Goal: Communication & Community: Share content

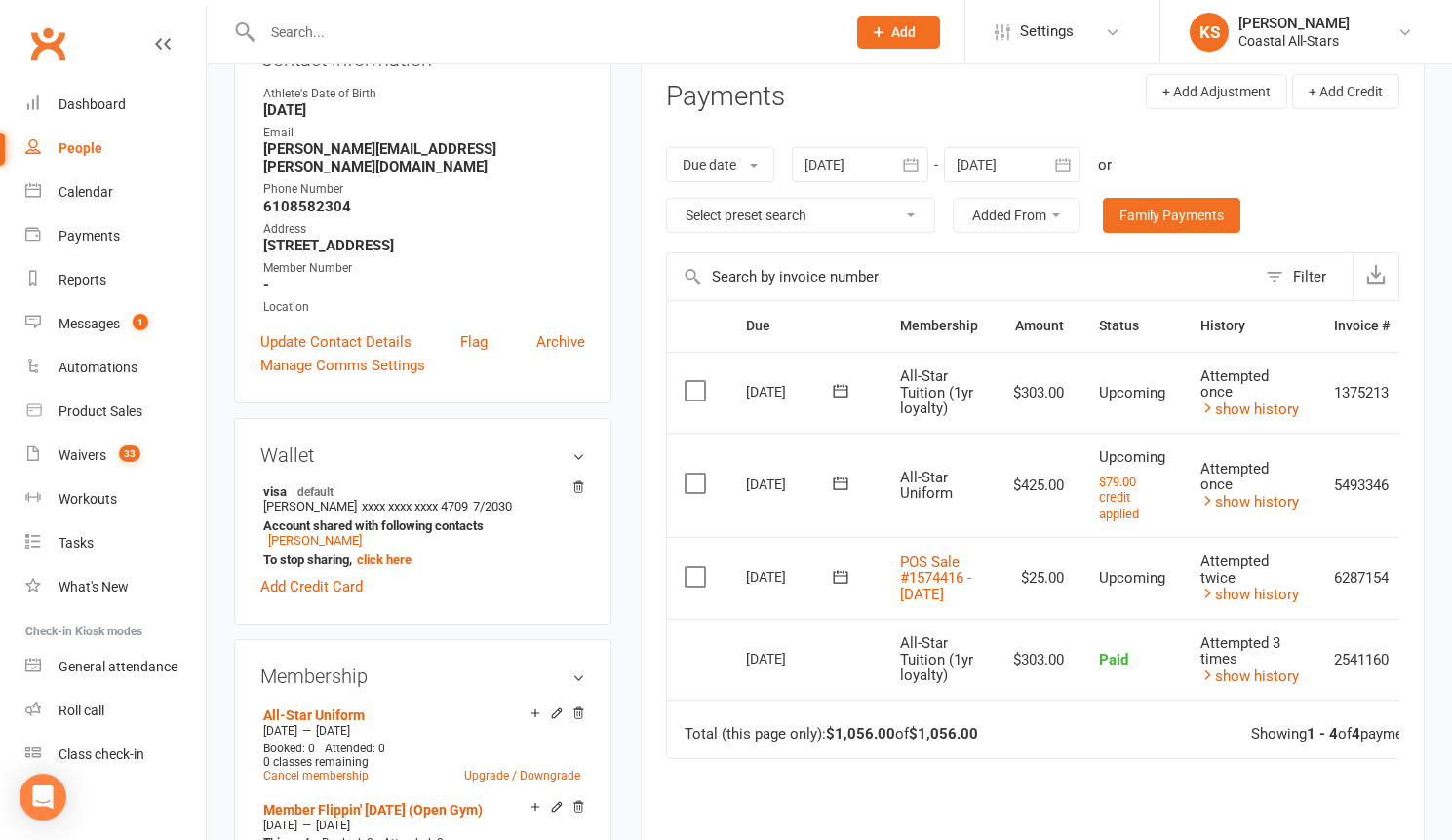
click at [359, 33] on input "text" at bounding box center [544, 32] width 575 height 28
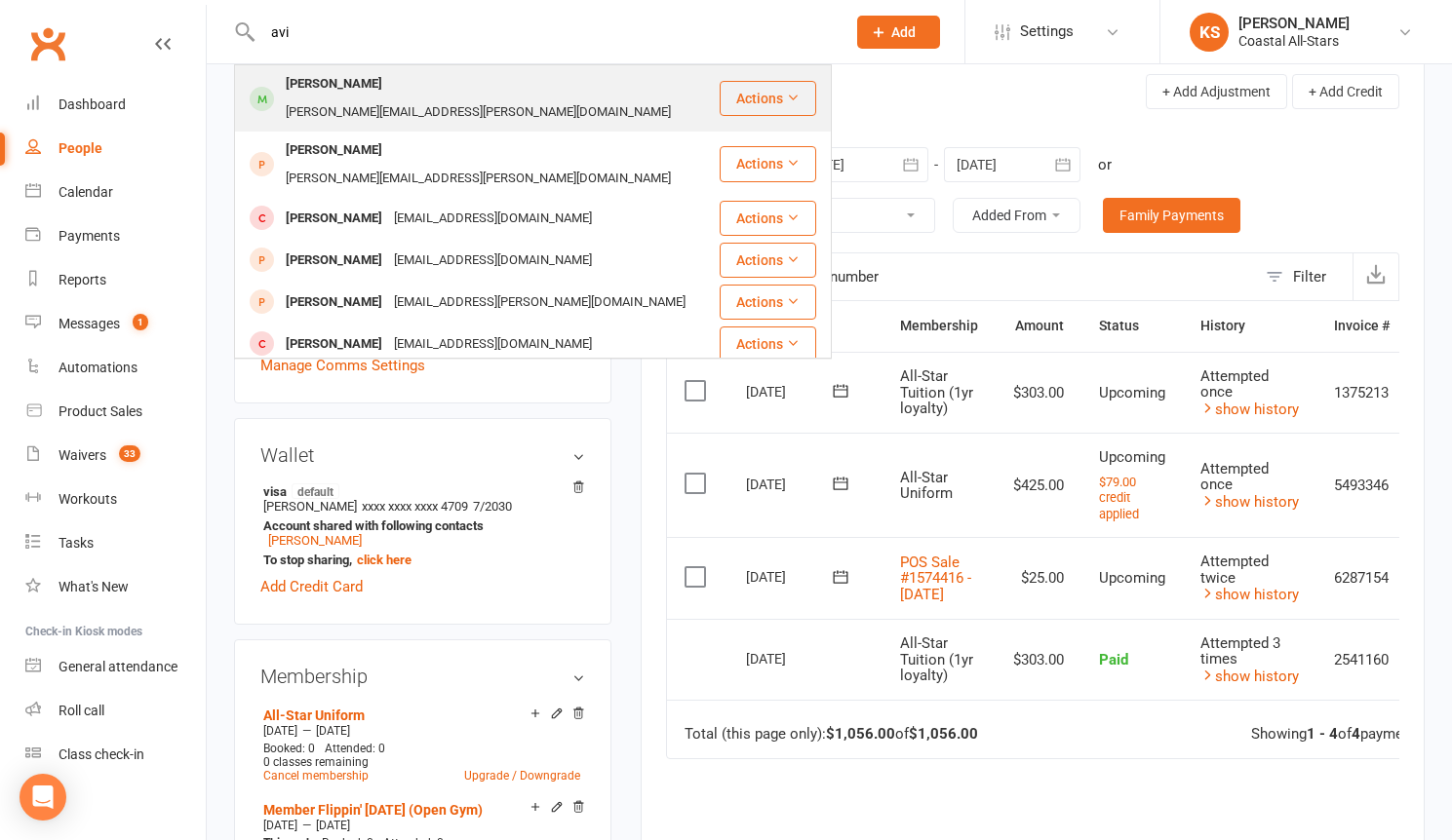
type input "avi"
click at [385, 98] on div "pena.krystal@gmail.com" at bounding box center [477, 112] width 396 height 29
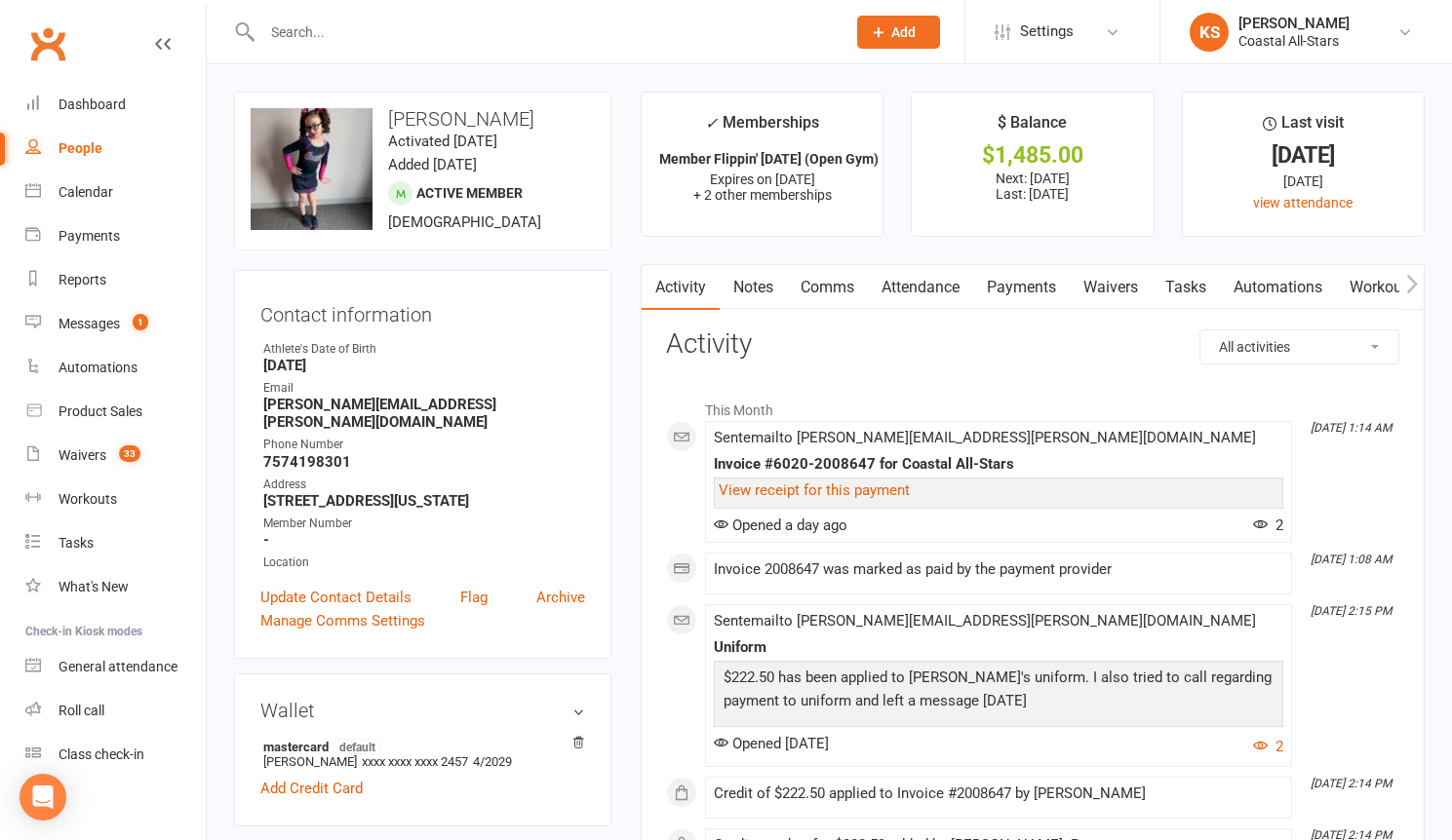
click at [1030, 296] on link "Payments" at bounding box center [1021, 288] width 96 height 45
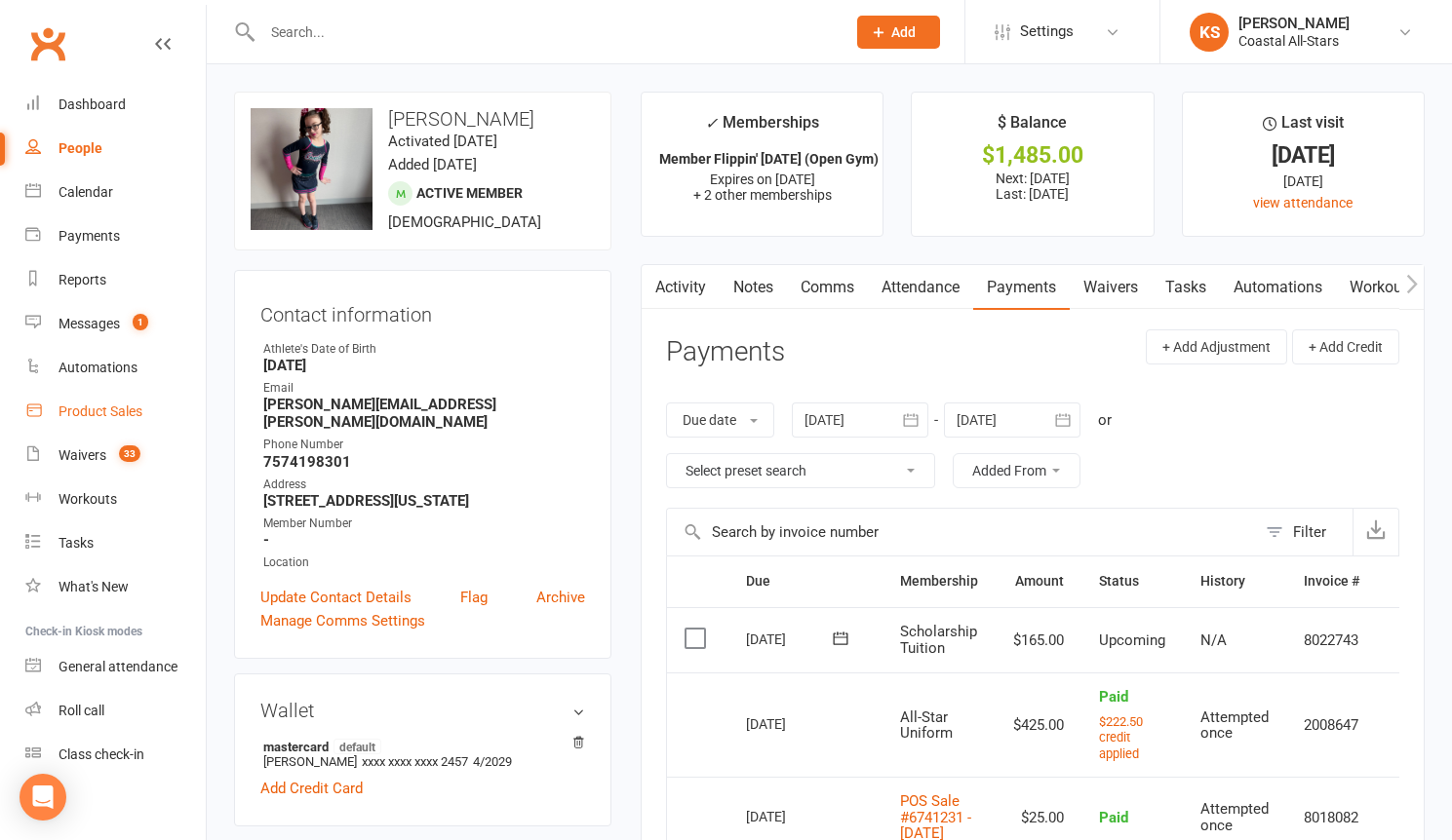
click at [82, 415] on div "Product Sales" at bounding box center [99, 411] width 84 height 16
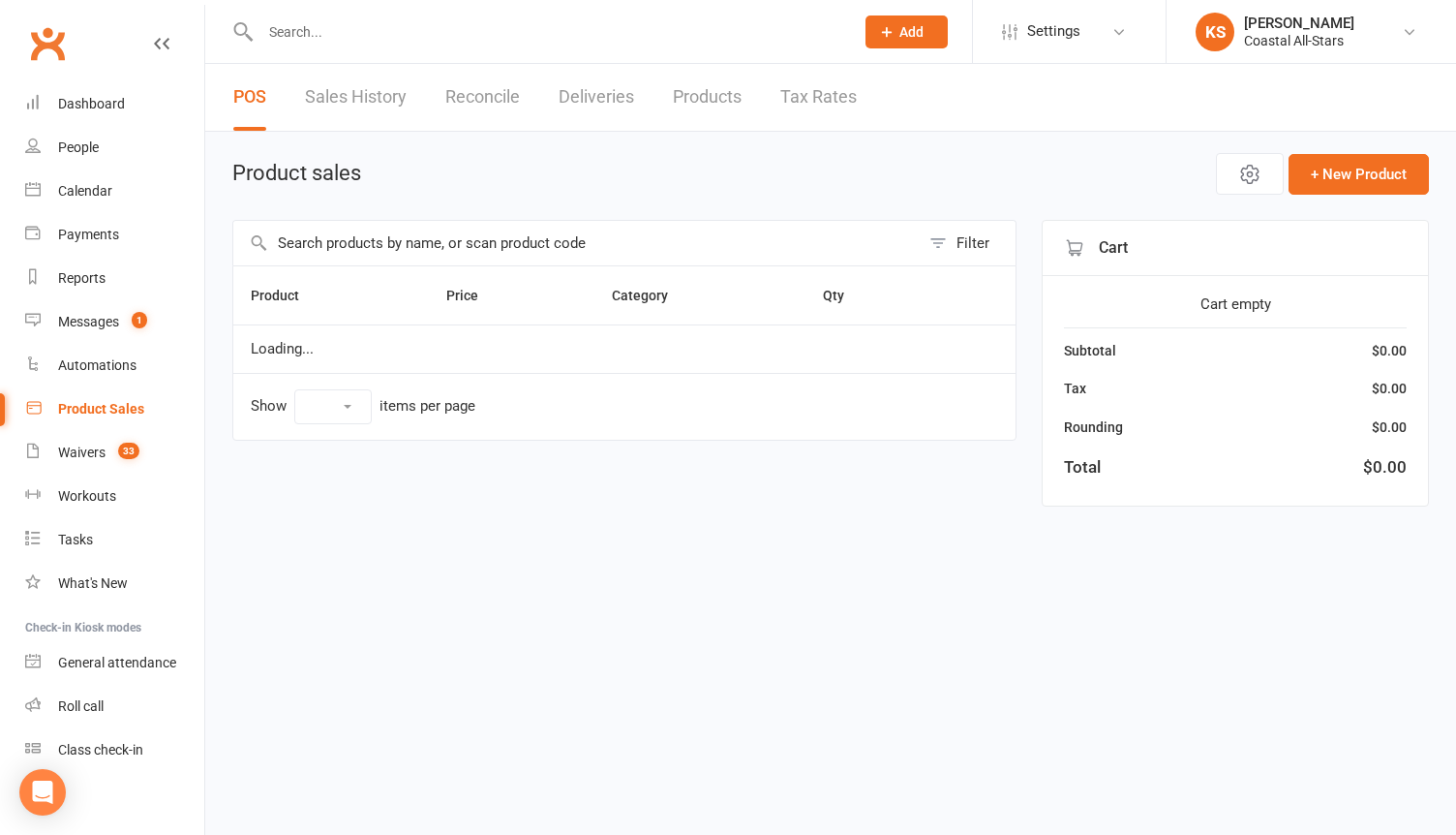
select select "100"
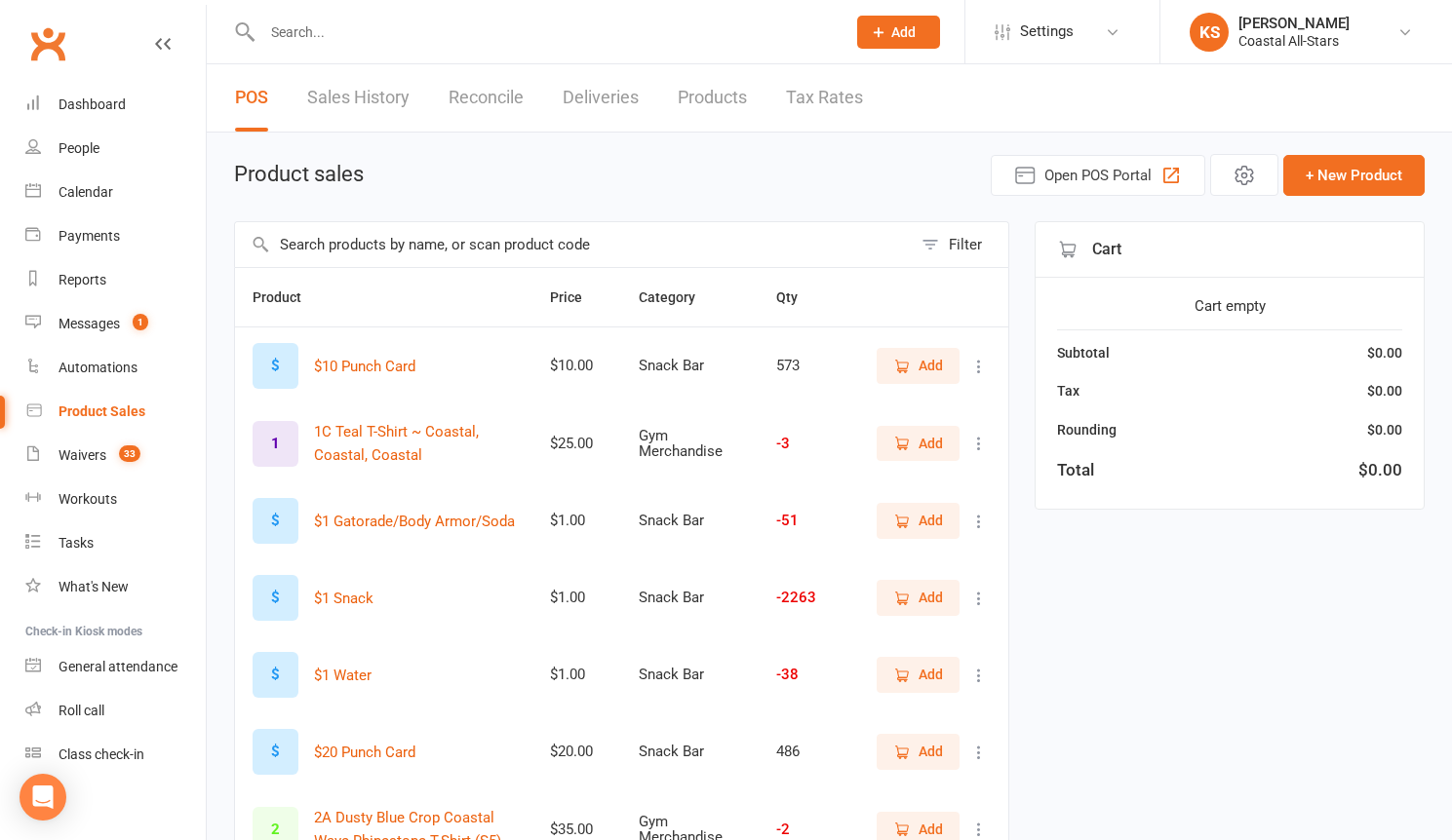
click at [530, 253] on input "text" at bounding box center [574, 245] width 677 height 45
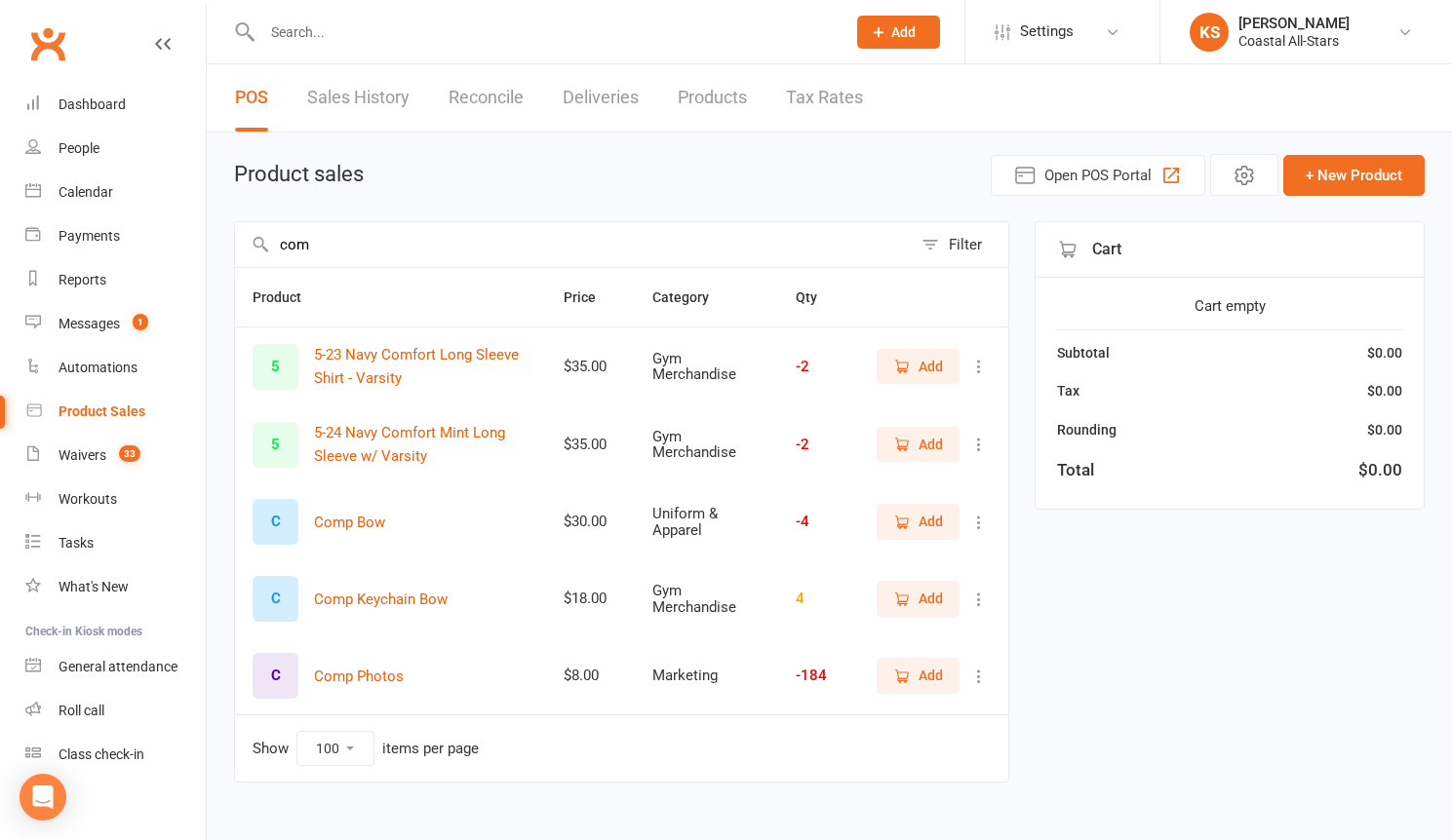
click at [291, 244] on input "com" at bounding box center [574, 245] width 677 height 45
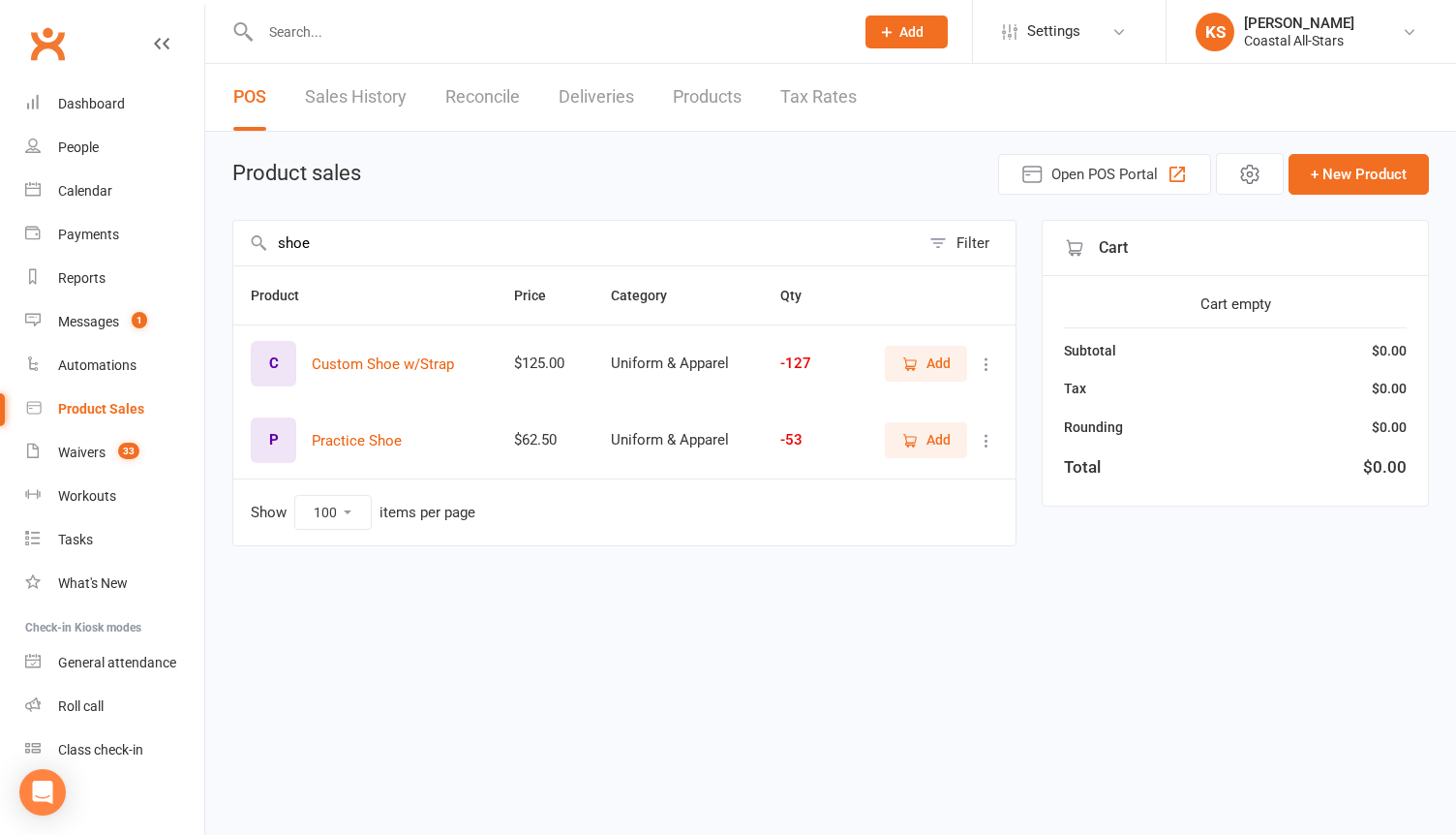
type input "shoe"
click at [912, 366] on icon "button" at bounding box center [910, 363] width 11 height 11
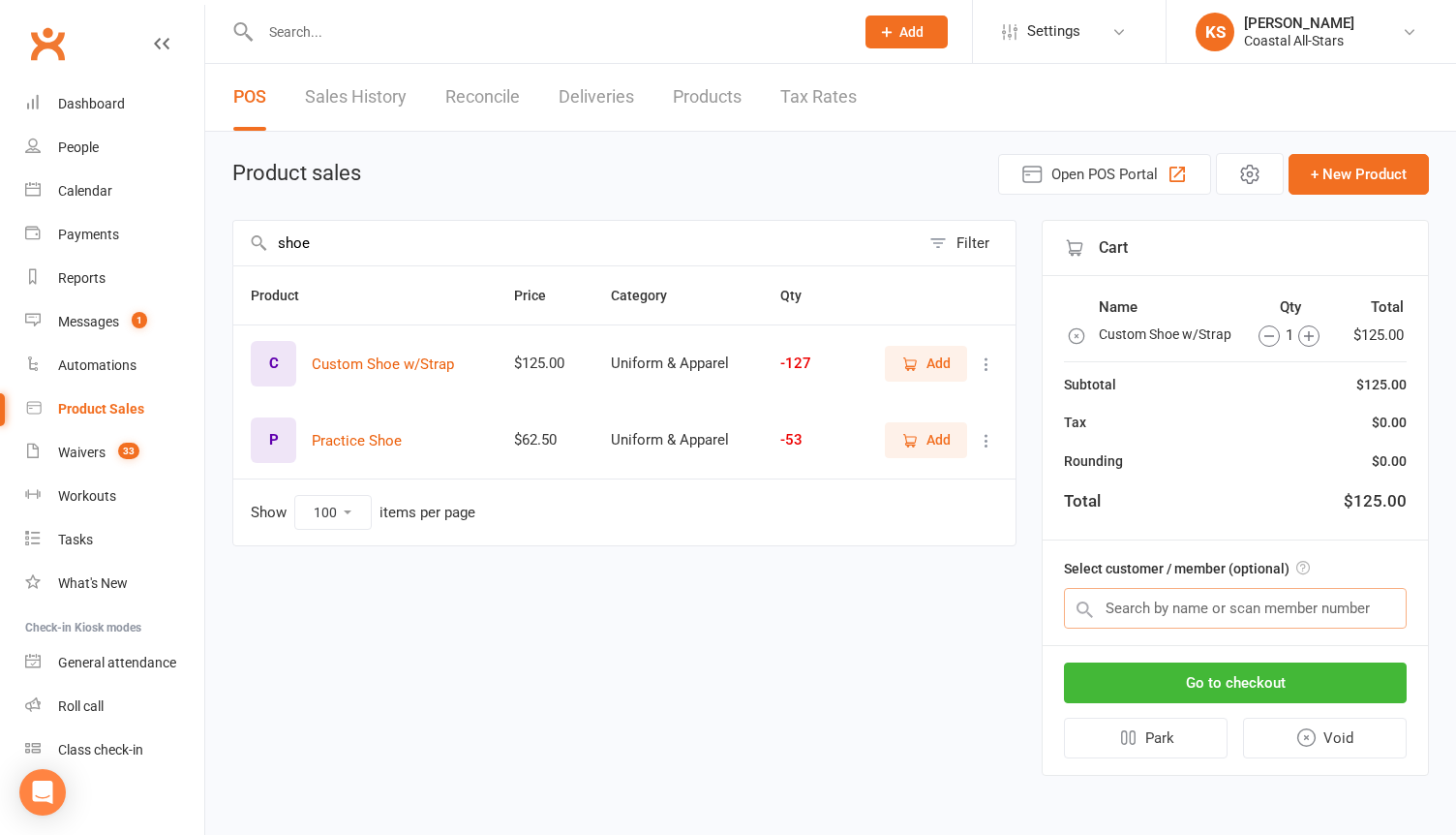
click at [1206, 602] on input "text" at bounding box center [1235, 609] width 343 height 41
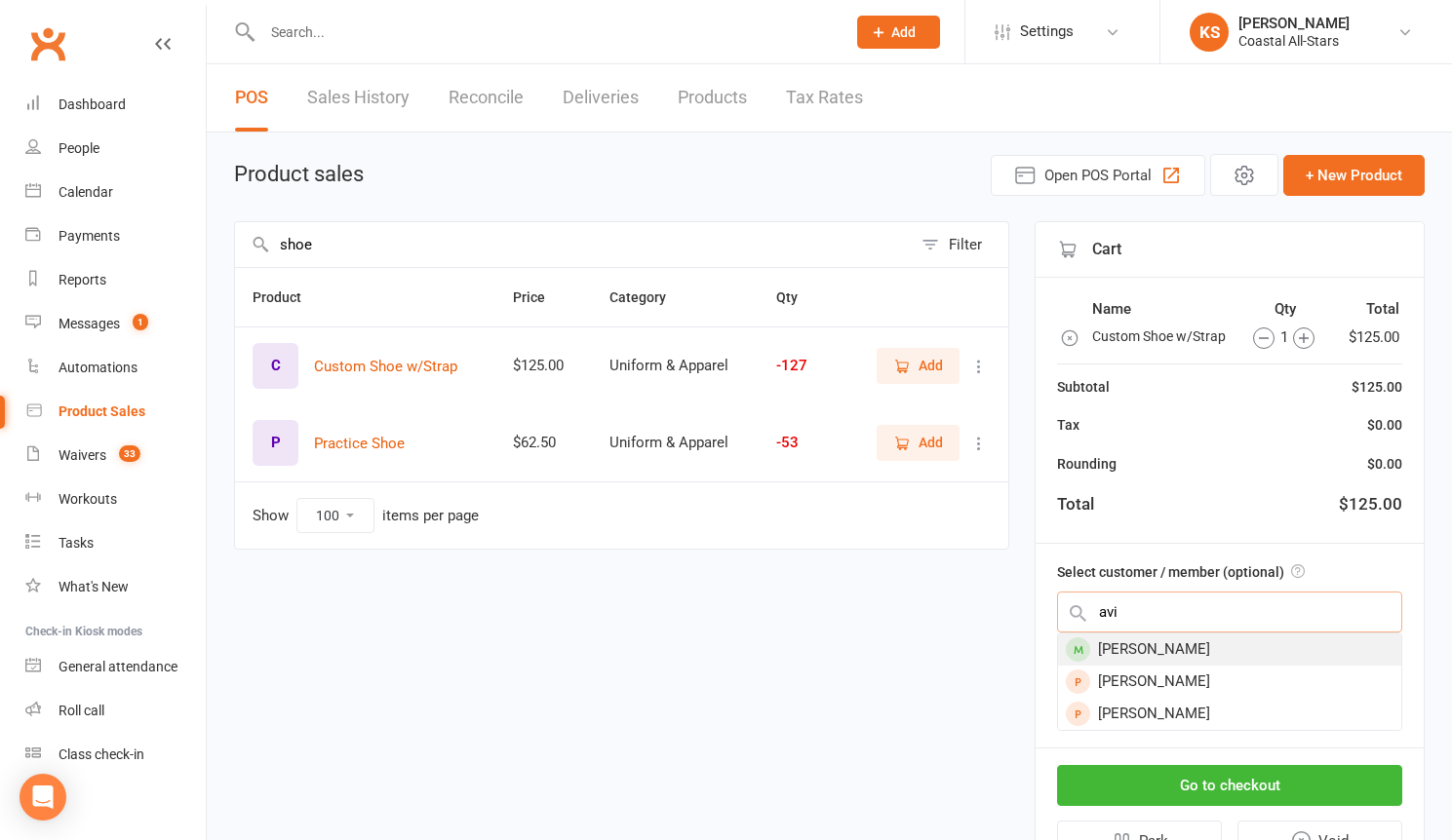
type input "avi"
click at [1224, 655] on div "Avi Goldie" at bounding box center [1229, 649] width 343 height 32
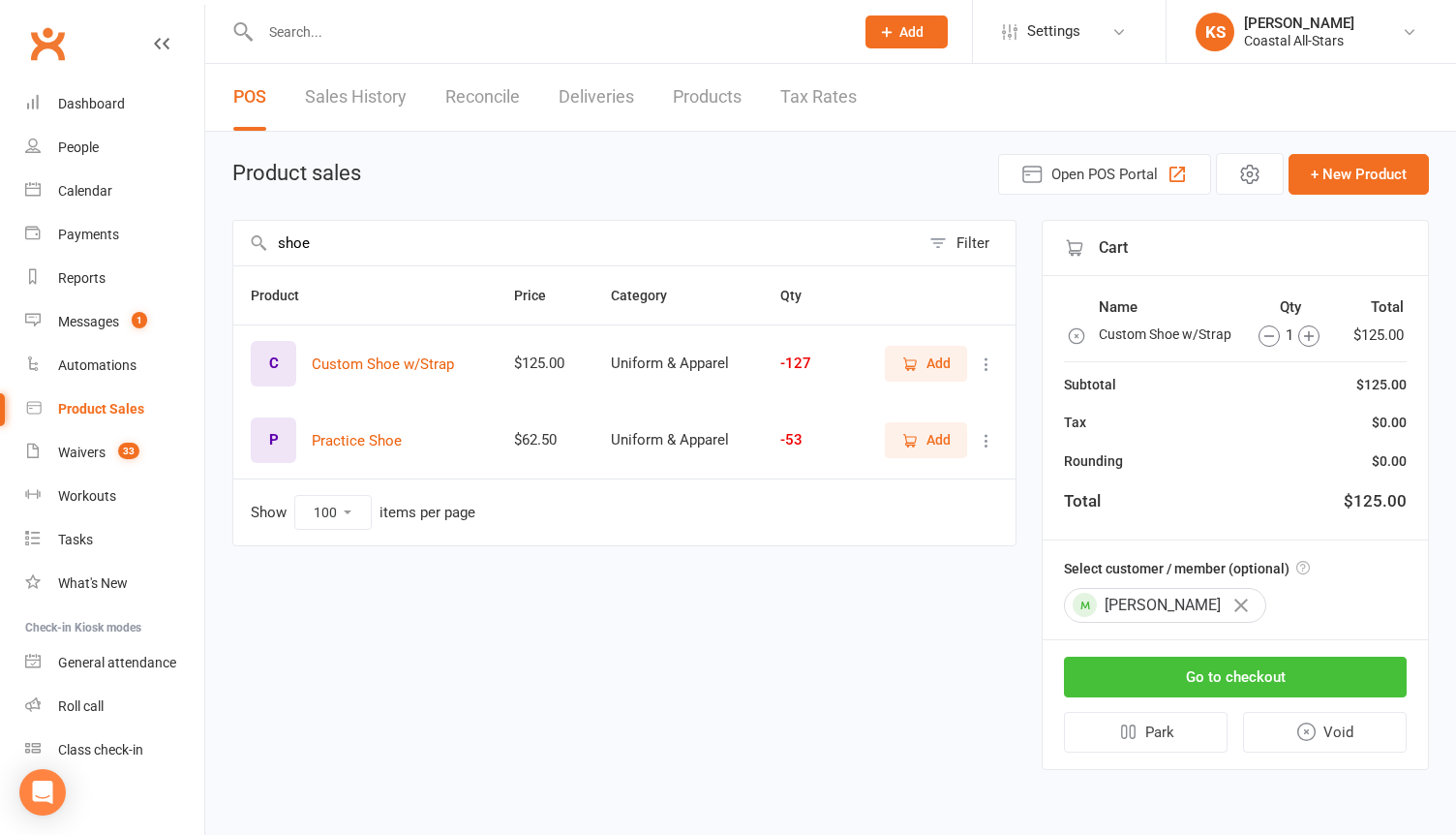
click at [1213, 676] on button "Go to checkout" at bounding box center [1235, 678] width 343 height 41
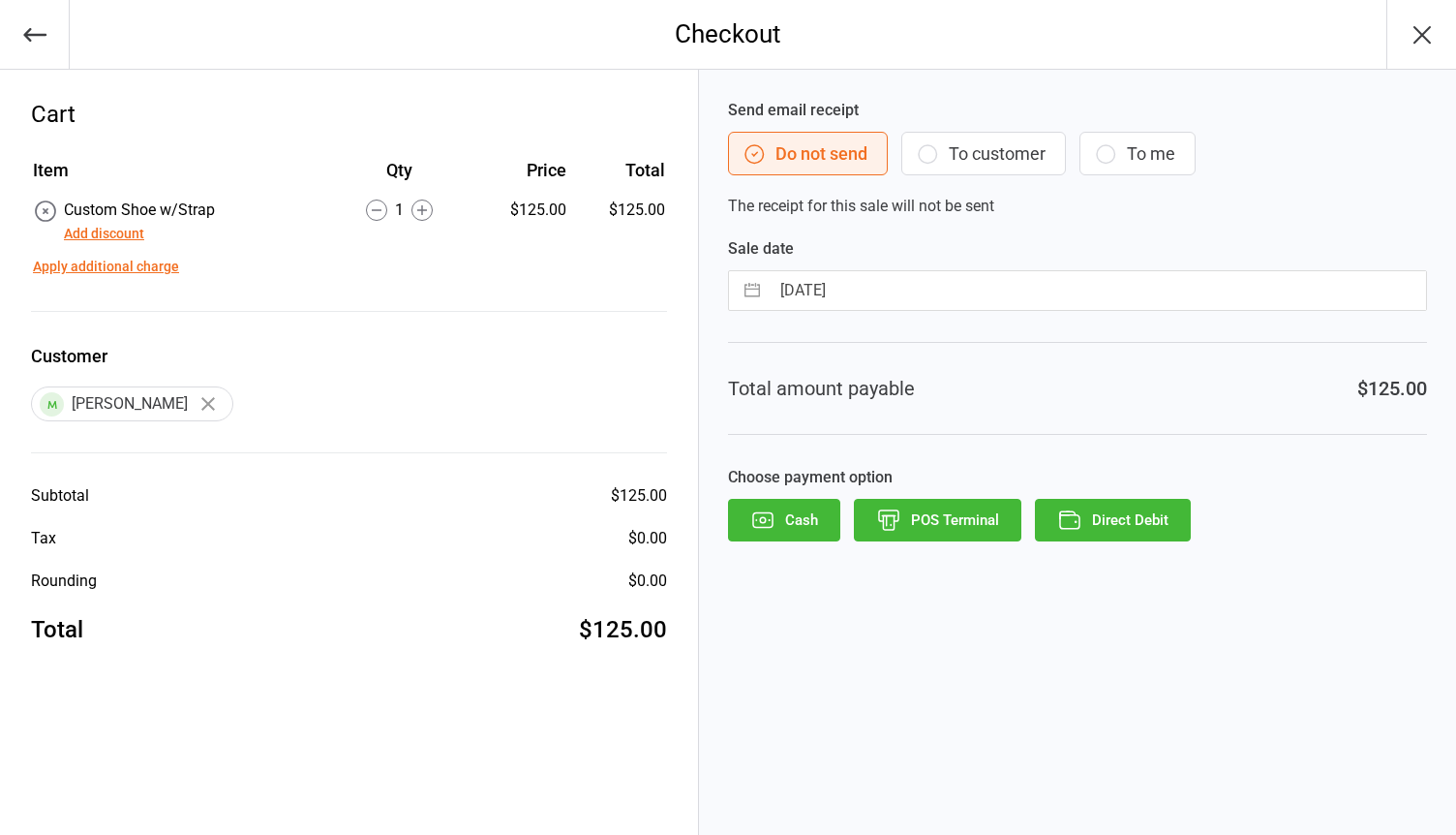
click at [940, 161] on button "To customer" at bounding box center [984, 154] width 164 height 44
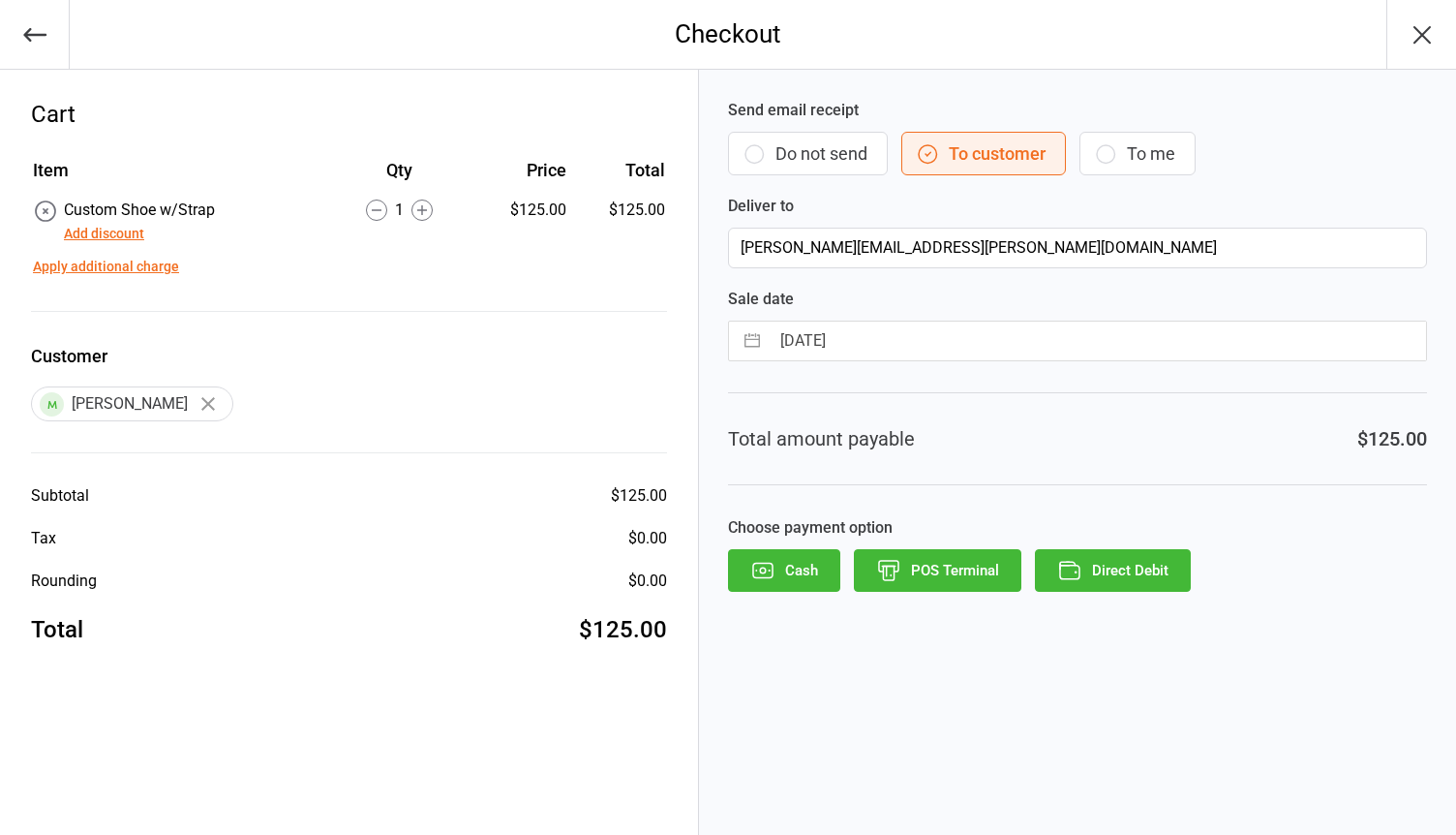
select select "6"
select select "2025"
select select "7"
select select "2025"
select select "8"
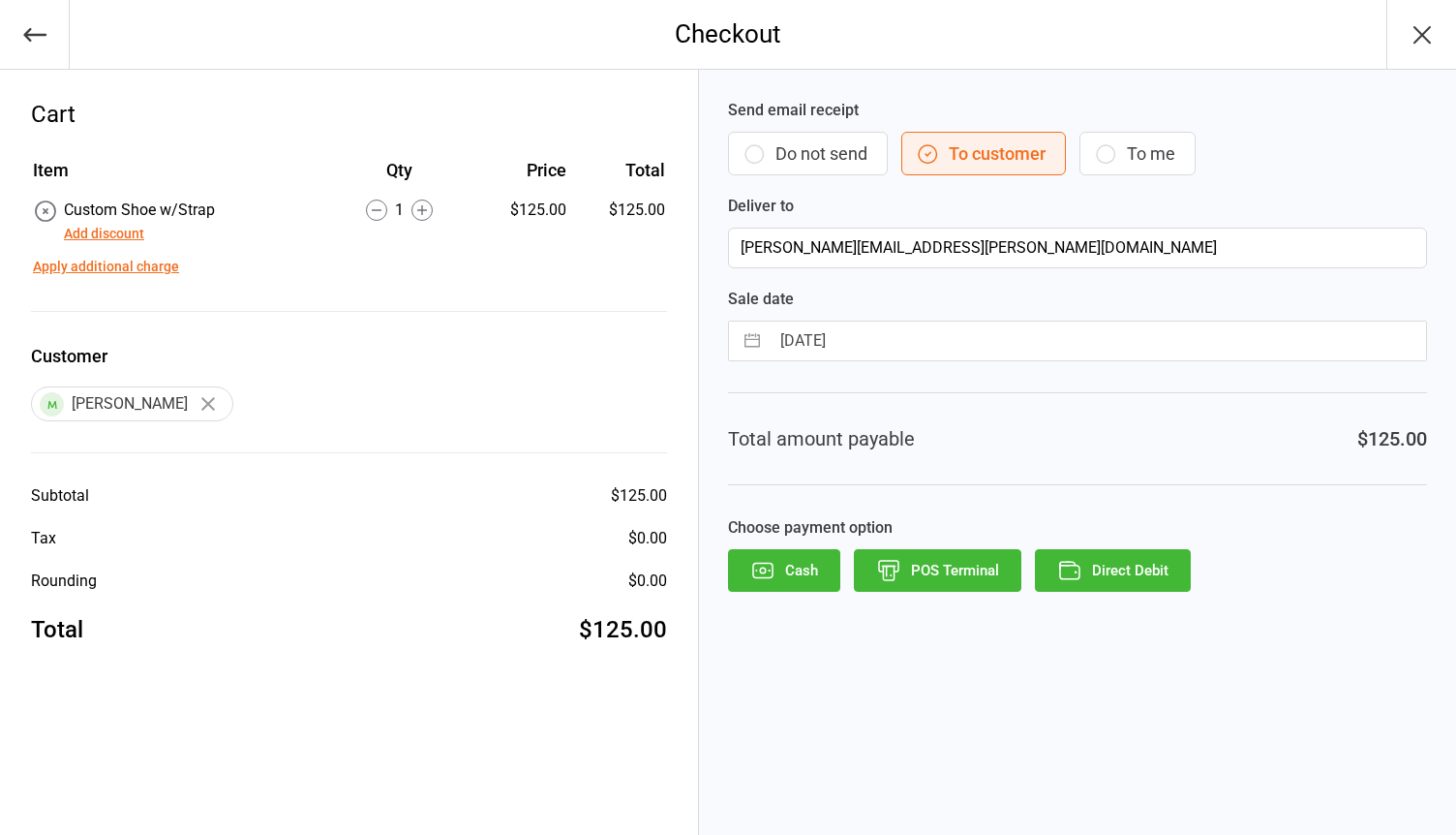
select select "2025"
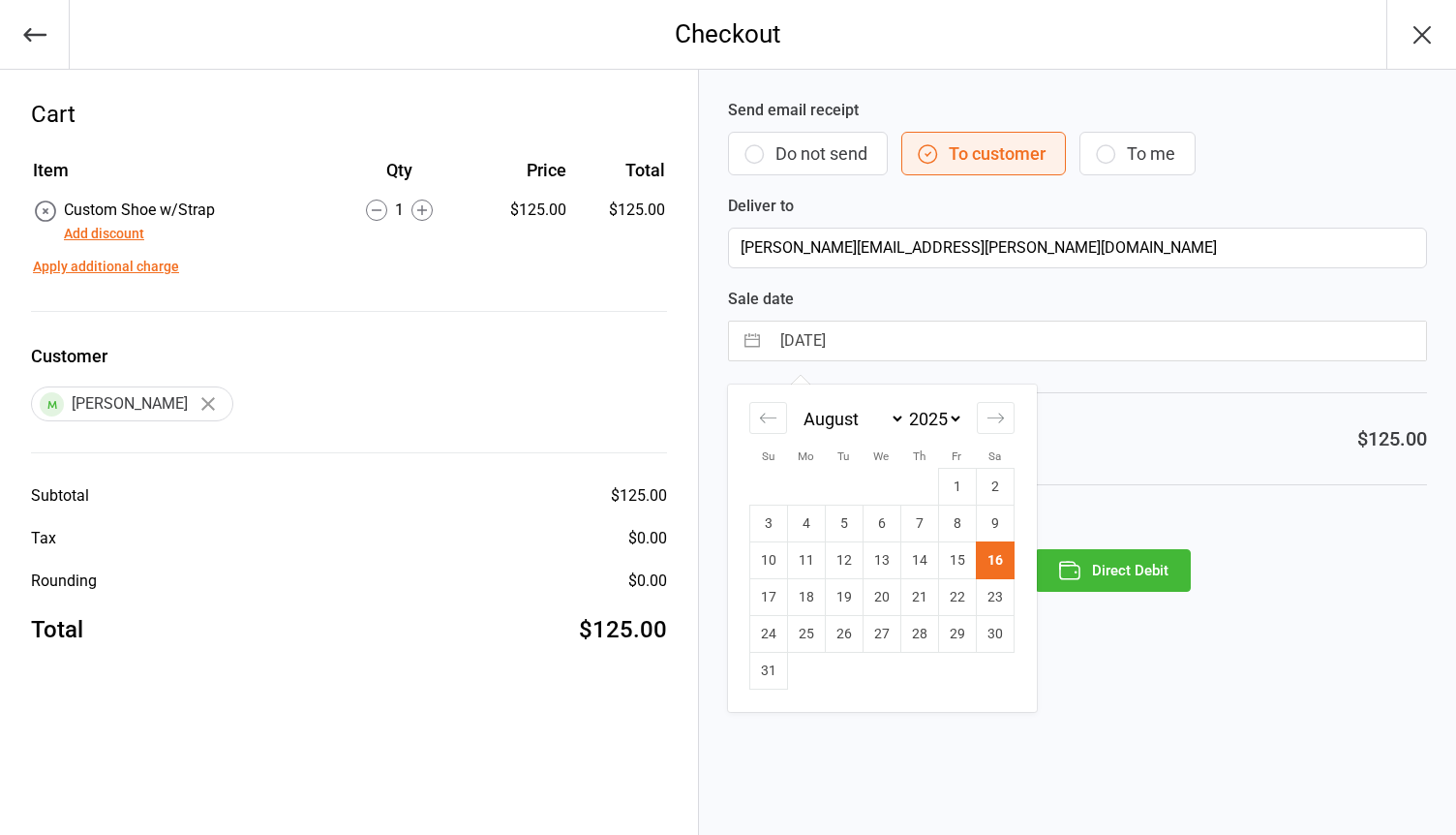
click at [895, 341] on input "[DATE]" at bounding box center [1098, 341] width 657 height 39
click at [809, 587] on td "18" at bounding box center [806, 598] width 38 height 37
type input "18 Aug 2025"
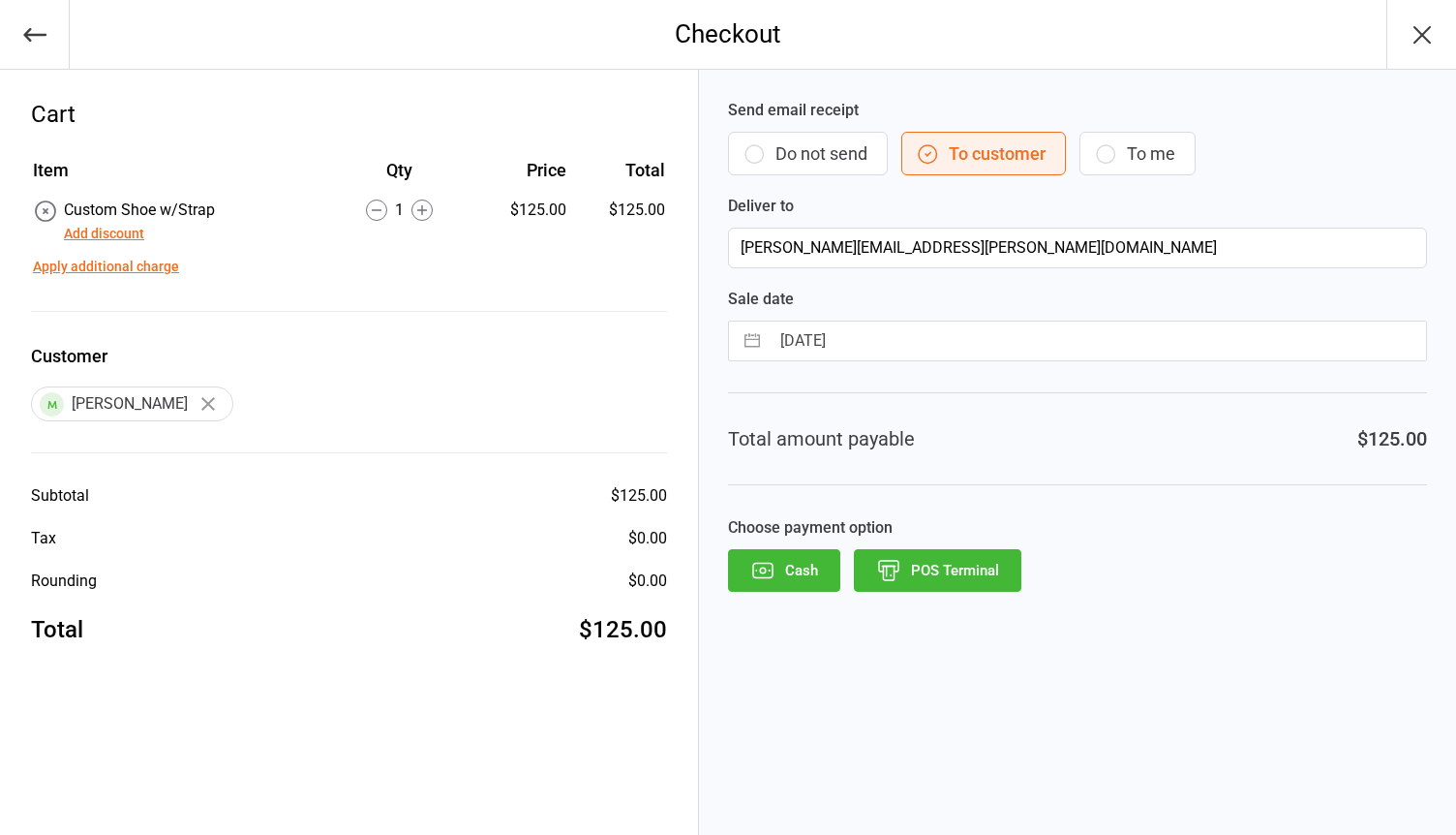
click at [921, 568] on button "POS Terminal" at bounding box center [937, 571] width 167 height 43
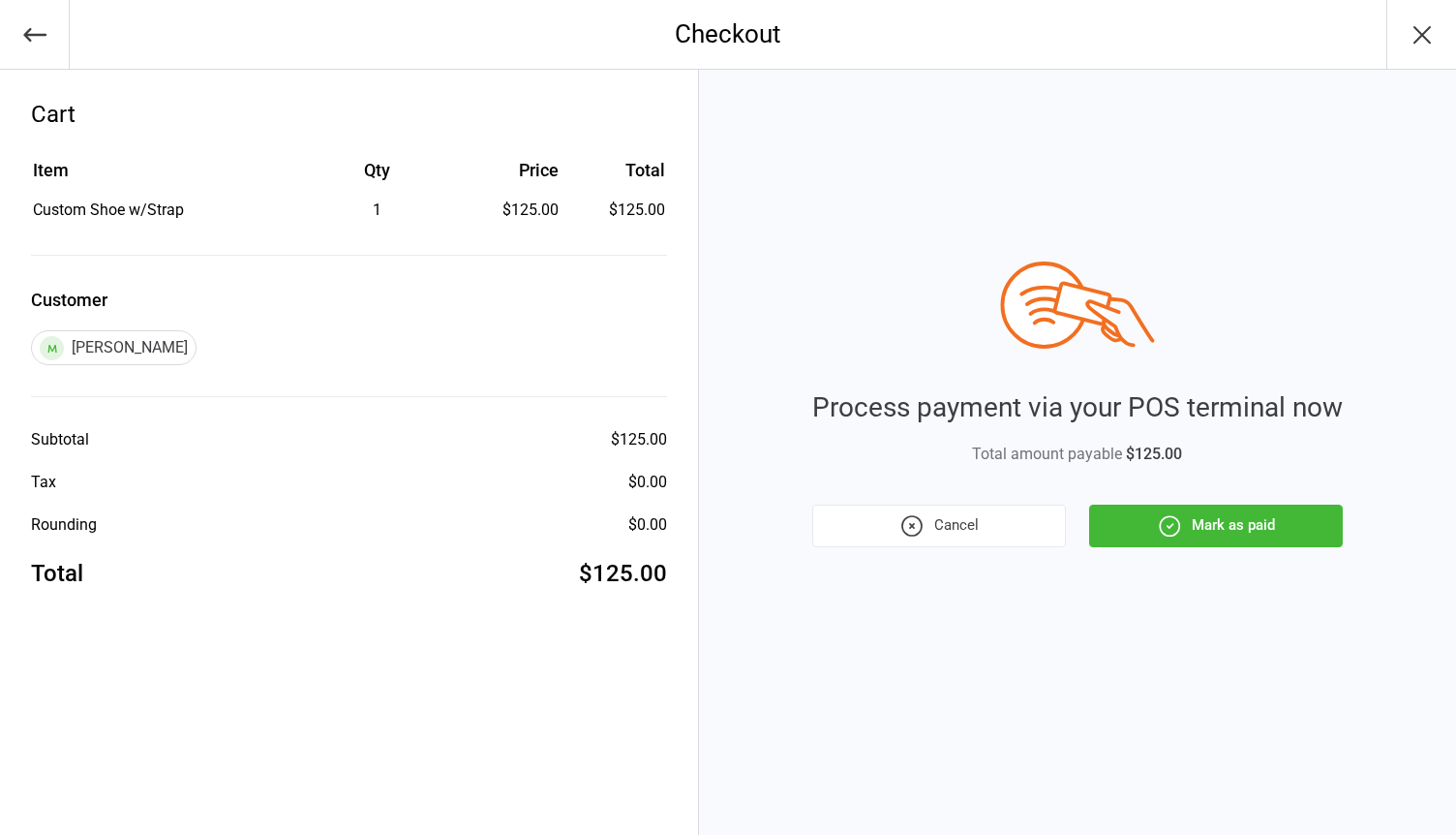
click at [1195, 530] on button "Mark as paid" at bounding box center [1217, 526] width 254 height 43
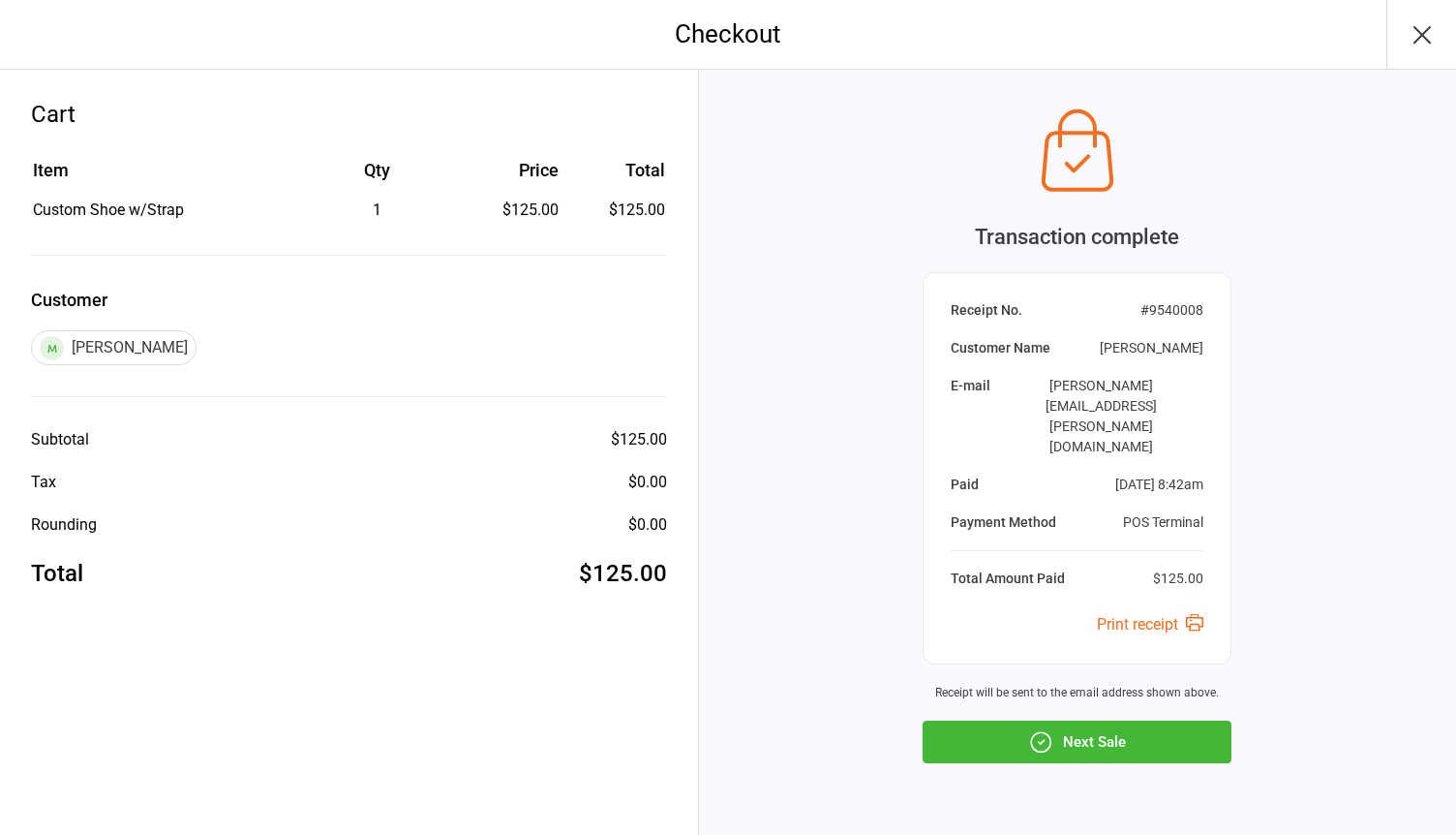
click at [1112, 721] on button "Next Sale" at bounding box center [1077, 742] width 309 height 43
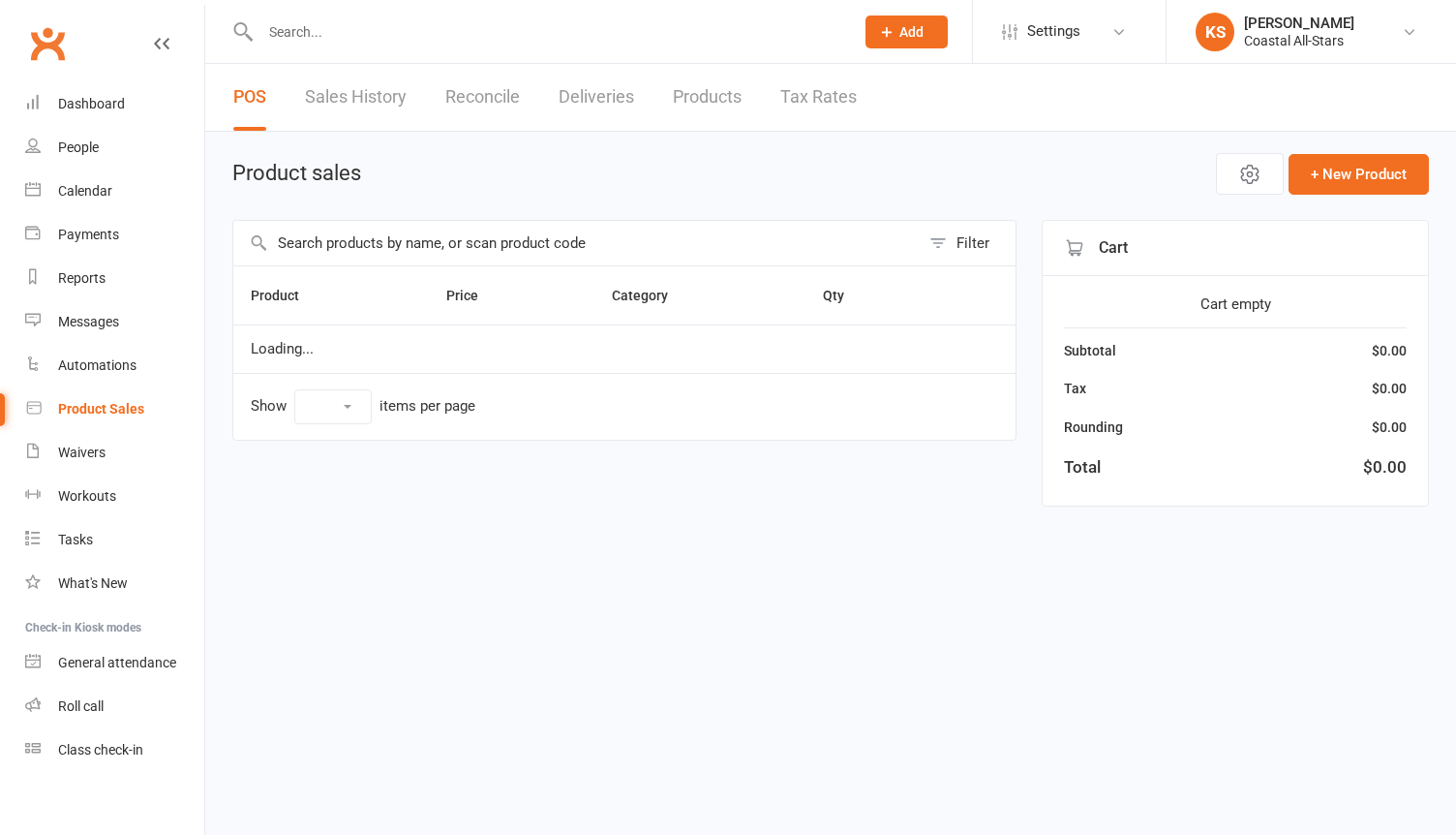
select select "100"
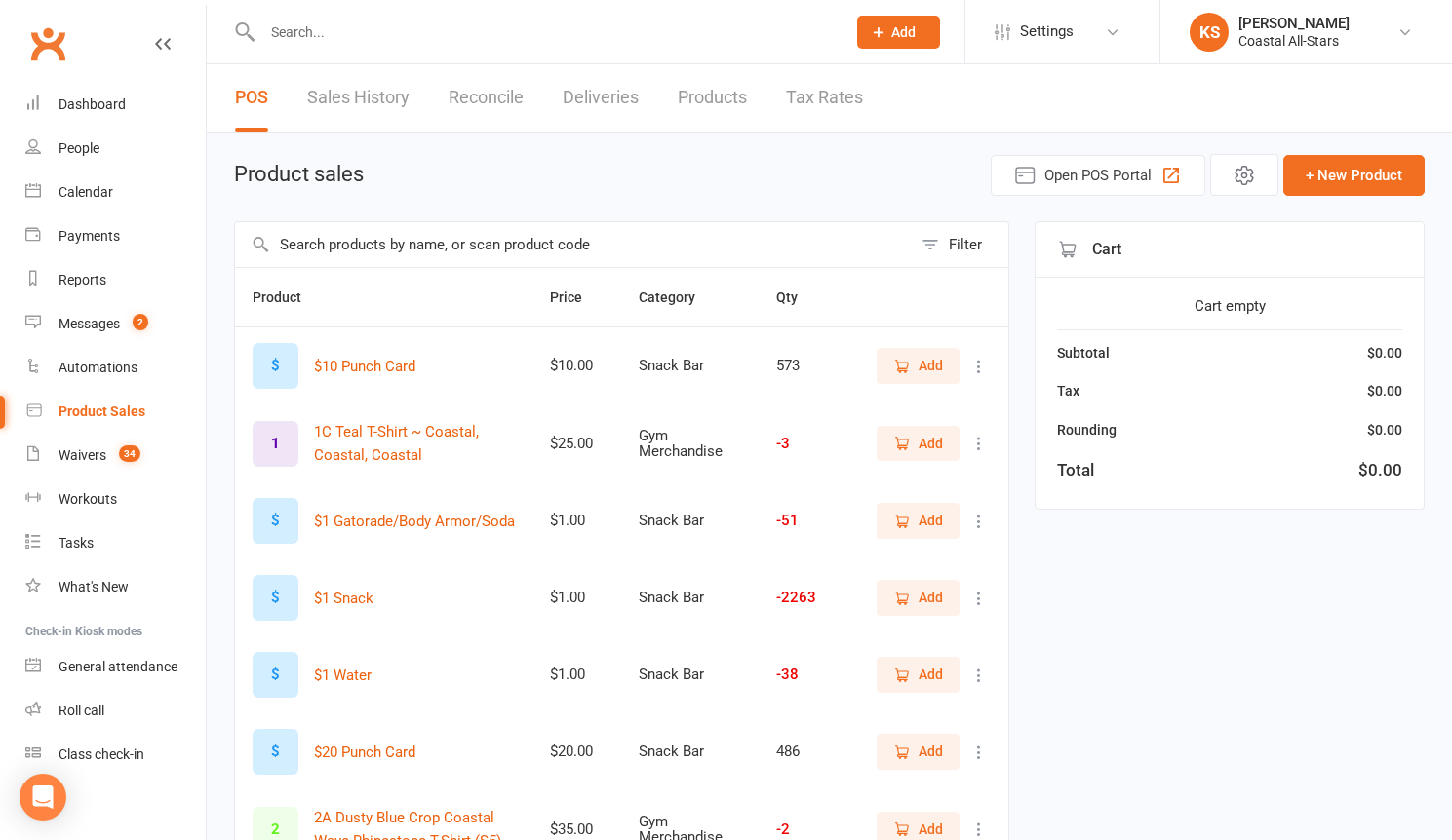
click at [336, 30] on input "text" at bounding box center [544, 32] width 575 height 28
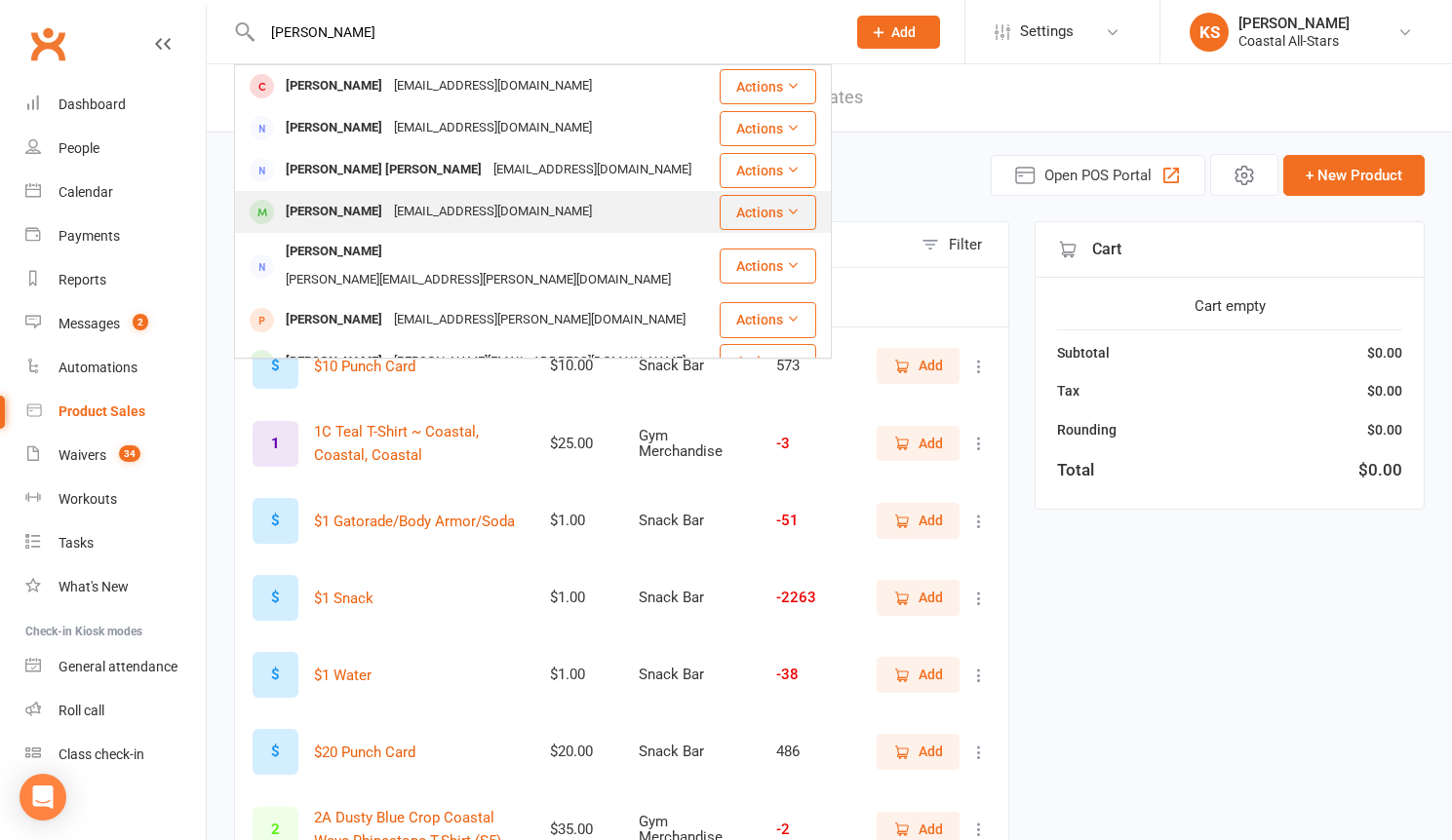
type input "Tabitha"
click at [388, 225] on div "Tabitha Petherbridge" at bounding box center [333, 211] width 108 height 29
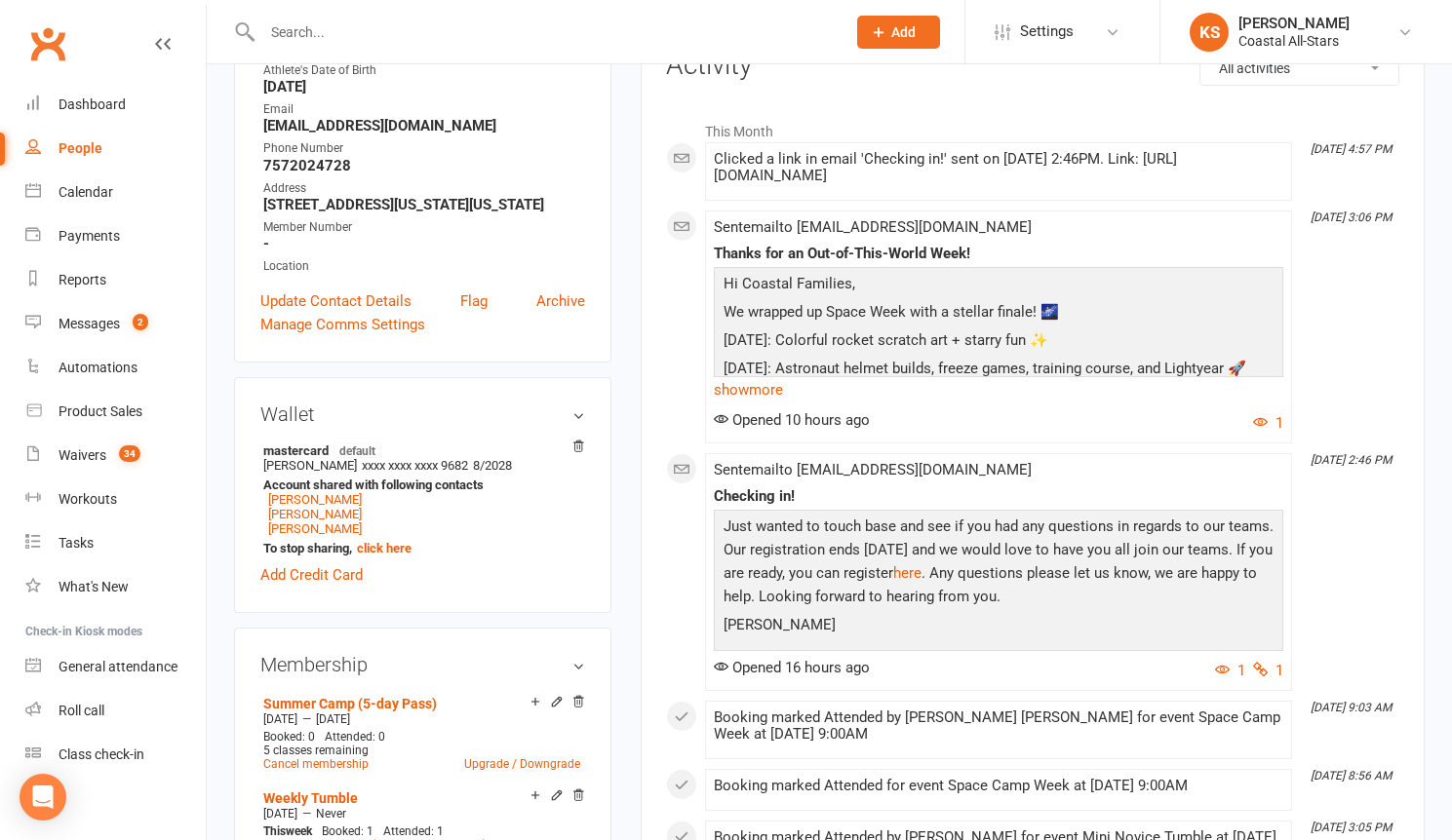
scroll to position [652, 0]
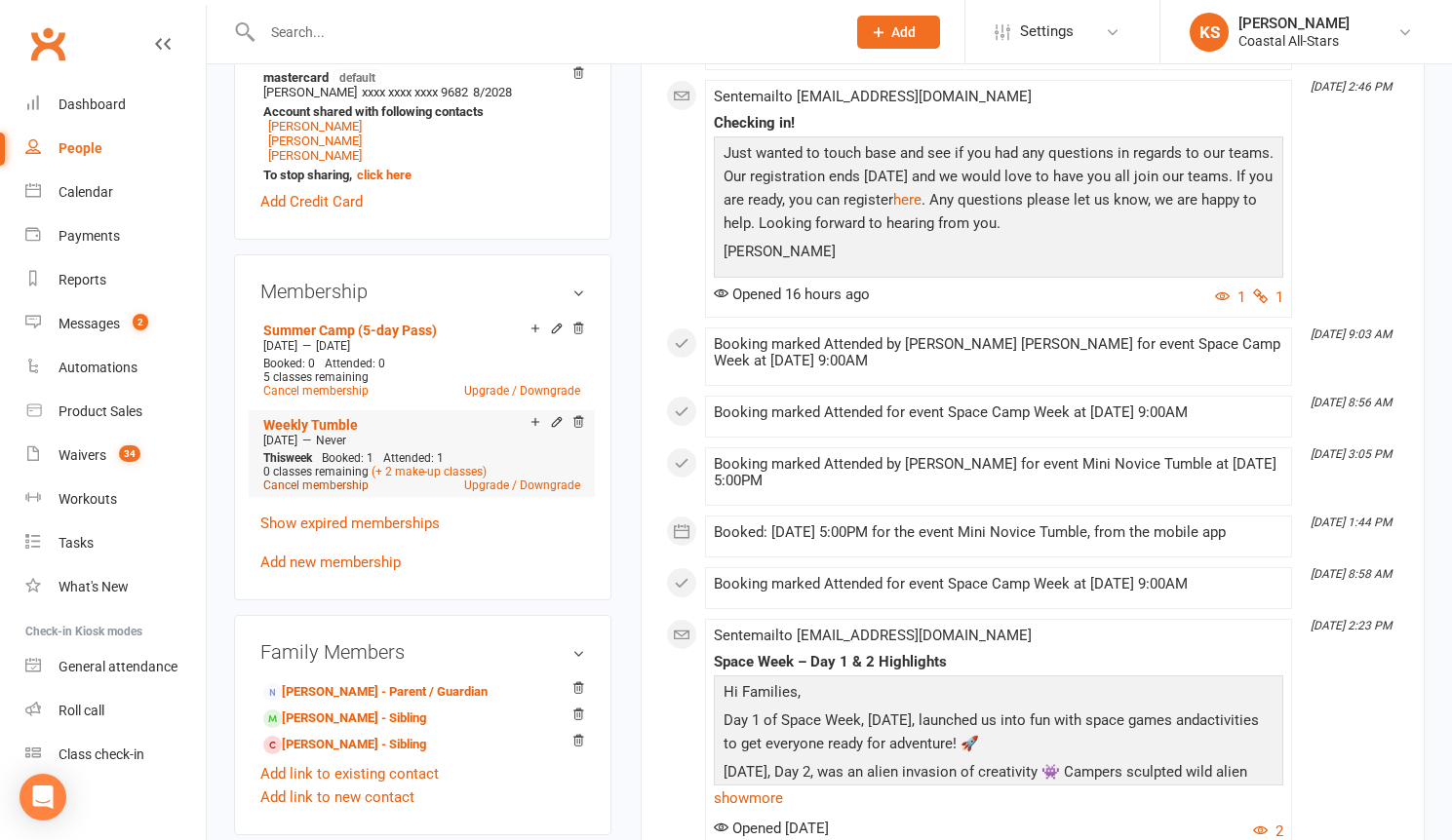
click at [321, 492] on link "Cancel membership" at bounding box center [316, 486] width 105 height 14
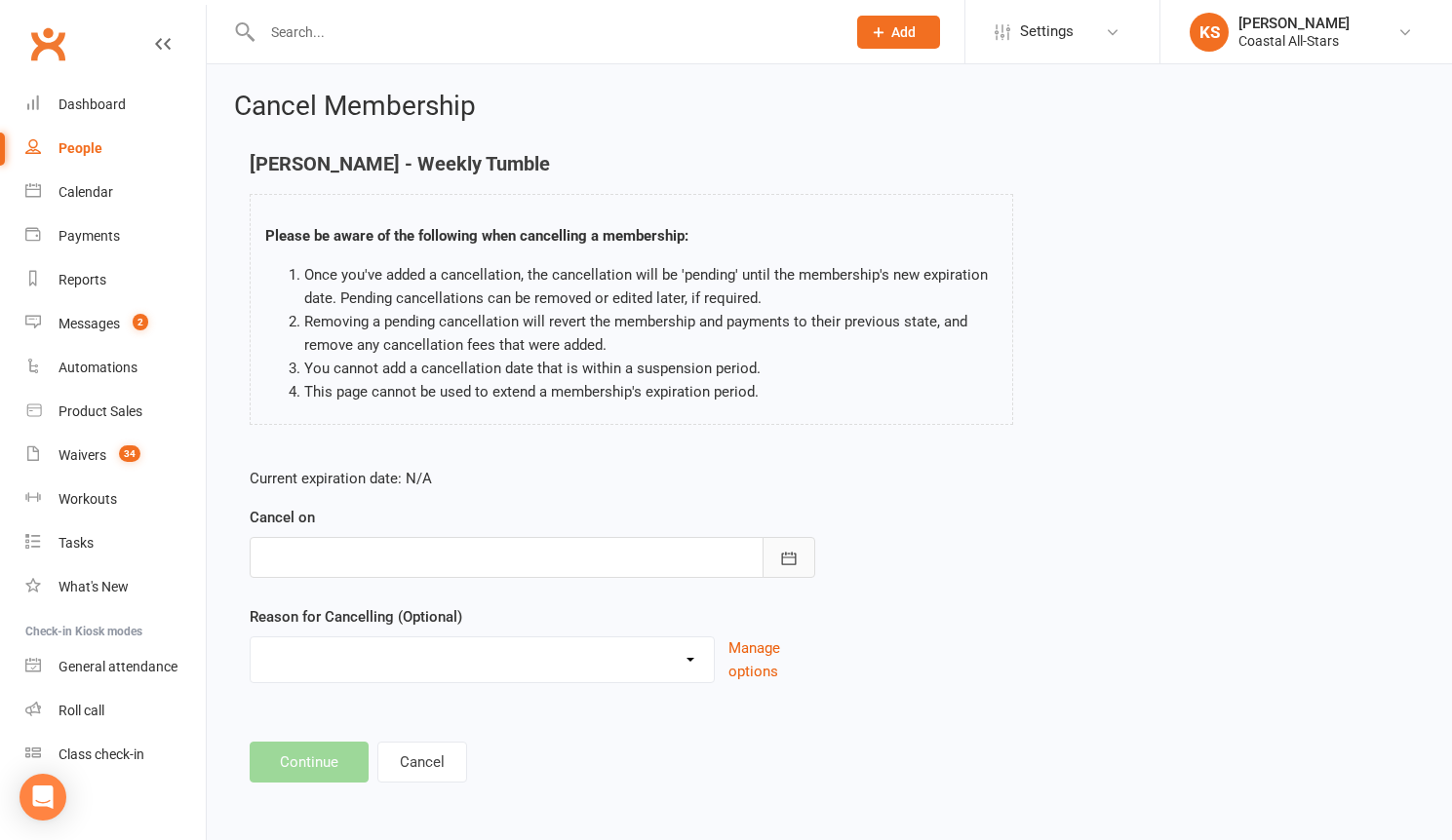
click at [770, 569] on button "button" at bounding box center [789, 558] width 53 height 41
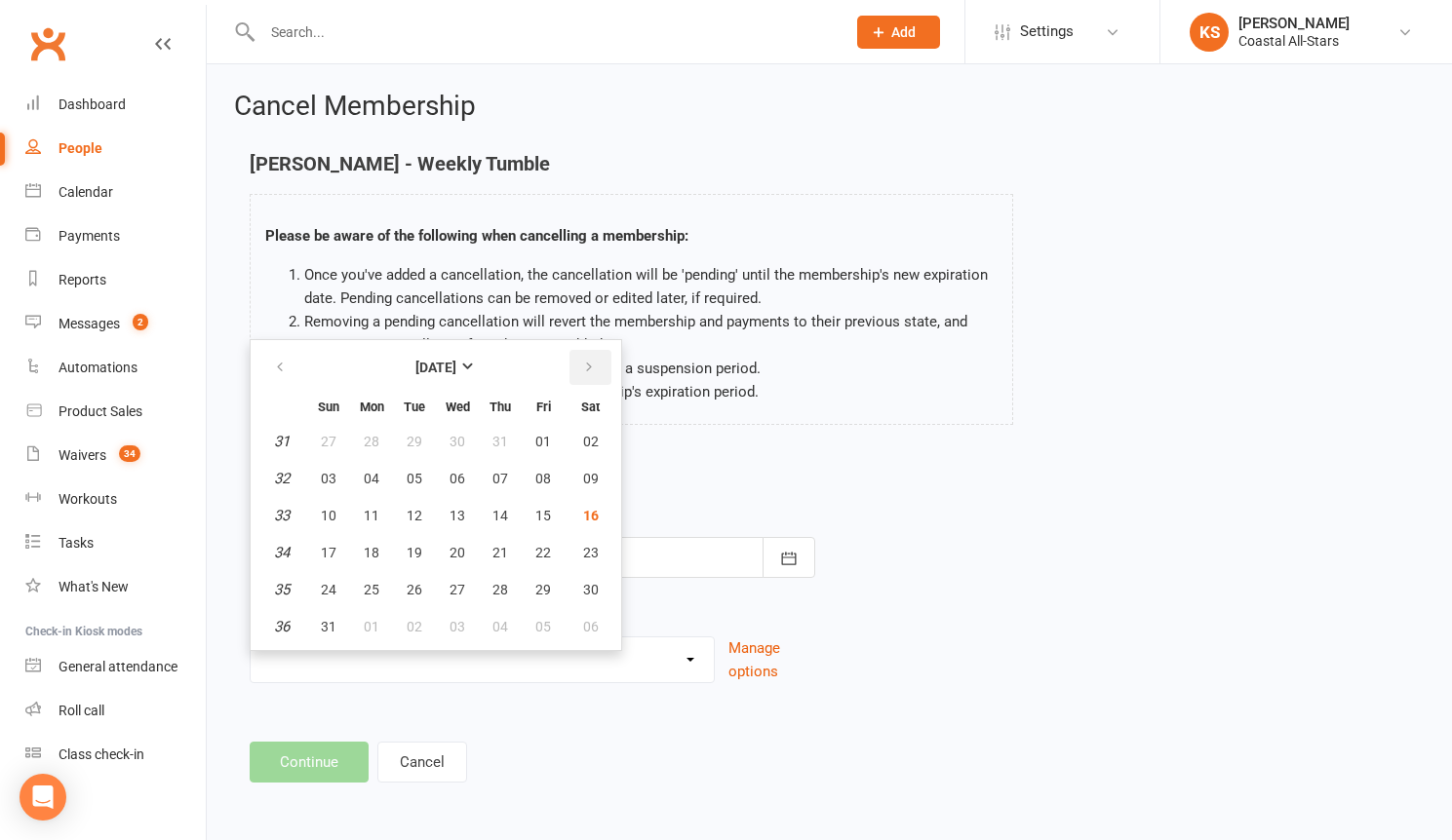
click at [594, 358] on button "button" at bounding box center [590, 368] width 42 height 35
click at [404, 485] on button "09" at bounding box center [414, 479] width 41 height 35
type input "[DATE]"
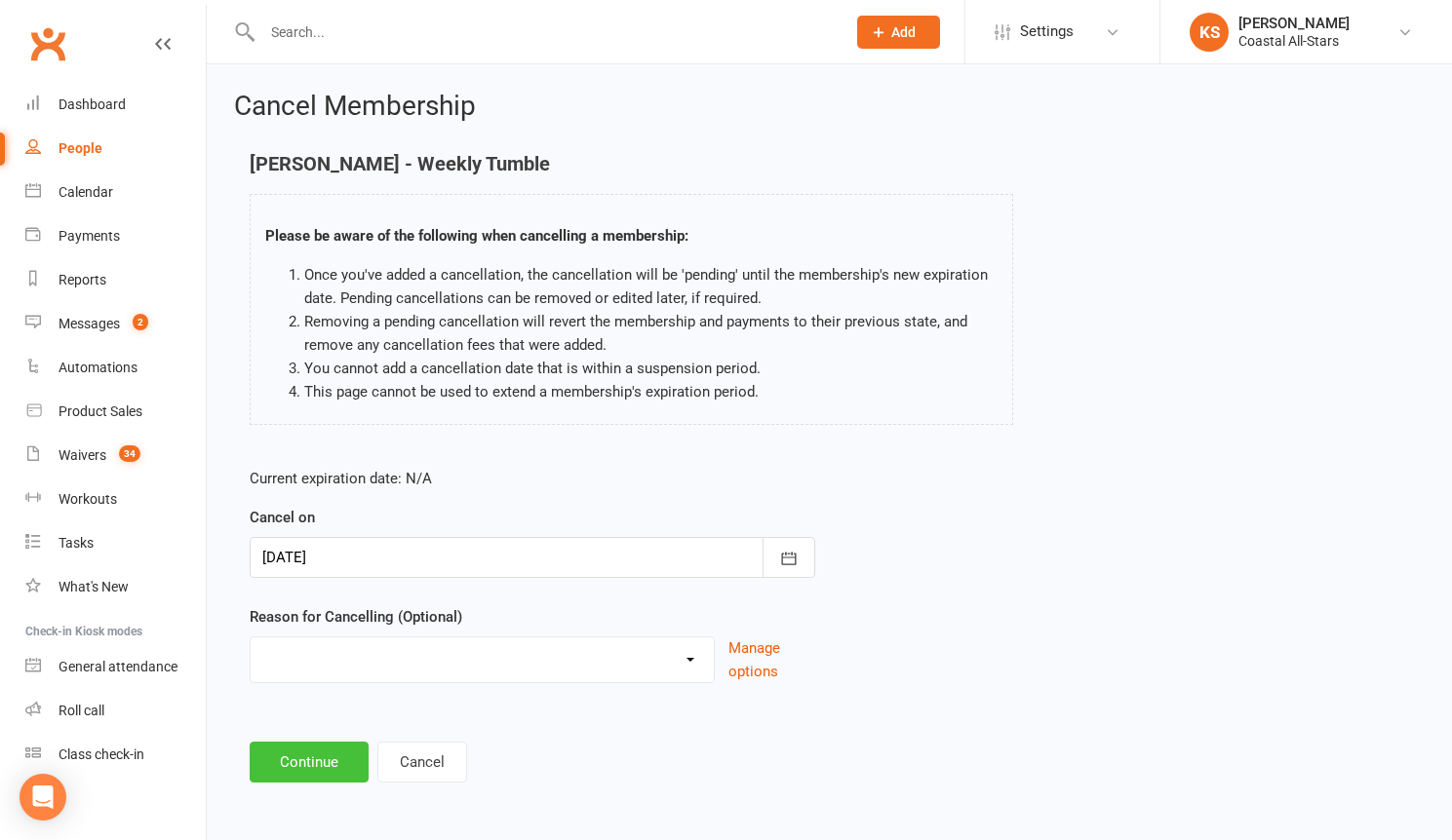
click at [310, 766] on button "Continue" at bounding box center [309, 762] width 119 height 41
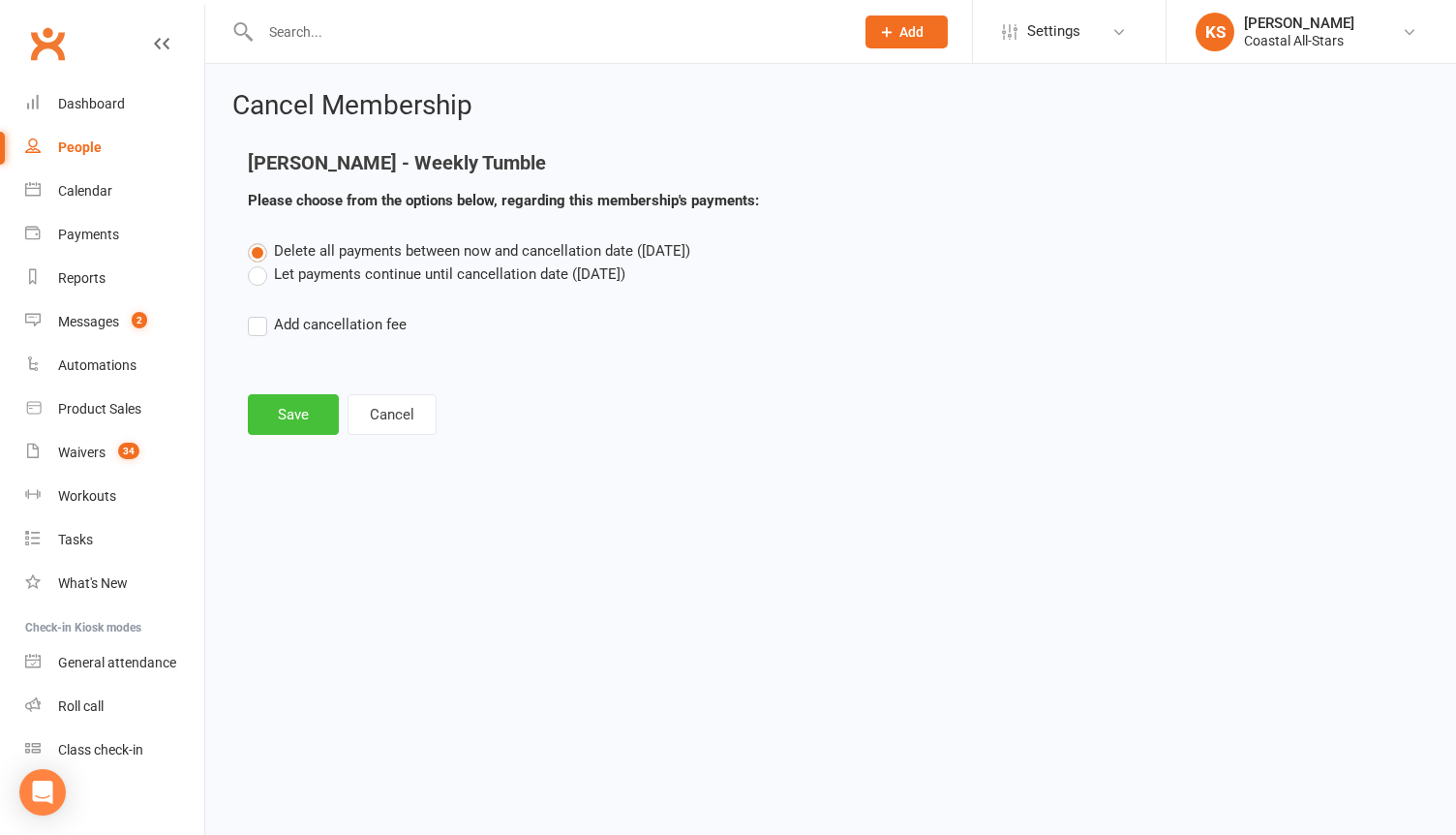
click at [281, 410] on button "Save" at bounding box center [293, 415] width 91 height 41
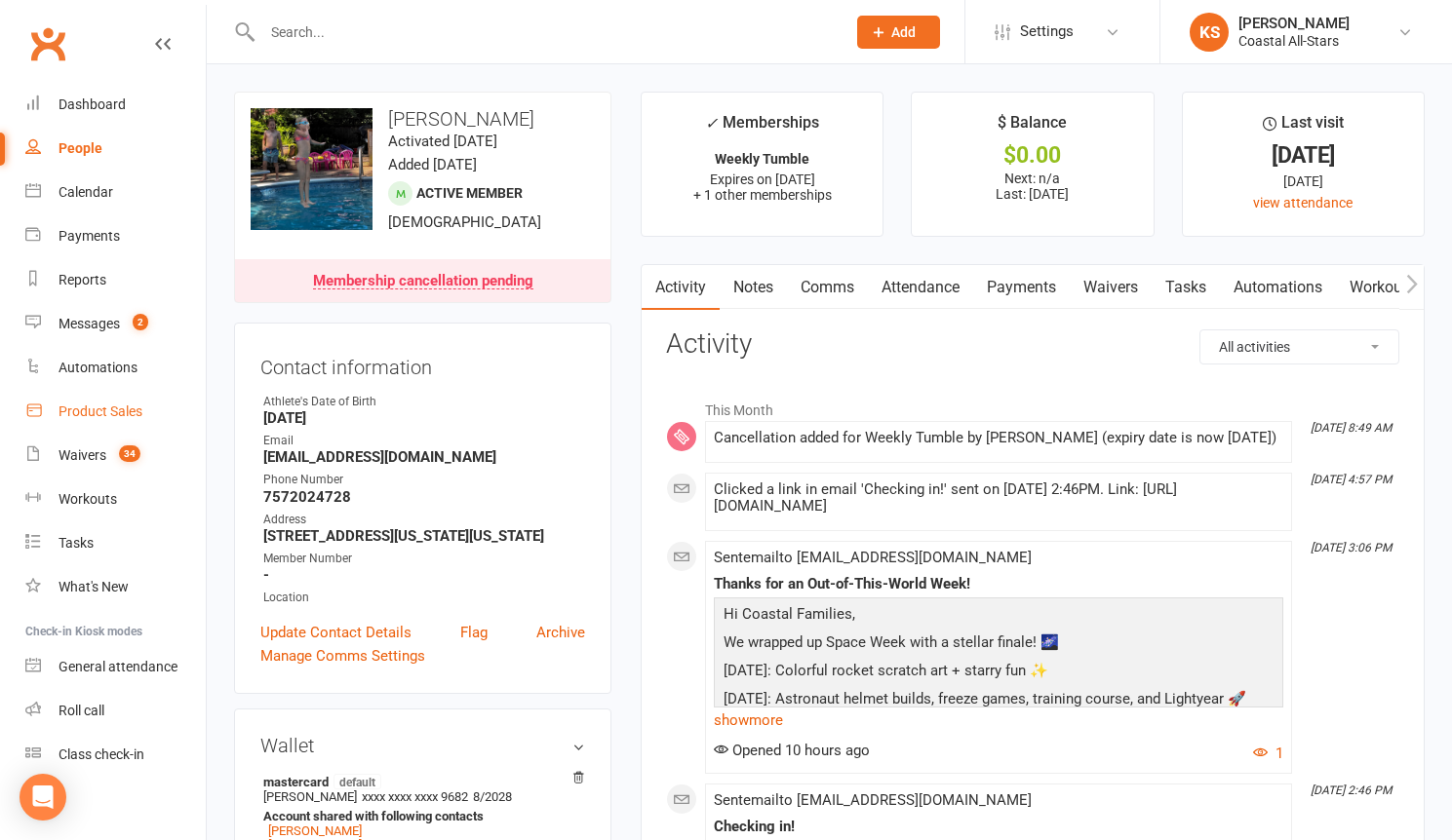
click at [84, 413] on div "Product Sales" at bounding box center [99, 411] width 84 height 16
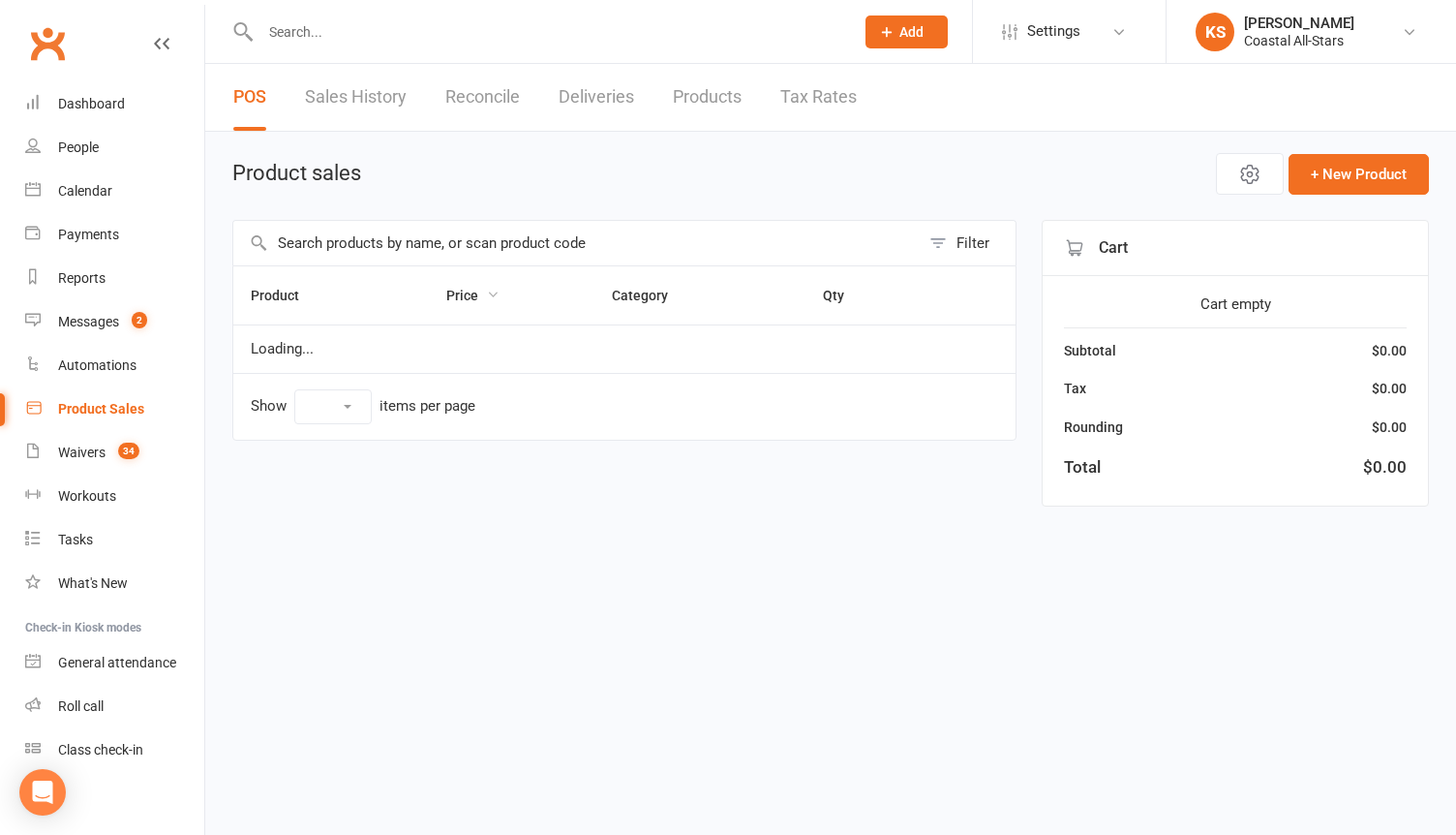
select select "100"
click at [406, 235] on input "text" at bounding box center [577, 243] width 687 height 45
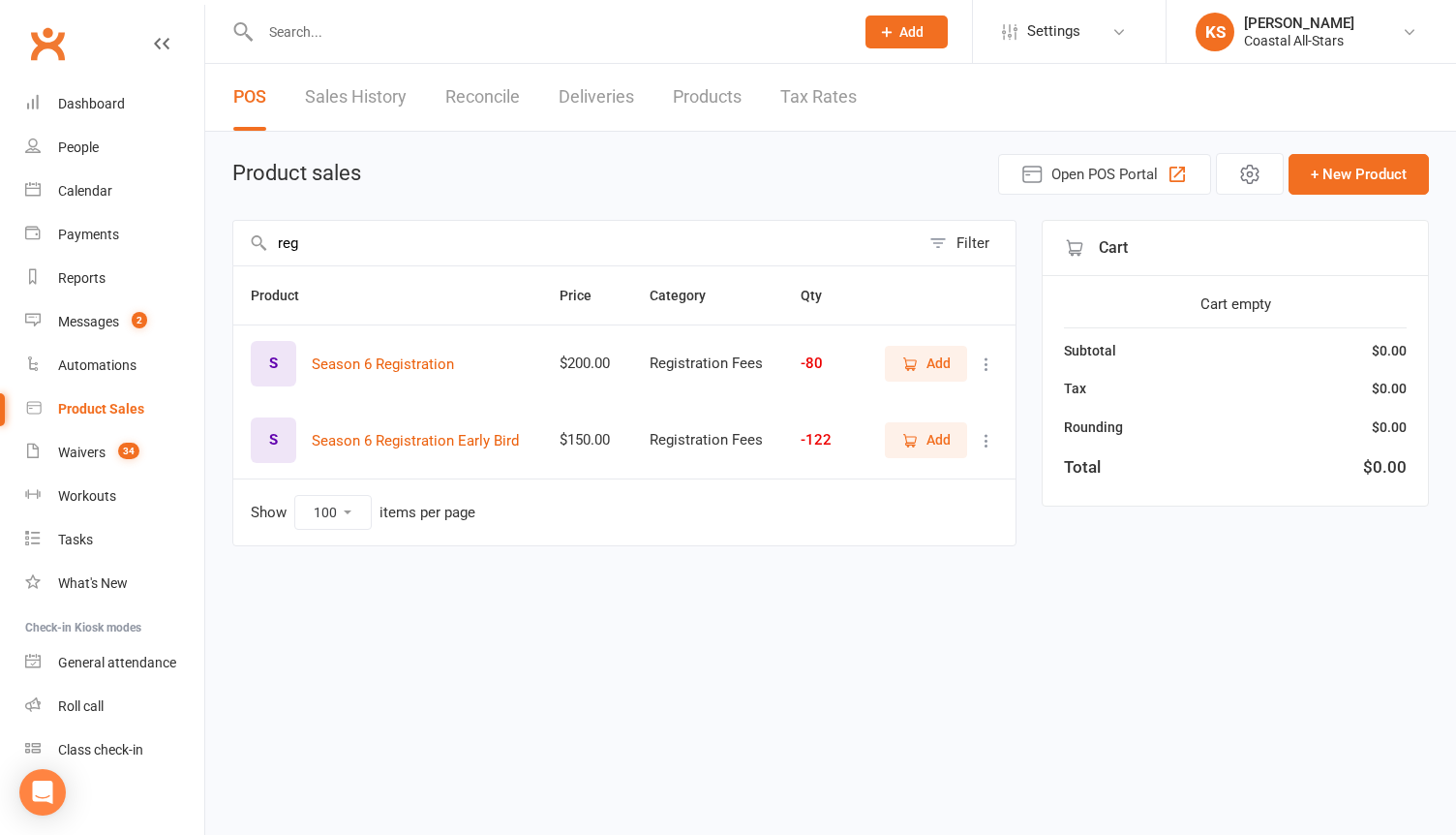
type input "reg"
click at [902, 365] on icon "button" at bounding box center [911, 365] width 18 height 18
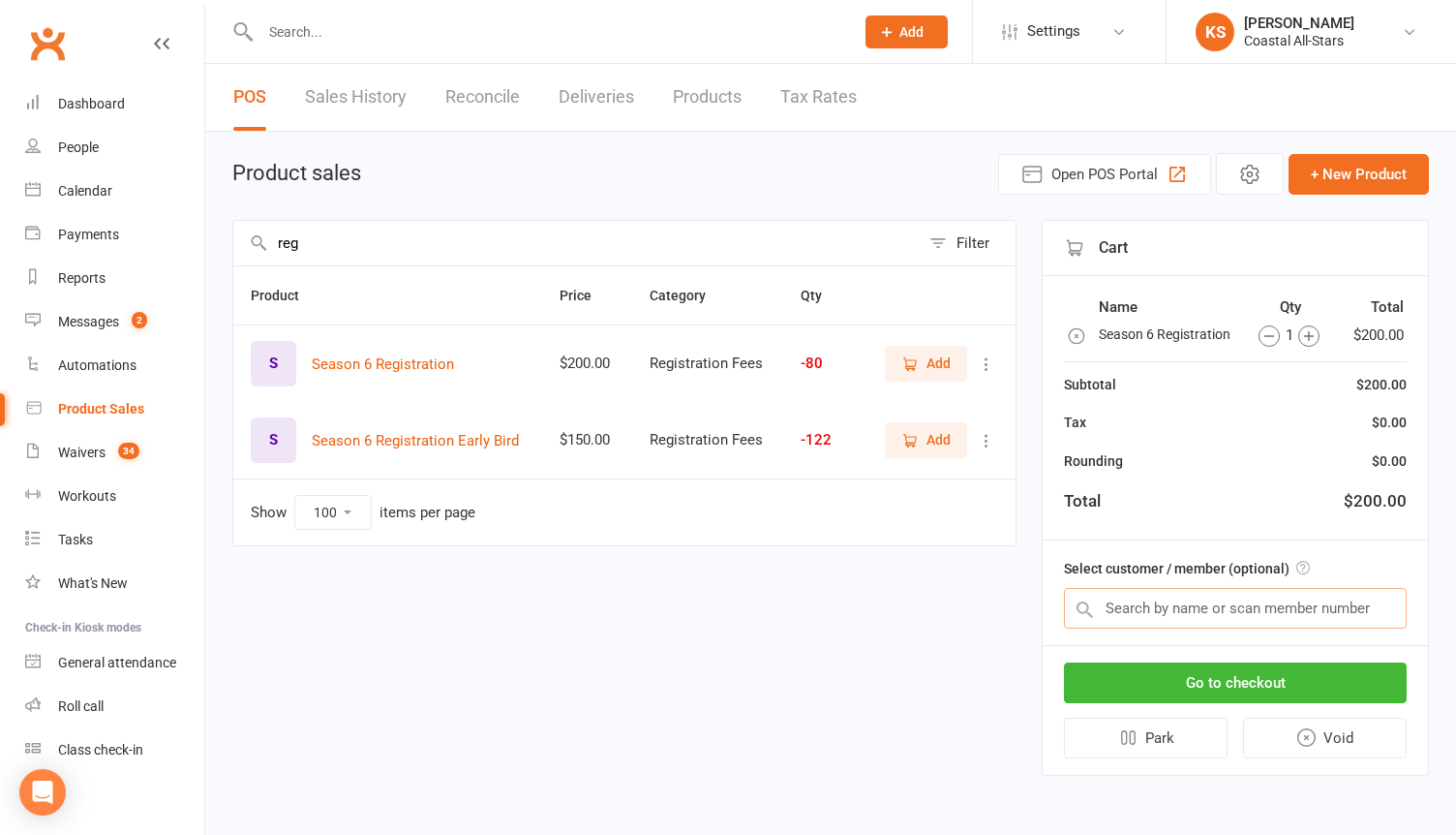
click at [1146, 616] on input "text" at bounding box center [1235, 609] width 343 height 41
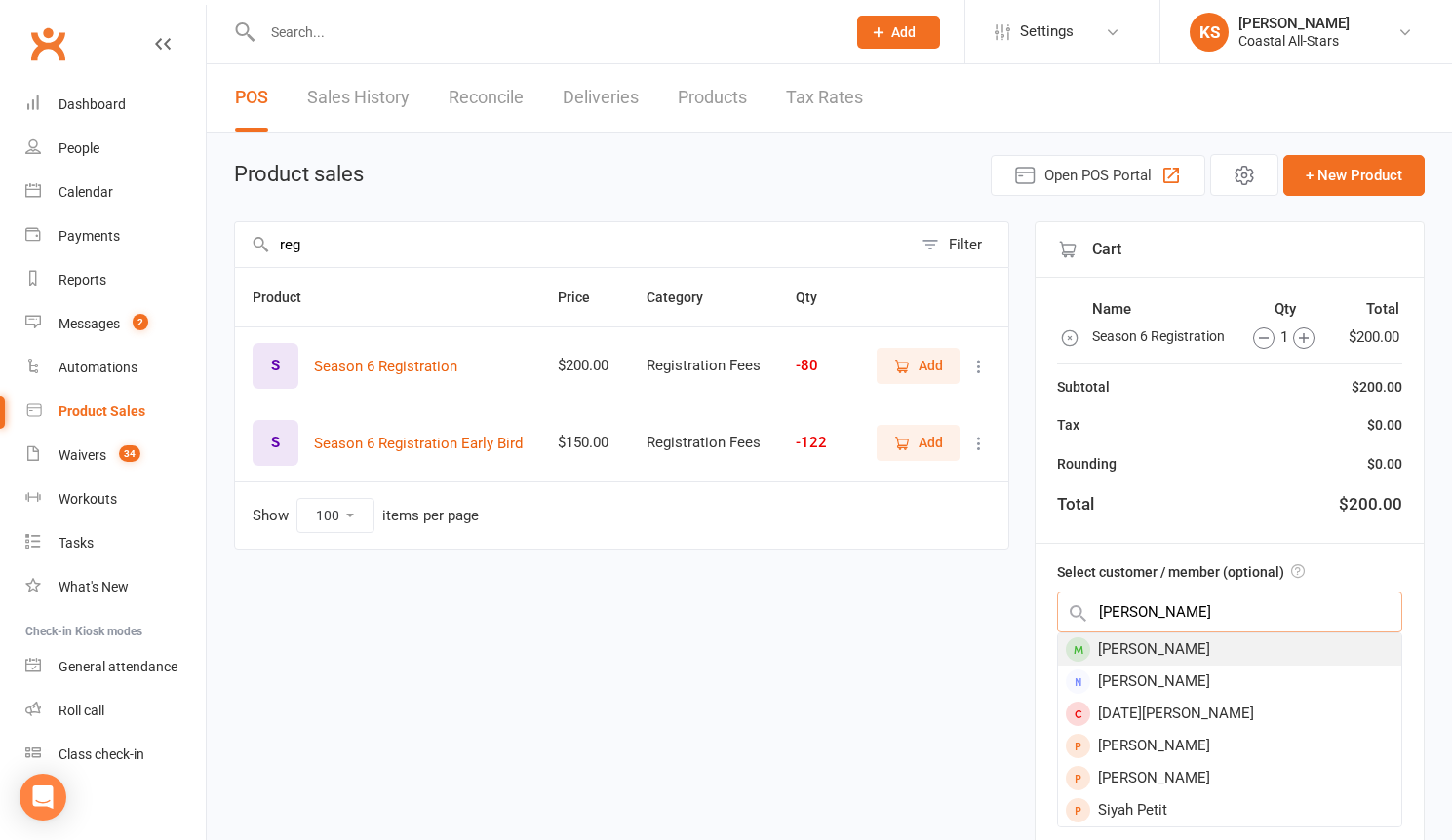
type input "Silvia Peth"
click at [1151, 658] on div "Silvia Petherbridge" at bounding box center [1229, 649] width 343 height 32
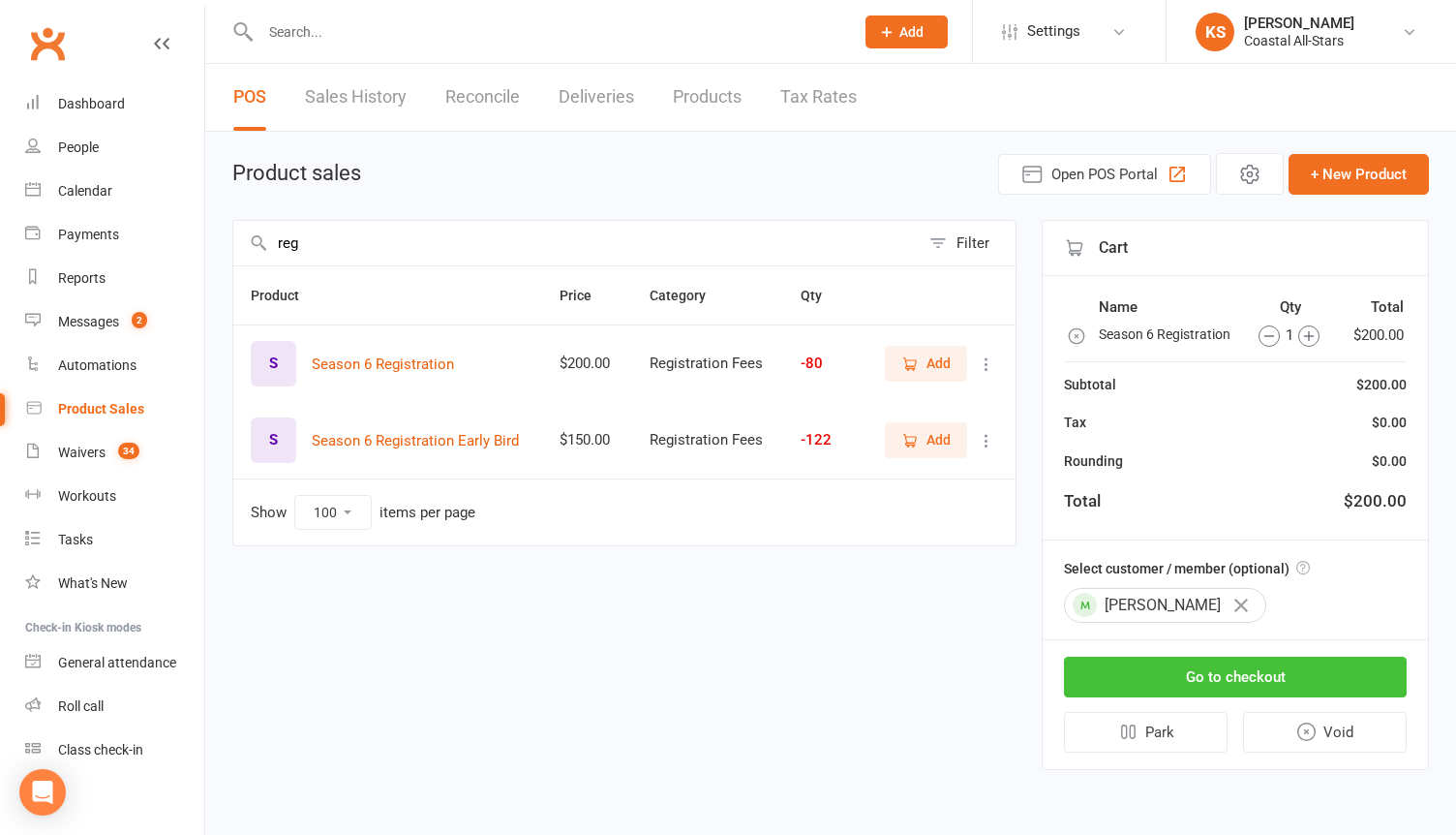
click at [1184, 685] on button "Go to checkout" at bounding box center [1235, 678] width 343 height 41
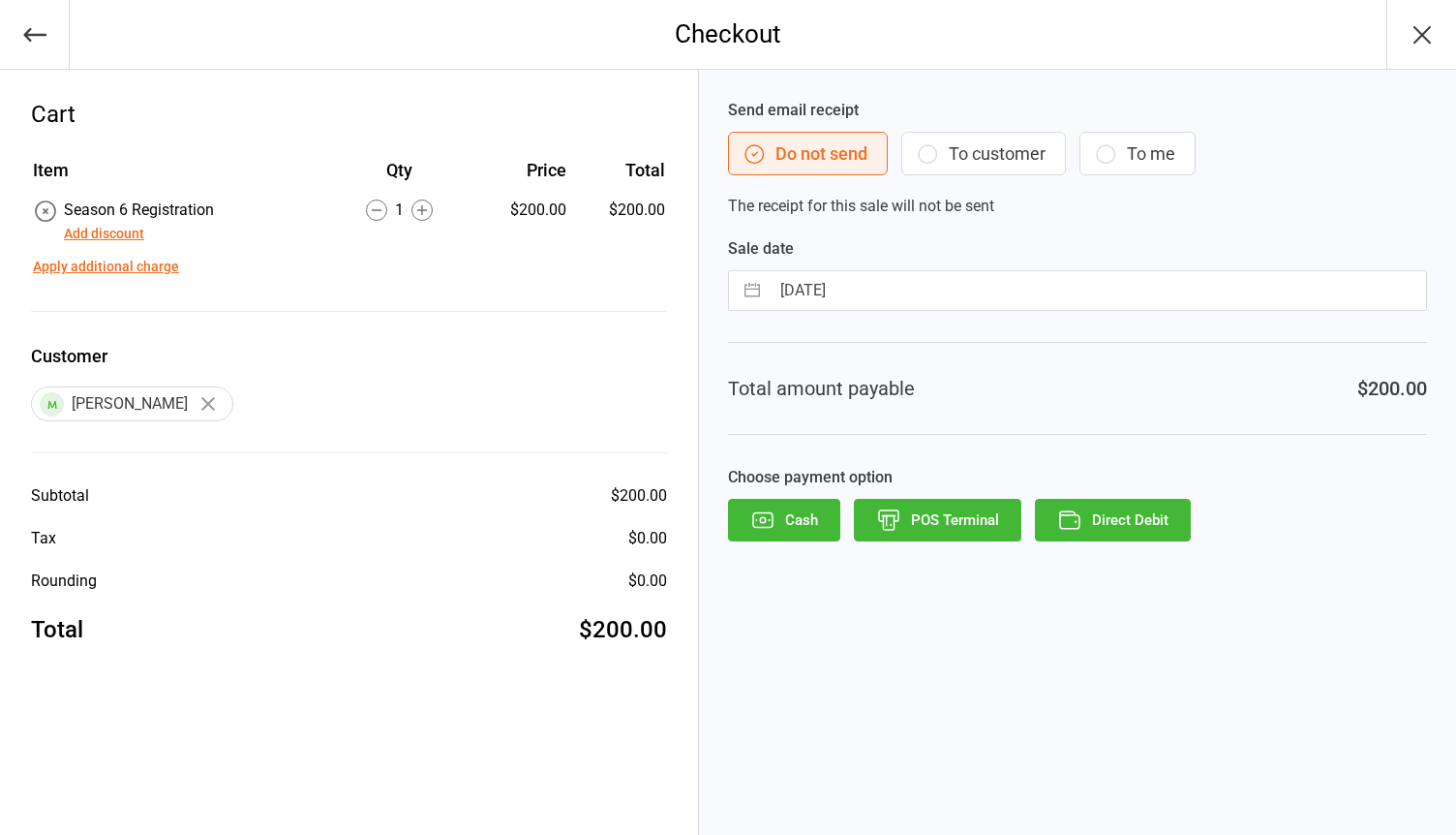
click at [928, 136] on button "To customer" at bounding box center [984, 154] width 164 height 44
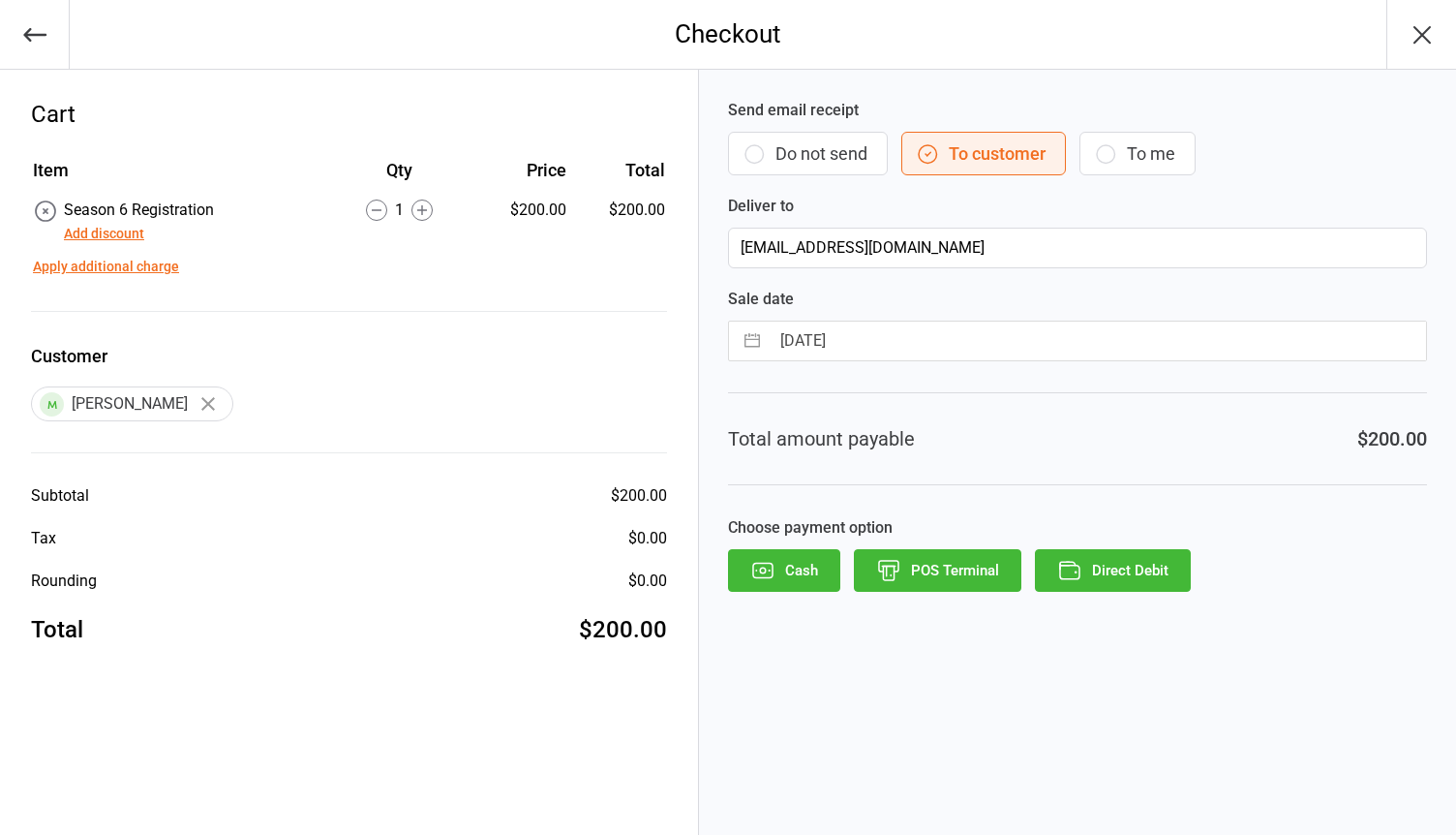
click at [833, 347] on input "[DATE]" at bounding box center [1098, 341] width 657 height 39
select select "6"
select select "2025"
select select "7"
select select "2025"
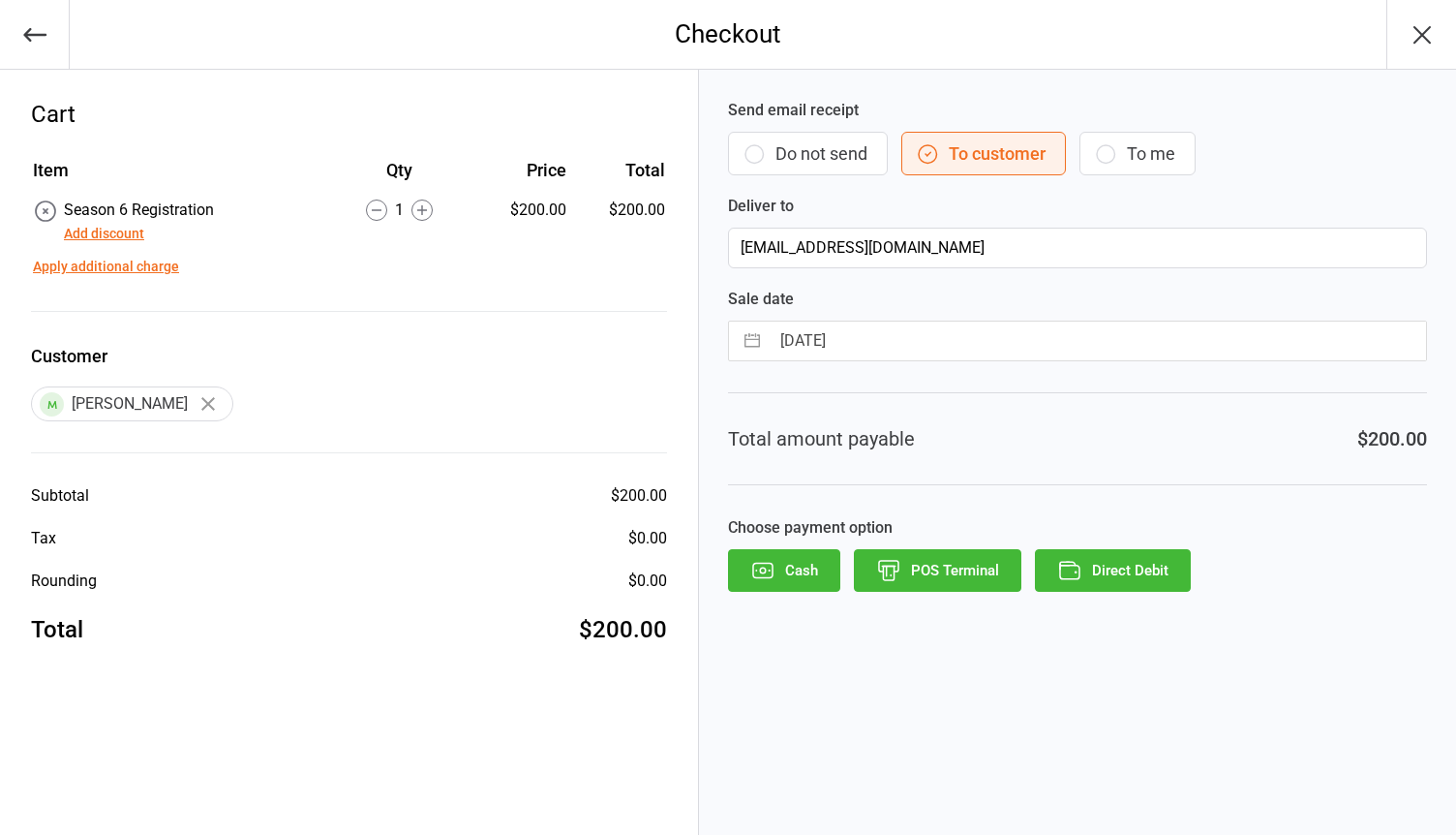
select select "8"
select select "2025"
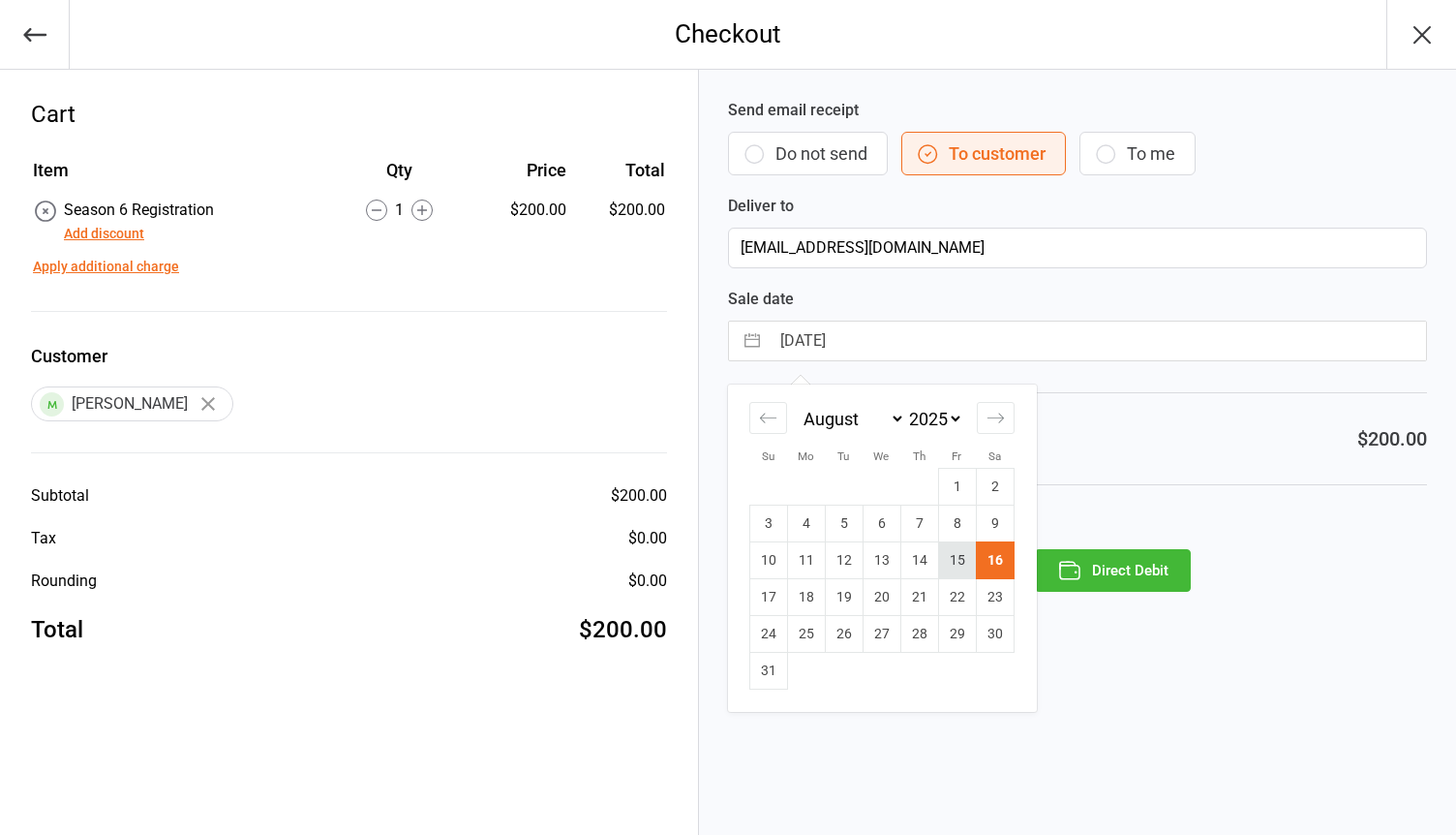
click at [965, 563] on td "15" at bounding box center [957, 561] width 38 height 37
type input "[DATE]"
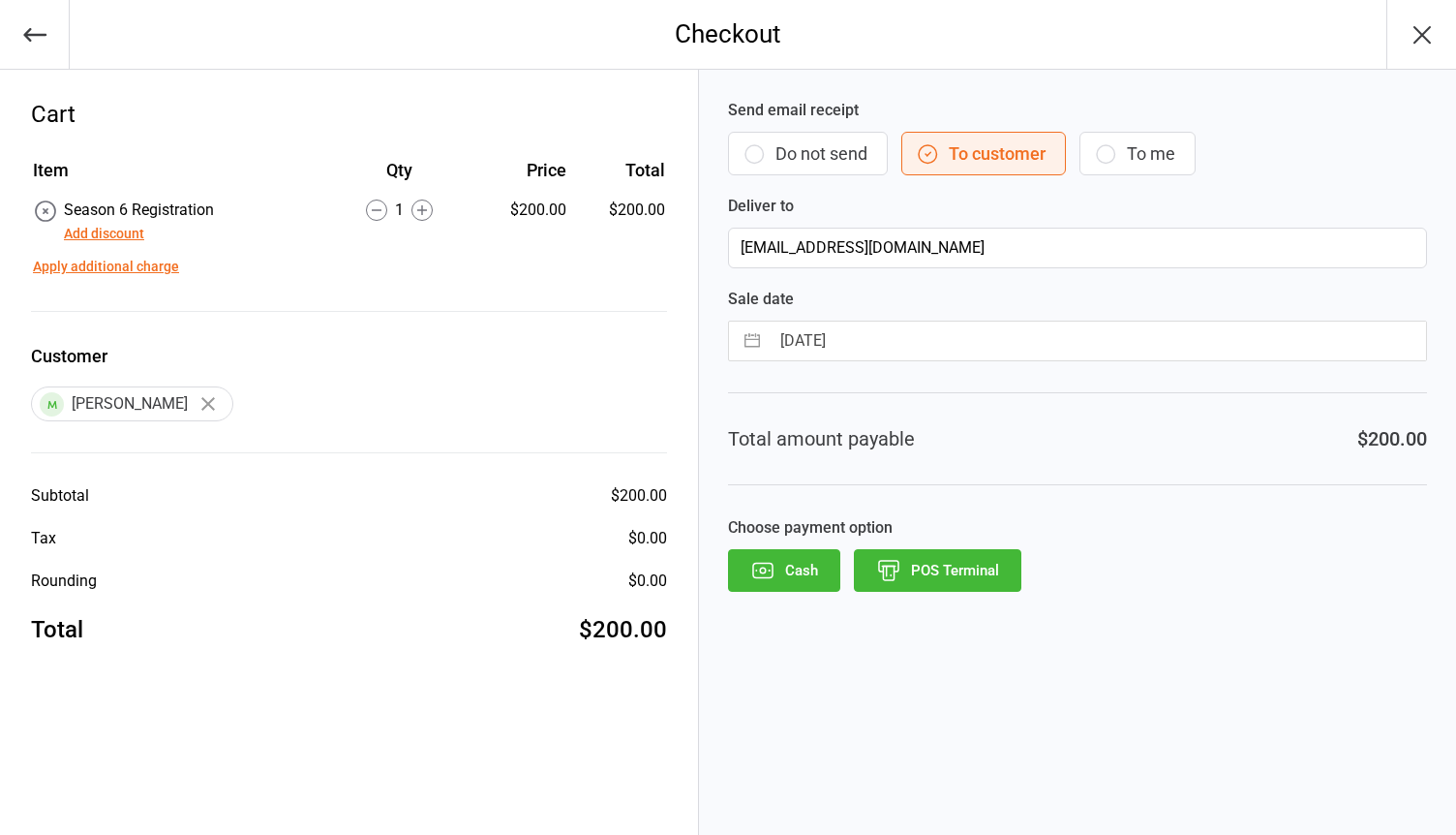
click at [950, 574] on button "POS Terminal" at bounding box center [937, 571] width 167 height 43
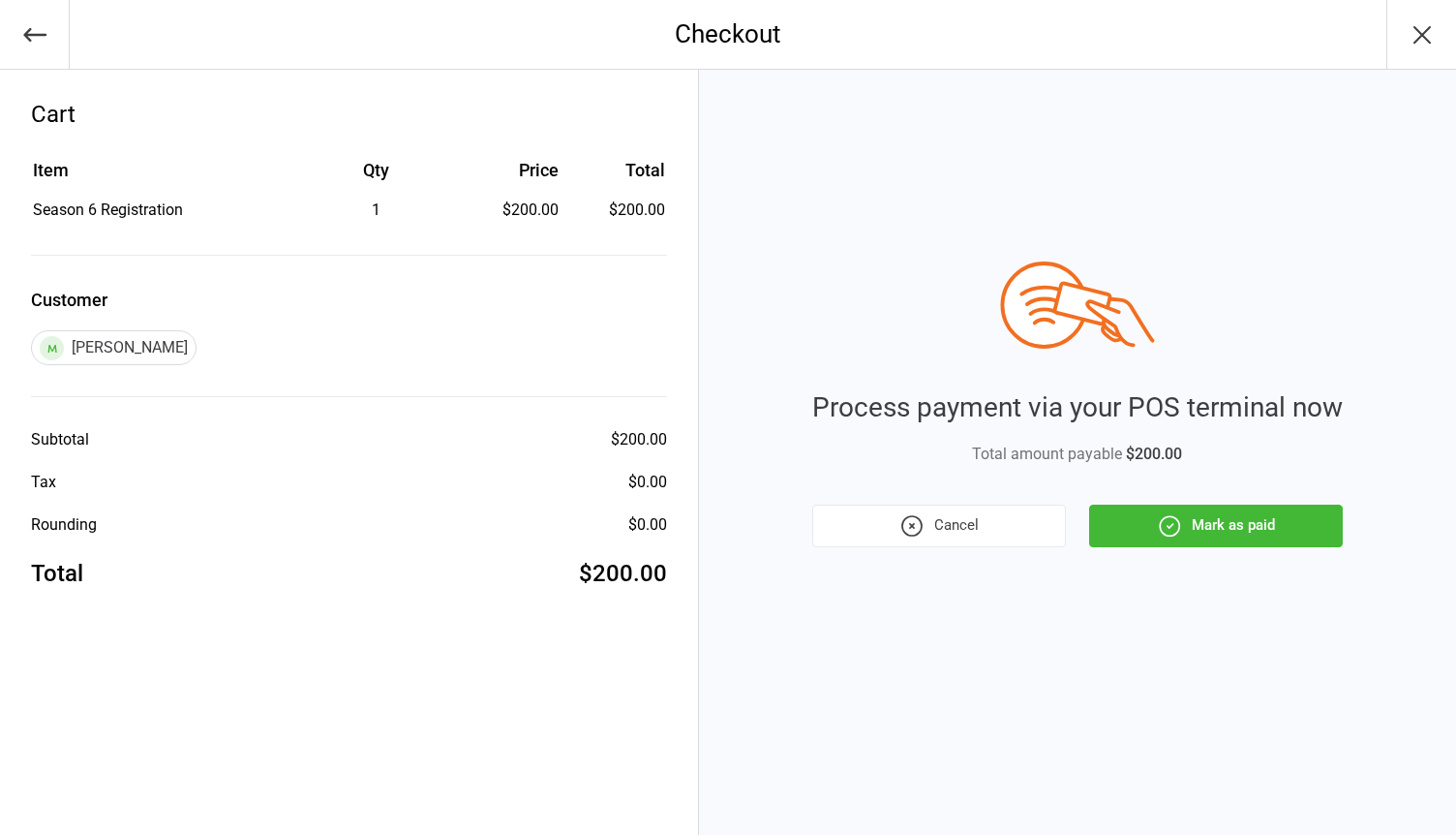
click at [1206, 526] on button "Mark as paid" at bounding box center [1217, 526] width 254 height 43
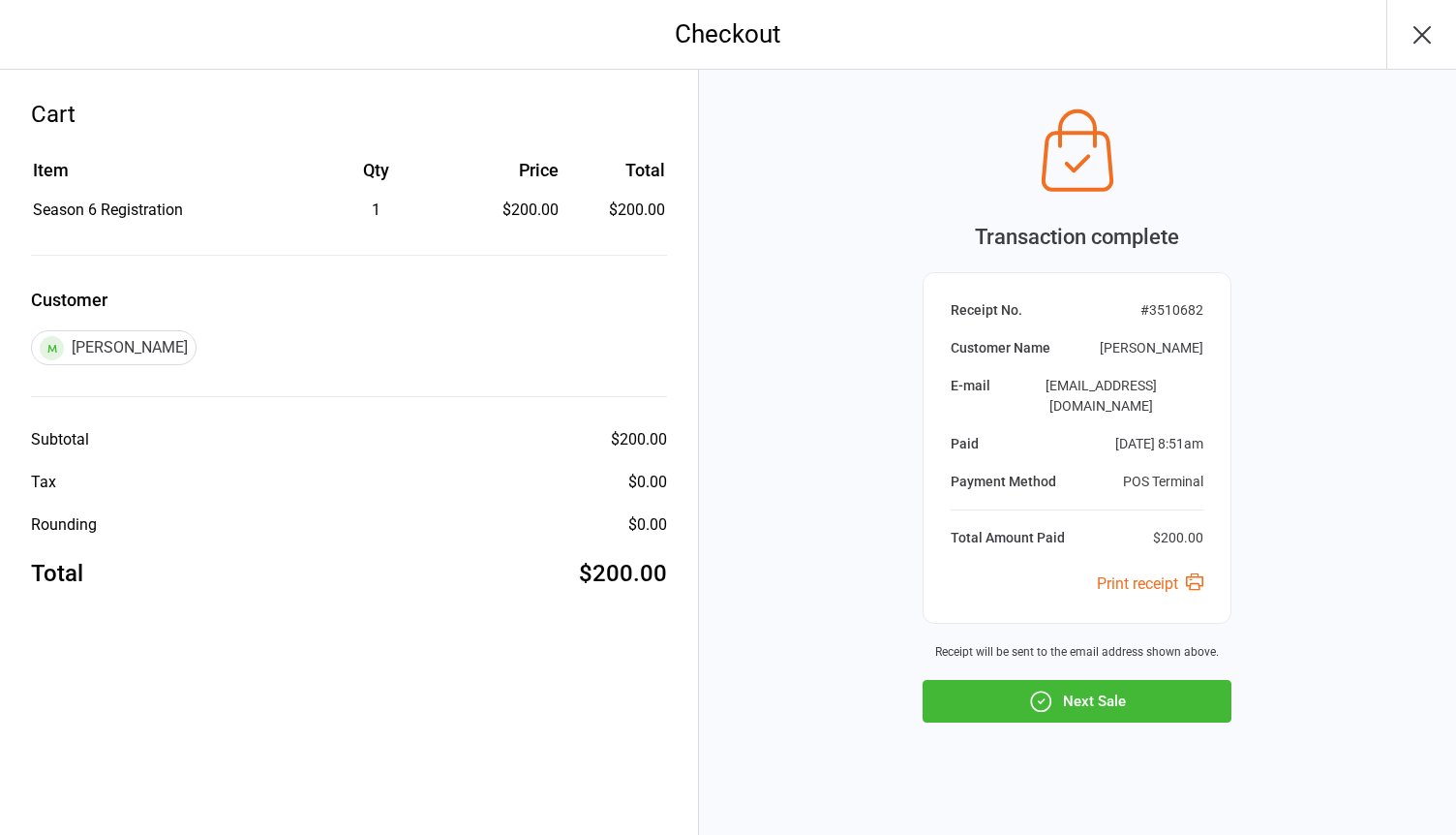
click at [1419, 42] on icon "button" at bounding box center [1423, 35] width 31 height 31
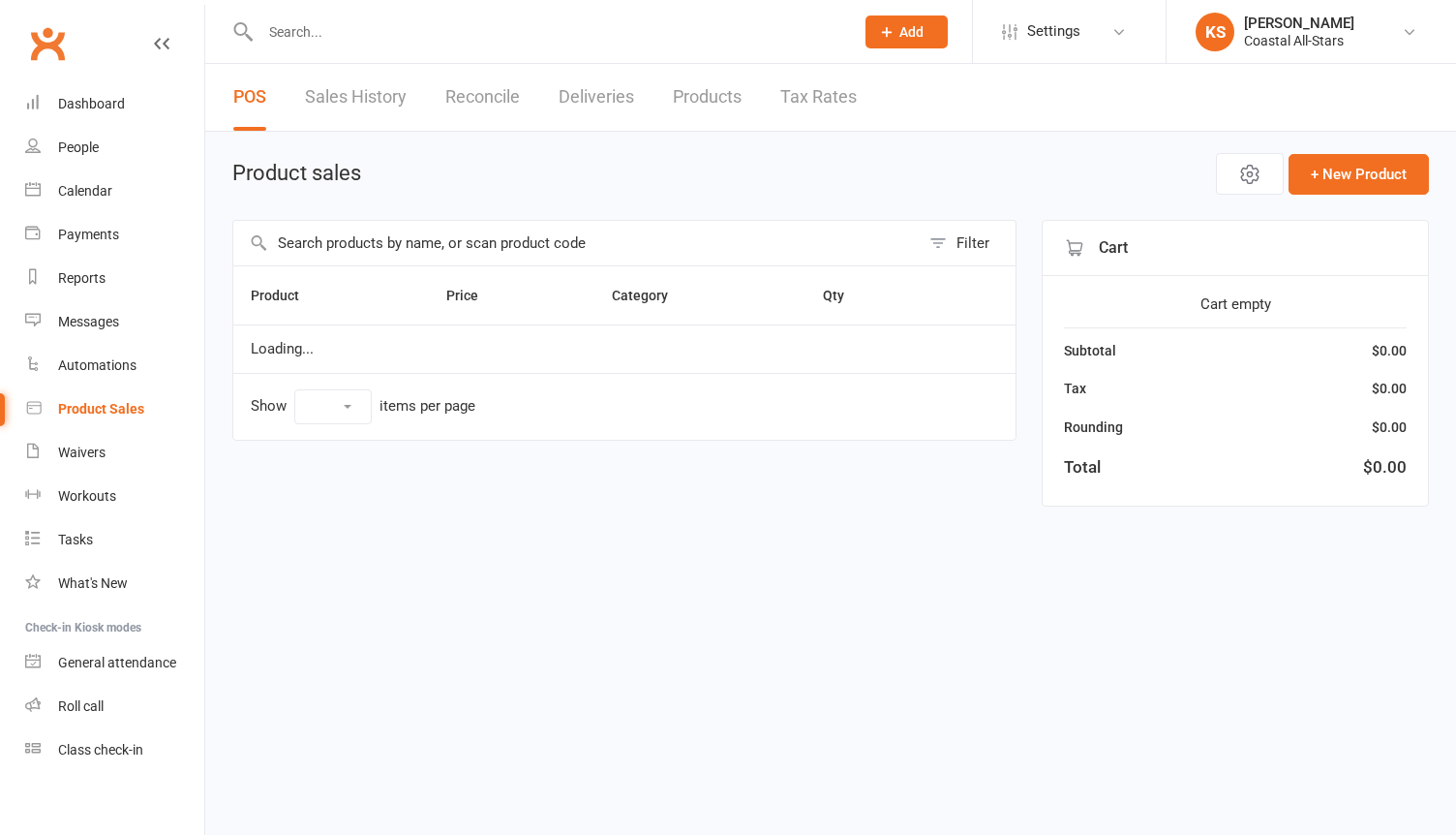
select select "100"
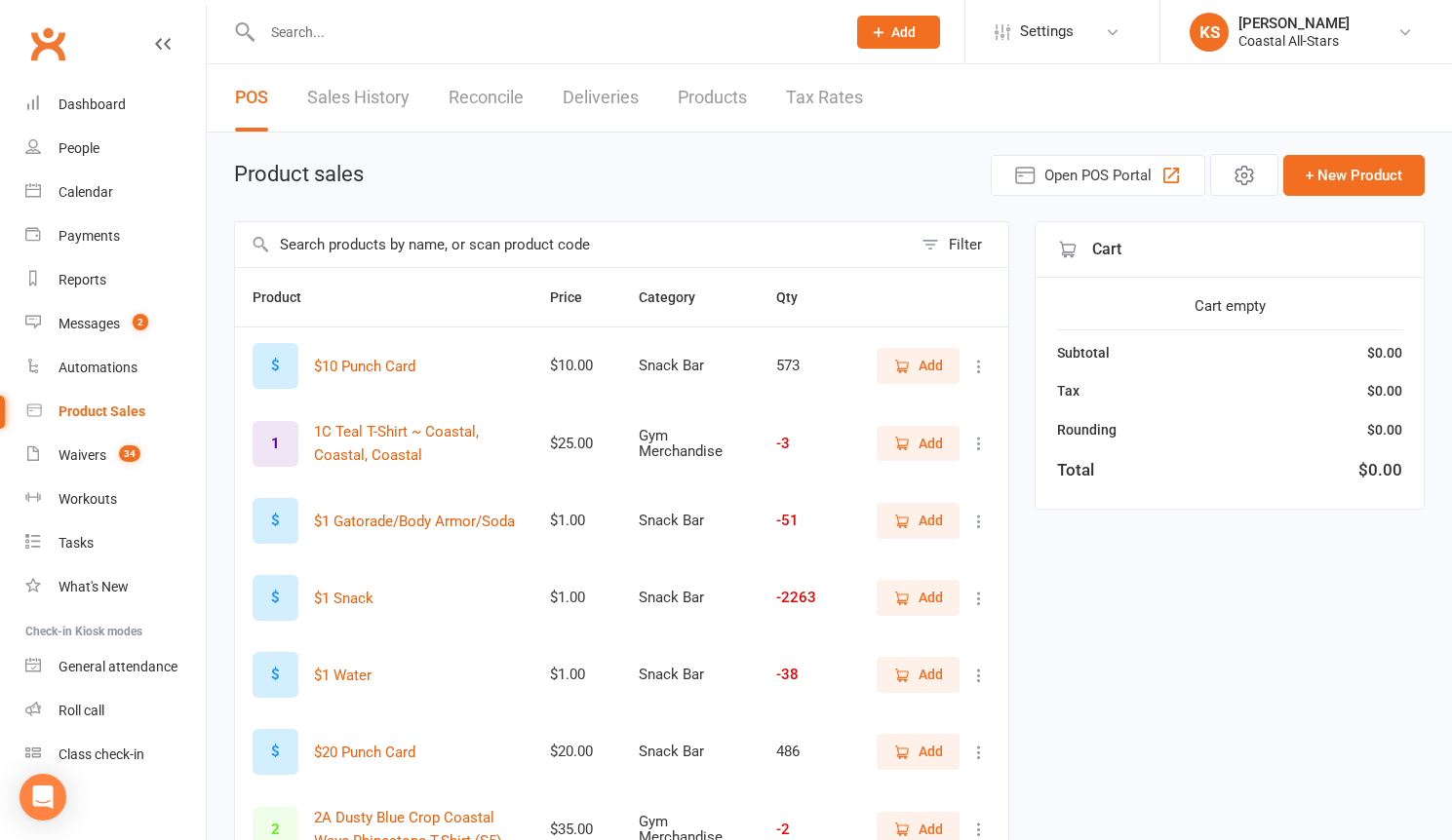
click at [451, 19] on input "text" at bounding box center [544, 32] width 575 height 28
click at [335, 35] on input "text" at bounding box center [544, 32] width 575 height 28
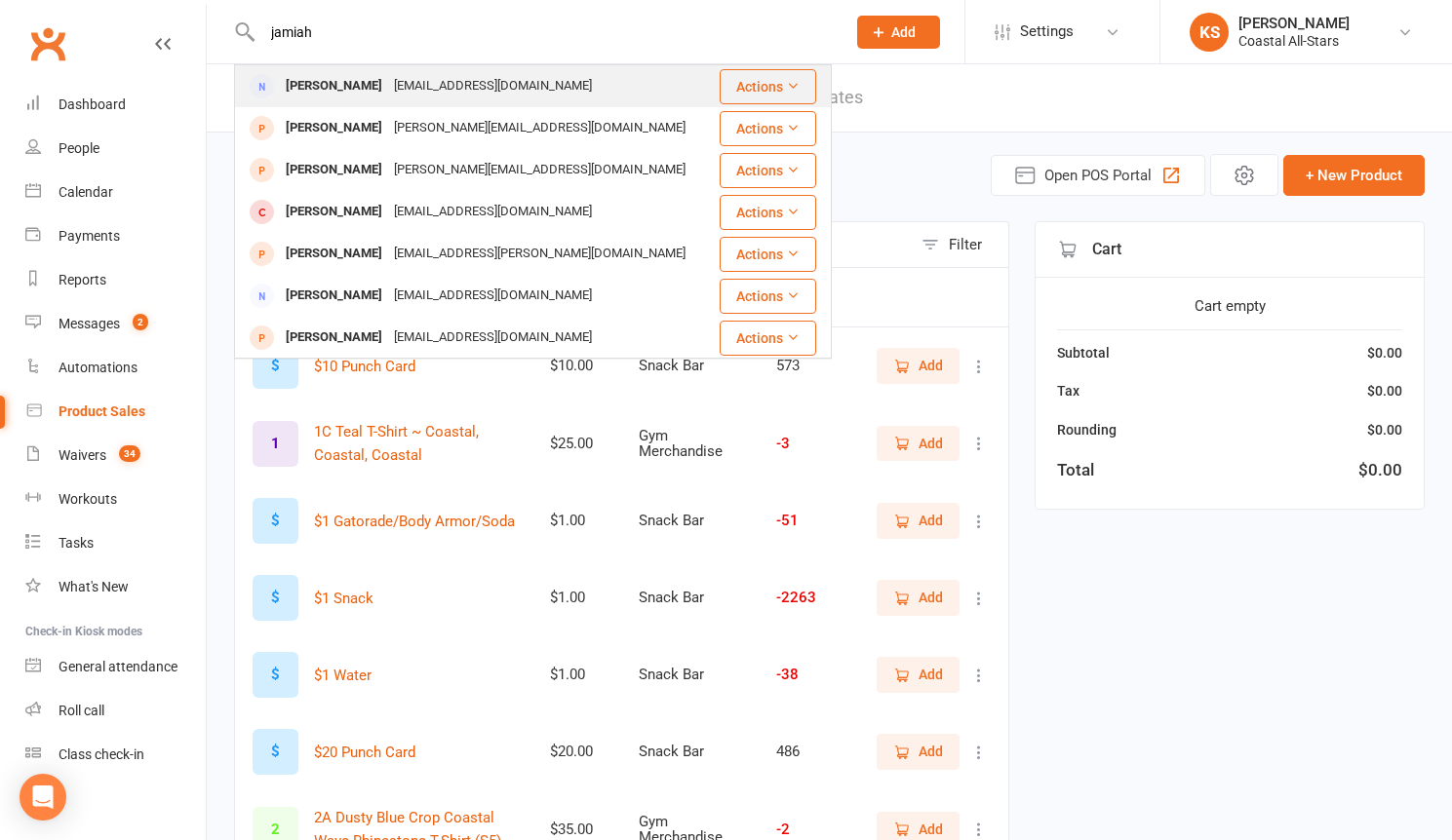
type input "jamiah"
click at [399, 91] on div "[EMAIL_ADDRESS][DOMAIN_NAME]" at bounding box center [492, 86] width 210 height 29
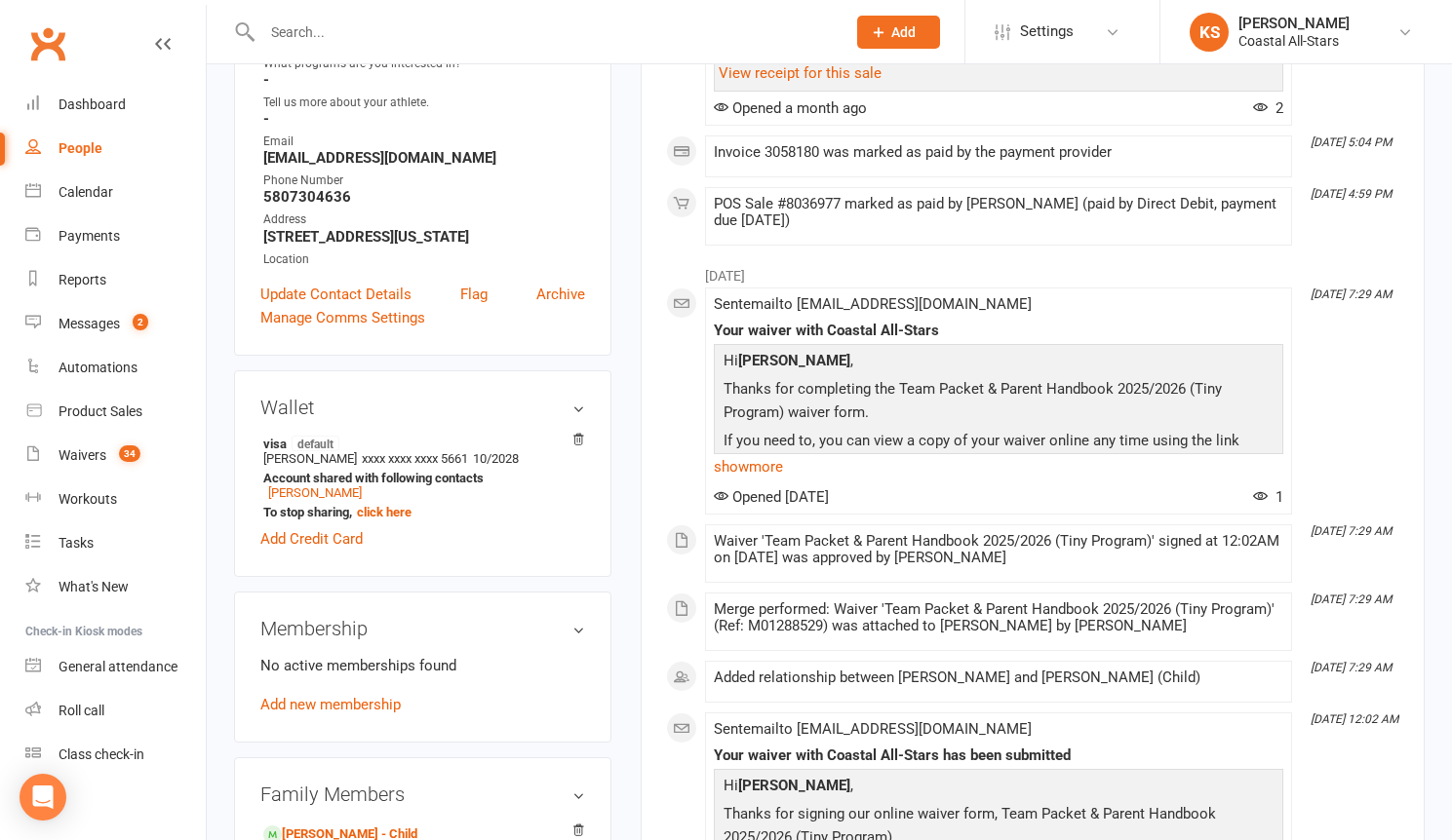
scroll to position [500, 0]
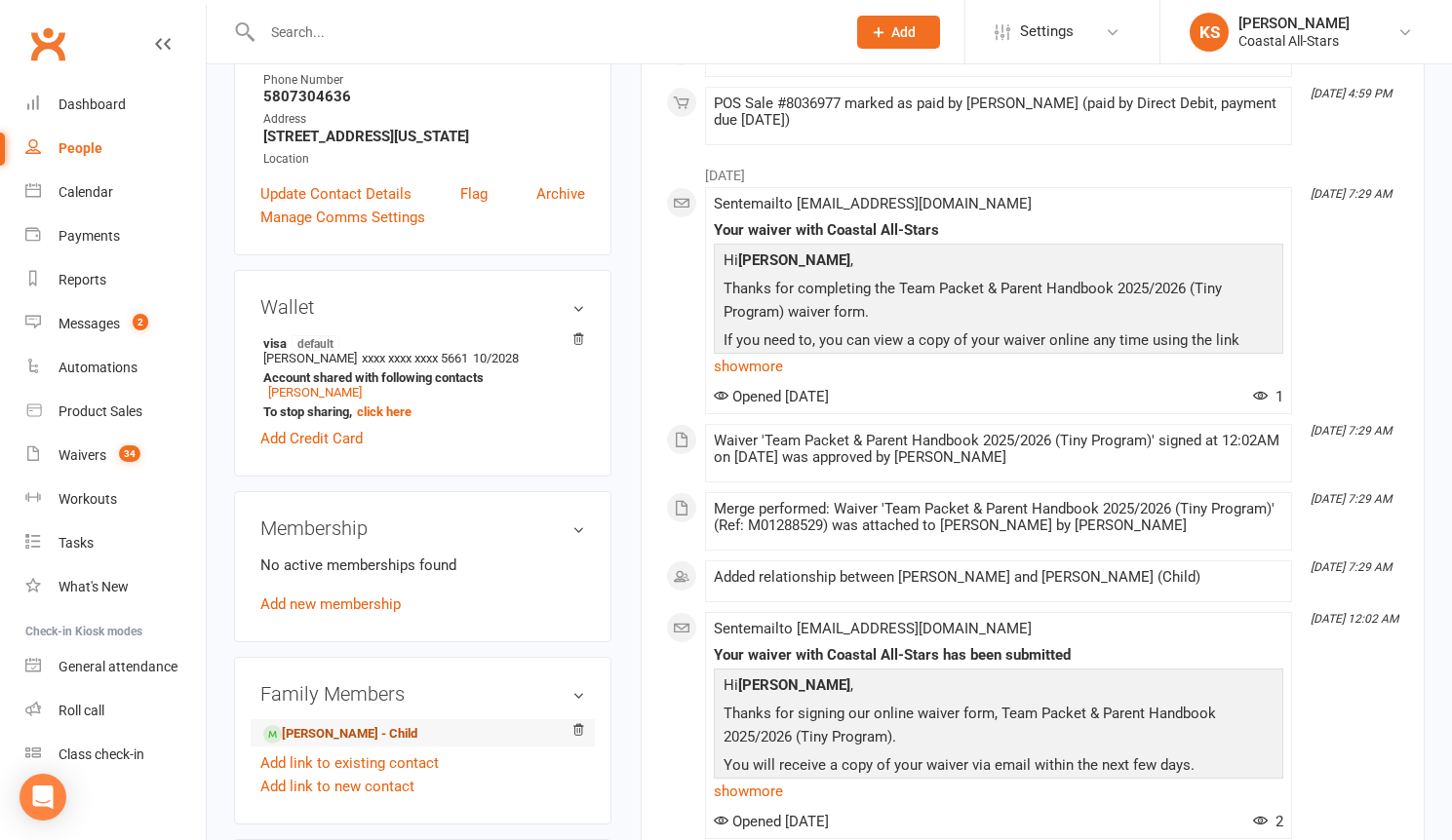
click at [320, 732] on link "[PERSON_NAME] - Child" at bounding box center [340, 734] width 154 height 21
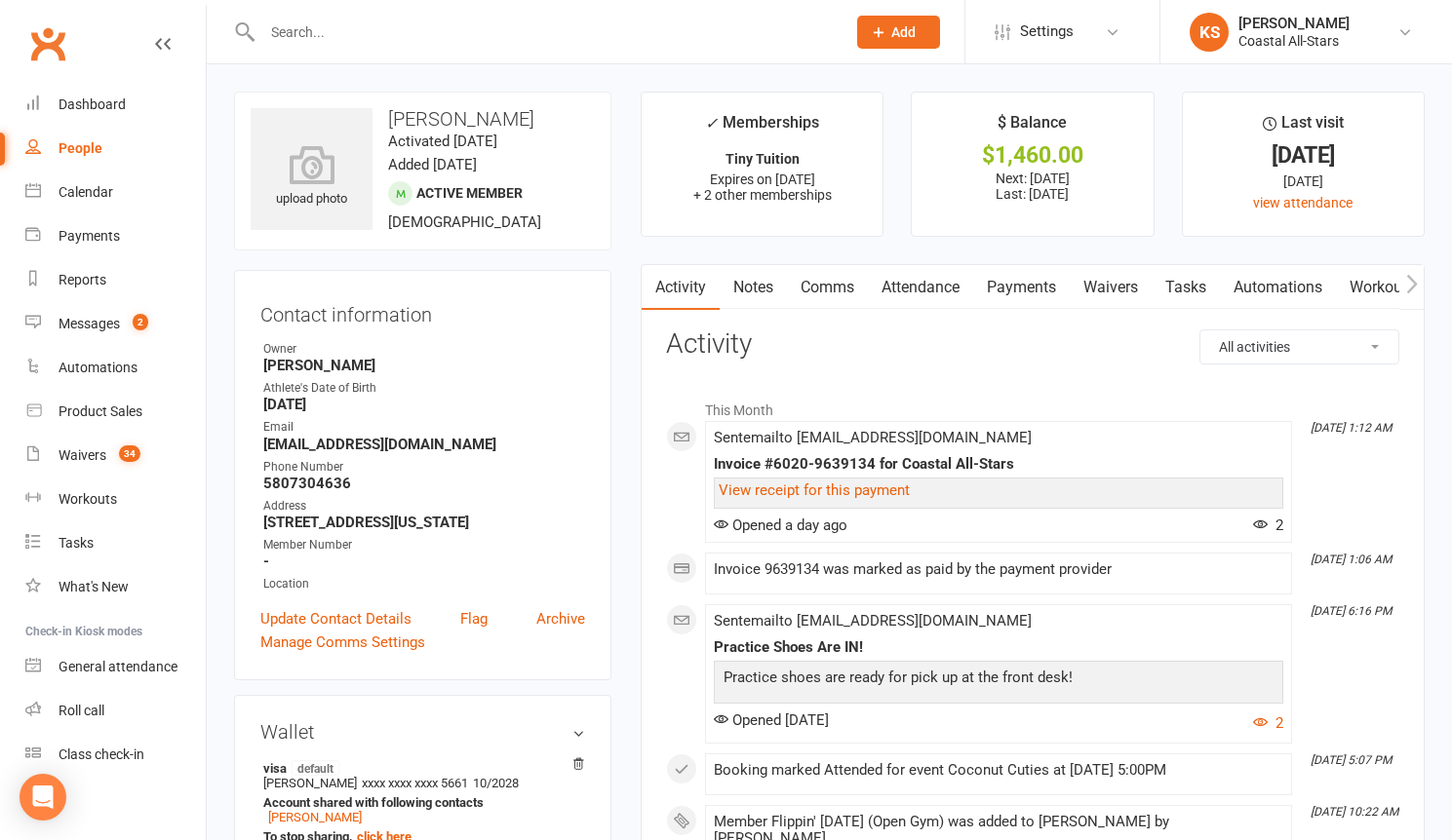
click at [1032, 277] on link "Payments" at bounding box center [1021, 288] width 96 height 45
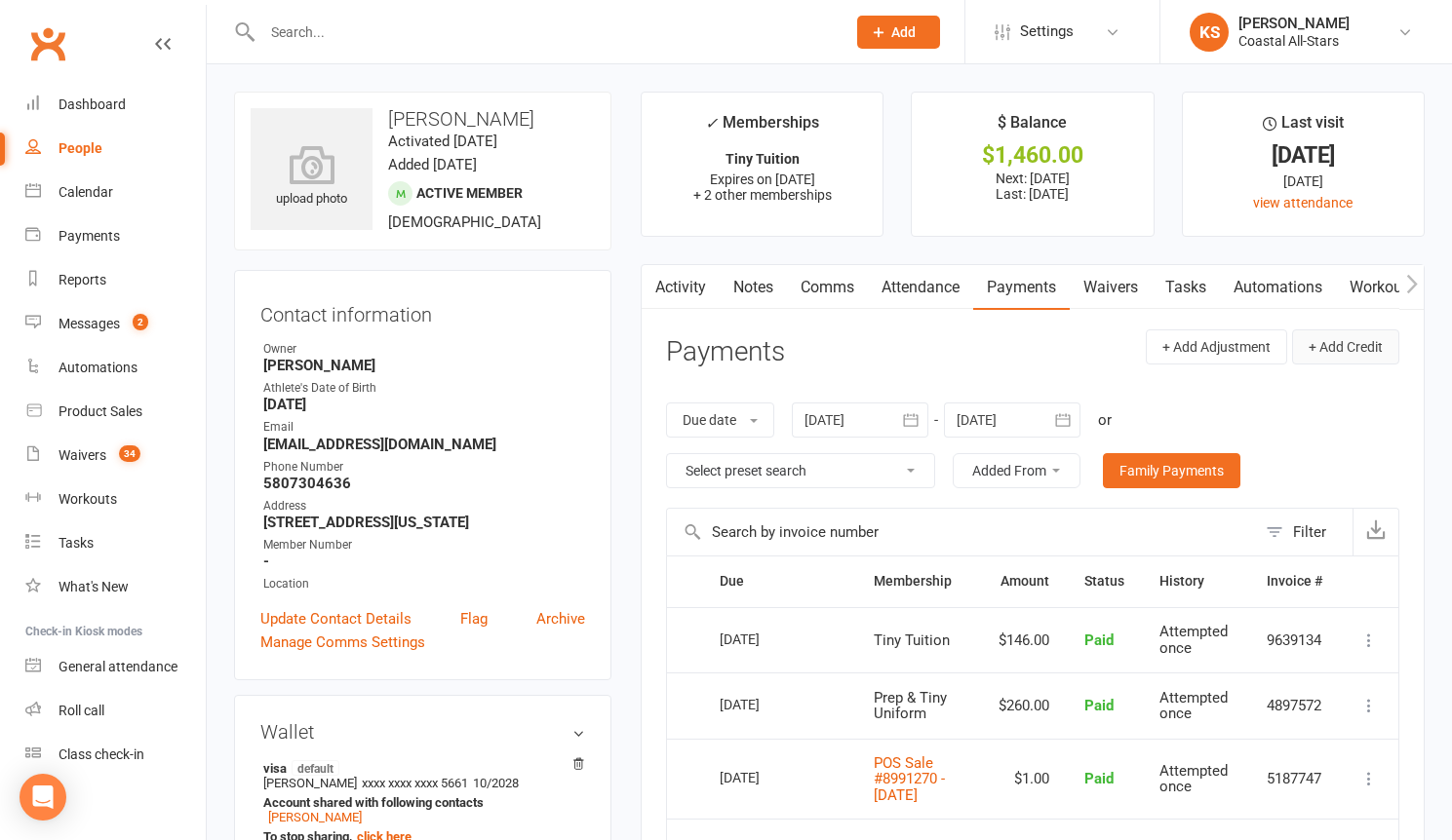
click at [1349, 344] on button "+ Add Credit" at bounding box center [1345, 347] width 107 height 35
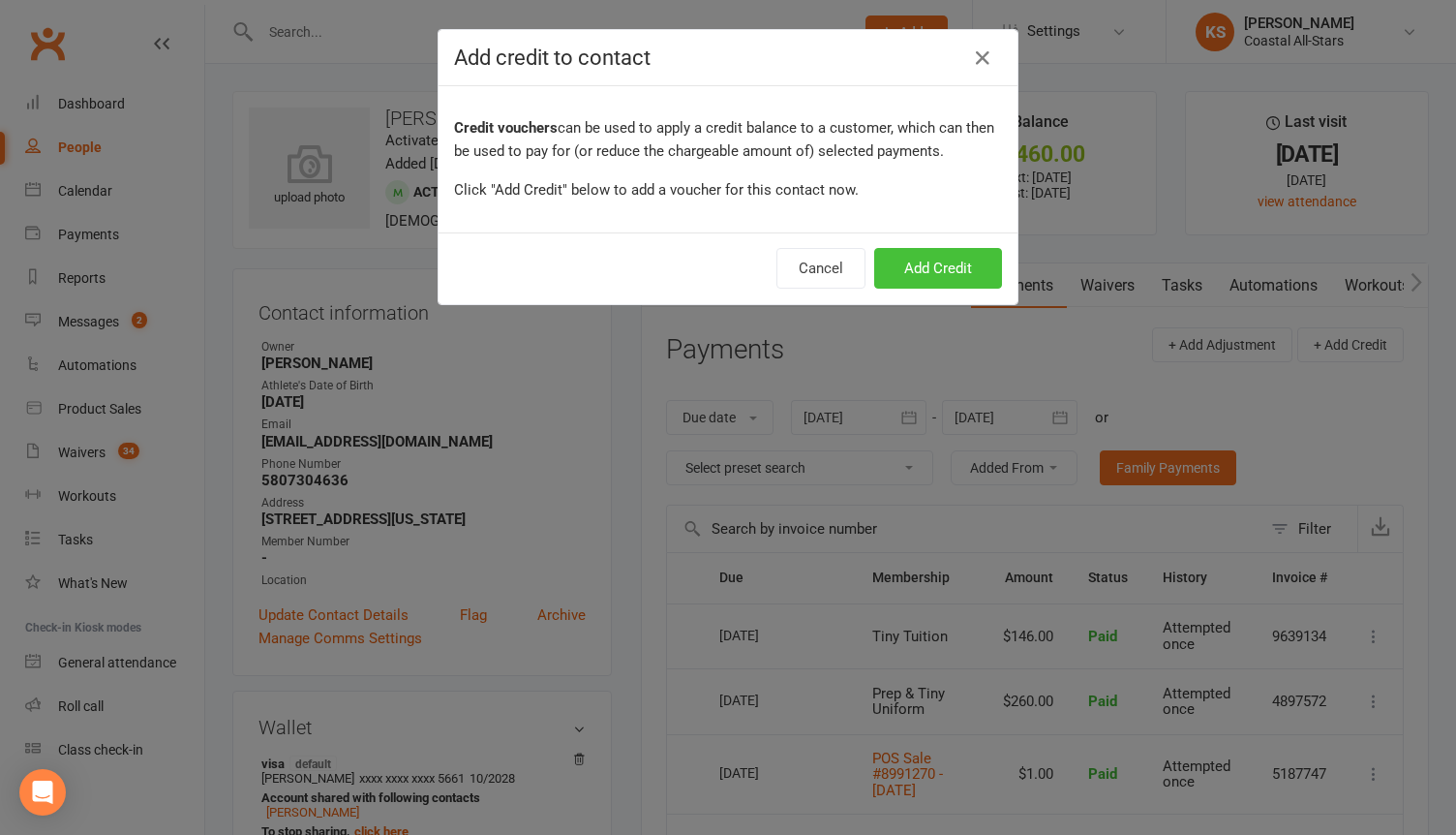
click at [937, 273] on button "Add Credit" at bounding box center [938, 269] width 128 height 41
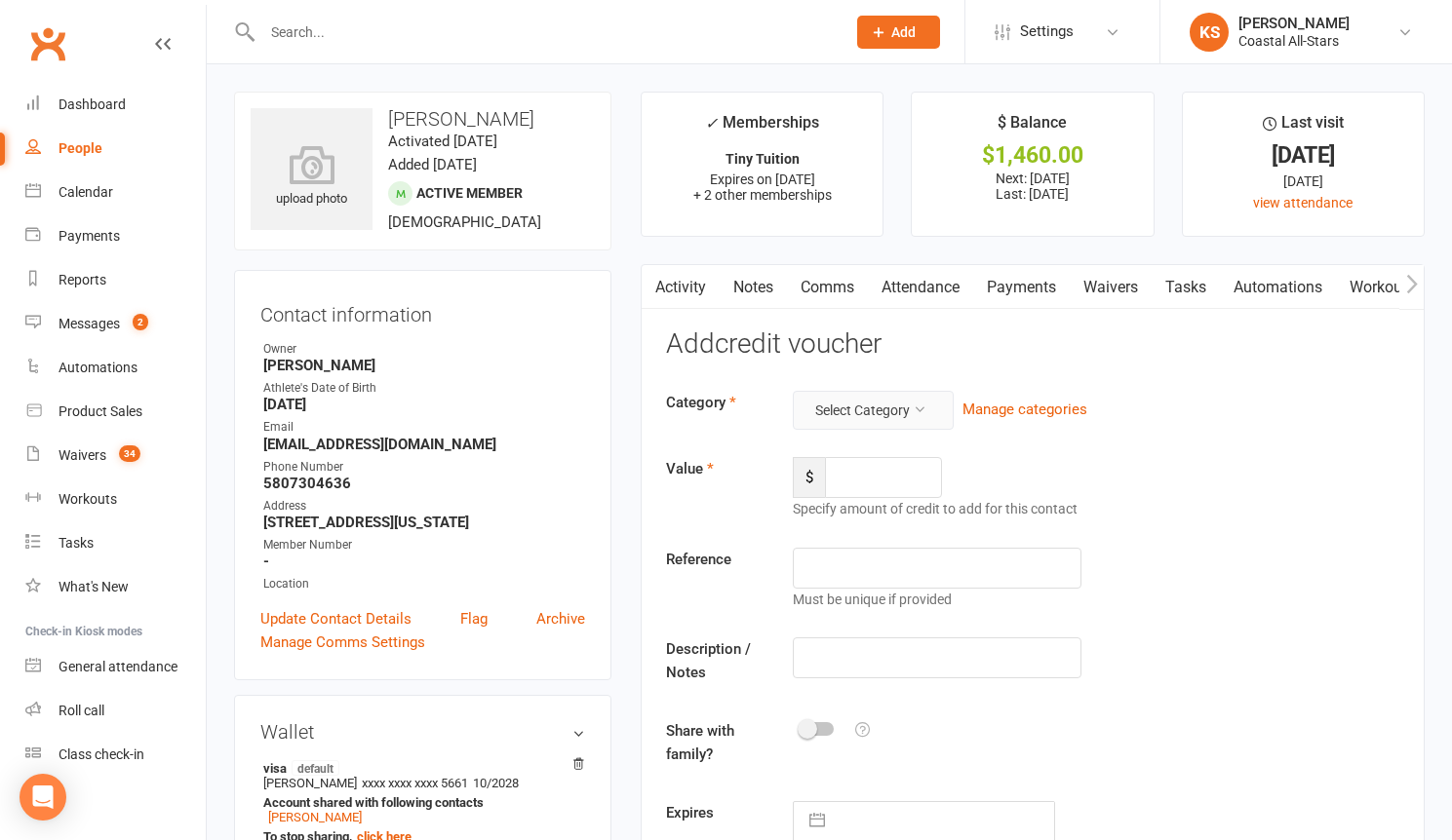
click at [864, 415] on button "Select Category" at bounding box center [874, 410] width 161 height 39
click at [817, 545] on link "Fundraiser" at bounding box center [826, 534] width 226 height 39
click at [907, 489] on input "number" at bounding box center [882, 478] width 117 height 41
type input "271"
click at [905, 669] on input "text" at bounding box center [937, 658] width 288 height 41
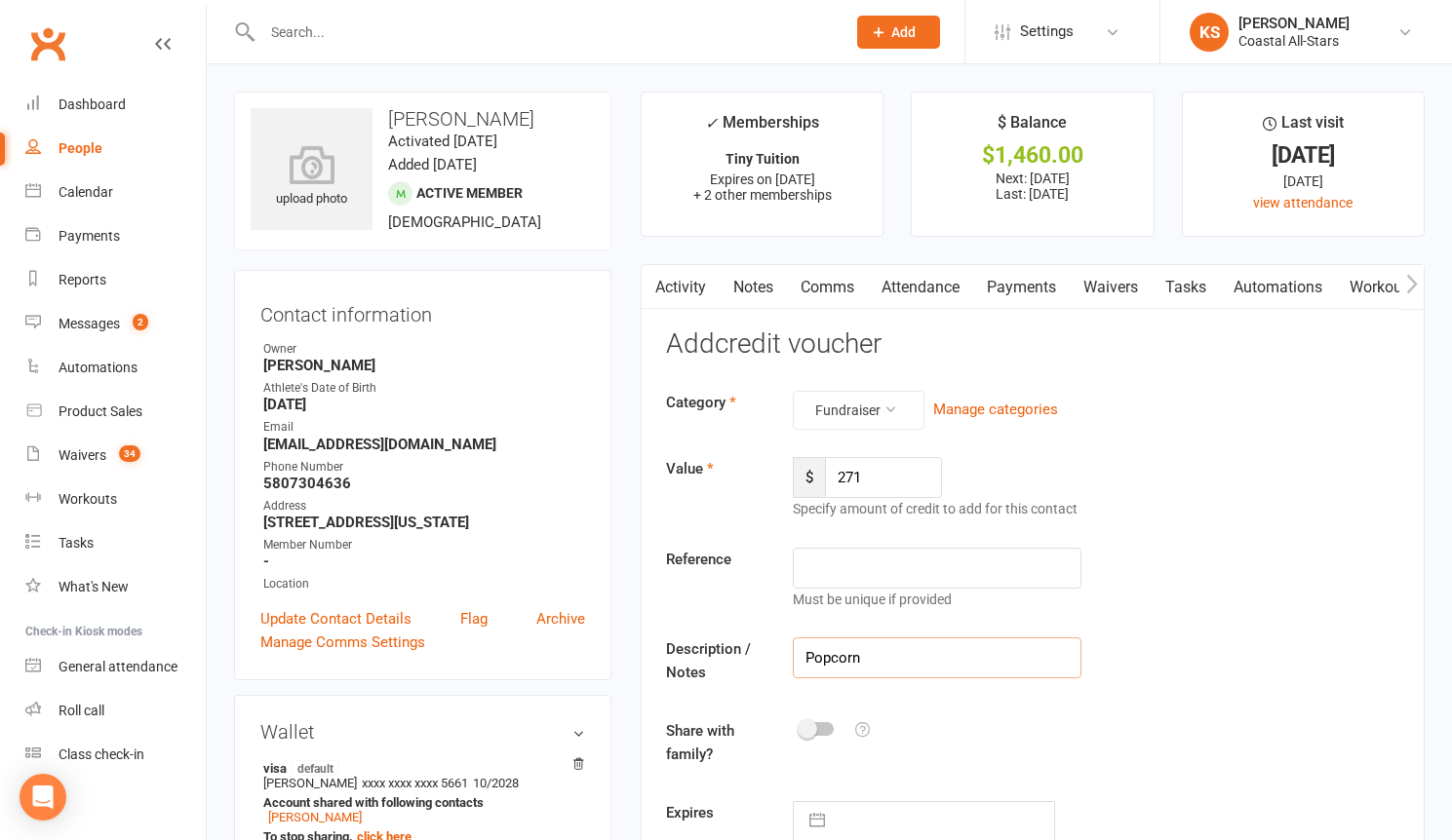
type input "Popcorn"
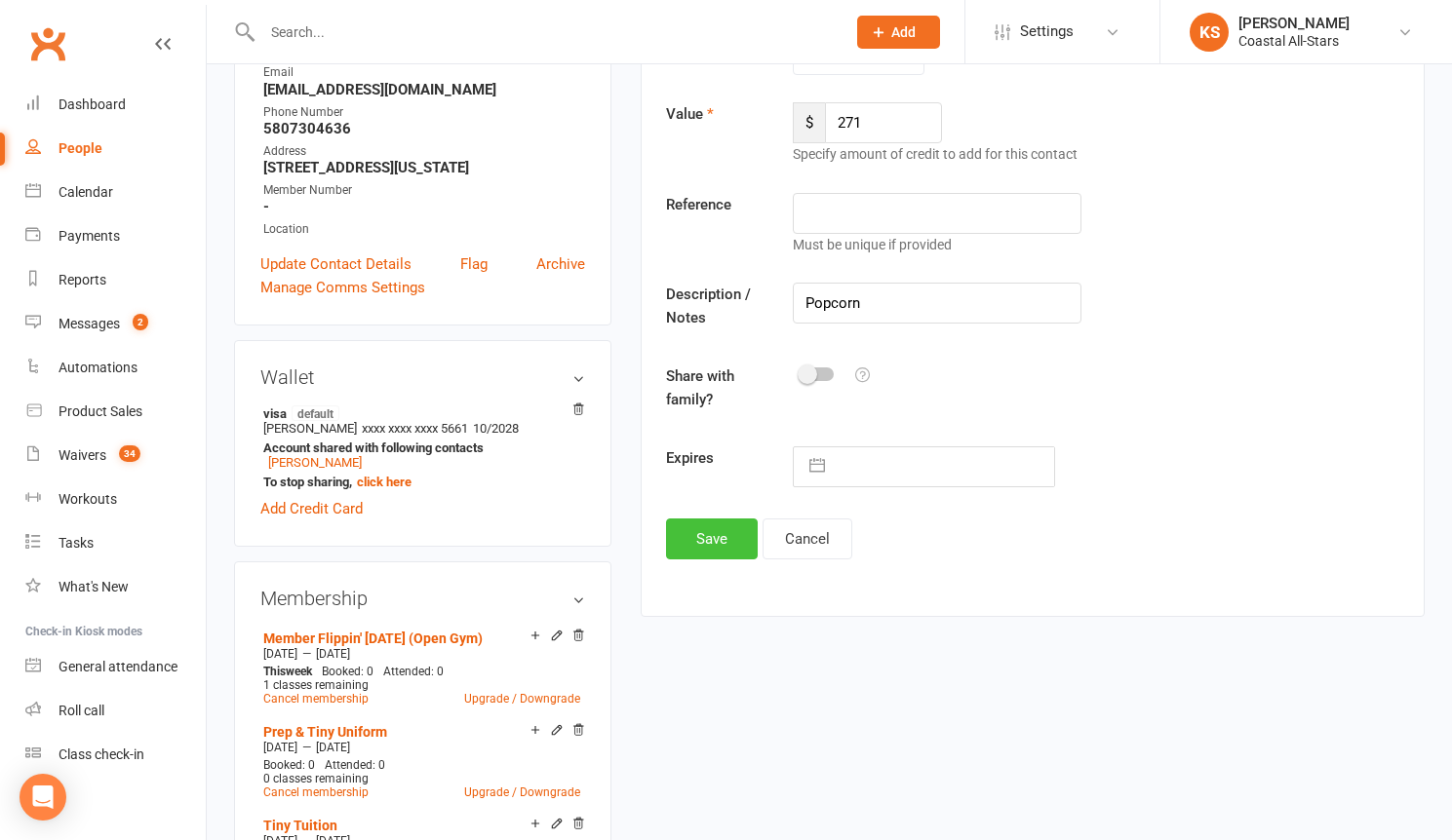
click at [703, 546] on button "Save" at bounding box center [711, 539] width 91 height 41
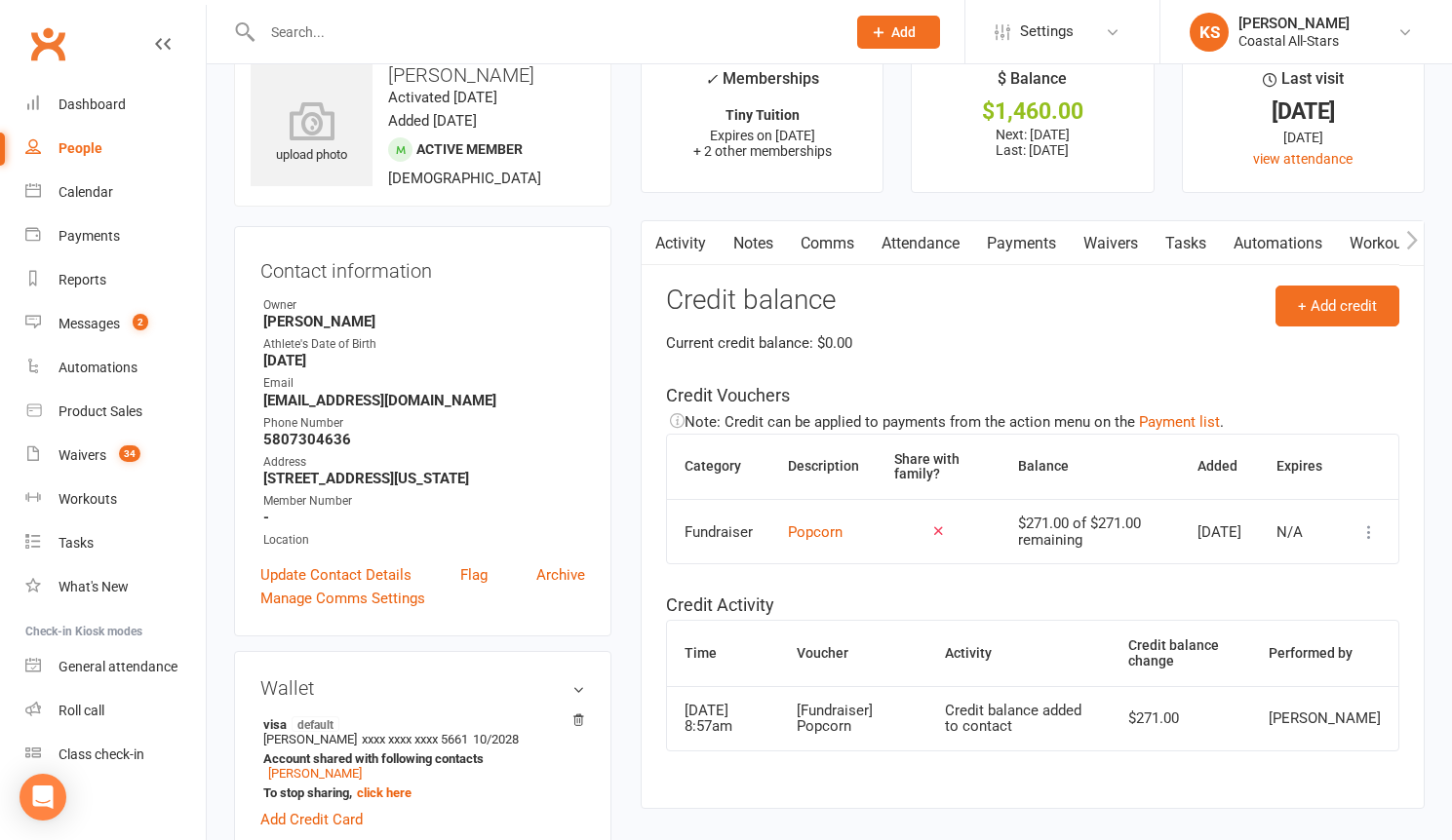
scroll to position [0, 0]
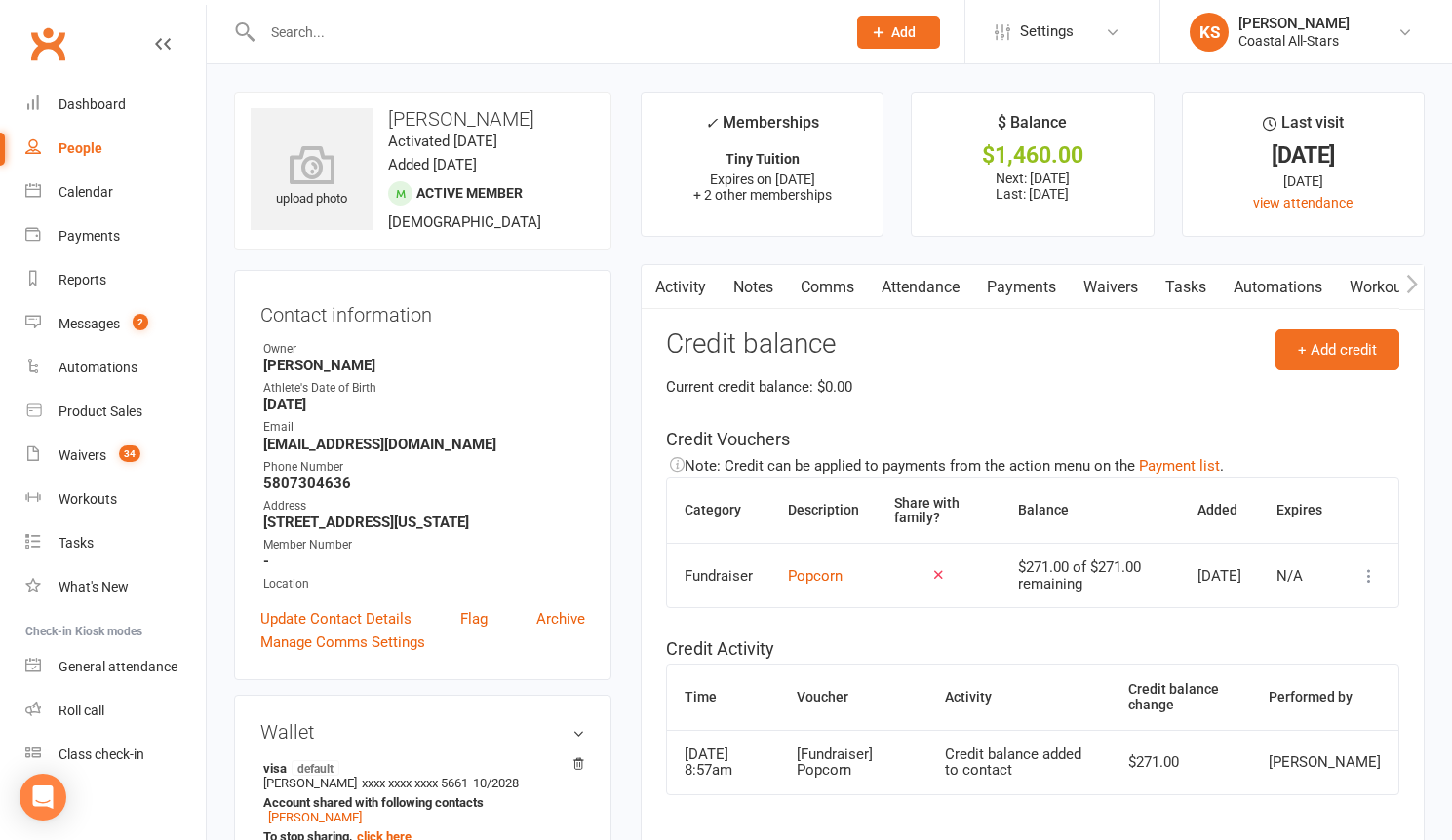
click at [331, 52] on div at bounding box center [532, 31] width 597 height 63
click at [328, 39] on input "text" at bounding box center [544, 32] width 575 height 28
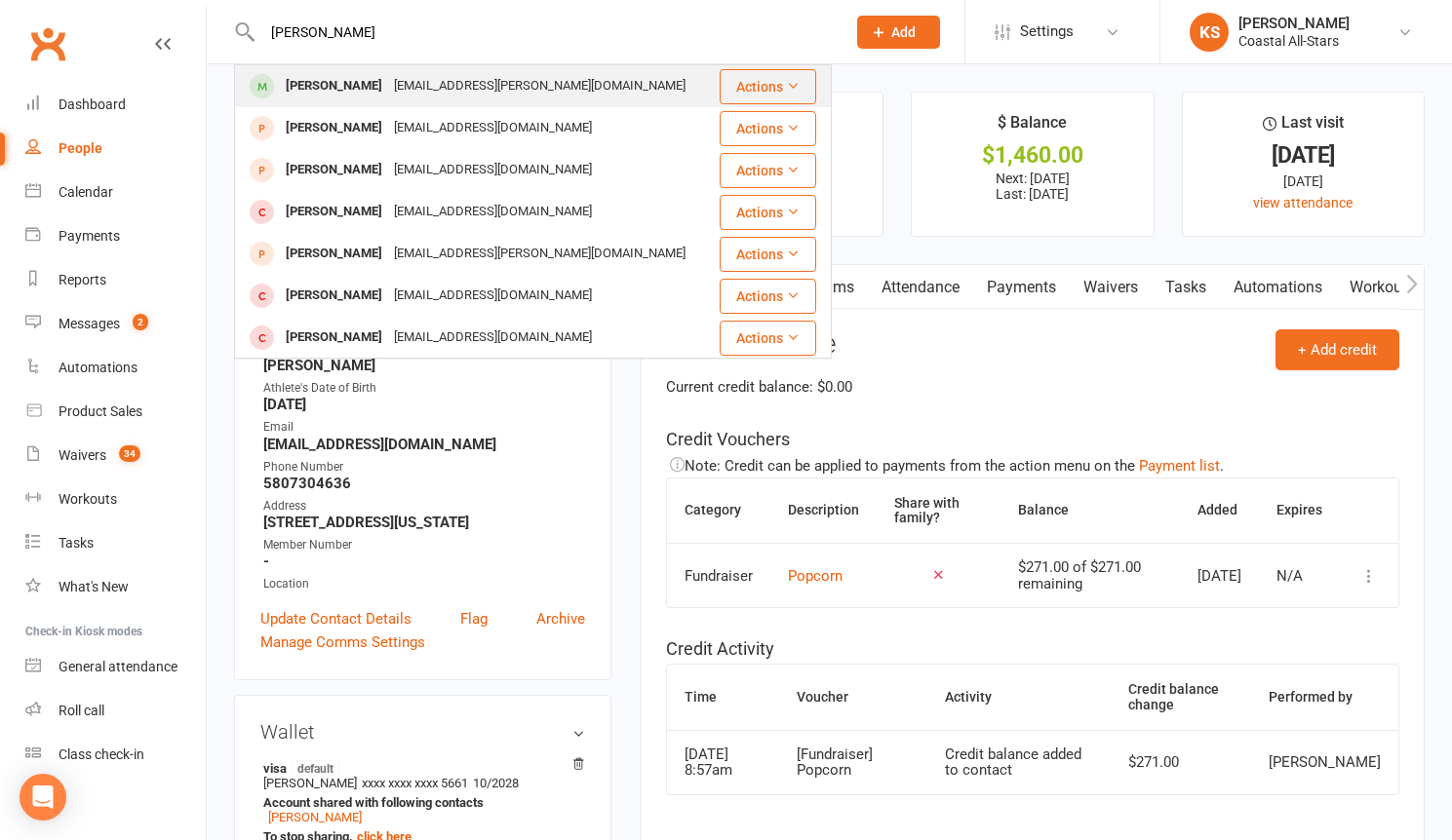
type input "[PERSON_NAME]"
click at [404, 96] on div "[EMAIL_ADDRESS][PERSON_NAME][DOMAIN_NAME]" at bounding box center [539, 86] width 303 height 29
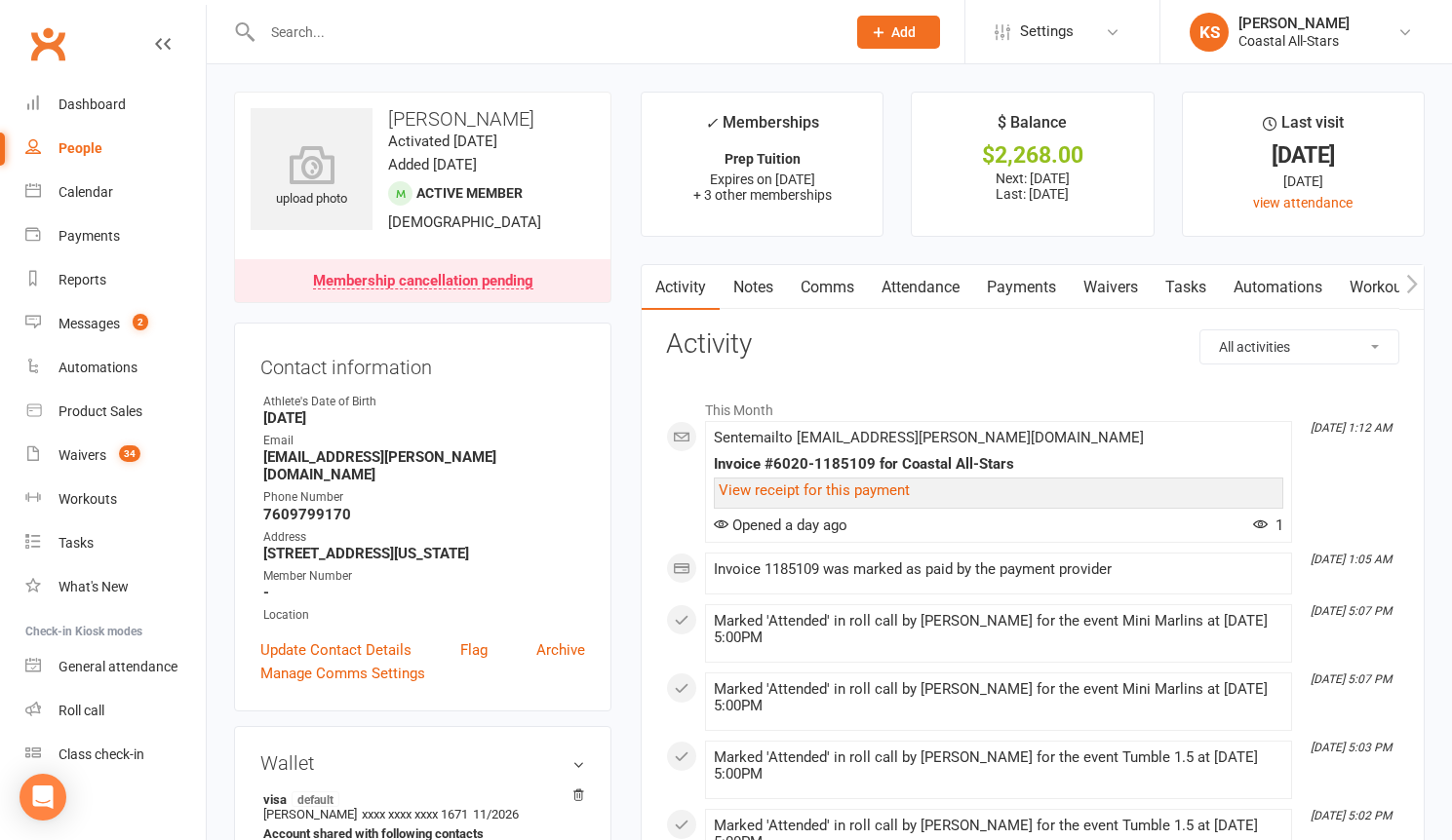
click at [1023, 290] on link "Payments" at bounding box center [1021, 288] width 96 height 45
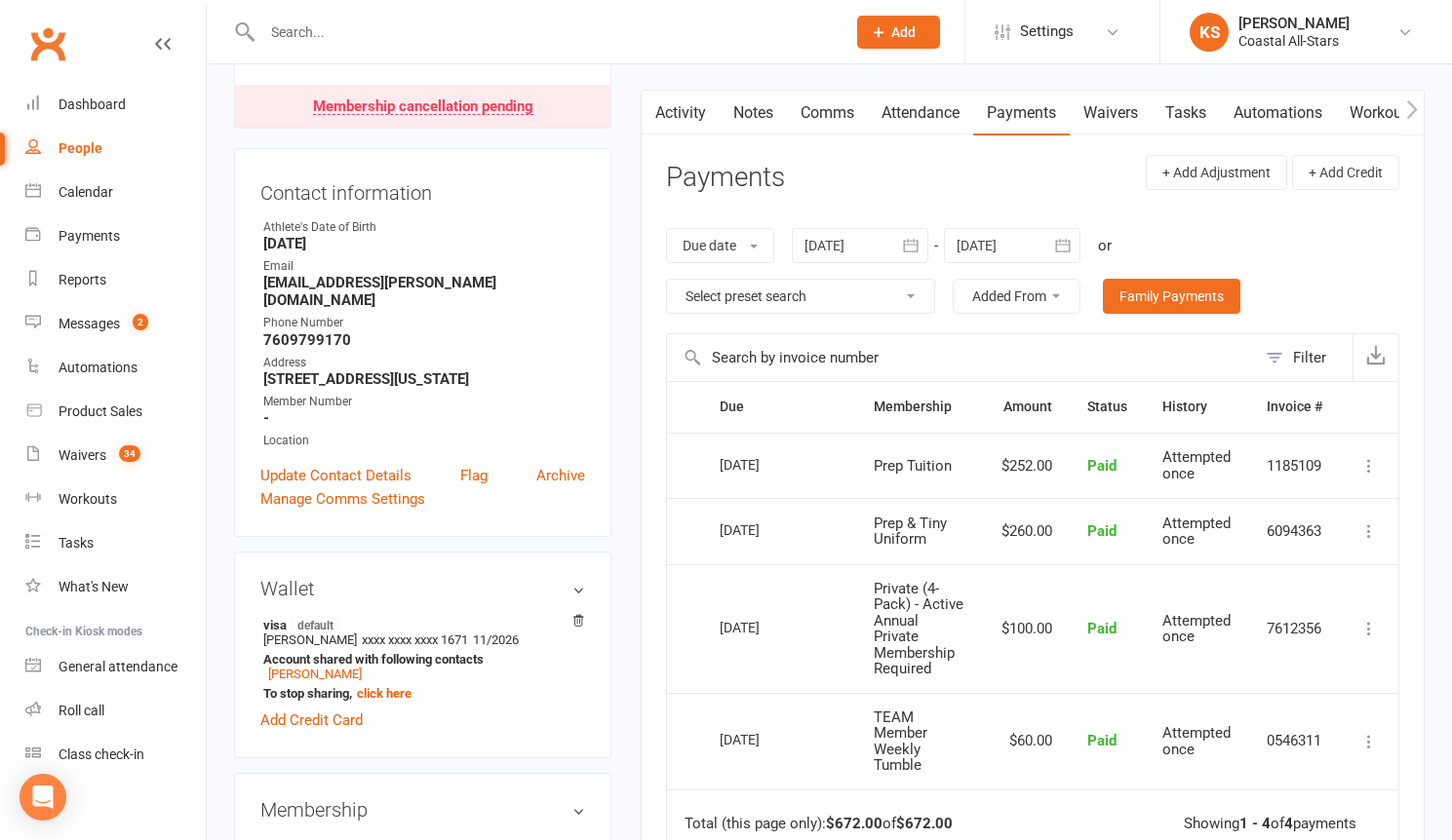
scroll to position [105, 0]
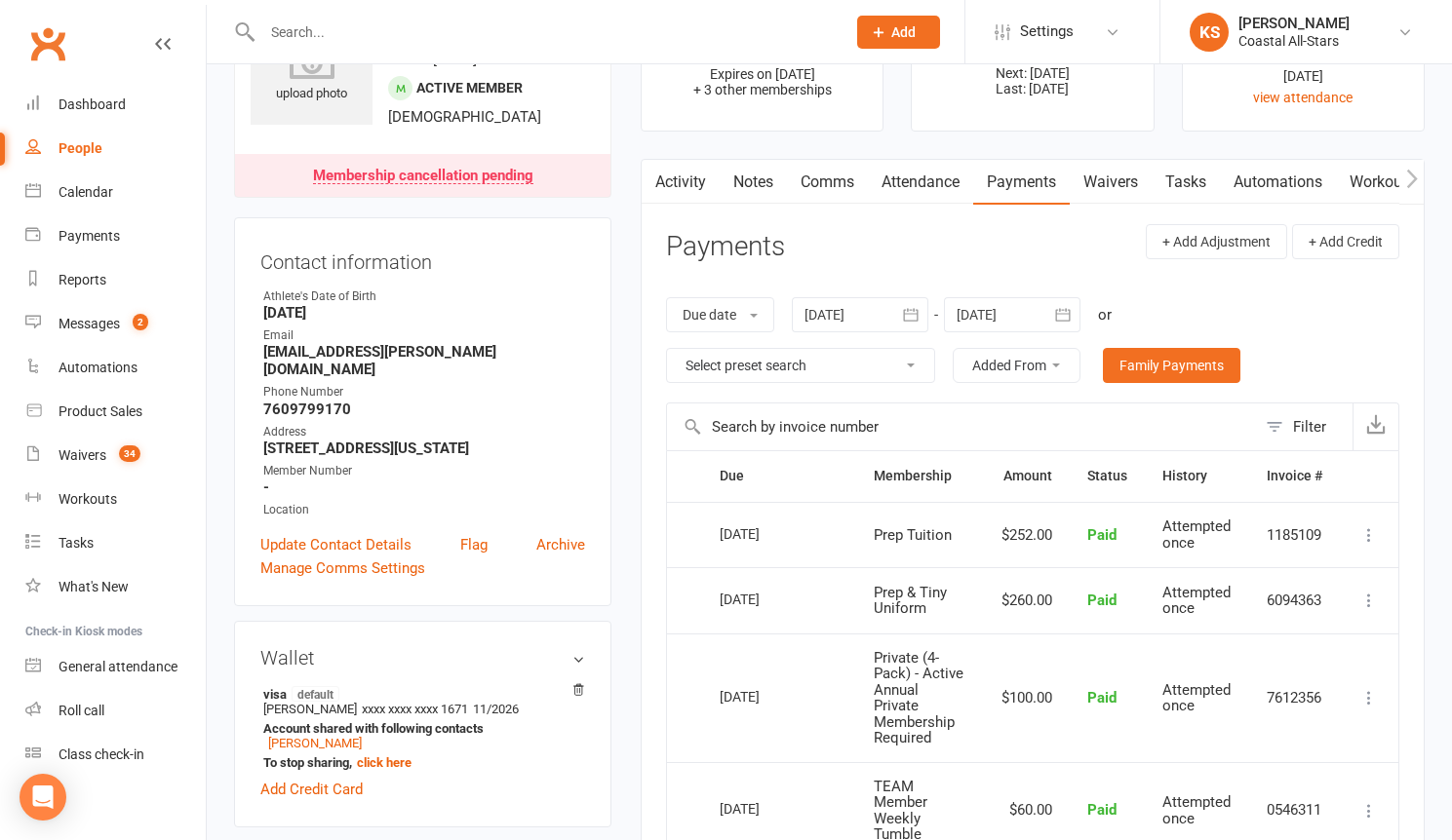
click at [1013, 325] on div at bounding box center [1011, 315] width 137 height 35
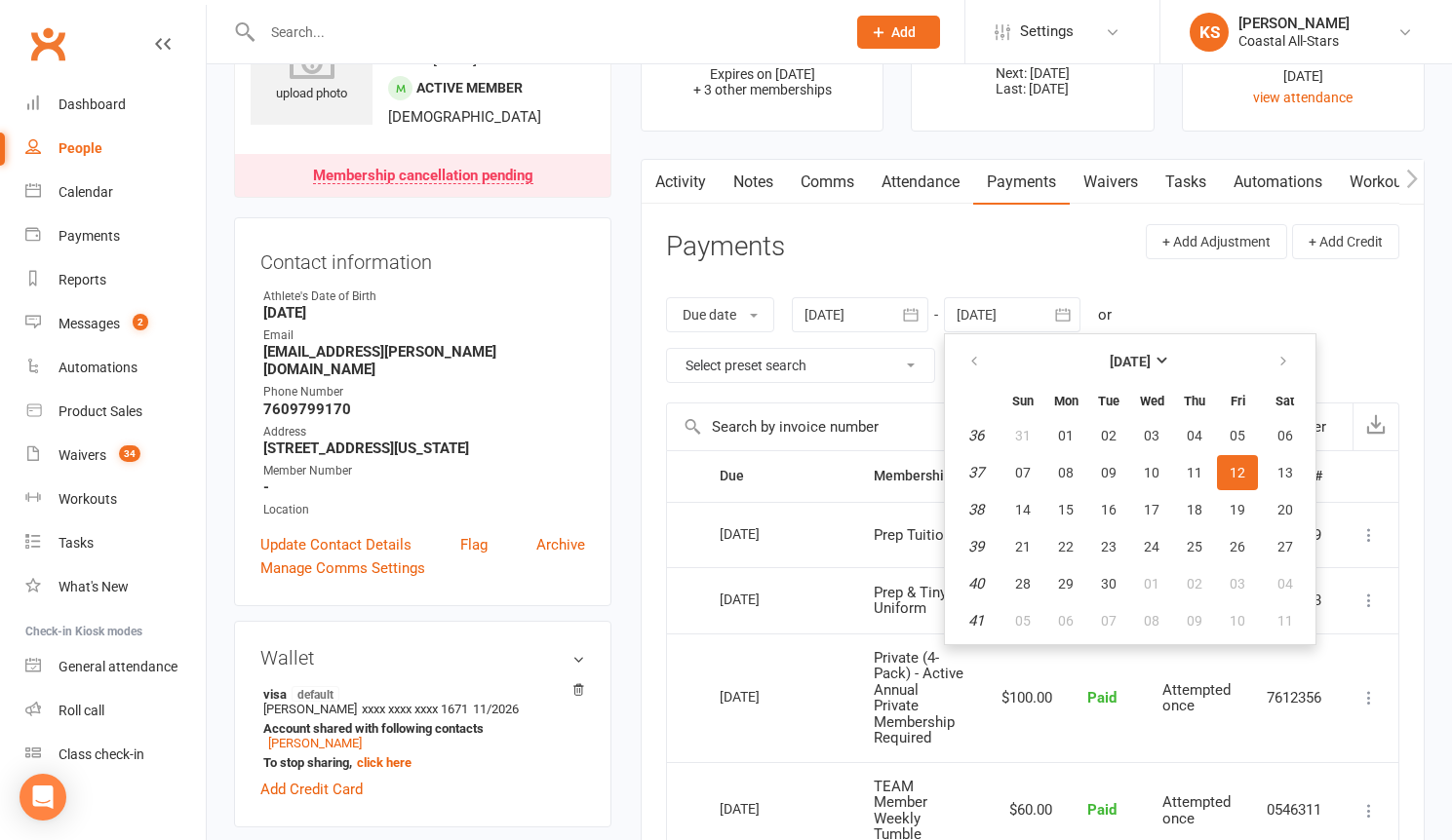
click at [1019, 241] on header "Payments + Add Adjustment + Add Credit" at bounding box center [1032, 251] width 733 height 54
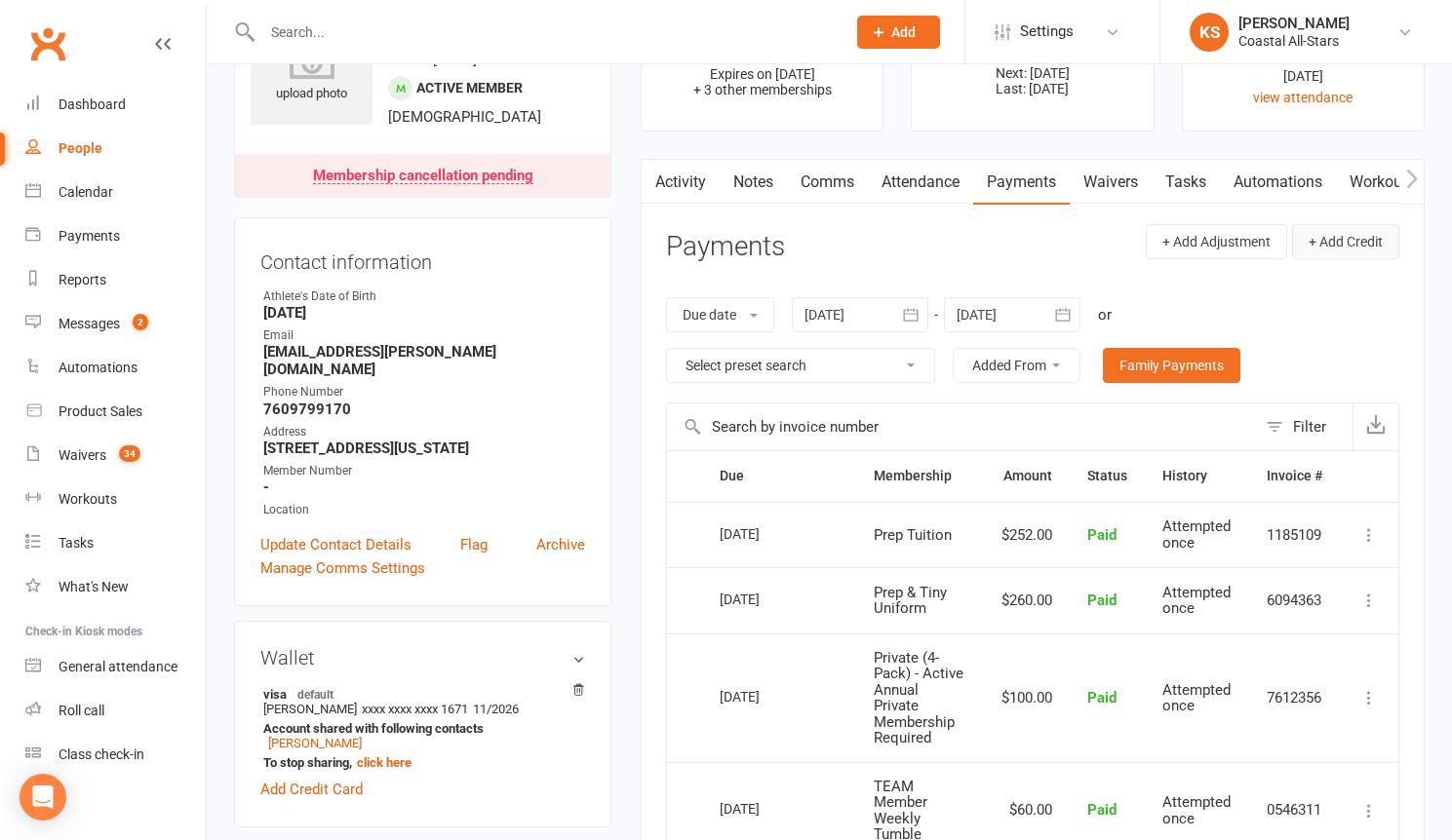
click at [1341, 239] on button "+ Add Credit" at bounding box center [1345, 242] width 107 height 35
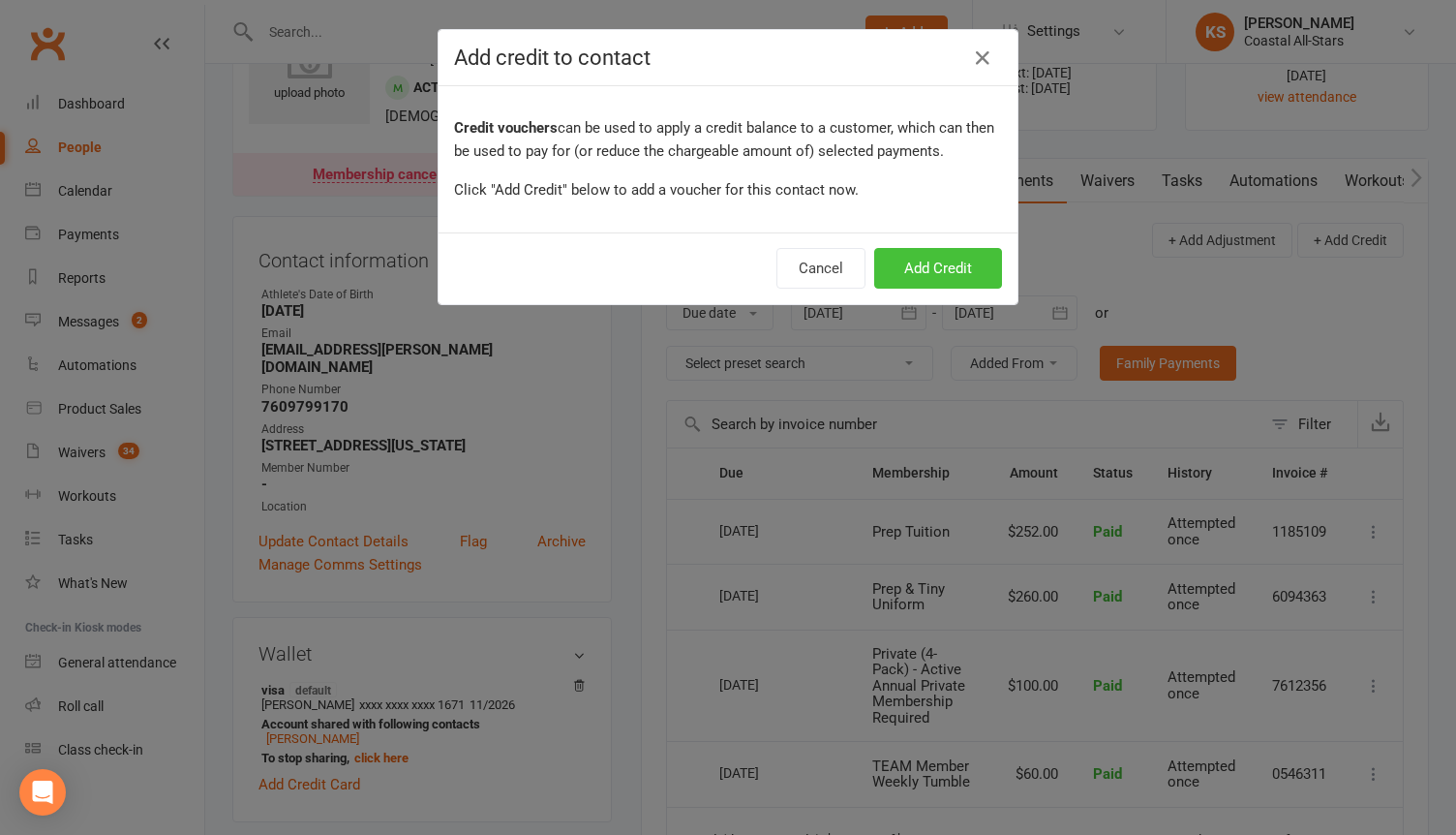
click at [932, 267] on button "Add Credit" at bounding box center [938, 269] width 128 height 41
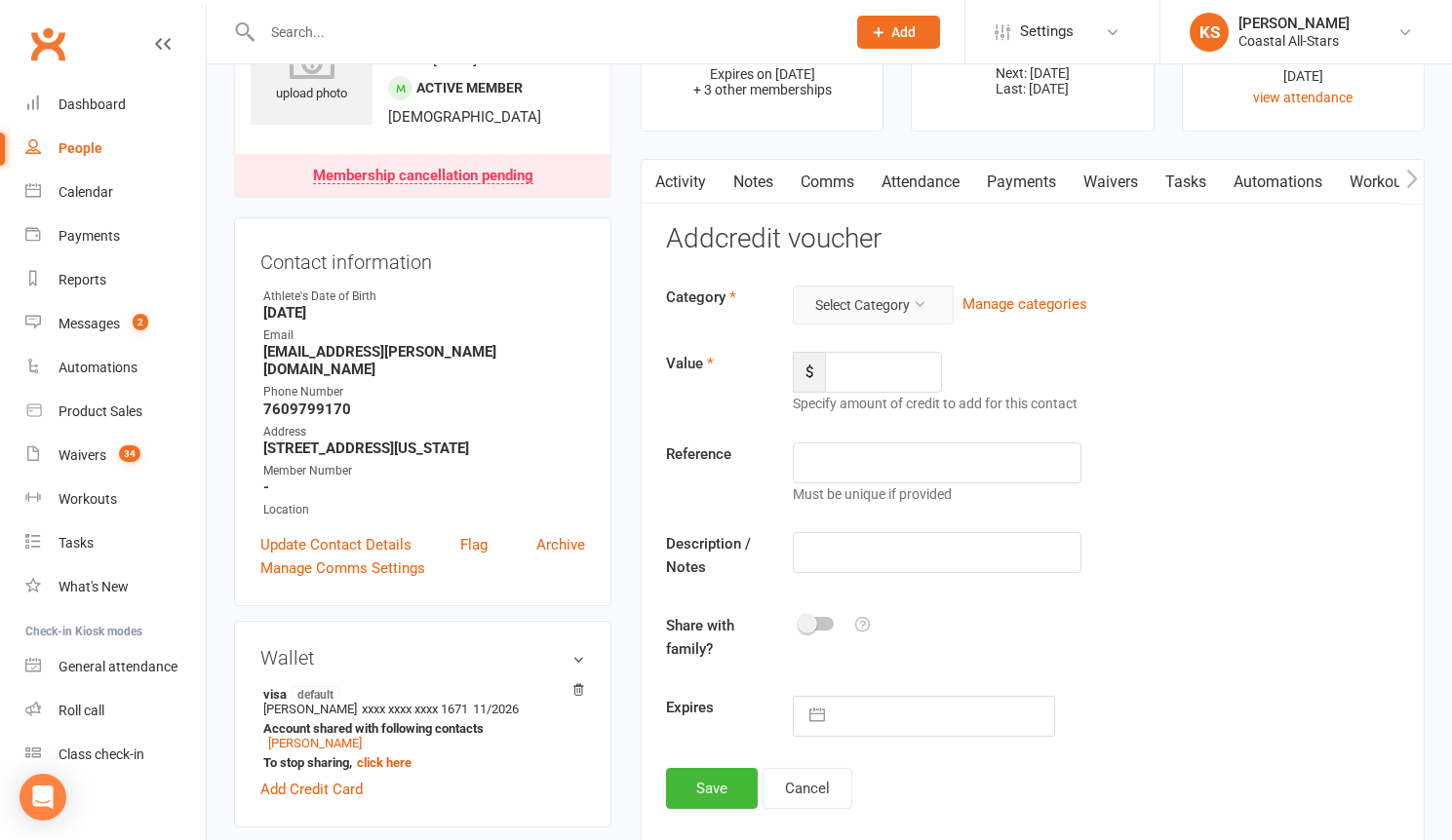
click at [889, 300] on button "Select Category" at bounding box center [874, 305] width 161 height 39
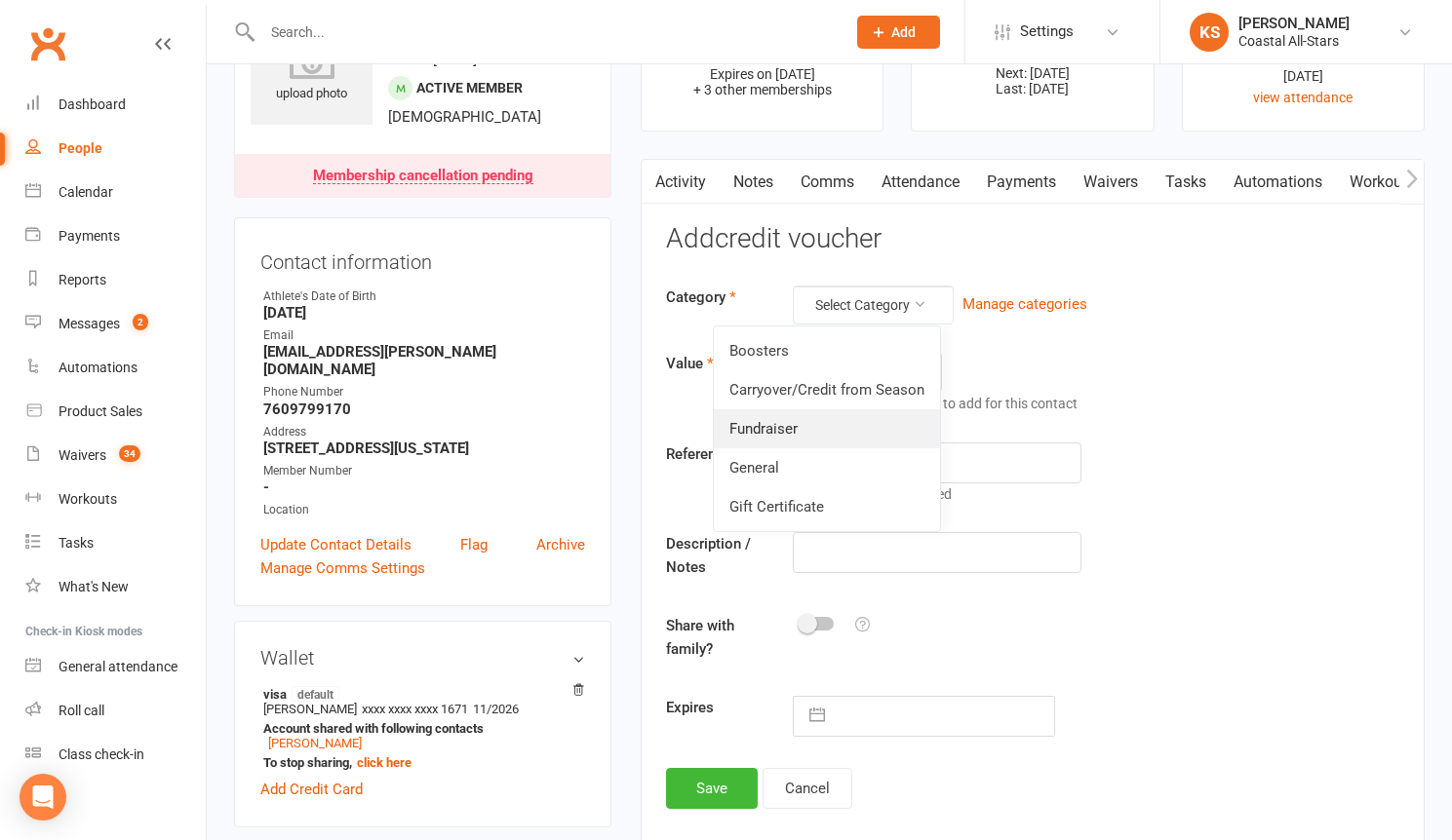
click at [847, 439] on link "Fundraiser" at bounding box center [826, 429] width 226 height 39
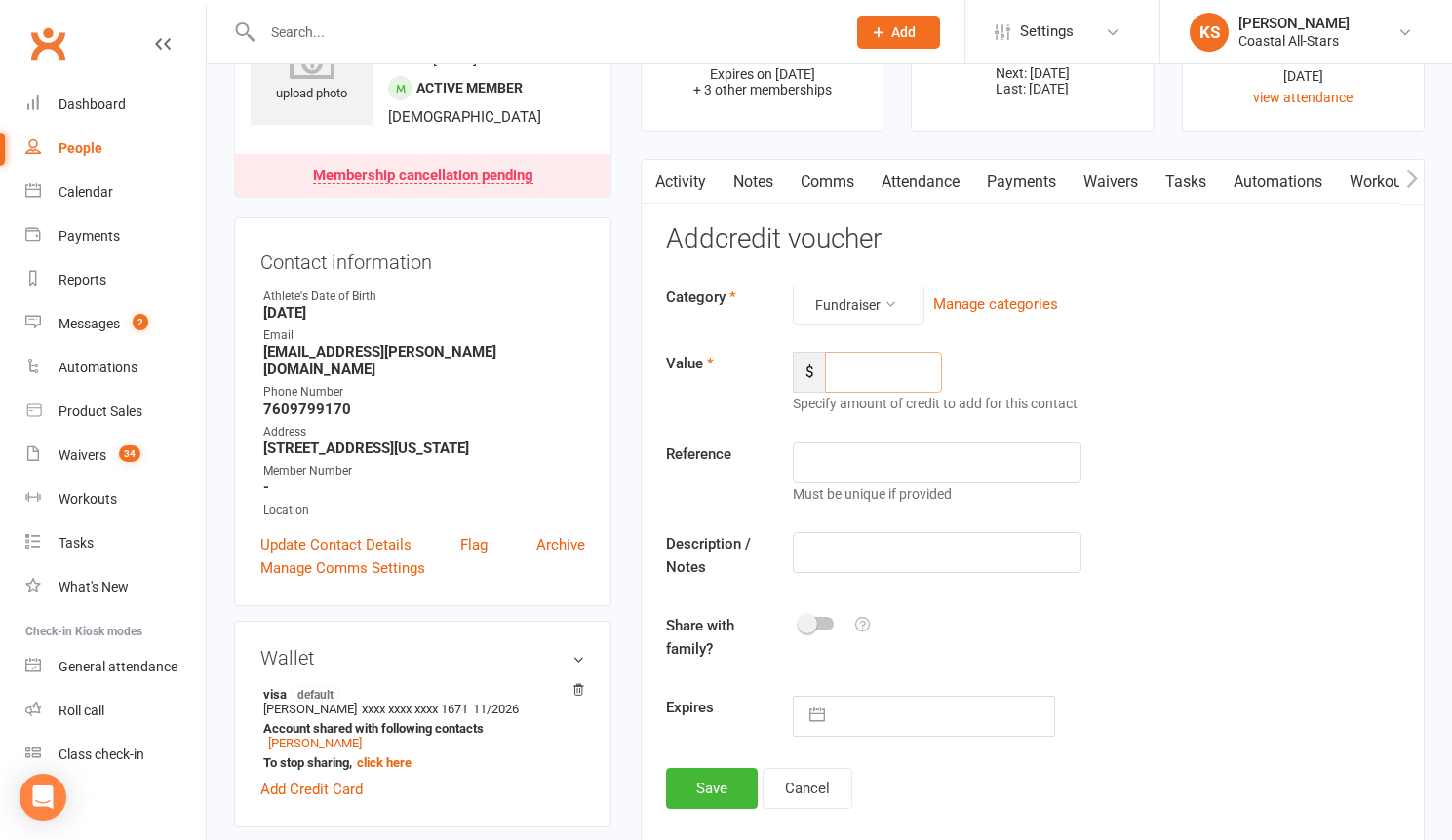
click at [871, 370] on input "number" at bounding box center [882, 373] width 117 height 41
type input "238"
click at [872, 557] on input "text" at bounding box center [937, 553] width 288 height 41
type input "Popcorn"
click at [719, 774] on button "Save" at bounding box center [711, 789] width 91 height 41
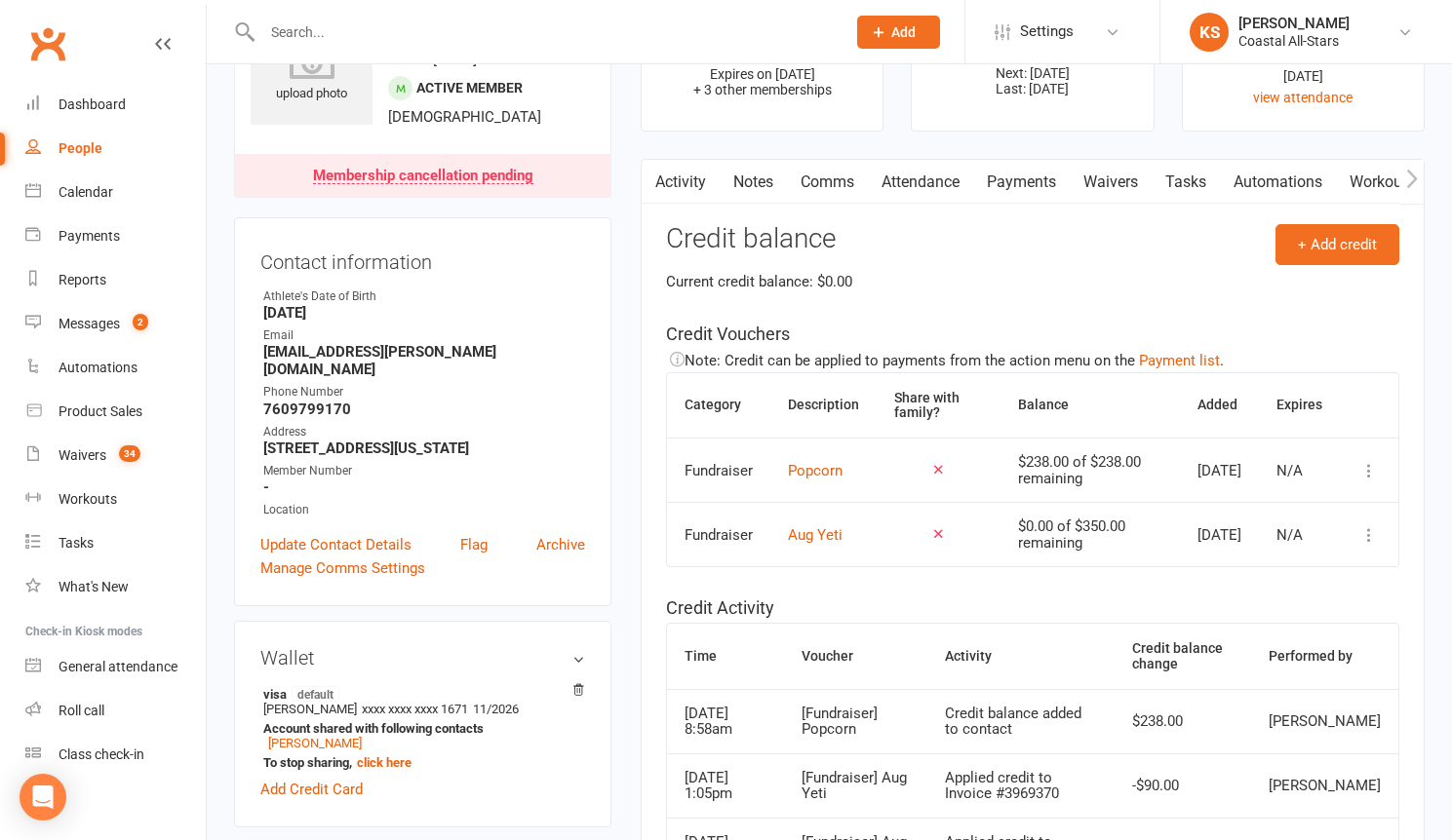
click at [836, 188] on link "Comms" at bounding box center [827, 183] width 81 height 45
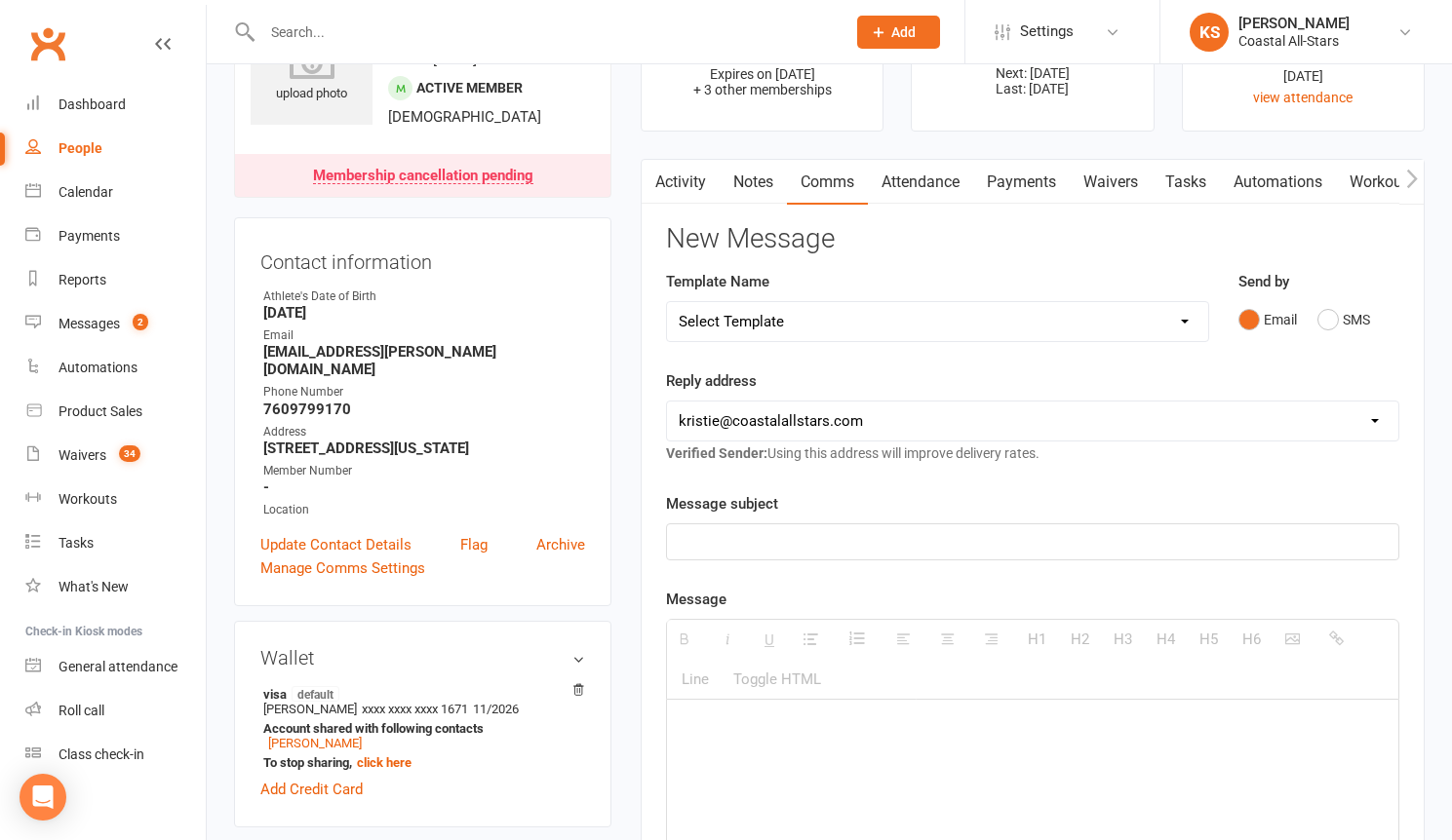
click at [763, 544] on p at bounding box center [1032, 542] width 707 height 24
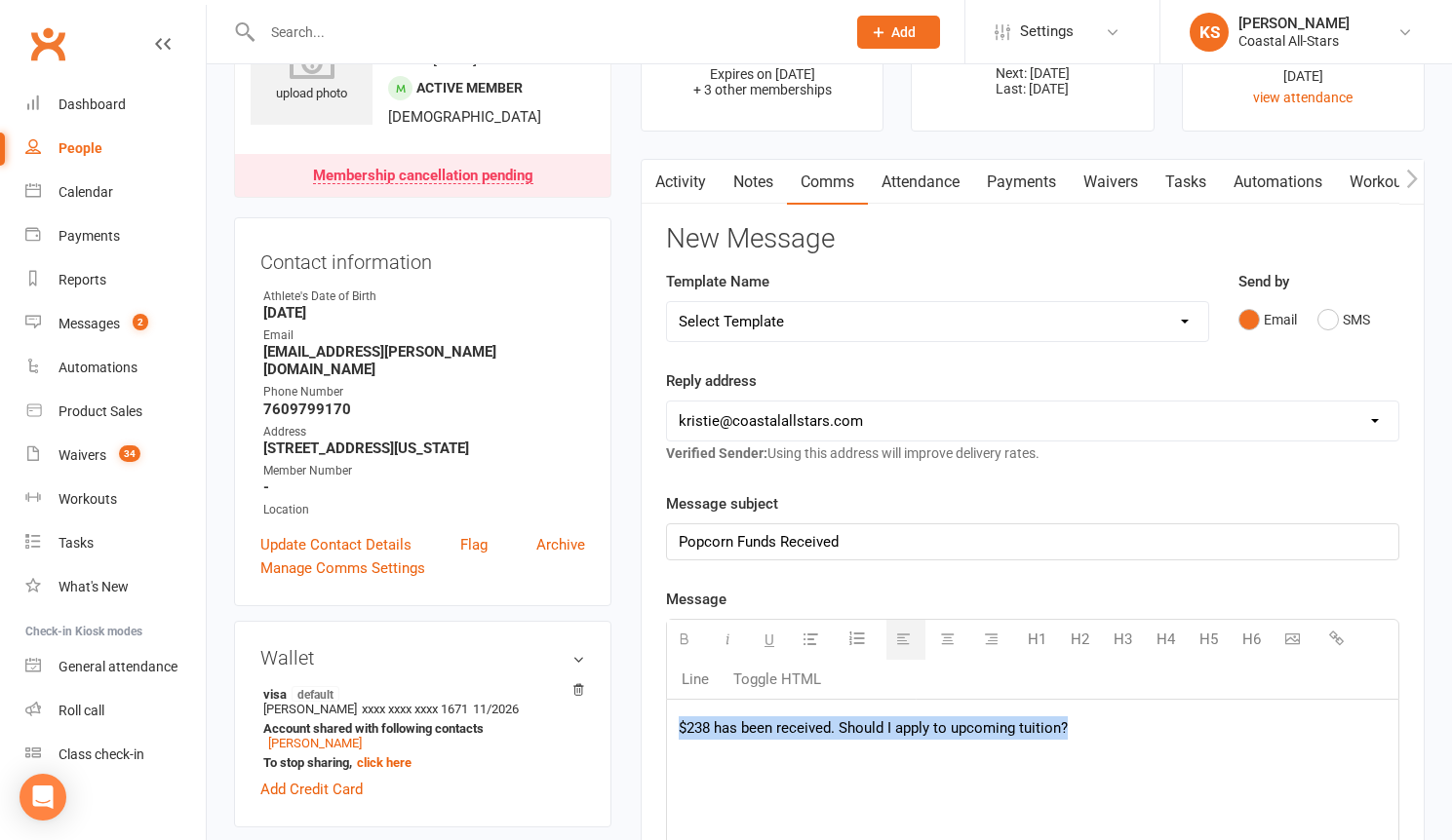
drag, startPoint x: 1092, startPoint y: 741, endPoint x: 676, endPoint y: 728, distance: 416.2
click at [676, 728] on div "$238 has been received. Should I apply to upcoming tuition?" at bounding box center [1032, 846] width 731 height 292
copy p "$238 has been received. Should I apply to upcoming tuition?"
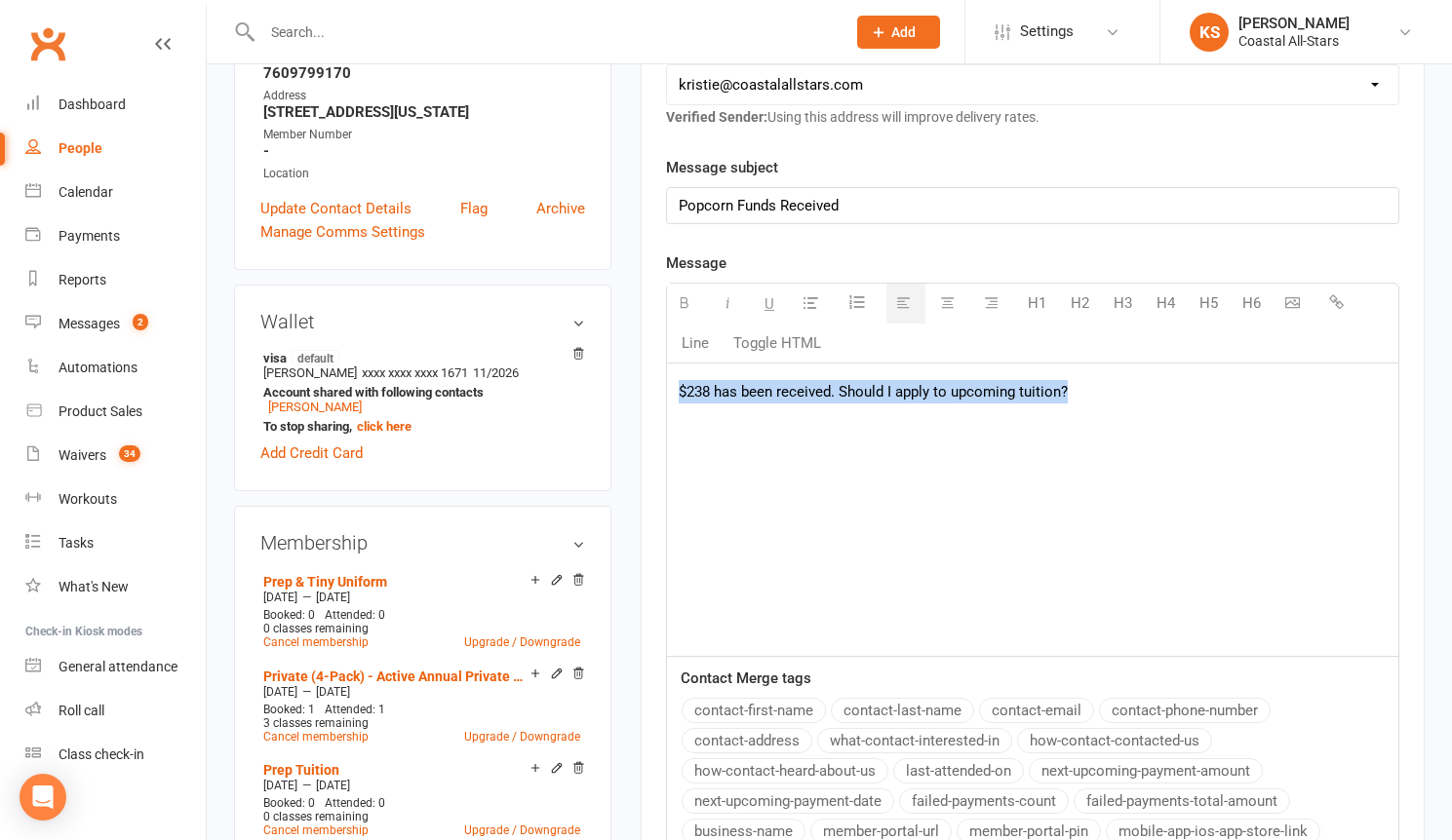
scroll to position [1025, 0]
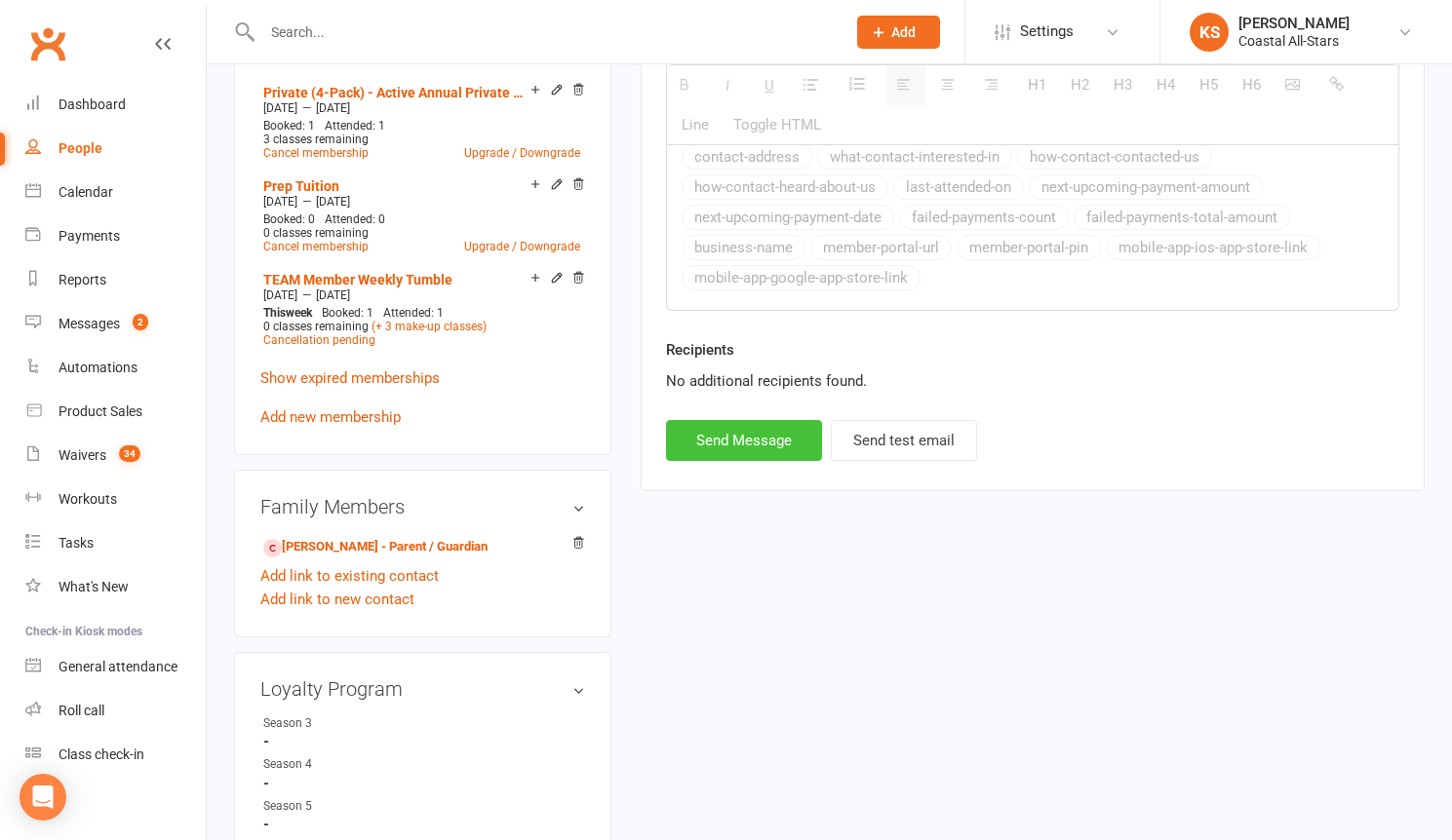
click at [740, 429] on button "Send Message" at bounding box center [744, 441] width 156 height 41
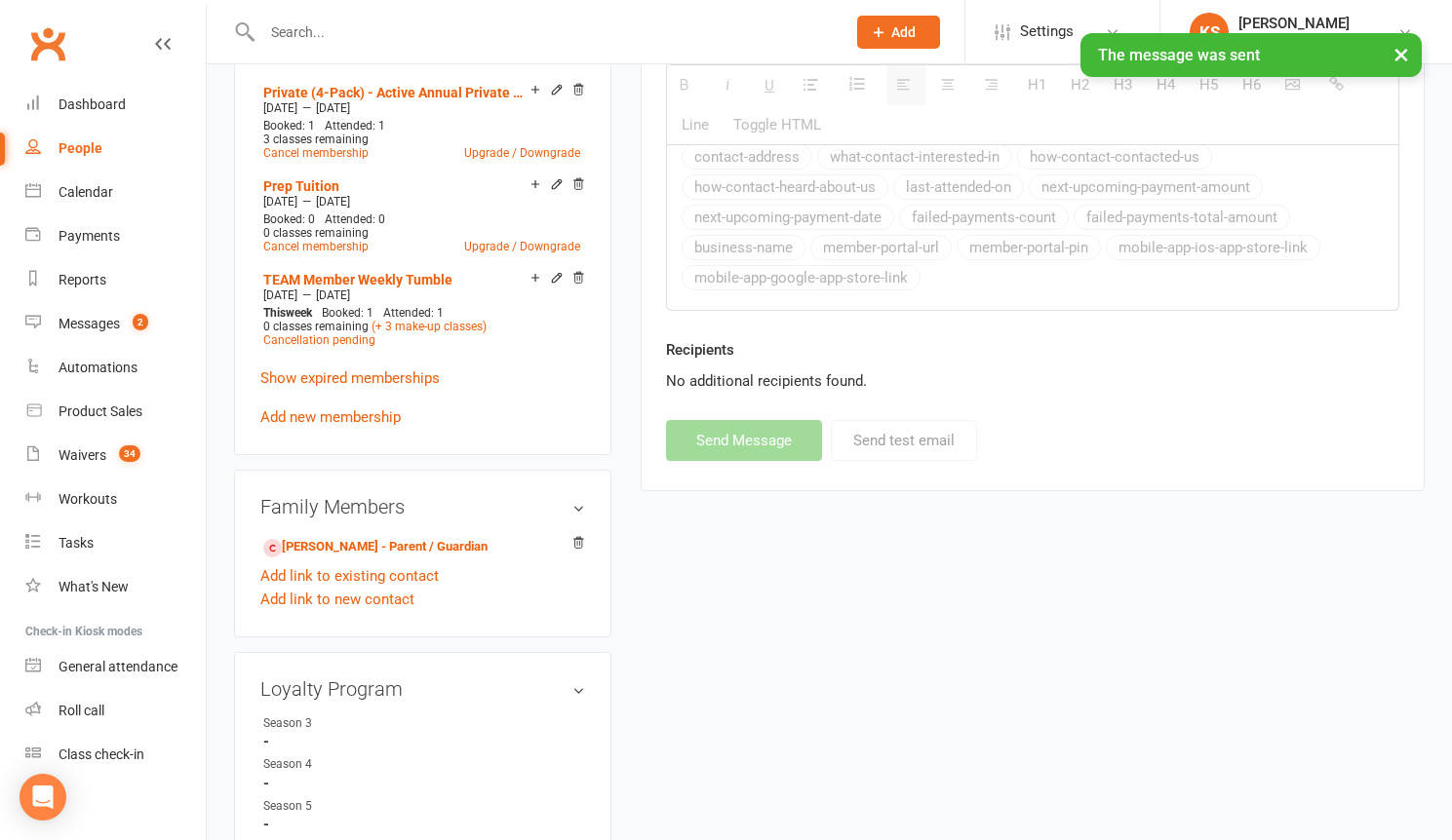
click at [353, 27] on input "text" at bounding box center [544, 32] width 575 height 28
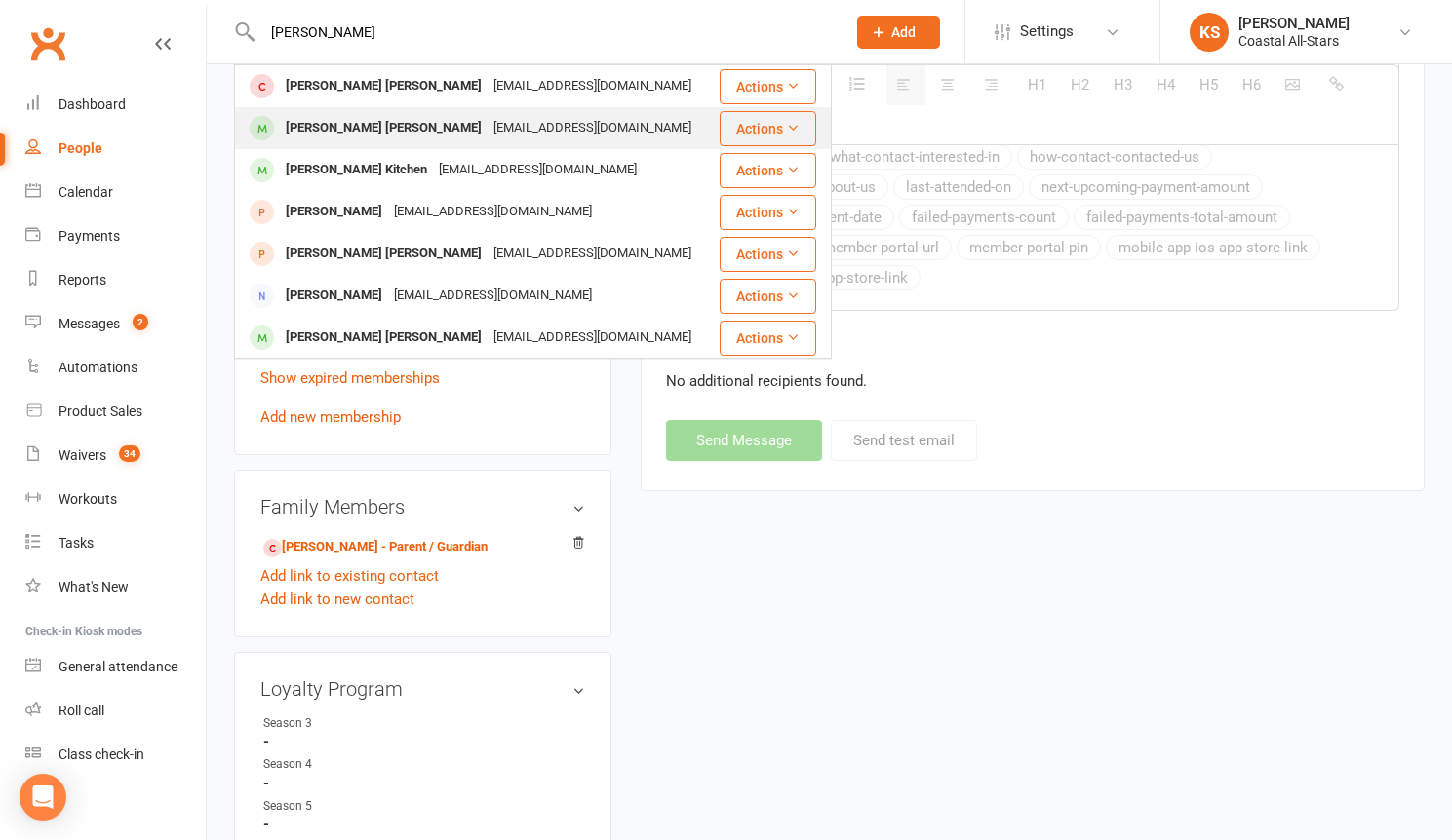
type input "[PERSON_NAME]"
click at [487, 121] on div "[EMAIL_ADDRESS][DOMAIN_NAME]" at bounding box center [591, 128] width 210 height 29
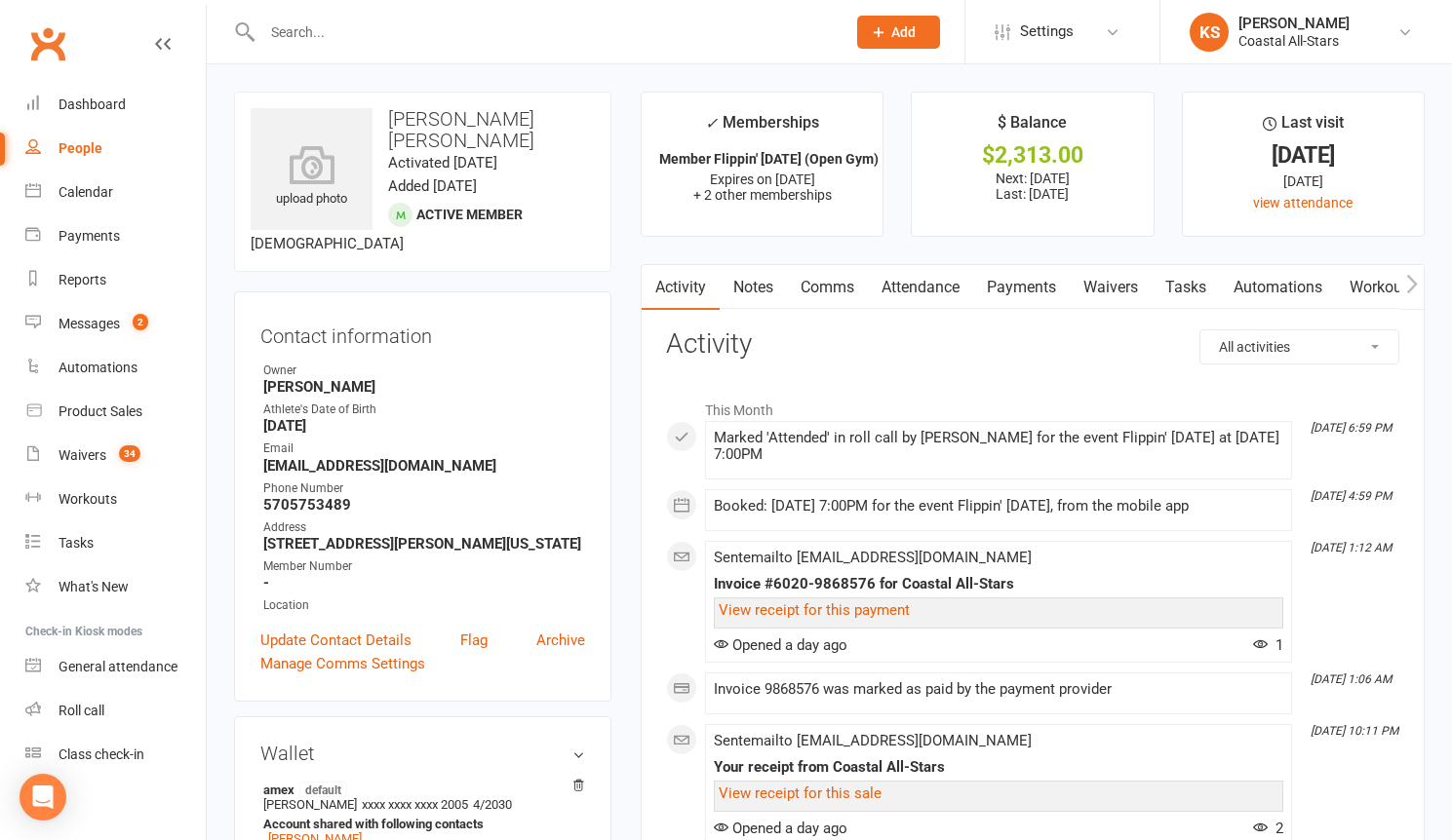
click at [1046, 284] on link "Payments" at bounding box center [1021, 288] width 96 height 45
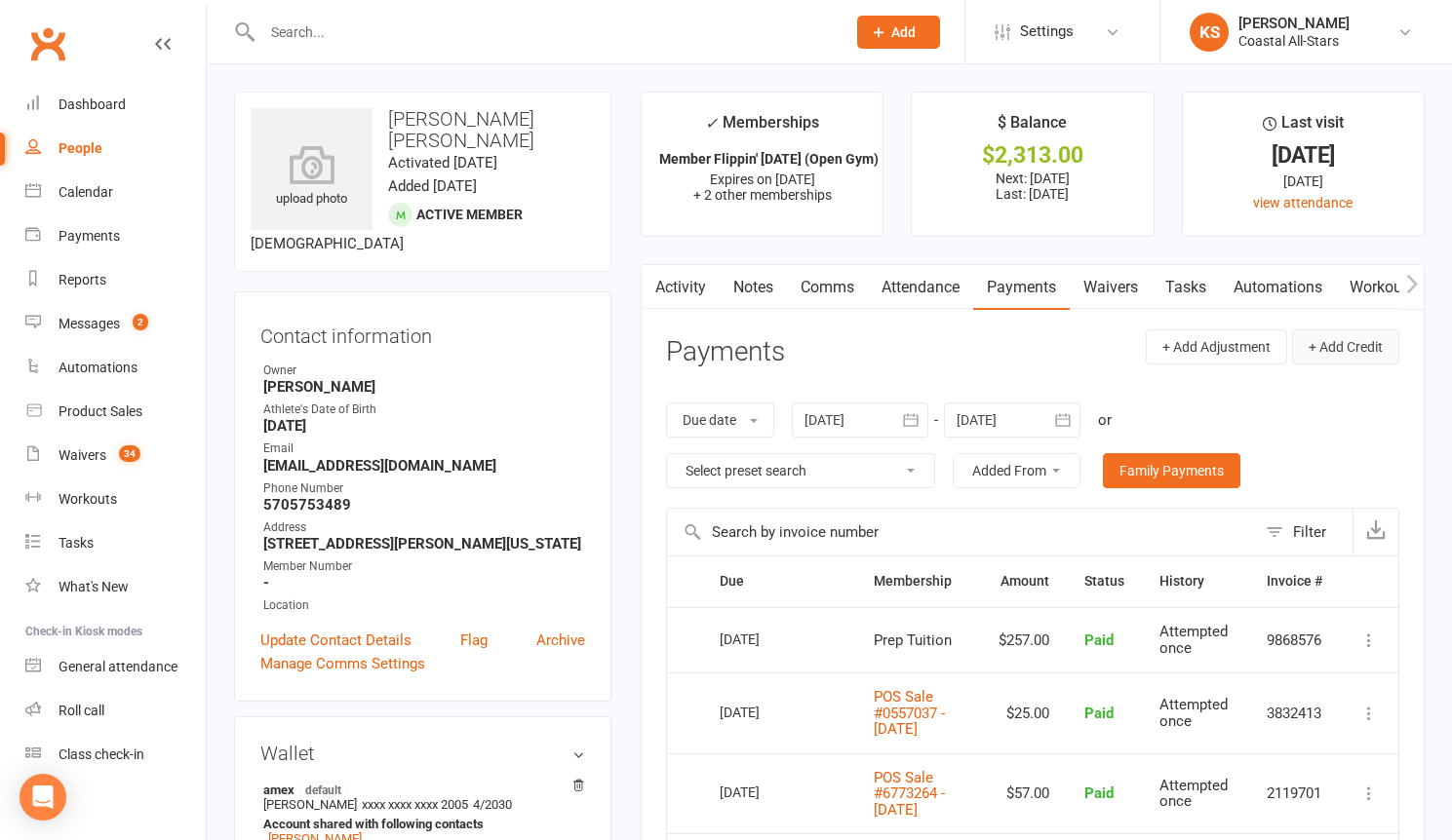
click at [1354, 351] on button "+ Add Credit" at bounding box center [1345, 347] width 107 height 35
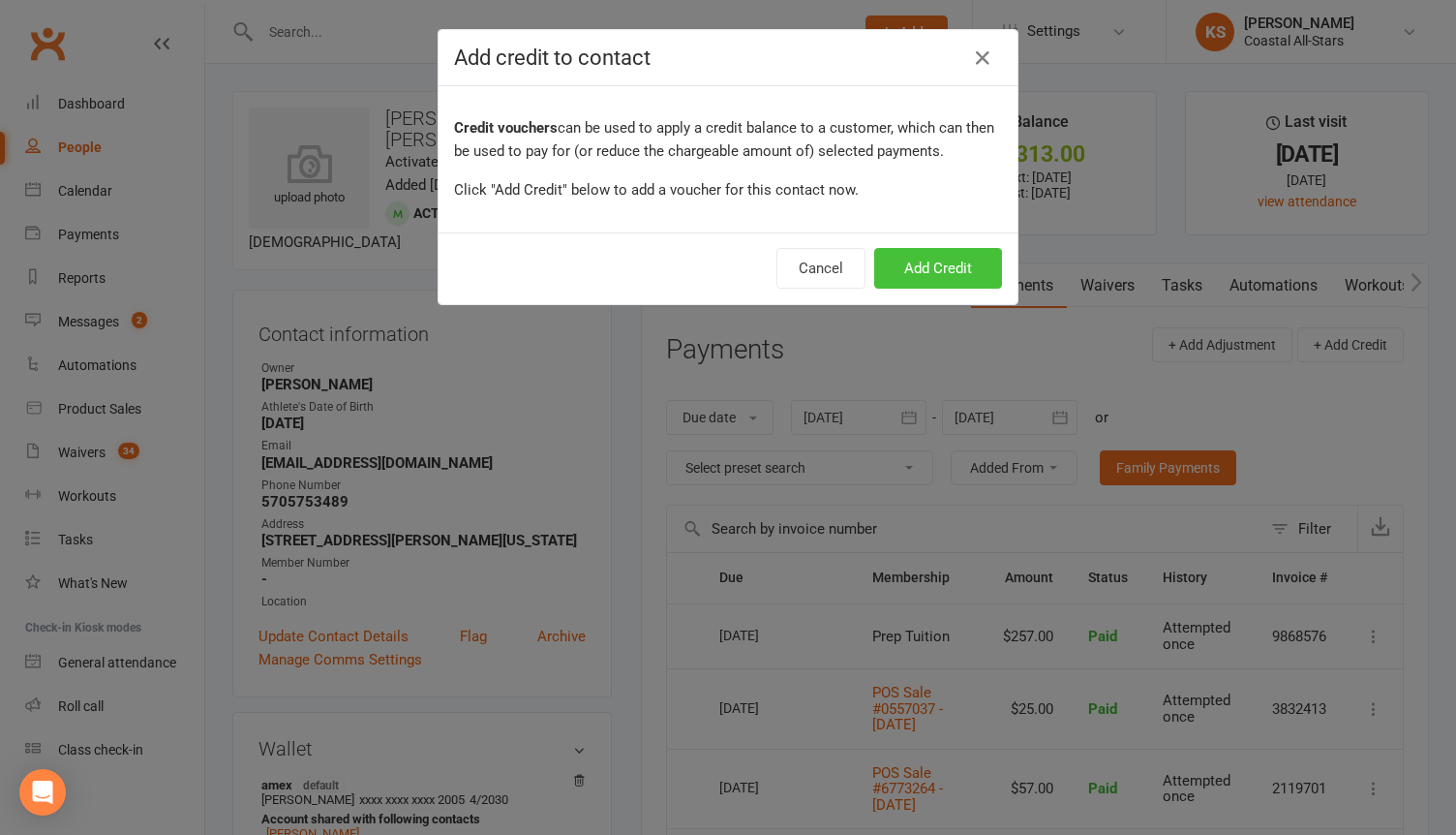
click at [957, 258] on button "Add Credit" at bounding box center [938, 269] width 128 height 41
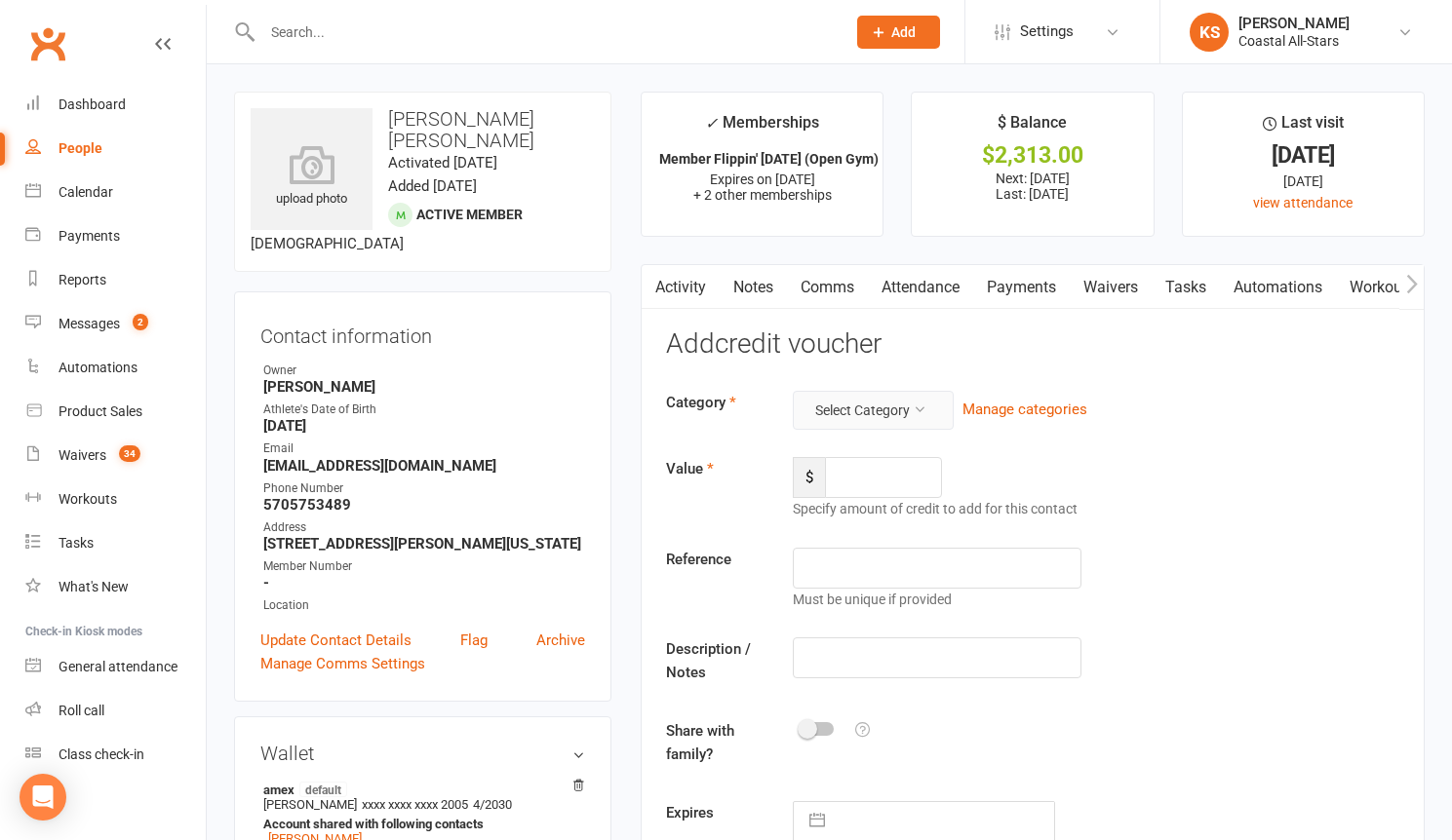
click at [894, 403] on button "Select Category" at bounding box center [874, 410] width 161 height 39
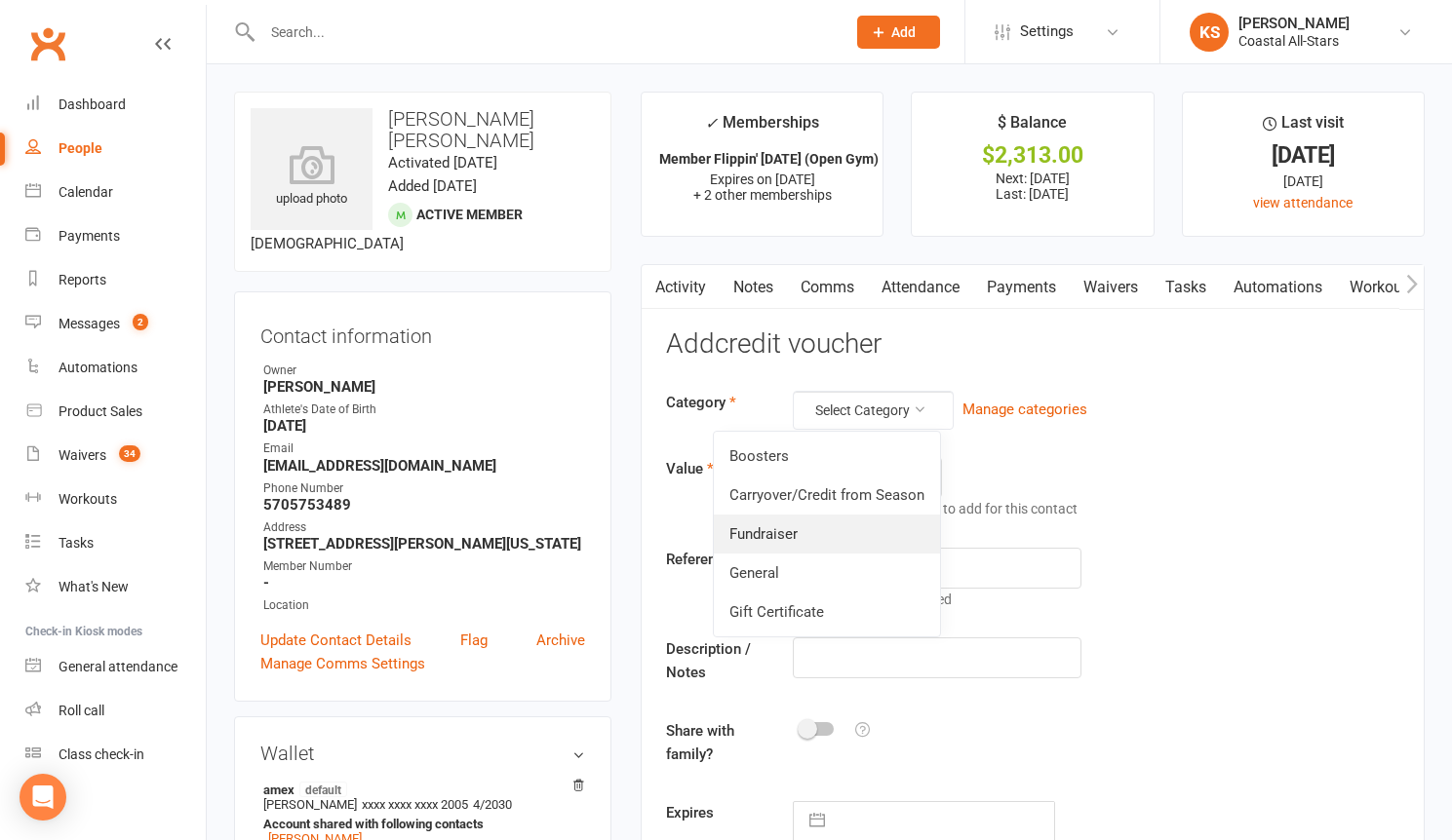
click at [836, 524] on link "Fundraiser" at bounding box center [826, 534] width 226 height 39
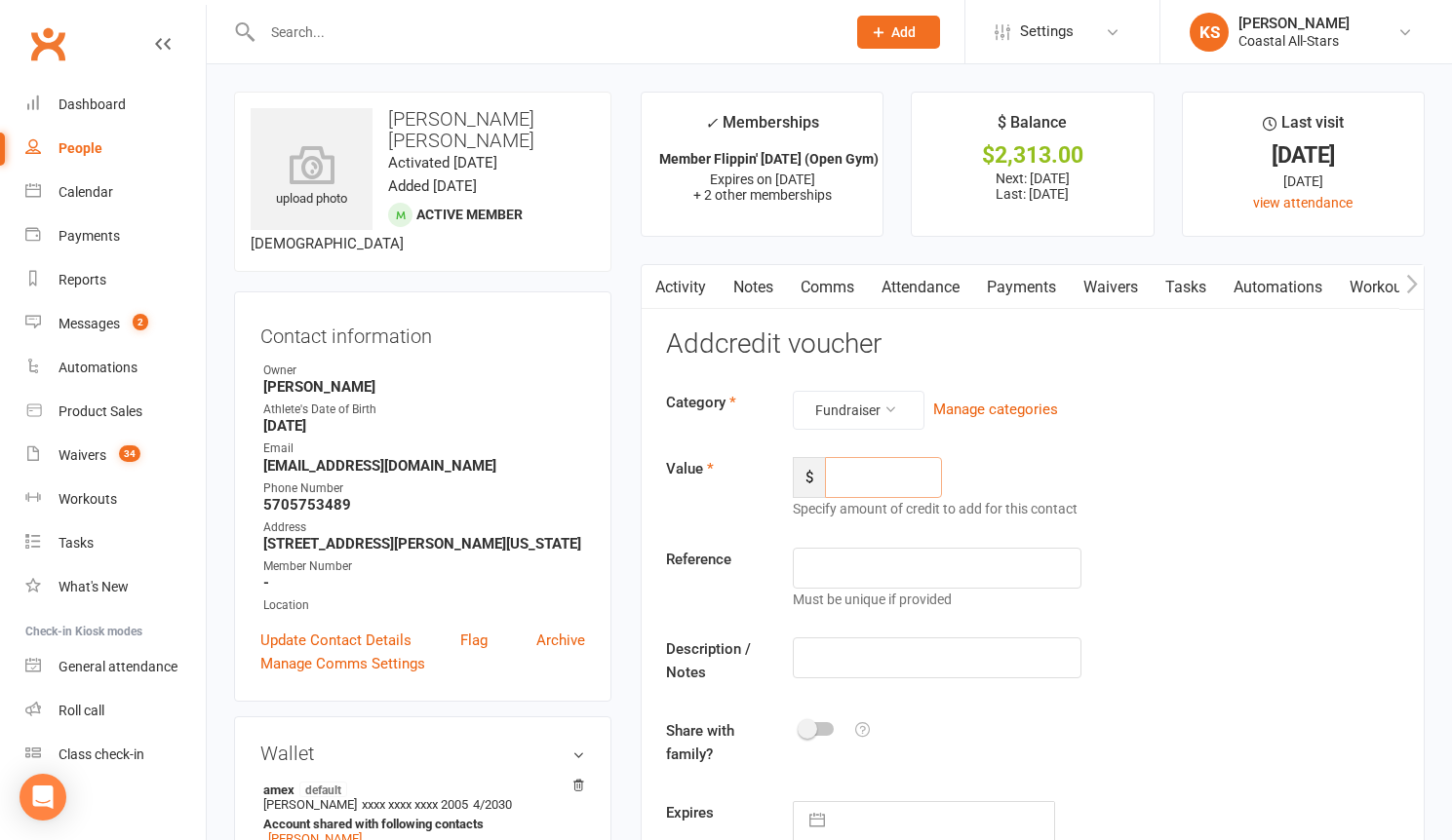
click at [883, 473] on input "number" at bounding box center [882, 478] width 117 height 41
type input "203"
click at [858, 654] on input "text" at bounding box center [937, 658] width 288 height 41
type input "Popcorn"
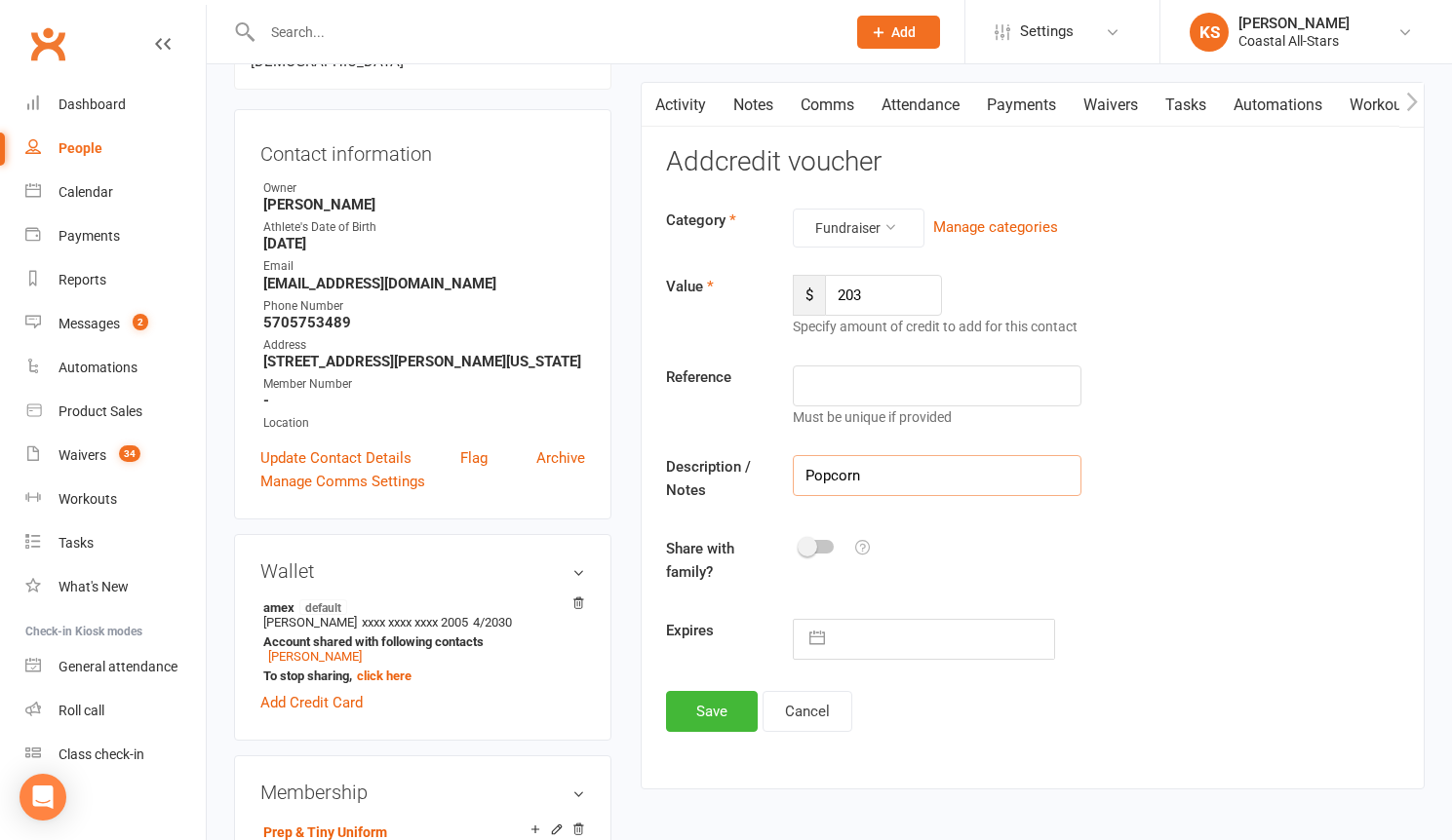
scroll to position [300, 0]
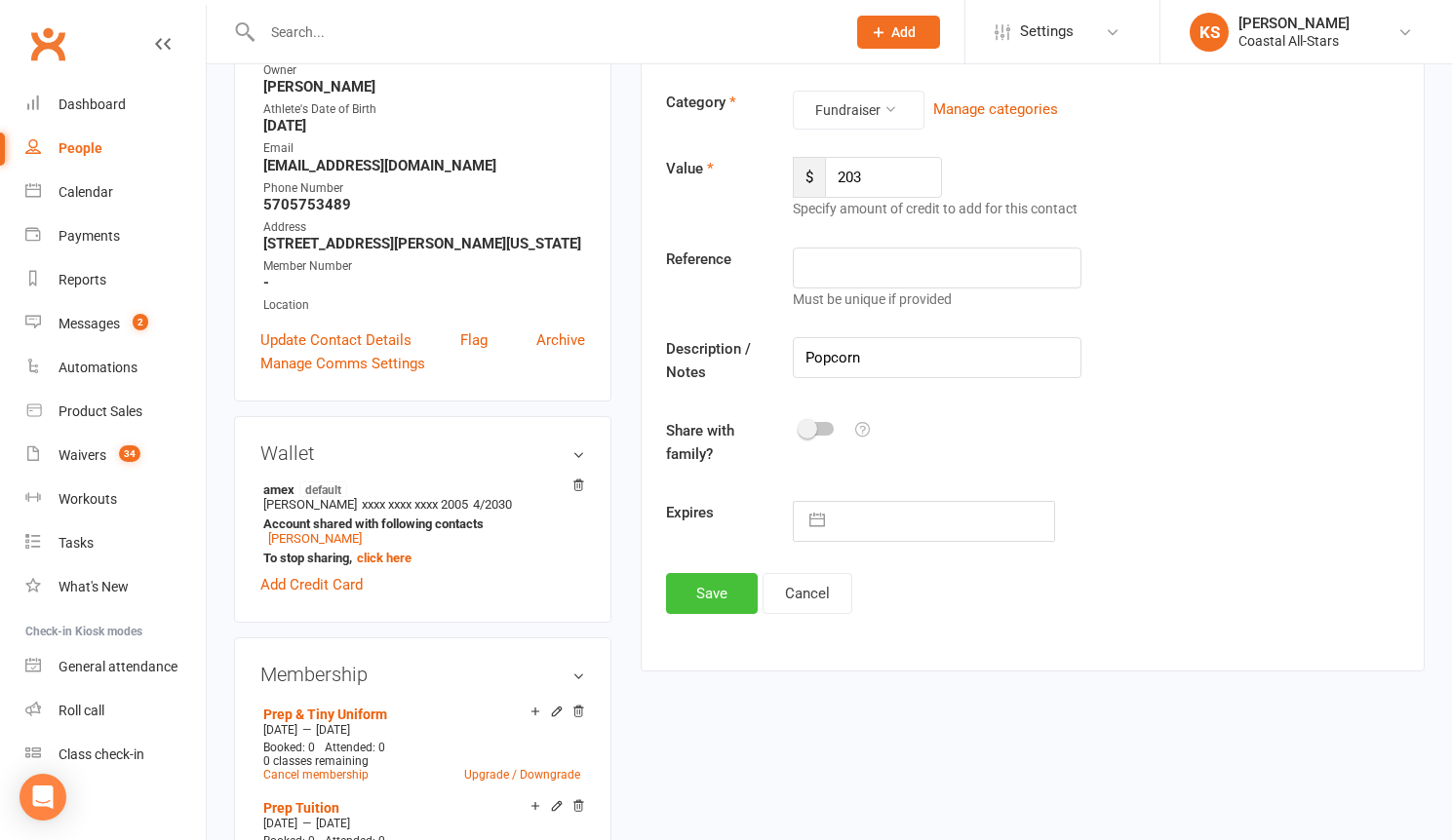
click at [686, 600] on button "Save" at bounding box center [711, 594] width 91 height 41
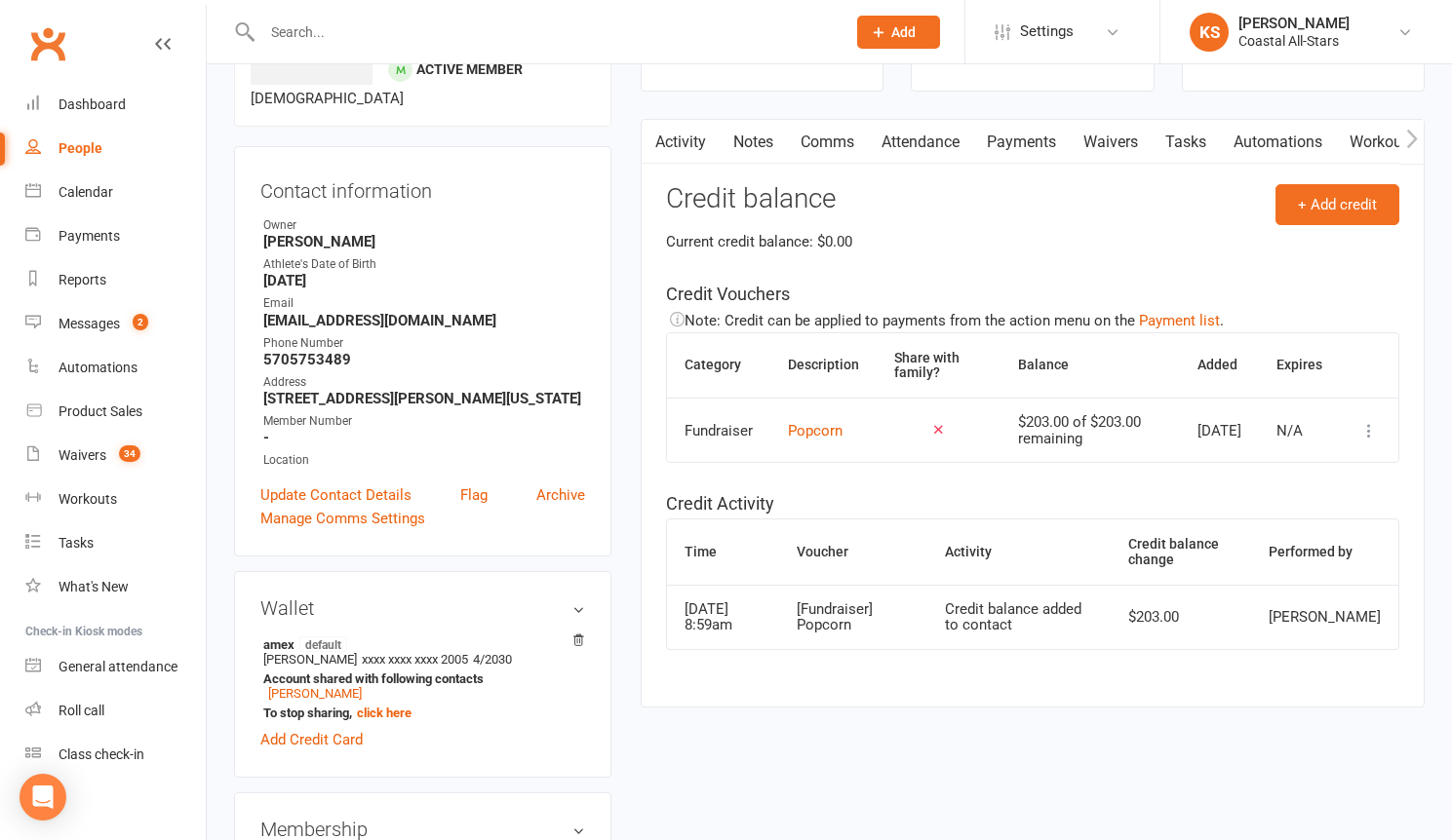
scroll to position [0, 0]
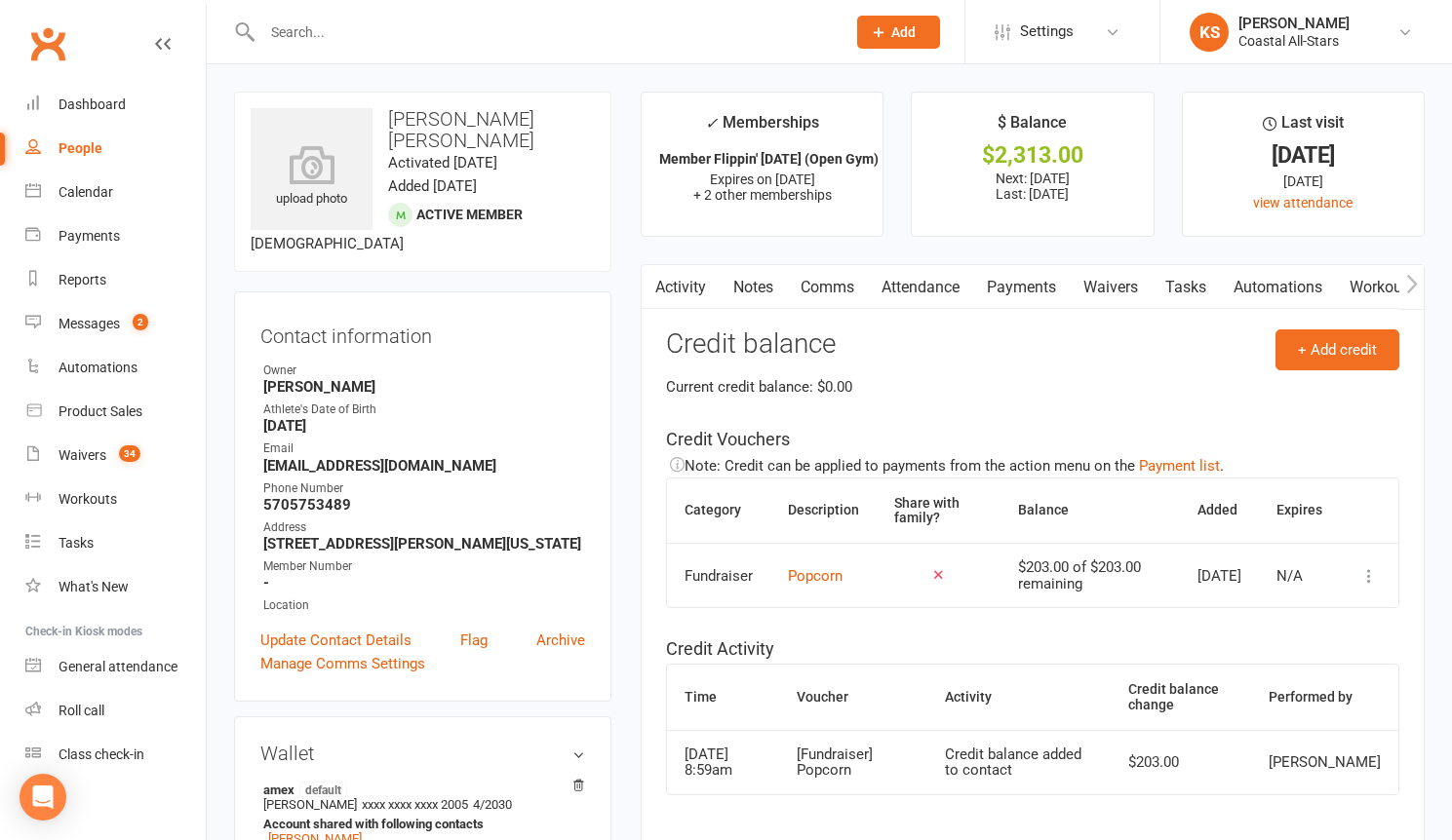
click at [821, 288] on link "Comms" at bounding box center [827, 288] width 81 height 45
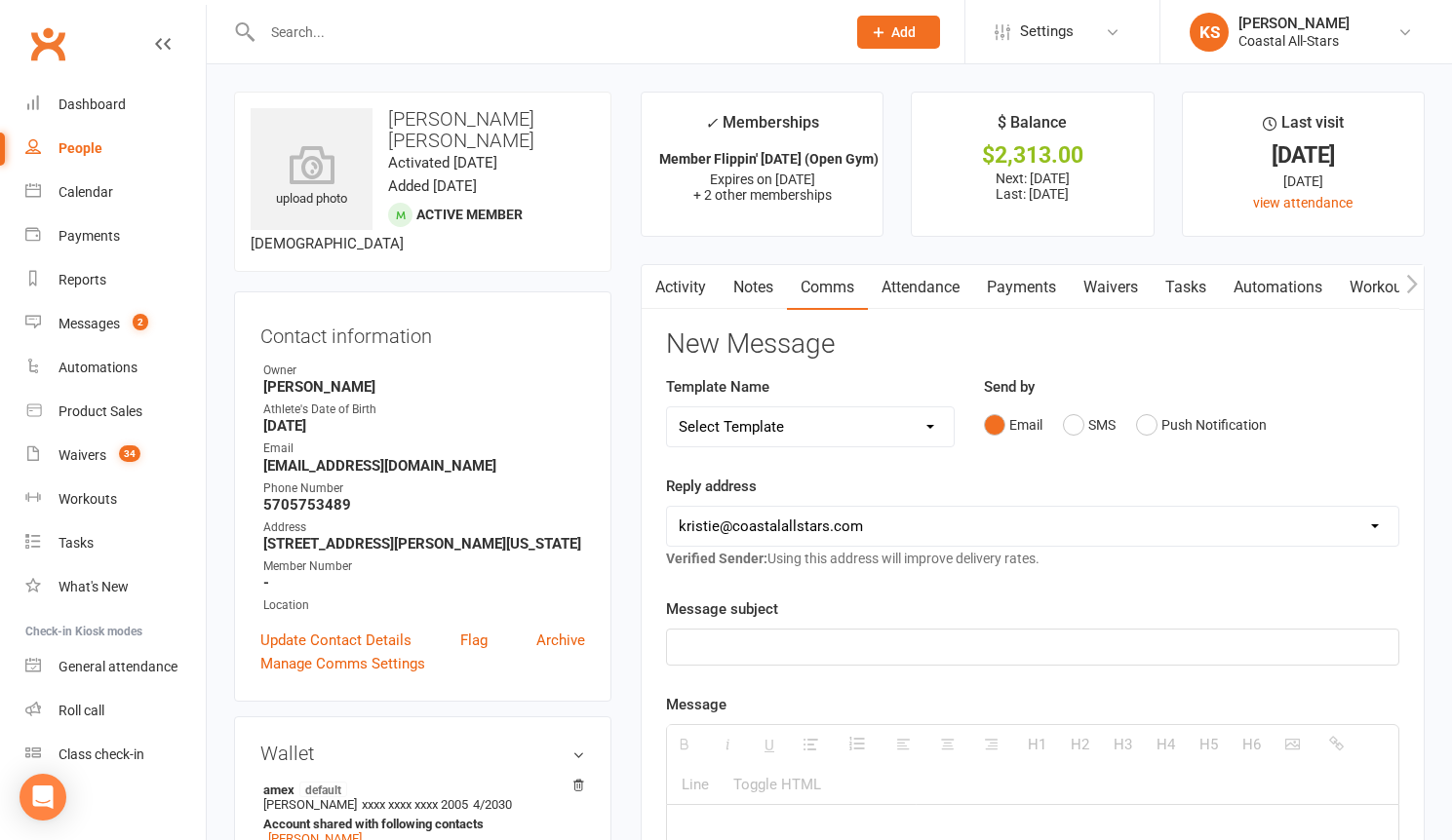
click at [791, 645] on p at bounding box center [1032, 647] width 707 height 24
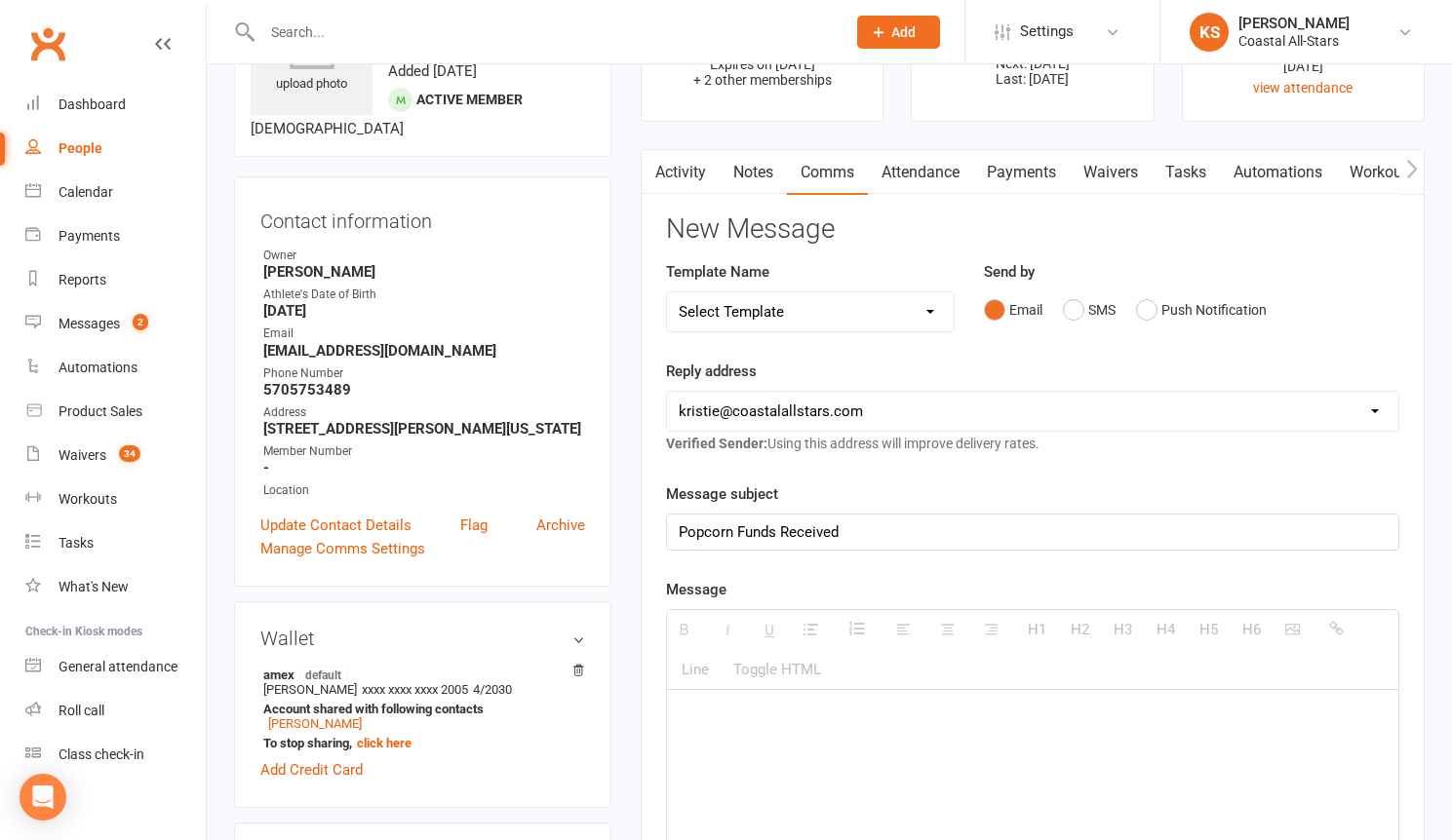
scroll to position [139, 0]
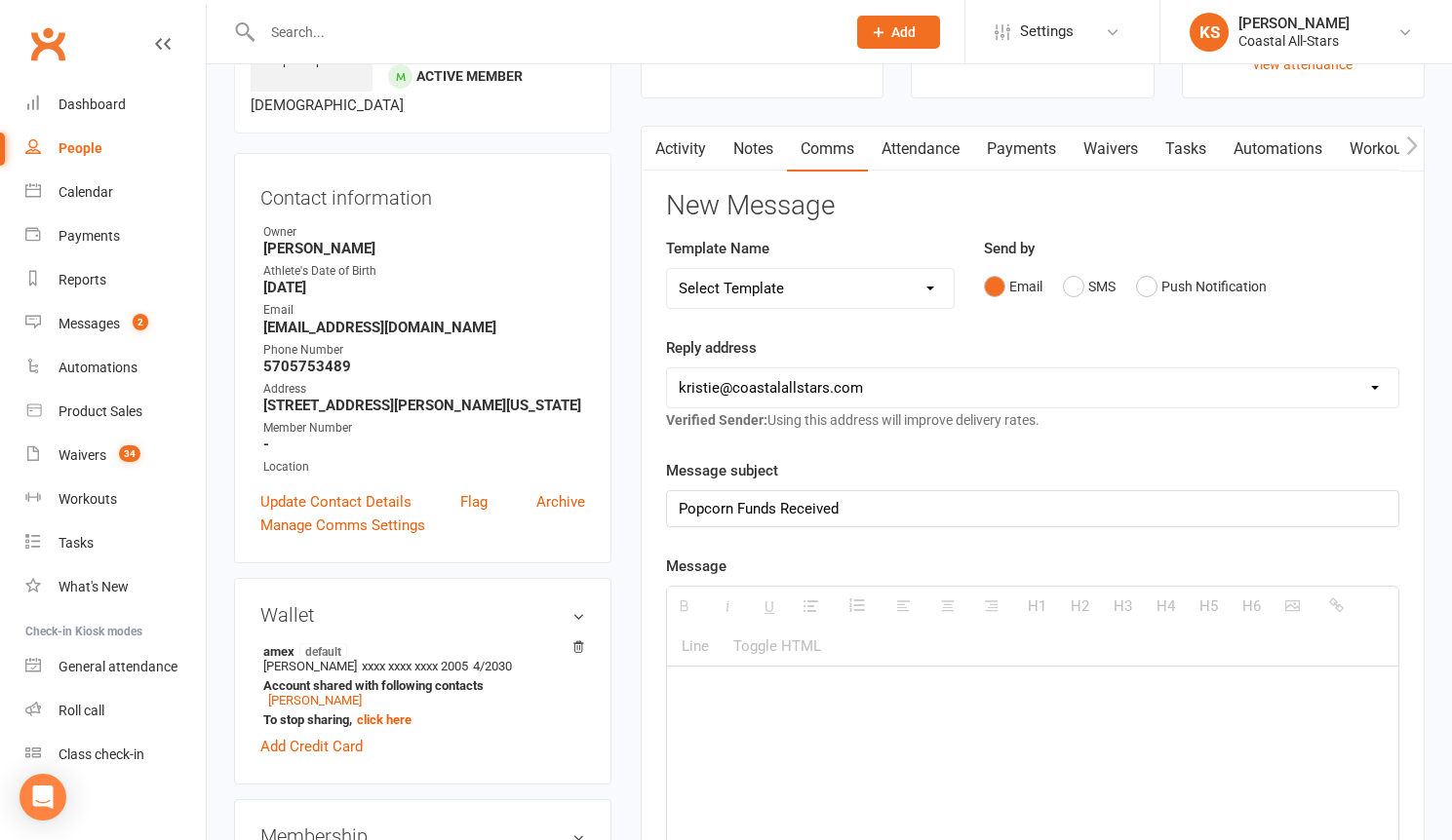
click at [759, 690] on p at bounding box center [1032, 695] width 707 height 24
paste div
drag, startPoint x: 713, startPoint y: 695, endPoint x: 690, endPoint y: 695, distance: 23.0
click at [690, 695] on p "$238 has been received. Should I apply to upcoming tuition?" at bounding box center [1032, 695] width 707 height 24
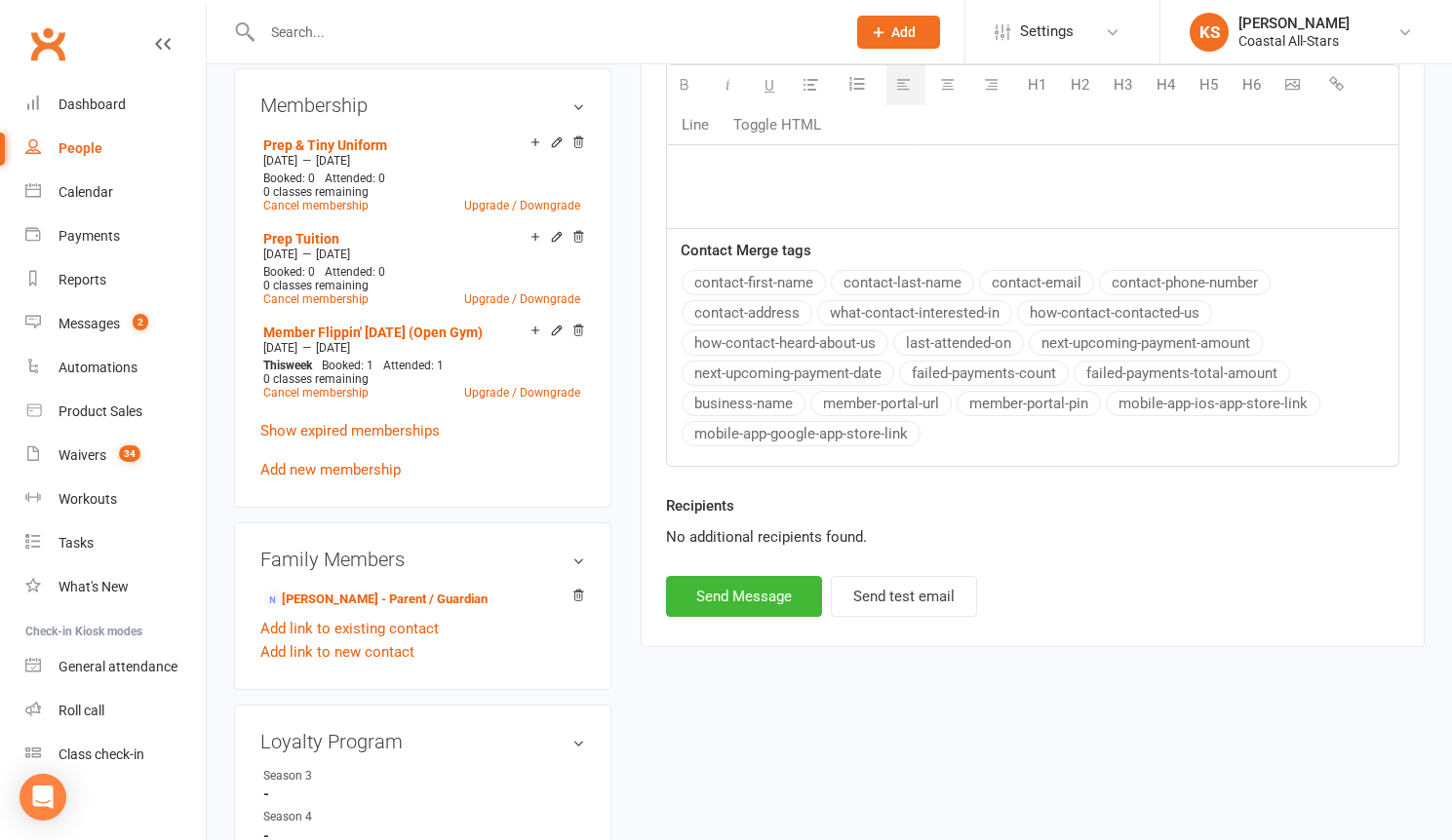
scroll to position [1158, 0]
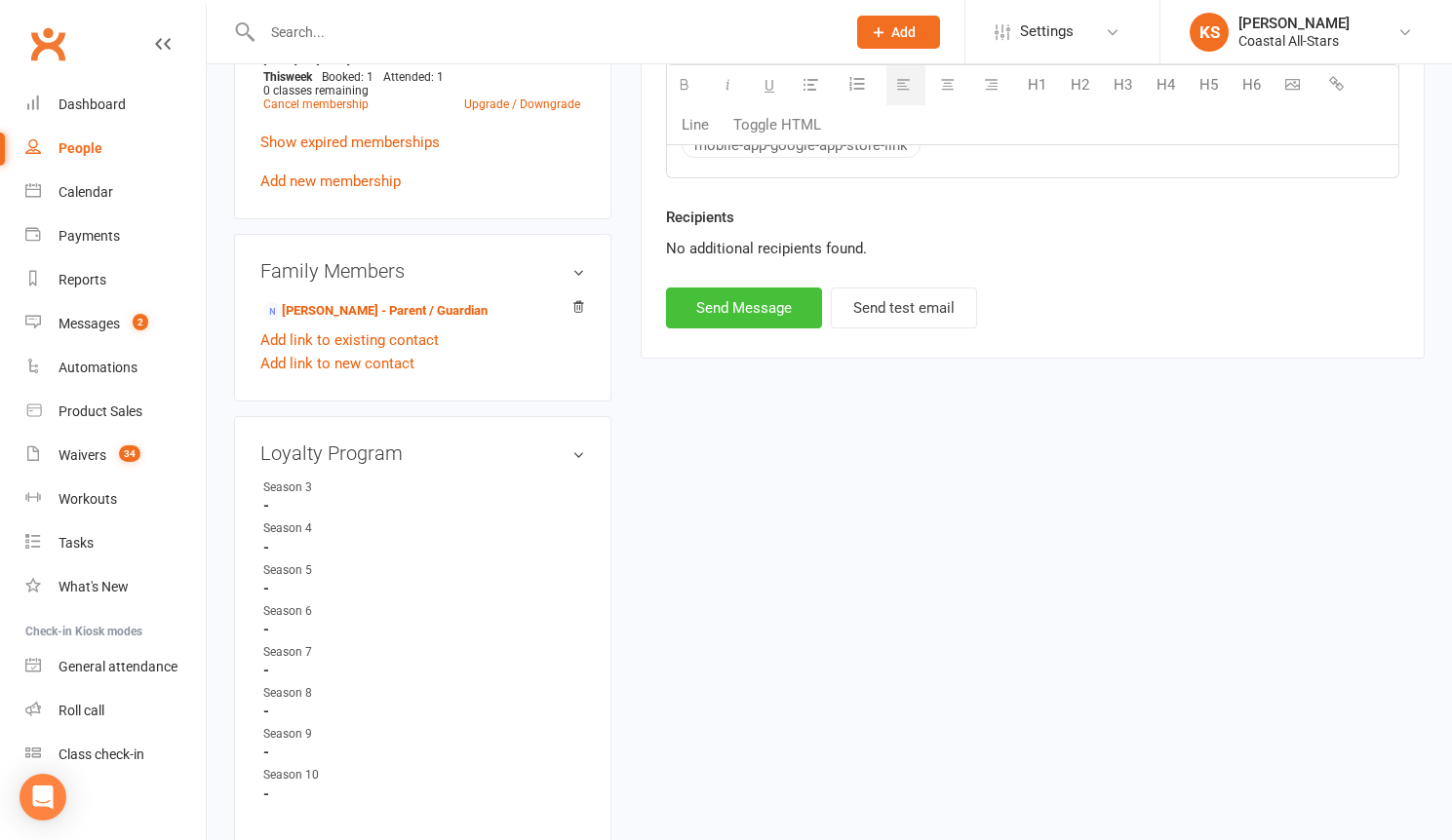
click at [738, 320] on button "Send Message" at bounding box center [744, 308] width 156 height 41
click at [286, 31] on input "text" at bounding box center [544, 32] width 575 height 28
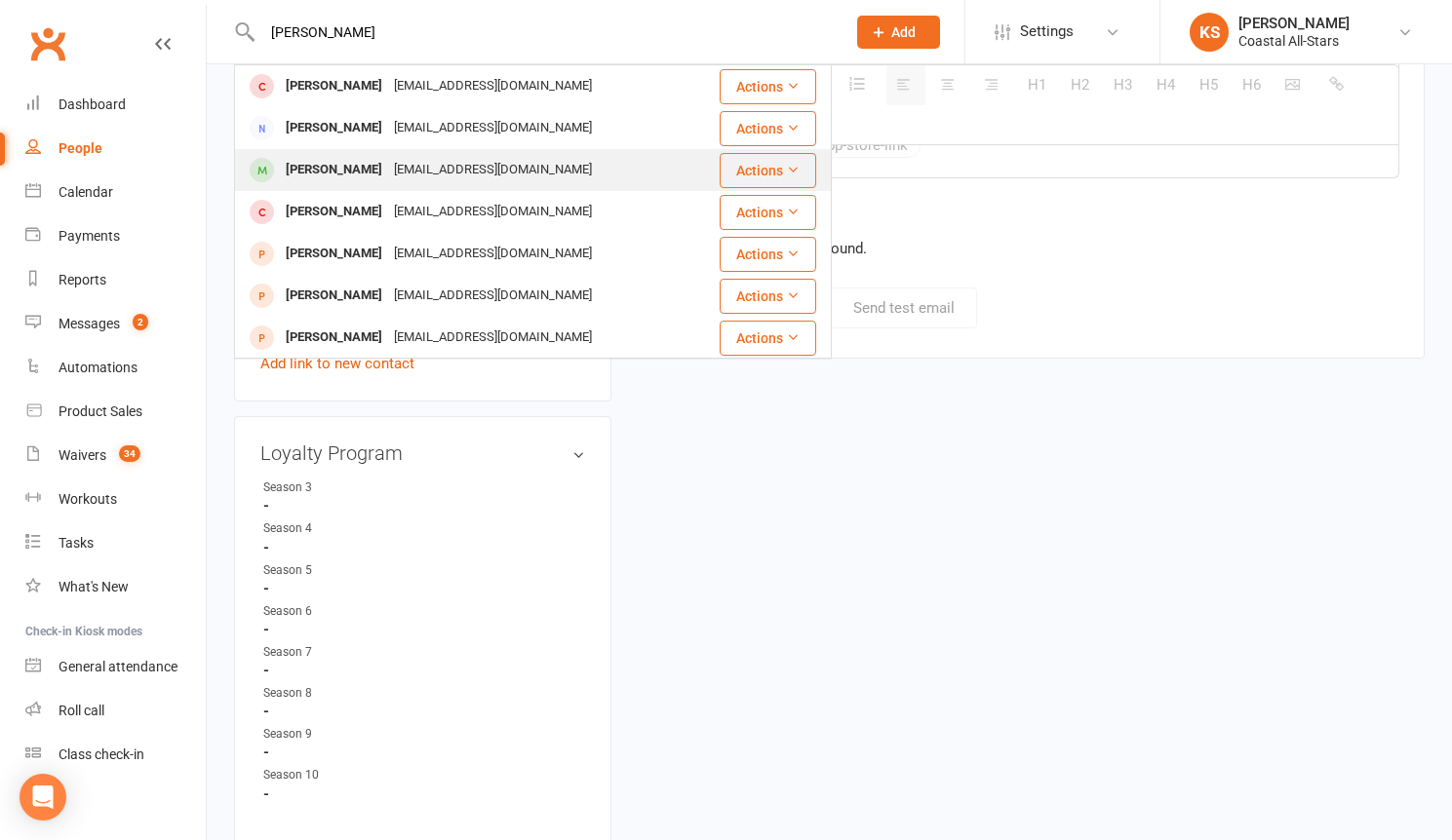
type input "[PERSON_NAME]"
click at [377, 168] on div "[PERSON_NAME]" at bounding box center [333, 170] width 108 height 29
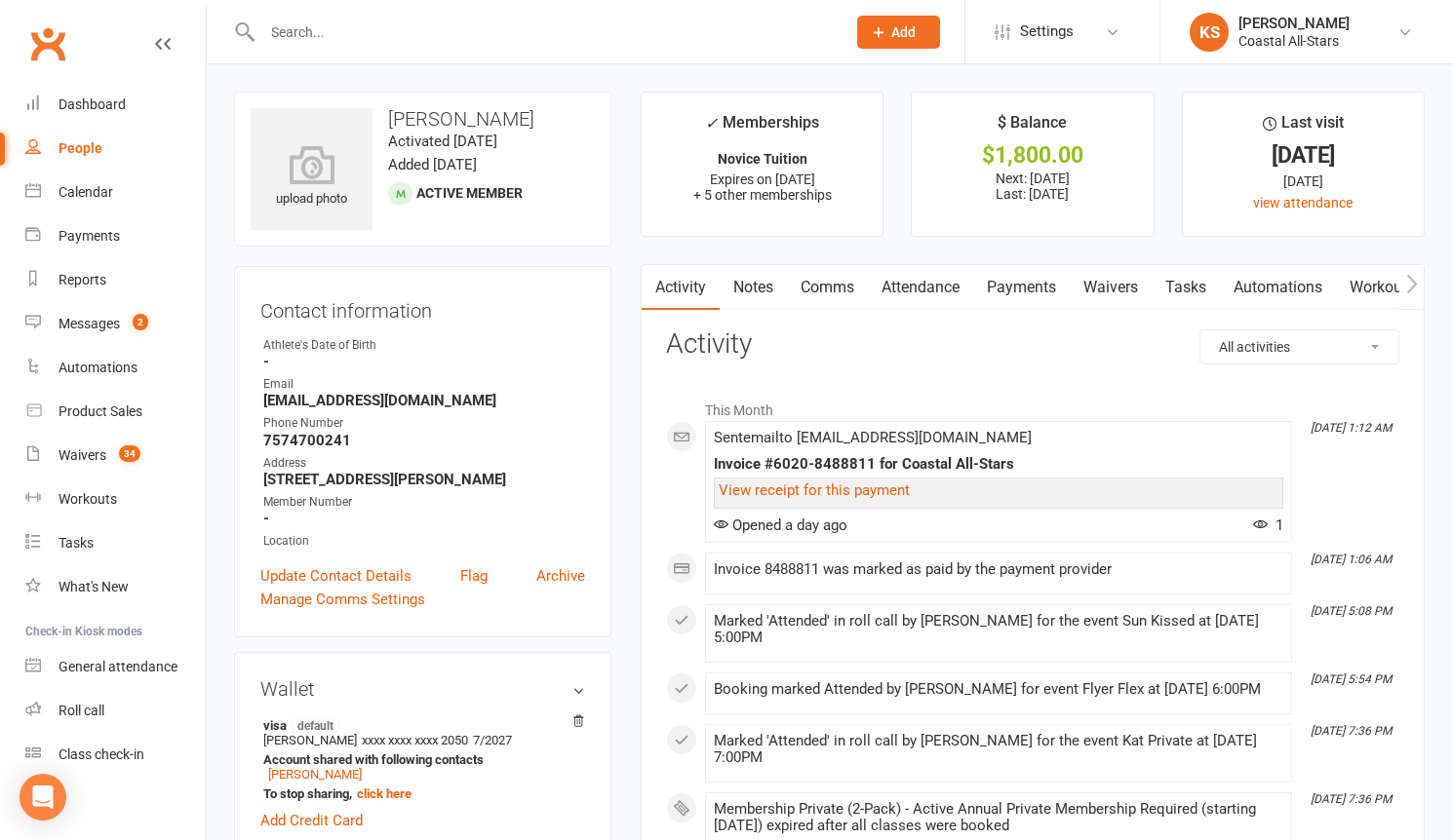
click at [1042, 300] on link "Payments" at bounding box center [1021, 288] width 96 height 45
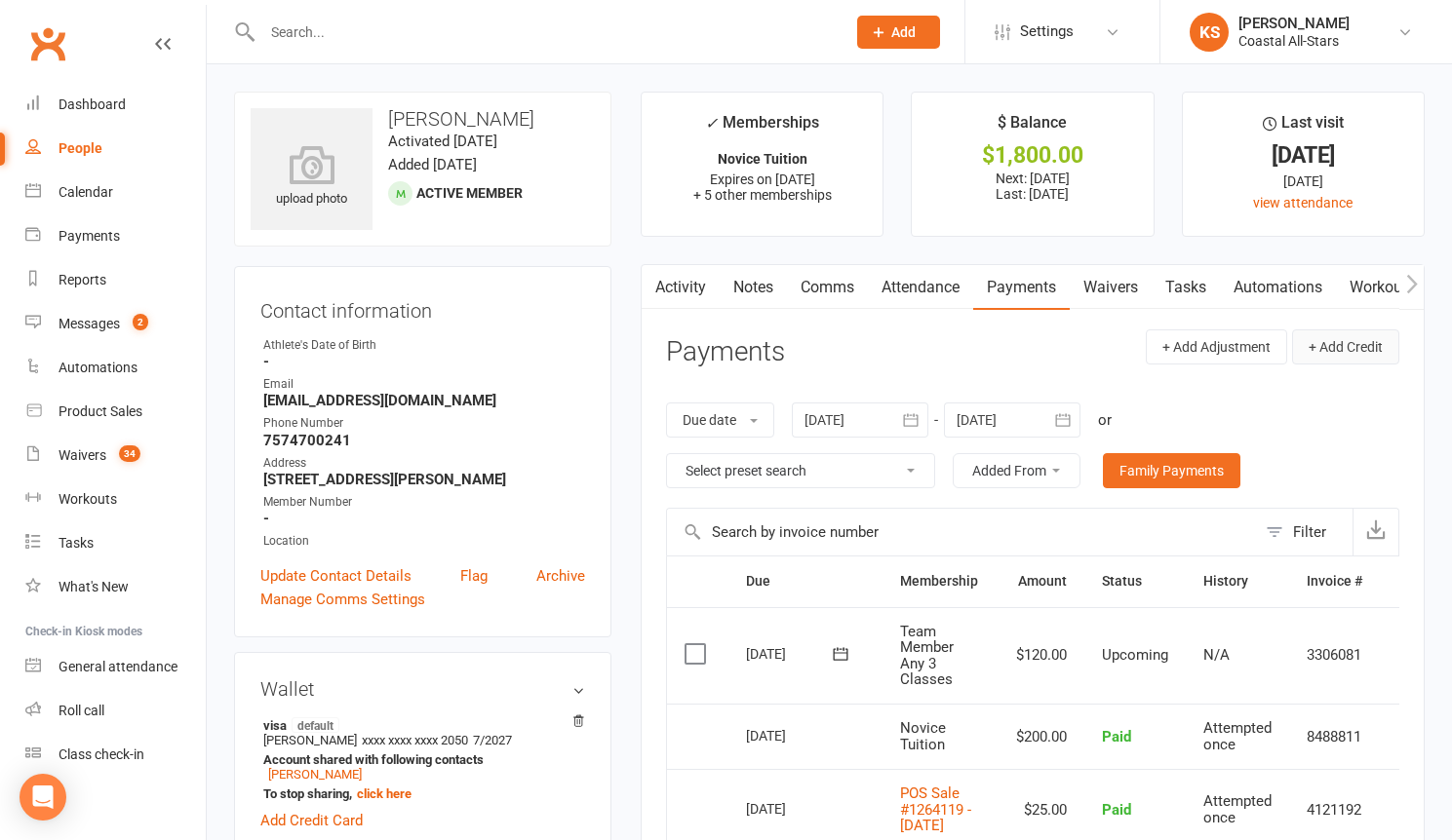
click at [1319, 342] on button "+ Add Credit" at bounding box center [1345, 347] width 107 height 35
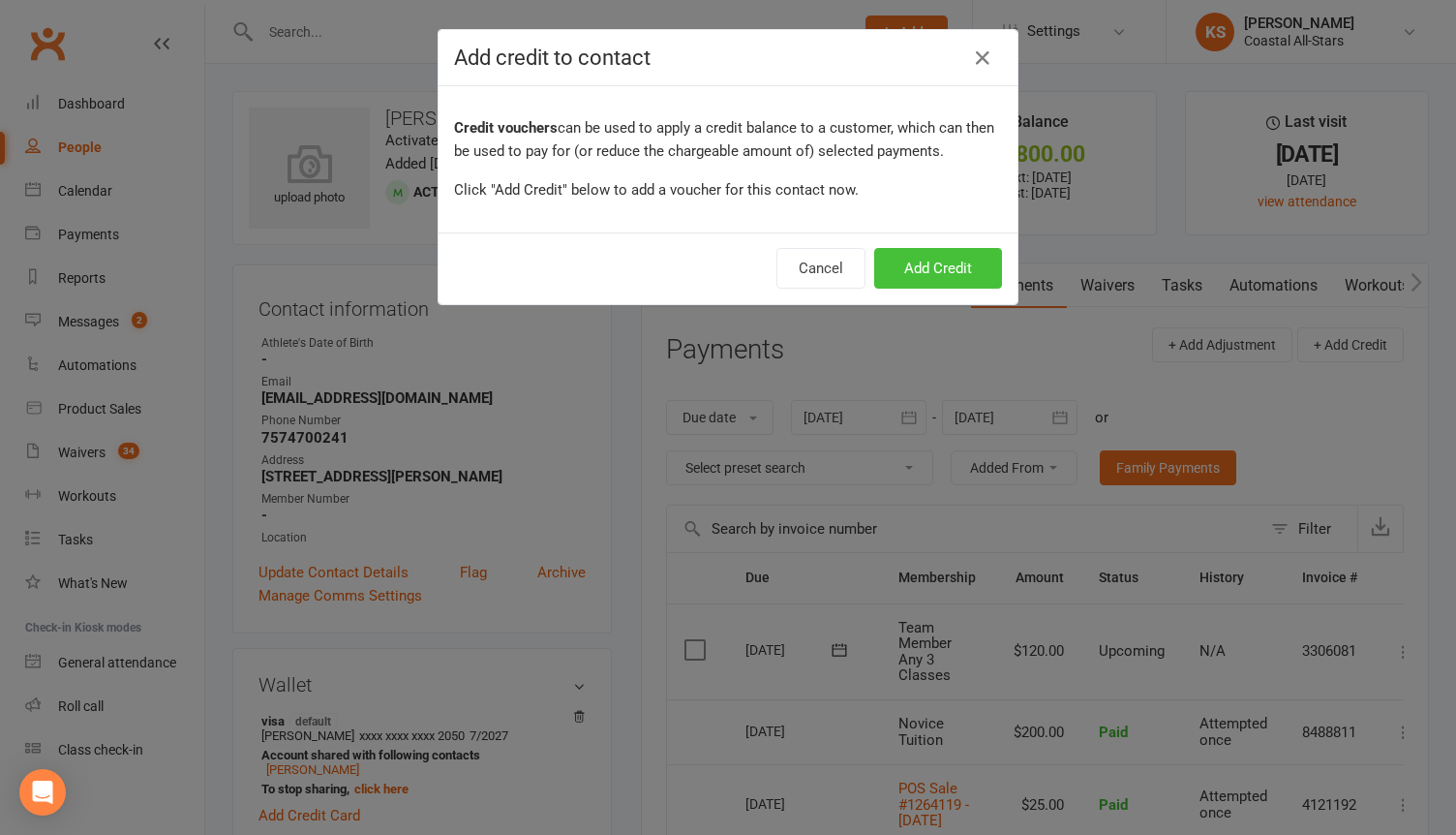
click at [965, 277] on button "Add Credit" at bounding box center [938, 269] width 128 height 41
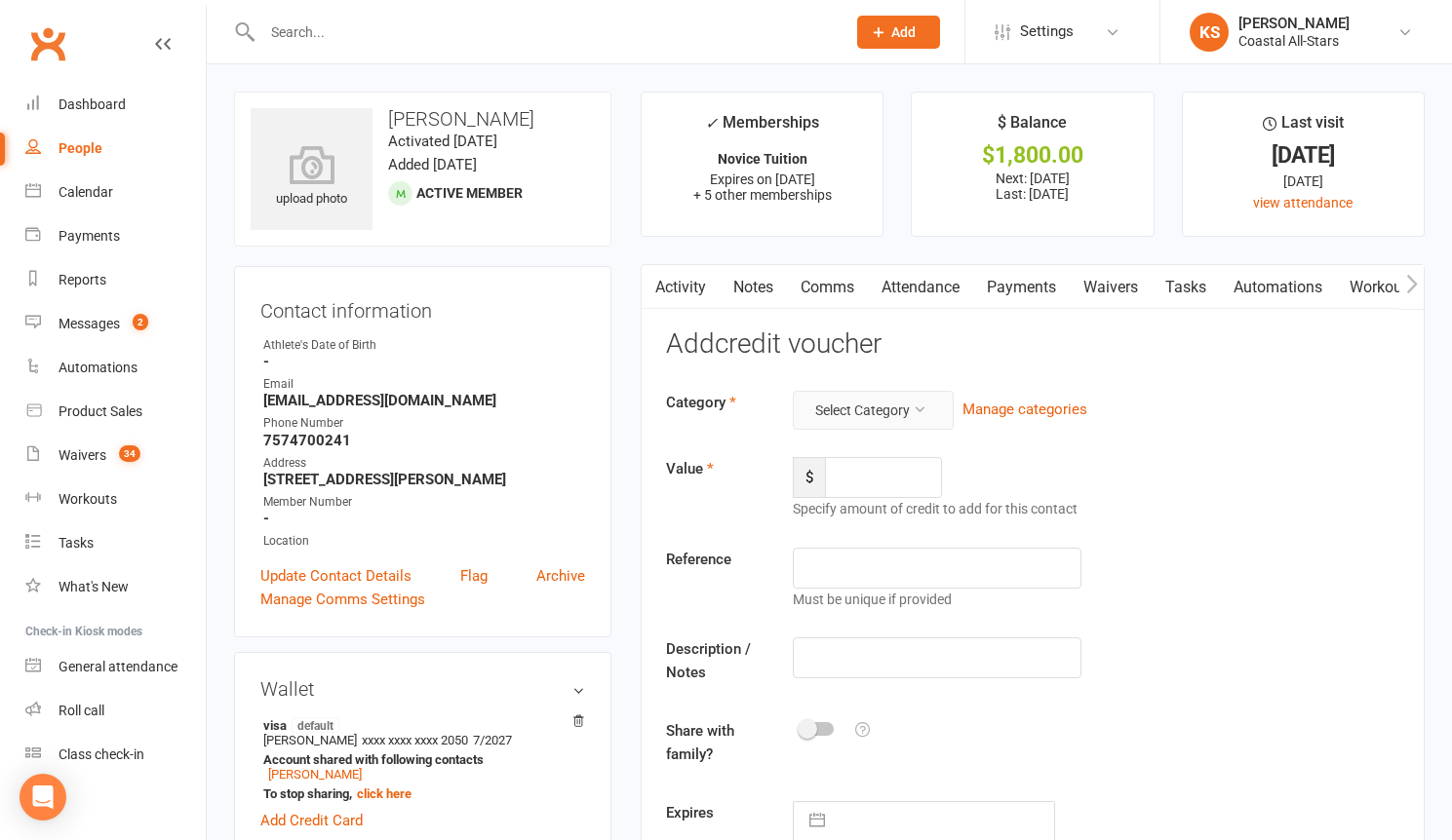
click at [883, 395] on button "Select Category" at bounding box center [874, 410] width 161 height 39
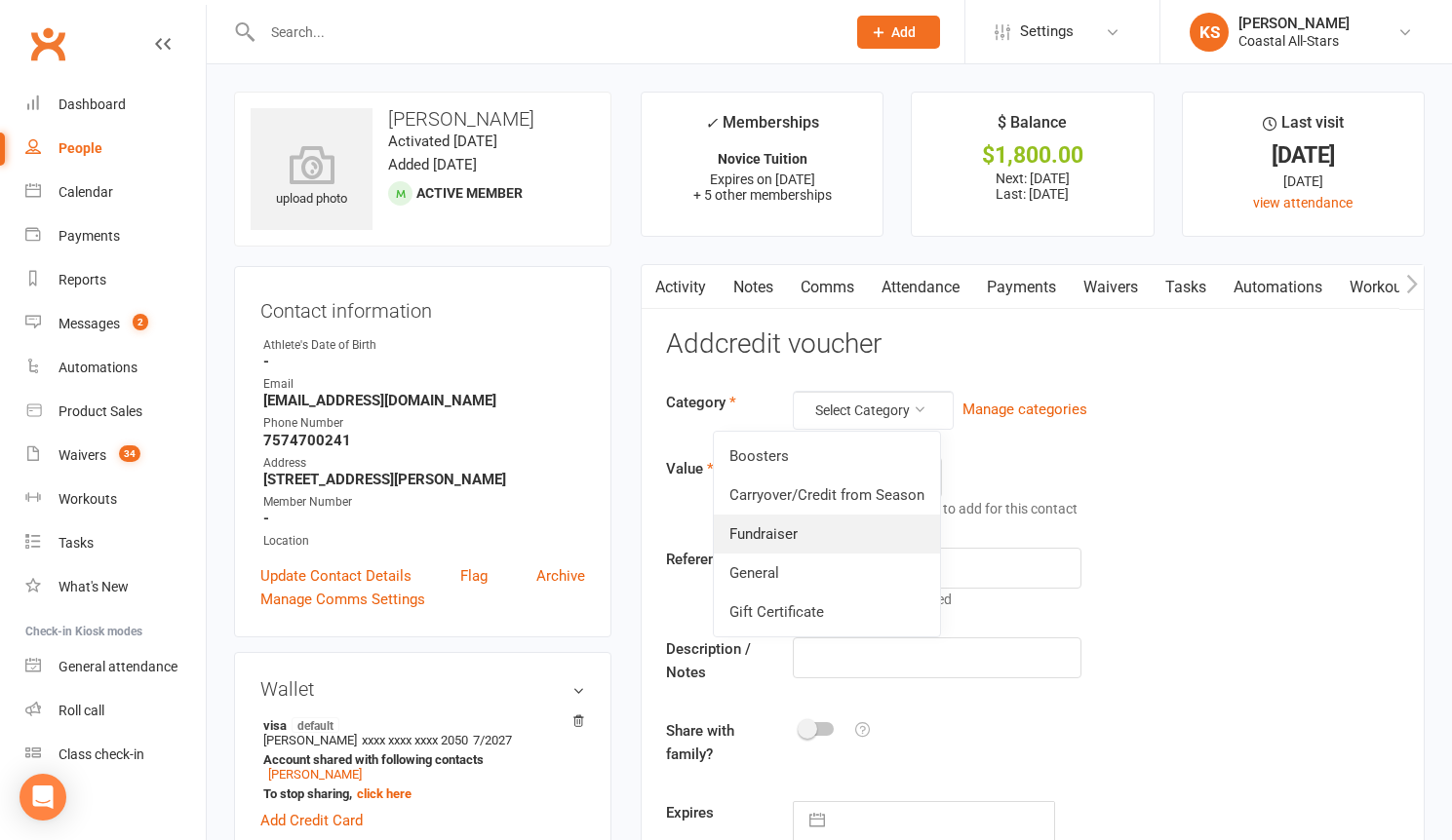
click at [833, 532] on link "Fundraiser" at bounding box center [826, 534] width 226 height 39
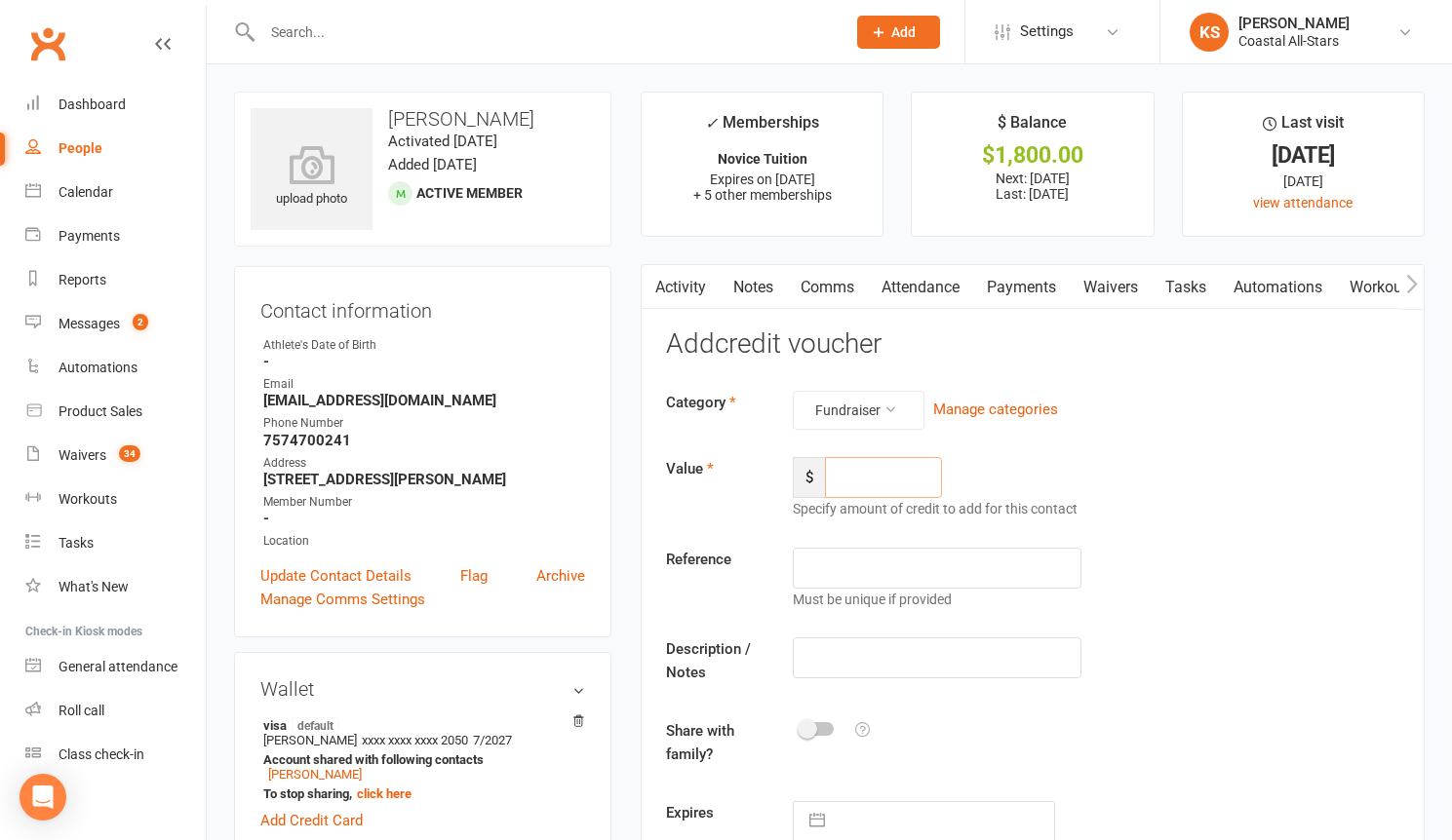
click at [895, 472] on input "number" at bounding box center [882, 478] width 117 height 41
type input "169.50"
click at [907, 652] on input "text" at bounding box center [937, 658] width 288 height 41
type input "Popcorn"
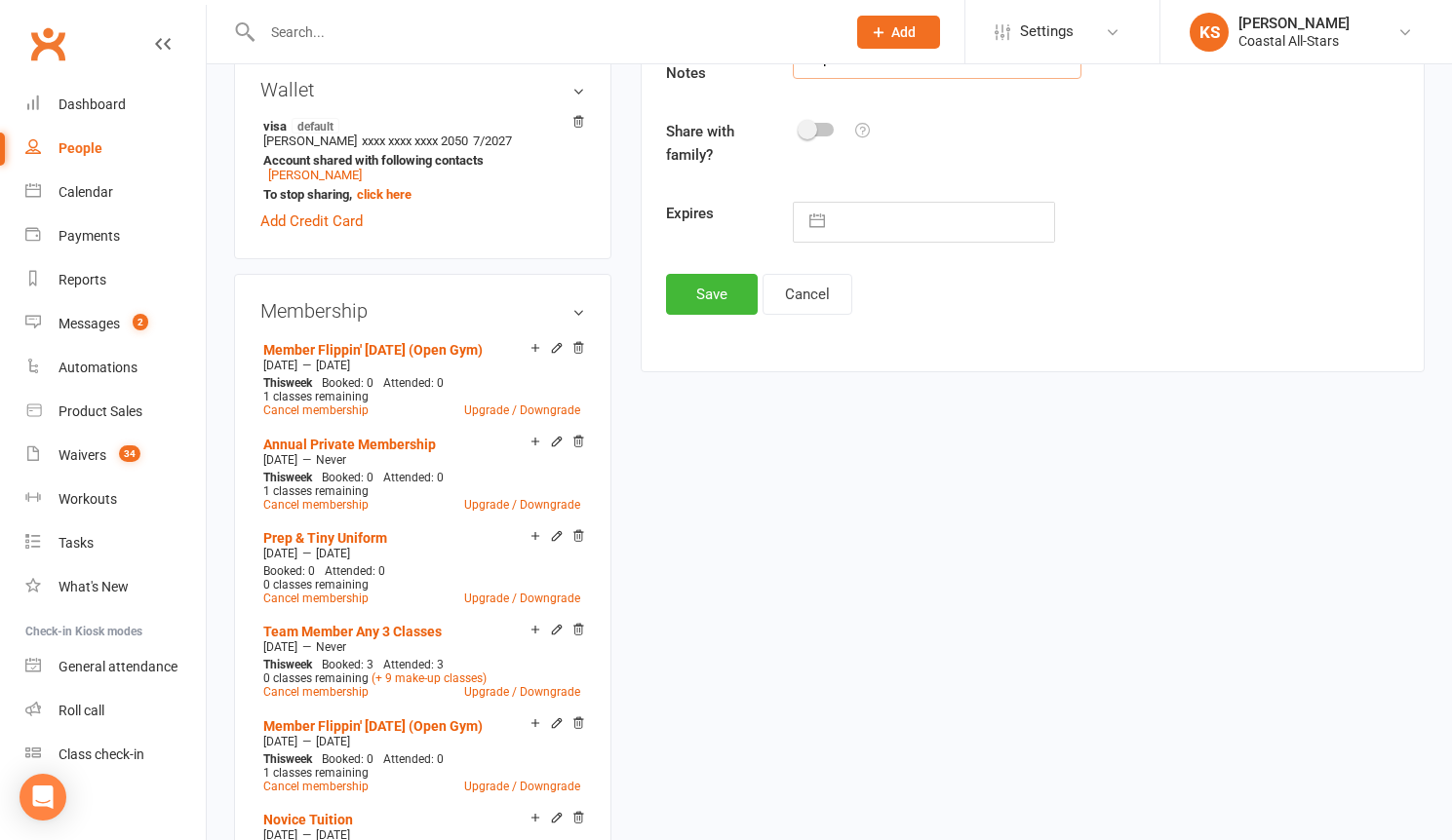
scroll to position [611, 0]
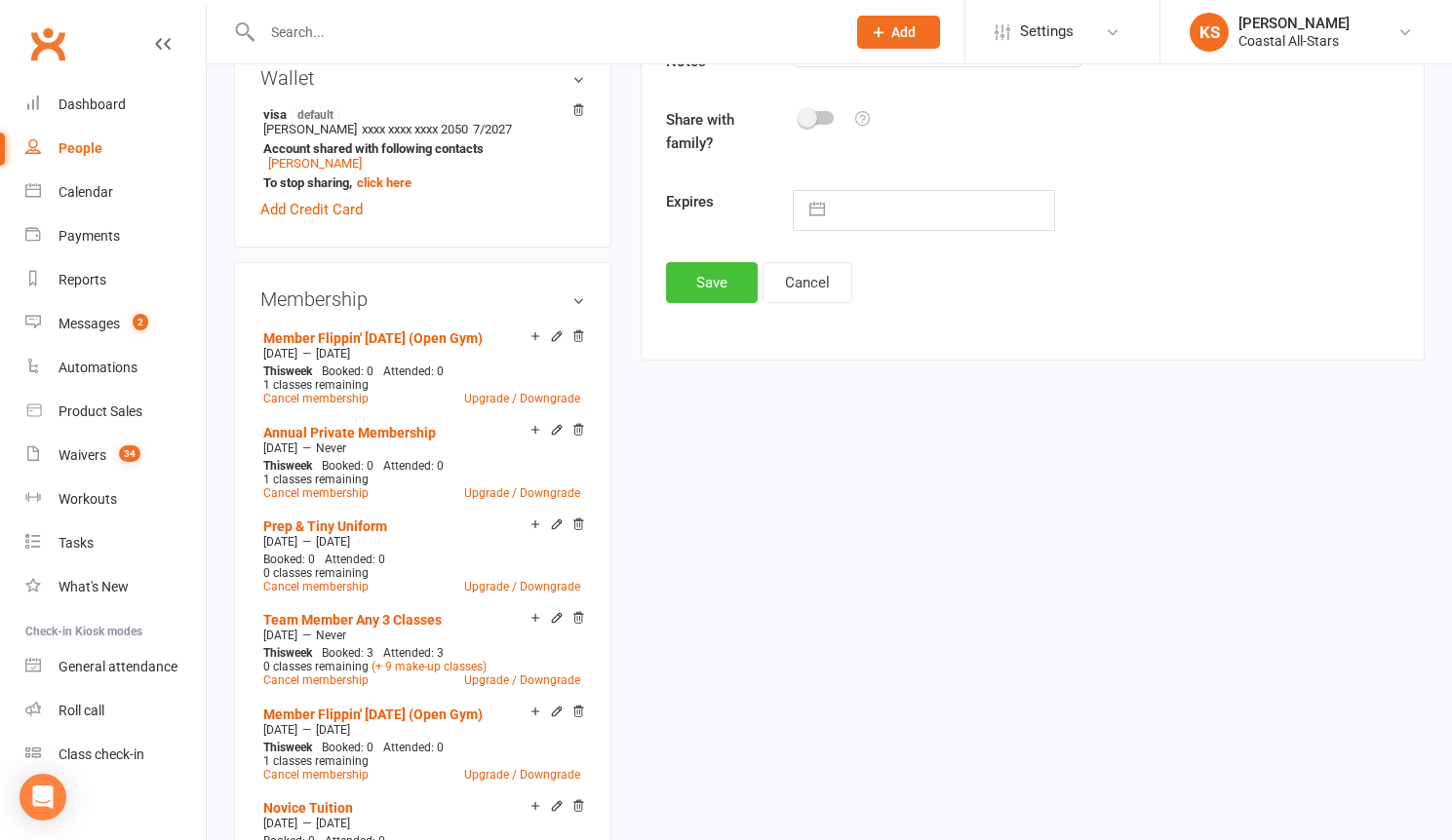
click at [726, 276] on button "Save" at bounding box center [711, 283] width 91 height 41
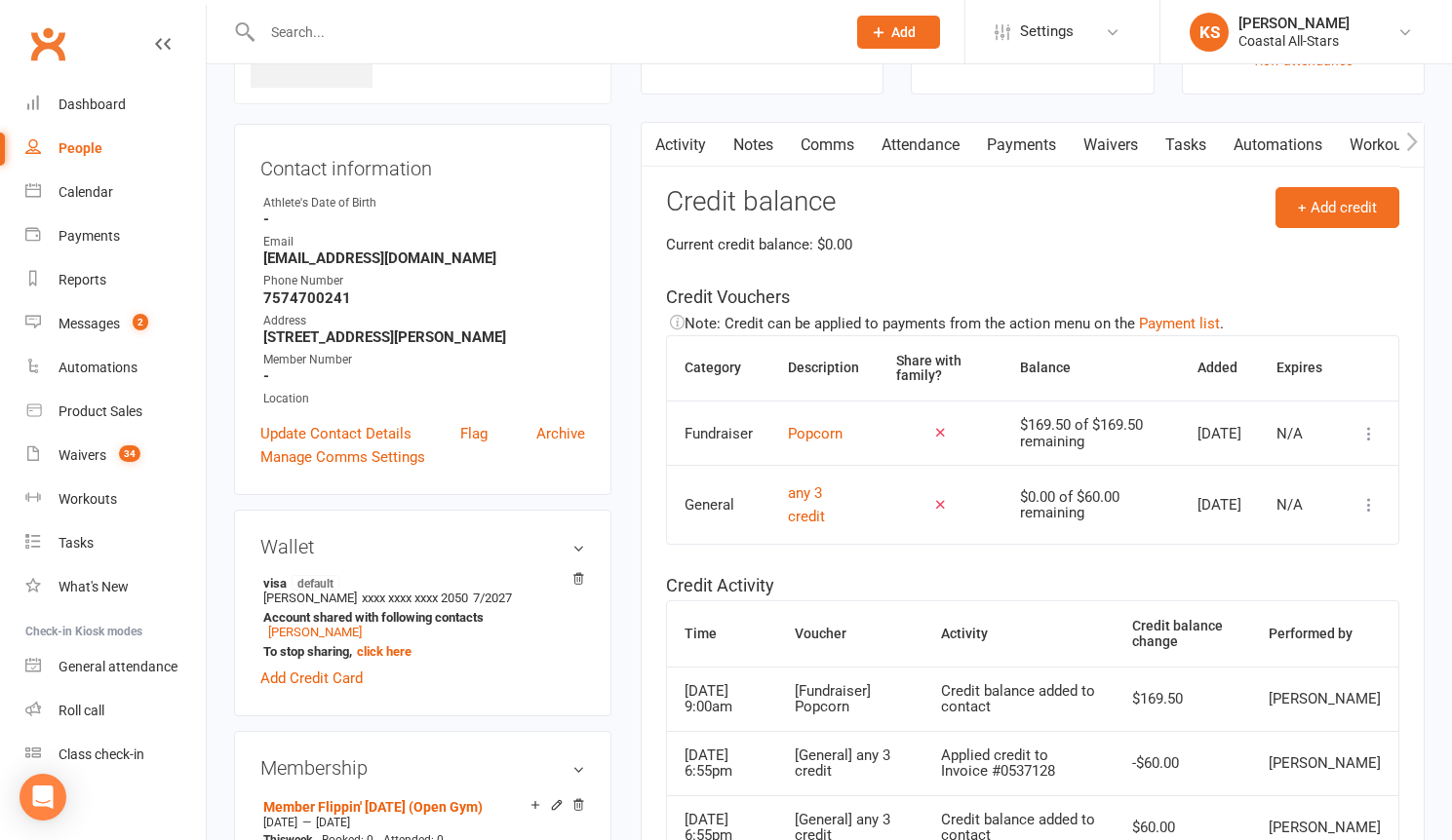
scroll to position [41, 0]
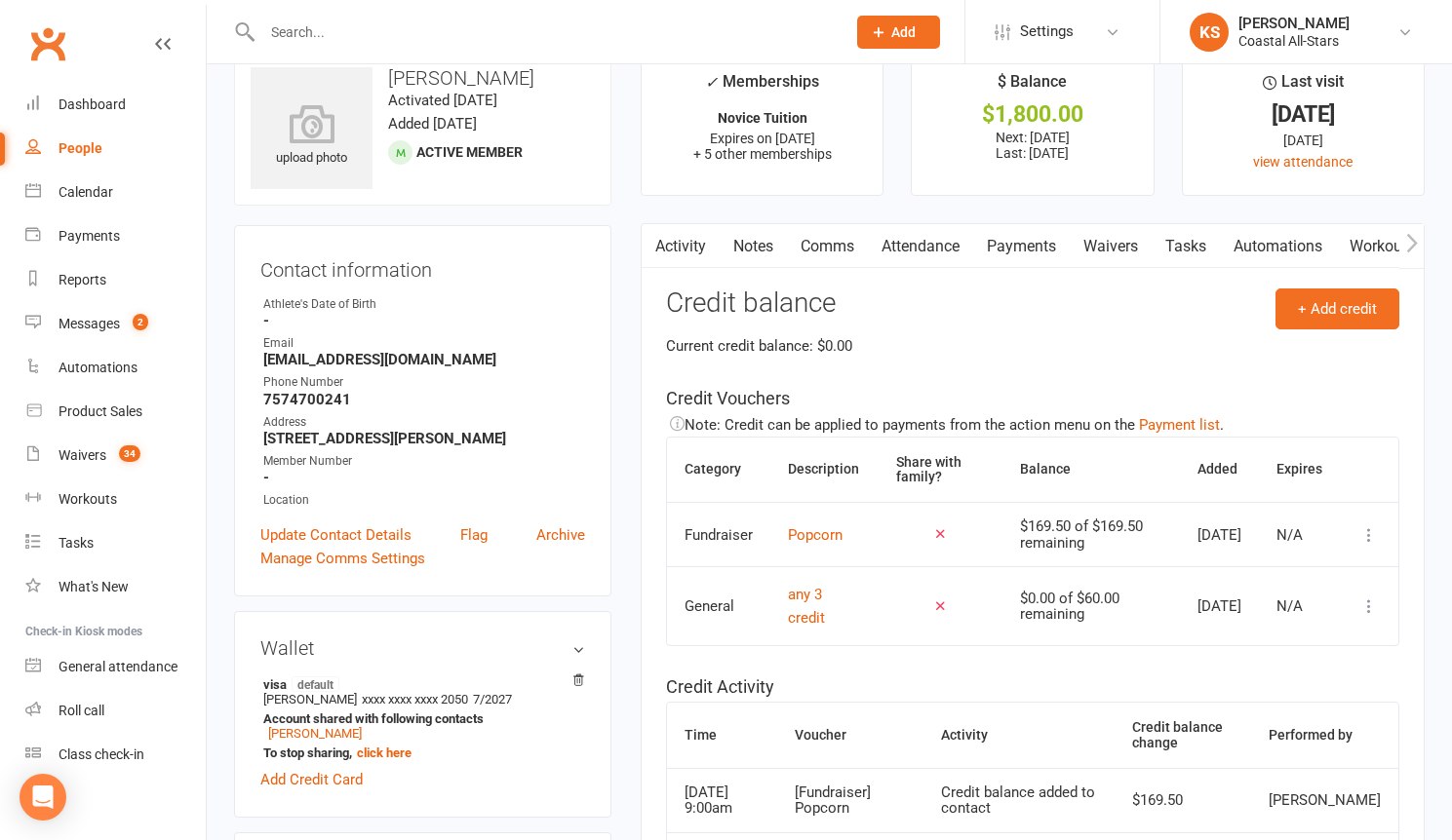
click at [830, 251] on link "Comms" at bounding box center [827, 247] width 81 height 45
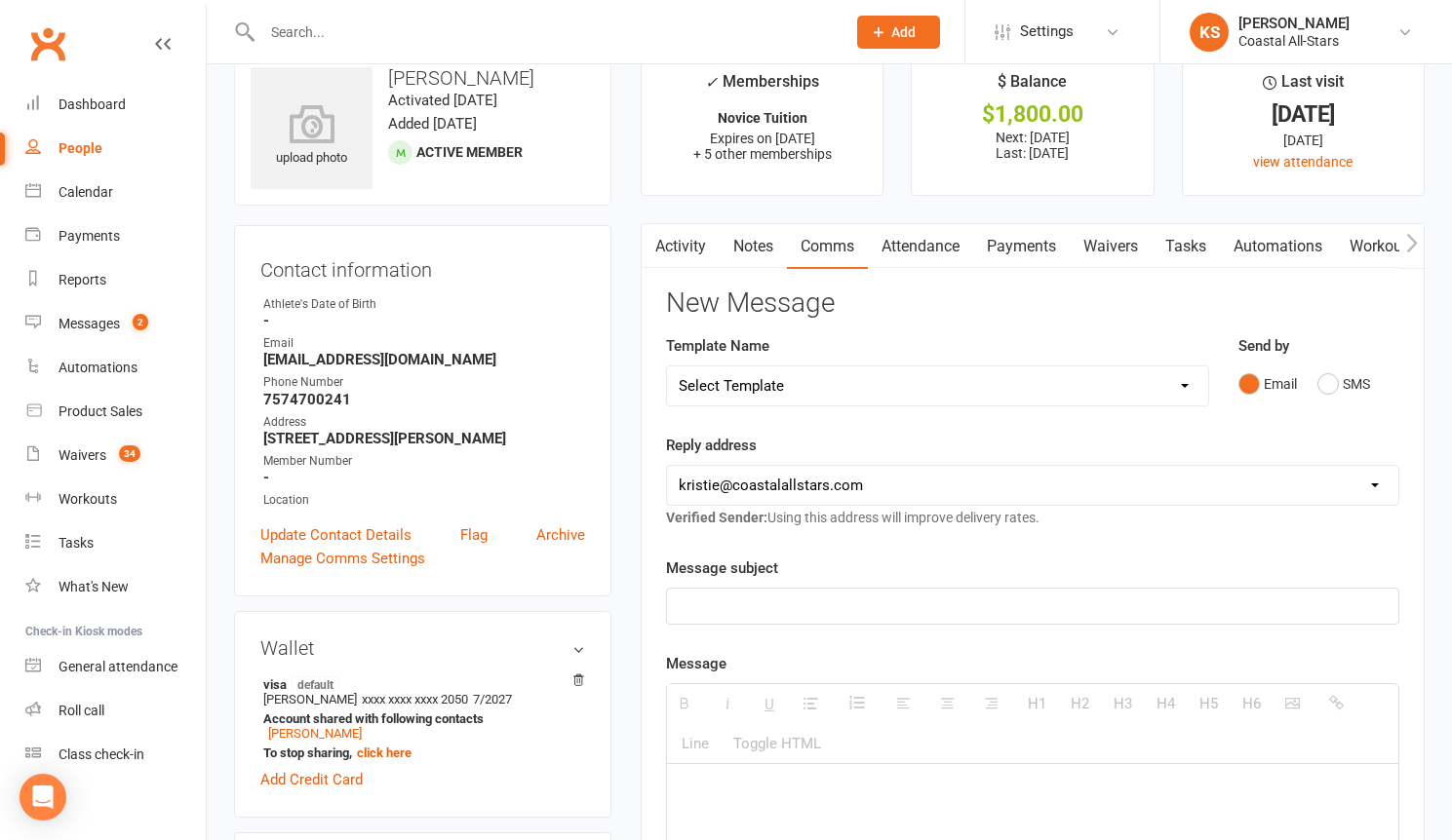
click at [919, 594] on p at bounding box center [1032, 606] width 707 height 24
paste div
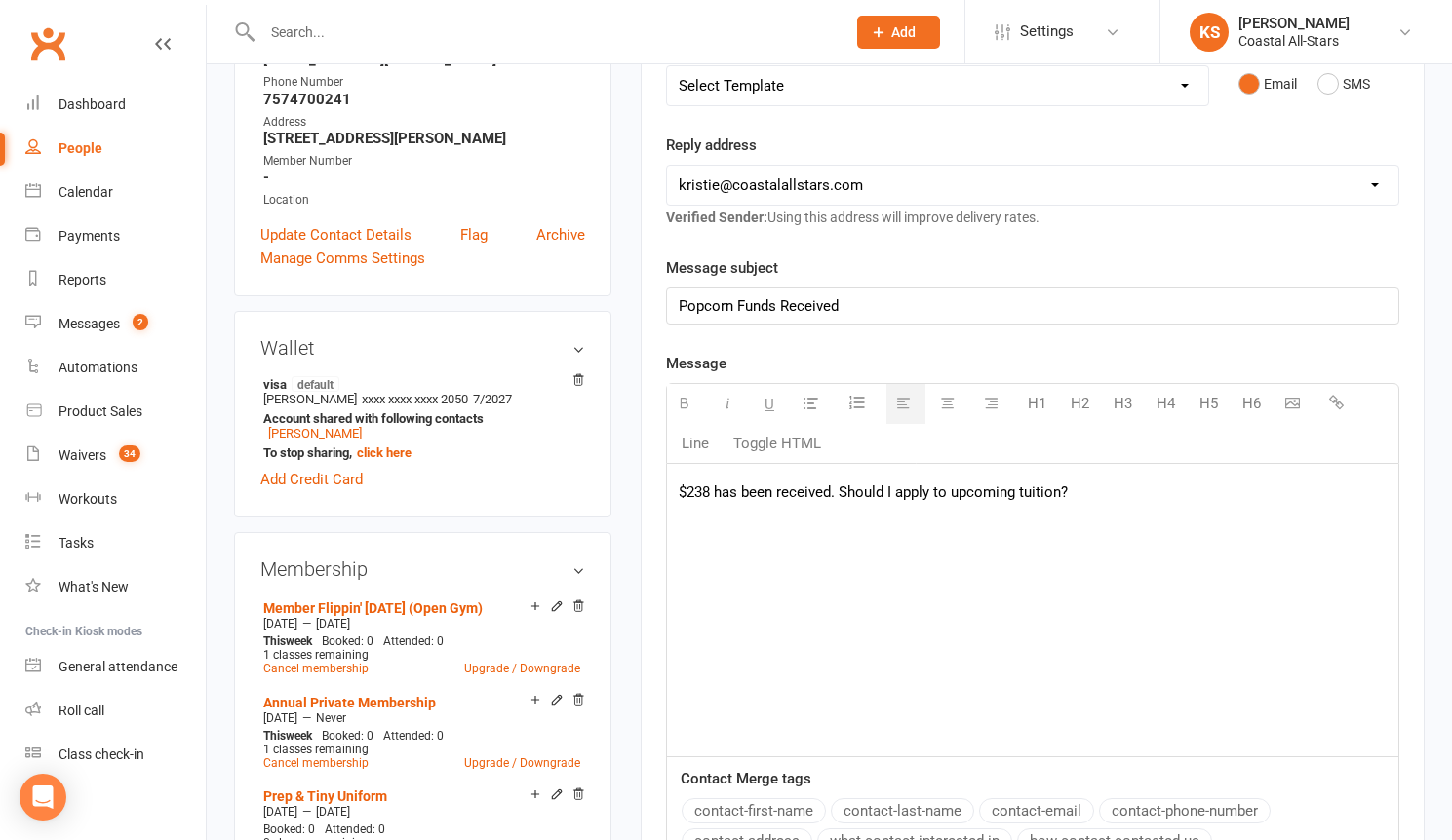
click at [712, 494] on p "$238 has been received. Should I apply to upcoming tuition?" at bounding box center [1032, 493] width 707 height 24
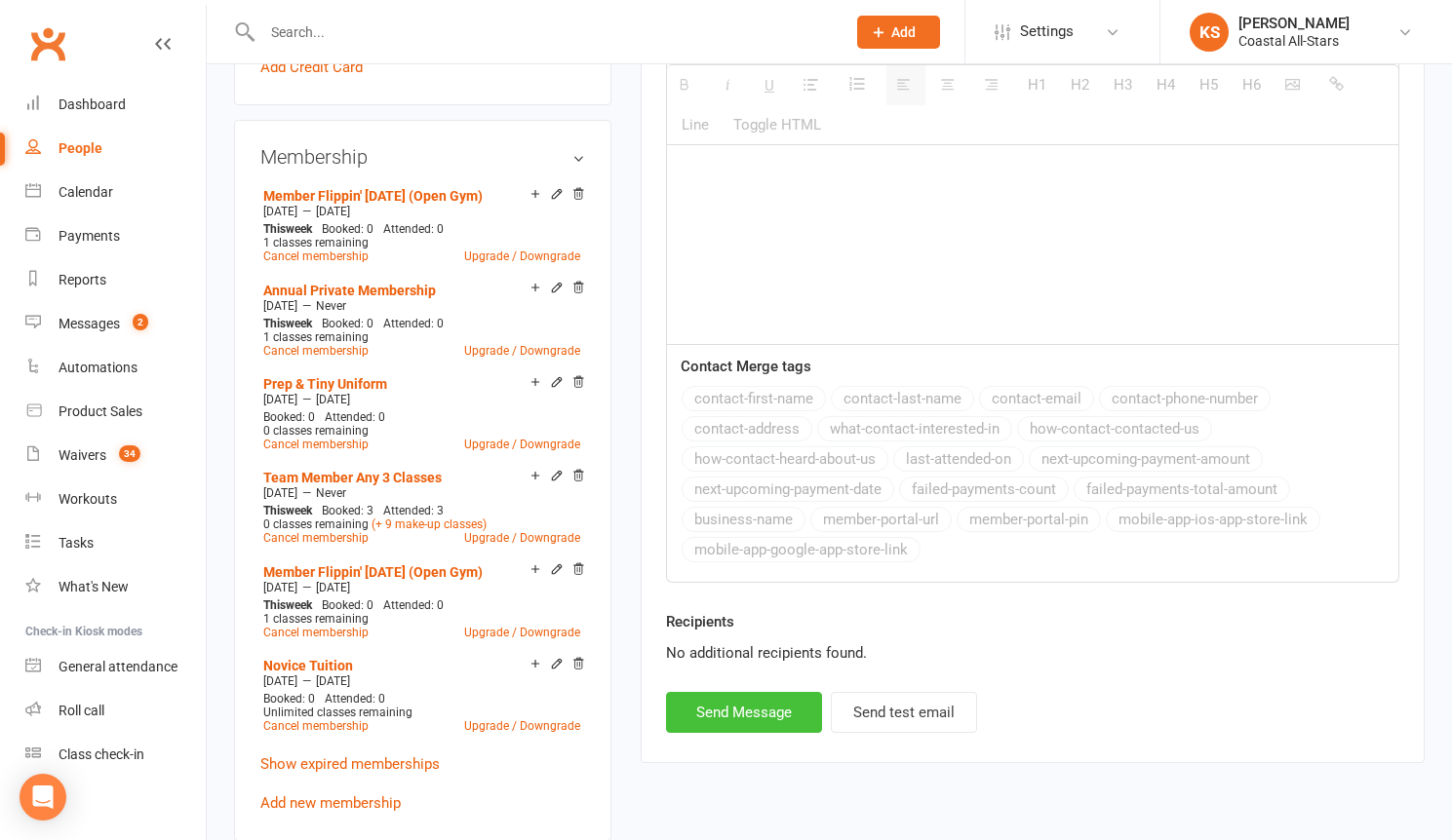
click at [745, 712] on button "Send Message" at bounding box center [744, 713] width 156 height 41
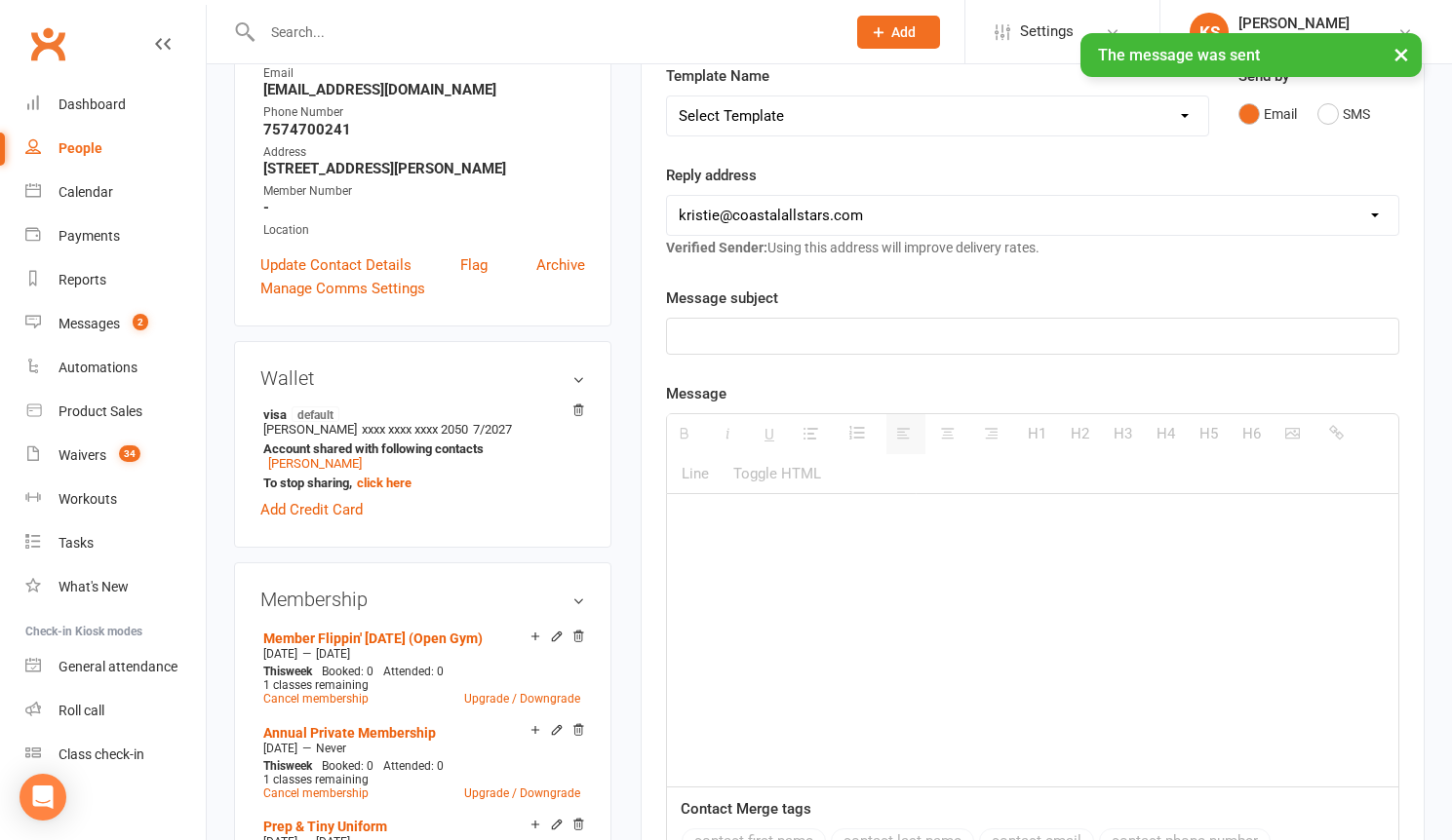
scroll to position [0, 0]
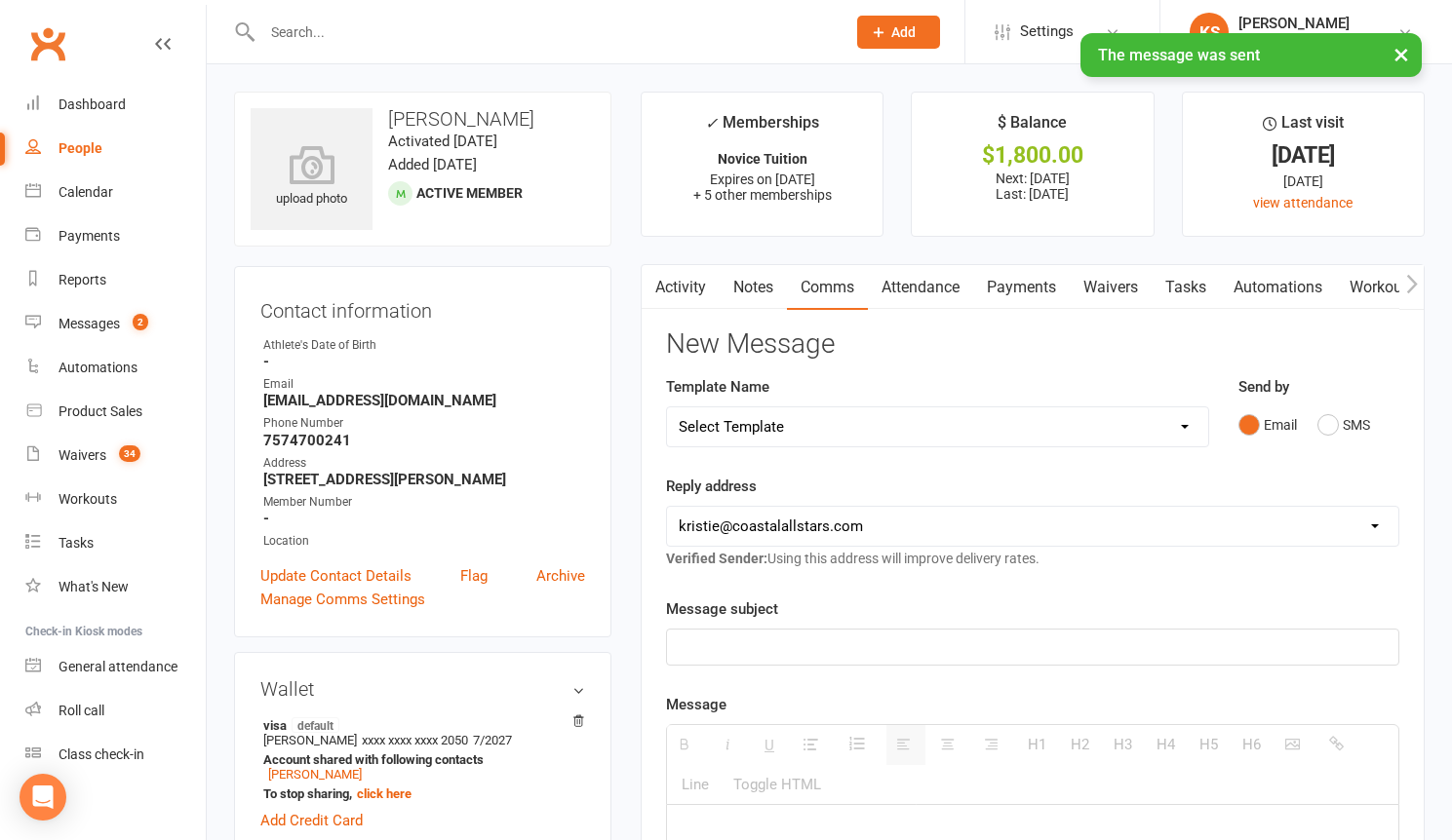
click at [1008, 289] on link "Payments" at bounding box center [1021, 288] width 96 height 45
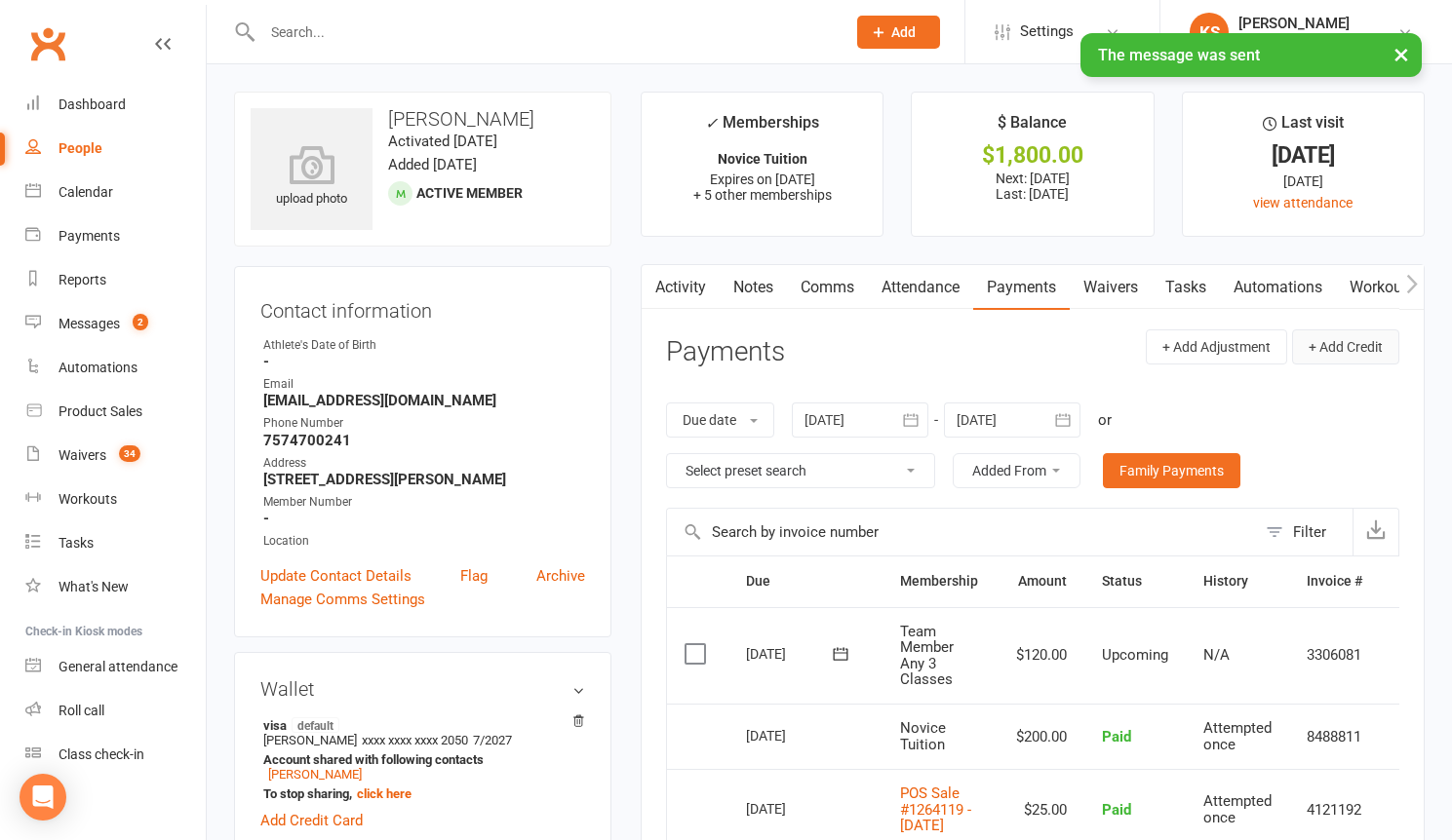
click at [1349, 339] on button "+ Add Credit" at bounding box center [1345, 347] width 107 height 35
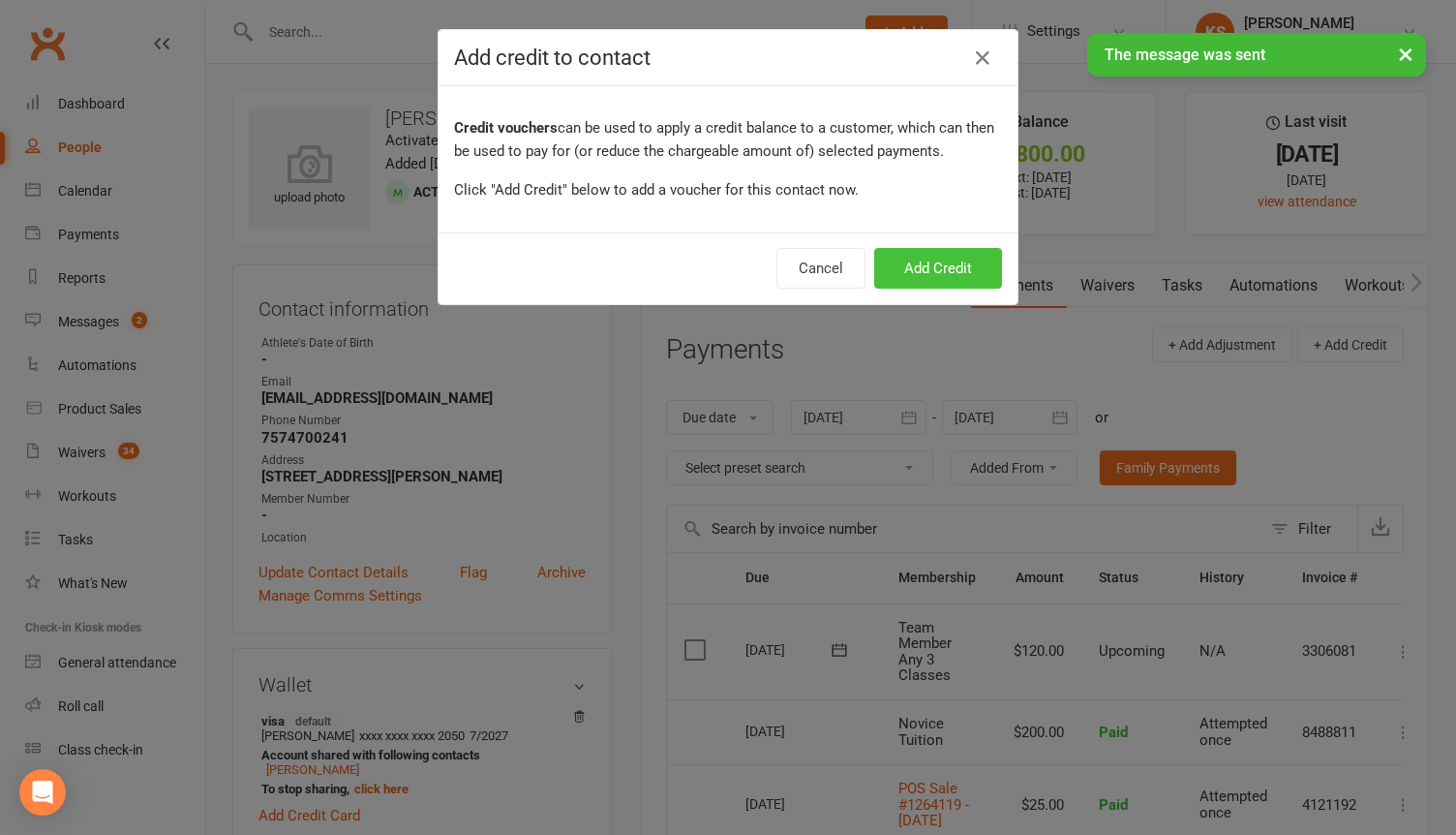
click at [947, 251] on button "Add Credit" at bounding box center [938, 269] width 128 height 41
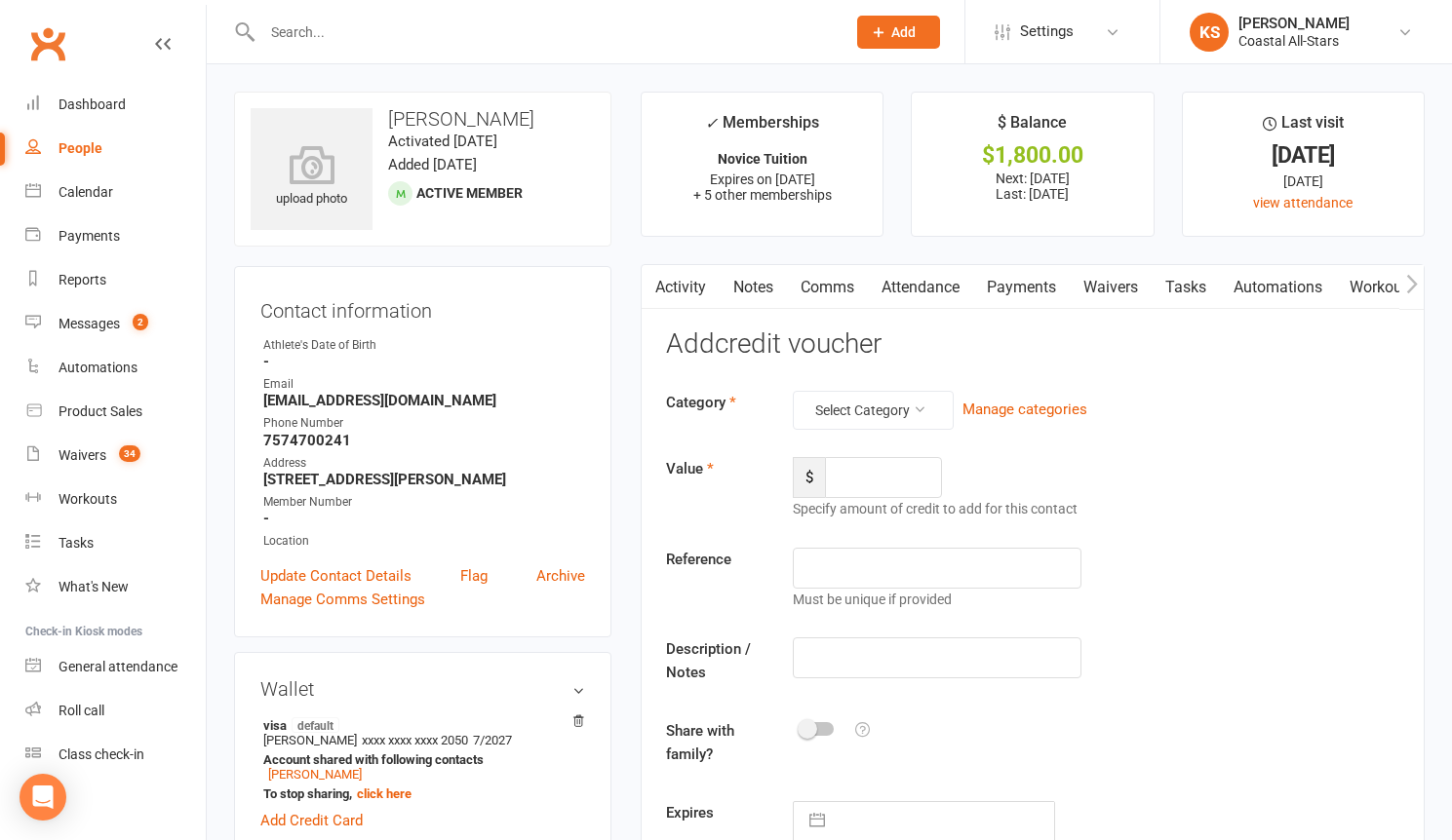
click at [1412, 285] on icon "button" at bounding box center [1411, 282] width 11 height 19
click at [1407, 285] on icon "button" at bounding box center [1412, 283] width 12 height 21
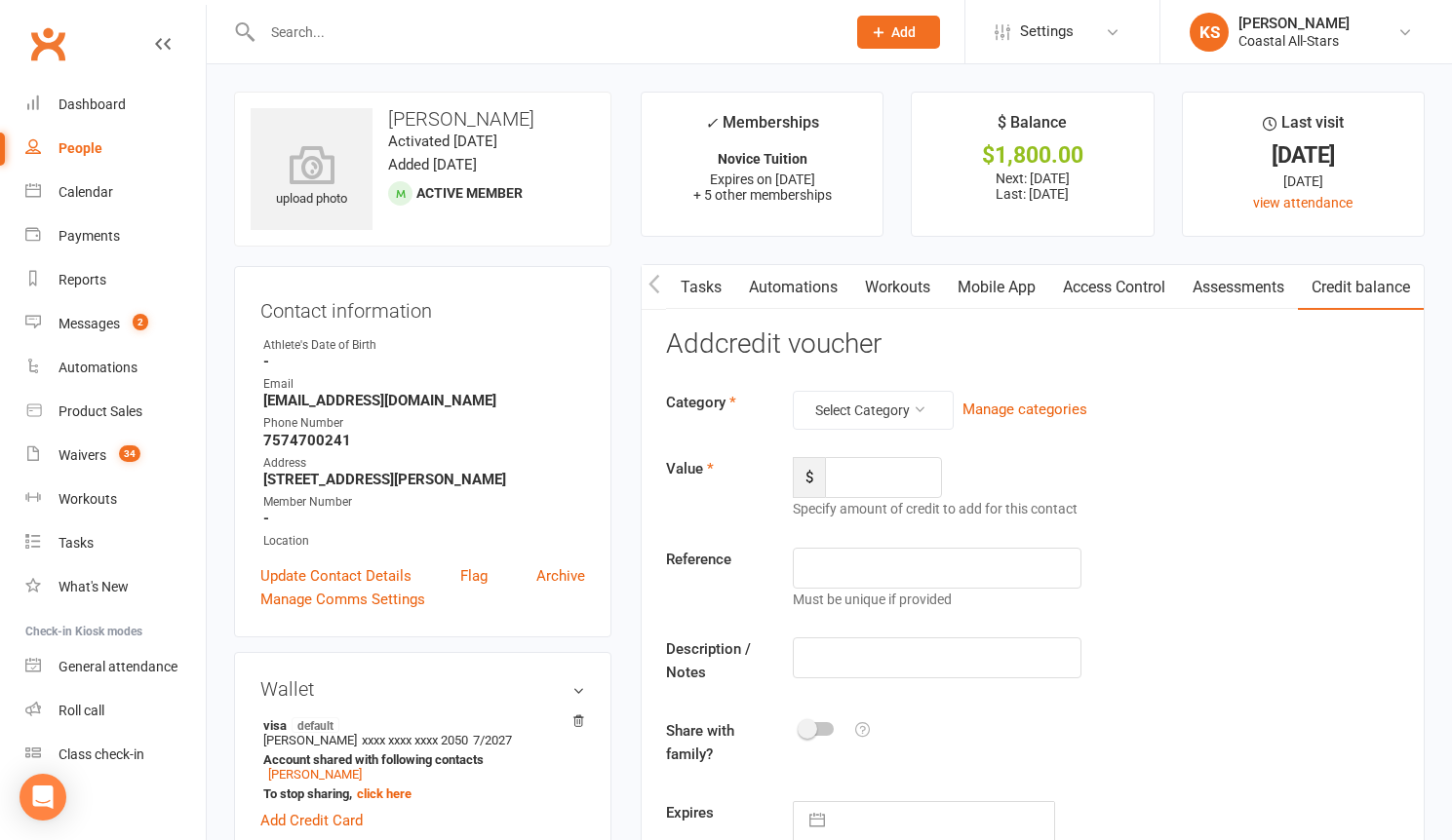
click at [1384, 288] on link "Credit balance" at bounding box center [1361, 288] width 126 height 45
click at [1350, 292] on link "Credit balance" at bounding box center [1361, 288] width 126 height 45
click at [694, 284] on link "Tasks" at bounding box center [700, 288] width 68 height 45
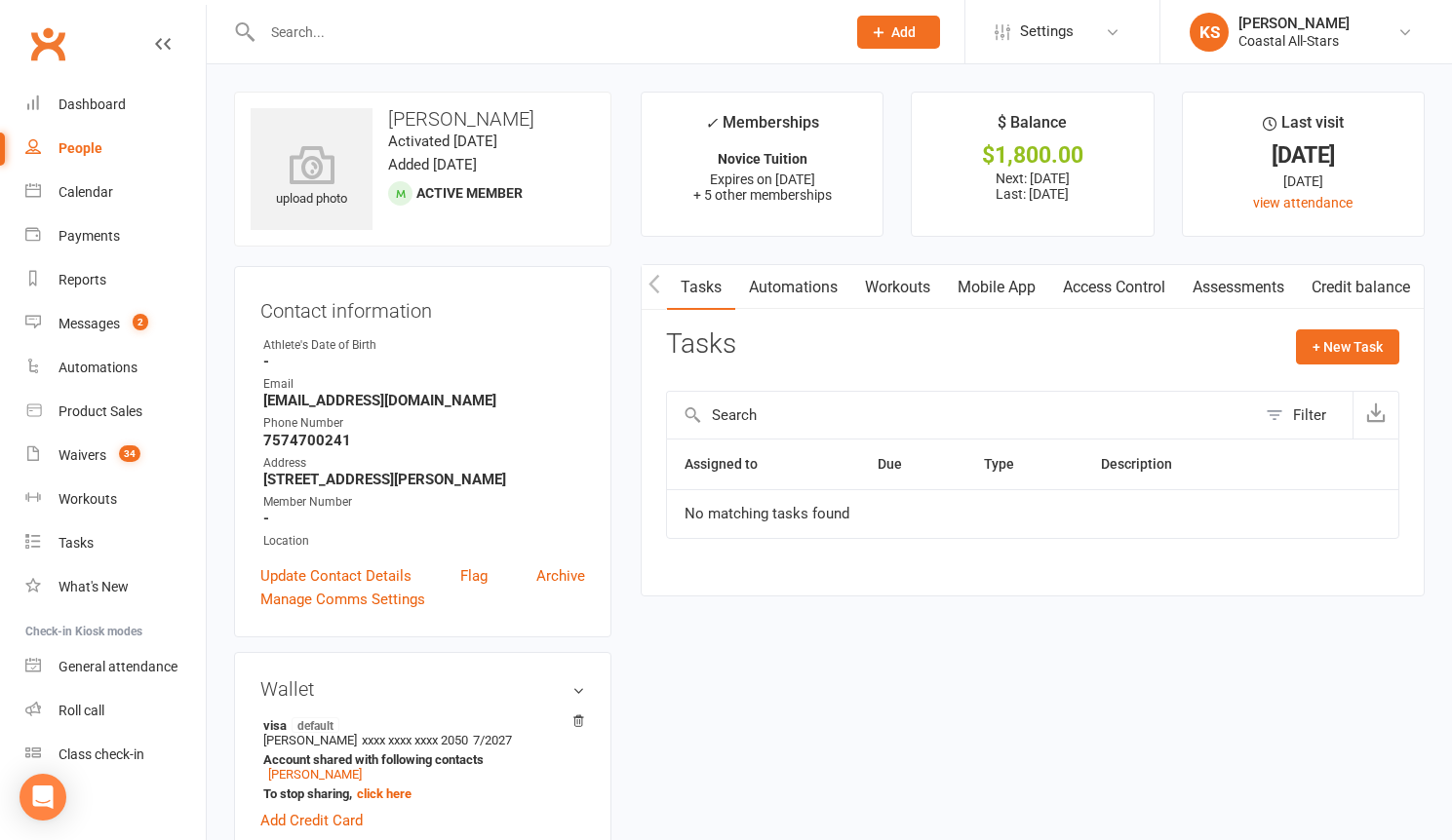
click at [1344, 286] on link "Credit balance" at bounding box center [1361, 288] width 126 height 45
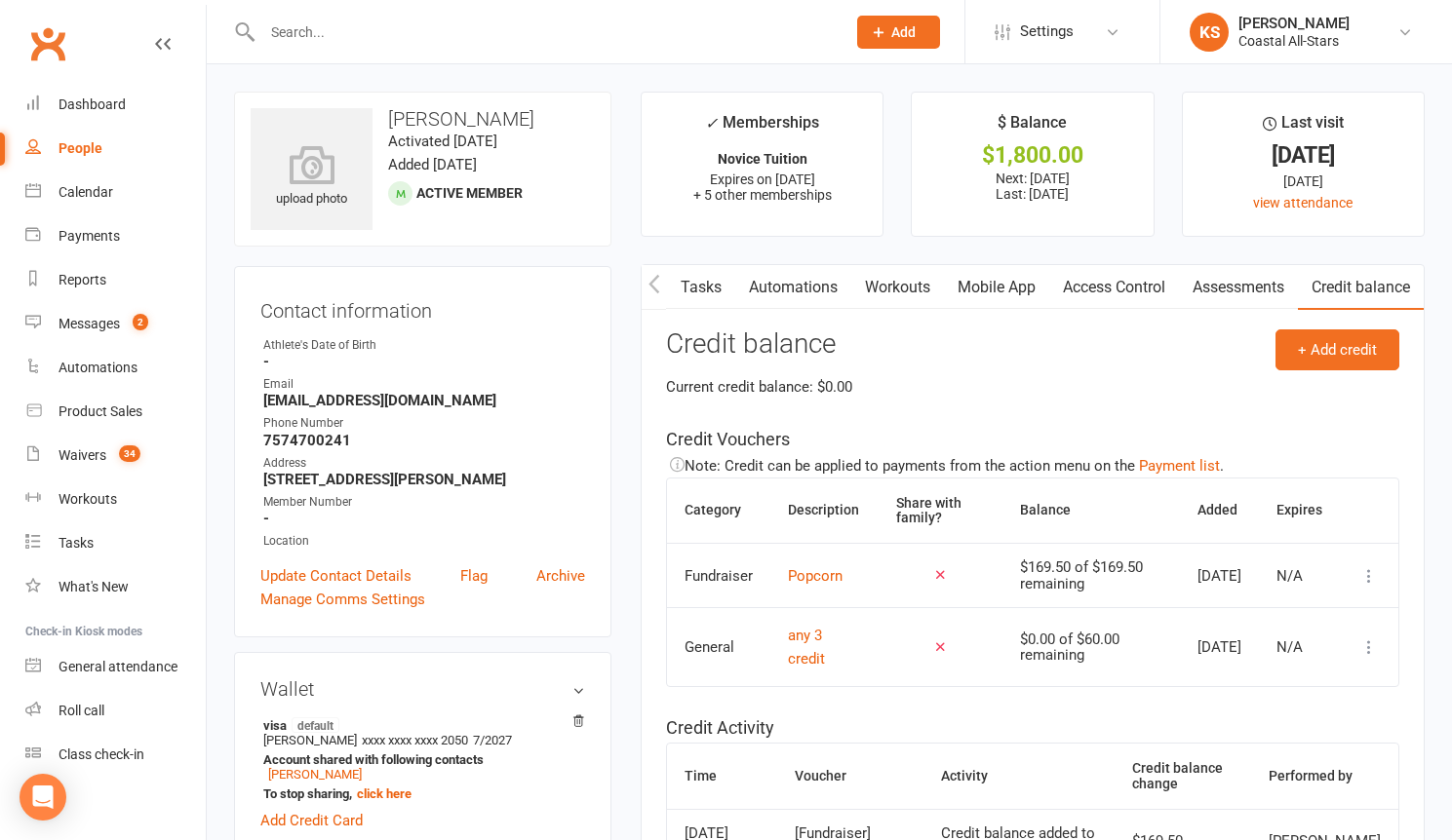
click at [341, 33] on input "text" at bounding box center [544, 32] width 575 height 28
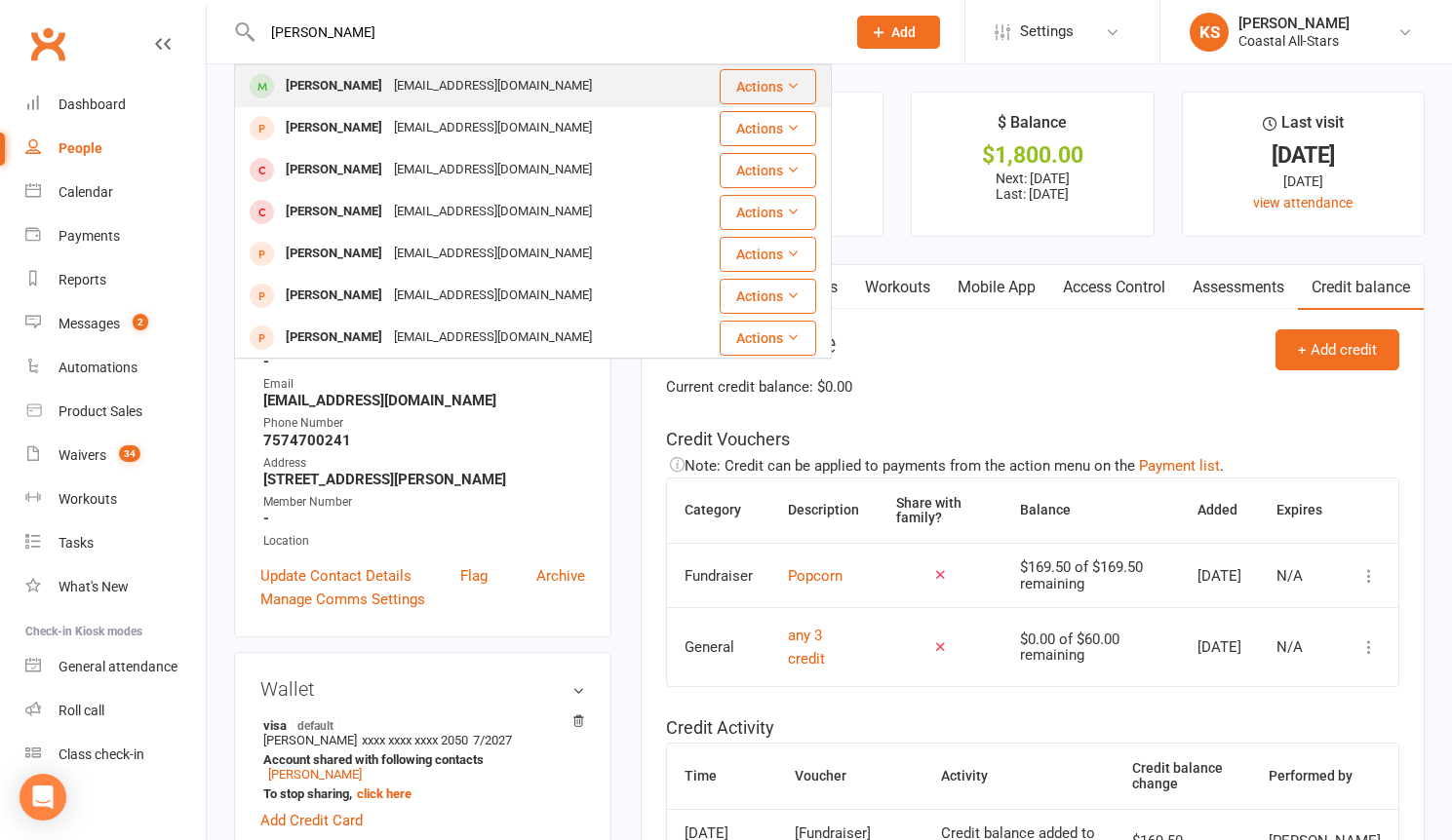
type input "[PERSON_NAME]"
click at [344, 84] on div "[PERSON_NAME]" at bounding box center [333, 86] width 108 height 29
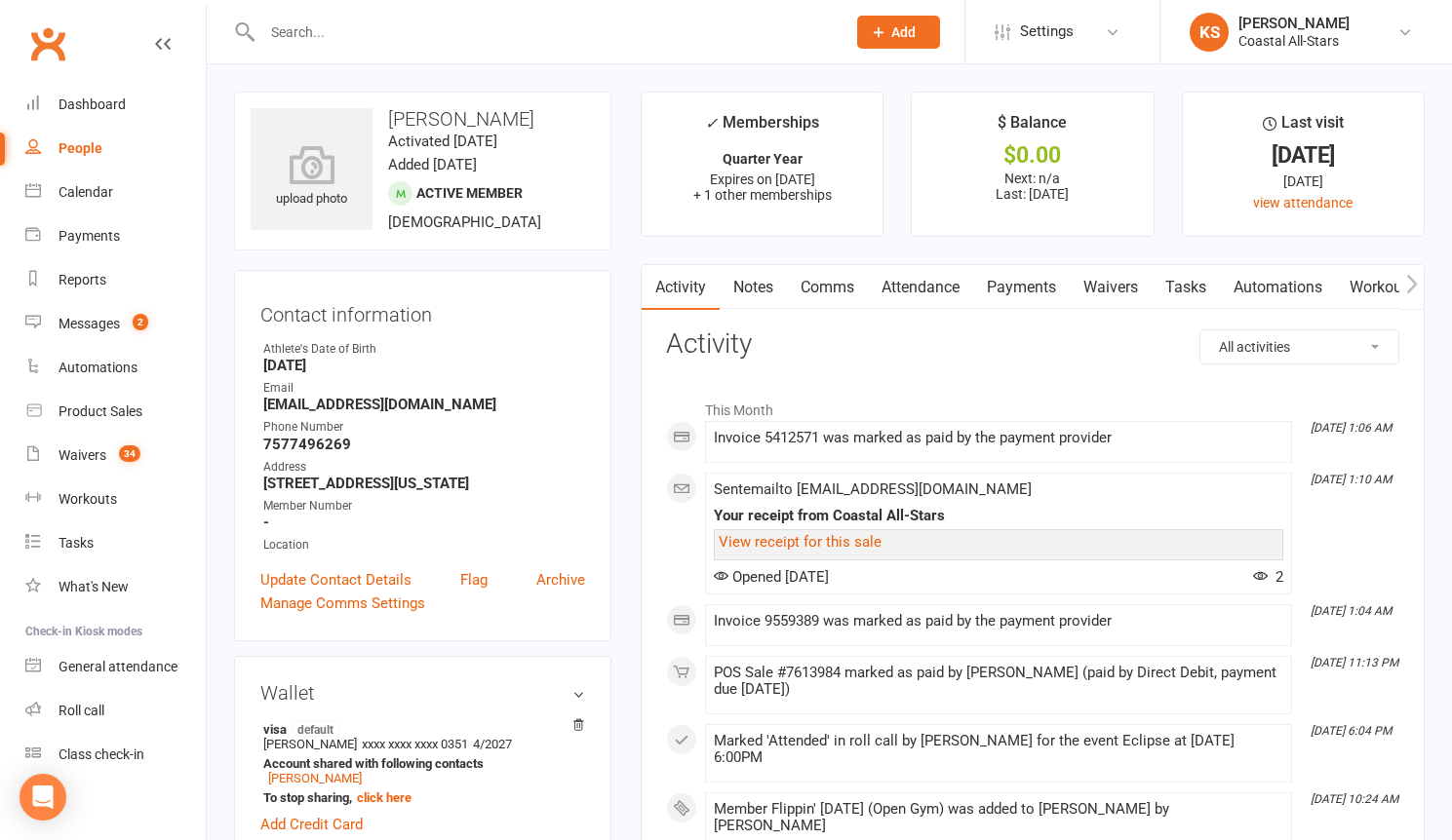
click at [1052, 287] on link "Payments" at bounding box center [1021, 288] width 96 height 45
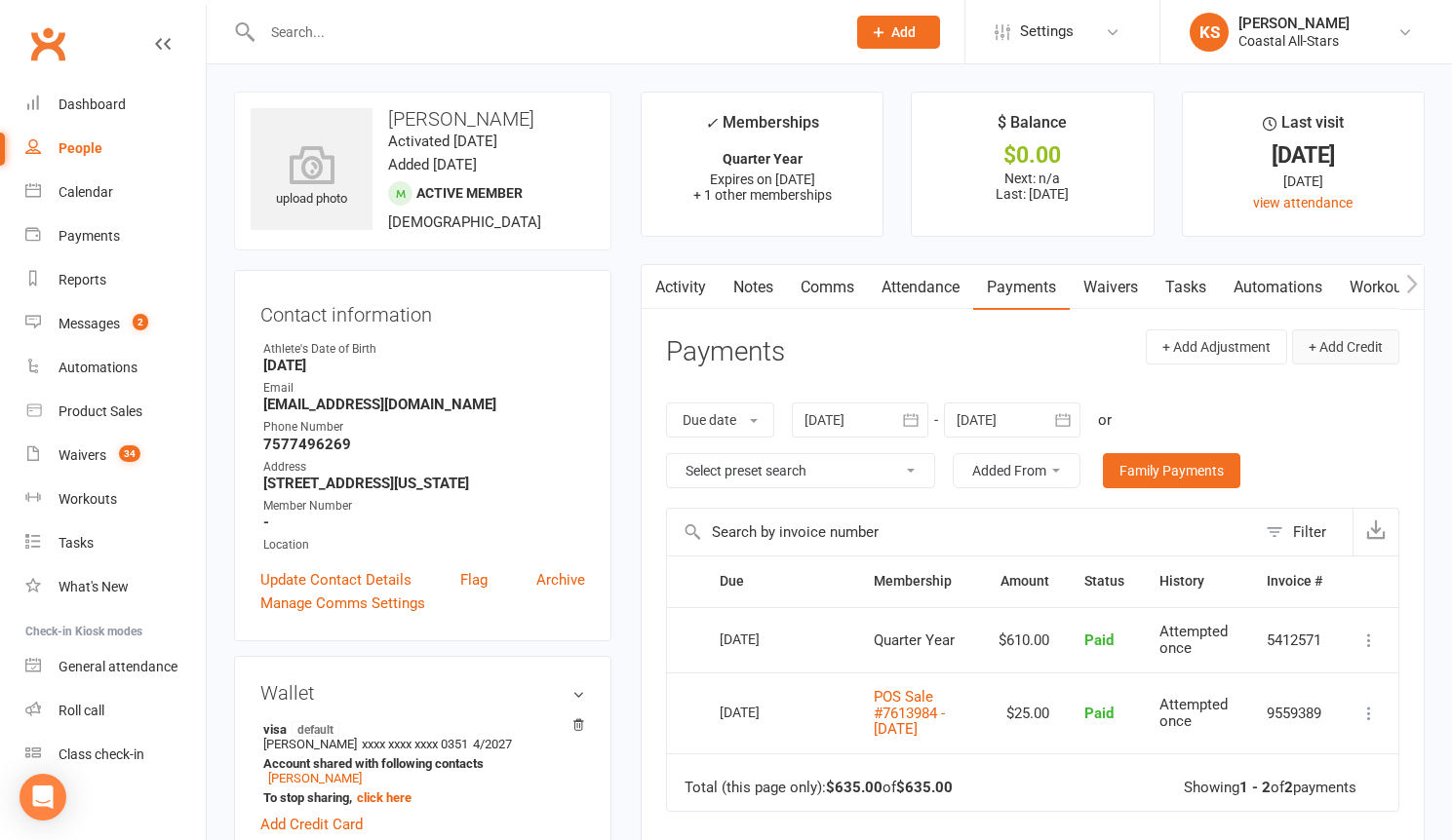
click at [1347, 343] on button "+ Add Credit" at bounding box center [1345, 347] width 107 height 35
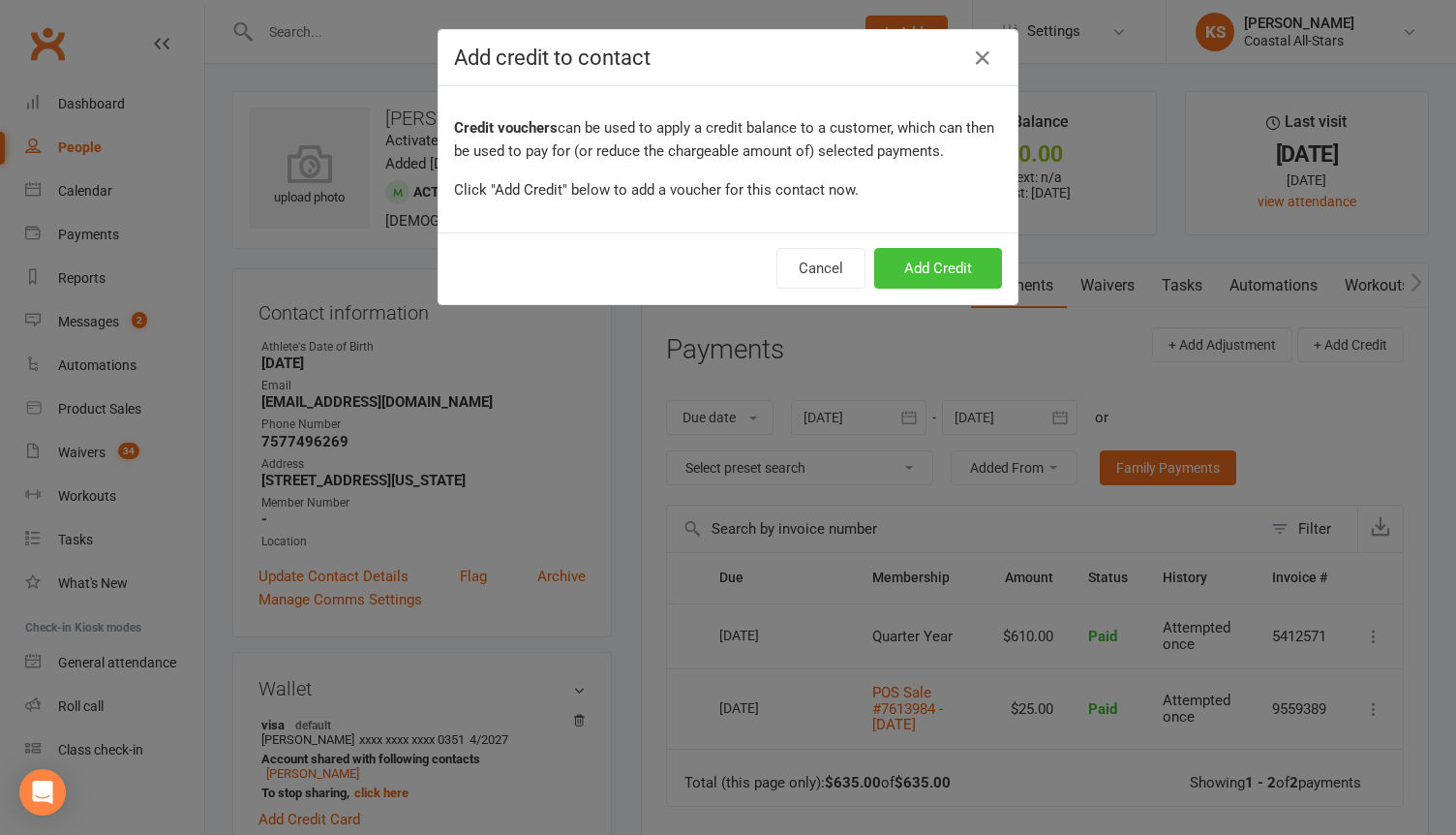
click at [939, 264] on button "Add Credit" at bounding box center [938, 269] width 128 height 41
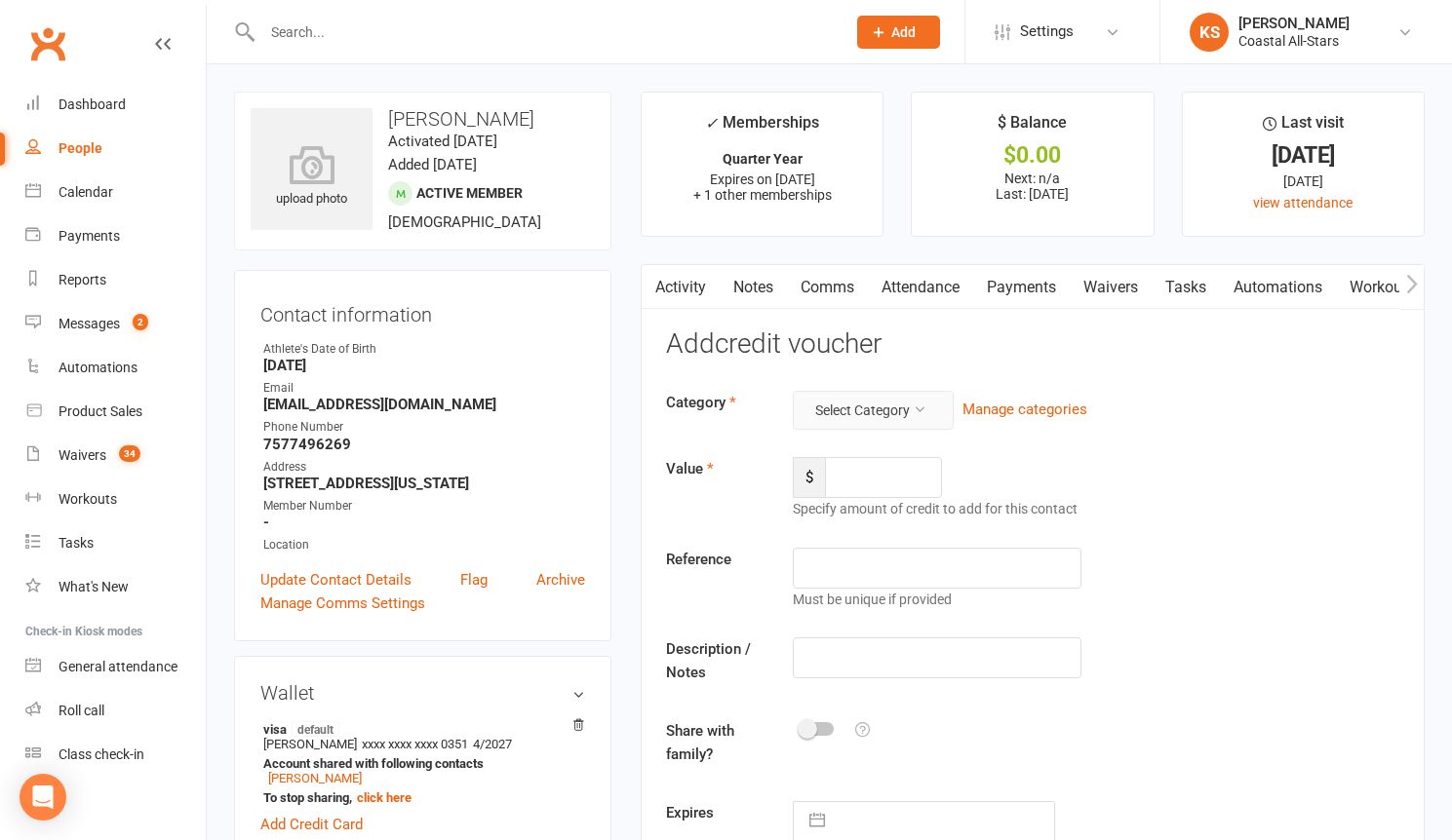
click at [896, 423] on button "Select Category" at bounding box center [874, 410] width 161 height 39
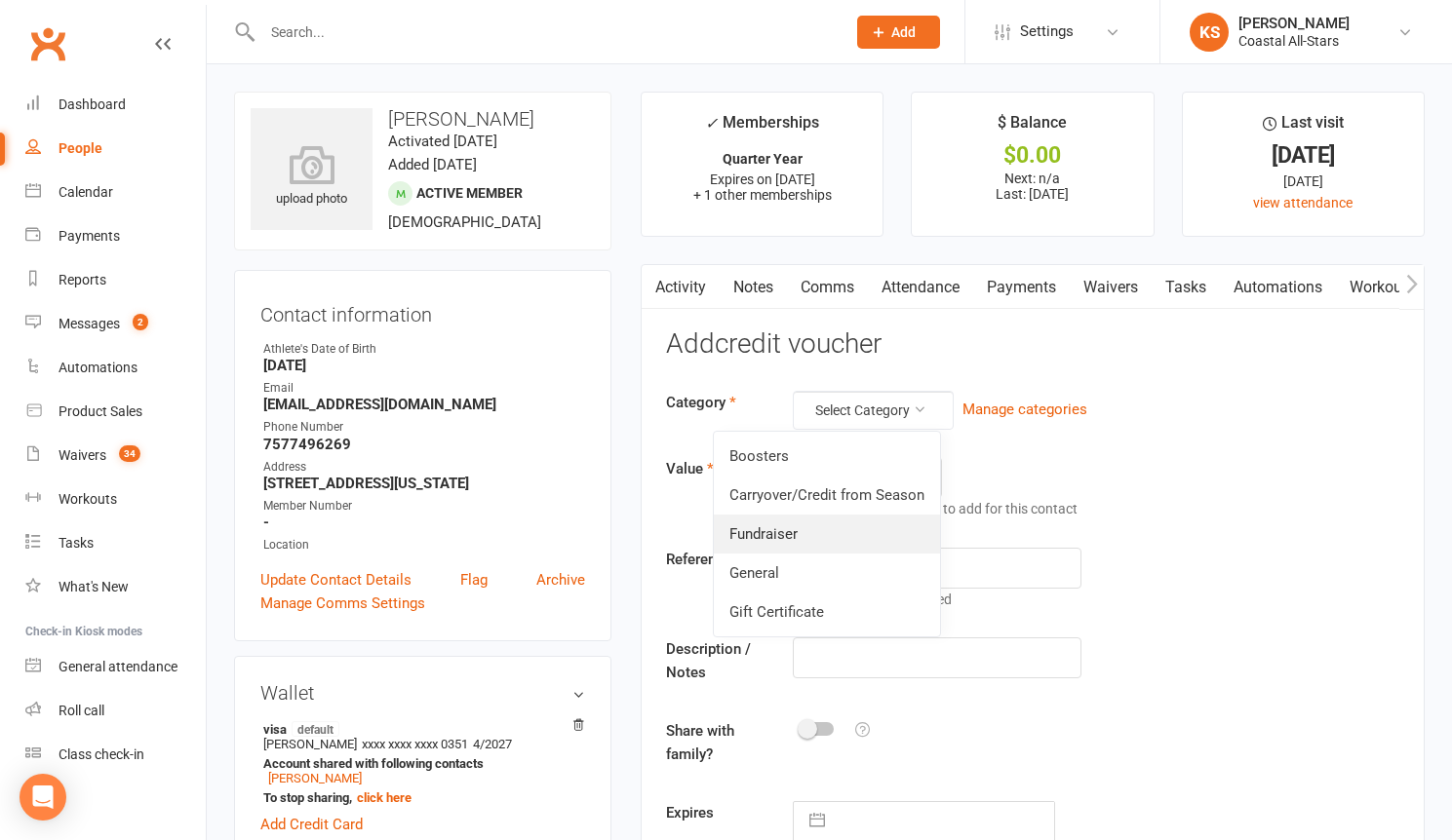
click at [853, 521] on link "Fundraiser" at bounding box center [826, 534] width 226 height 39
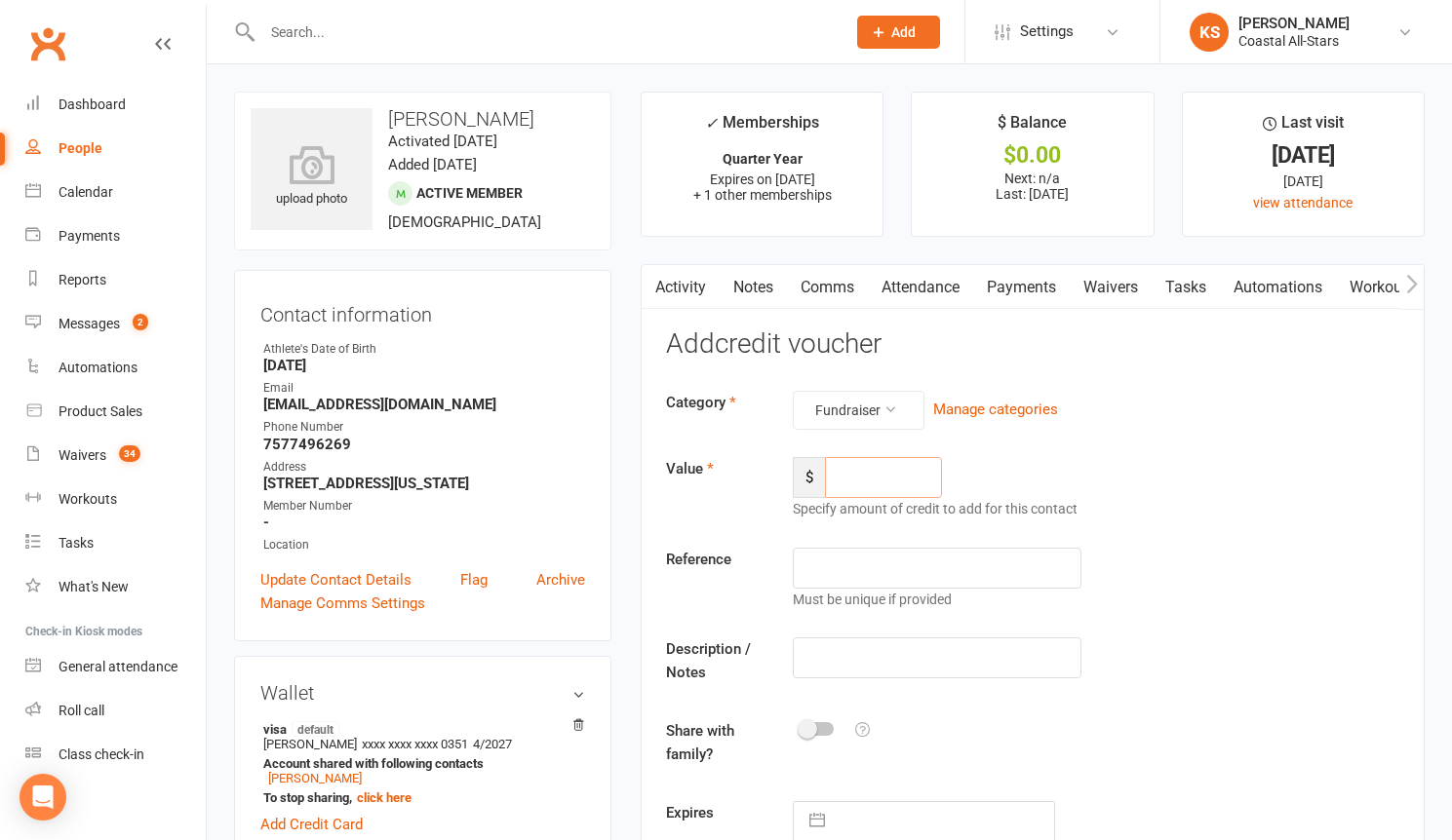
click at [865, 478] on input "number" at bounding box center [882, 478] width 117 height 41
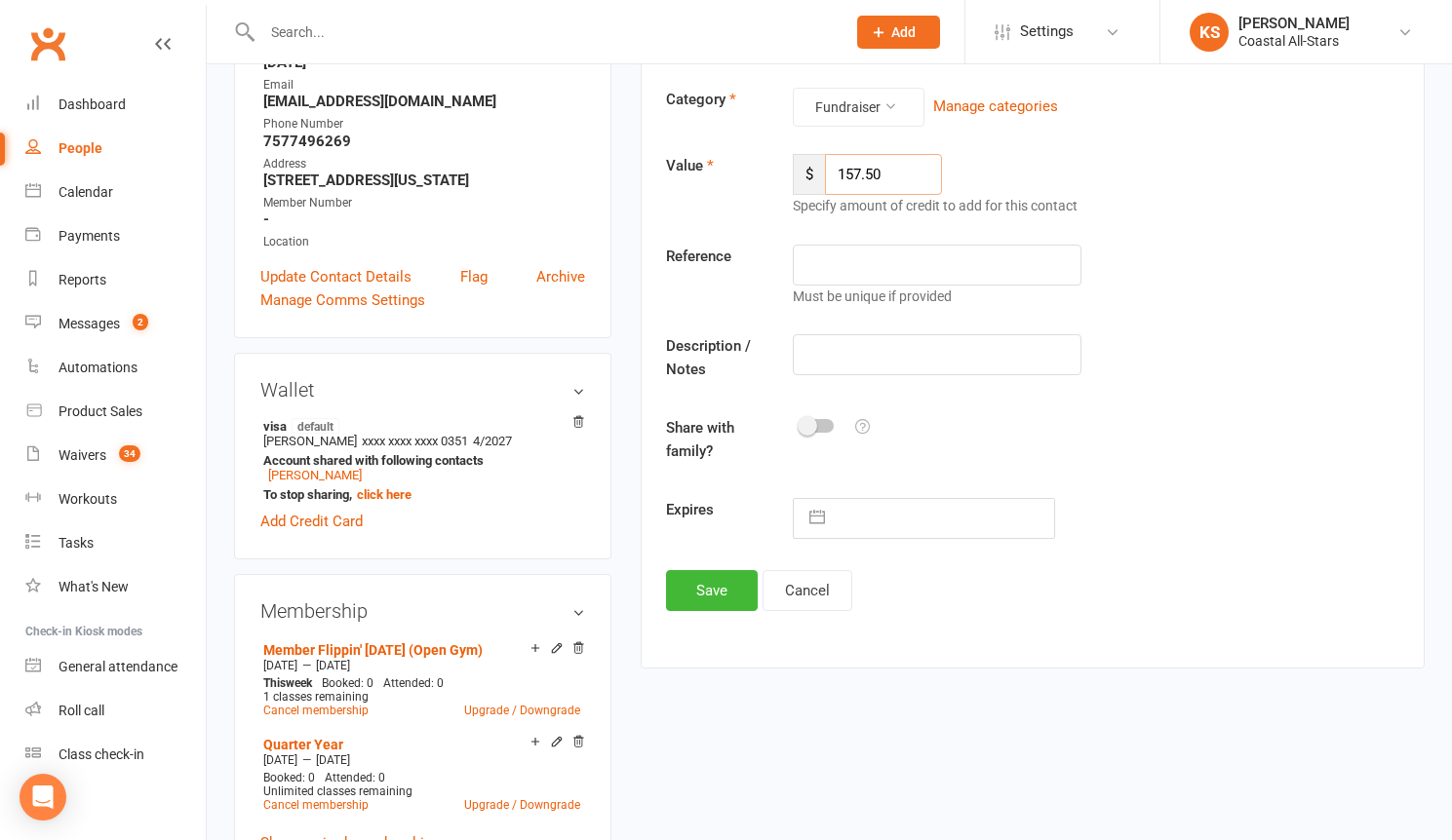
scroll to position [348, 0]
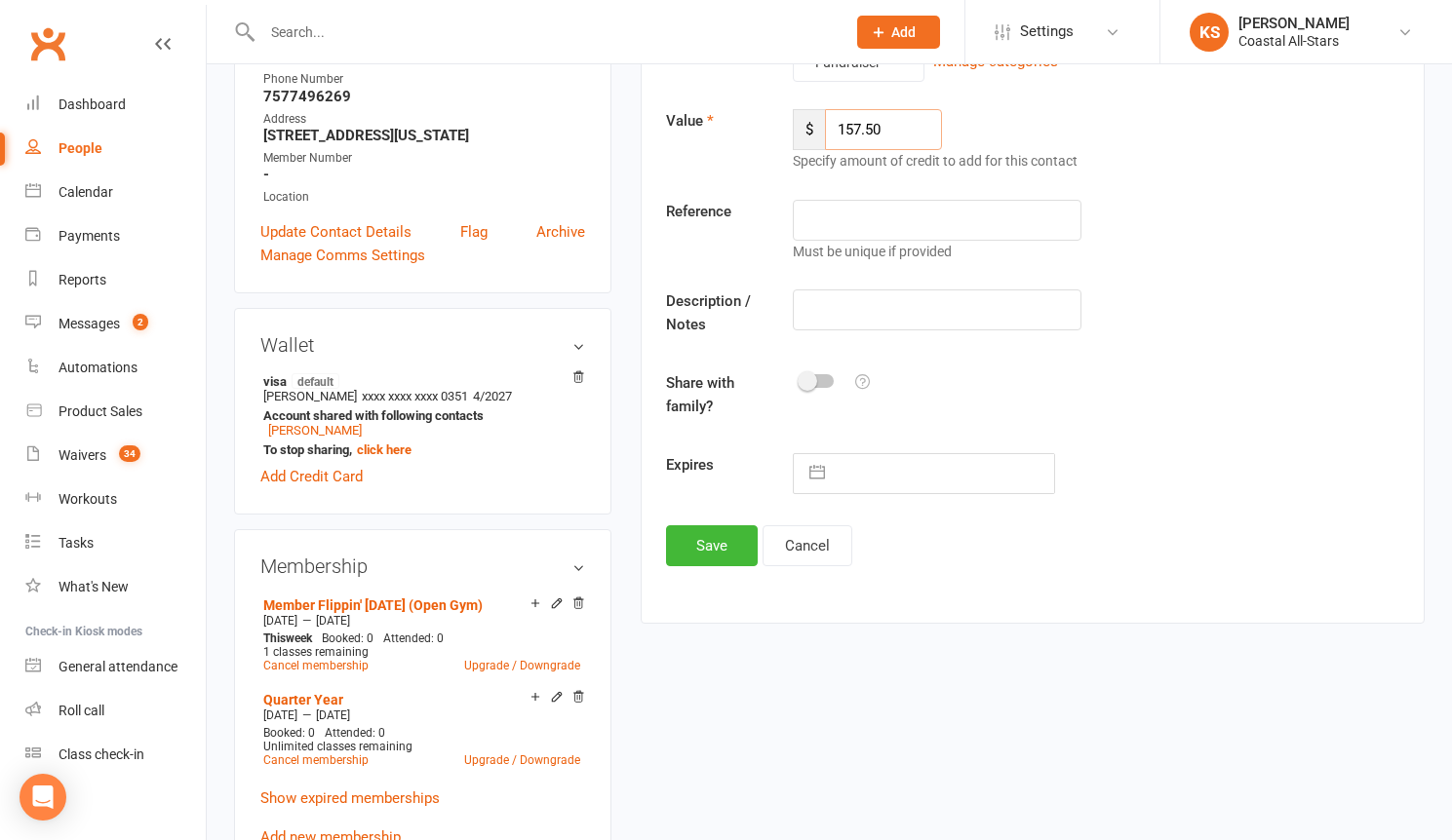
type input "157.50"
click at [839, 309] on input "text" at bounding box center [937, 310] width 288 height 41
type input "Popcorn"
click at [696, 555] on button "Save" at bounding box center [711, 546] width 91 height 41
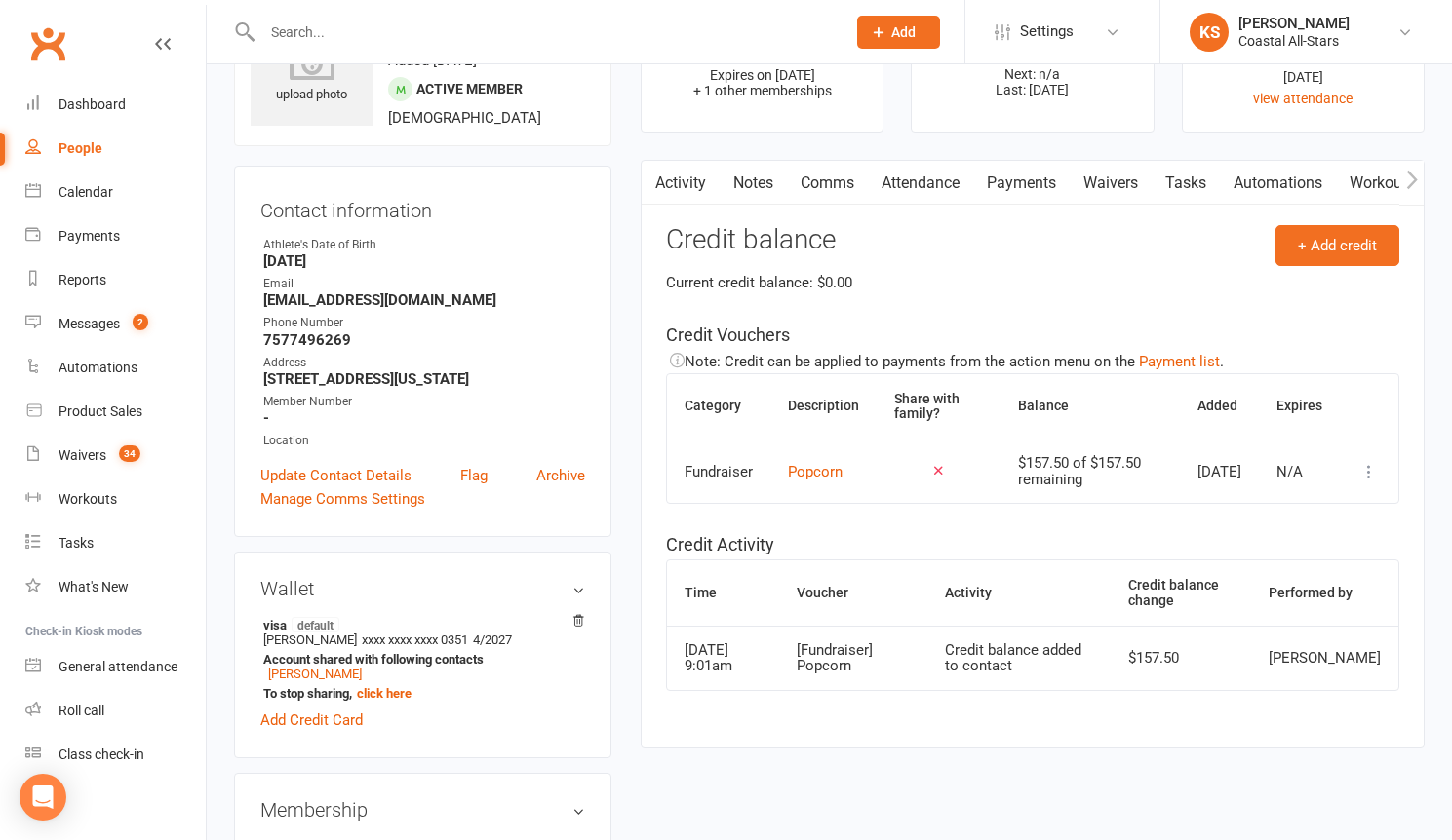
scroll to position [0, 0]
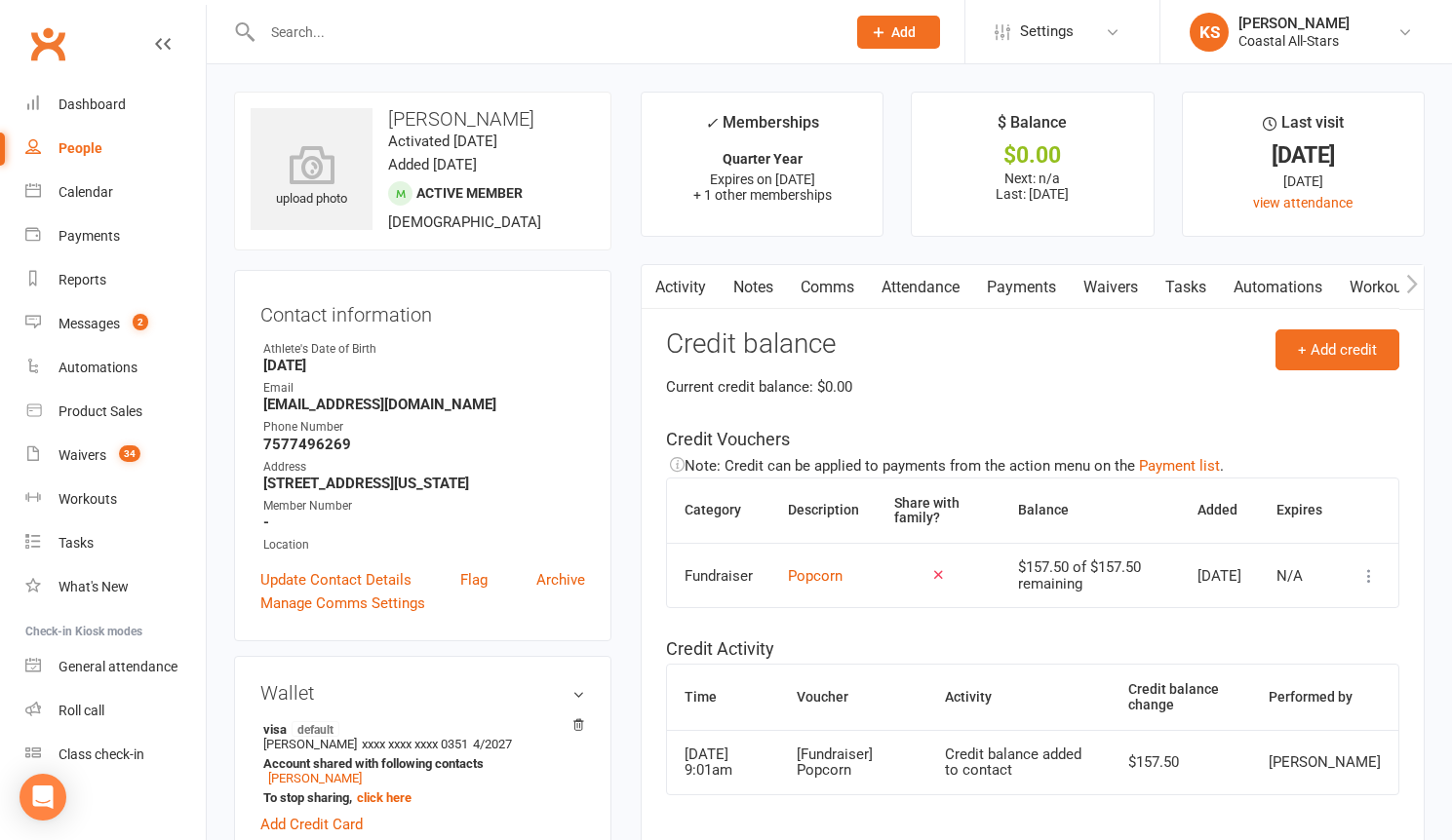
click at [844, 285] on link "Comms" at bounding box center [827, 288] width 81 height 45
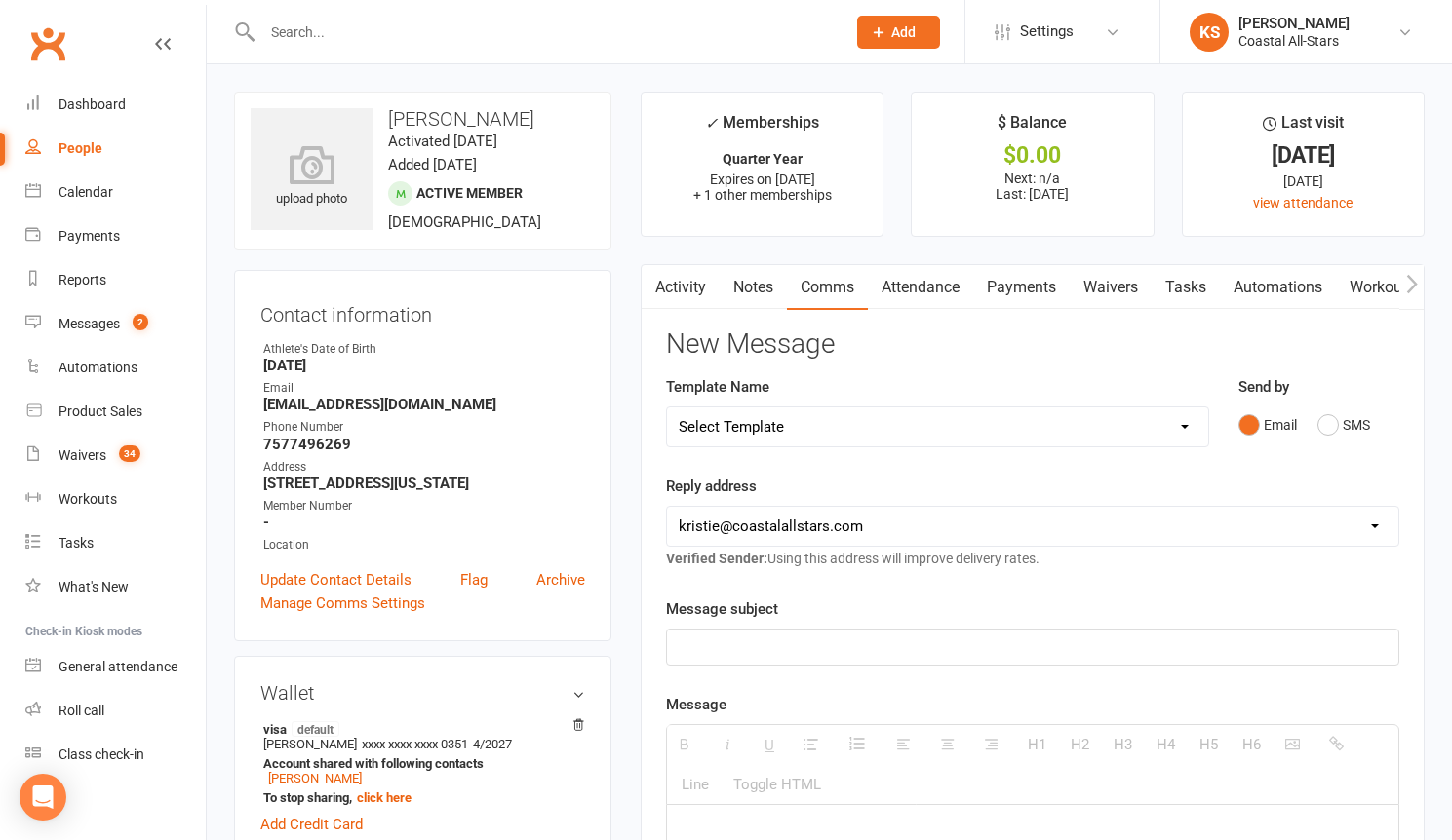
click at [859, 631] on div at bounding box center [1032, 647] width 731 height 35
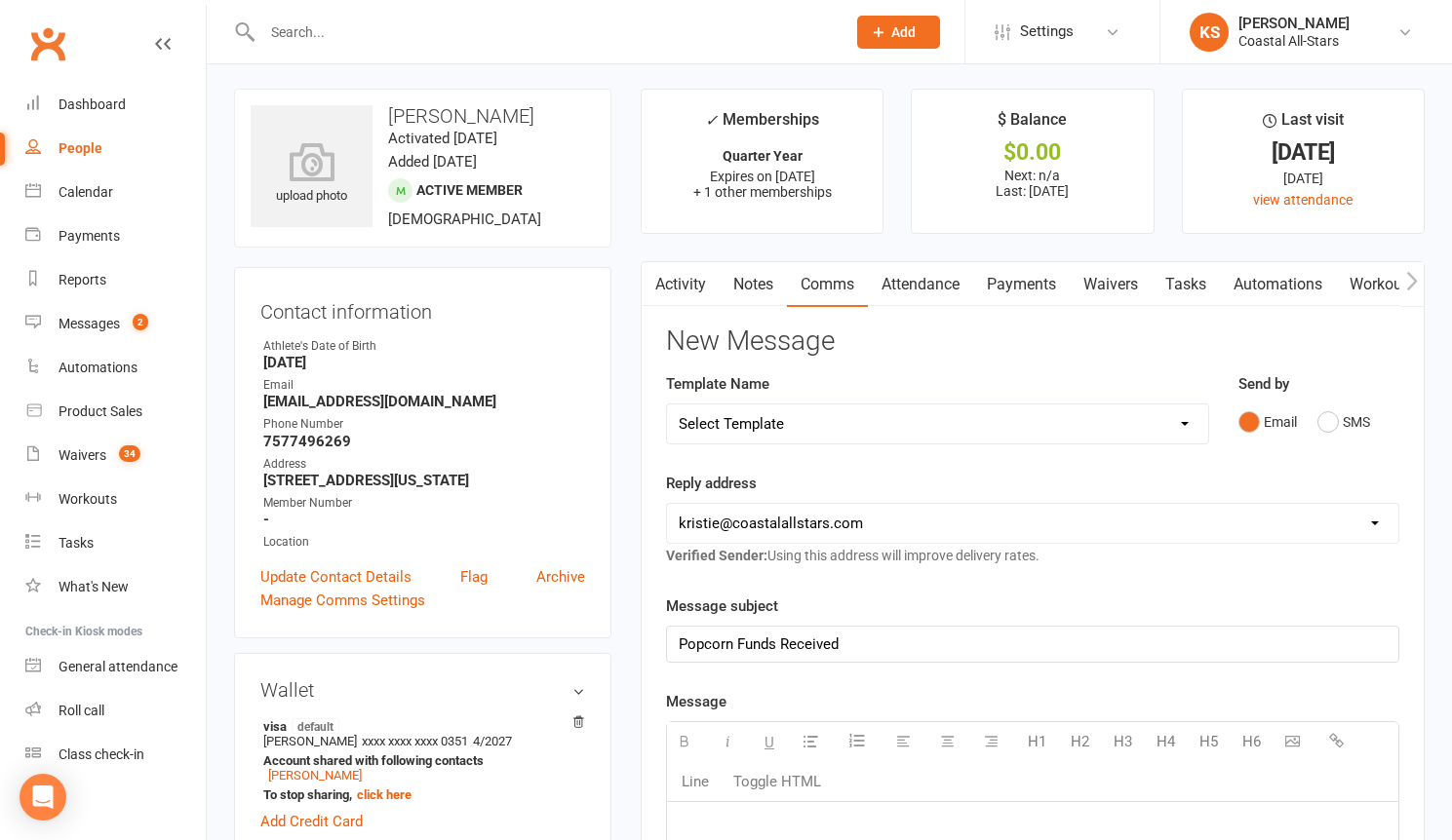
paste div
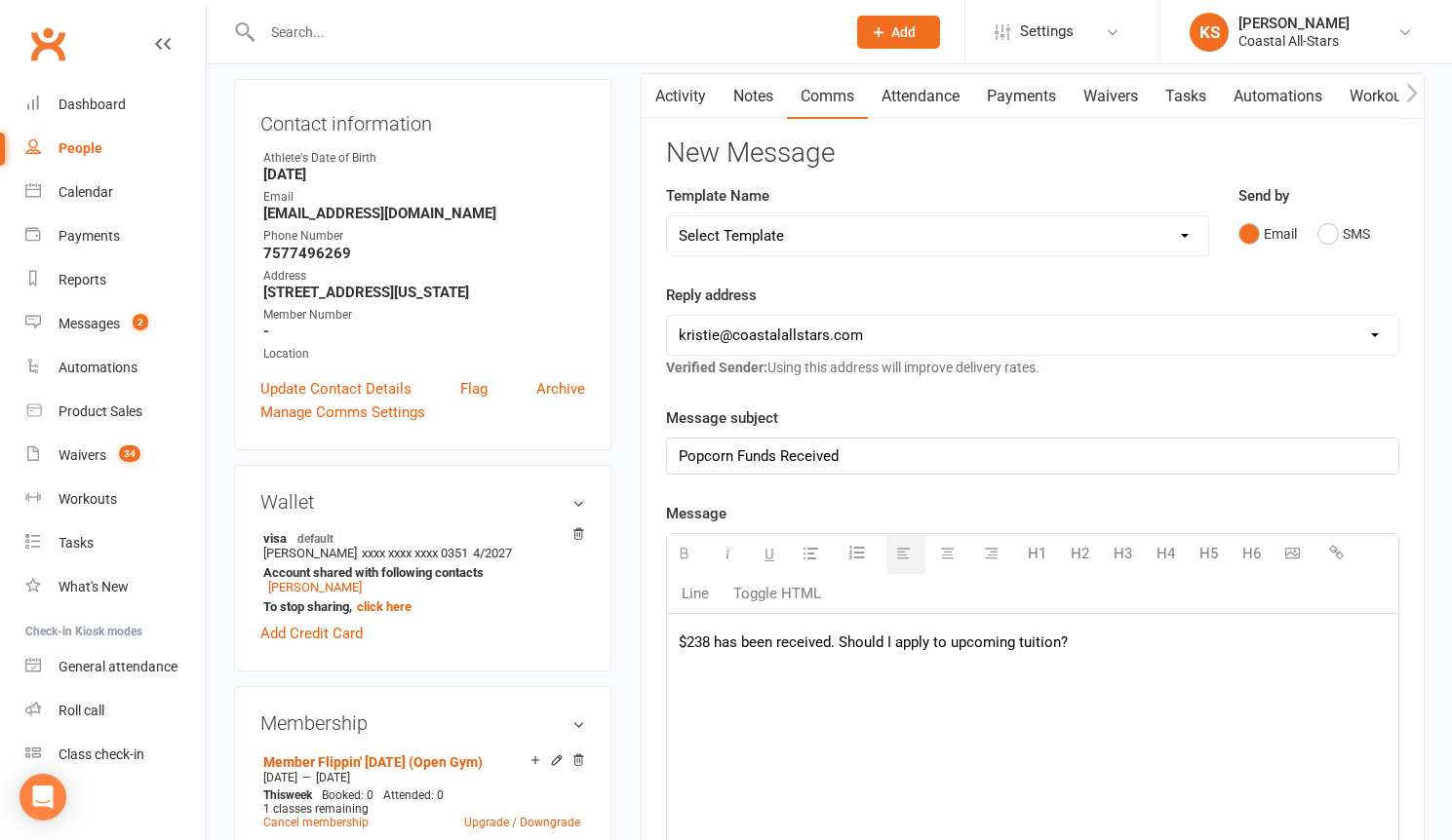
scroll to position [384, 0]
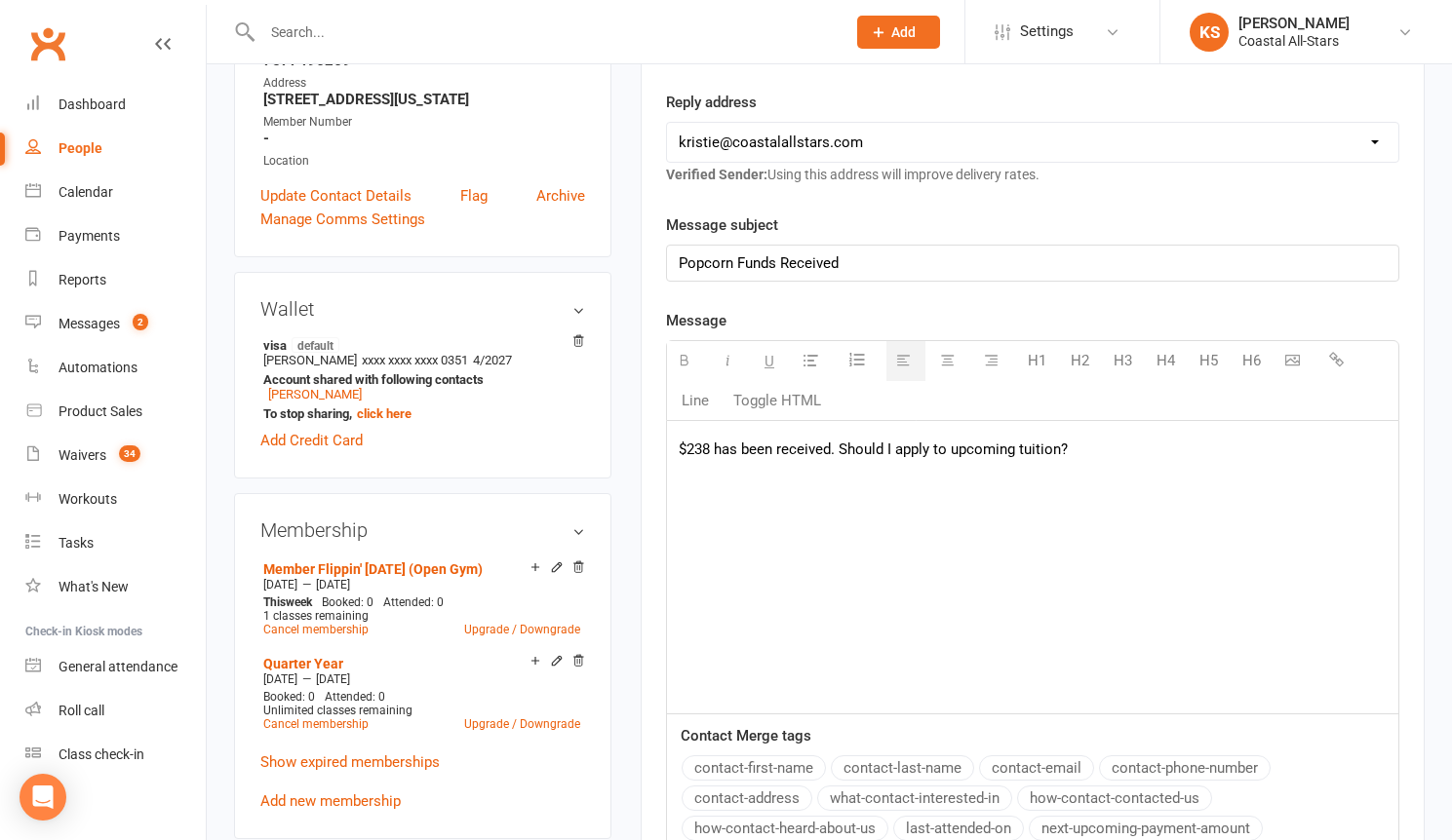
click at [710, 450] on p "$238 has been received. Should I apply to upcoming tuition?" at bounding box center [1032, 450] width 707 height 24
drag, startPoint x: 1088, startPoint y: 450, endPoint x: 862, endPoint y: 444, distance: 226.1
click at [862, 444] on p "$157.50 has been received. Should I apply to upcoming tuition?" at bounding box center [1032, 450] width 707 height 24
click at [1149, 450] on p "$157.50 has been received. Should I apply to upcoming tuition?" at bounding box center [1032, 450] width 707 height 24
drag, startPoint x: 1149, startPoint y: 450, endPoint x: 862, endPoint y: 447, distance: 287.0
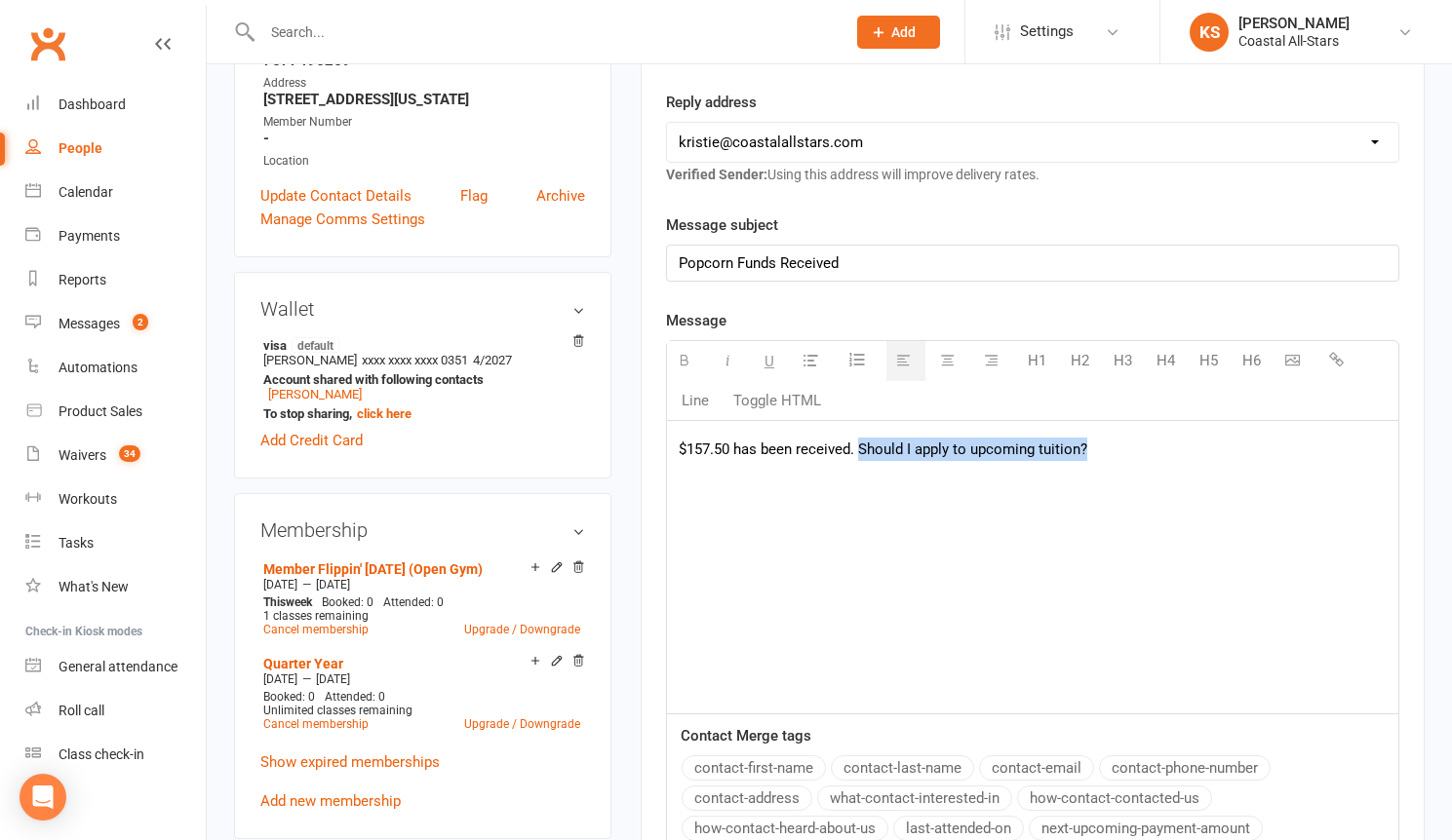
click at [862, 447] on p "$157.50 has been received. Should I apply to upcoming tuition?" at bounding box center [1032, 450] width 707 height 24
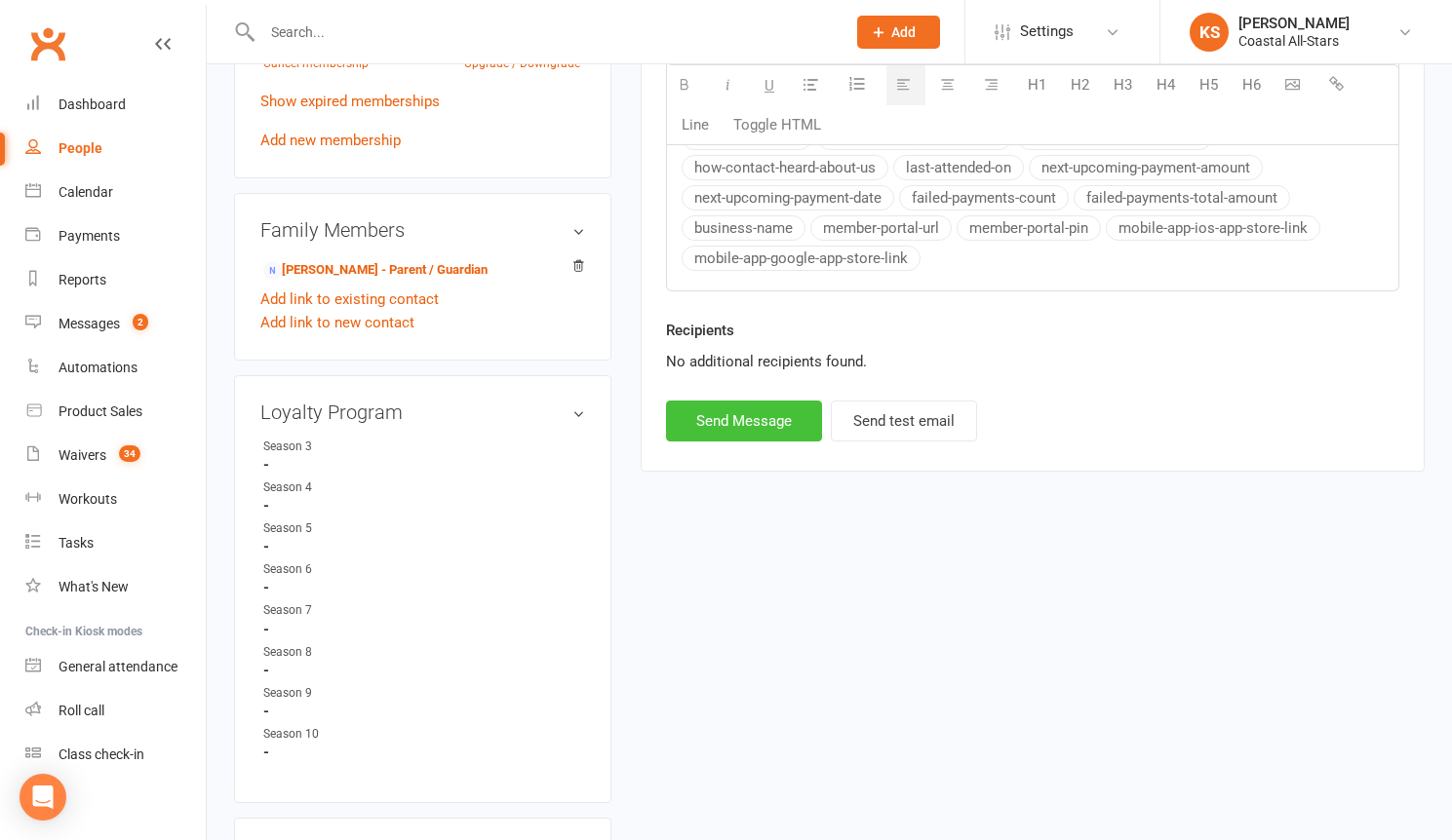
click at [760, 422] on button "Send Message" at bounding box center [744, 421] width 156 height 41
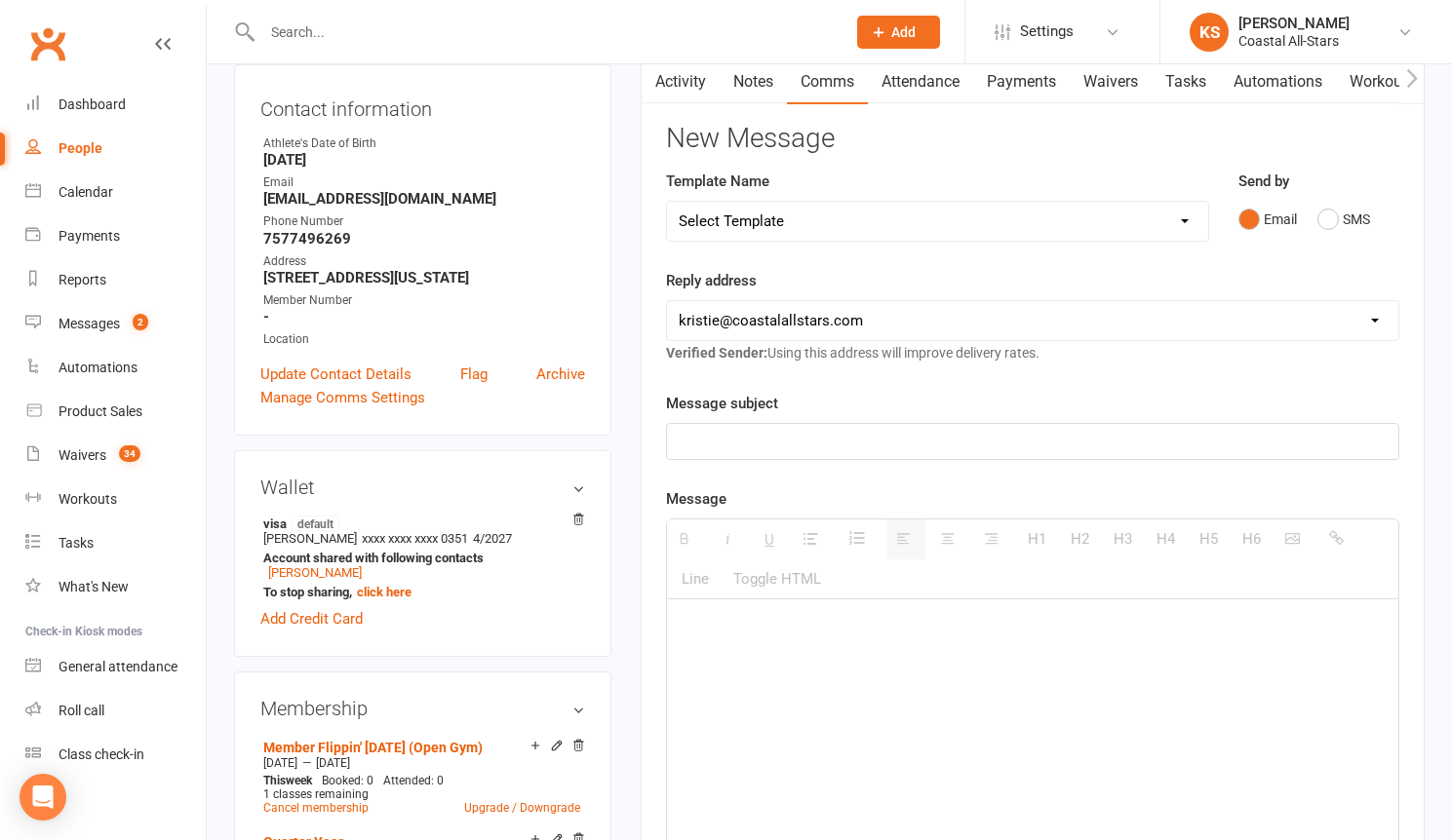
scroll to position [10, 0]
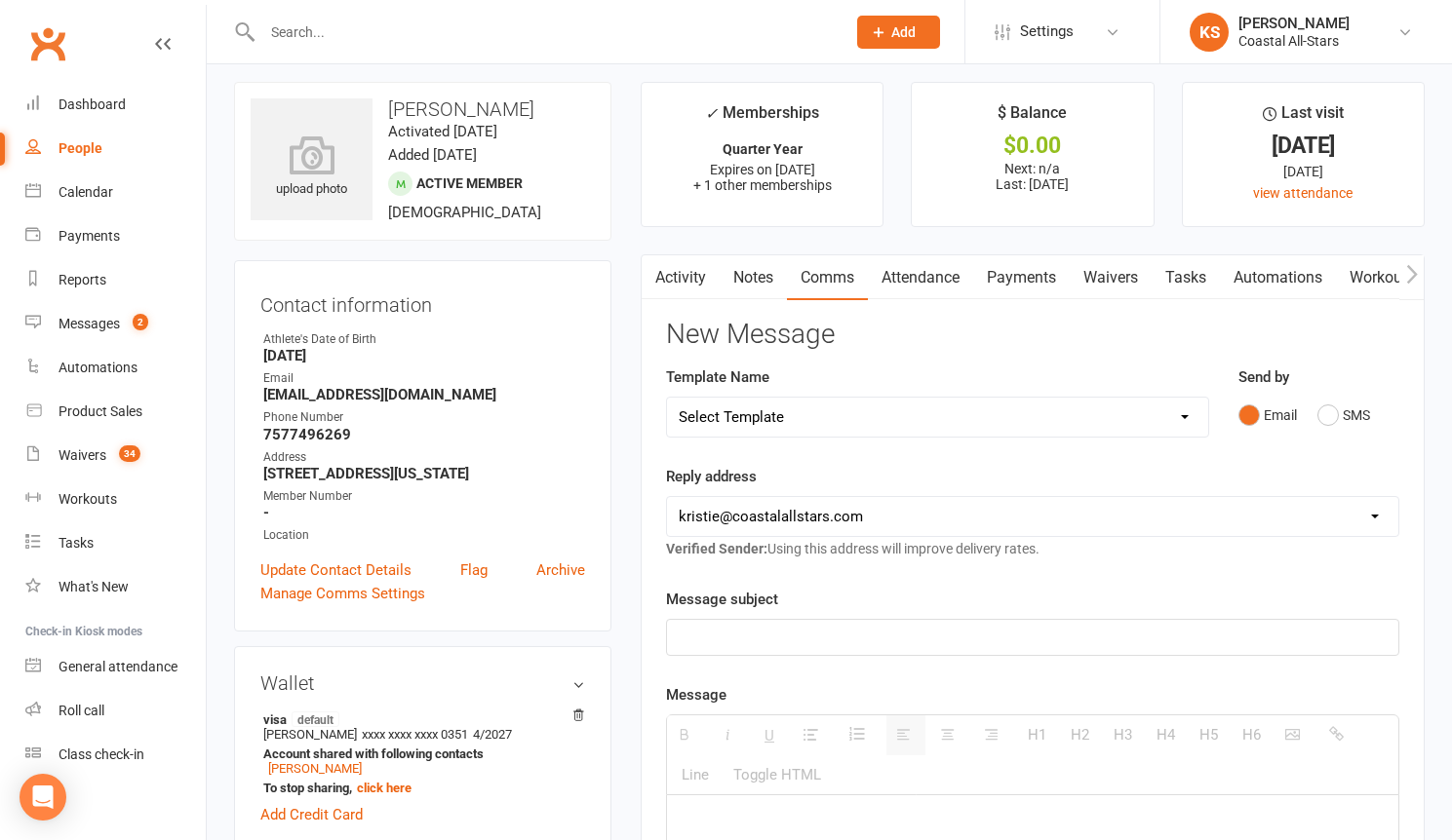
click at [314, 33] on input "text" at bounding box center [544, 32] width 575 height 28
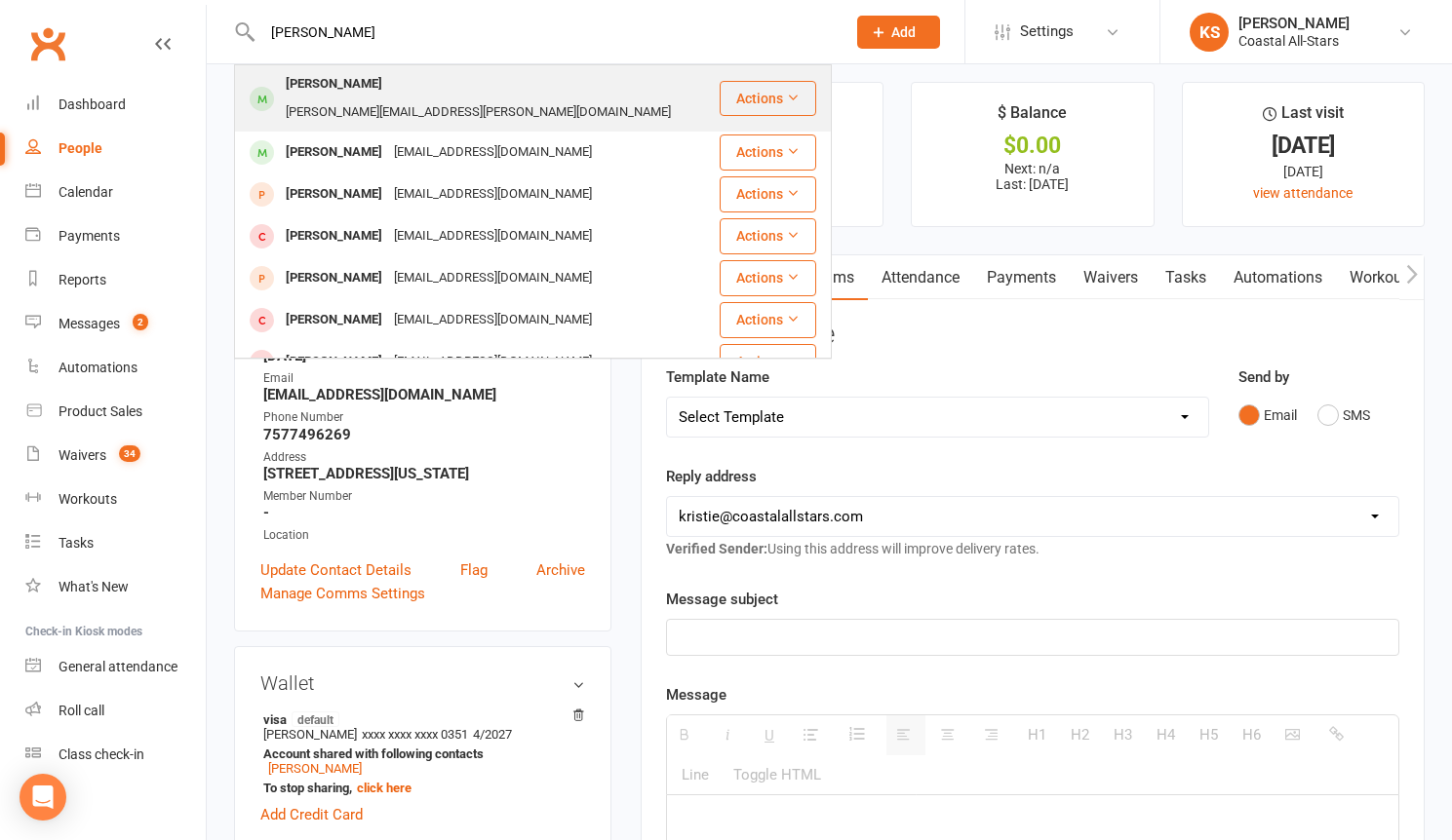
type input "[PERSON_NAME]"
click at [388, 98] on div "[PERSON_NAME][EMAIL_ADDRESS][PERSON_NAME][DOMAIN_NAME]" at bounding box center [477, 112] width 396 height 29
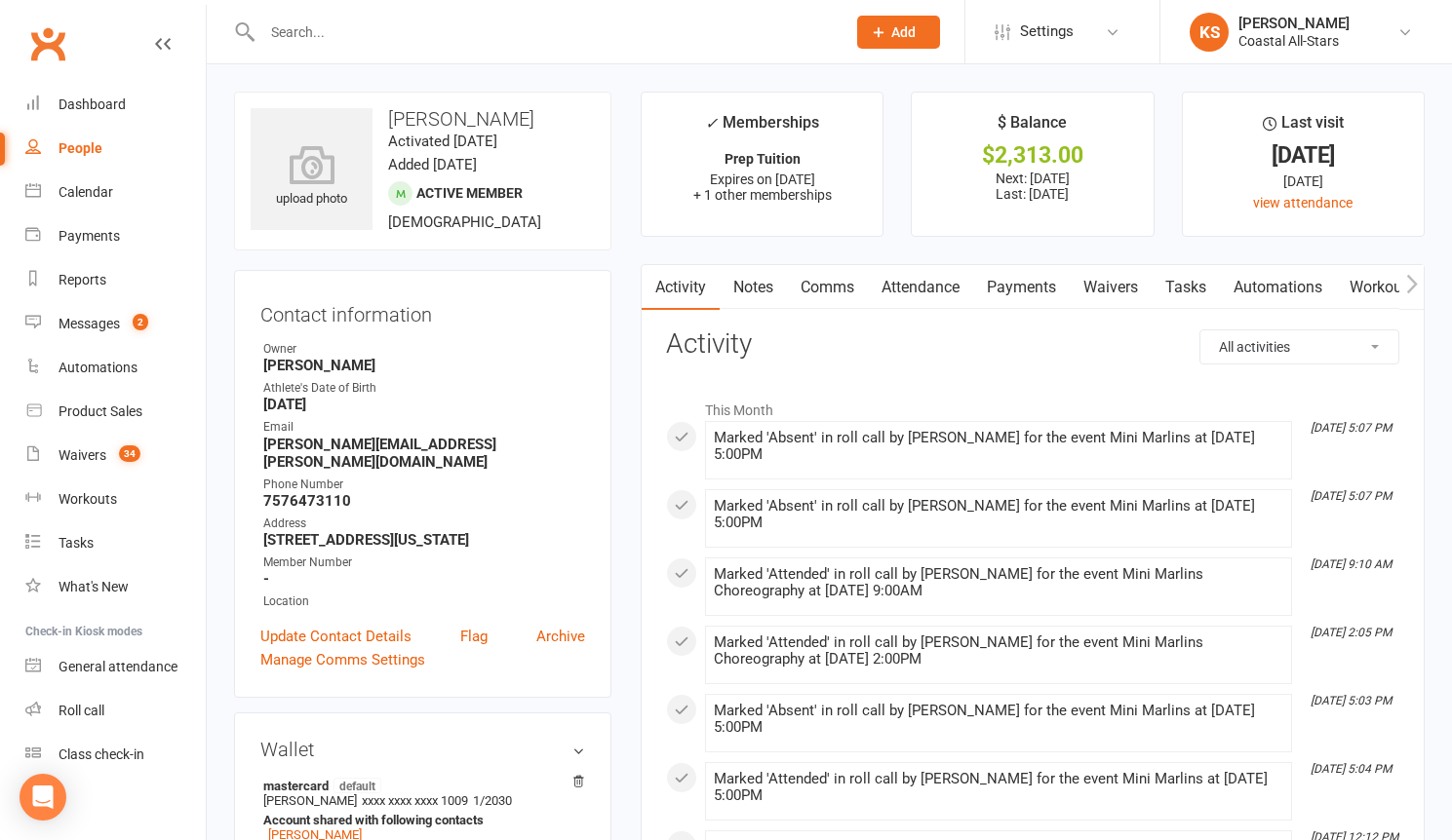
click at [1036, 293] on link "Payments" at bounding box center [1021, 288] width 96 height 45
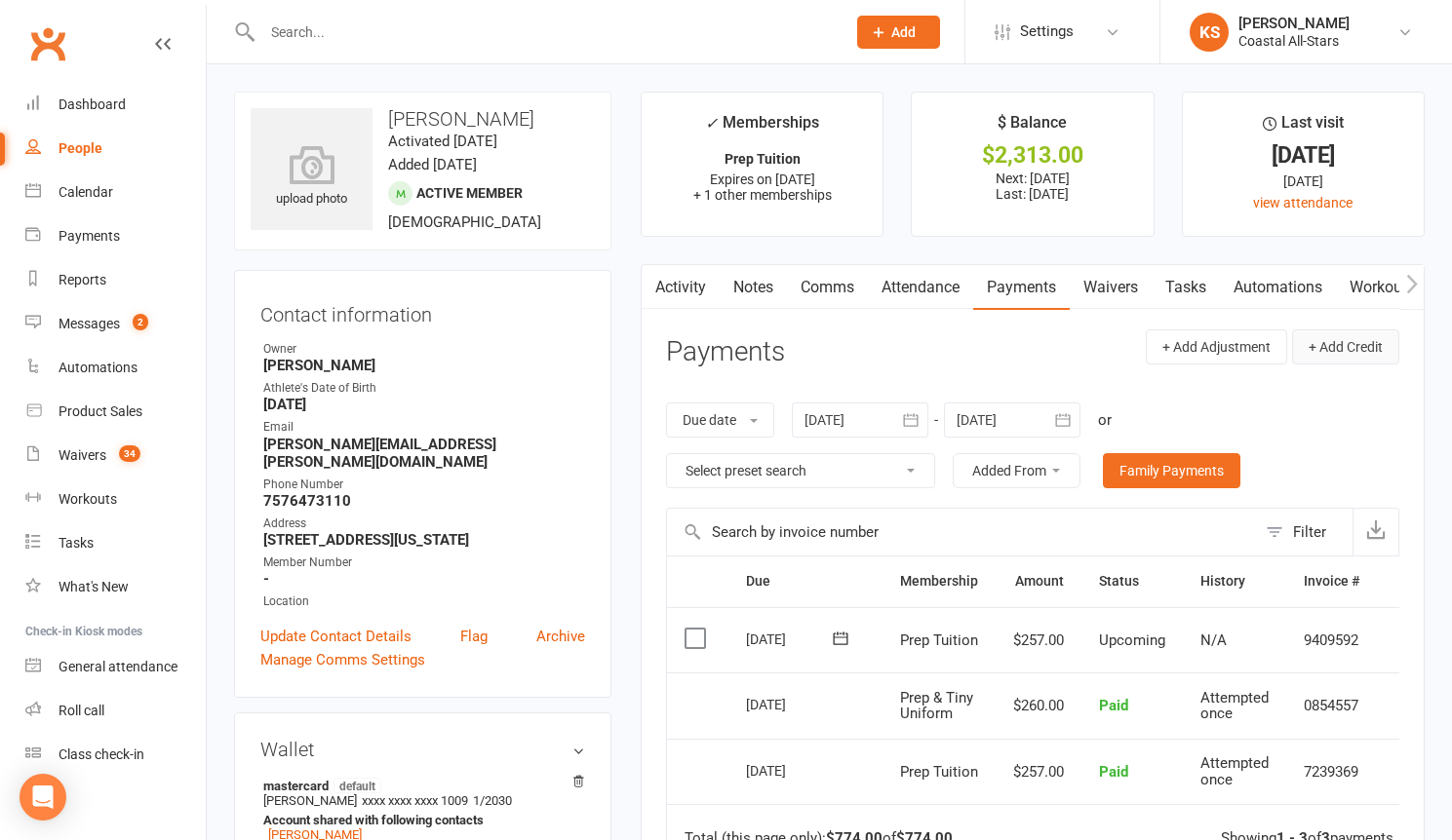
click at [1352, 347] on button "+ Add Credit" at bounding box center [1345, 347] width 107 height 35
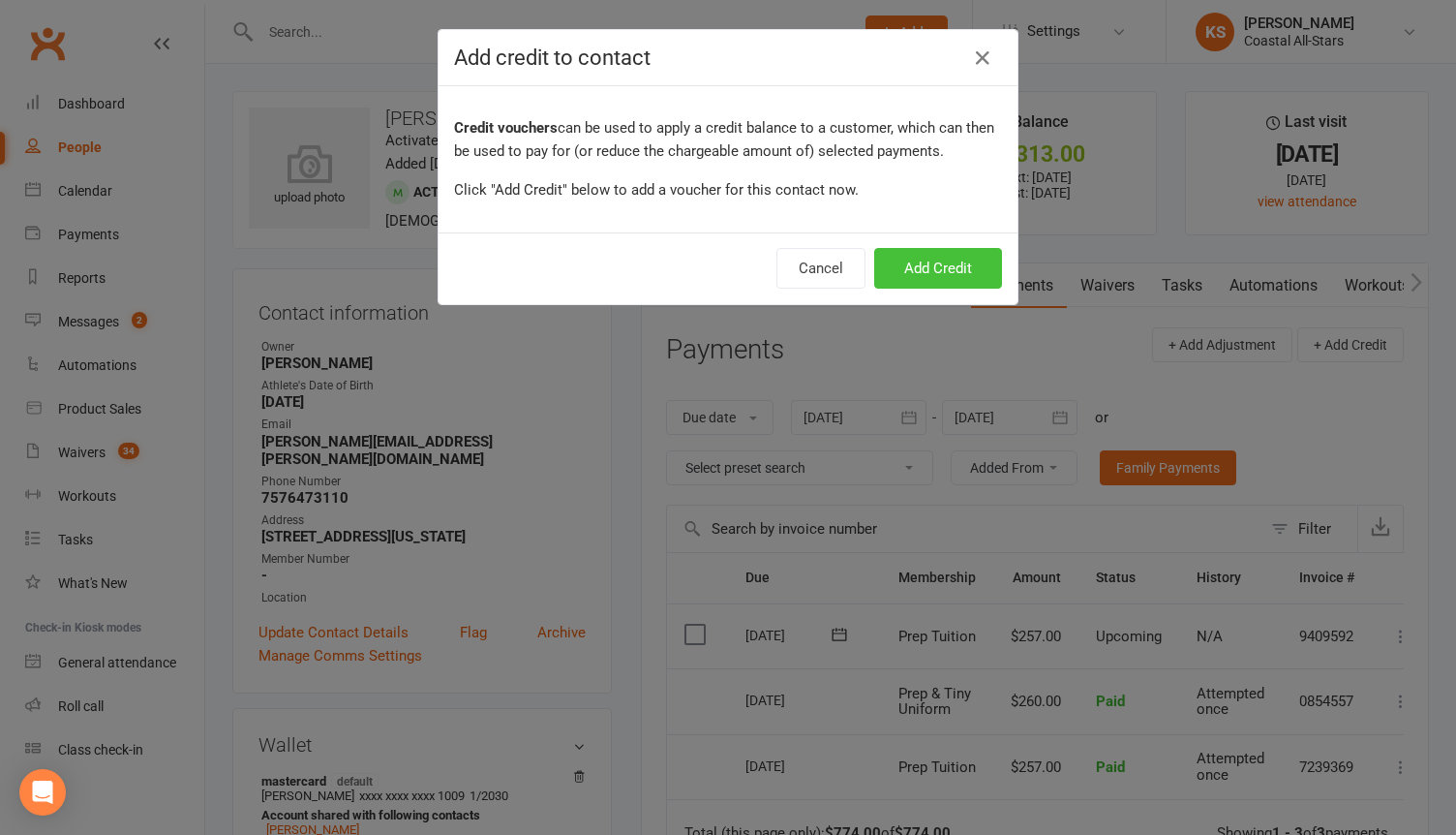
click at [956, 273] on button "Add Credit" at bounding box center [938, 269] width 128 height 41
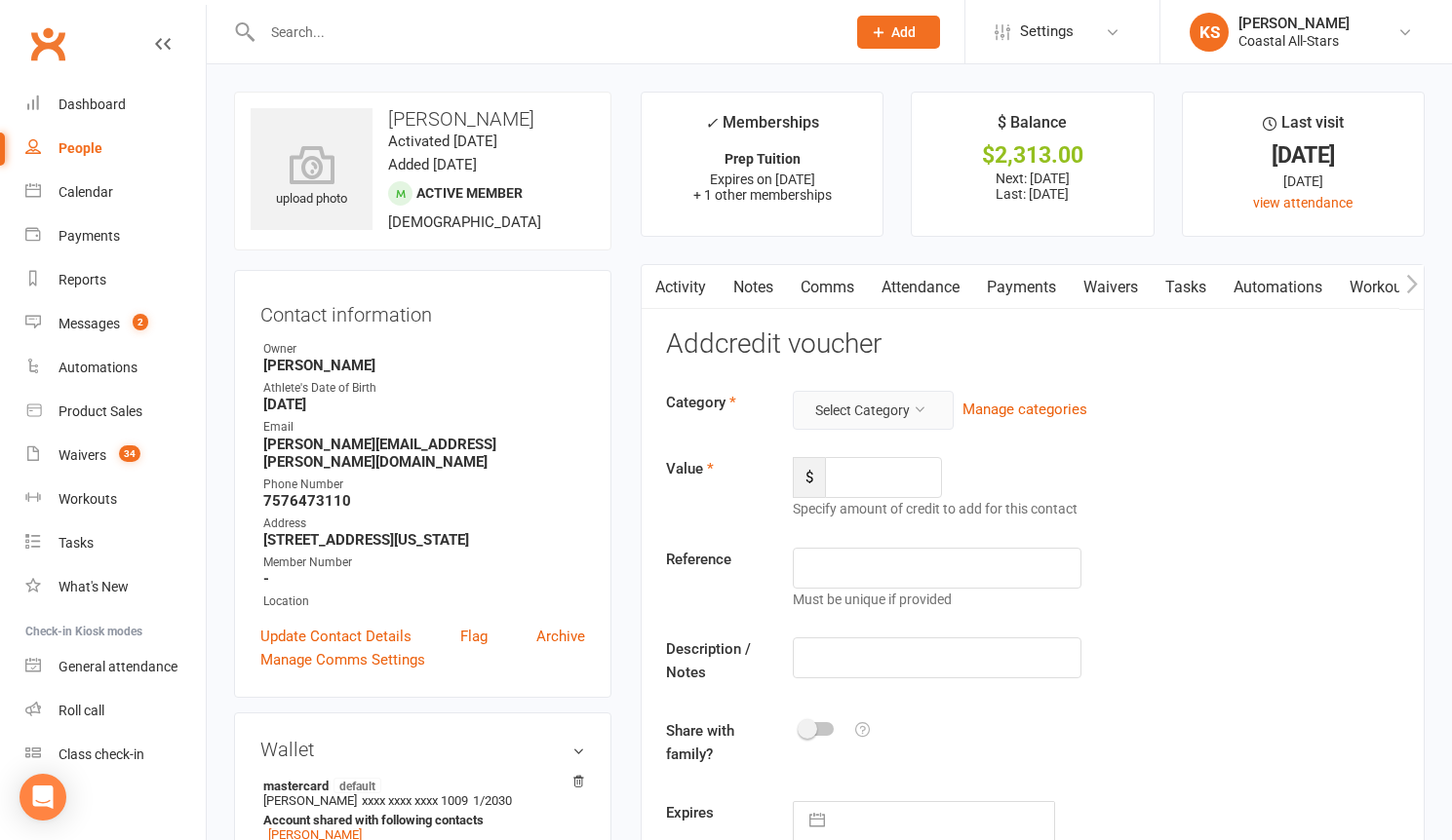
click at [858, 421] on button "Select Category" at bounding box center [874, 410] width 161 height 39
click at [827, 534] on link "Fundraiser" at bounding box center [826, 534] width 226 height 39
click at [878, 482] on input "number" at bounding box center [882, 478] width 117 height 41
type input "119.50"
click at [864, 648] on input "text" at bounding box center [937, 658] width 288 height 41
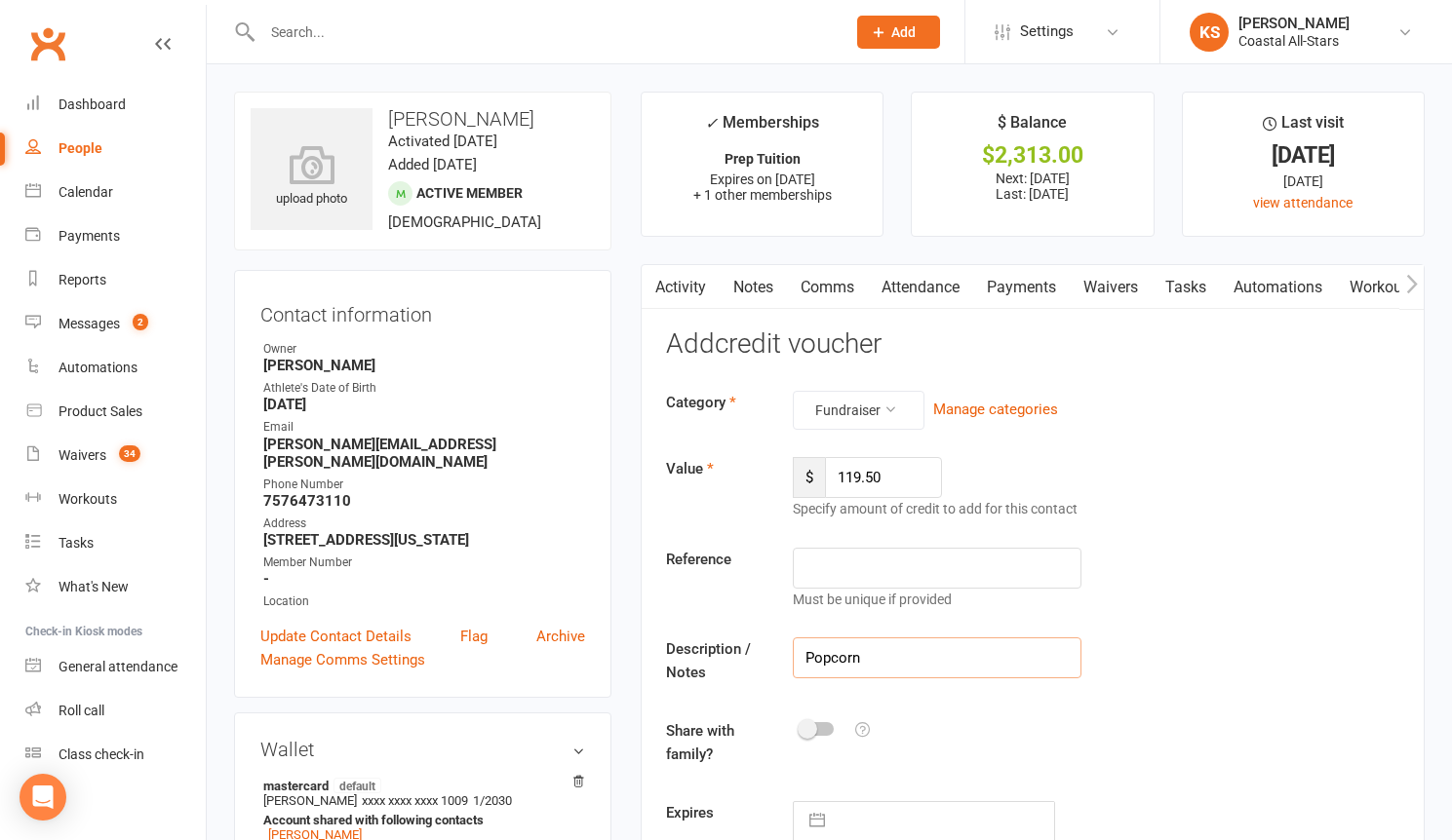
type input "Popcorn"
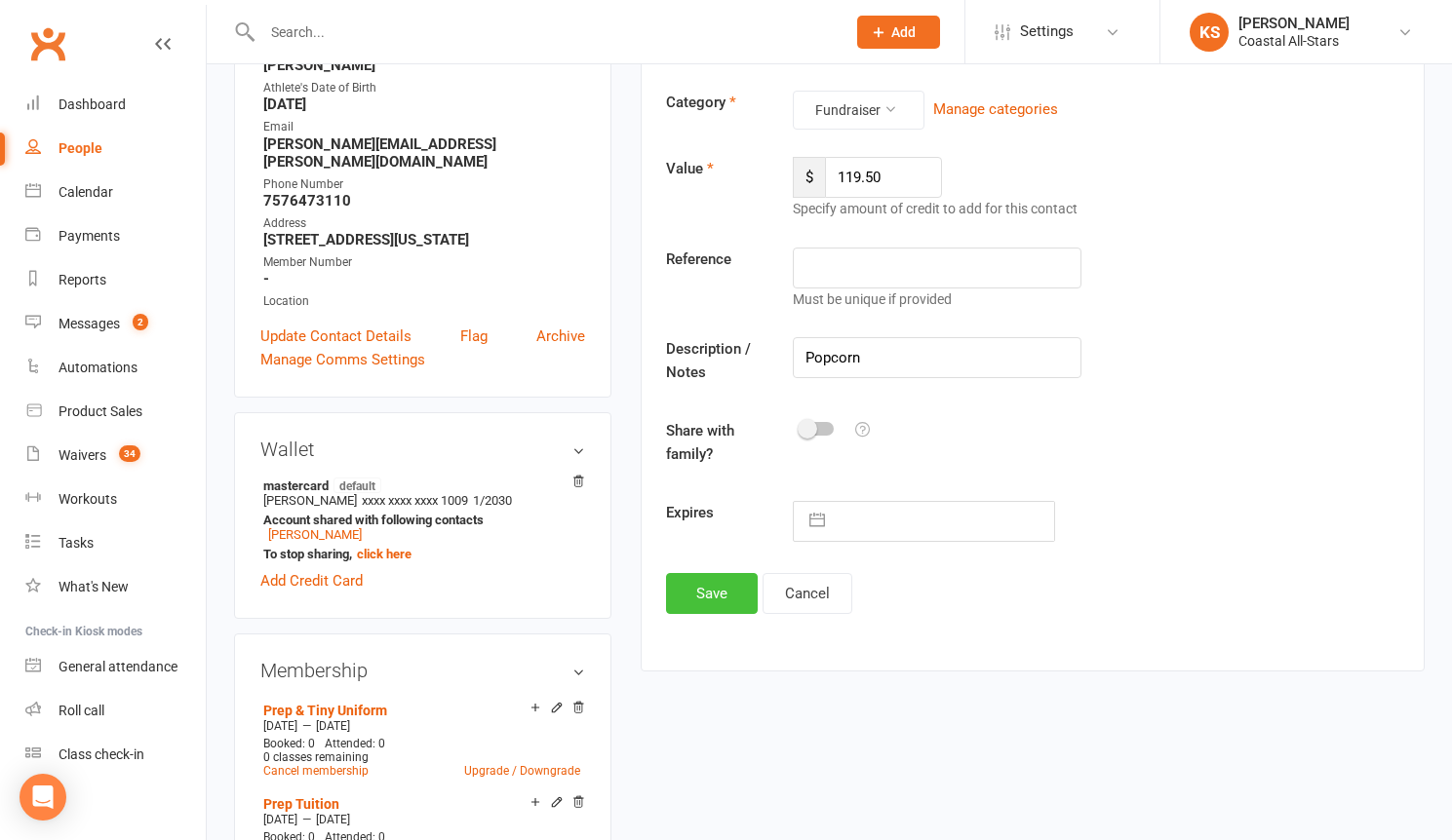
click at [720, 595] on button "Save" at bounding box center [711, 594] width 91 height 41
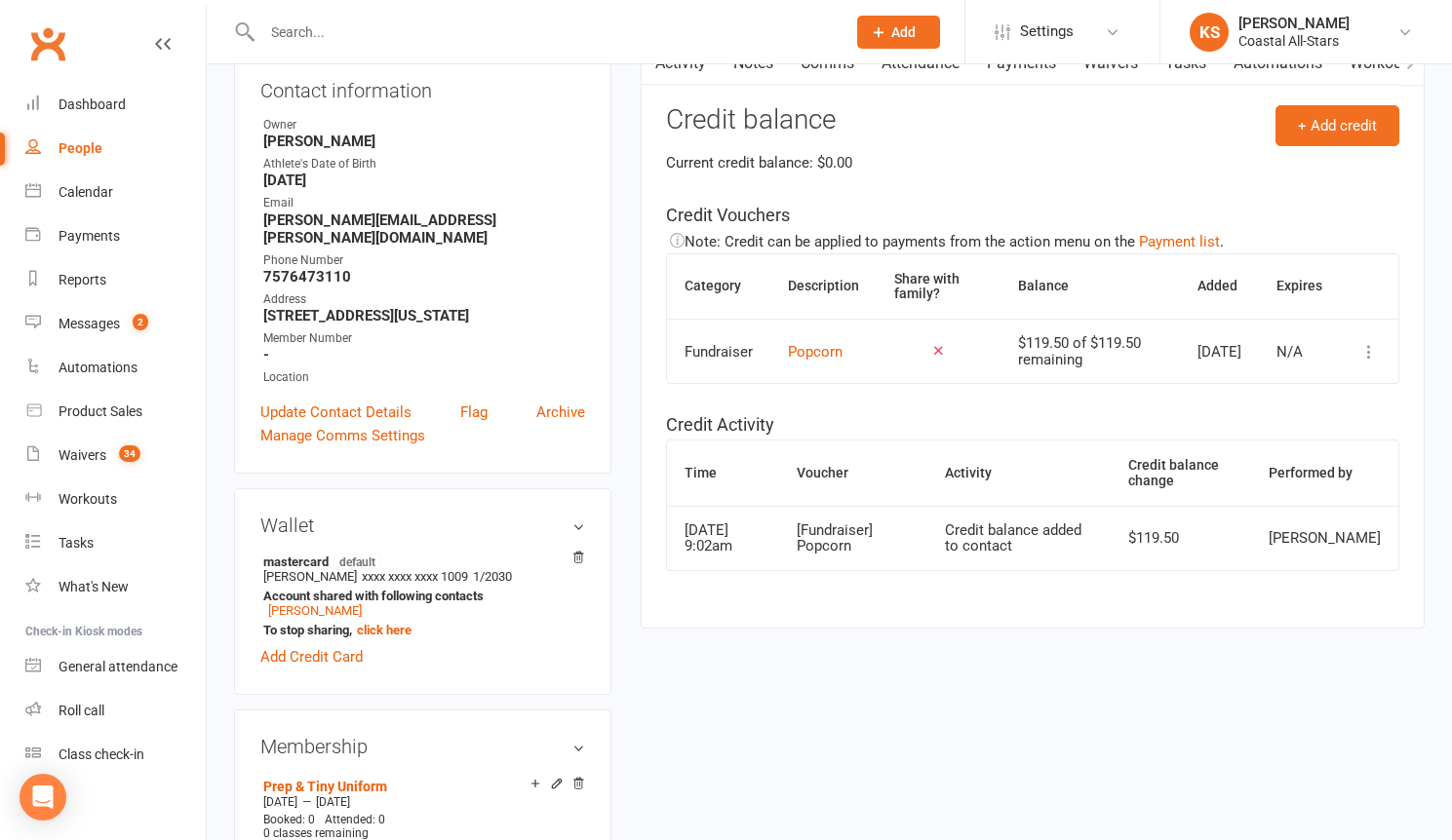
scroll to position [181, 0]
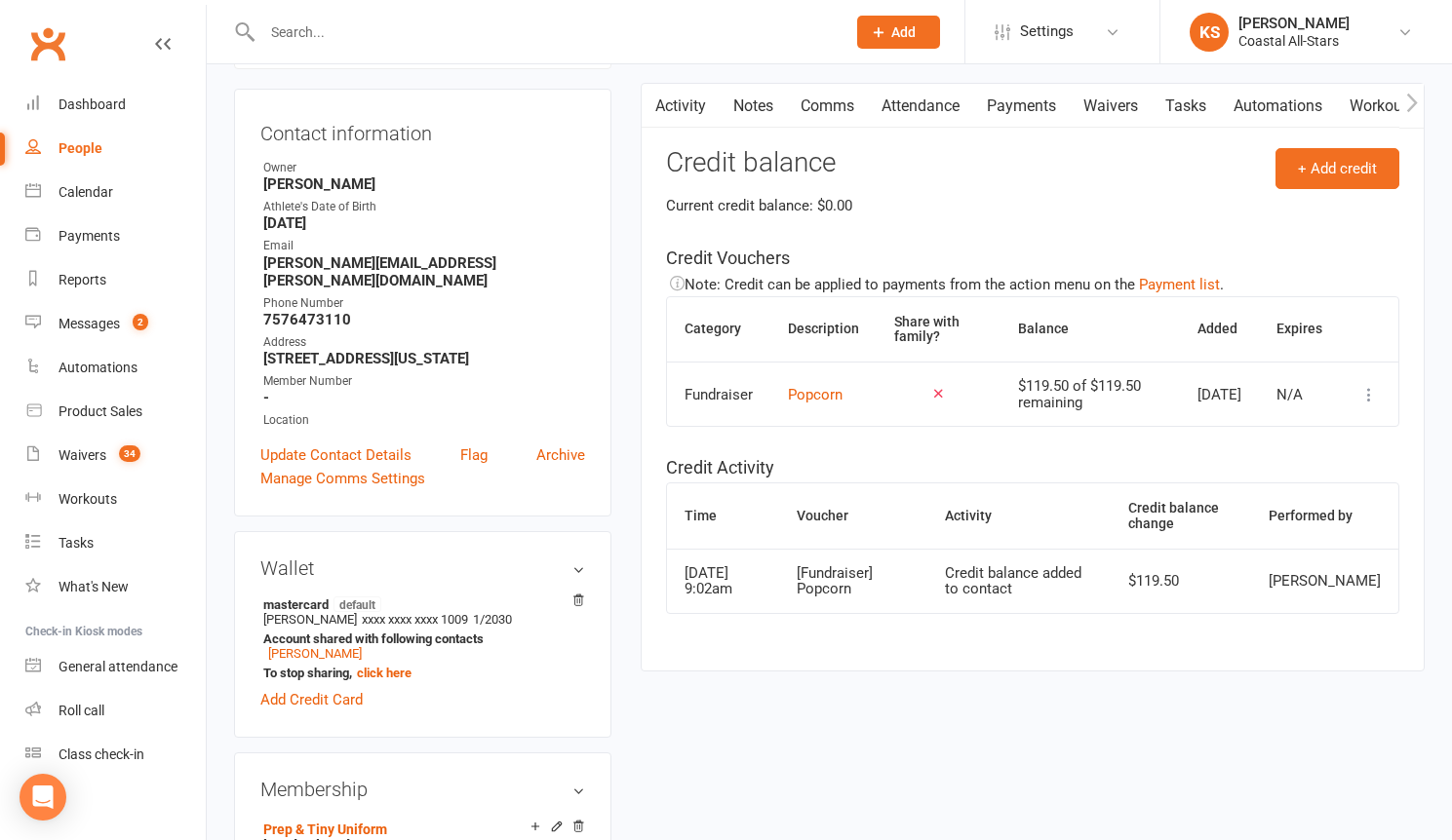
click at [830, 87] on link "Comms" at bounding box center [827, 106] width 81 height 45
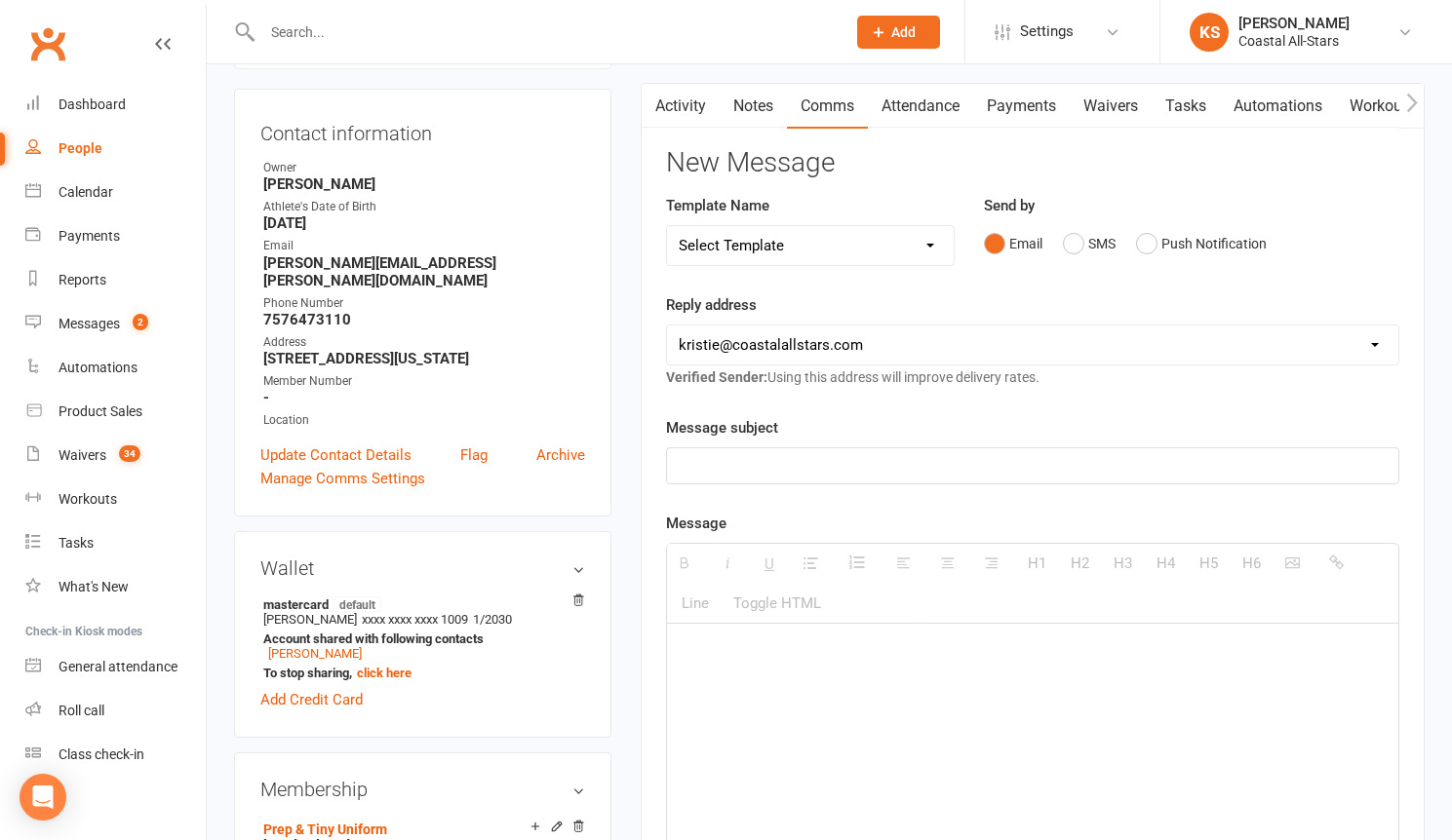
click at [763, 482] on div at bounding box center [1032, 466] width 731 height 35
paste div
click at [709, 652] on p "$238 has been received. Should I apply to upcoming tuition?" at bounding box center [1032, 652] width 707 height 24
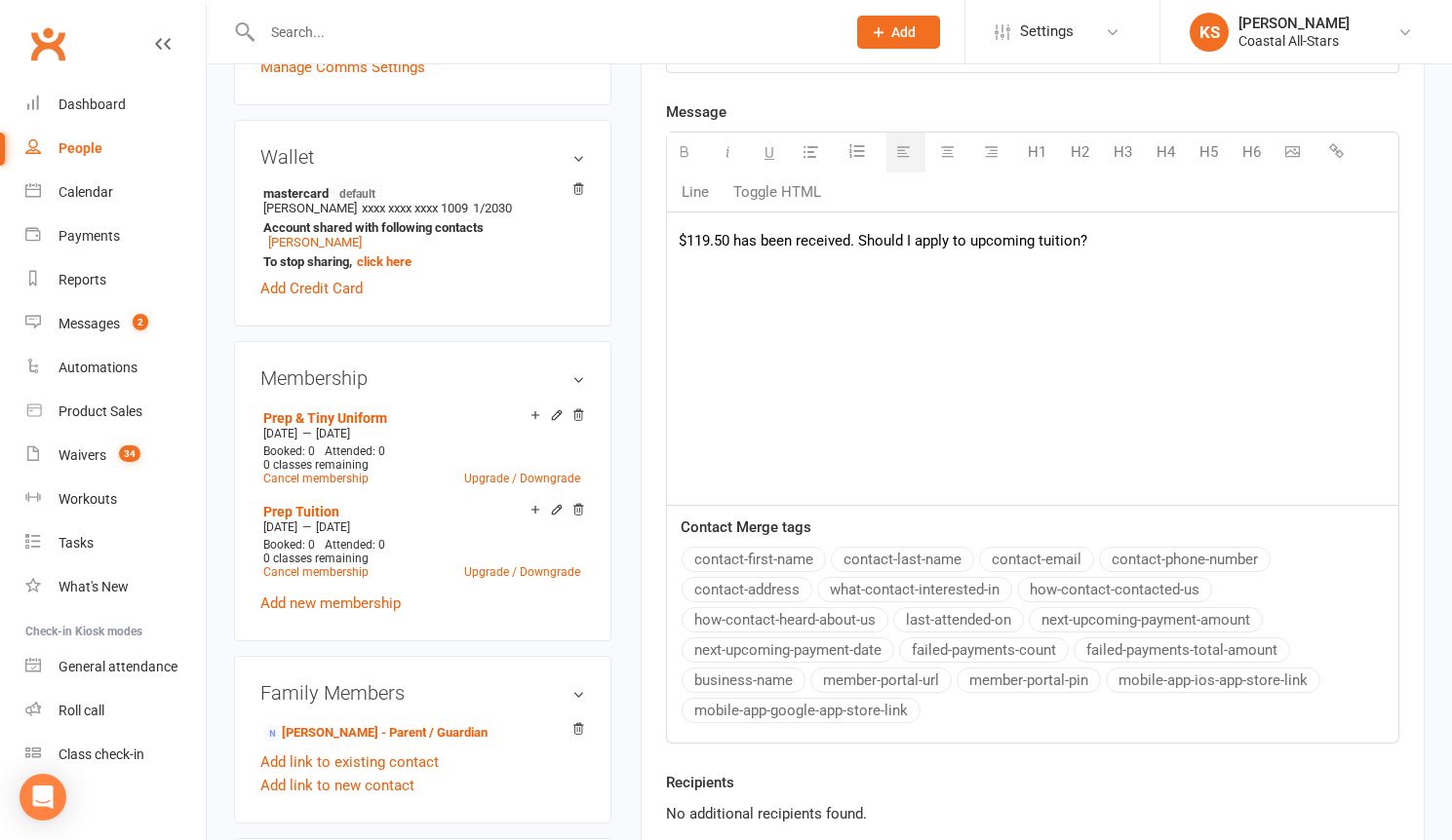
scroll to position [834, 0]
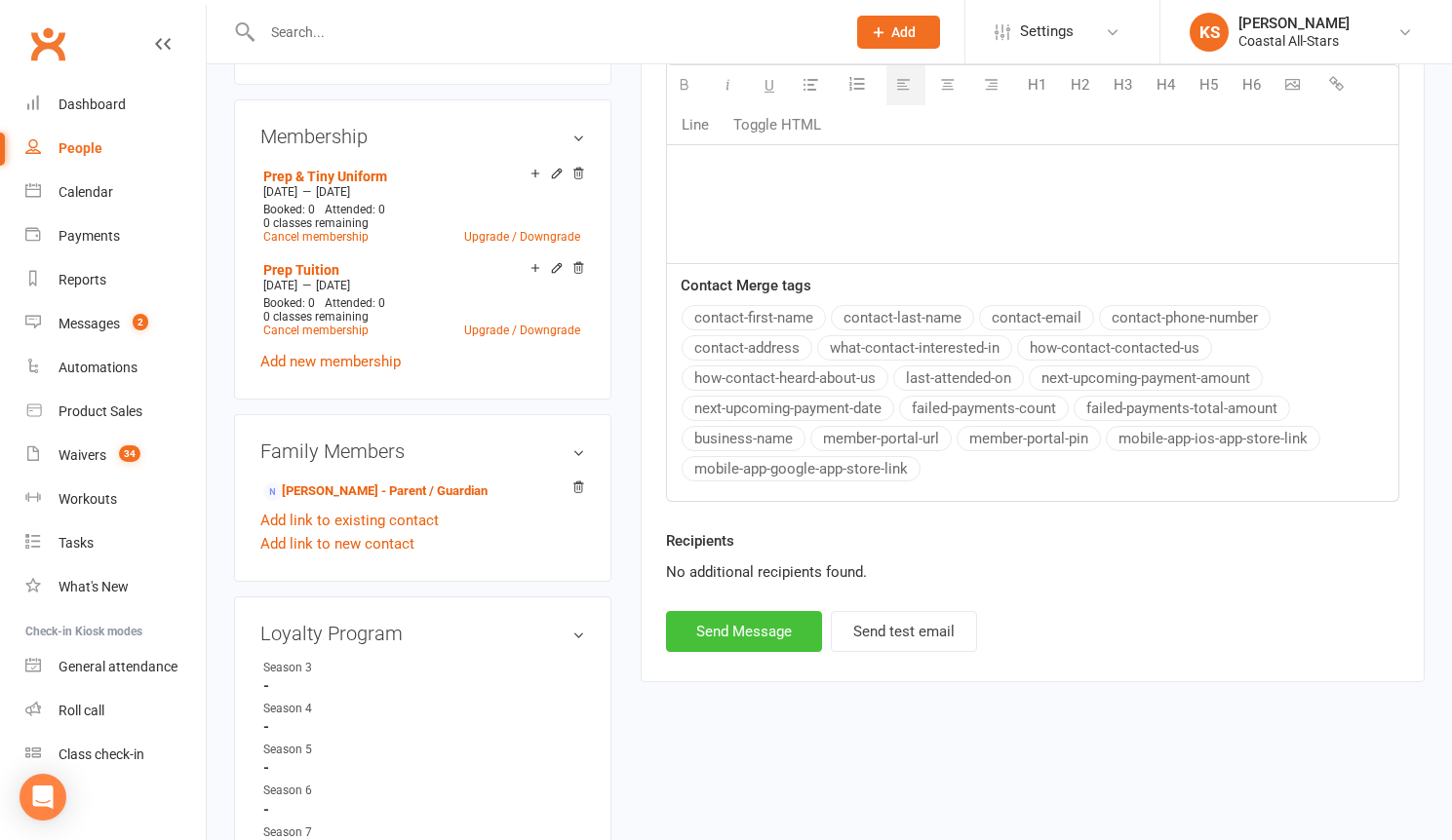
click at [737, 632] on button "Send Message" at bounding box center [744, 631] width 156 height 41
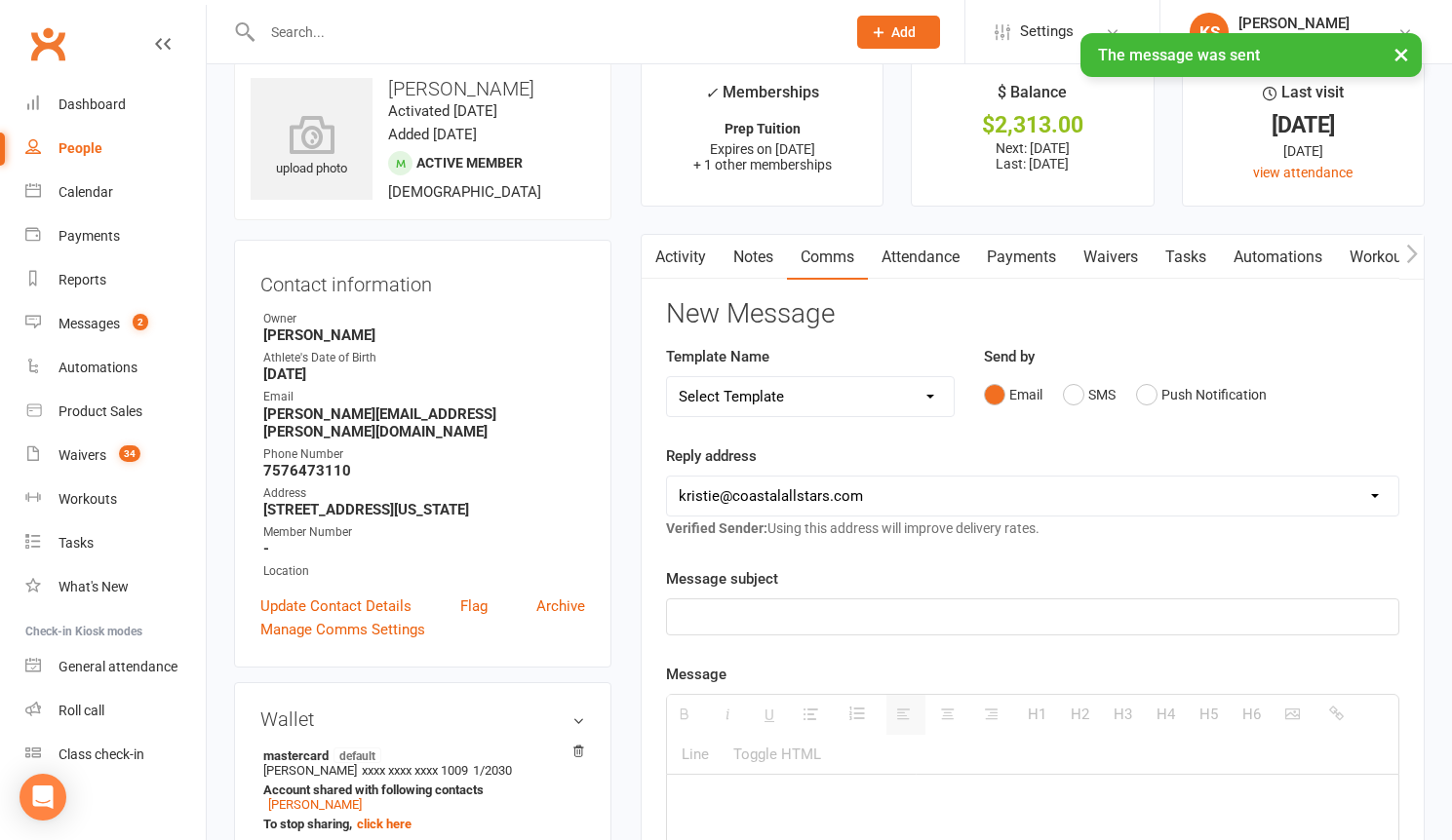
scroll to position [0, 0]
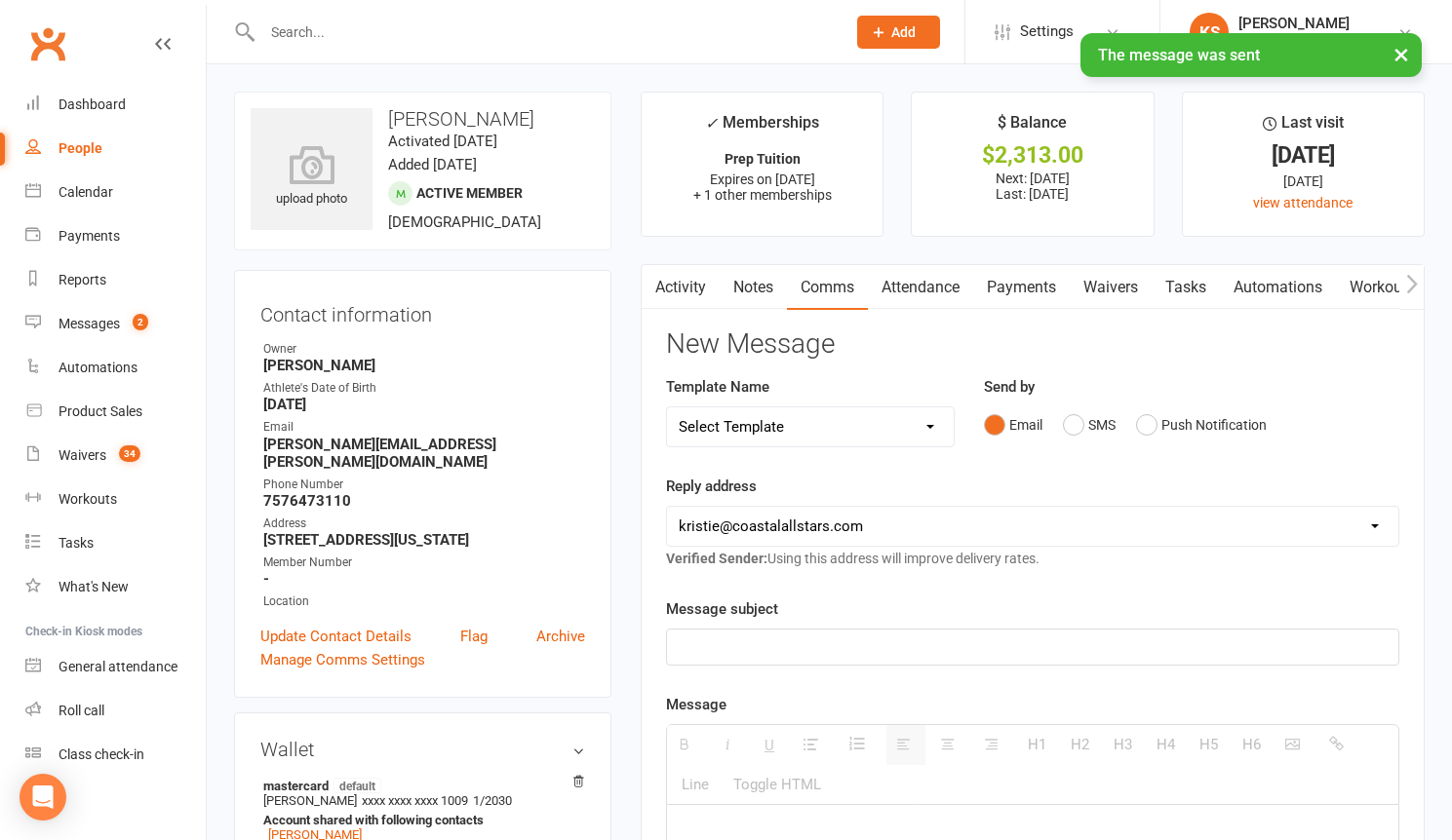
click at [320, 27] on input "text" at bounding box center [544, 32] width 575 height 28
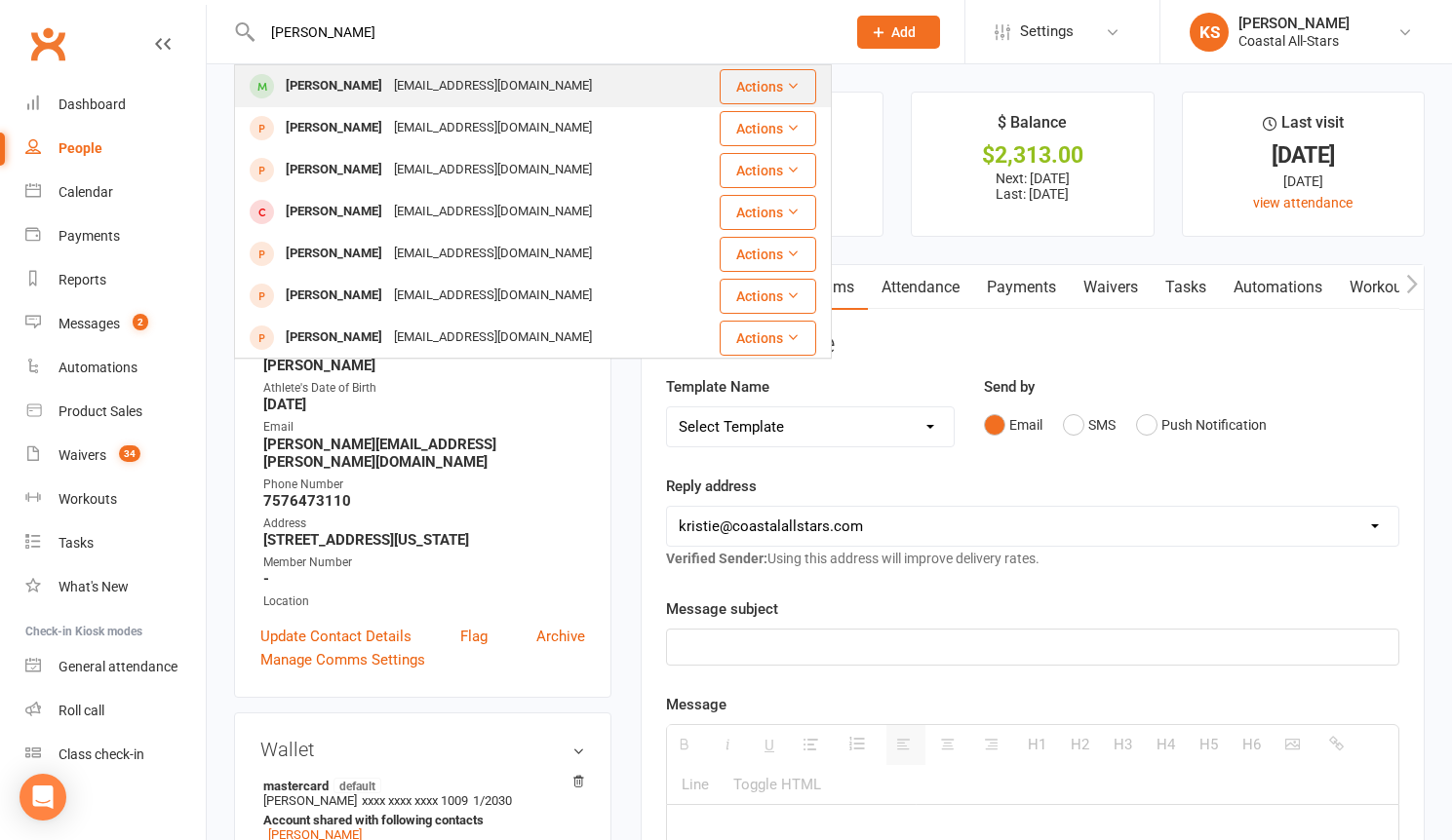
type input "[PERSON_NAME]"
click at [551, 95] on div "[PERSON_NAME] [EMAIL_ADDRESS][DOMAIN_NAME]" at bounding box center [477, 86] width 482 height 40
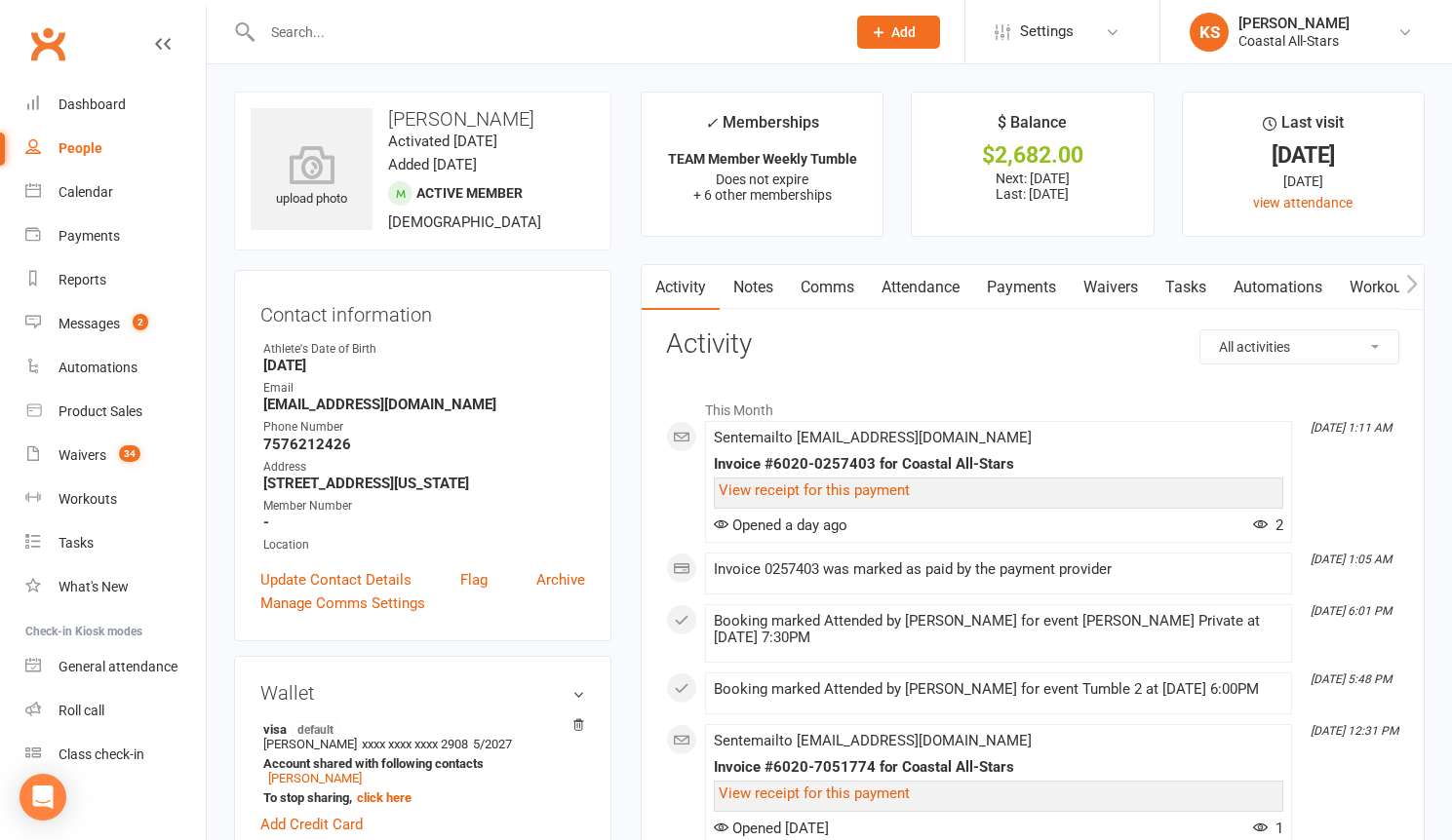
click at [1411, 287] on icon "button" at bounding box center [1411, 282] width 11 height 19
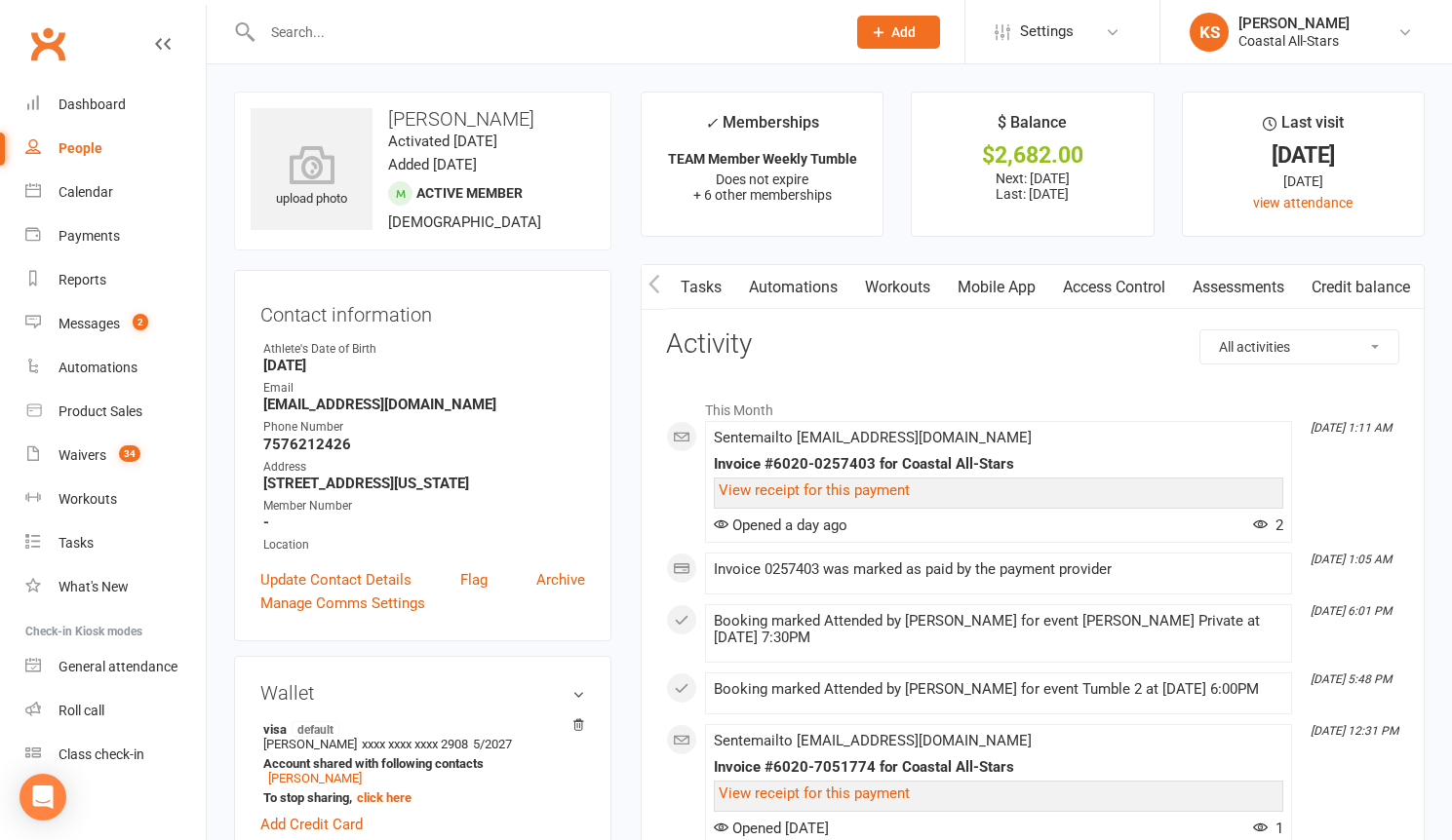
click at [1372, 291] on link "Credit balance" at bounding box center [1361, 288] width 126 height 45
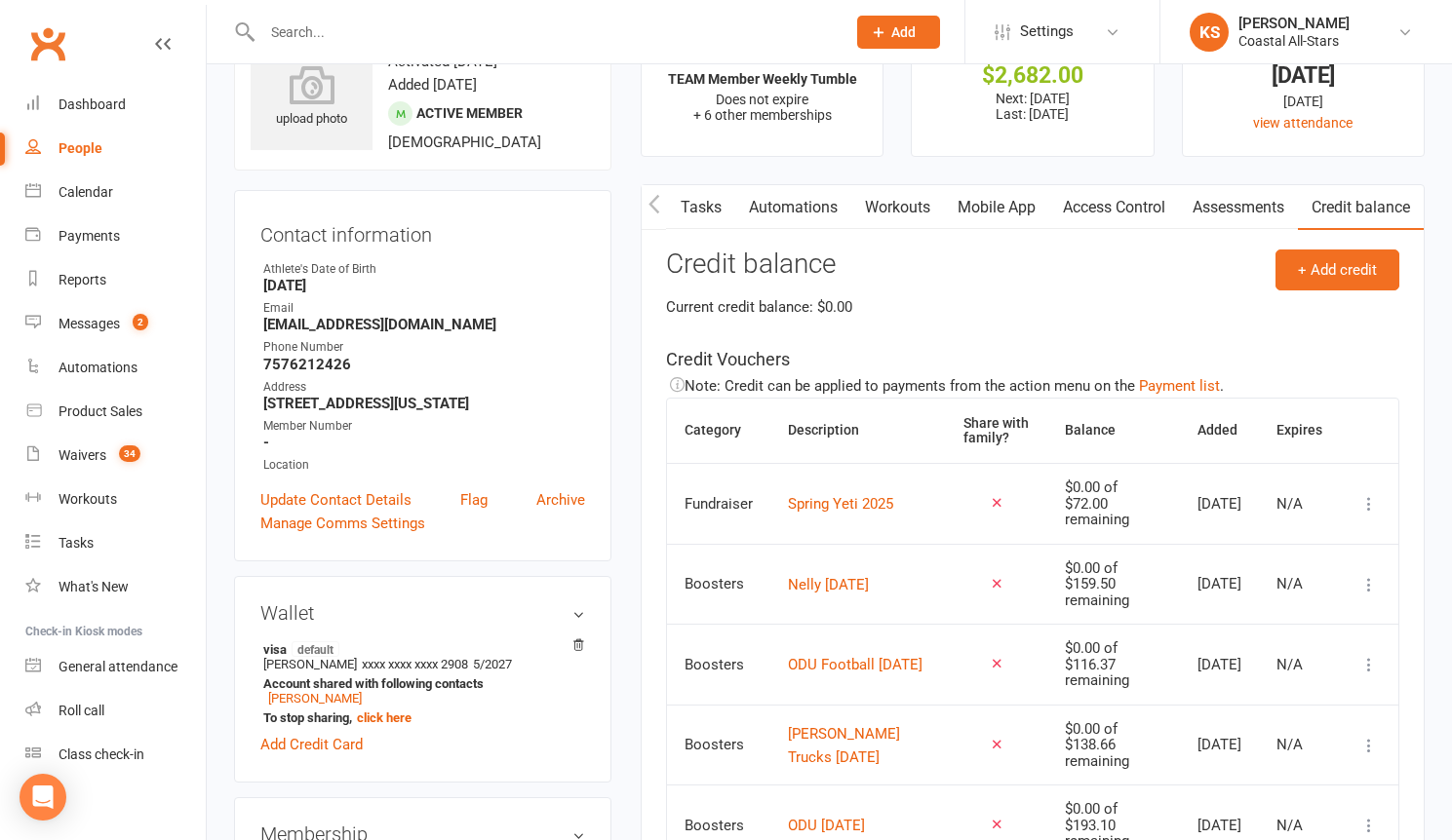
scroll to position [43, 0]
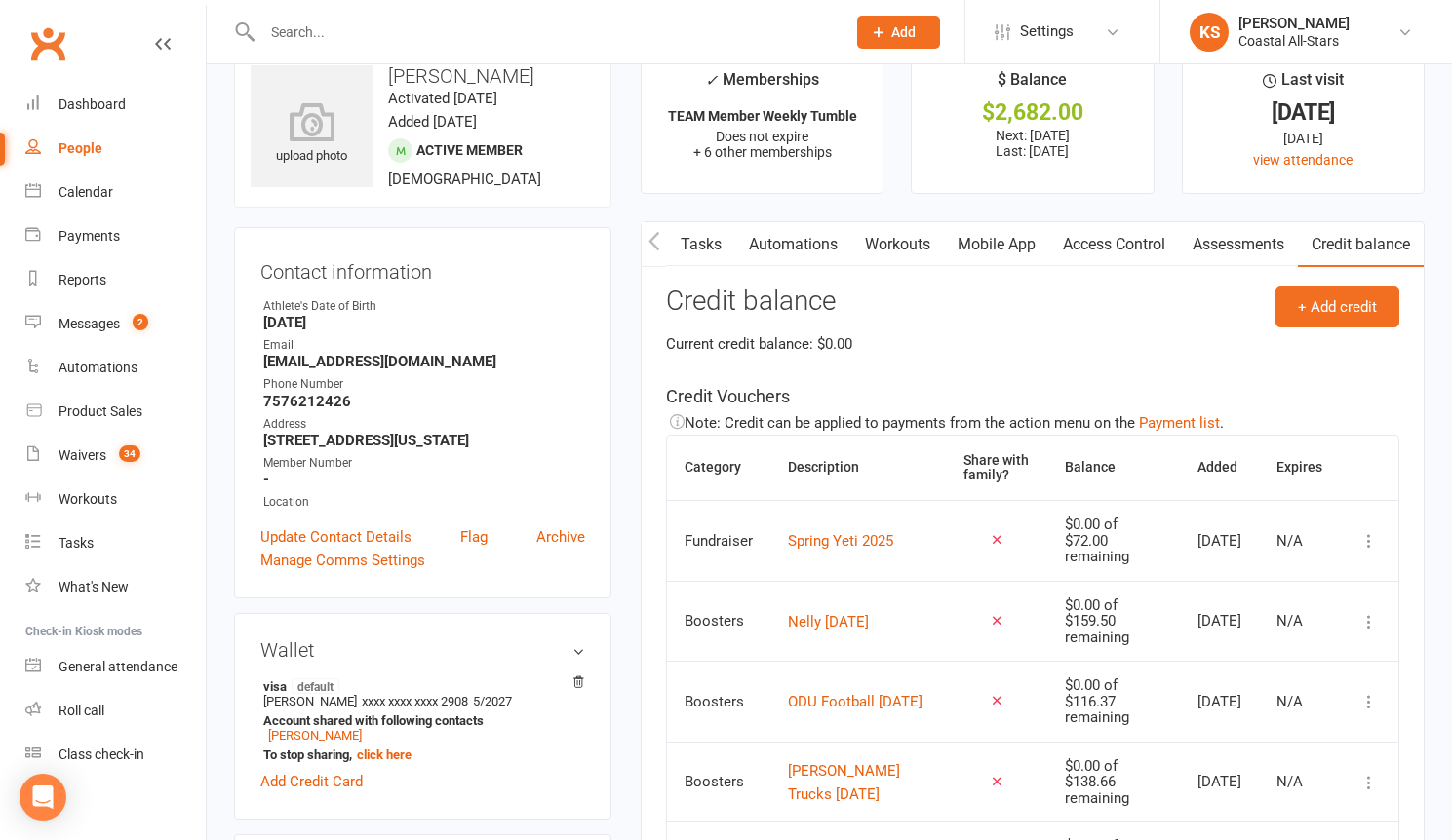
click at [1305, 316] on button "+ Add credit" at bounding box center [1337, 307] width 124 height 41
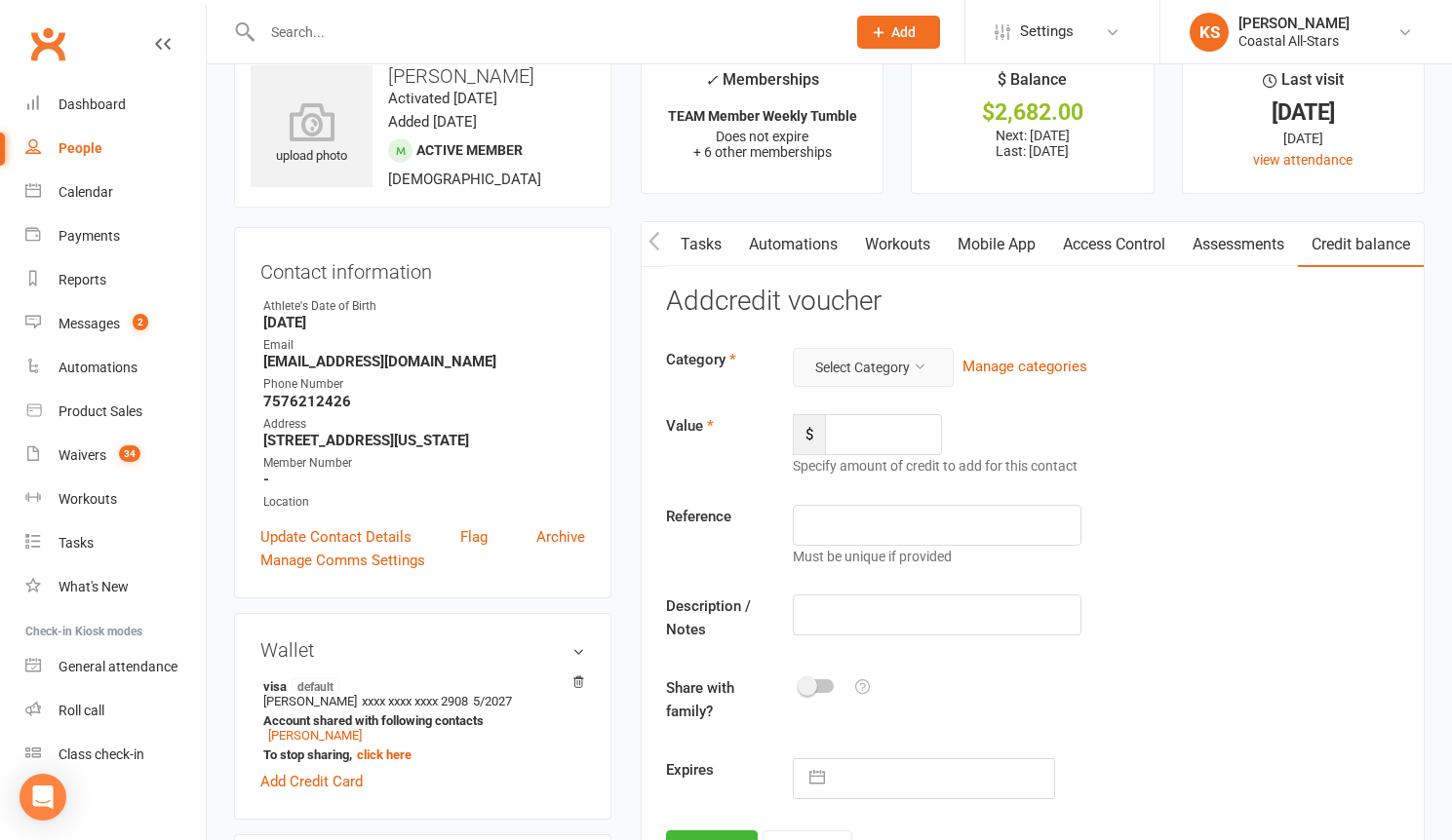
click at [918, 374] on button "Select Category" at bounding box center [874, 368] width 161 height 39
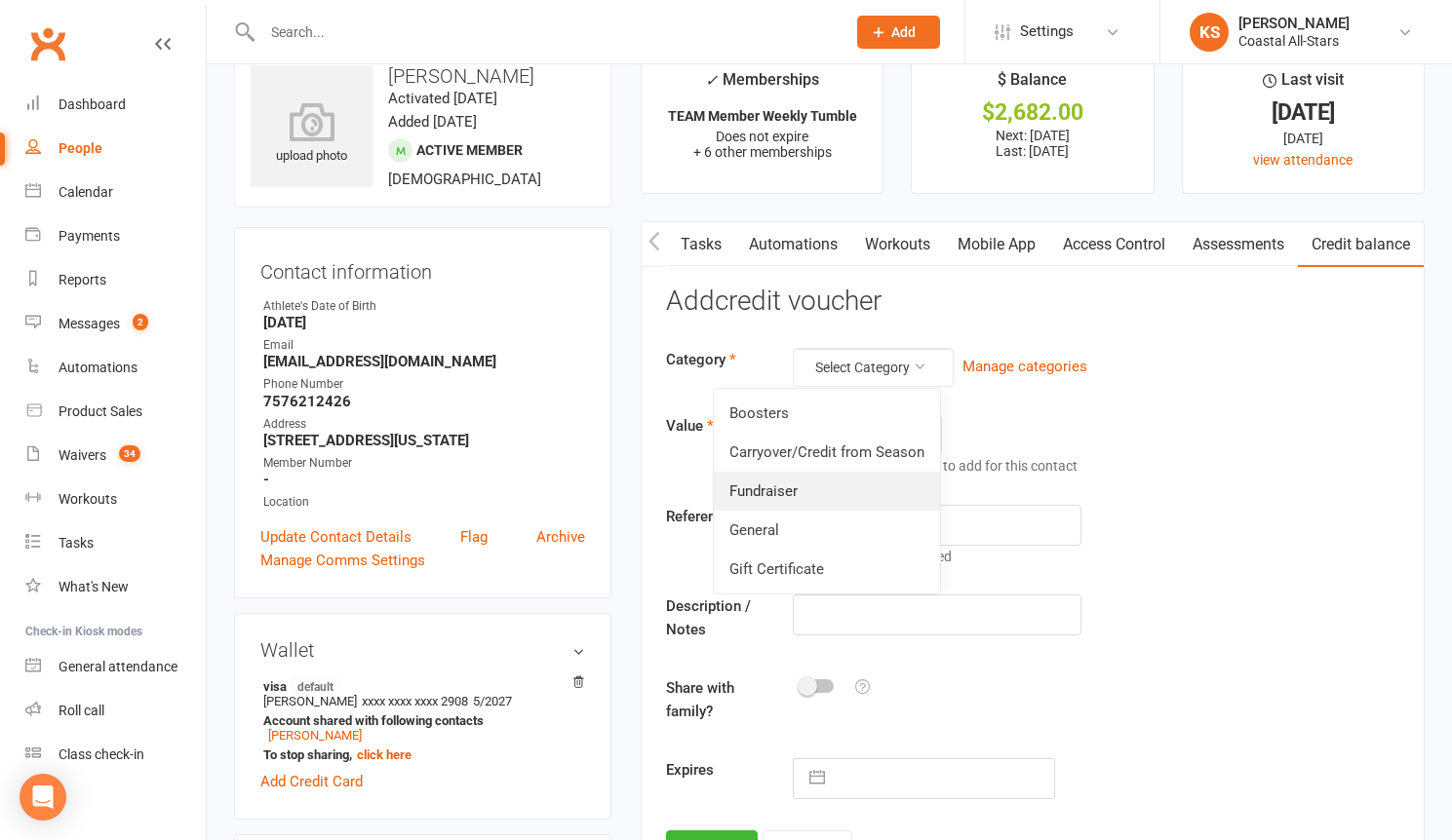
click at [827, 494] on link "Fundraiser" at bounding box center [826, 492] width 226 height 39
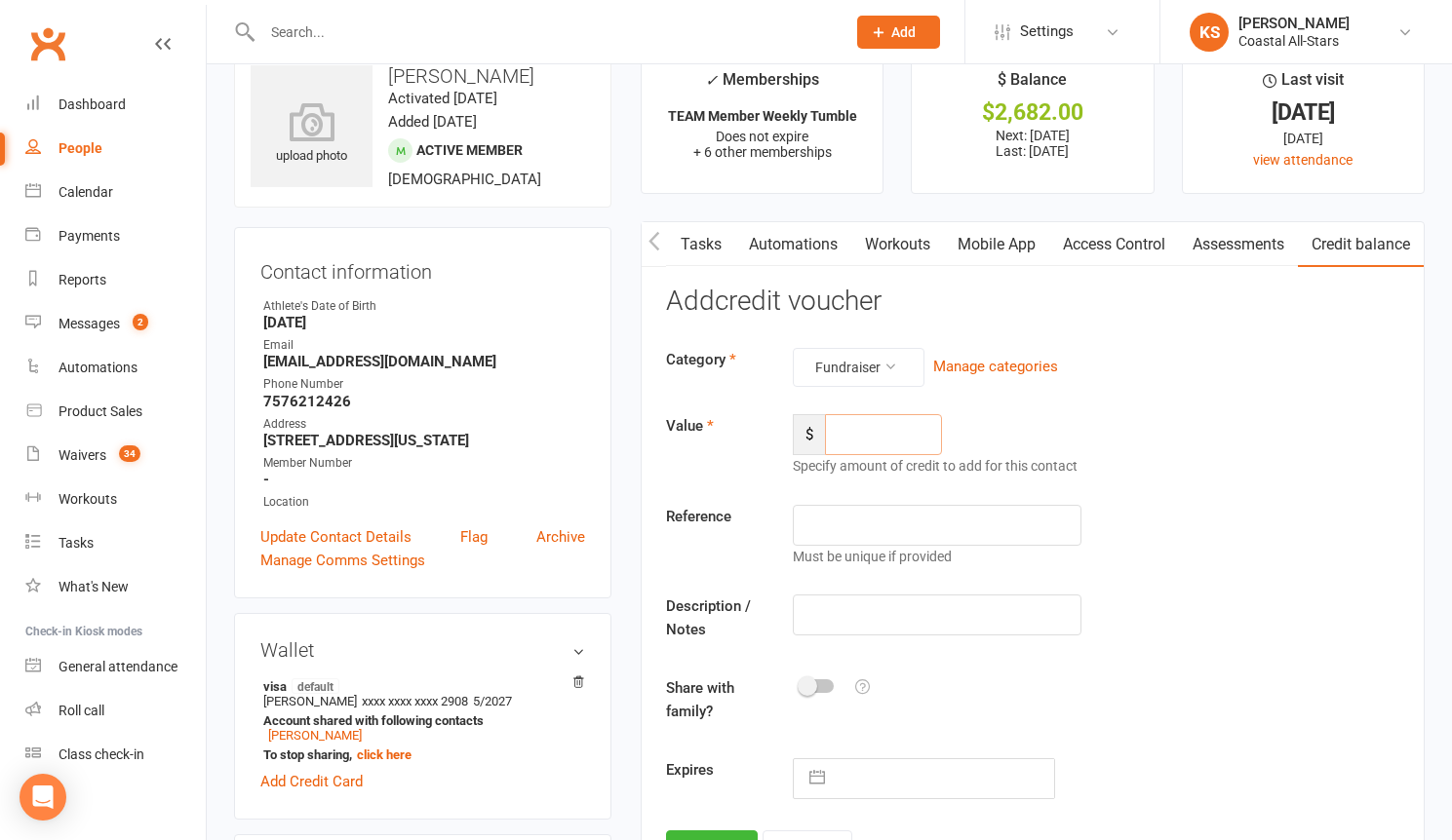
click at [890, 424] on input "number" at bounding box center [882, 435] width 117 height 41
type input "116.50"
click at [889, 616] on input "text" at bounding box center [937, 615] width 288 height 41
type input "Popcorn"
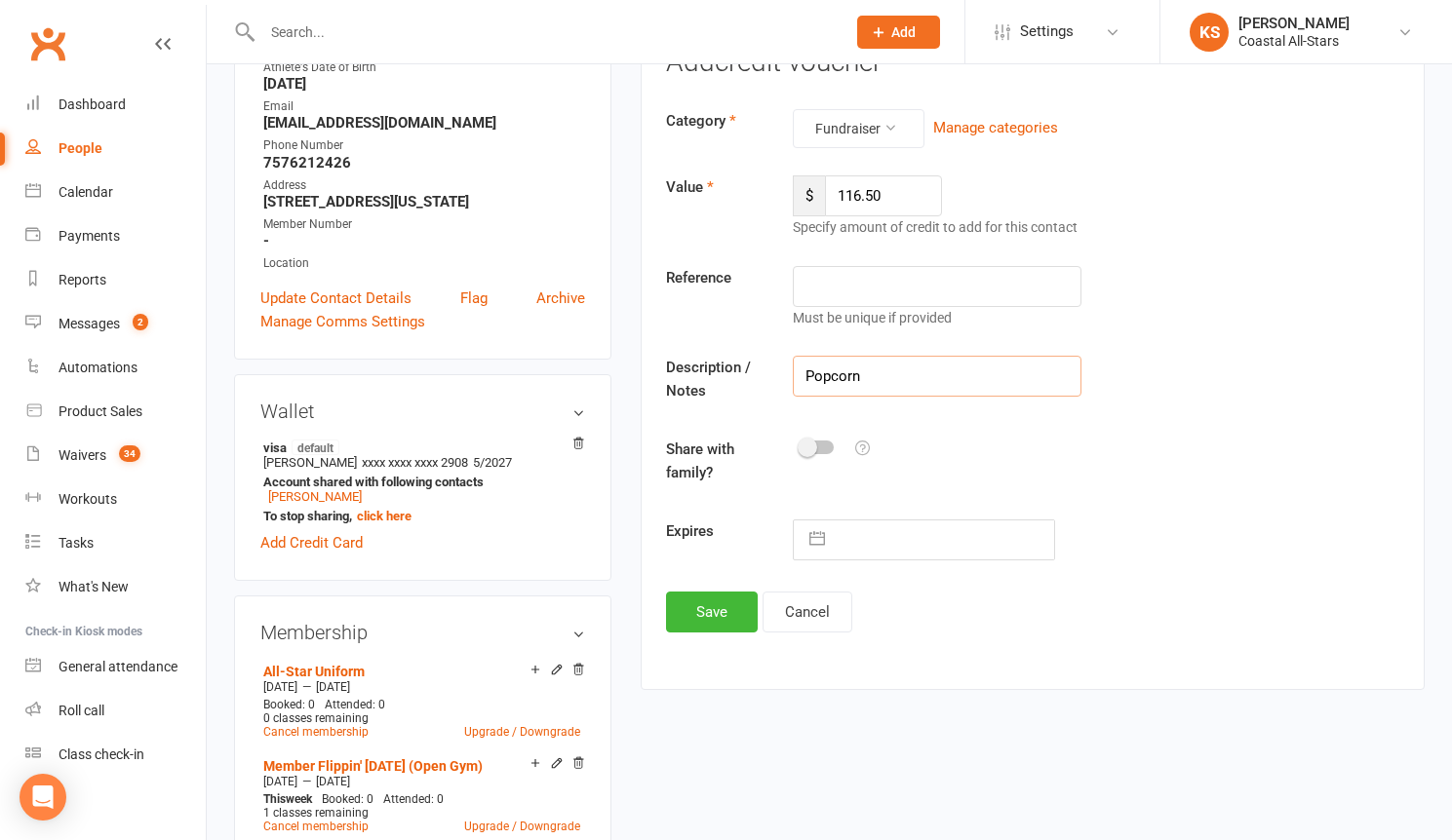
scroll to position [343, 0]
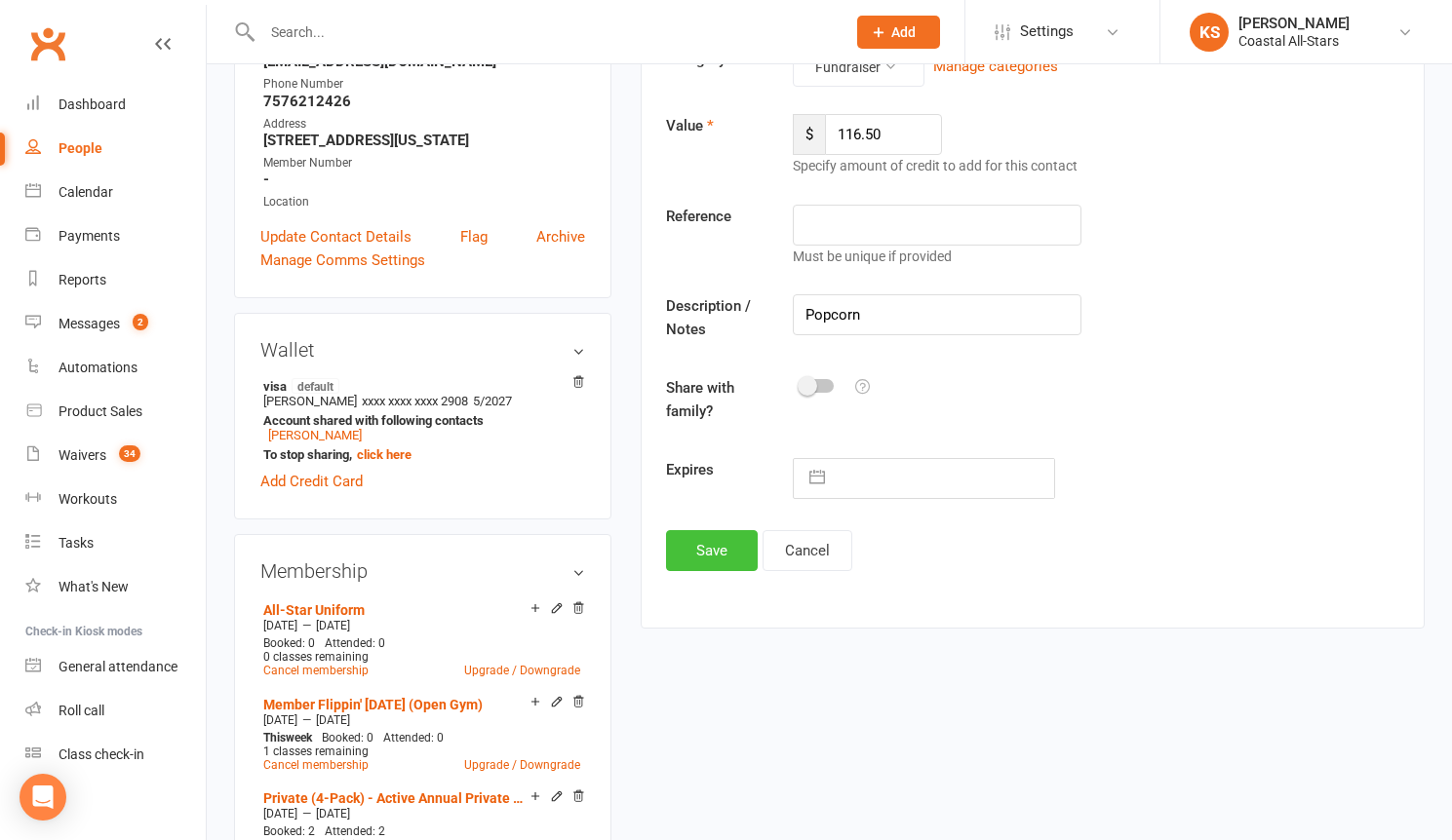
click at [699, 539] on button "Save" at bounding box center [711, 551] width 91 height 41
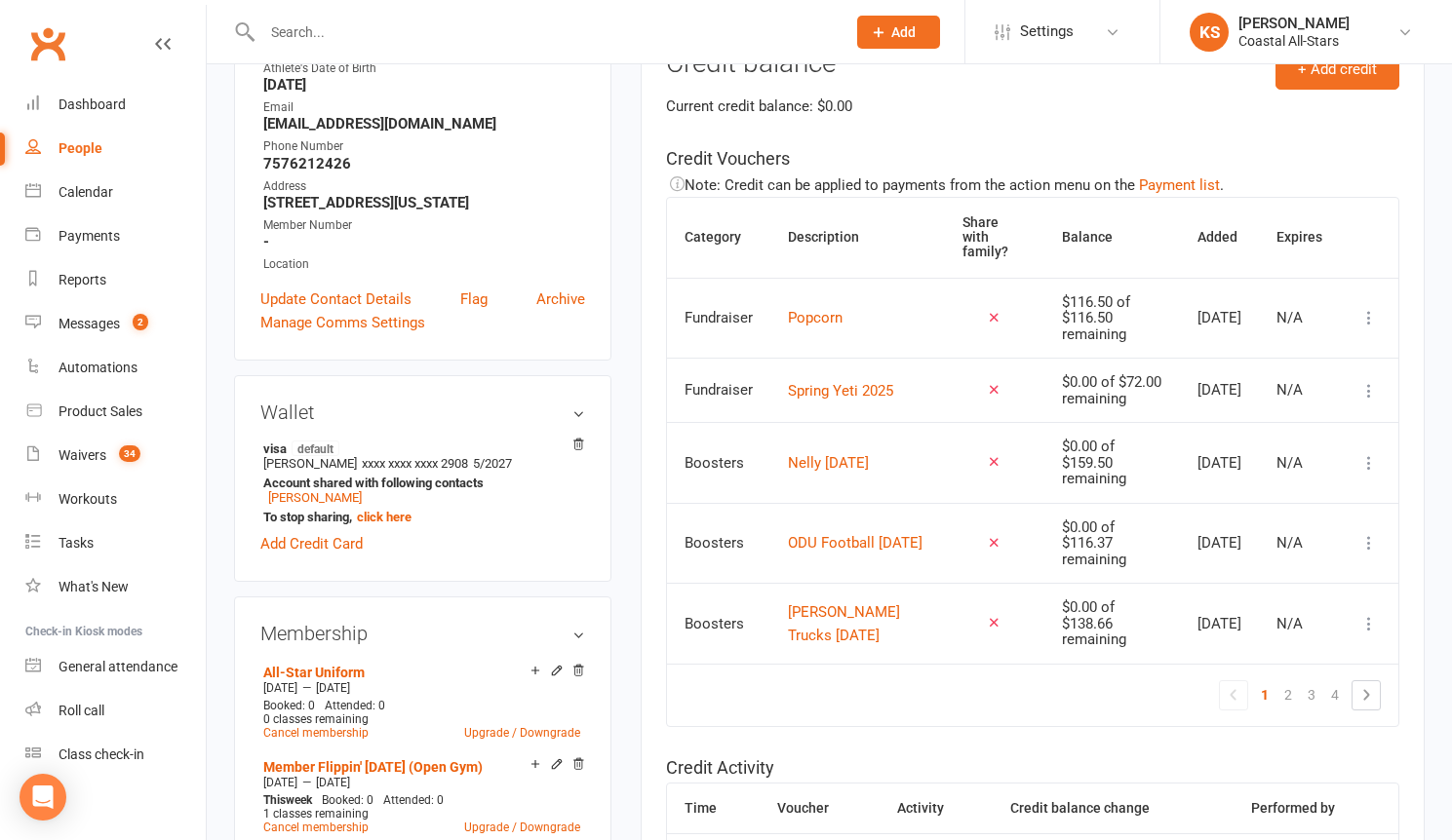
scroll to position [0, 0]
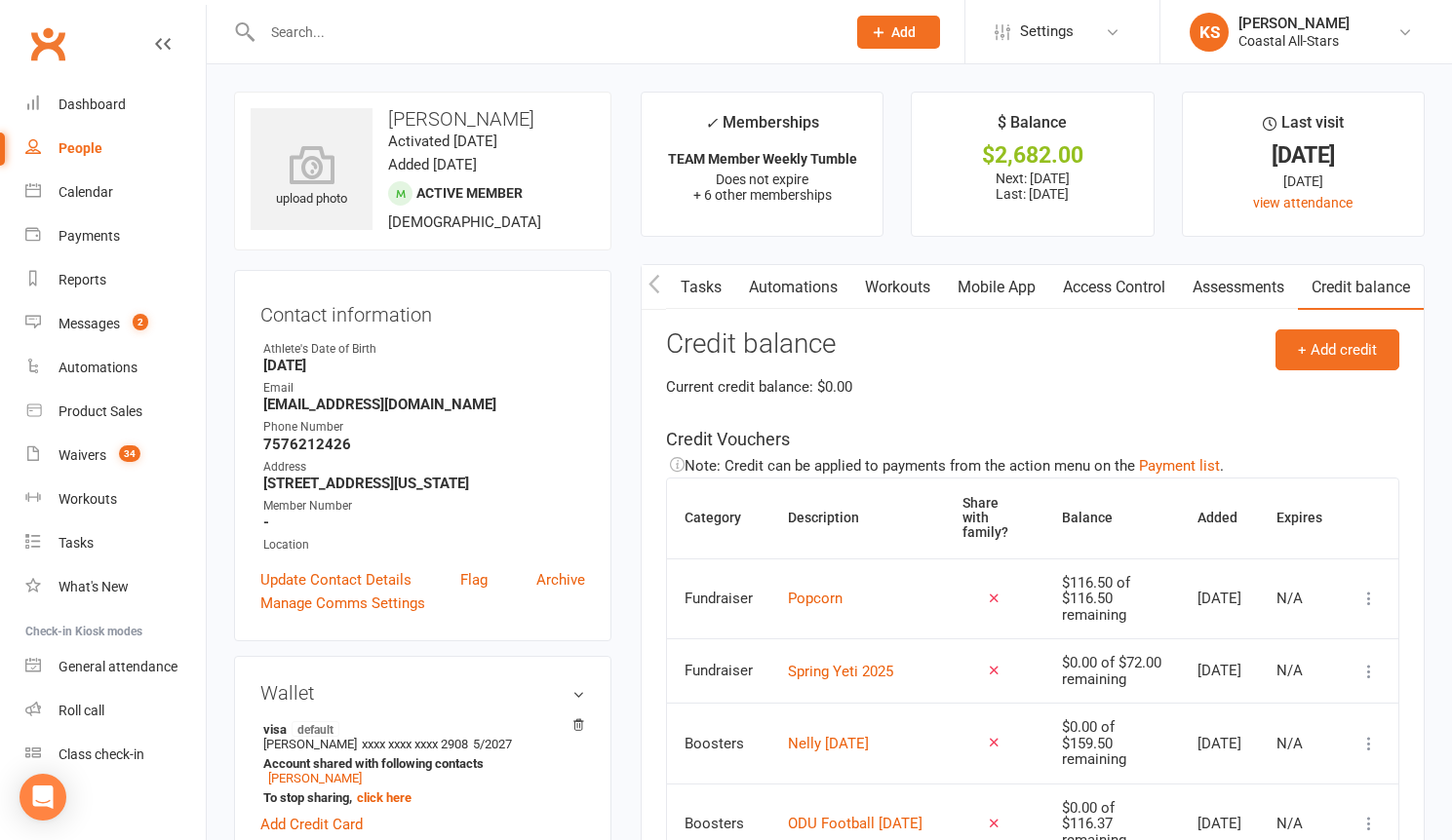
click at [663, 287] on button "button" at bounding box center [653, 287] width 25 height 44
click at [661, 288] on button "button" at bounding box center [653, 287] width 25 height 44
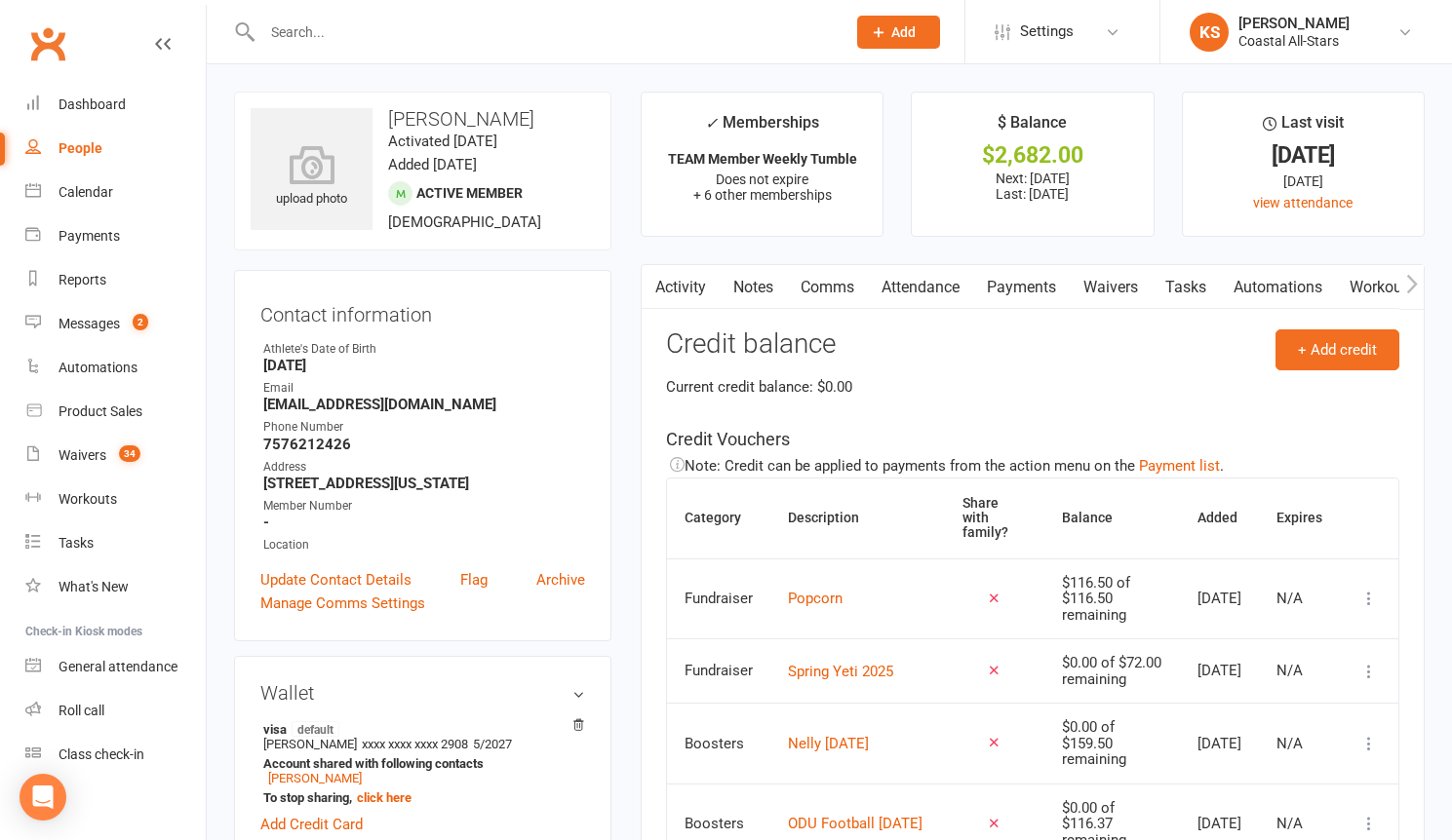
click at [829, 288] on link "Comms" at bounding box center [827, 288] width 81 height 45
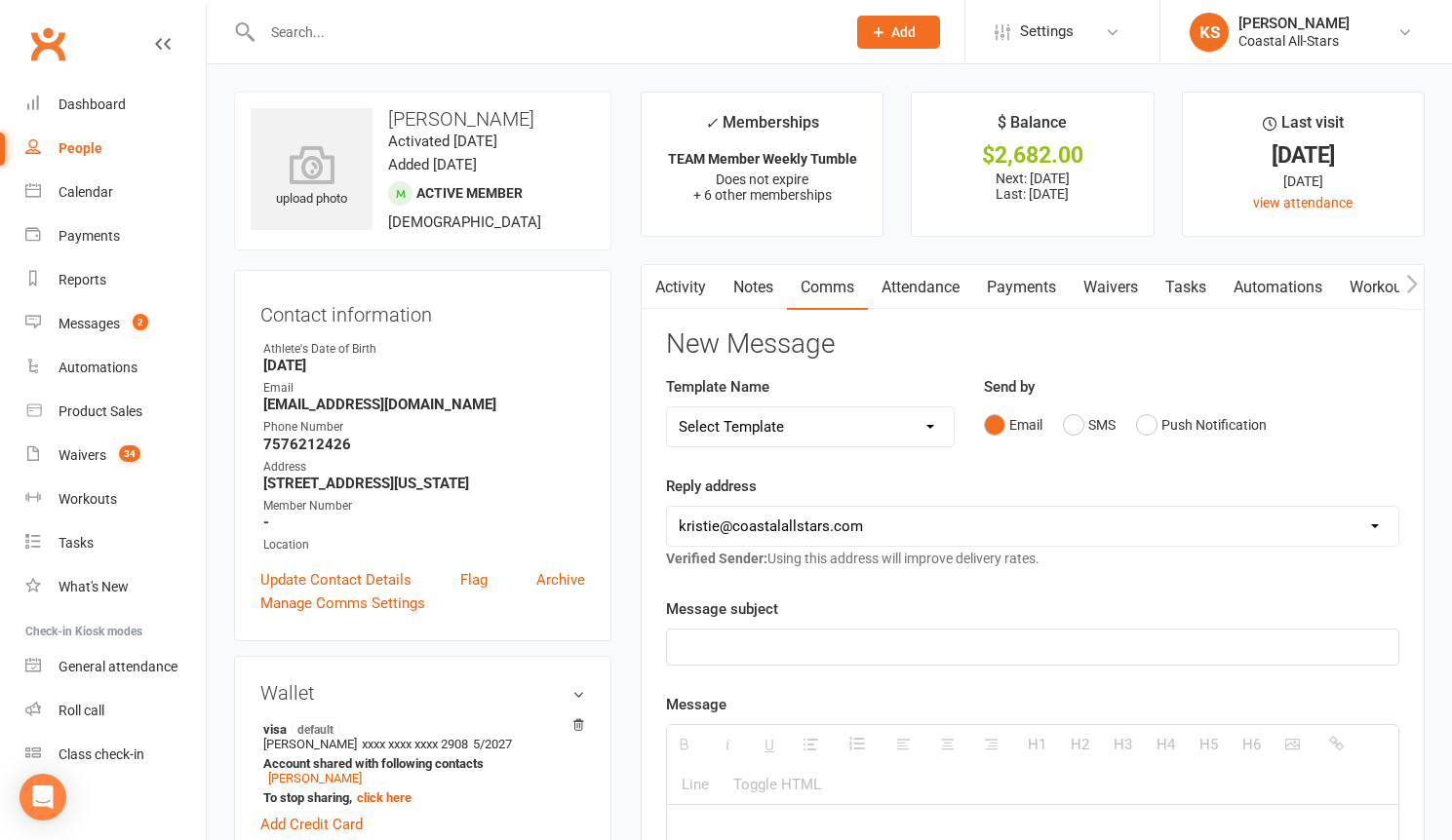
click at [821, 635] on p at bounding box center [1032, 647] width 707 height 24
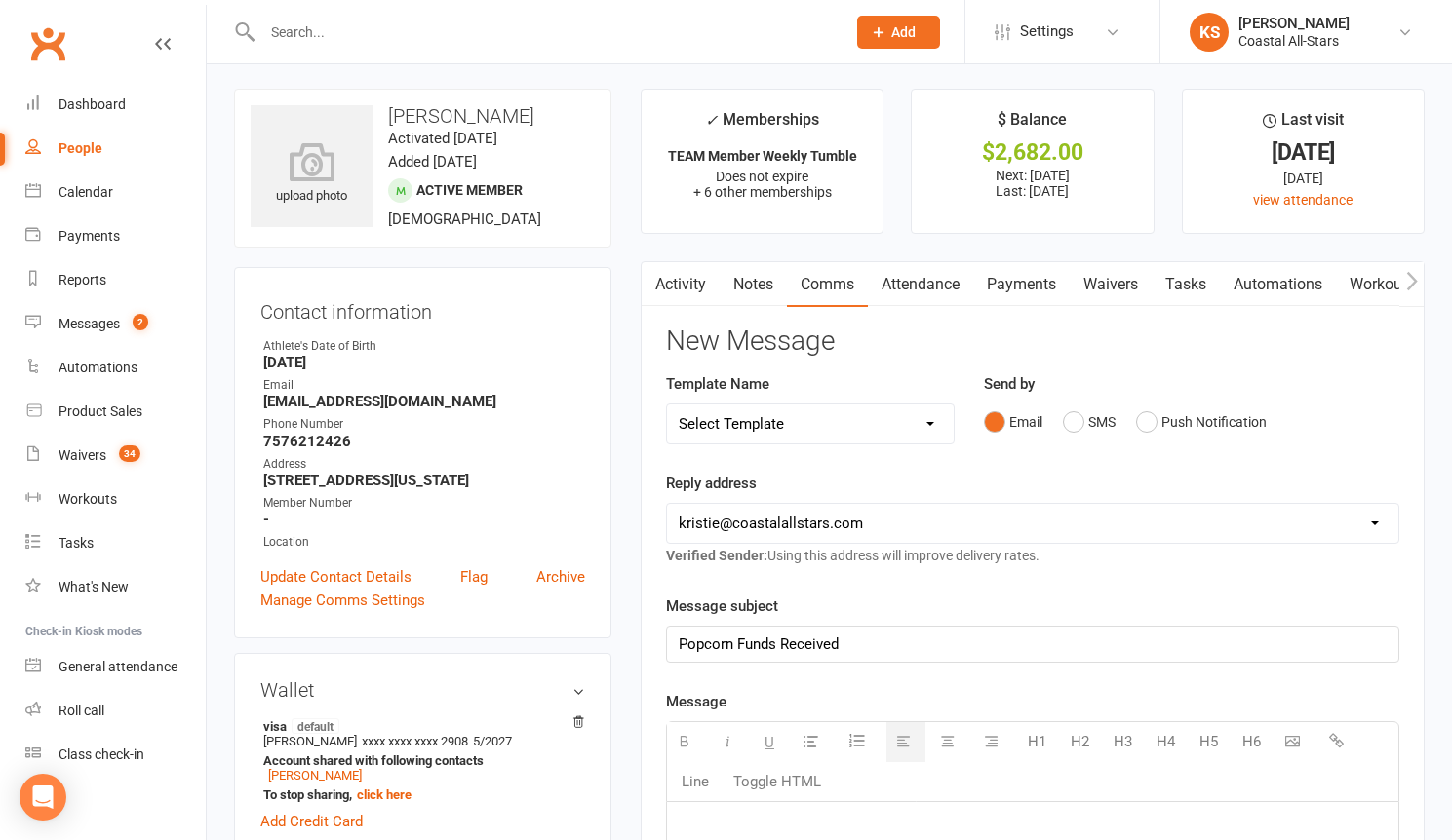
paste div
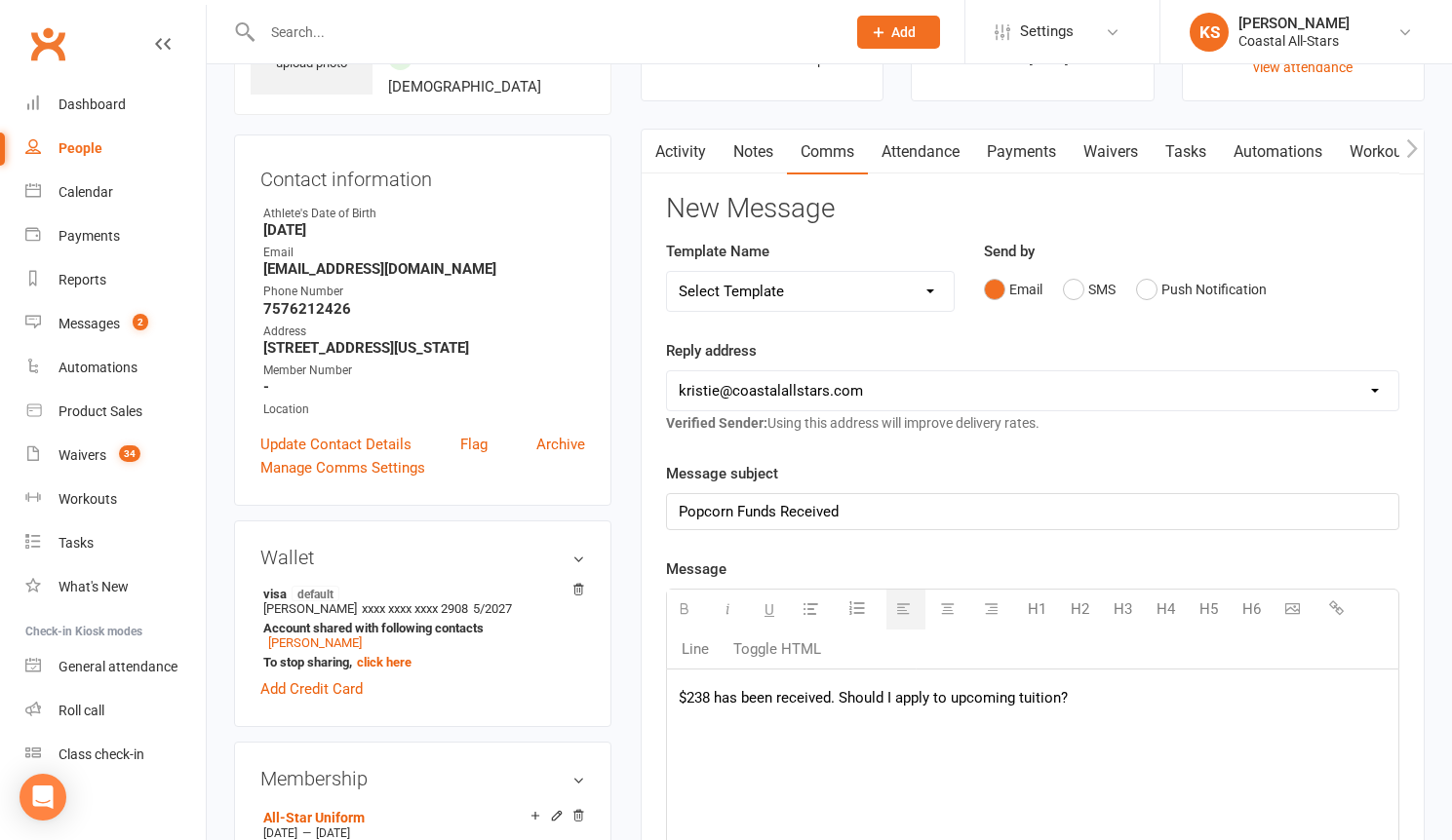
scroll to position [149, 0]
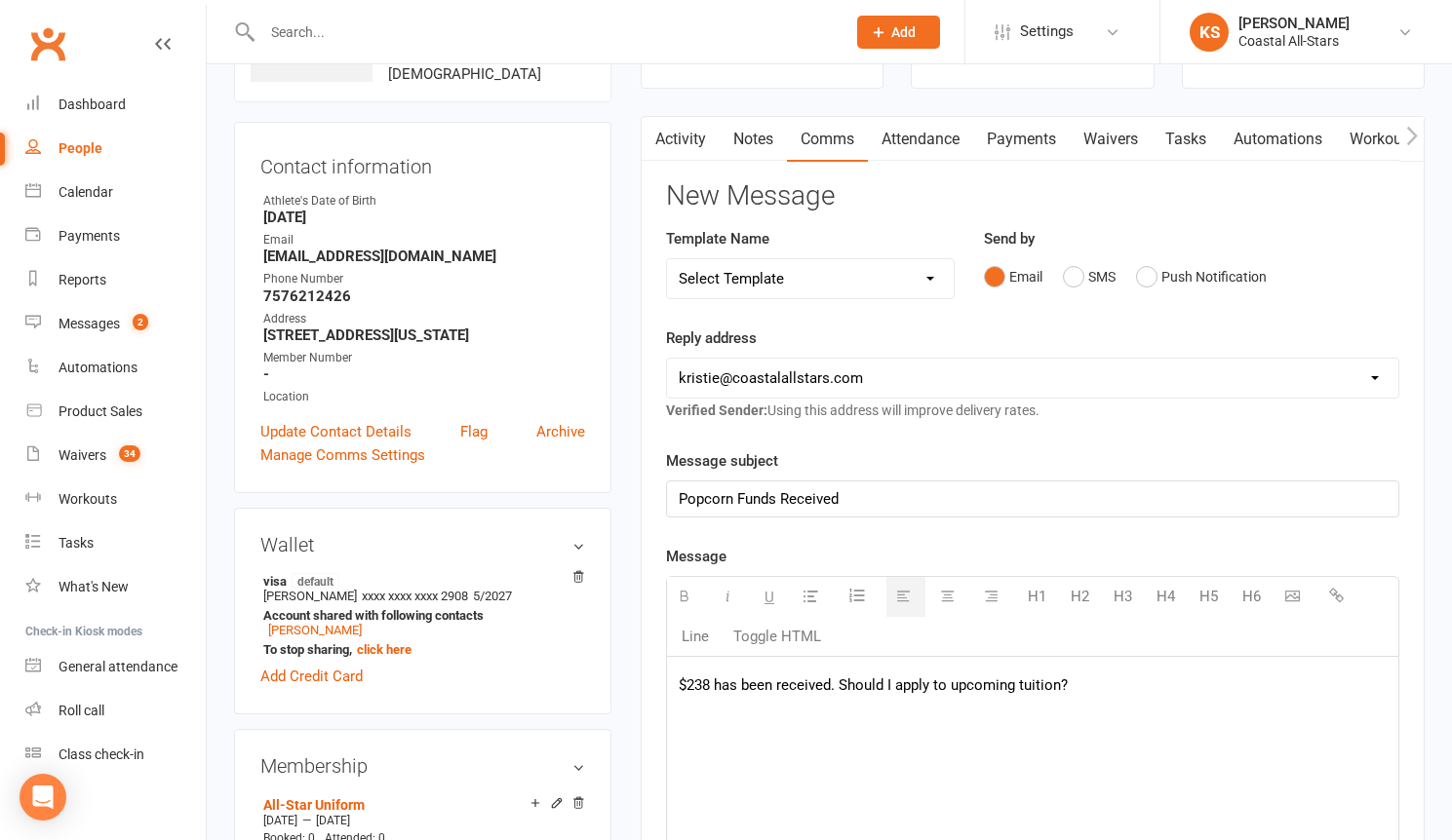
click at [709, 688] on p "$238 has been received. Should I apply to upcoming tuition?" at bounding box center [1032, 686] width 707 height 24
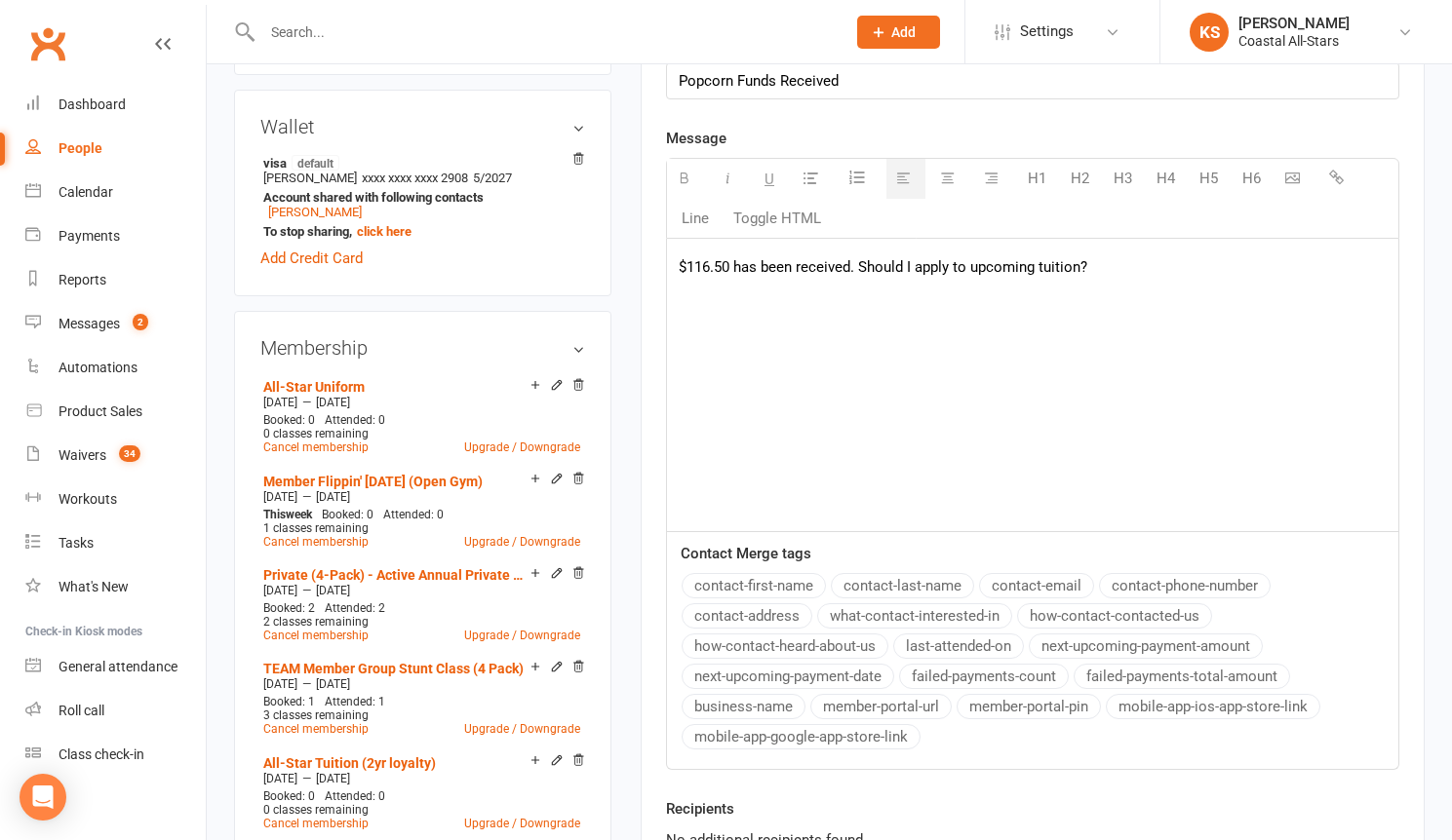
scroll to position [726, 0]
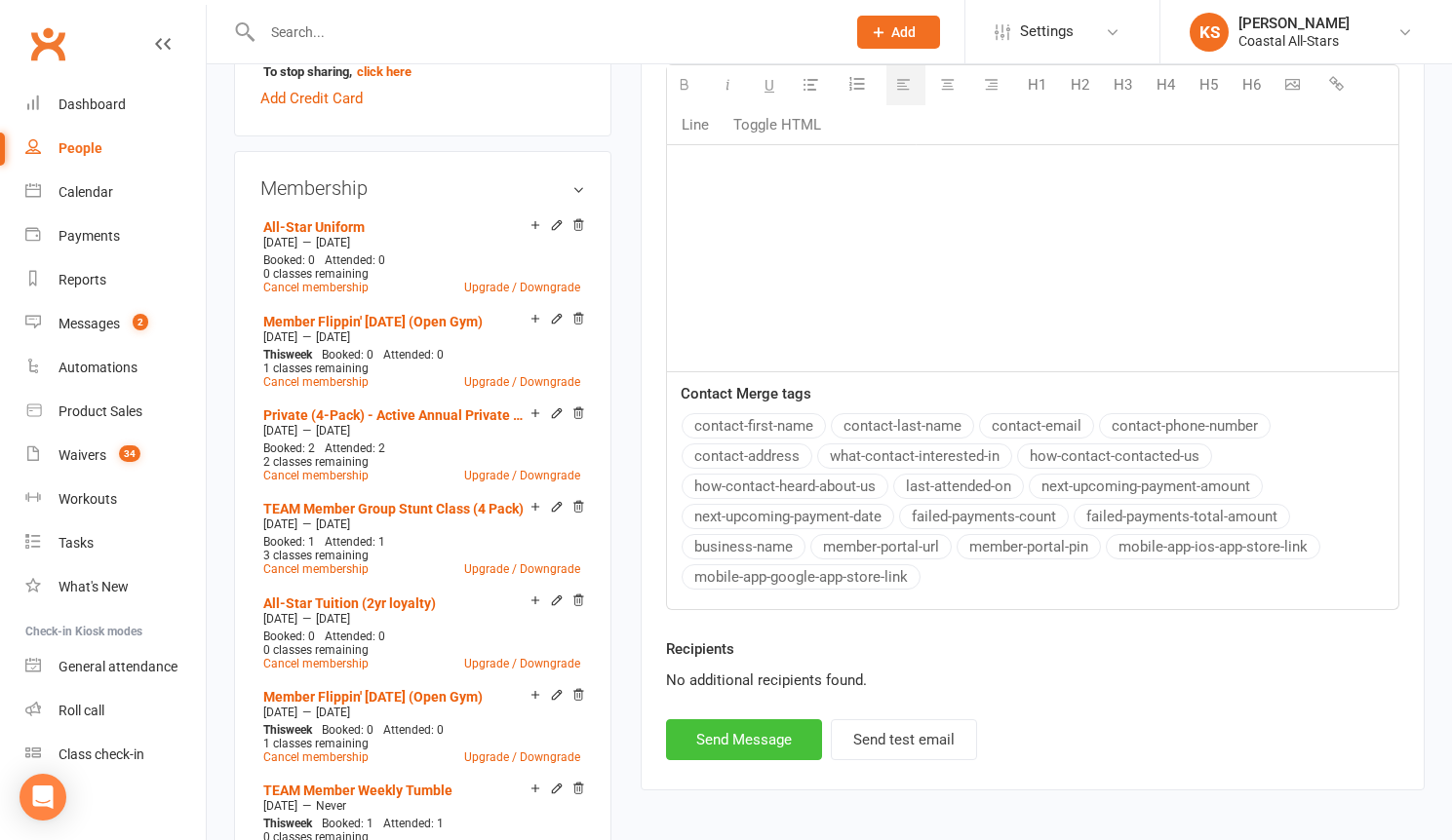
click at [725, 741] on button "Send Message" at bounding box center [744, 740] width 156 height 41
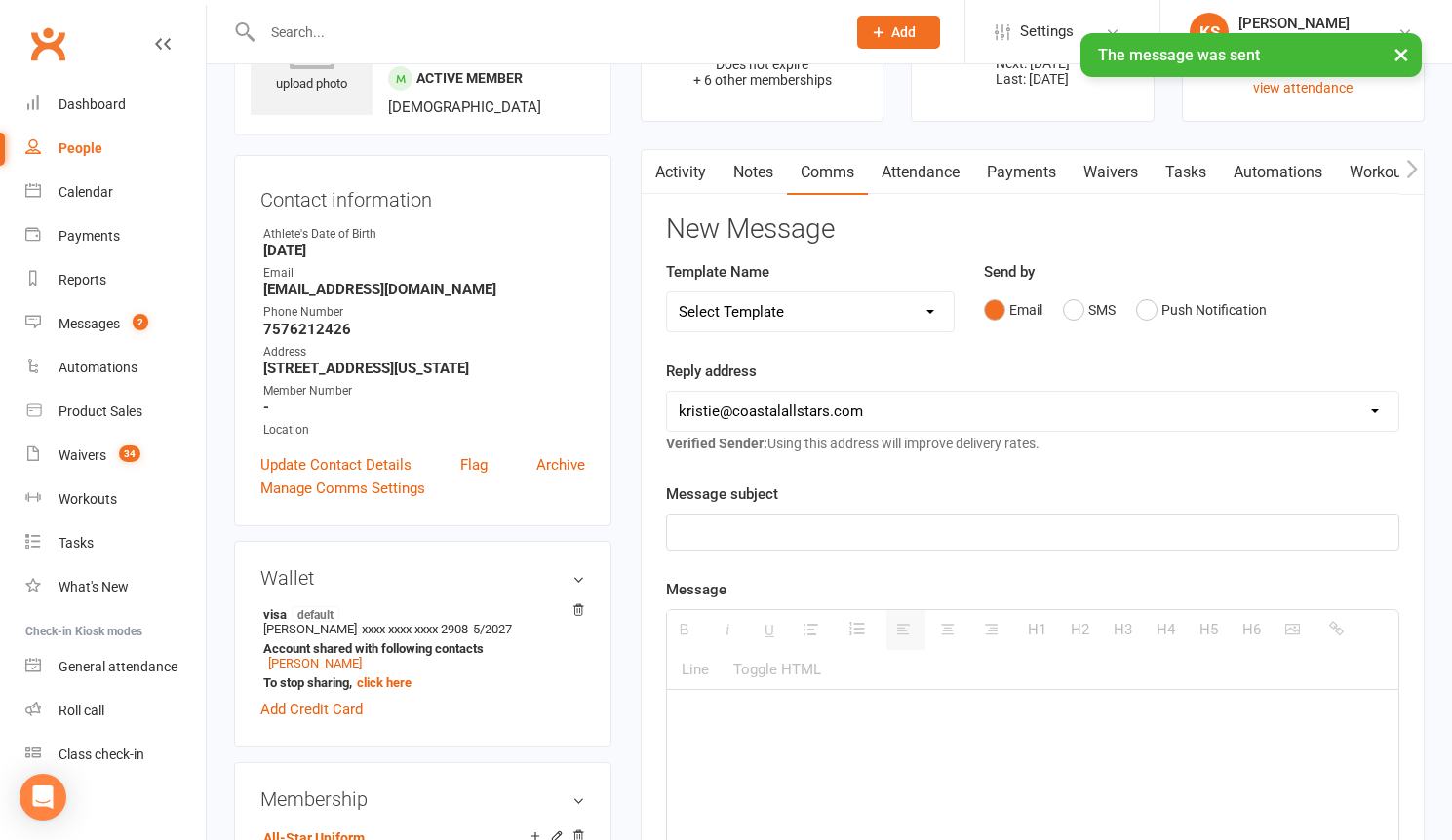
scroll to position [0, 0]
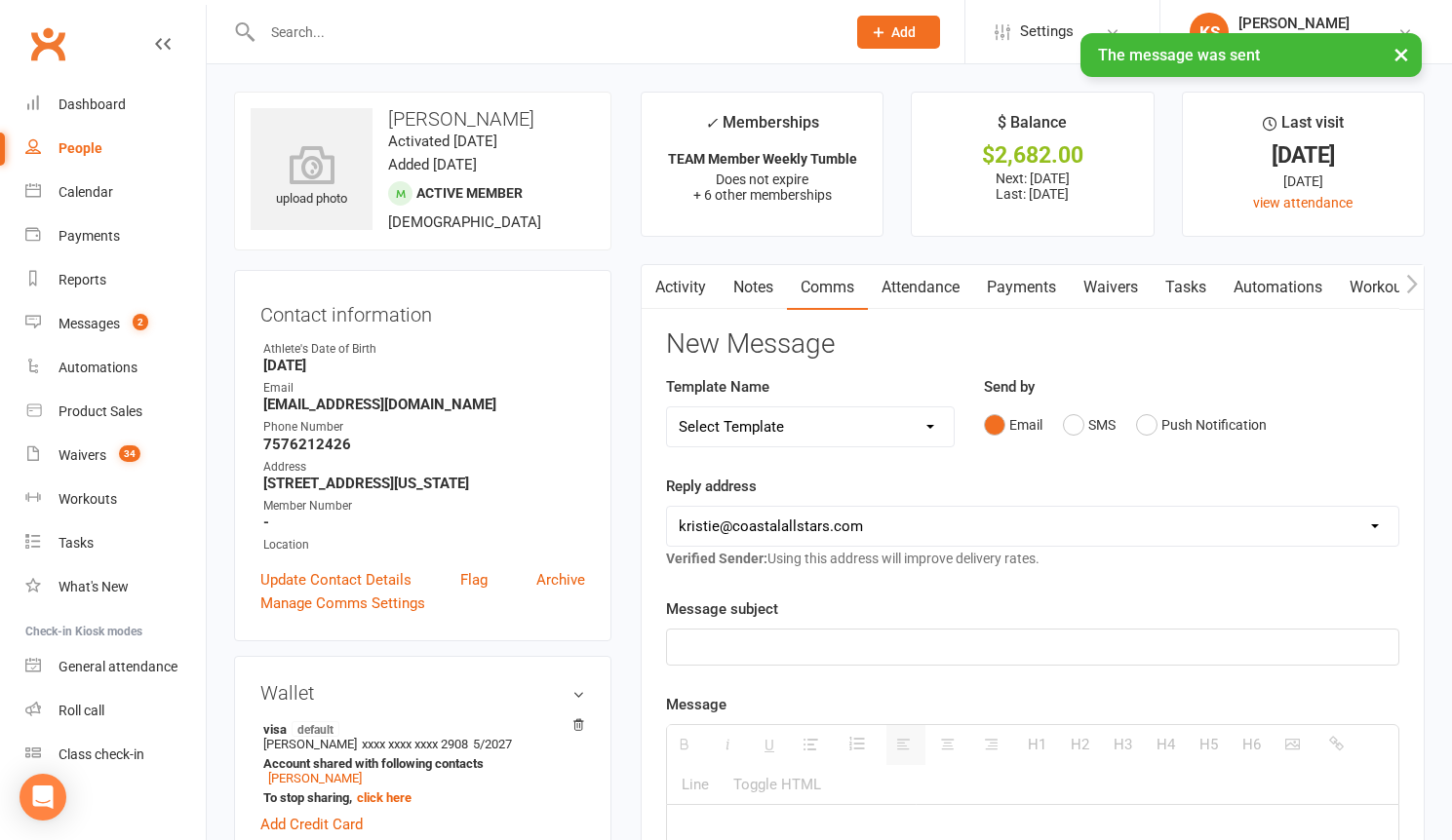
click at [365, 33] on div "× The message was sent" at bounding box center [713, 33] width 1426 height 0
click at [357, 30] on input "text" at bounding box center [544, 32] width 575 height 28
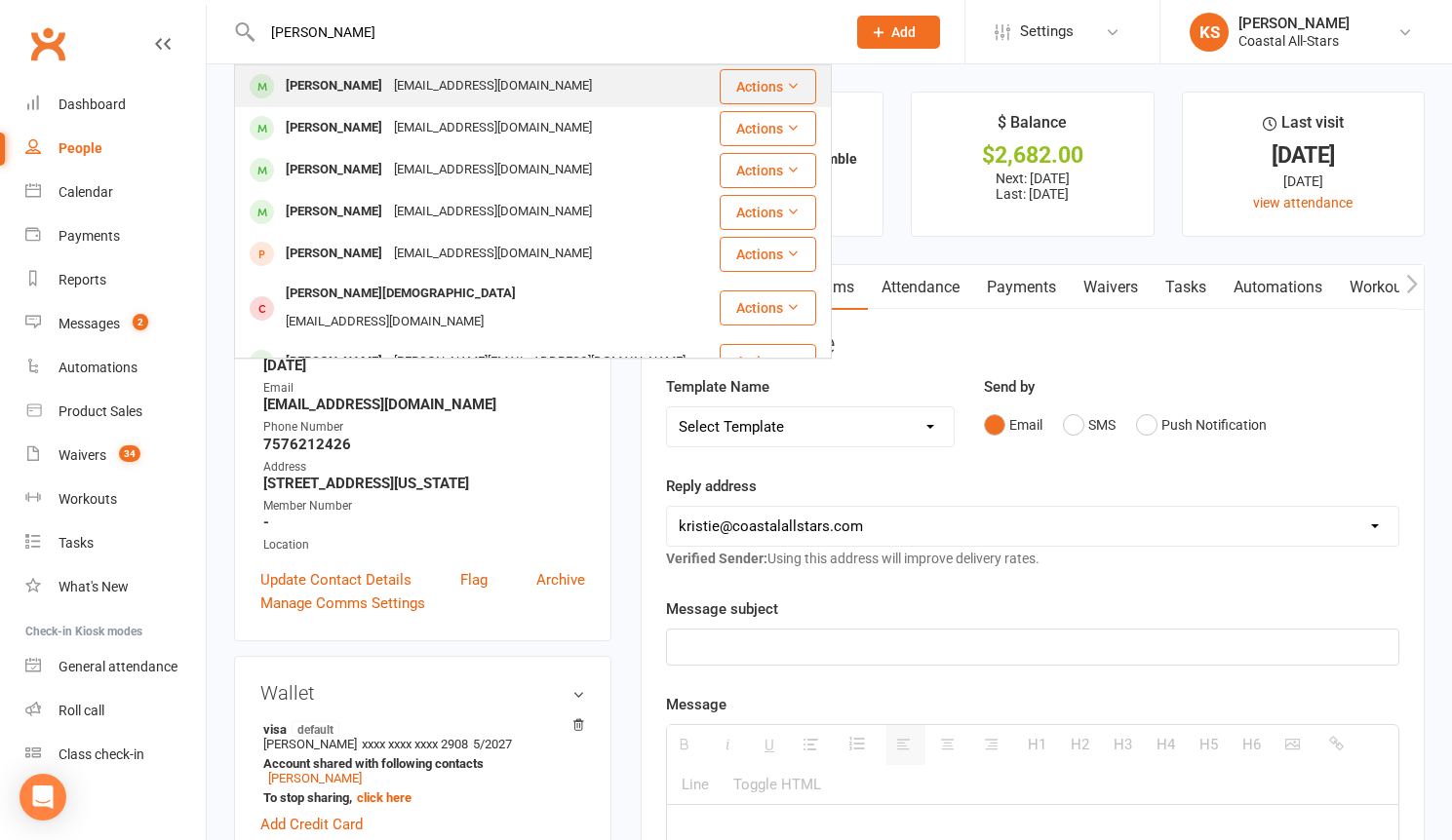
type input "[PERSON_NAME]"
click at [391, 81] on div "[EMAIL_ADDRESS][DOMAIN_NAME]" at bounding box center [492, 86] width 210 height 29
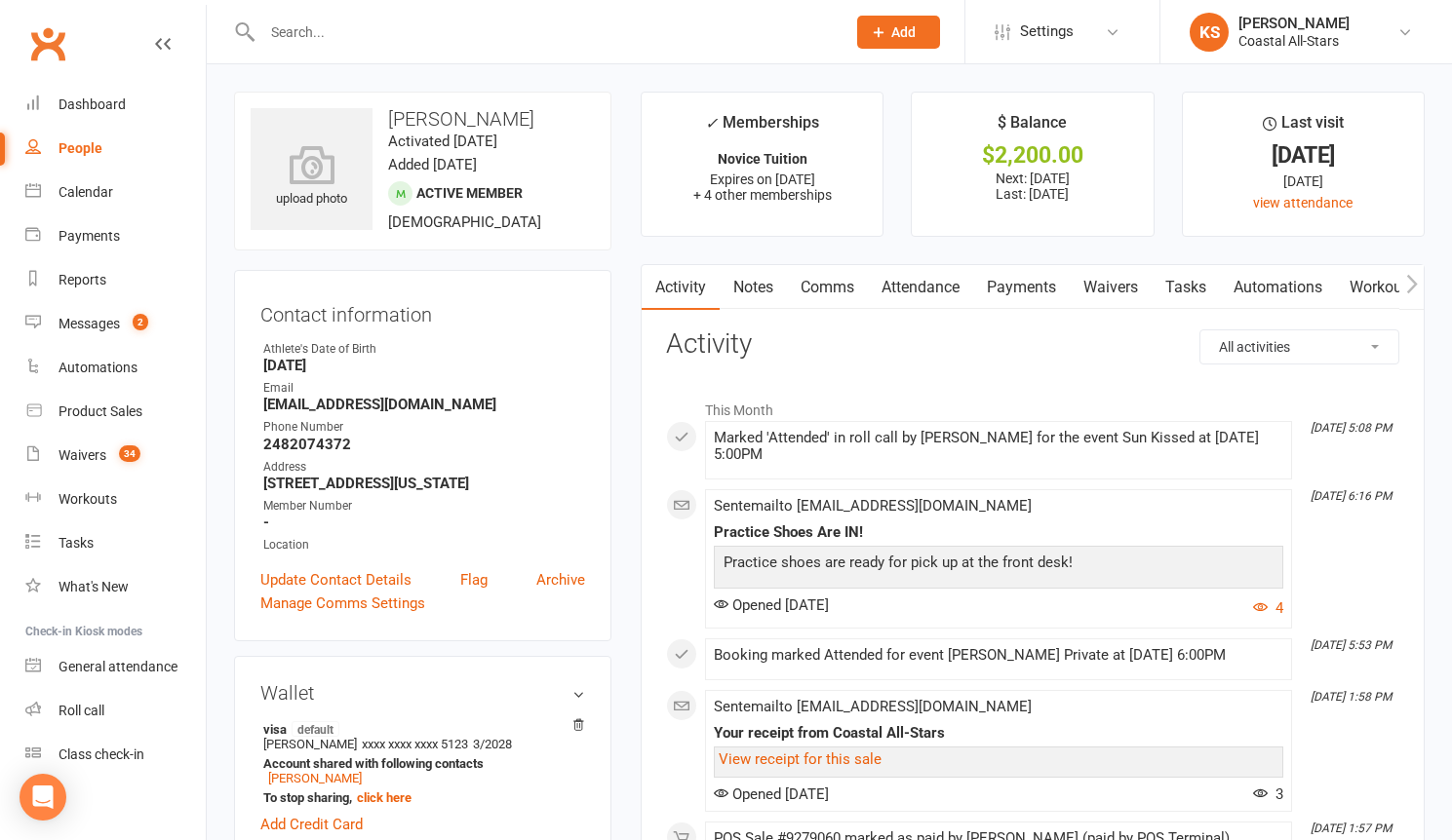
click at [1045, 275] on link "Payments" at bounding box center [1021, 288] width 96 height 45
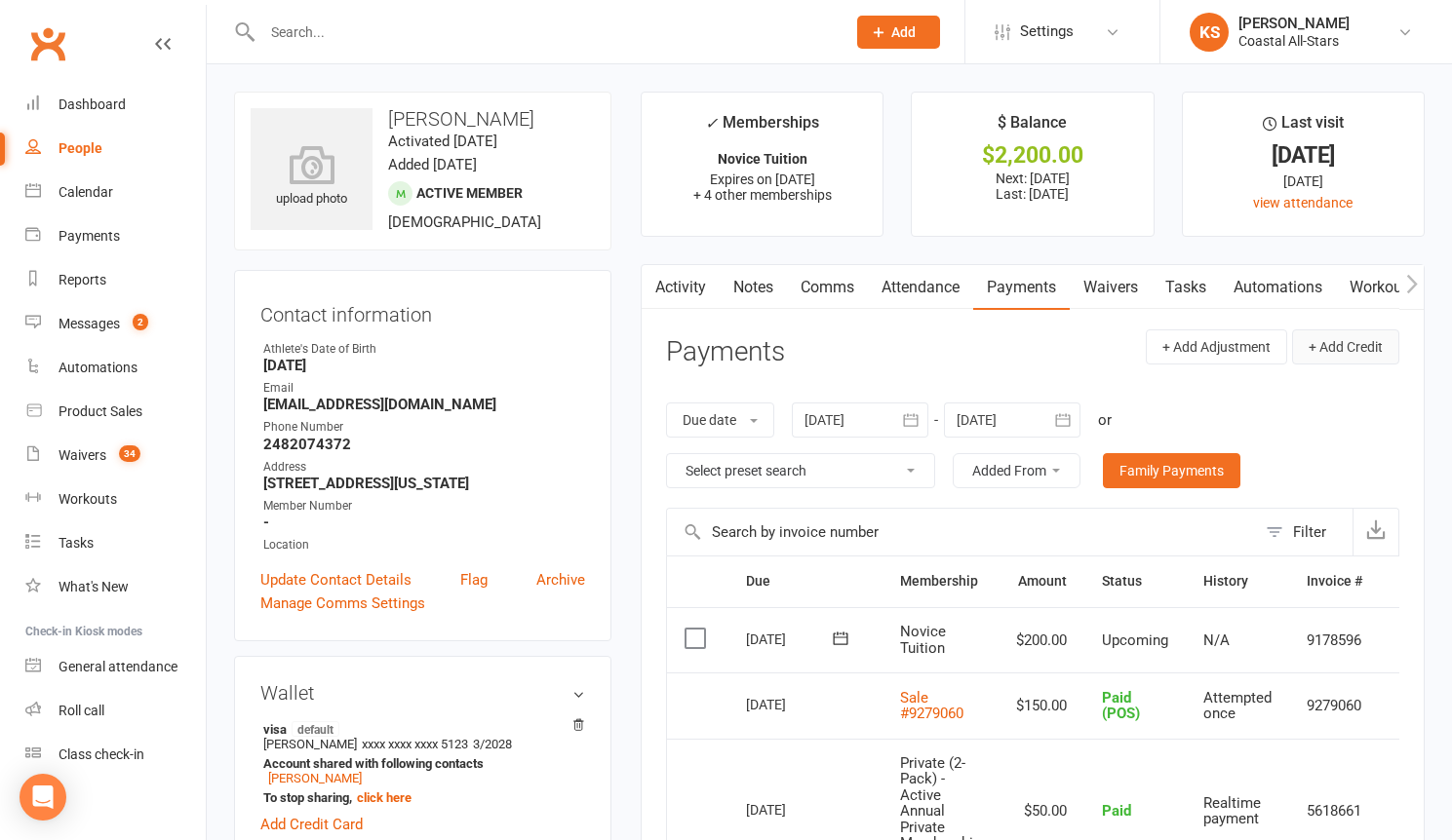
click at [1326, 359] on button "+ Add Credit" at bounding box center [1345, 347] width 107 height 35
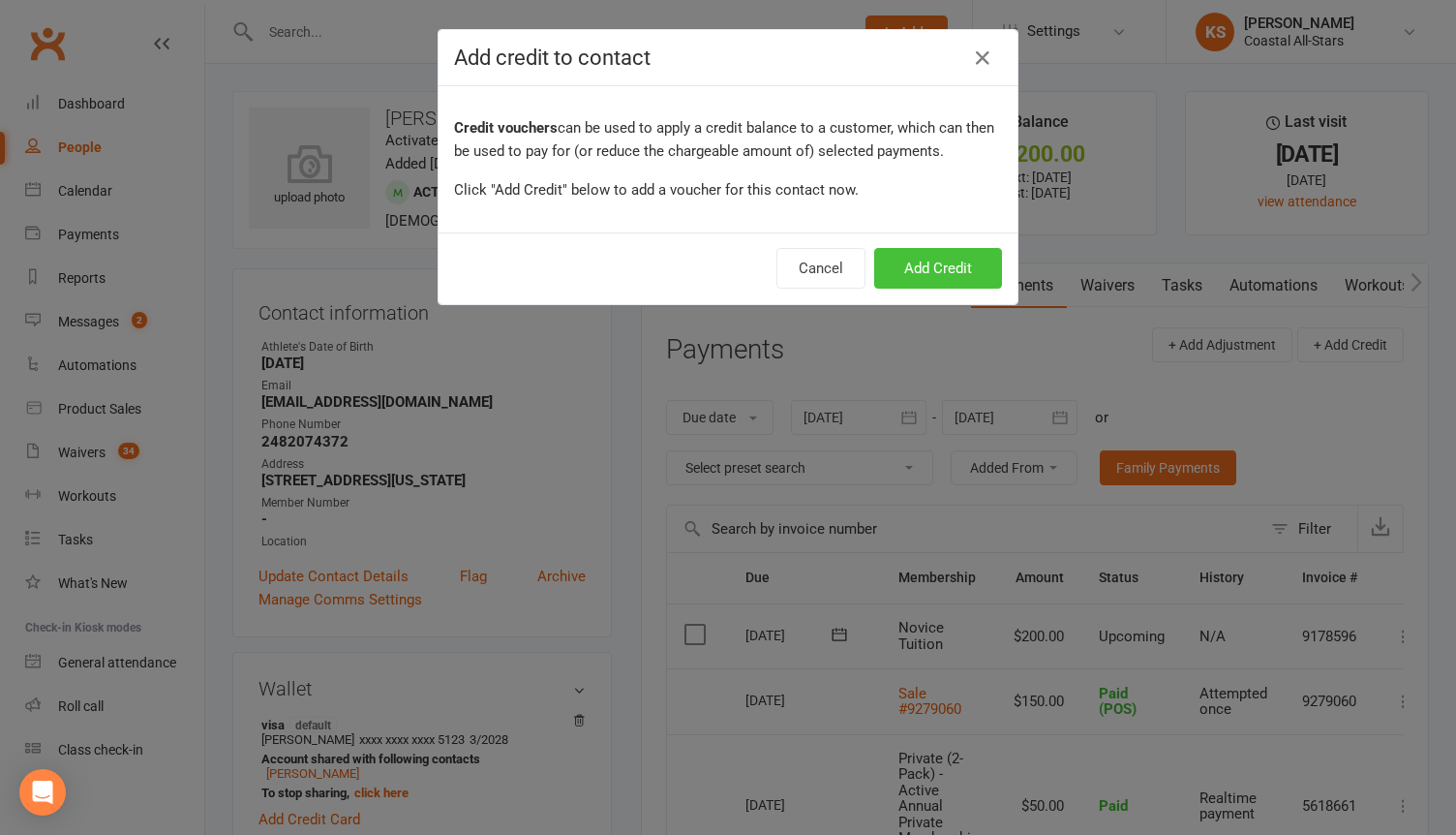
click at [920, 267] on button "Add Credit" at bounding box center [938, 269] width 128 height 41
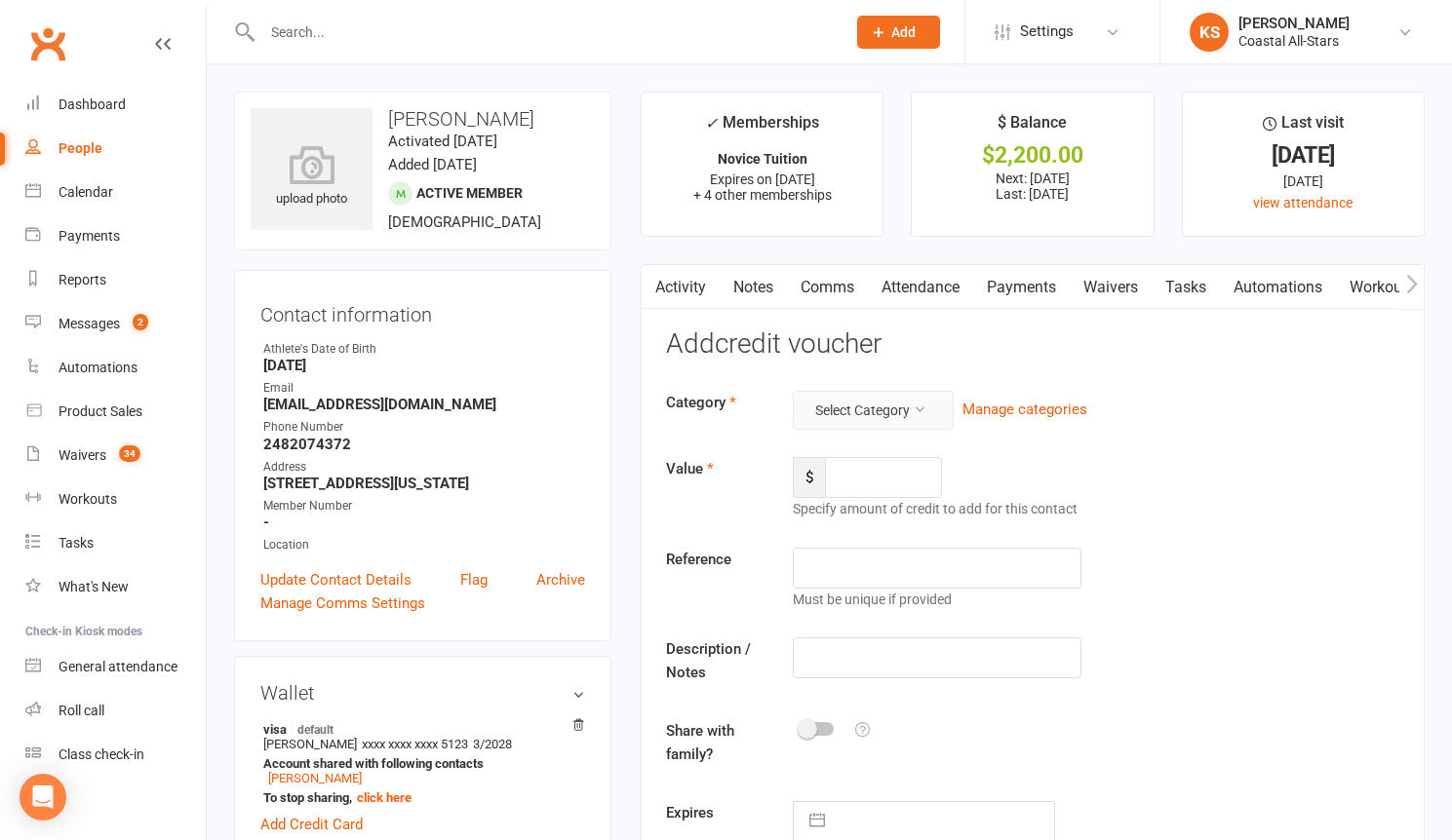
click at [868, 401] on button "Select Category" at bounding box center [874, 410] width 161 height 39
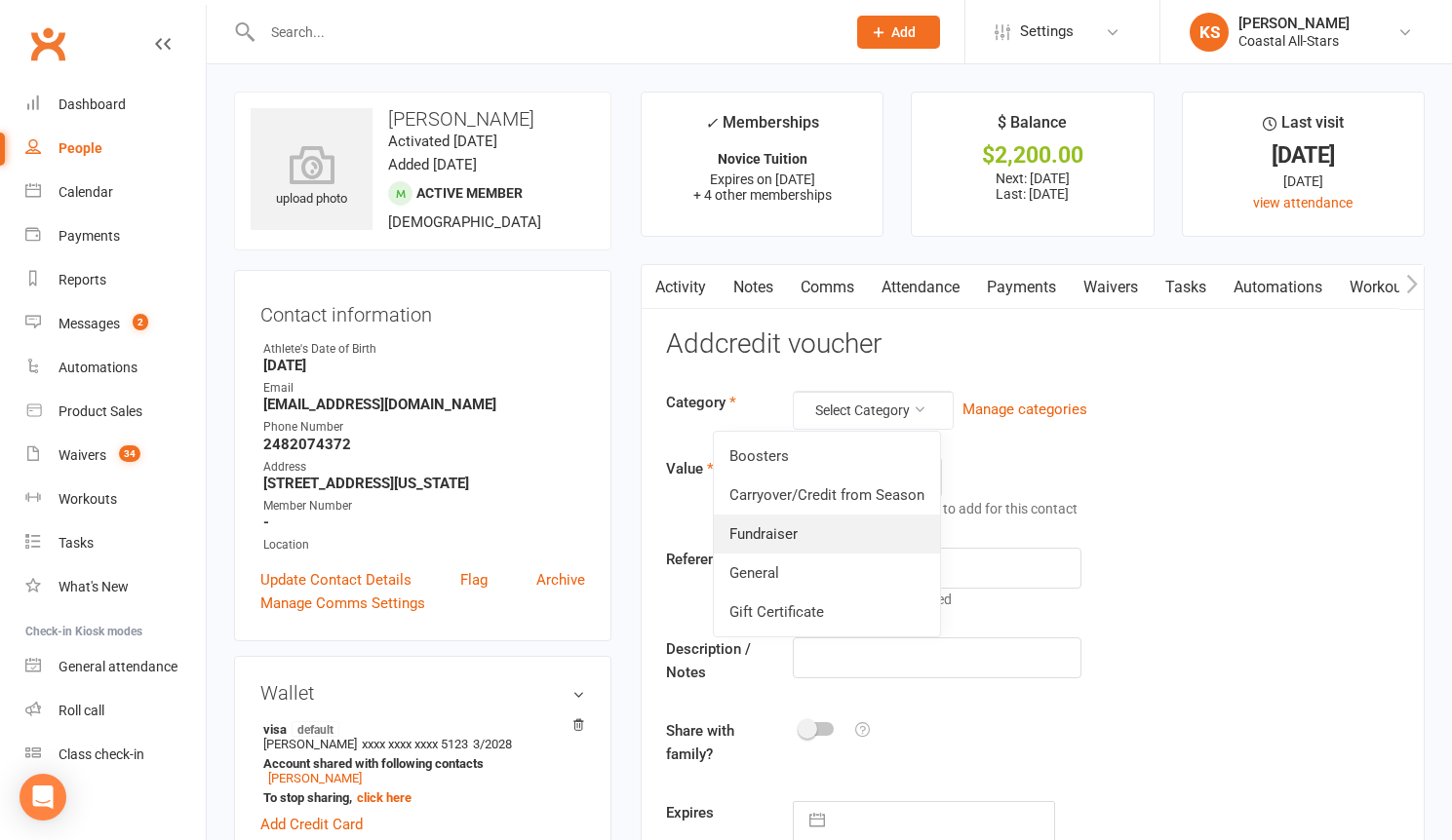
click at [812, 535] on link "Fundraiser" at bounding box center [826, 534] width 226 height 39
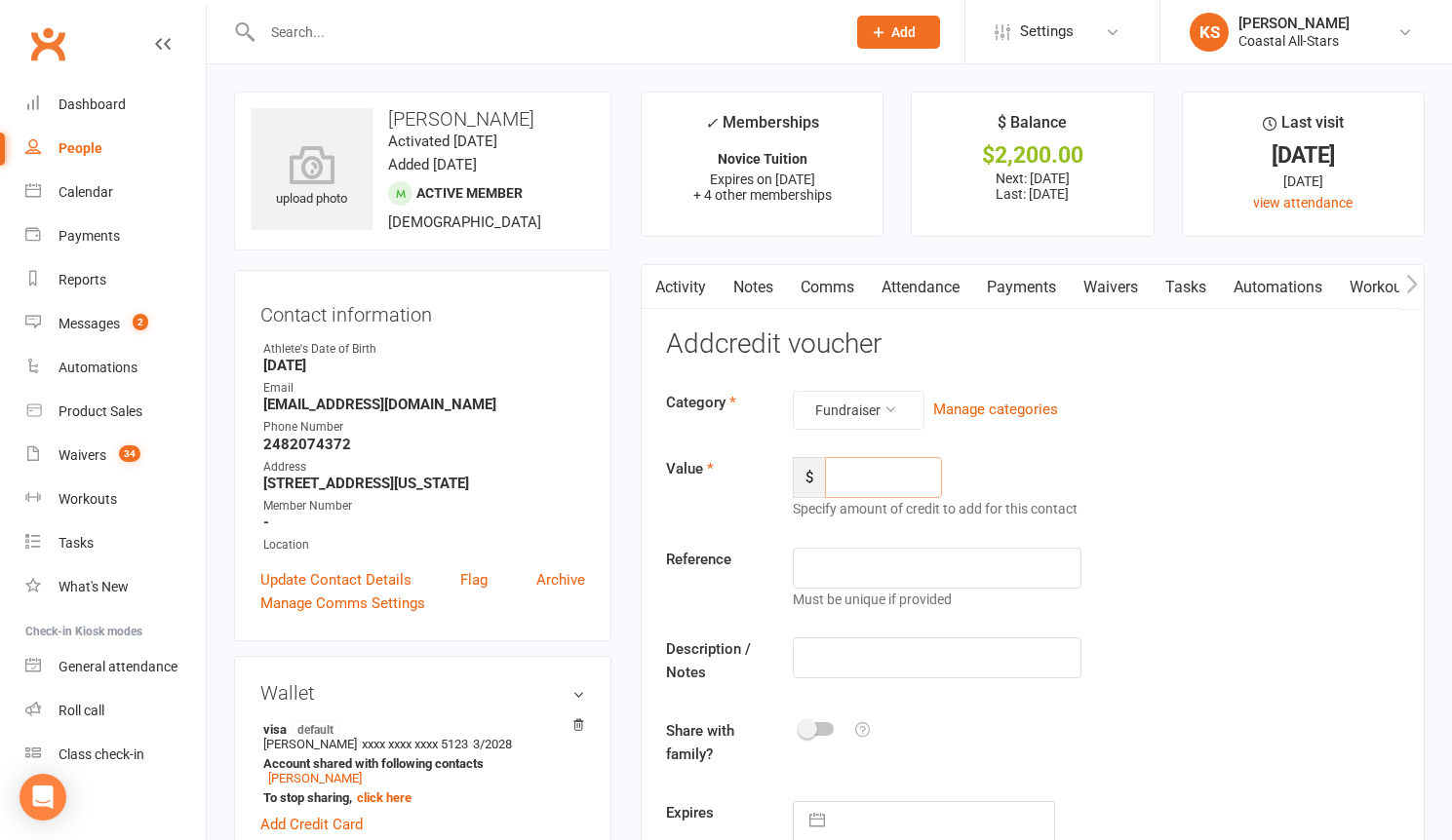
click at [877, 479] on input "number" at bounding box center [882, 478] width 117 height 41
type input "112"
click at [866, 639] on input "text" at bounding box center [937, 658] width 288 height 41
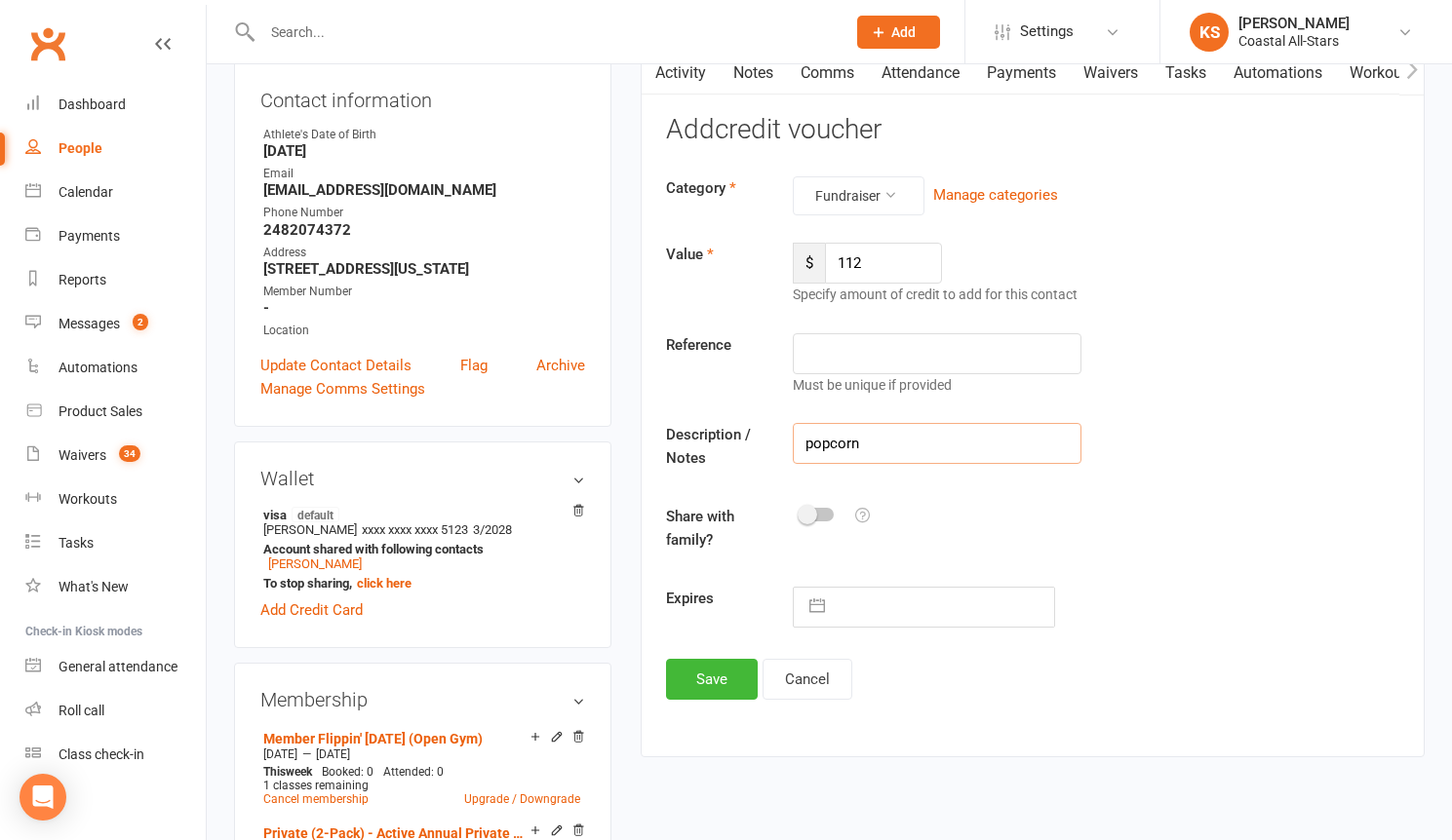
scroll to position [375, 0]
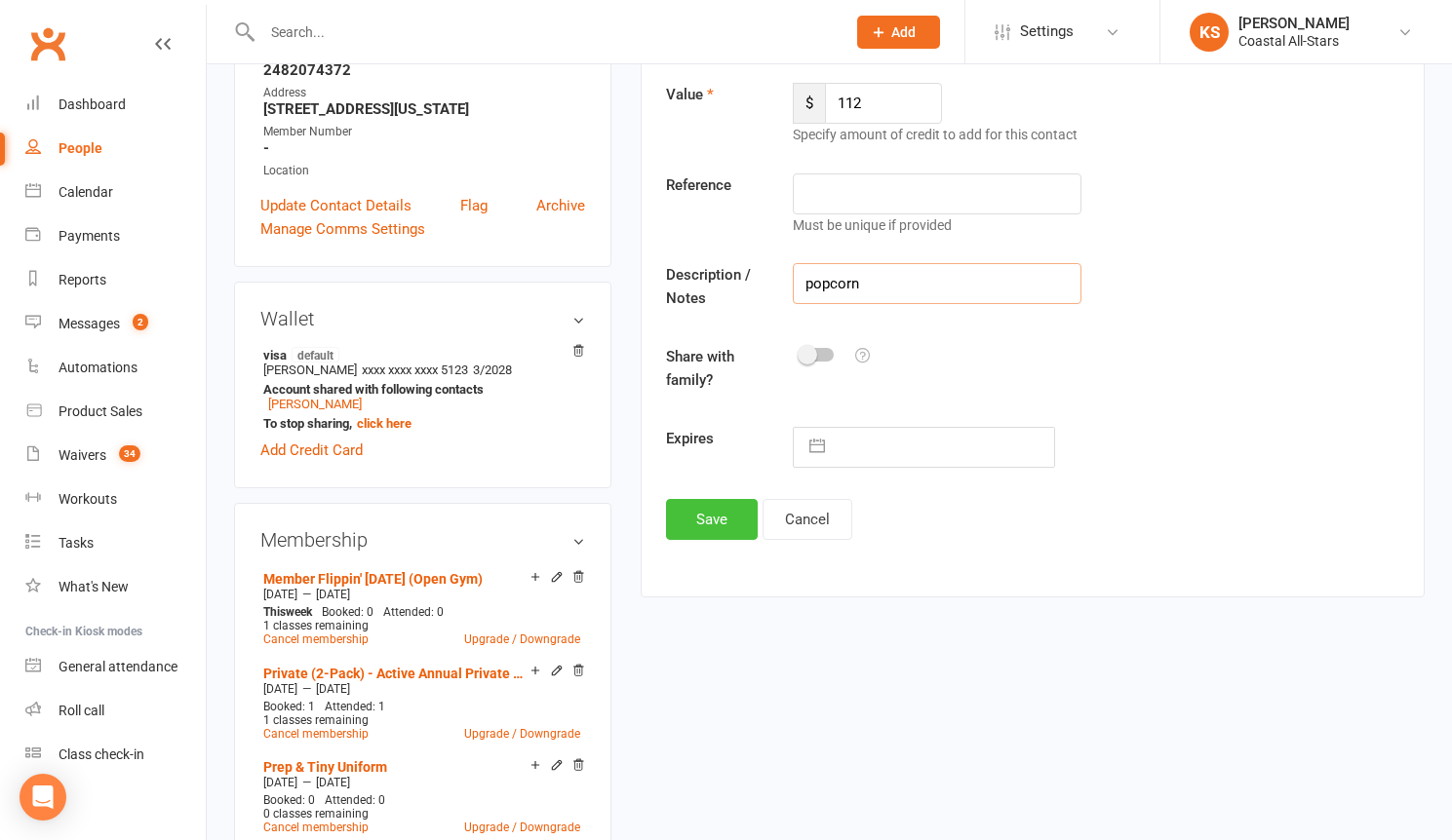
type input "popcorn"
click at [719, 527] on button "Save" at bounding box center [711, 519] width 91 height 41
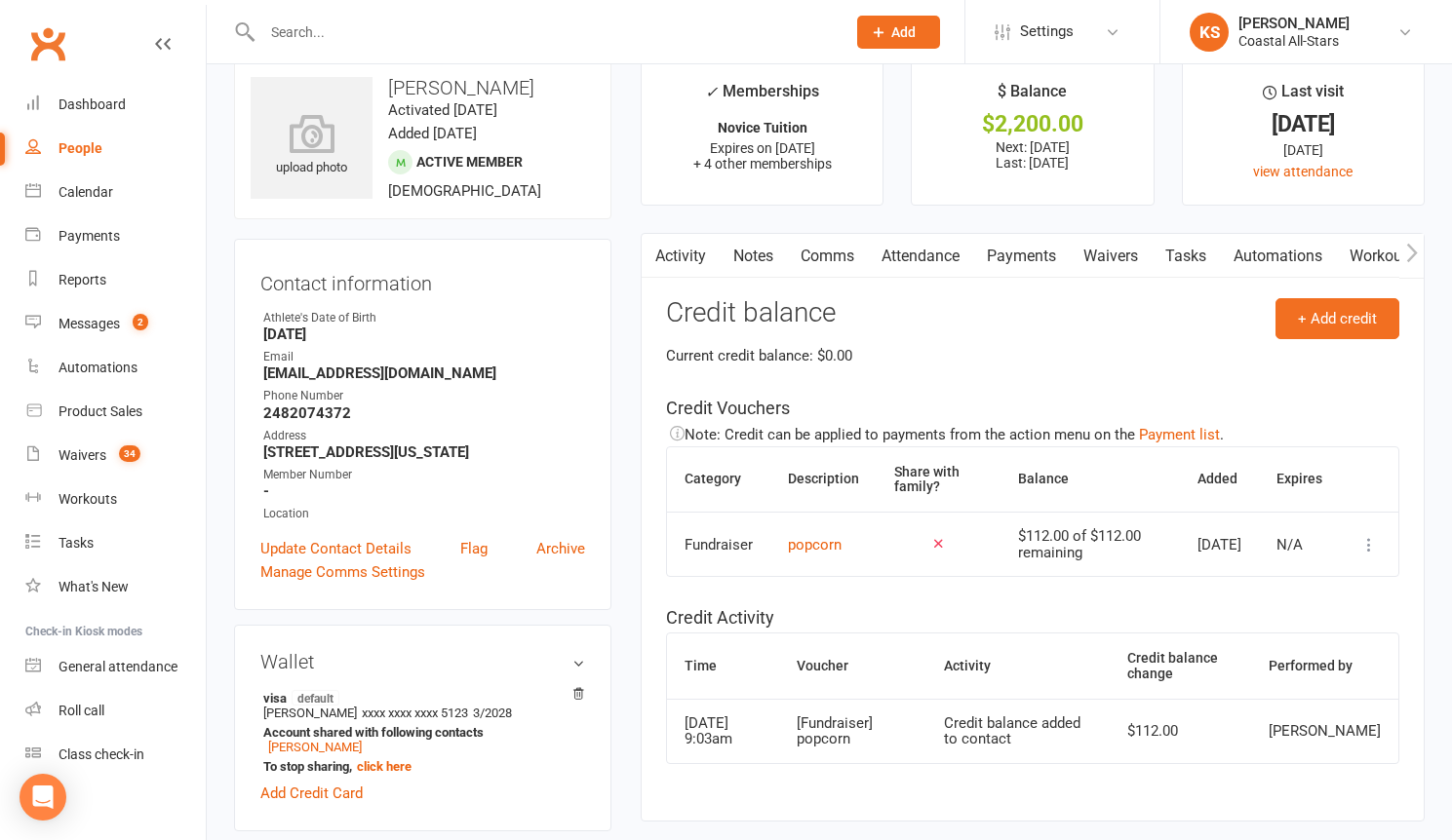
scroll to position [0, 0]
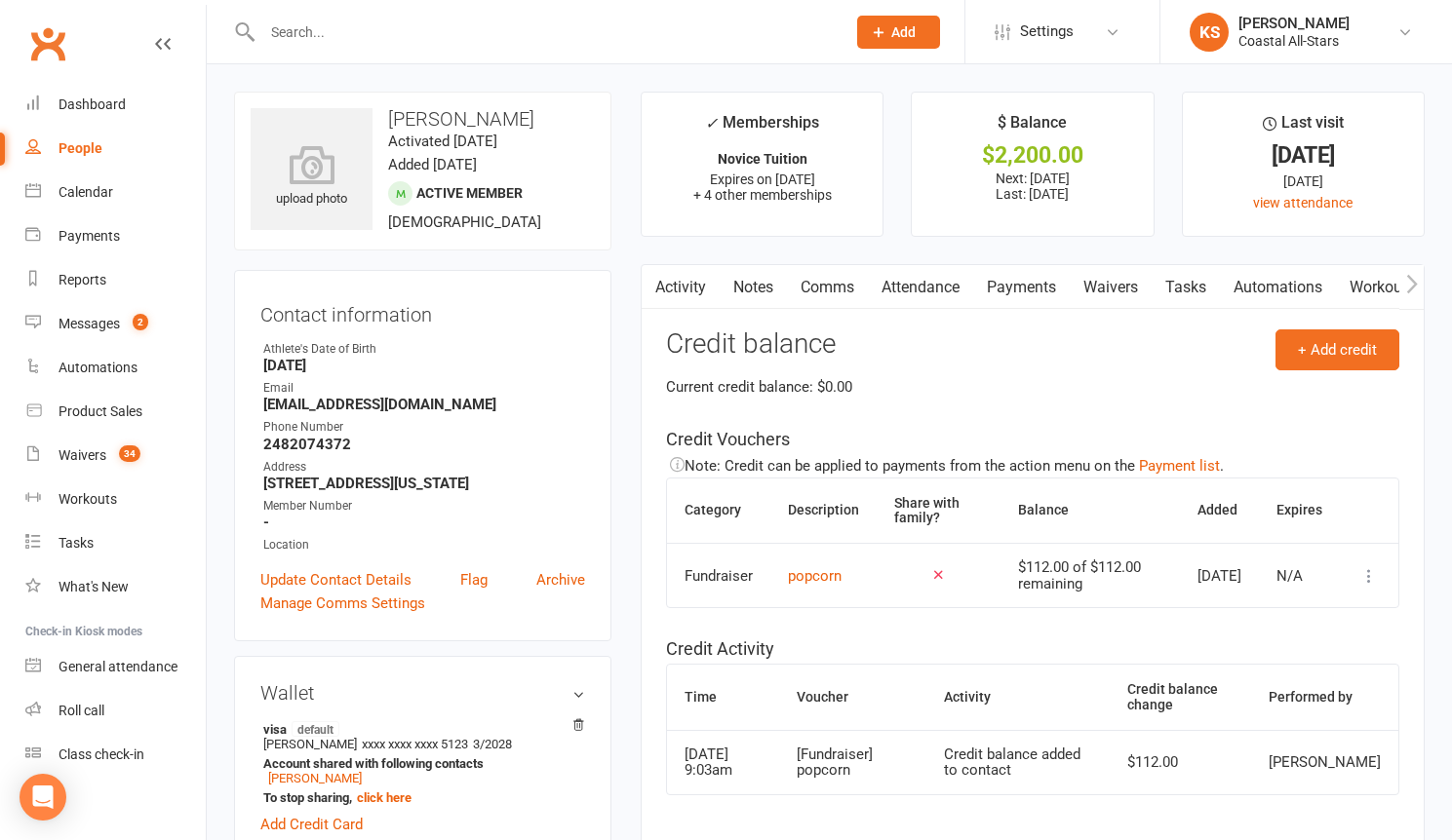
click at [997, 278] on link "Payments" at bounding box center [1021, 288] width 96 height 45
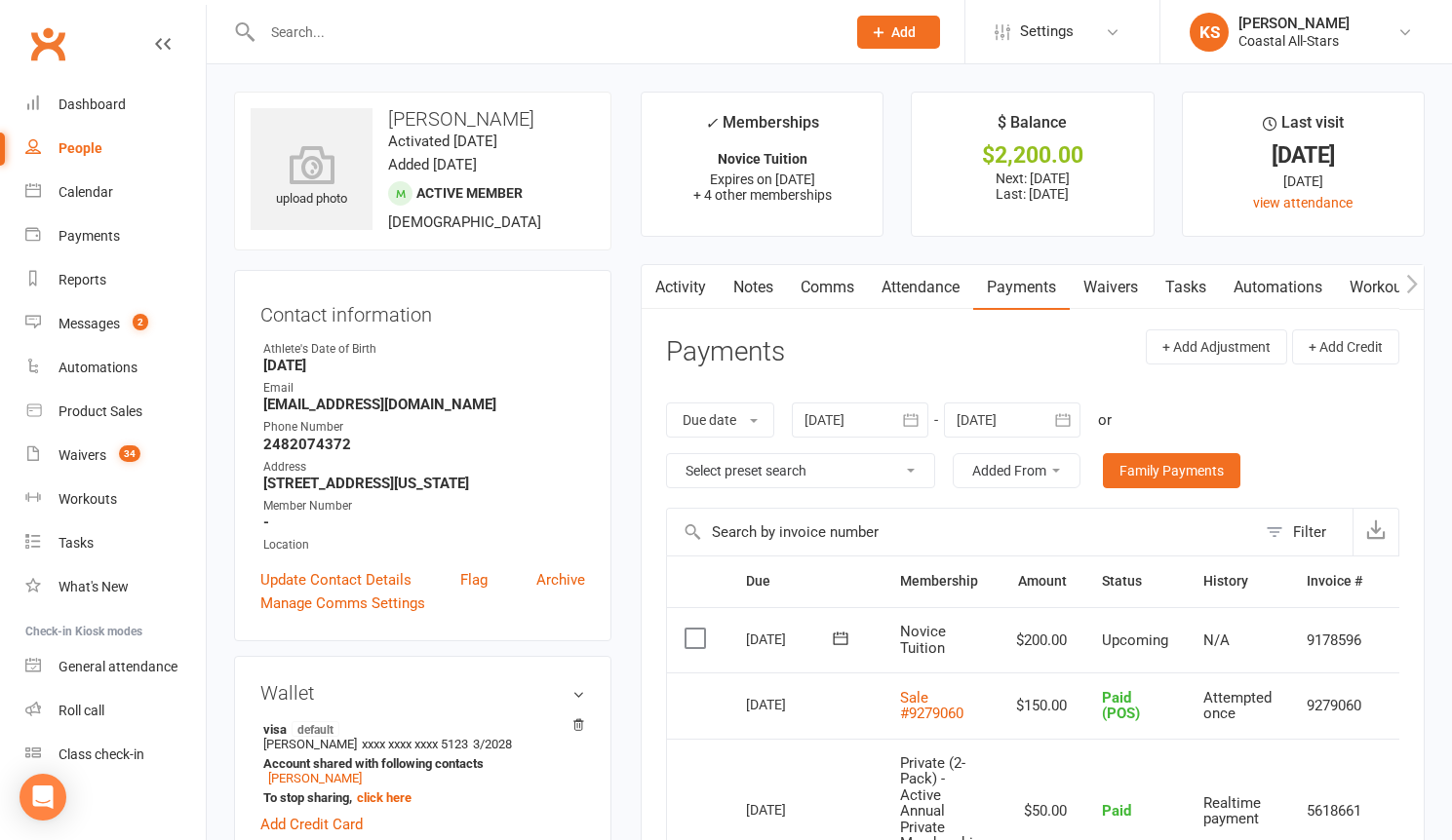
click at [813, 287] on link "Comms" at bounding box center [827, 288] width 81 height 45
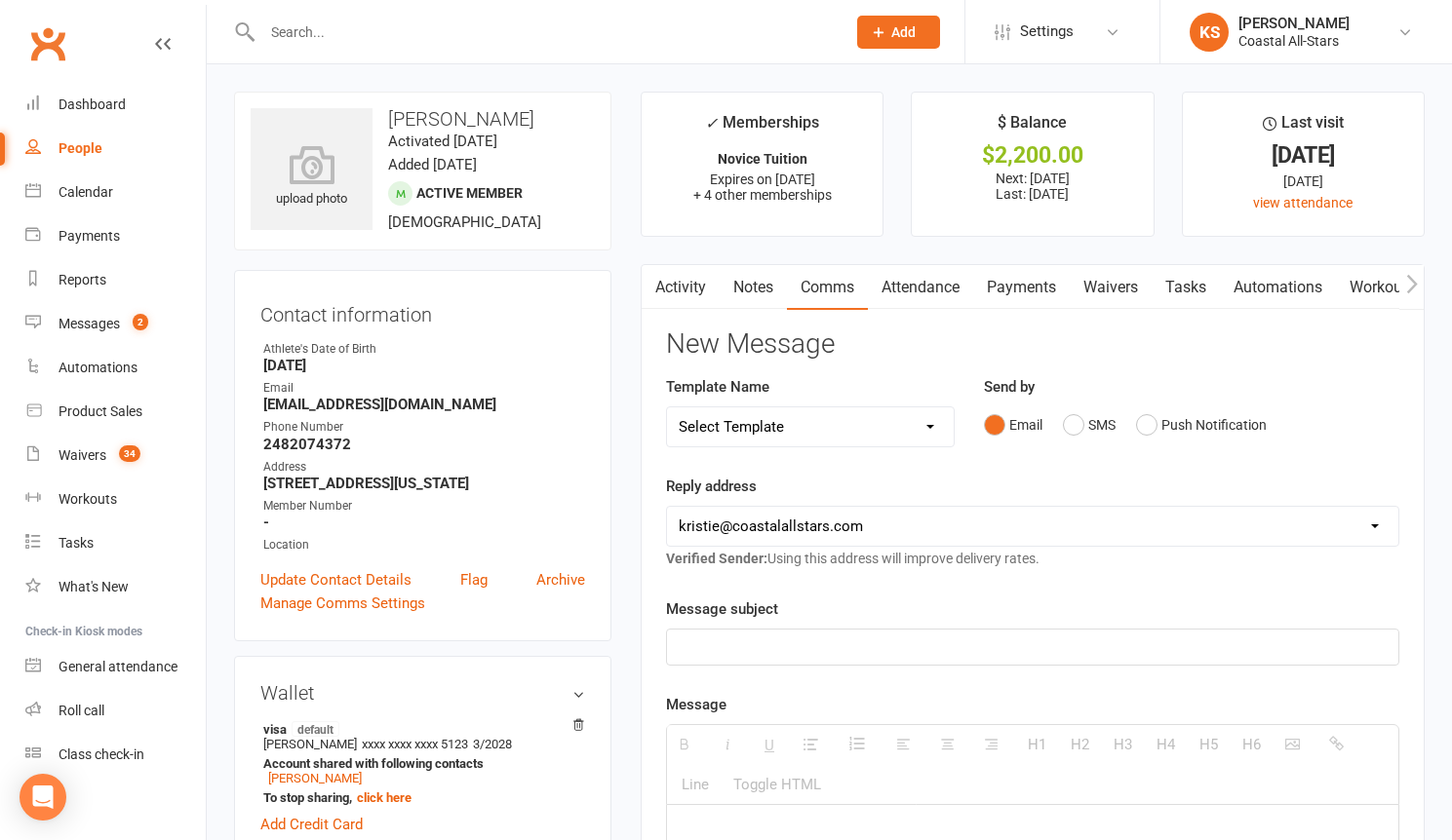
click at [851, 631] on div at bounding box center [1032, 647] width 731 height 35
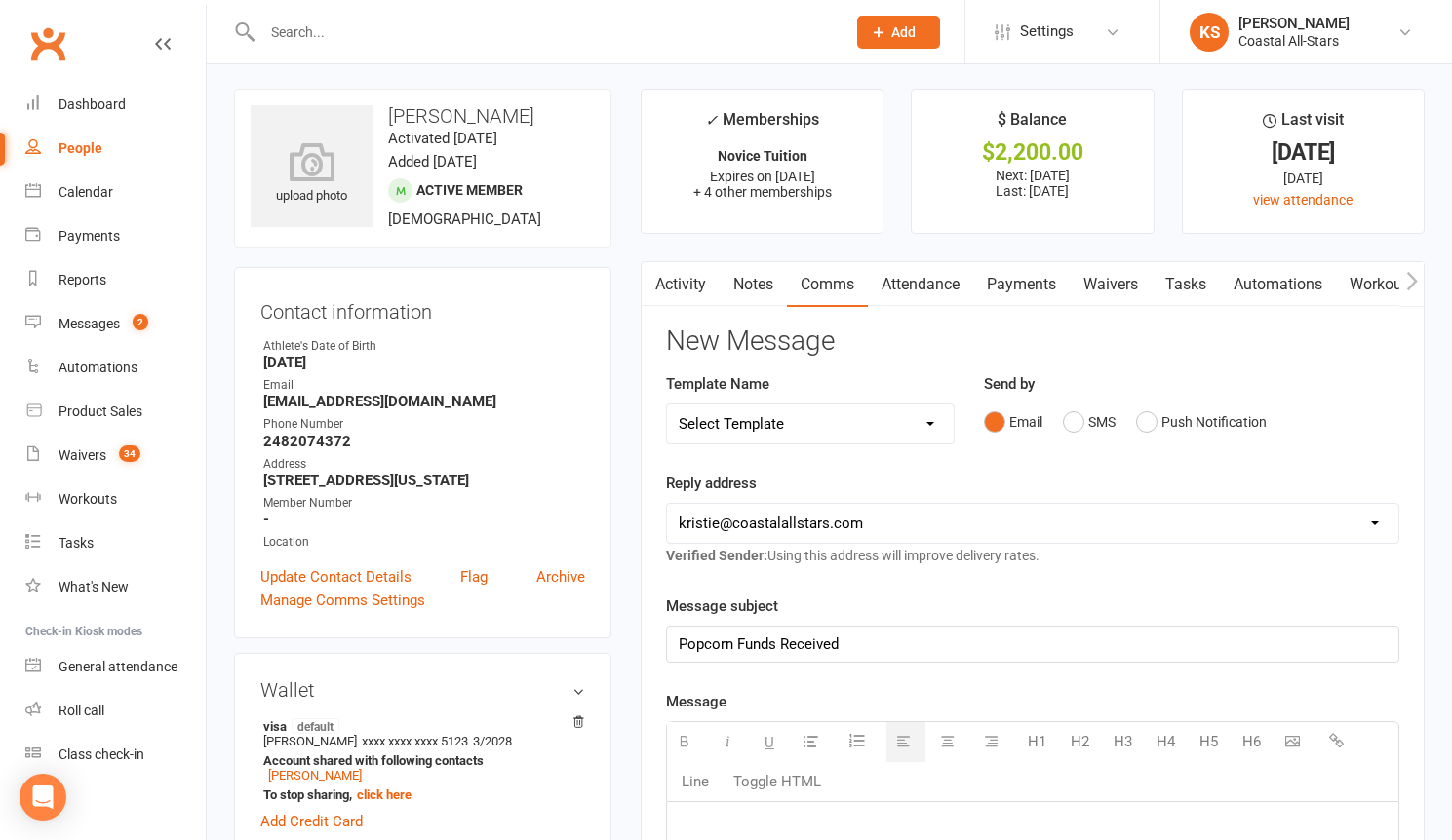
paste div
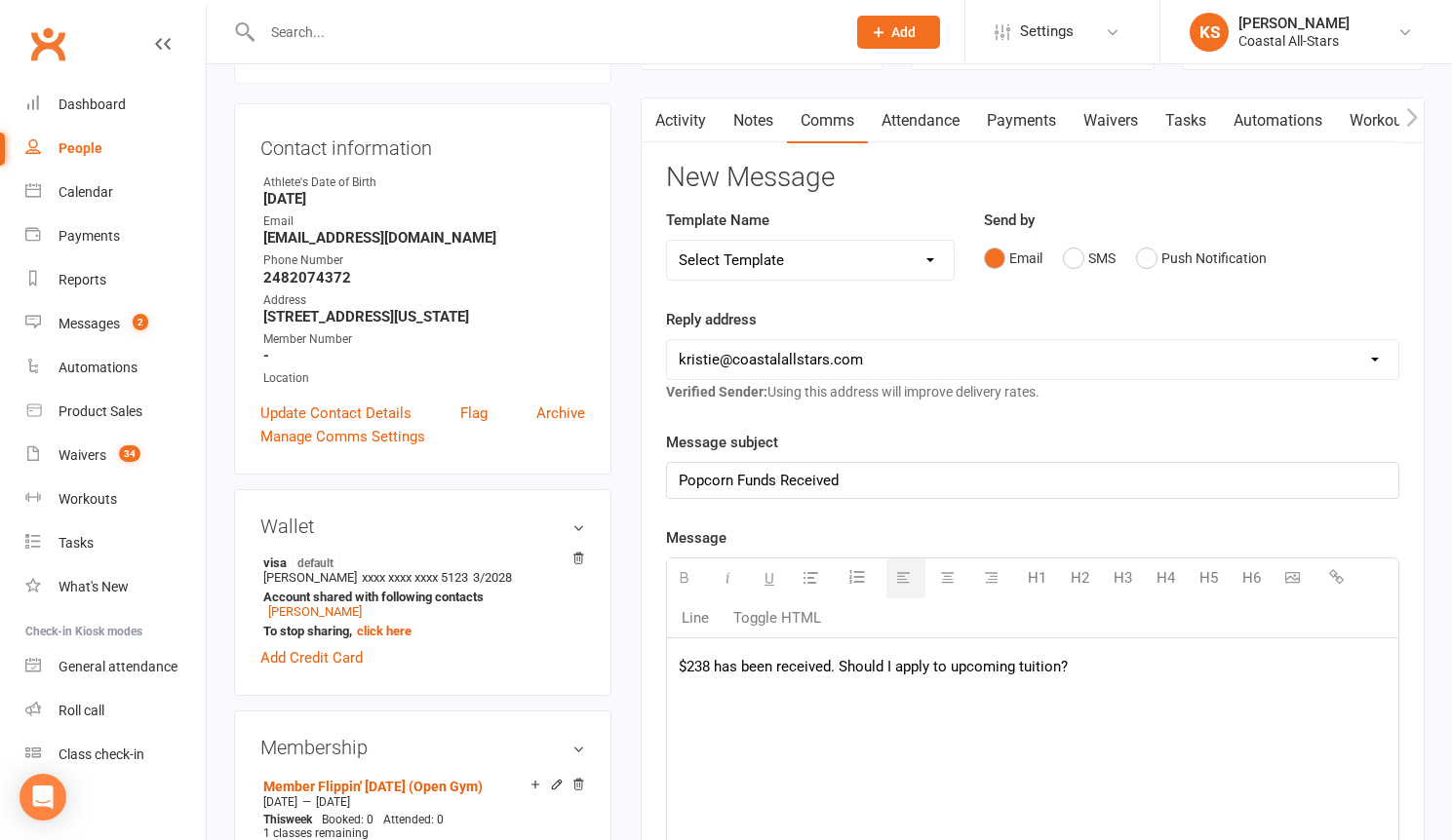
scroll to position [409, 0]
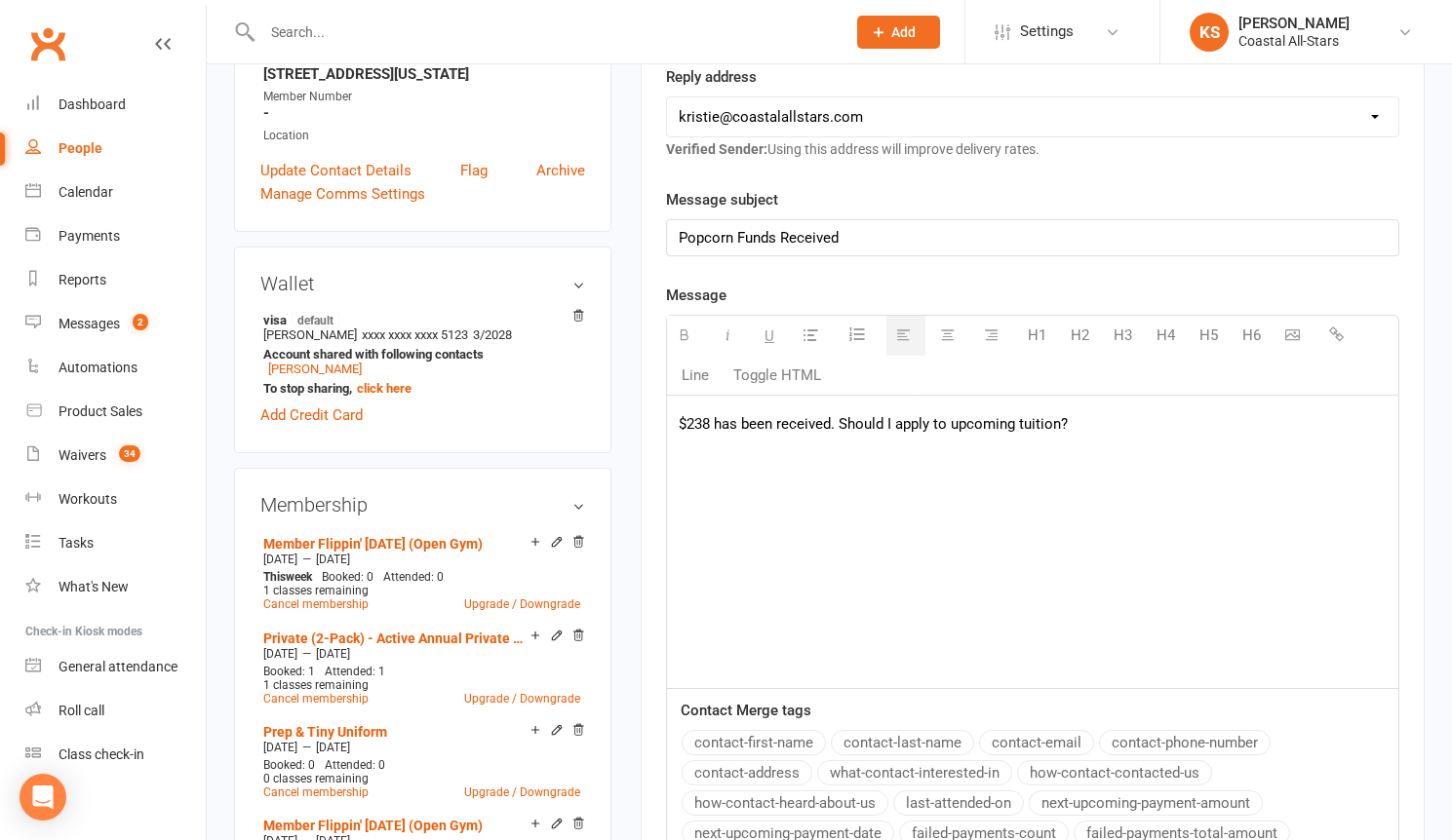
click at [707, 424] on p "$238 has been received. Should I apply to upcoming tuition?" at bounding box center [1032, 424] width 707 height 24
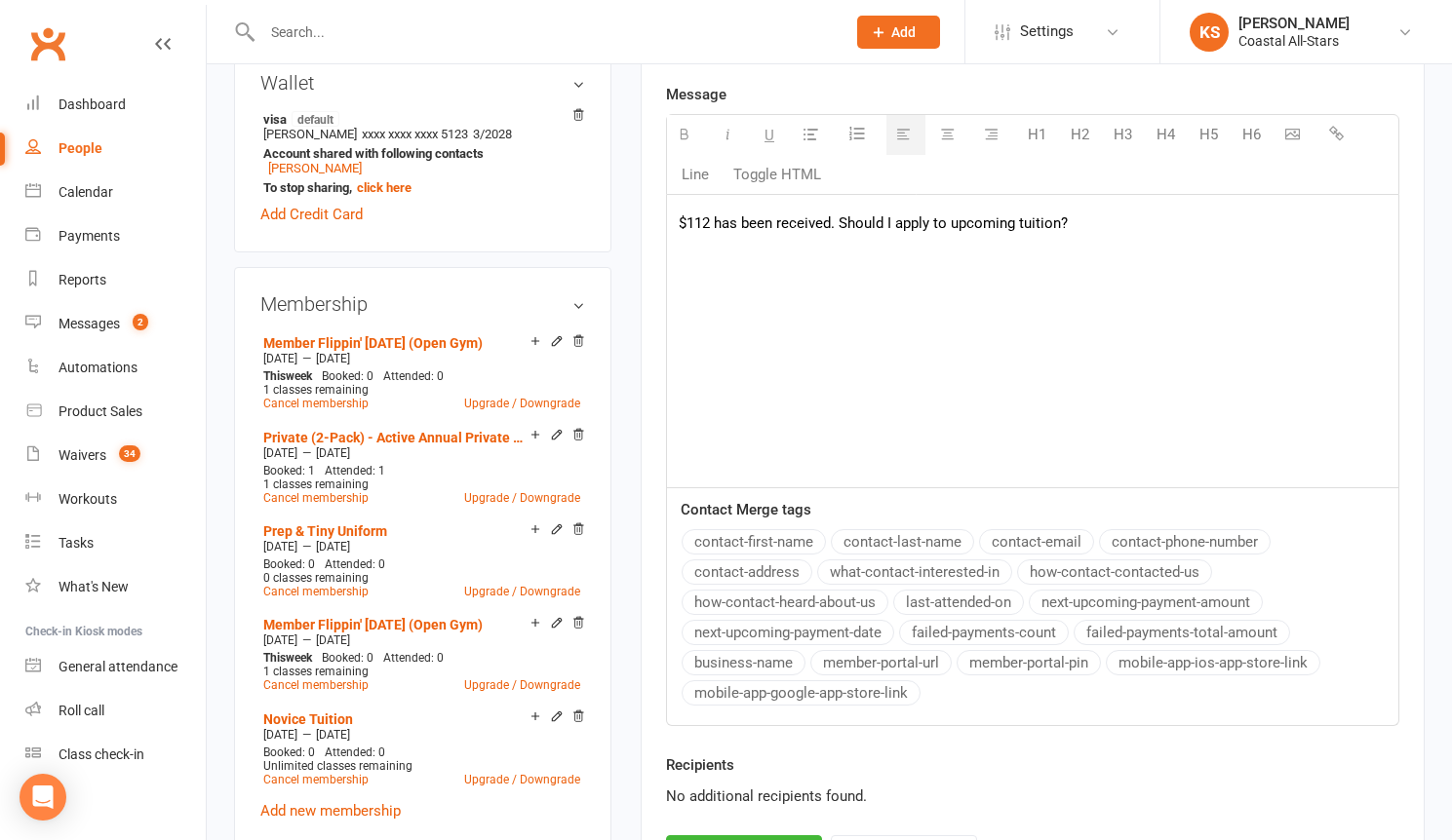
scroll to position [787, 0]
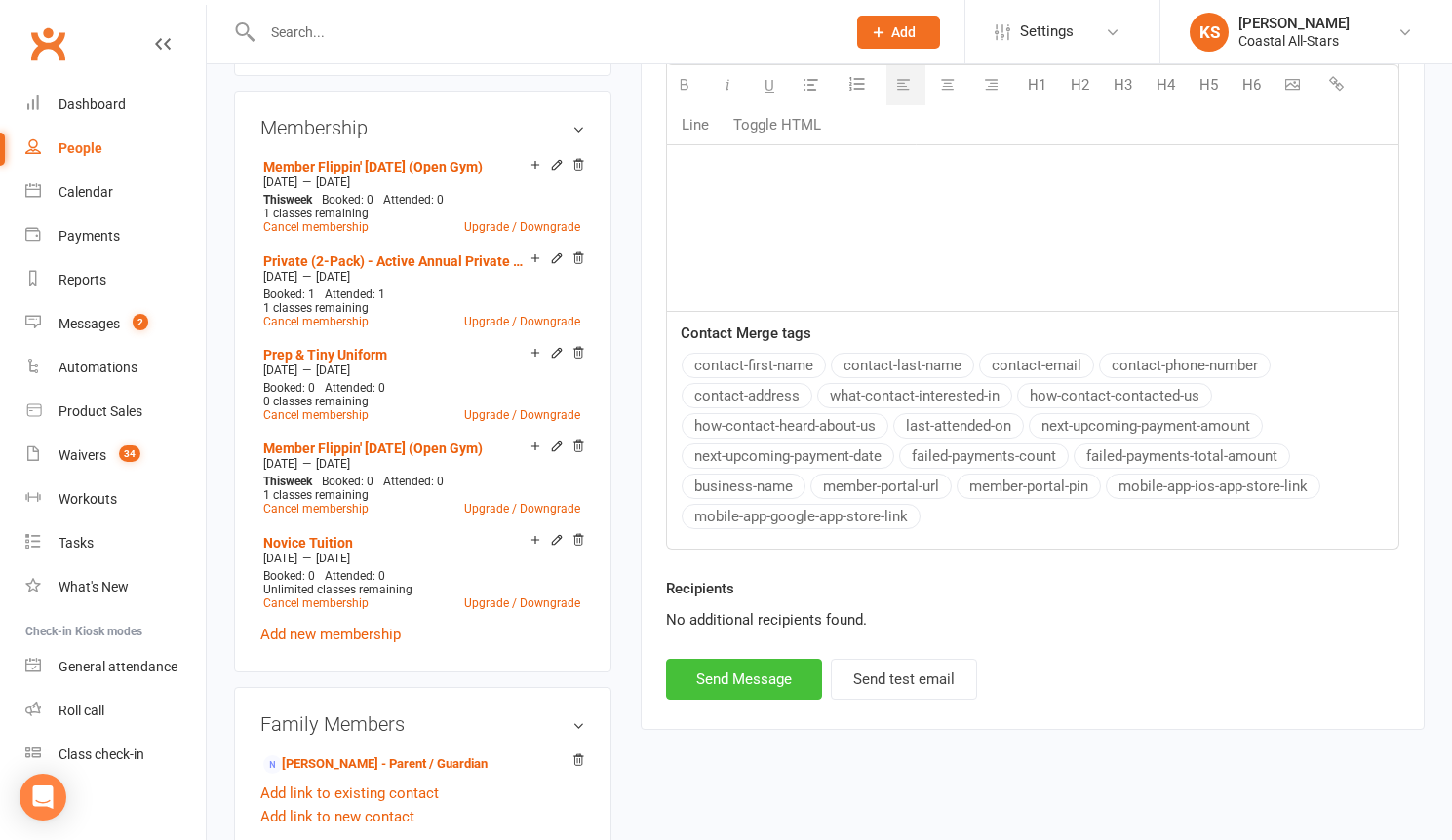
click at [700, 679] on button "Send Message" at bounding box center [744, 680] width 156 height 41
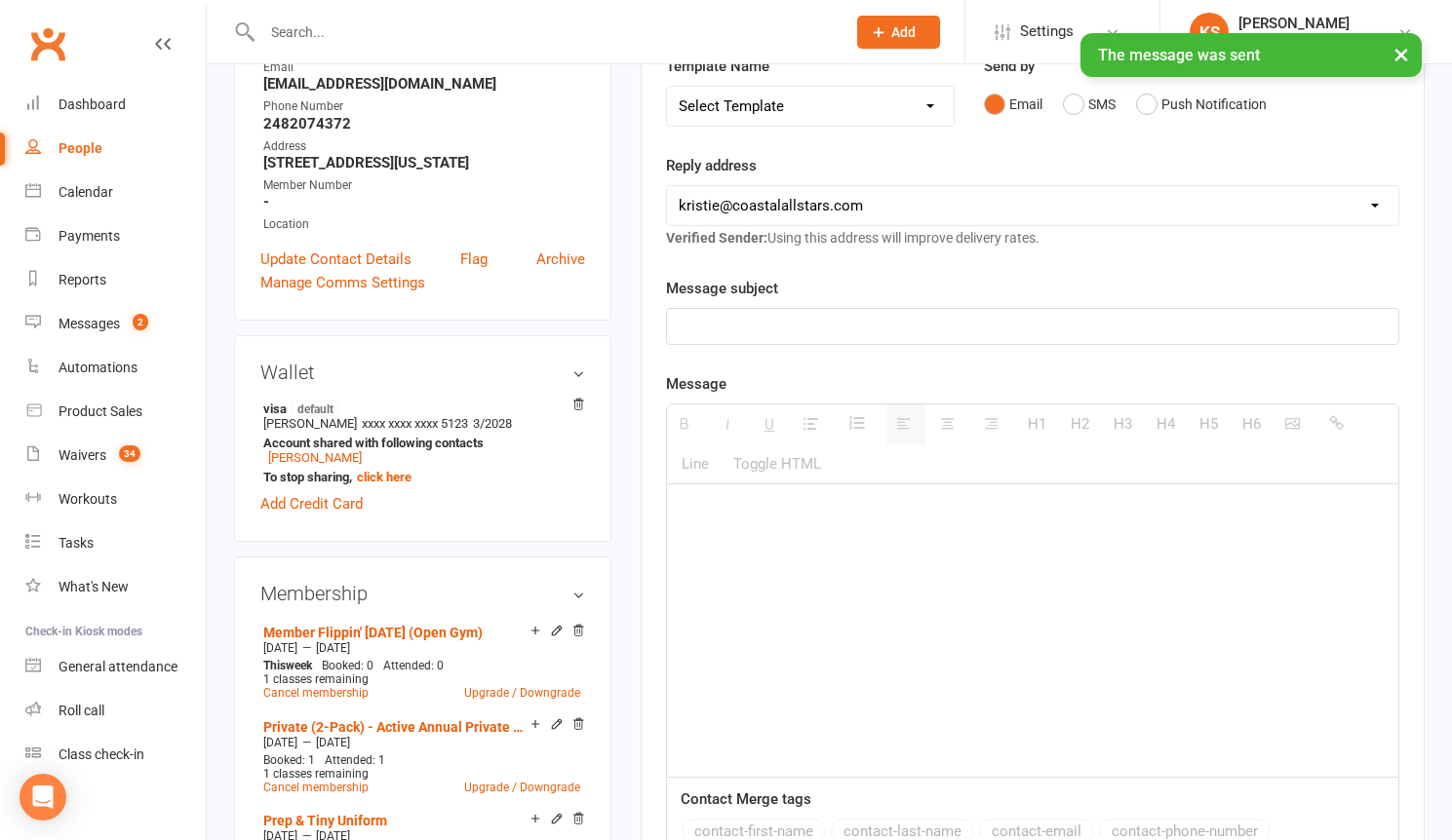
scroll to position [0, 0]
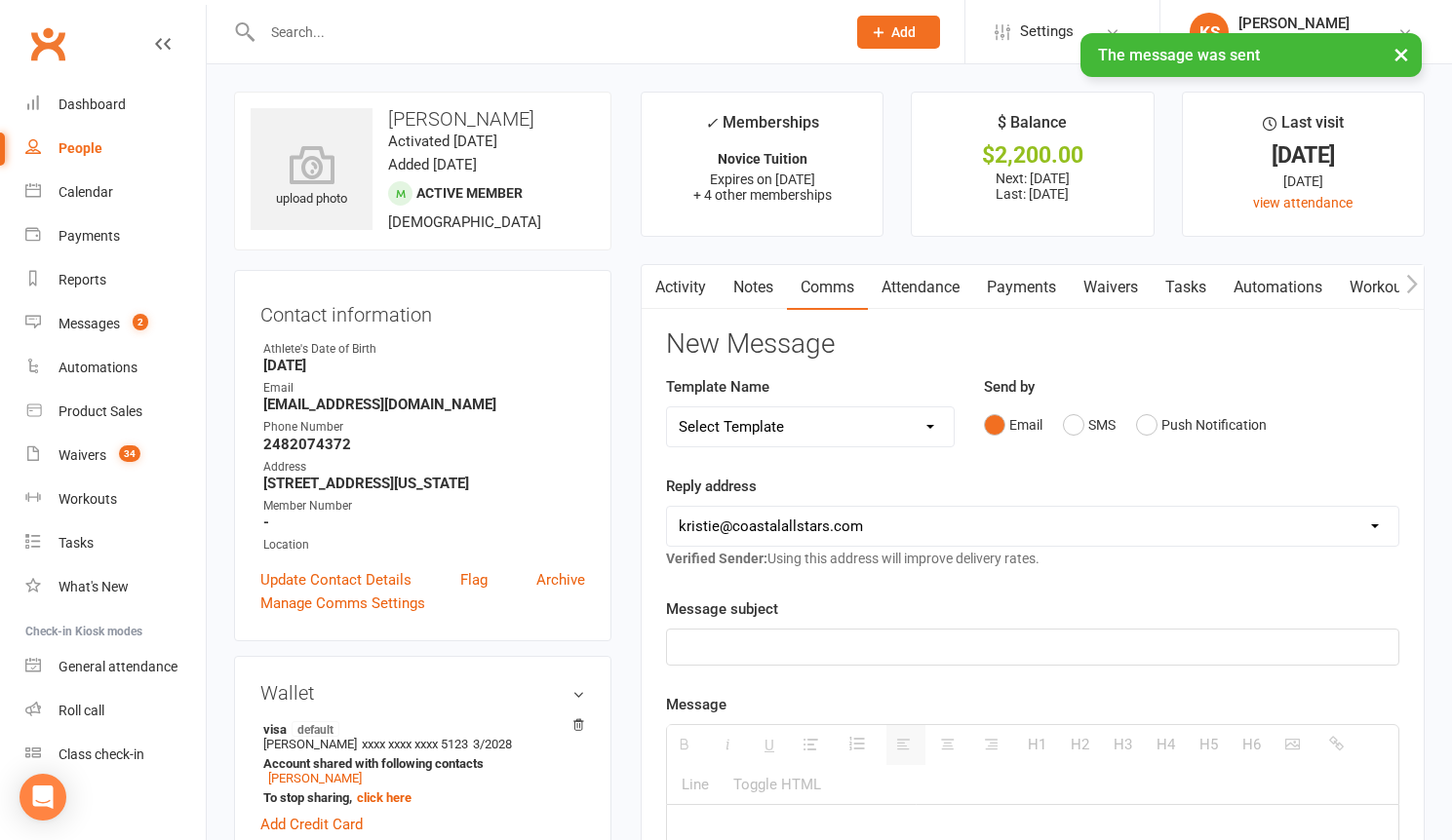
click at [316, 33] on div "× The message was sent" at bounding box center [713, 33] width 1426 height 0
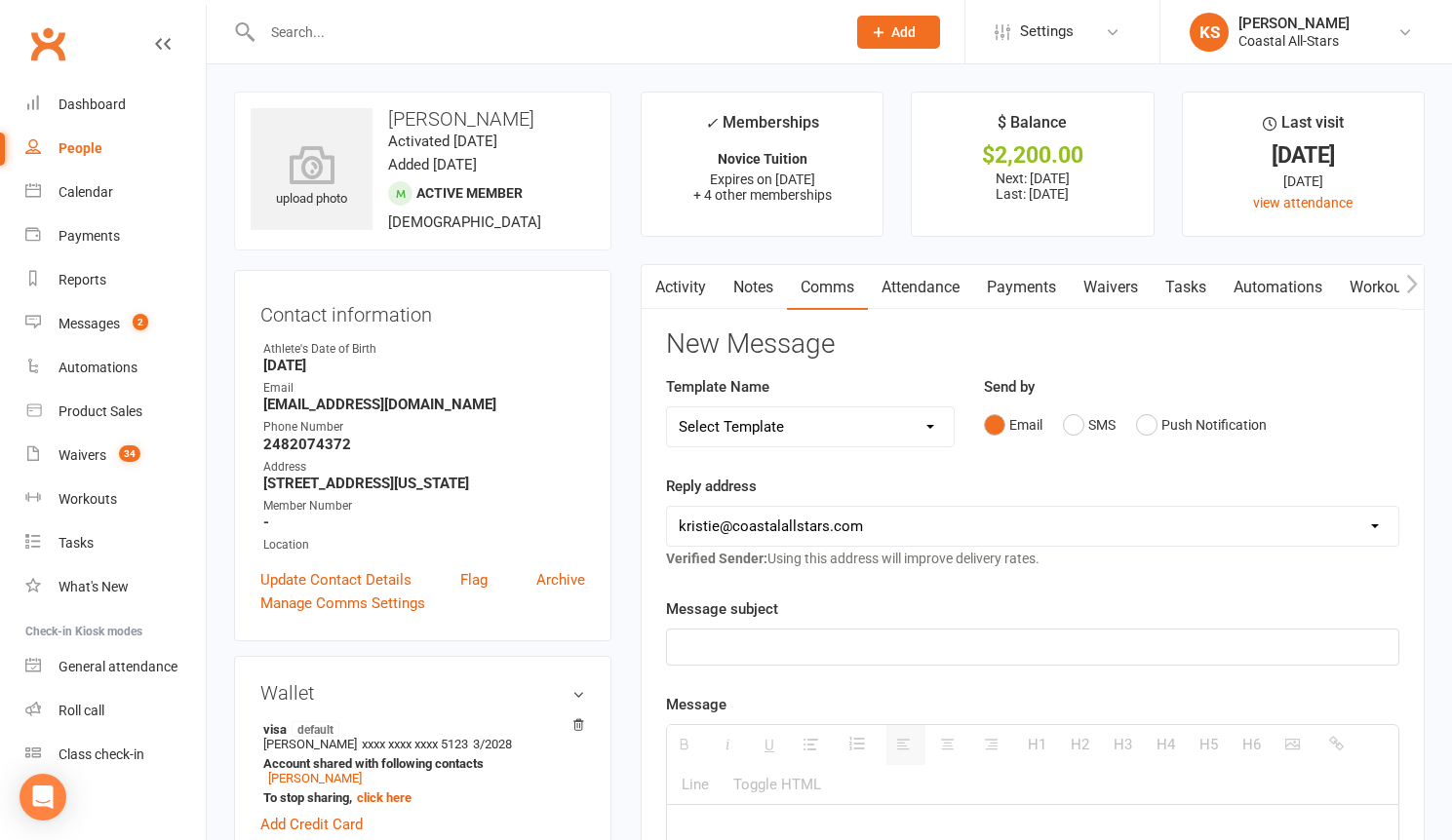
click at [321, 34] on input "text" at bounding box center [544, 32] width 575 height 28
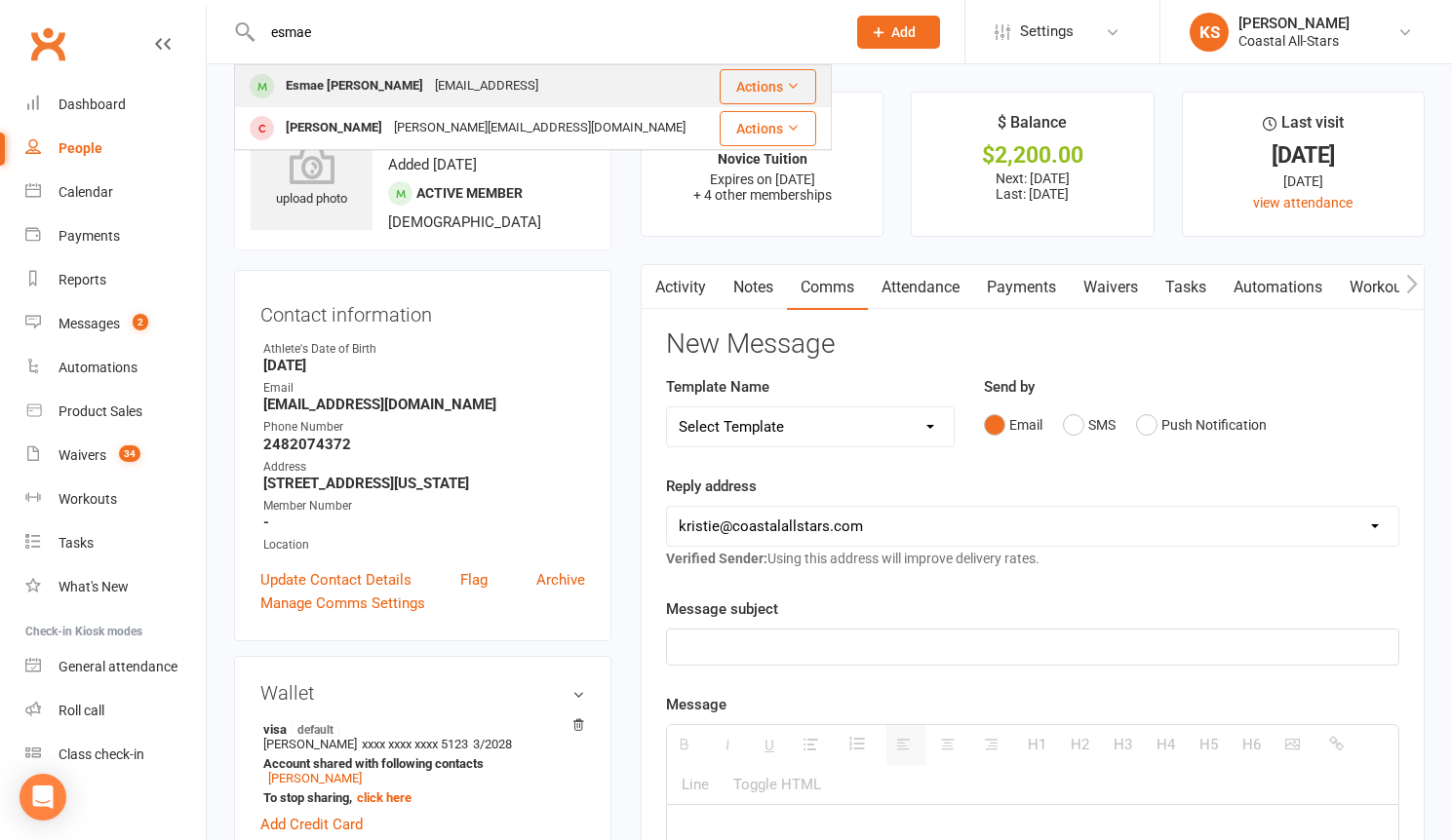
type input "esmae"
click at [429, 91] on div "[EMAIL_ADDRESS]" at bounding box center [486, 86] width 115 height 29
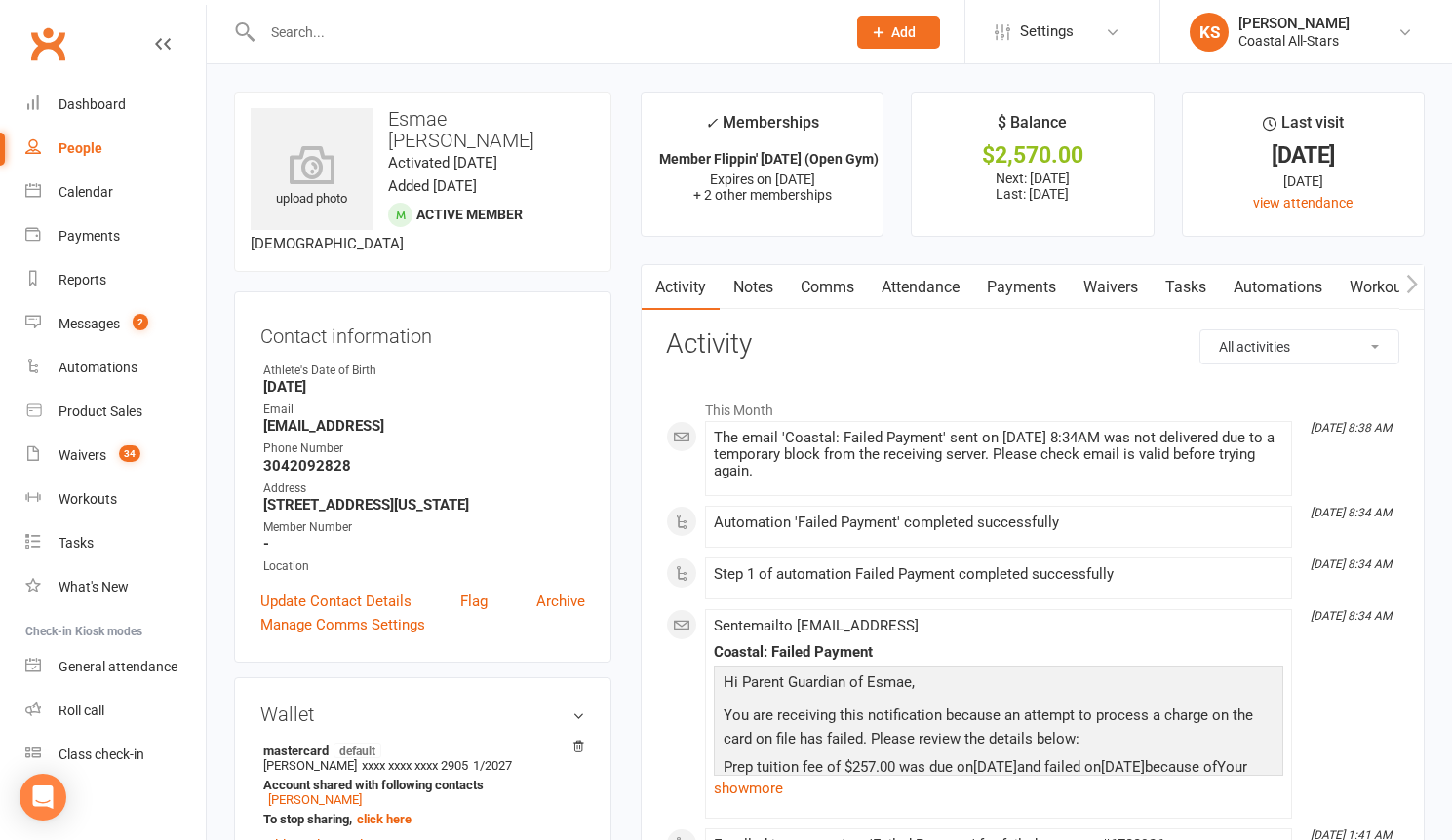
click at [1045, 286] on link "Payments" at bounding box center [1021, 288] width 96 height 45
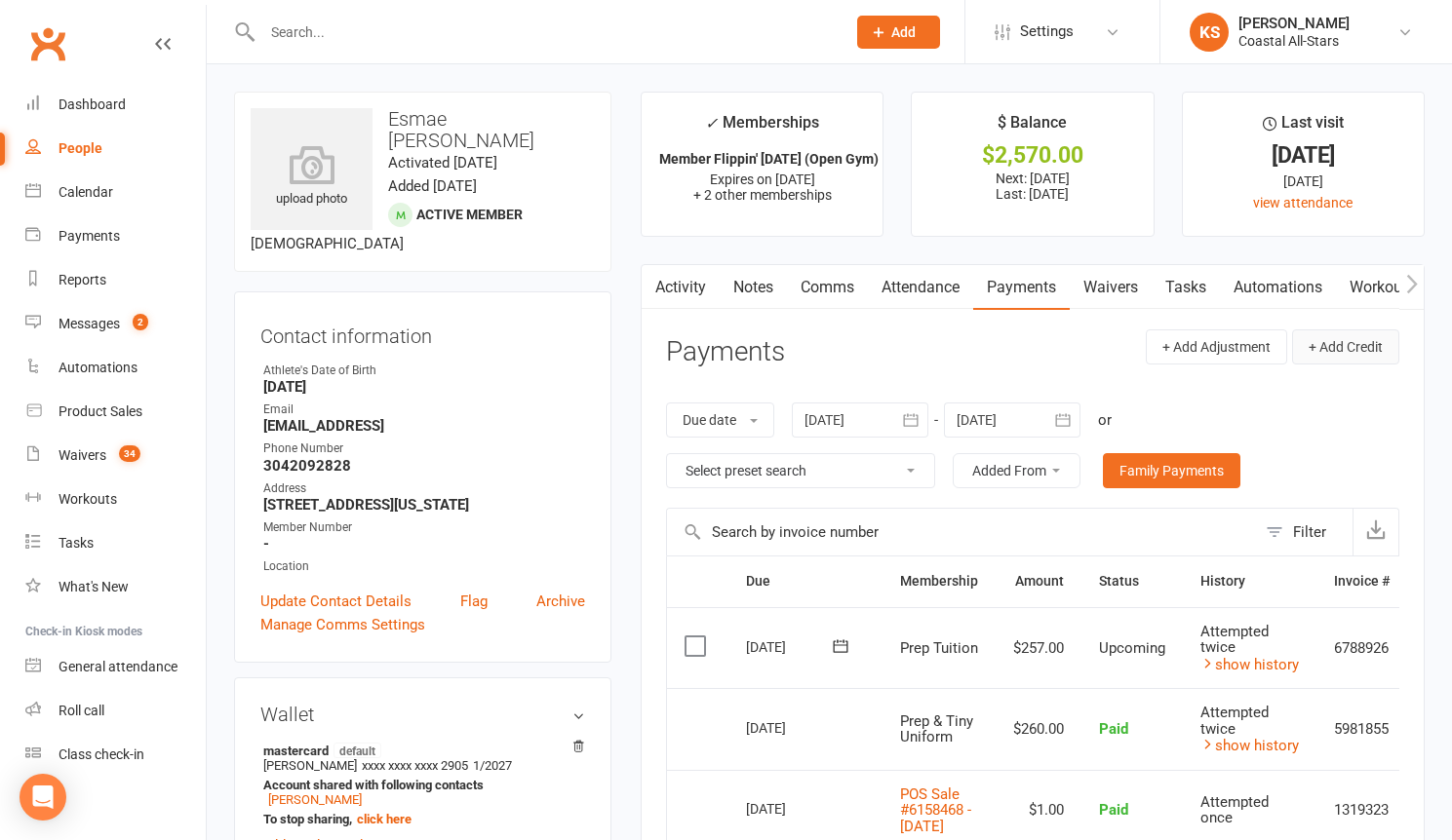
click at [1374, 344] on button "+ Add Credit" at bounding box center [1345, 347] width 107 height 35
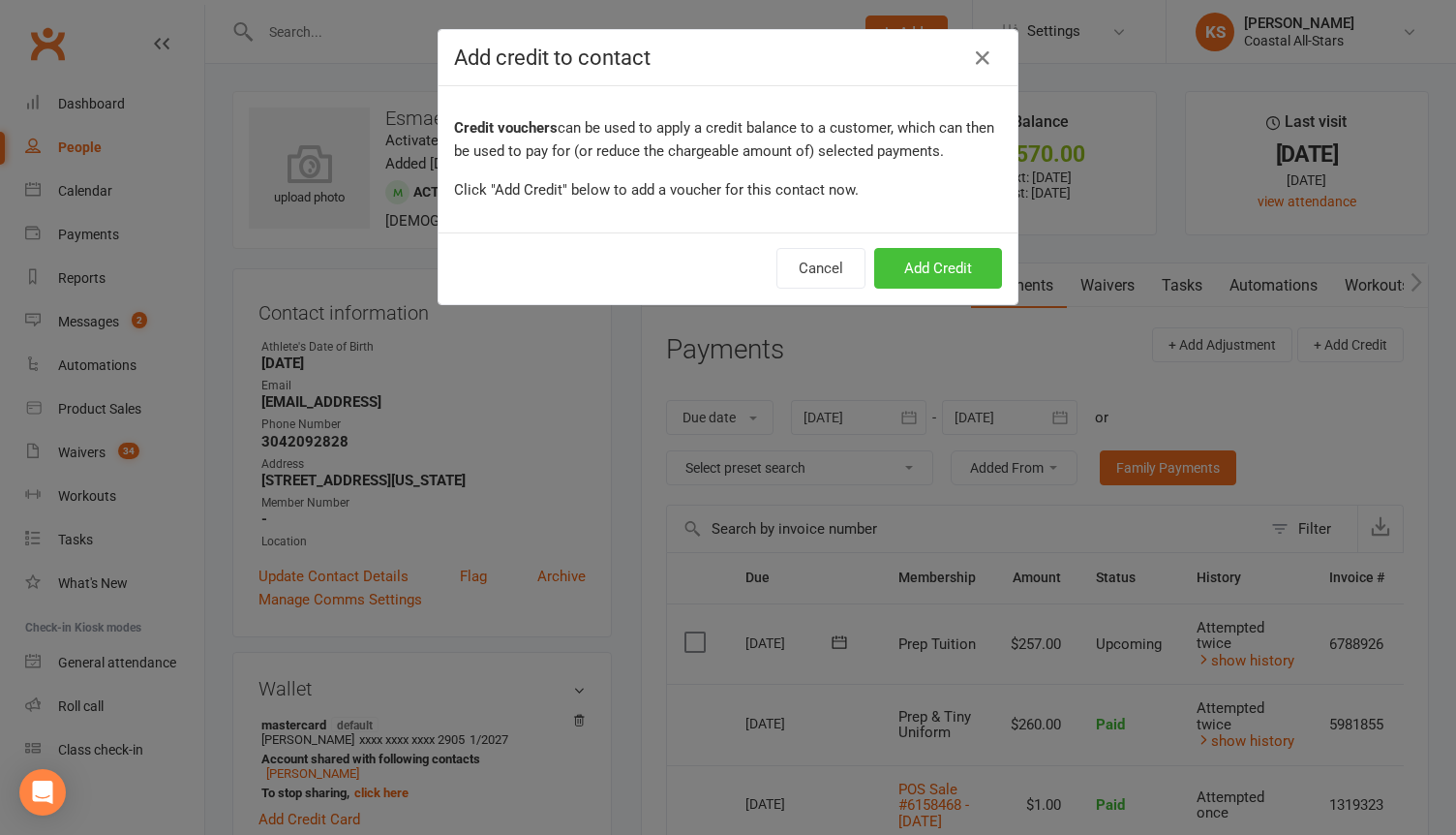
click at [915, 270] on button "Add Credit" at bounding box center [938, 269] width 128 height 41
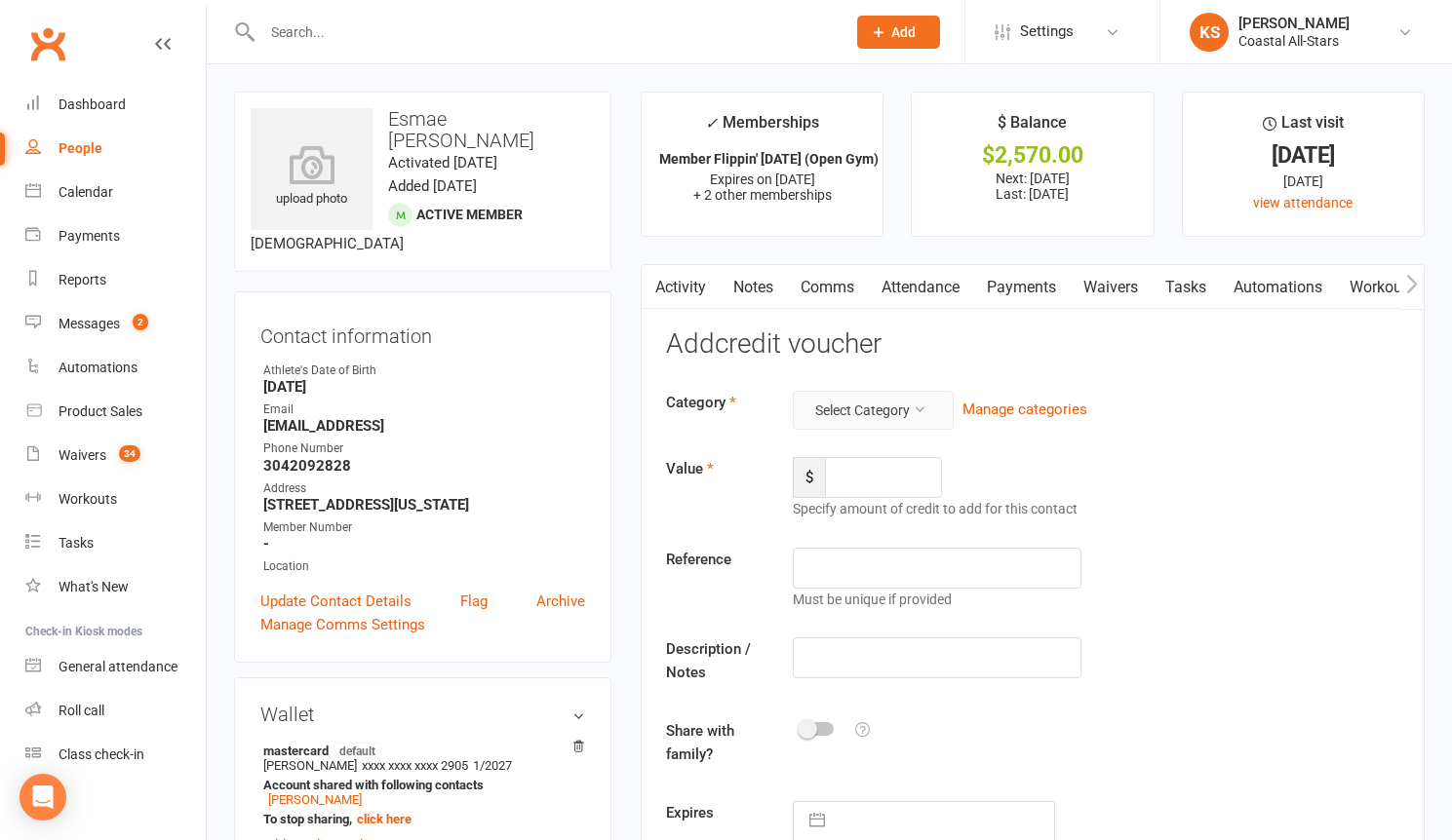
click at [894, 419] on button "Select Category" at bounding box center [874, 410] width 161 height 39
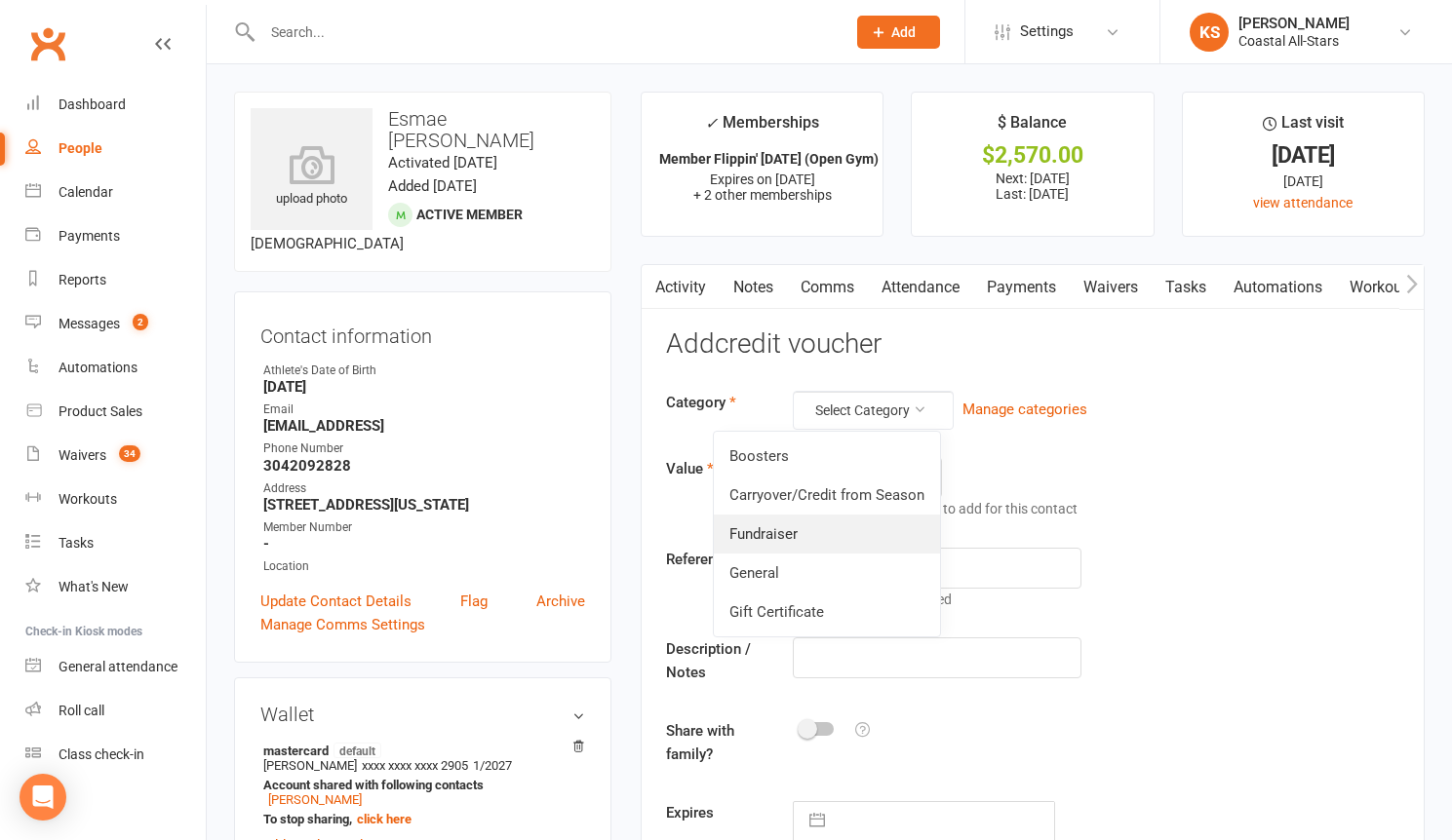
click at [820, 537] on link "Fundraiser" at bounding box center [826, 534] width 226 height 39
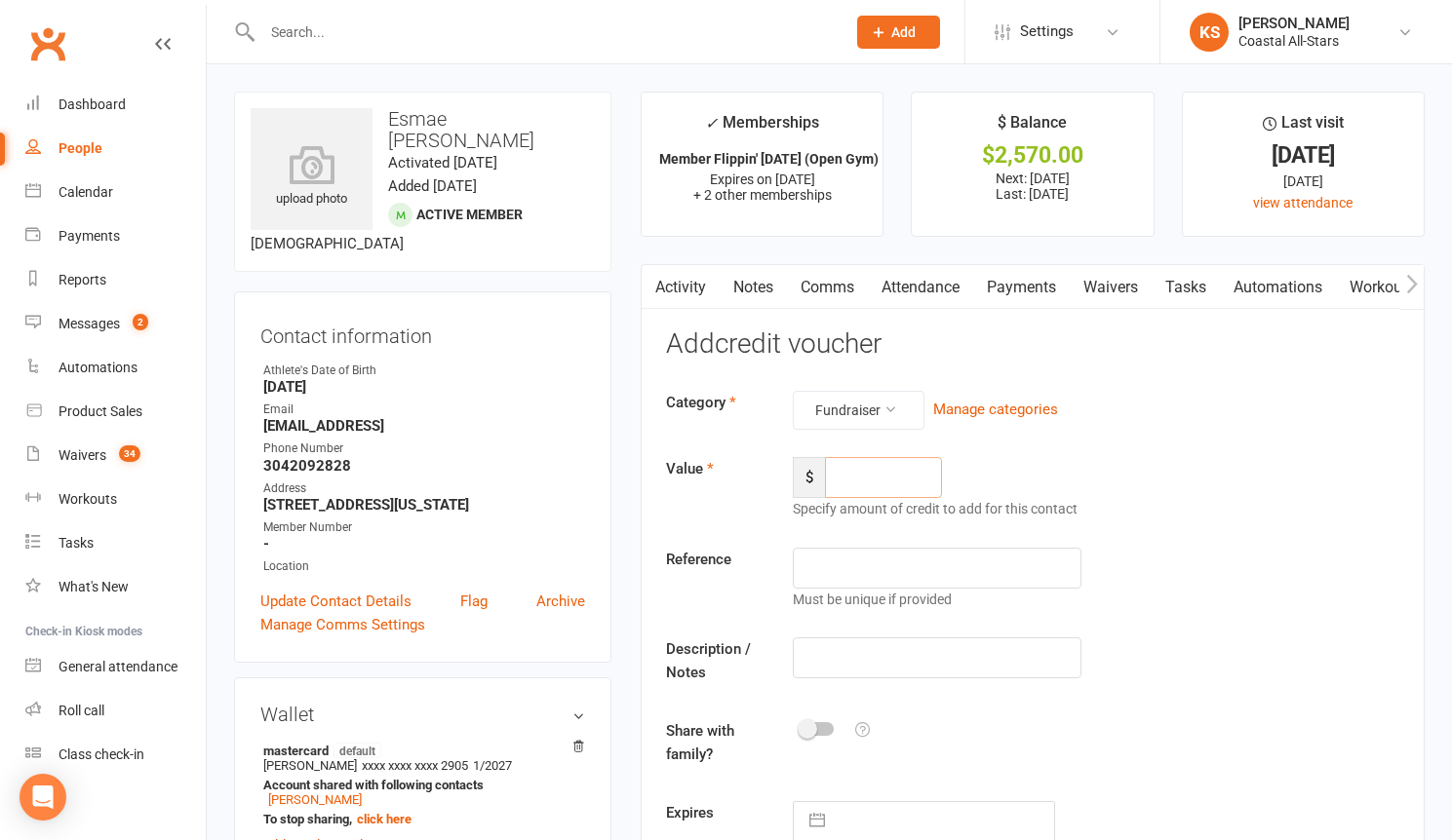
click at [863, 474] on input "number" at bounding box center [882, 478] width 117 height 41
type input "102.50"
click at [848, 660] on input "text" at bounding box center [937, 658] width 288 height 41
type input "Popcorn"
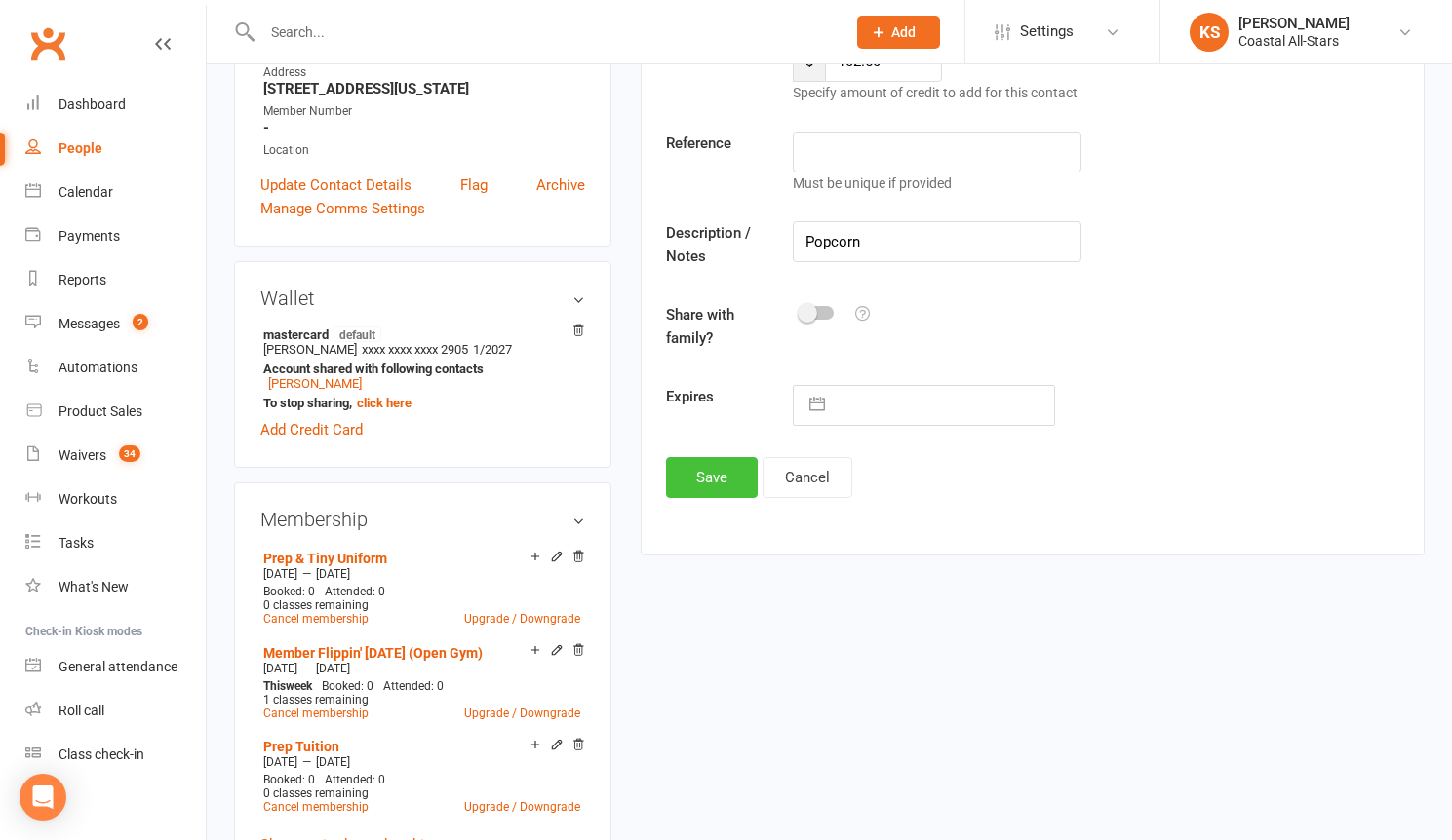
click at [707, 486] on button "Save" at bounding box center [711, 478] width 91 height 41
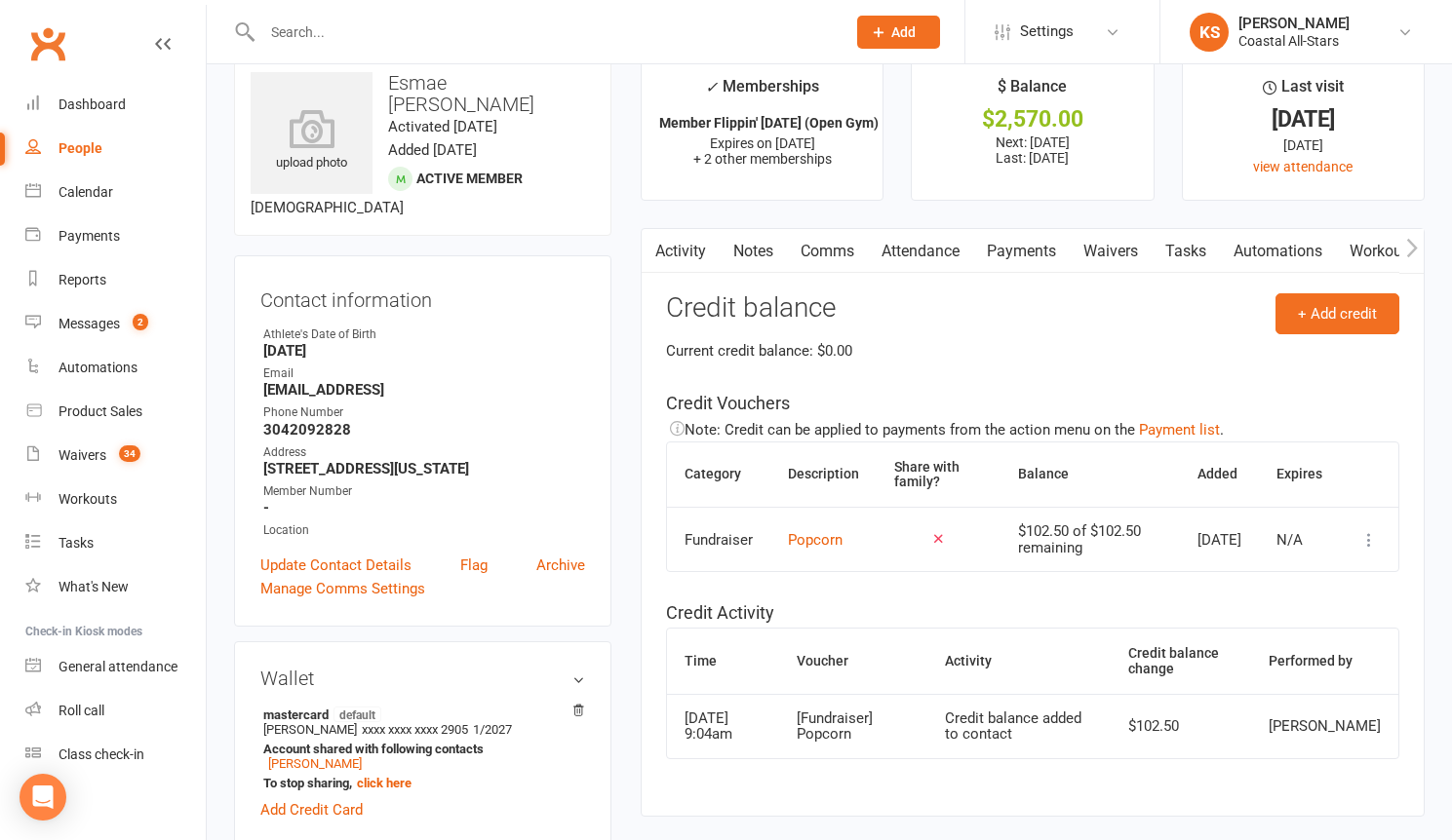
scroll to position [0, 0]
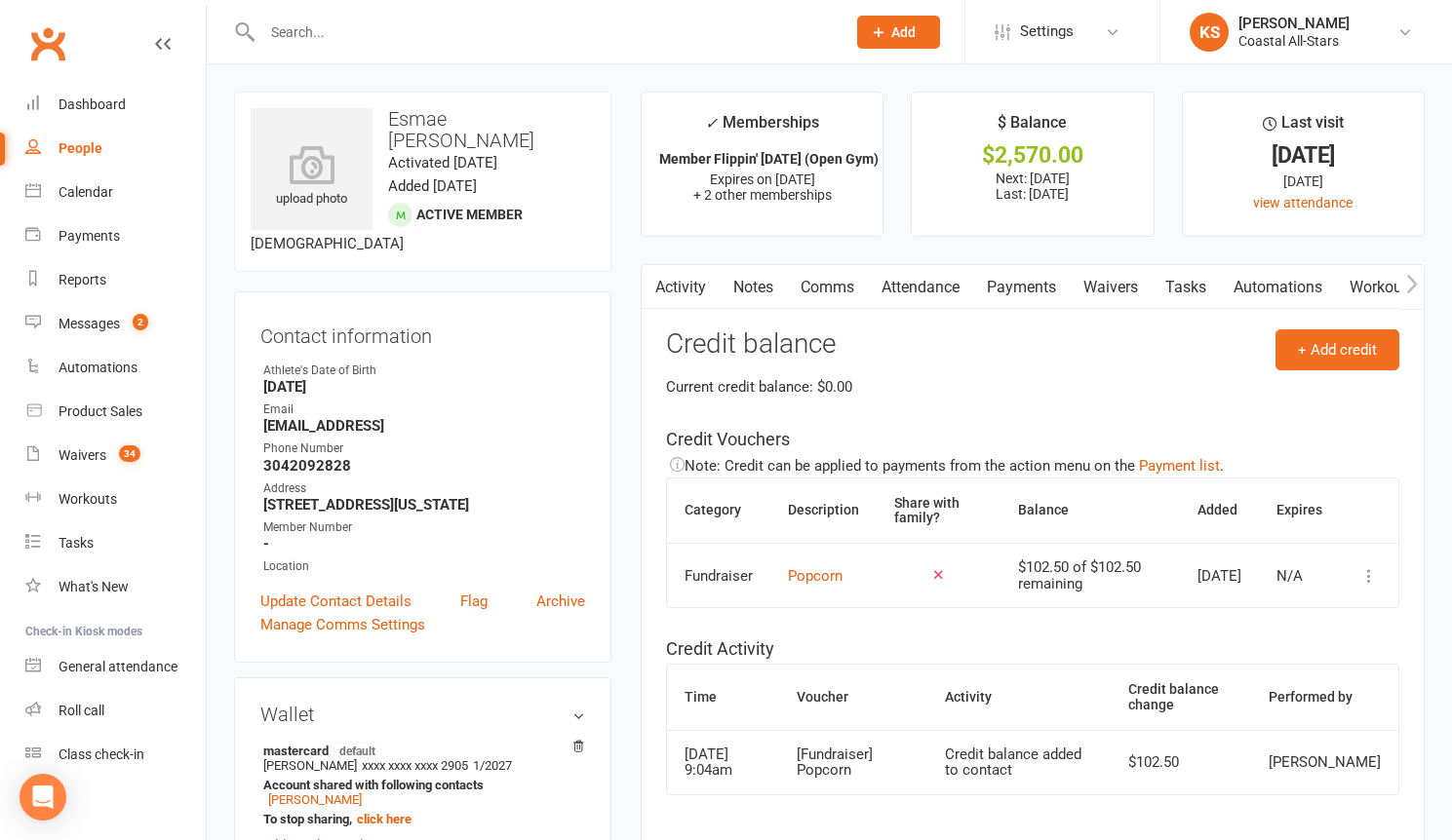
click at [829, 280] on link "Comms" at bounding box center [827, 288] width 81 height 45
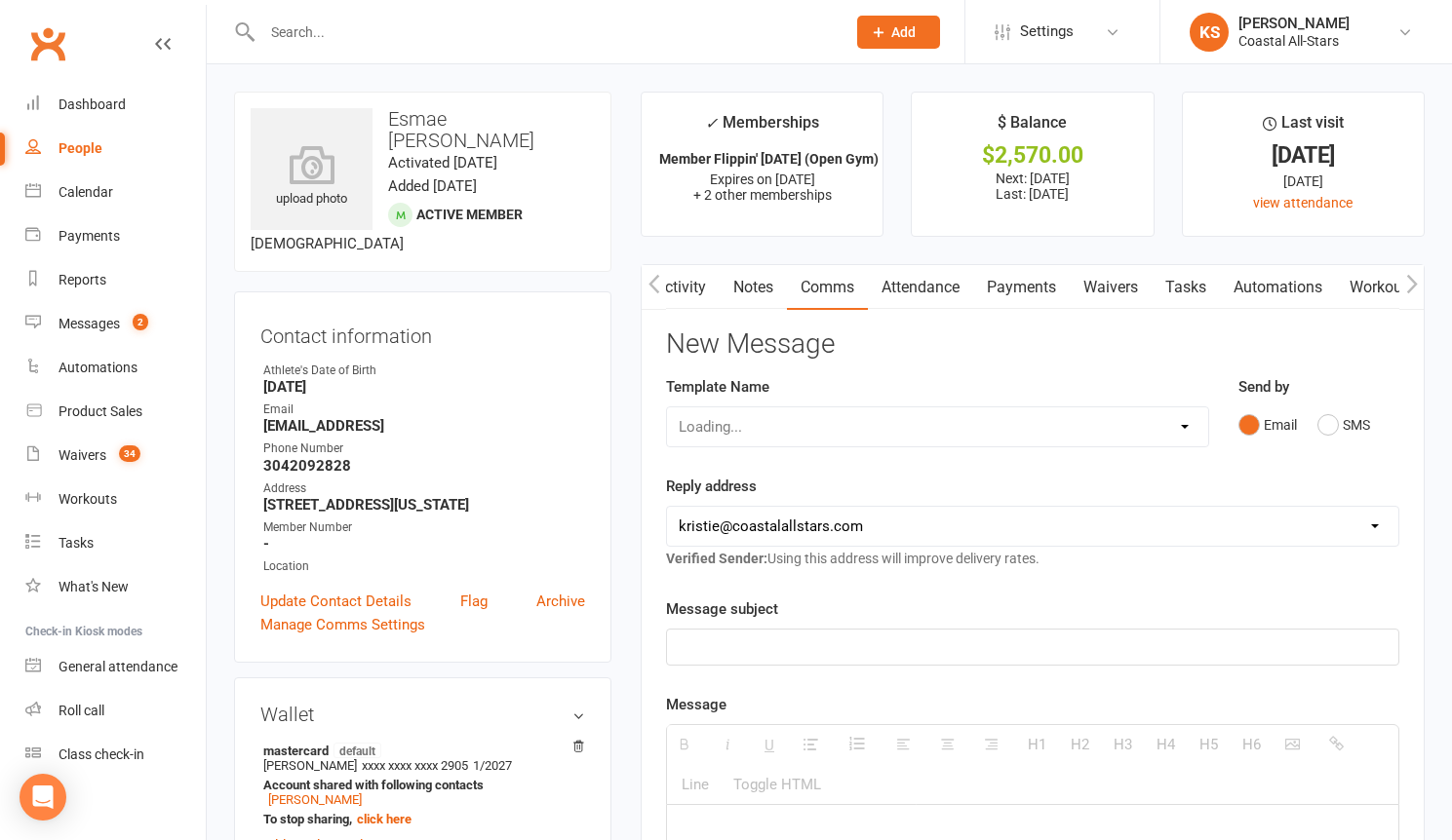
scroll to position [0, 1]
click at [783, 665] on div at bounding box center [1032, 647] width 733 height 37
click at [759, 635] on p at bounding box center [1032, 647] width 707 height 24
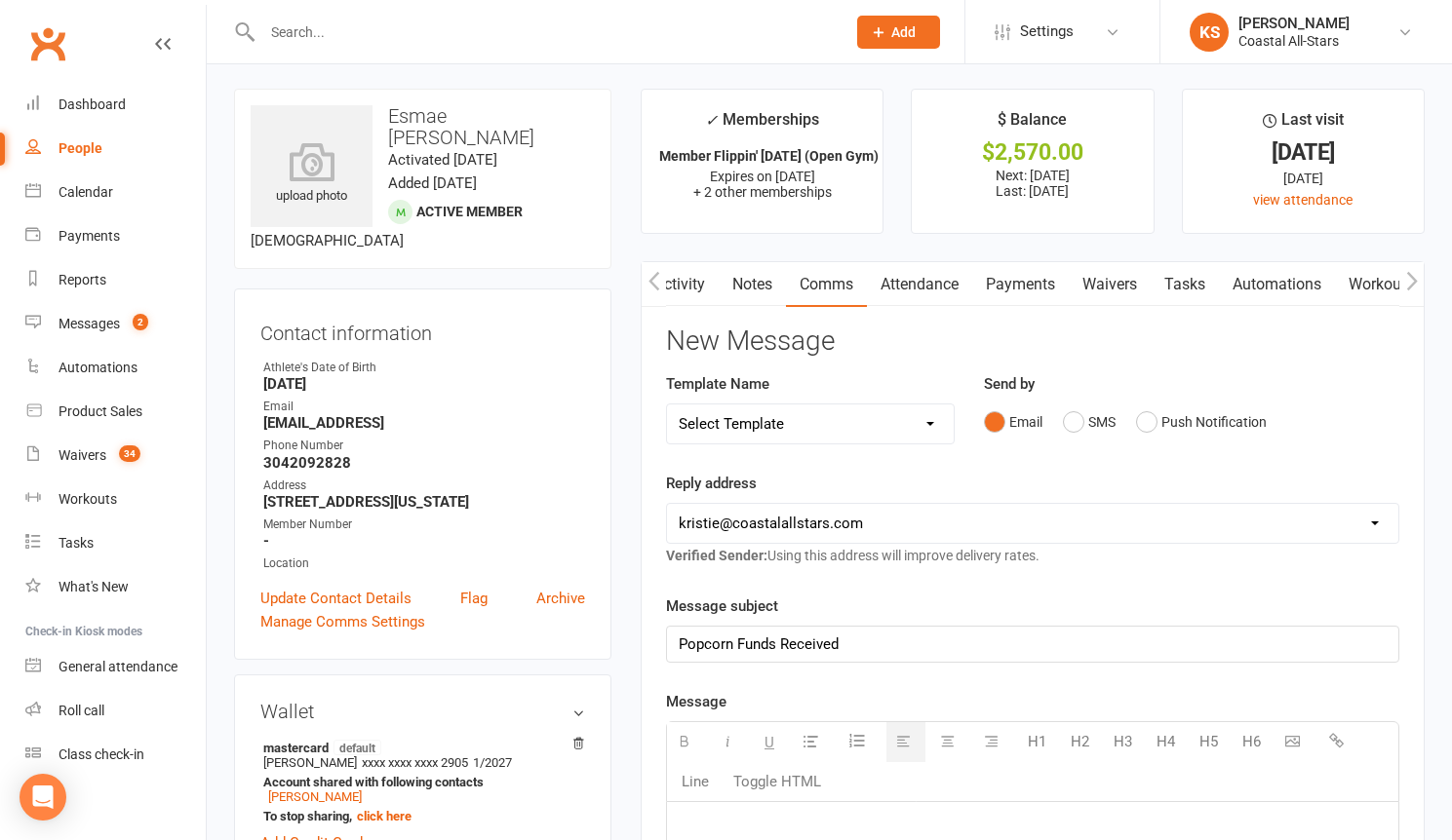
paste div
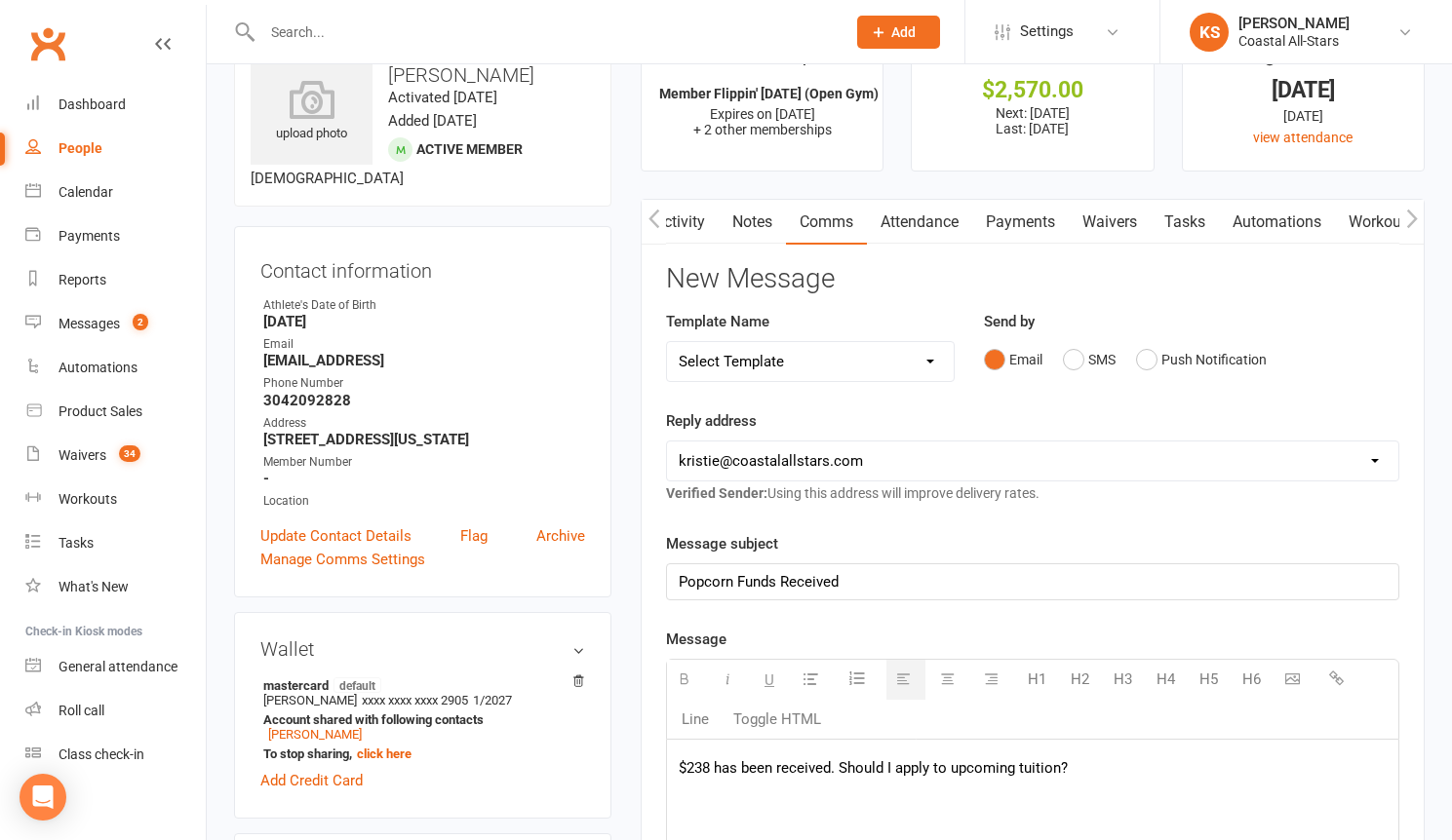
scroll to position [90, 0]
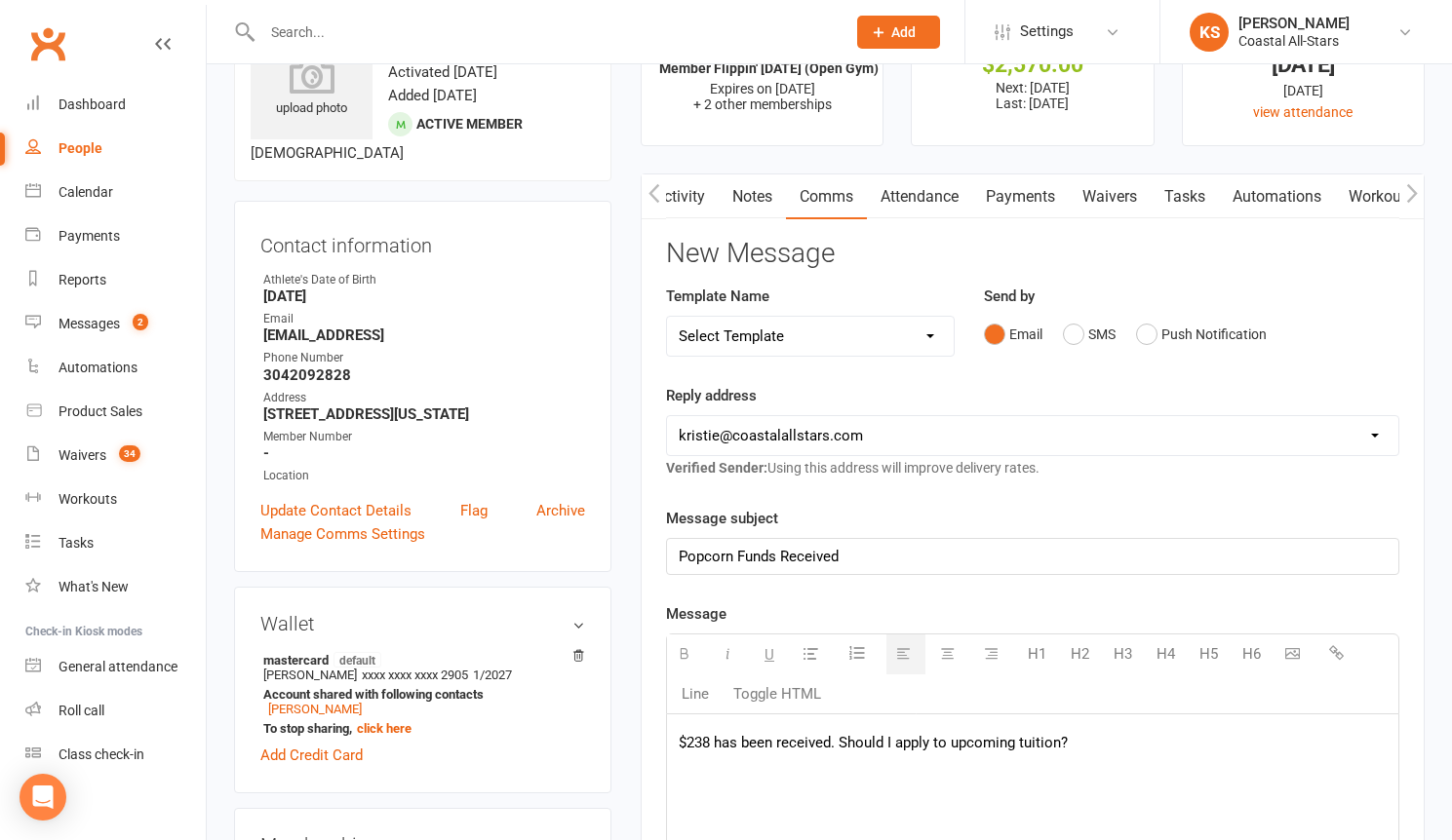
click at [712, 750] on p "$238 has been received. Should I apply to upcoming tuition?" at bounding box center [1032, 743] width 707 height 24
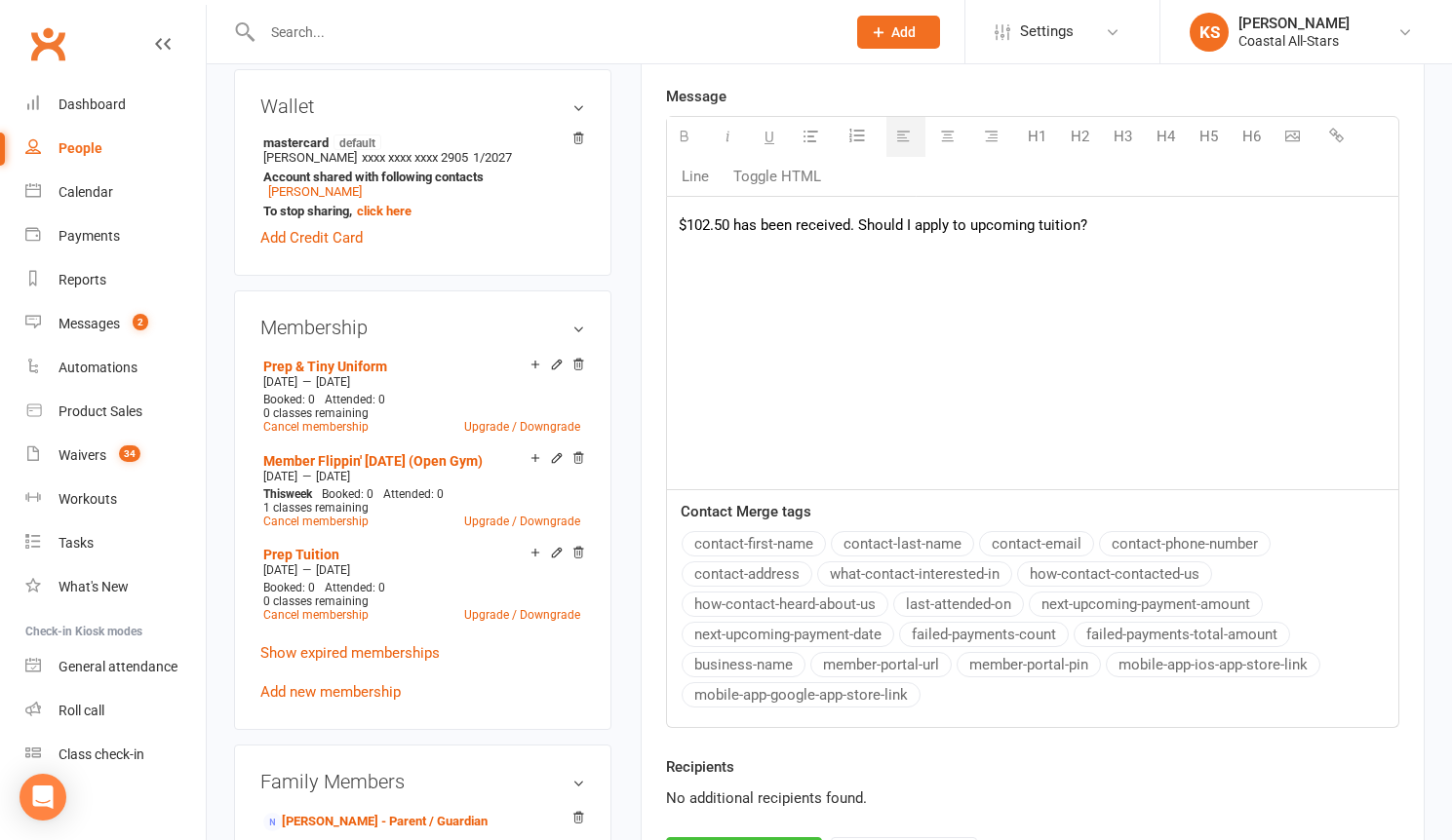
scroll to position [694, 0]
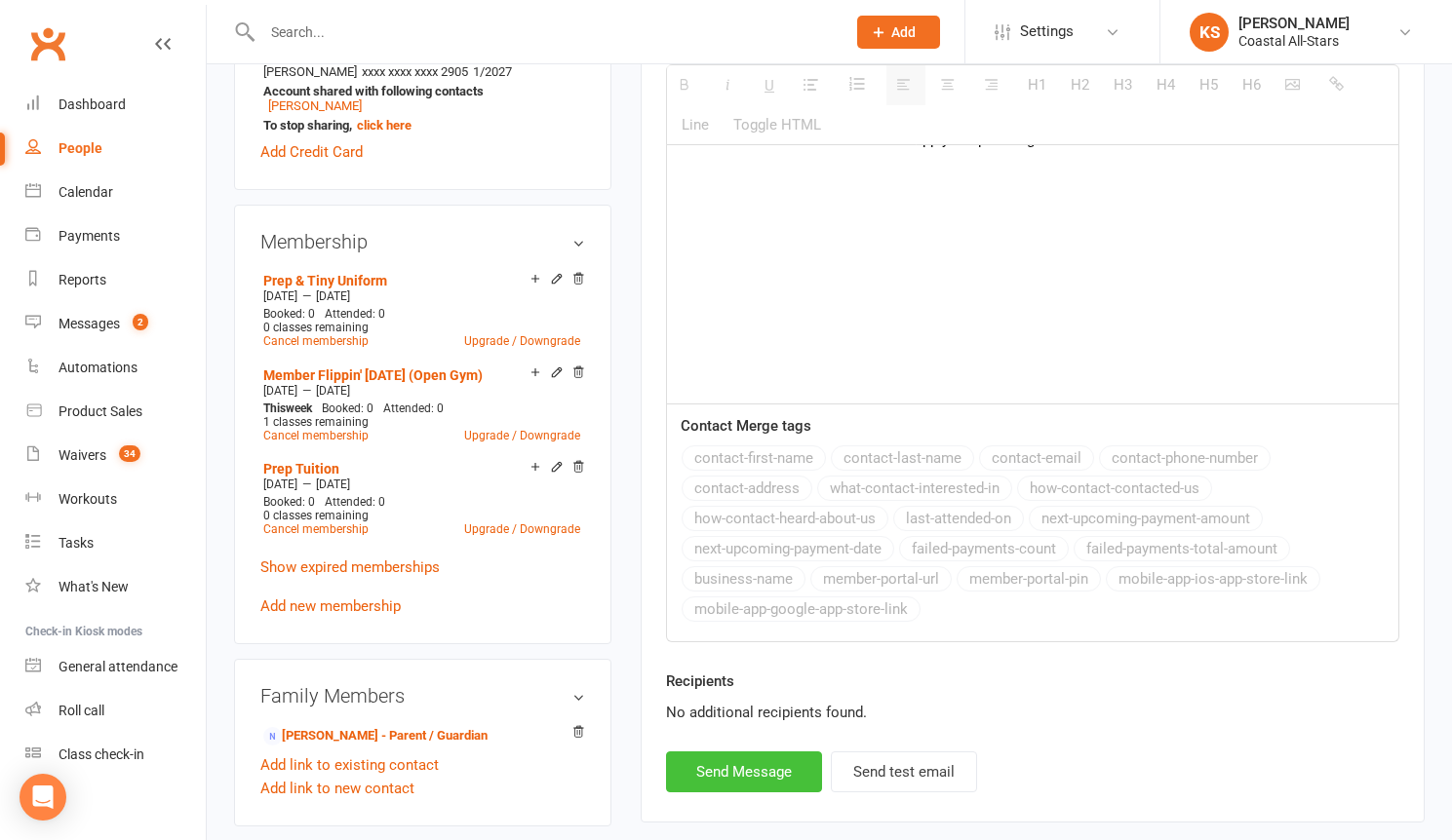
click at [727, 780] on button "Send Message" at bounding box center [744, 772] width 156 height 41
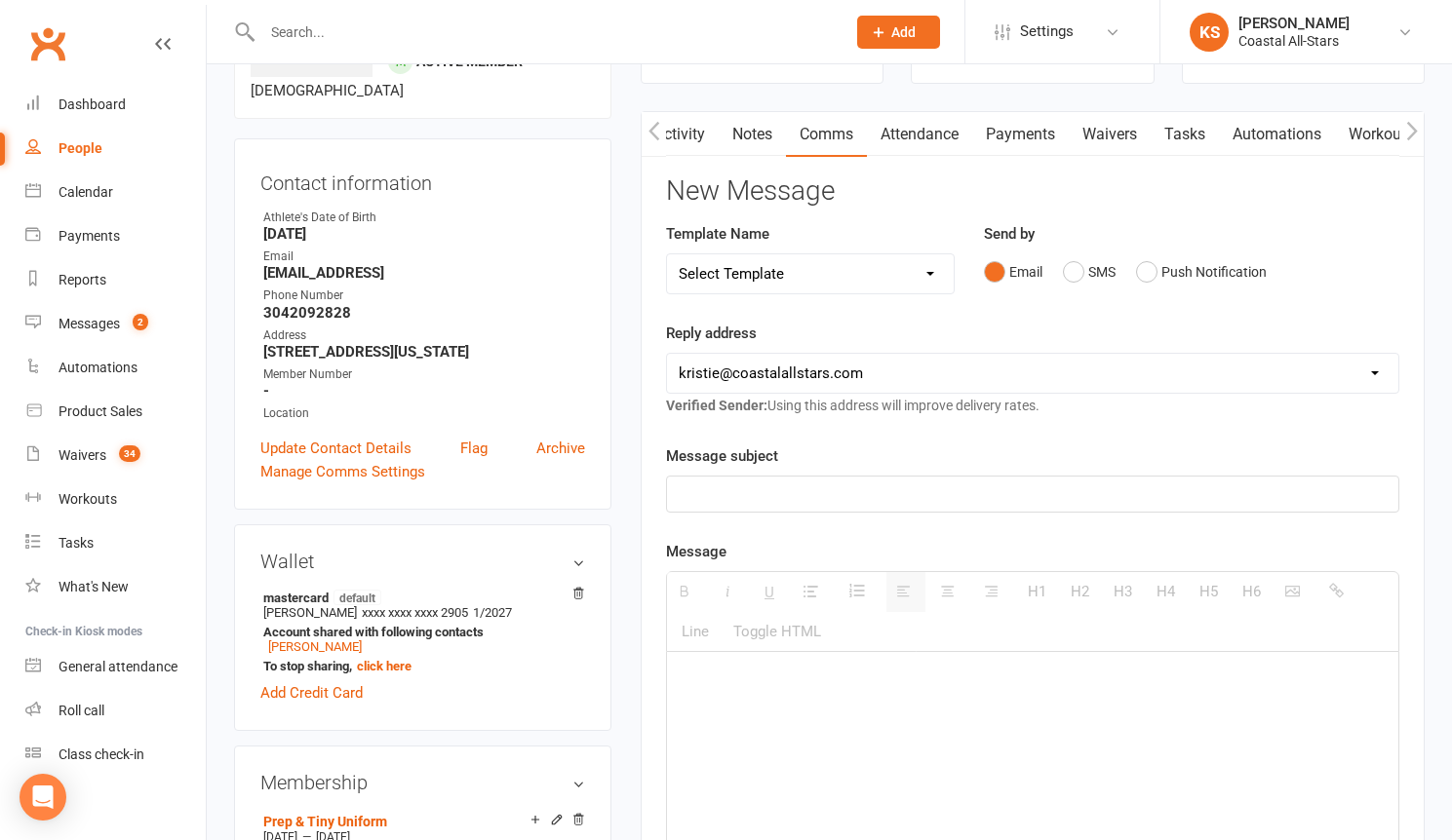
scroll to position [0, 0]
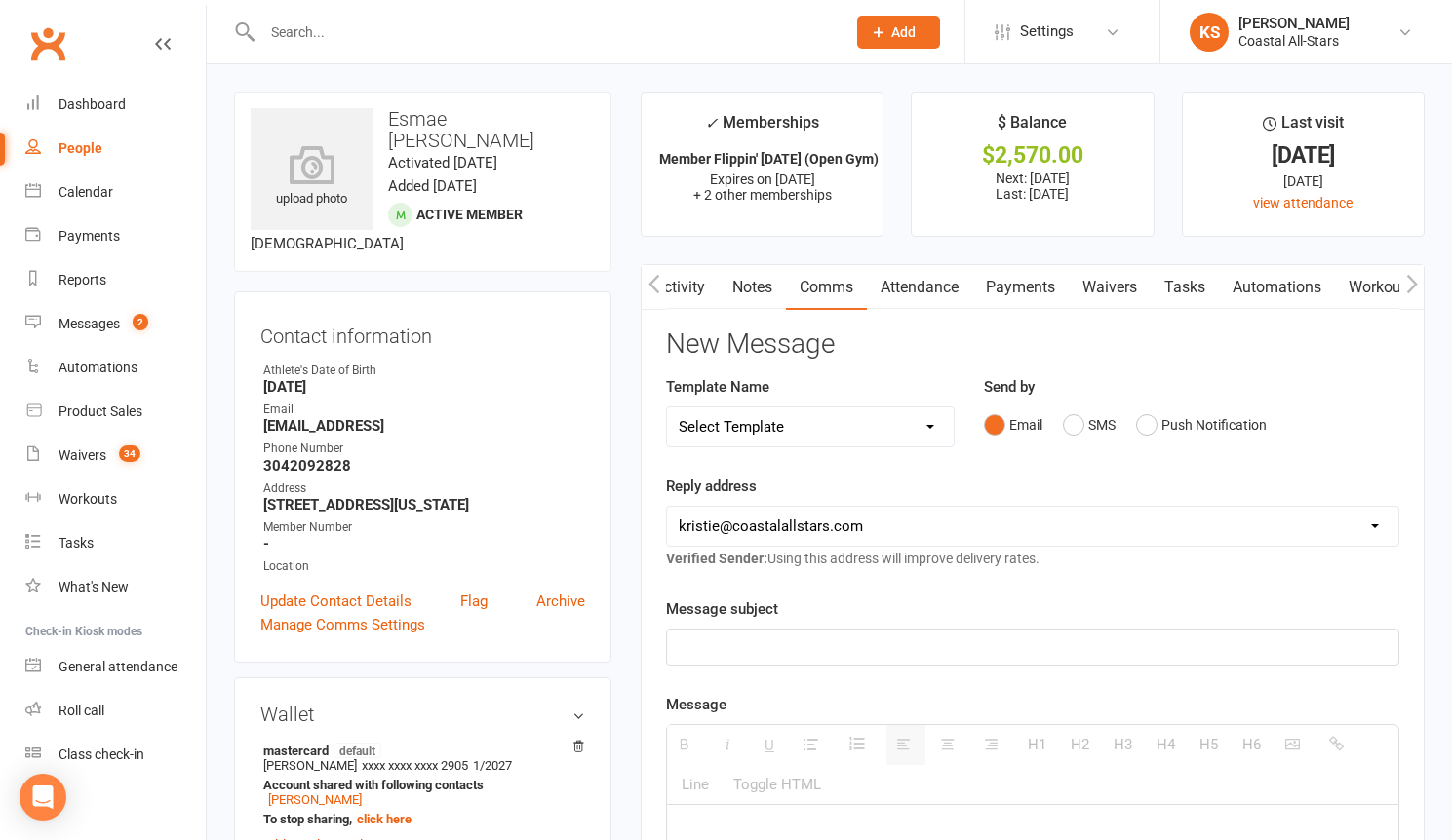
click at [417, 29] on input "text" at bounding box center [544, 32] width 575 height 28
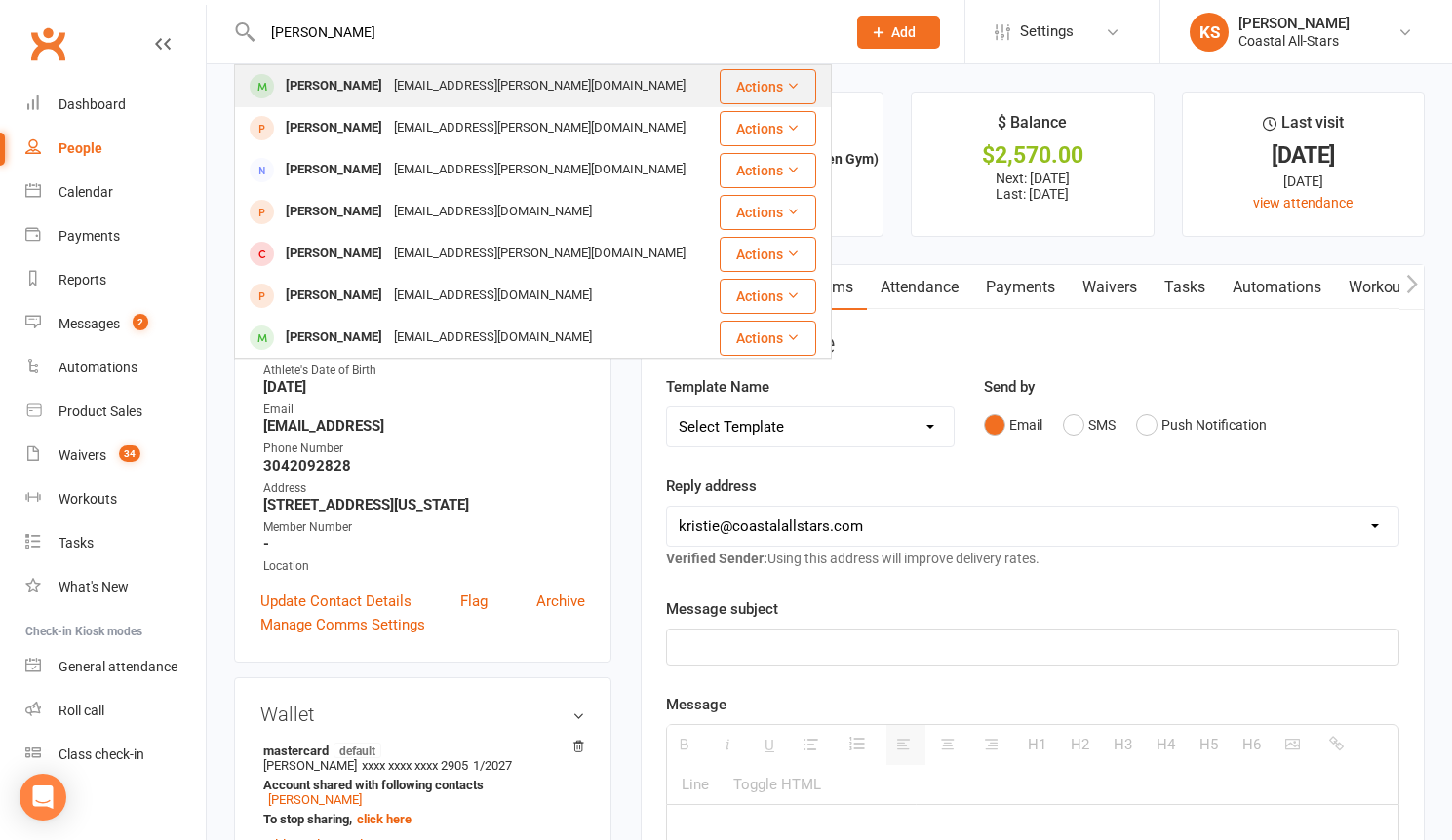
type input "[PERSON_NAME]"
click at [422, 78] on div "[EMAIL_ADDRESS][PERSON_NAME][DOMAIN_NAME]" at bounding box center [539, 86] width 303 height 29
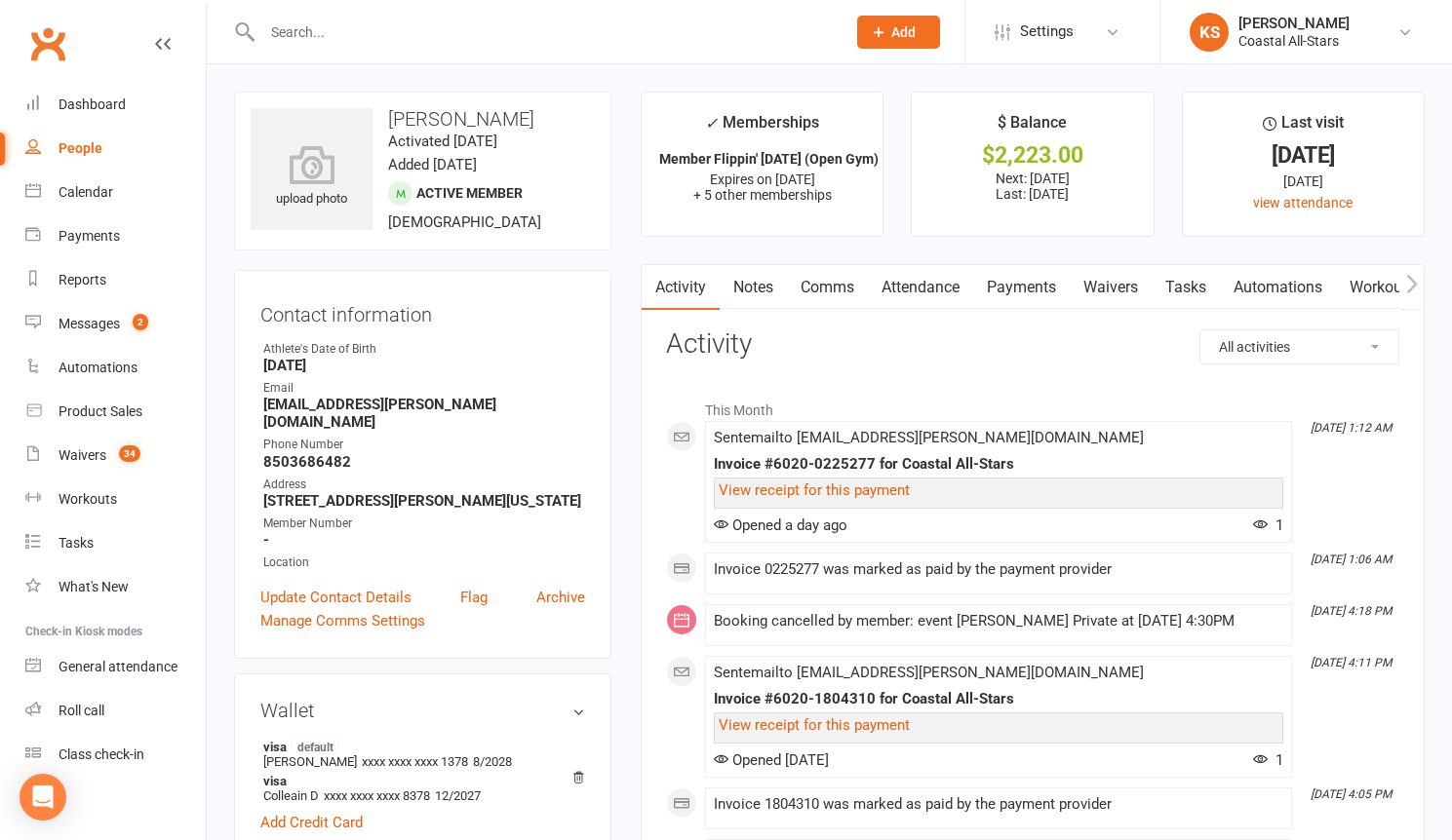
click at [1038, 293] on link "Payments" at bounding box center [1021, 288] width 96 height 45
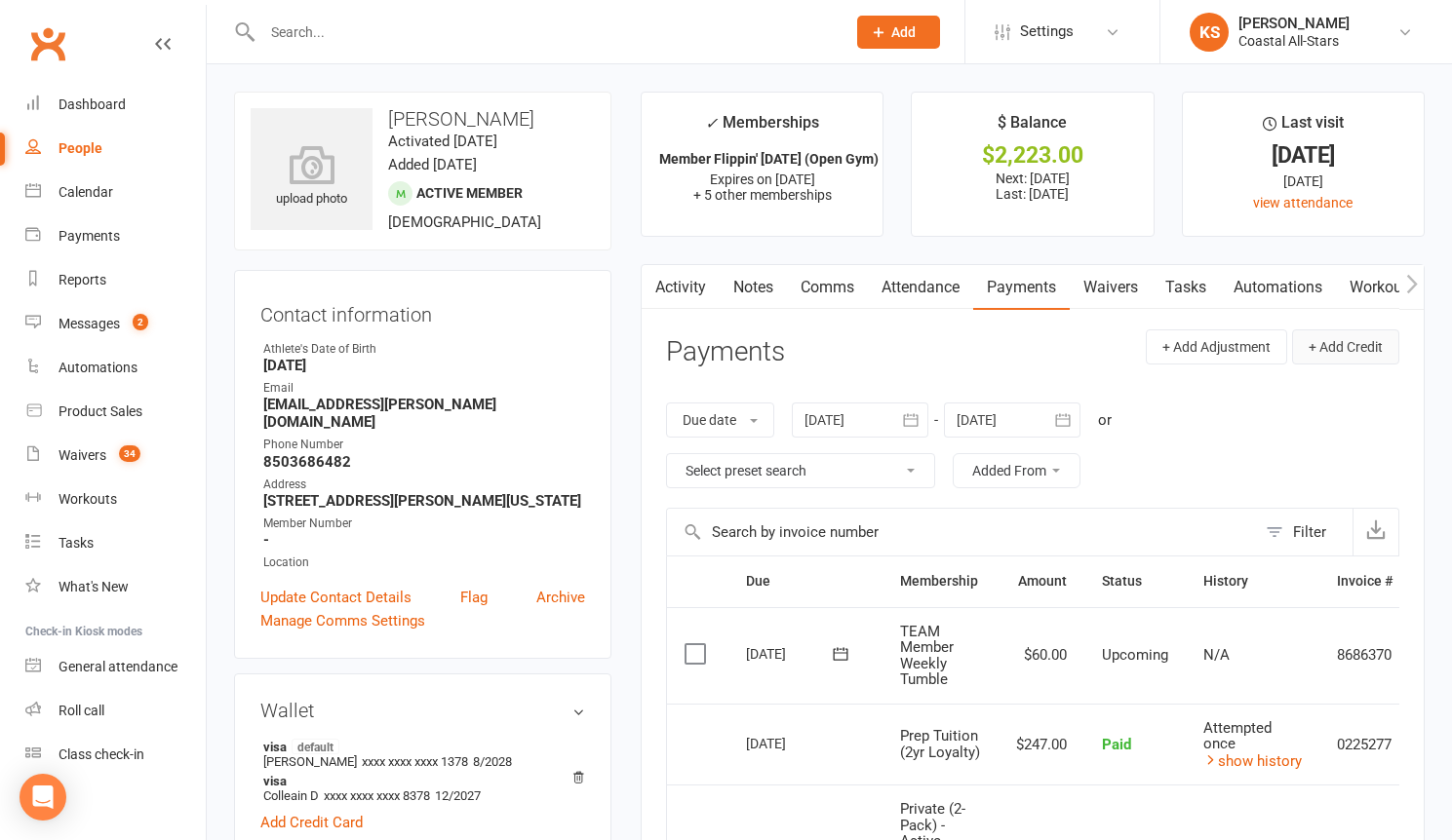
click at [1344, 342] on button "+ Add Credit" at bounding box center [1345, 347] width 107 height 35
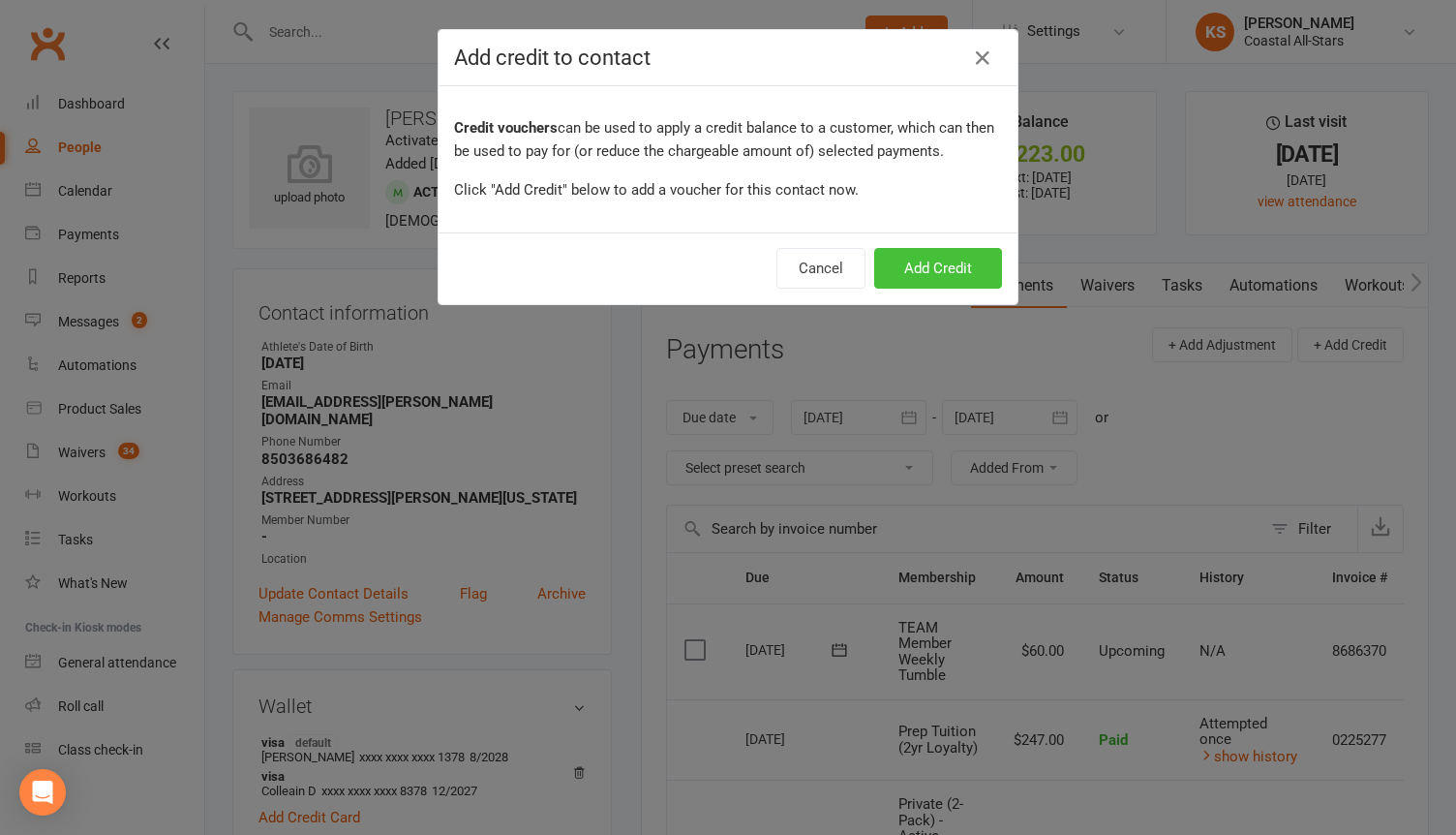
click at [921, 249] on button "Add Credit" at bounding box center [938, 269] width 128 height 41
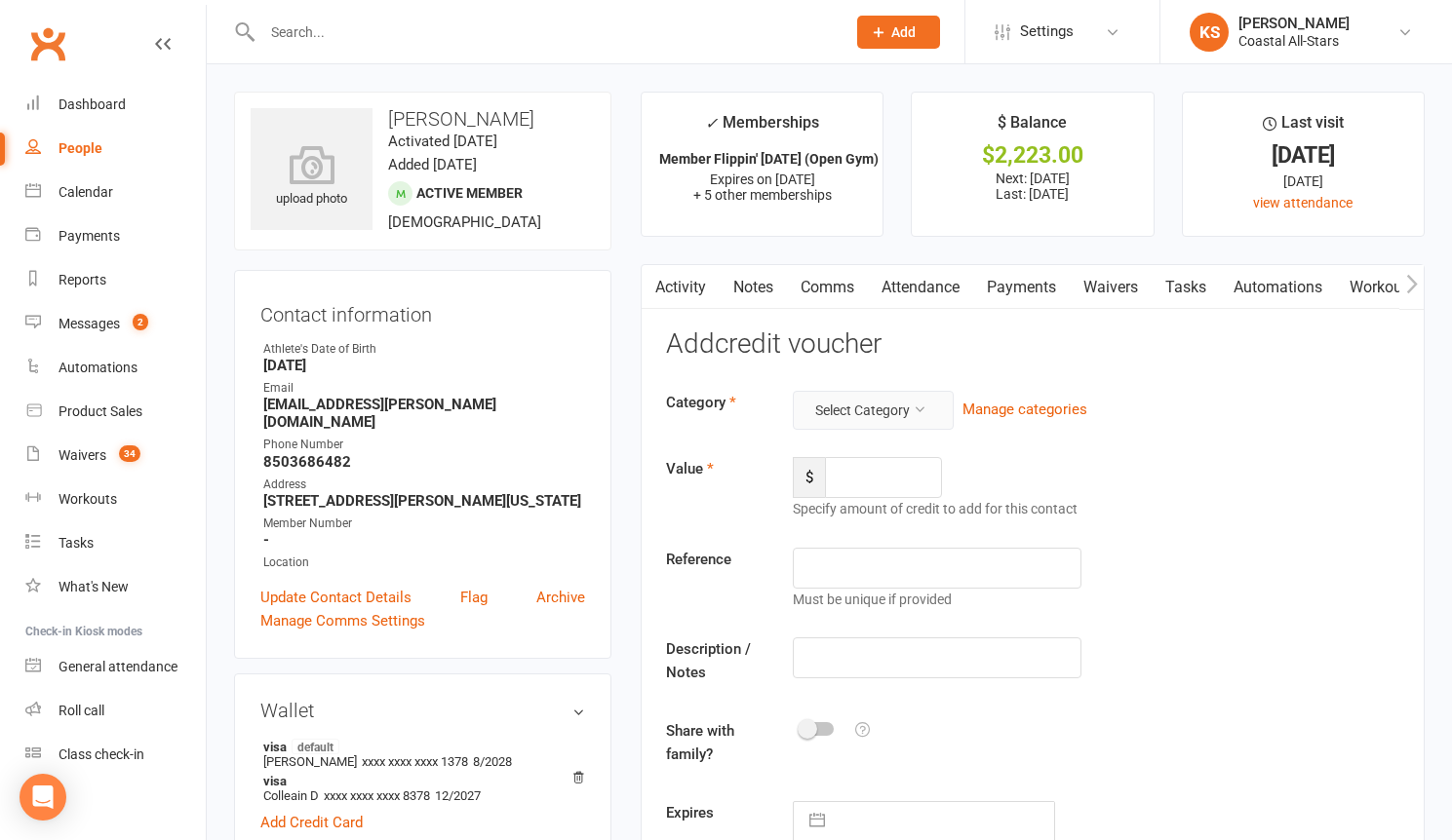
click at [902, 419] on button "Select Category" at bounding box center [874, 410] width 161 height 39
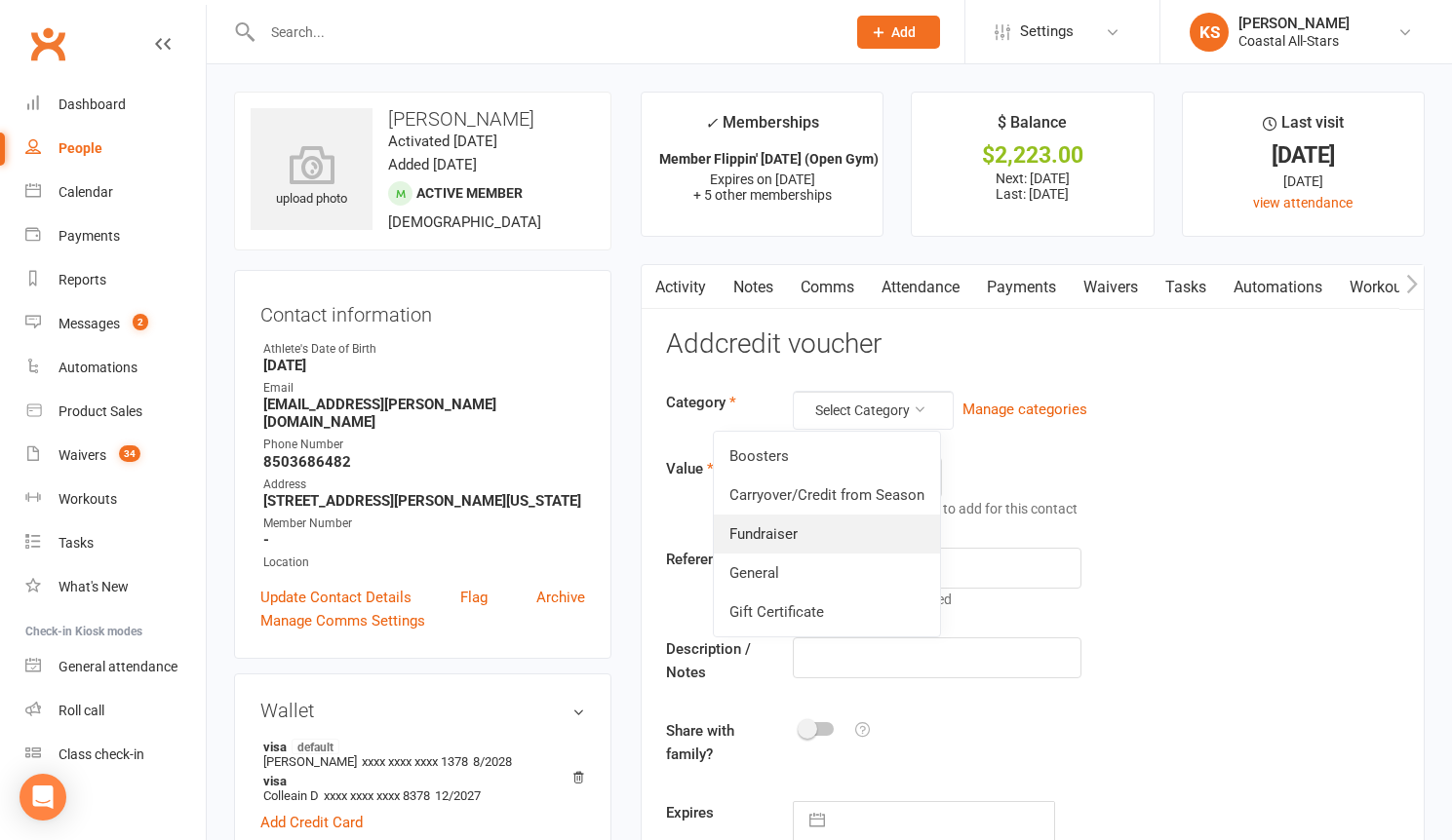
click at [853, 517] on link "Fundraiser" at bounding box center [826, 534] width 226 height 39
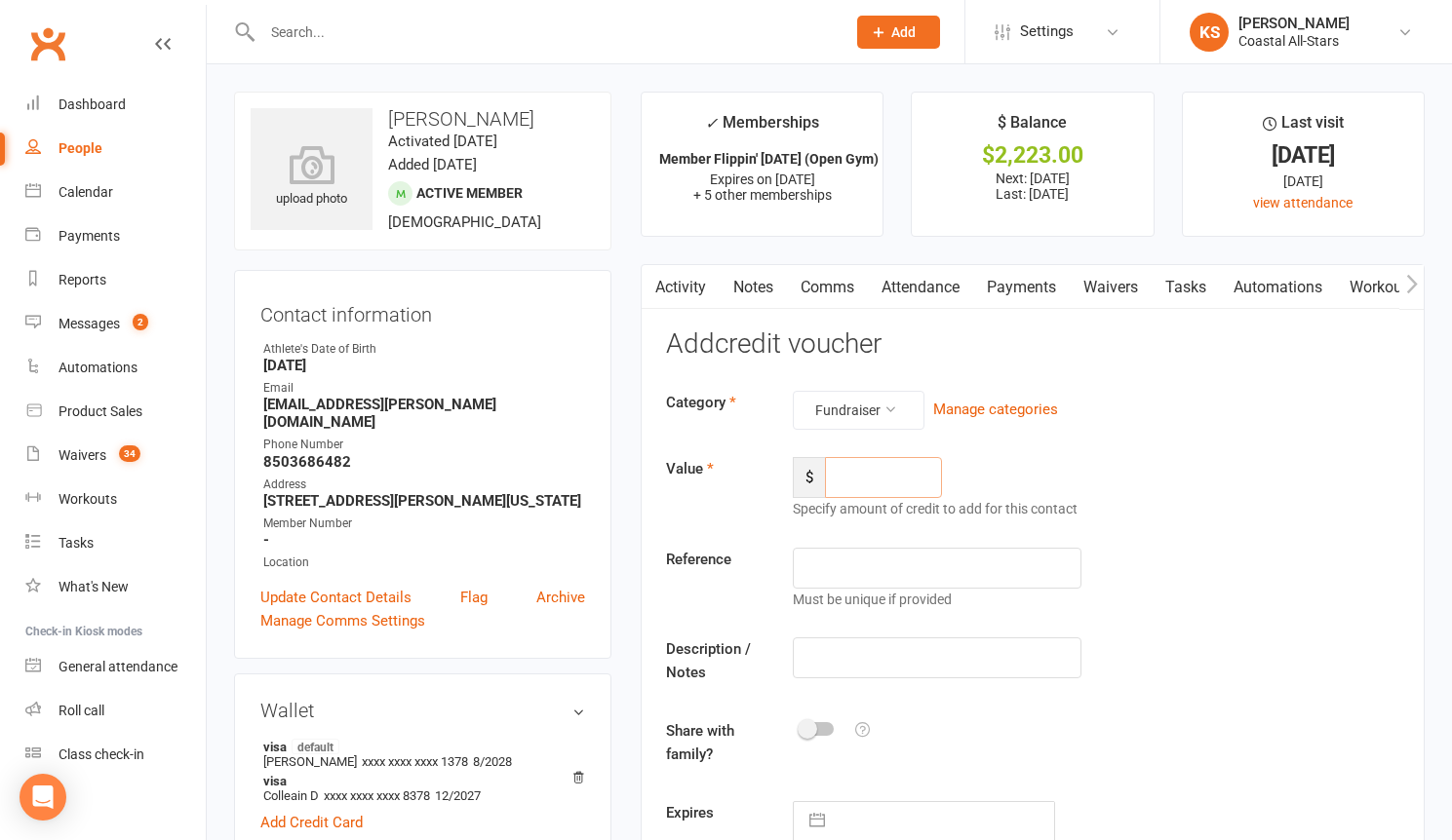
click at [864, 479] on input "number" at bounding box center [882, 478] width 117 height 41
type input "98.50"
click at [869, 664] on input "text" at bounding box center [937, 658] width 288 height 41
click at [876, 662] on input "text" at bounding box center [937, 658] width 288 height 41
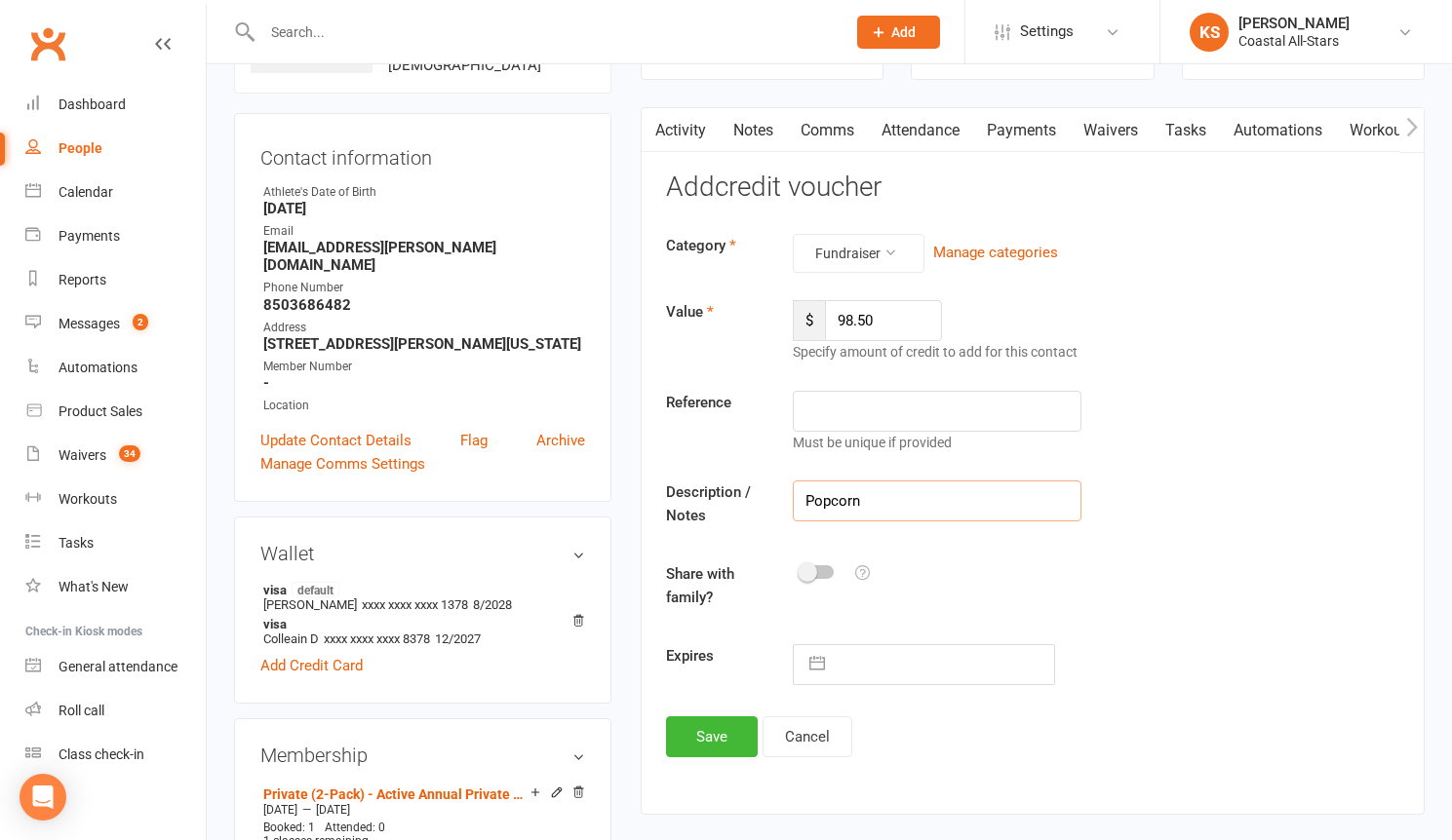
scroll to position [302, 0]
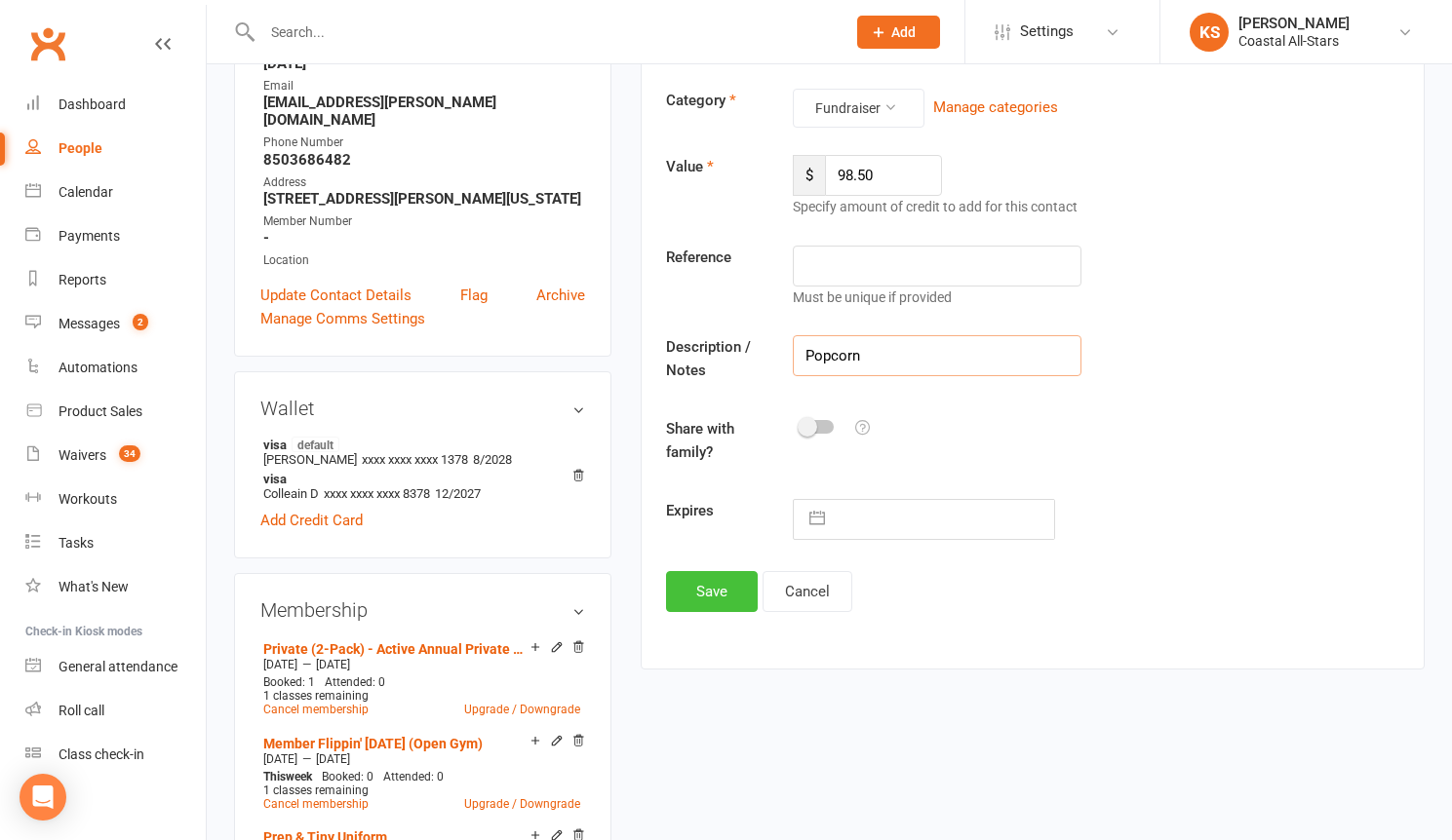
type input "Popcorn"
click at [734, 581] on button "Save" at bounding box center [711, 592] width 91 height 41
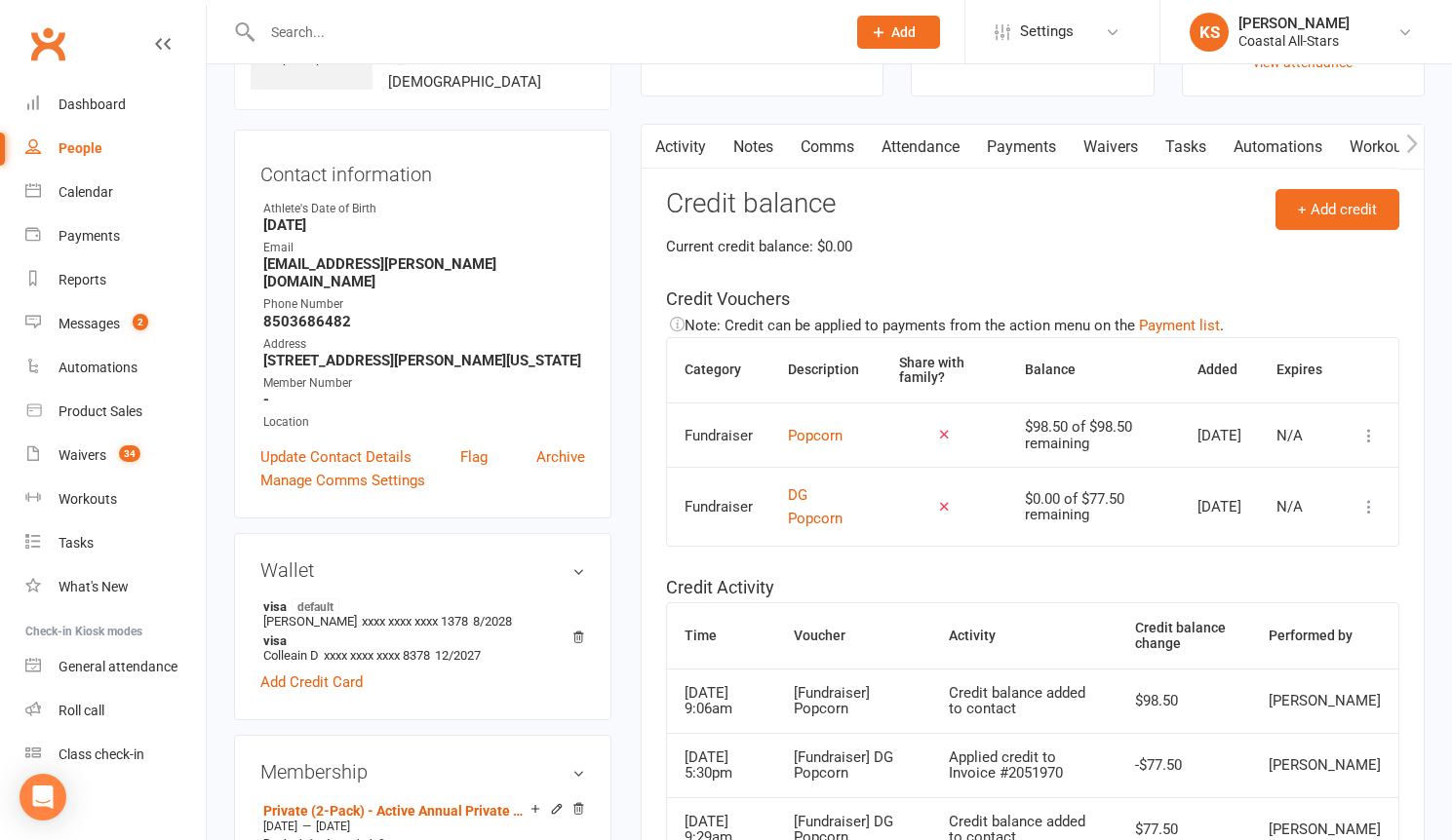
scroll to position [0, 0]
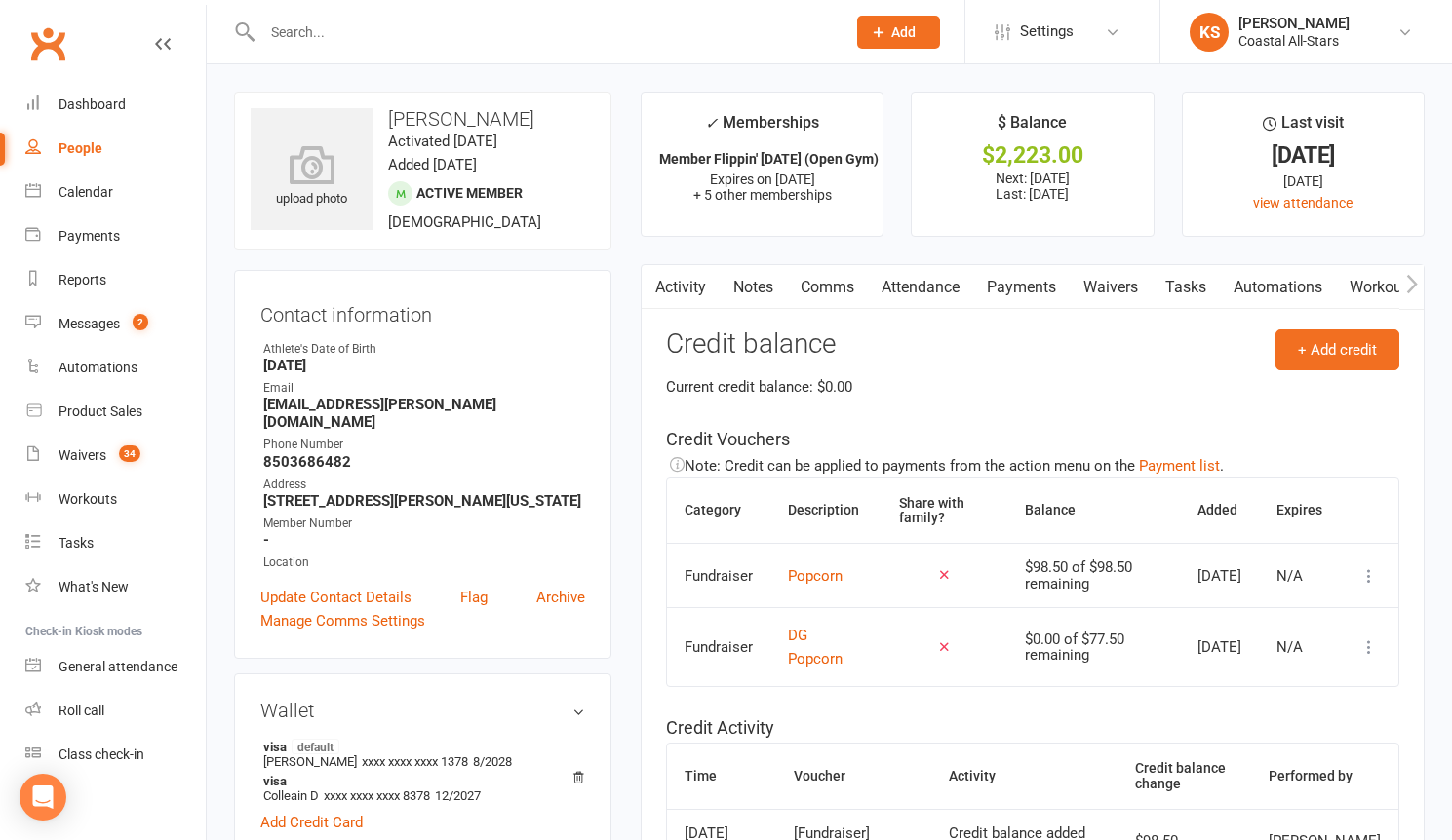
click at [830, 286] on link "Comms" at bounding box center [827, 288] width 81 height 45
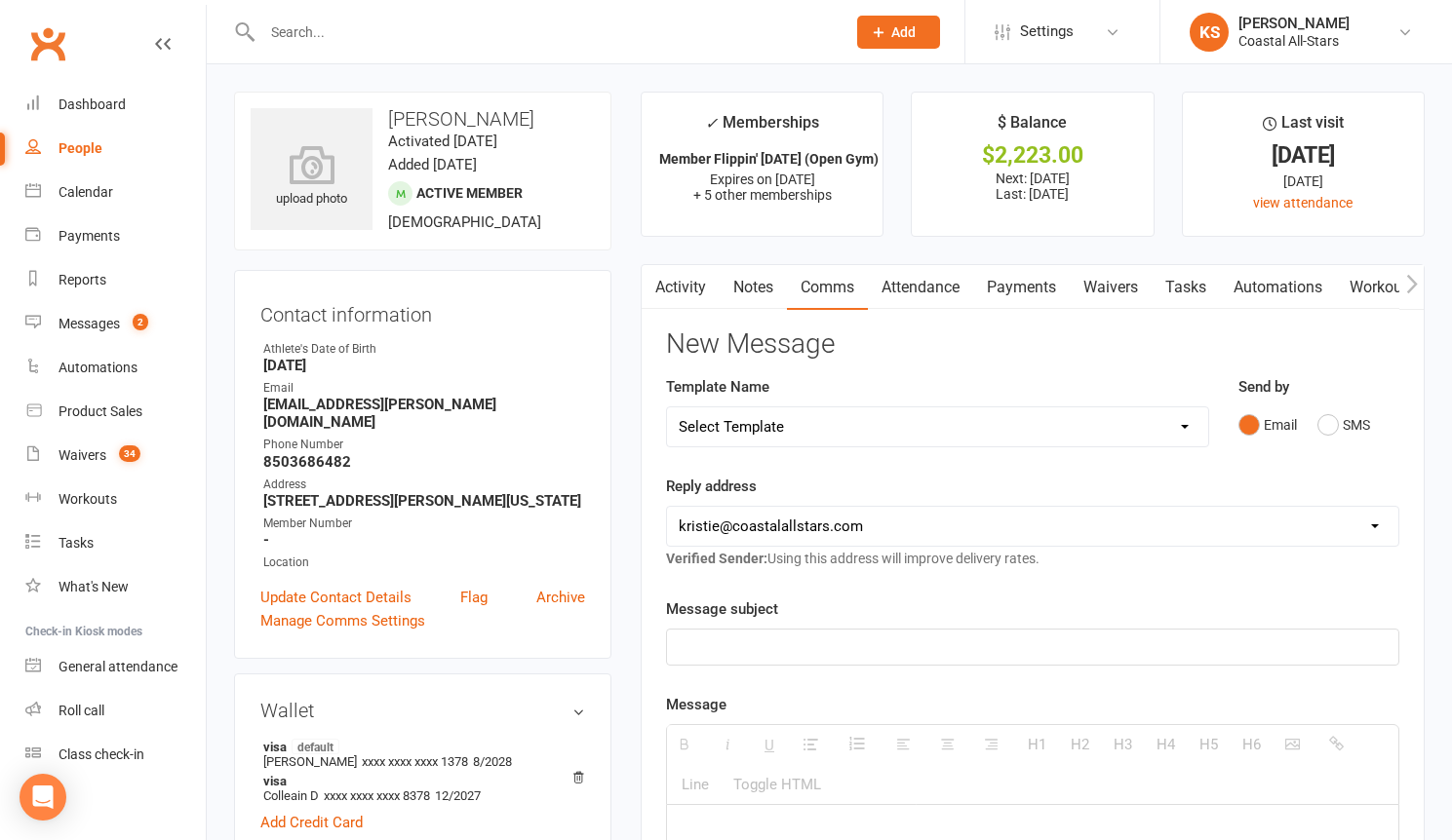
click at [791, 631] on div at bounding box center [1032, 647] width 731 height 35
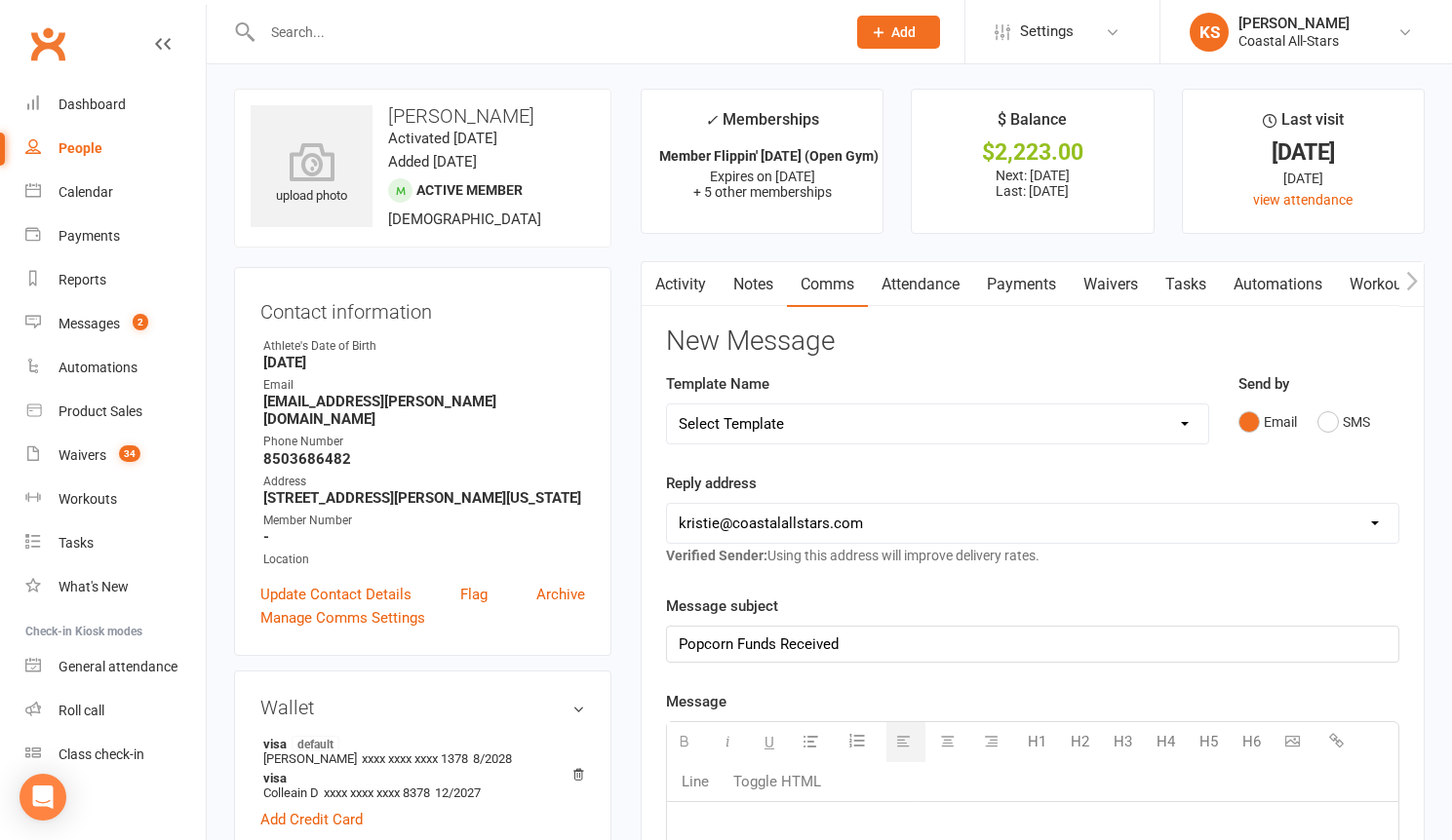
paste div
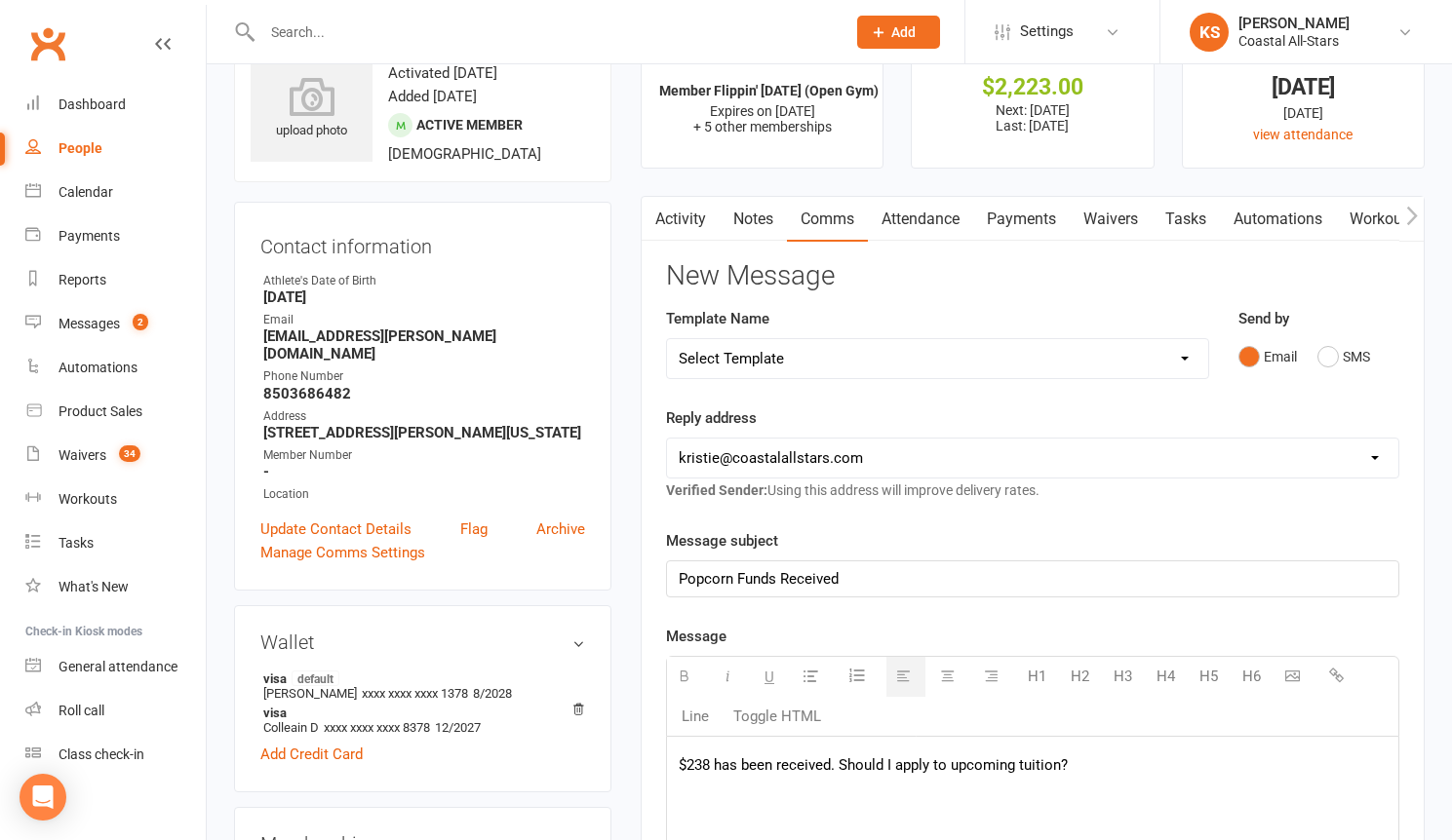
scroll to position [193, 0]
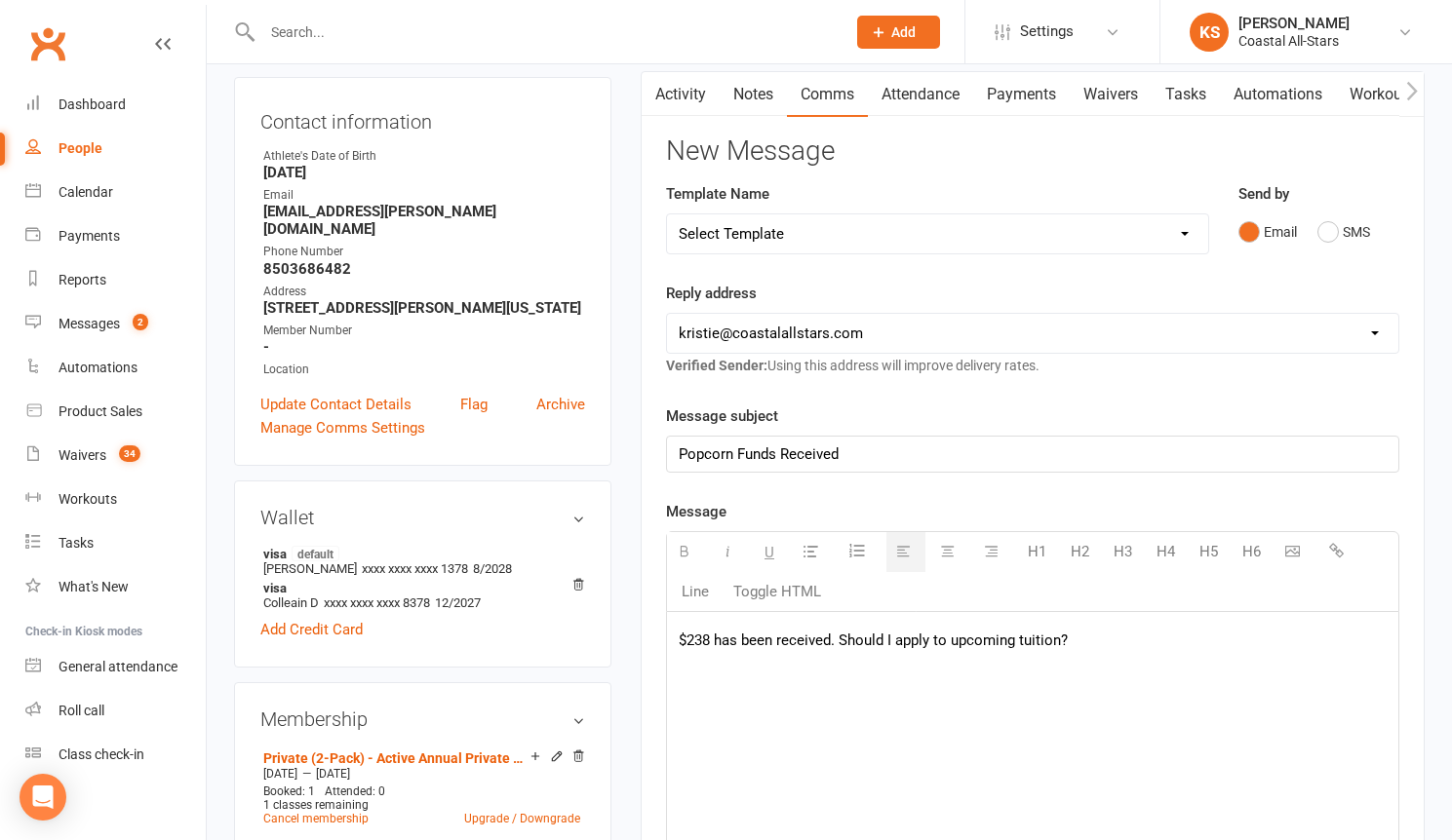
click at [708, 641] on p "$238 has been received. Should I apply to upcoming tuition?" at bounding box center [1032, 640] width 707 height 24
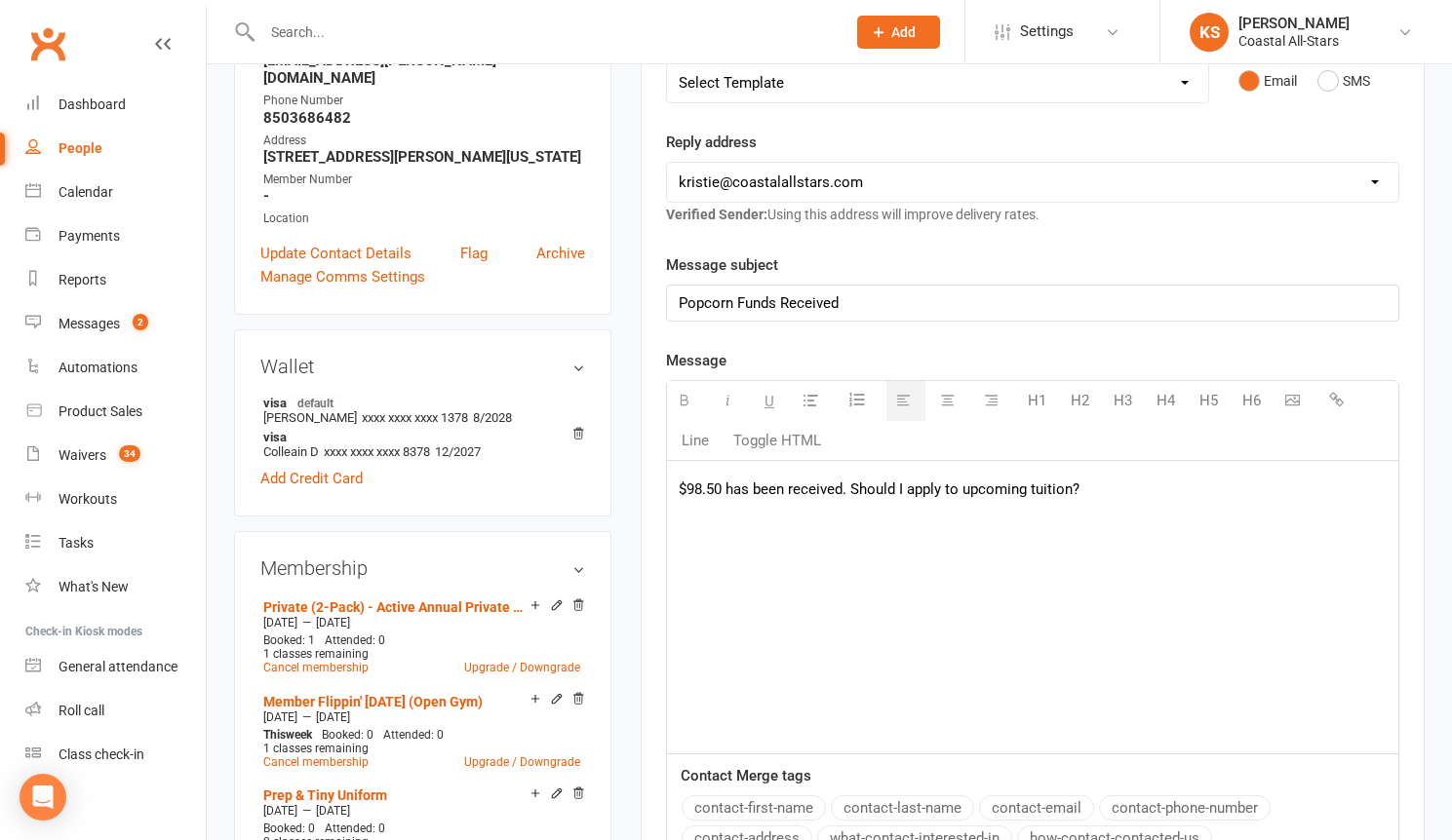
scroll to position [701, 0]
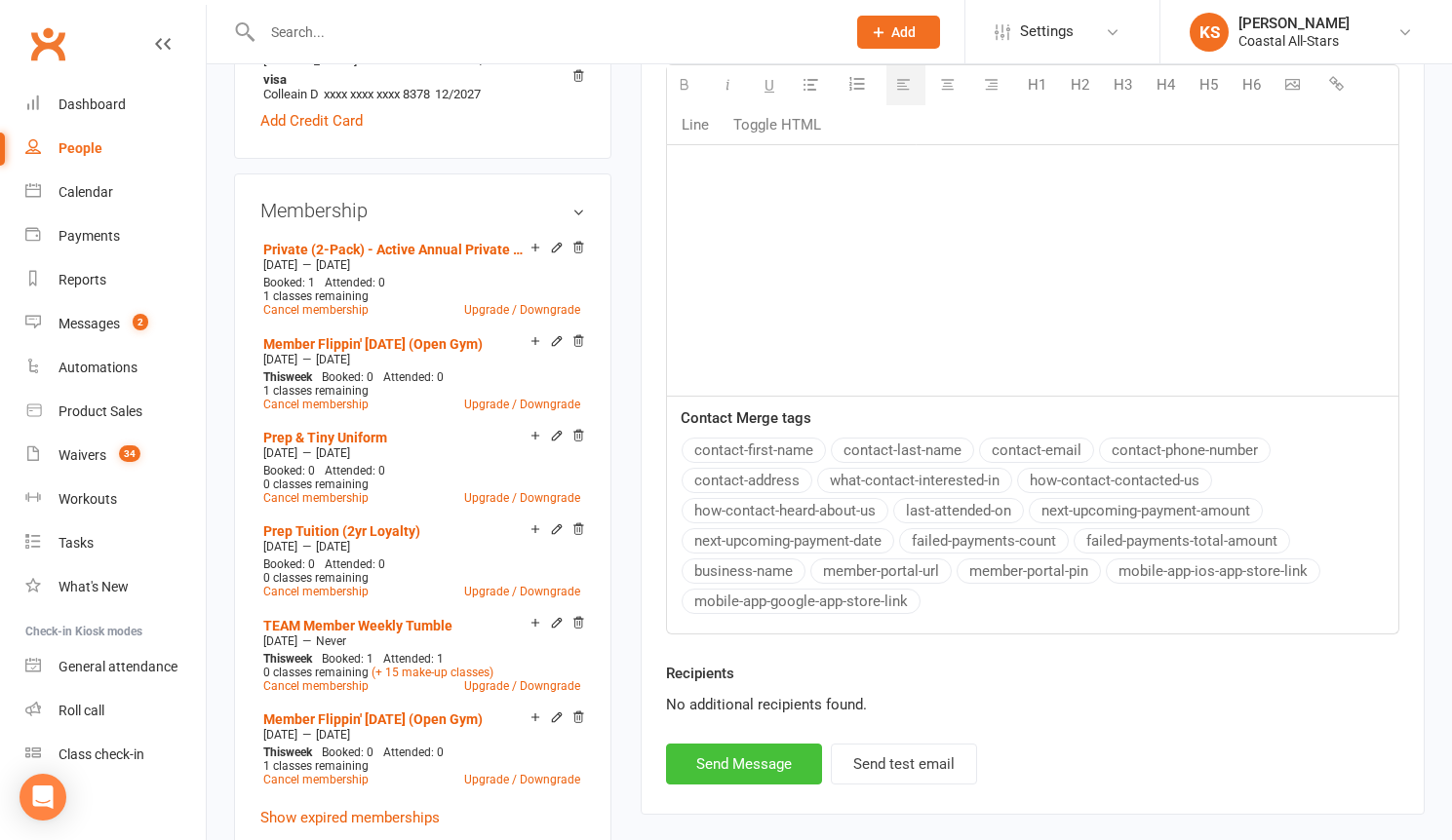
click at [751, 766] on button "Send Message" at bounding box center [744, 764] width 156 height 41
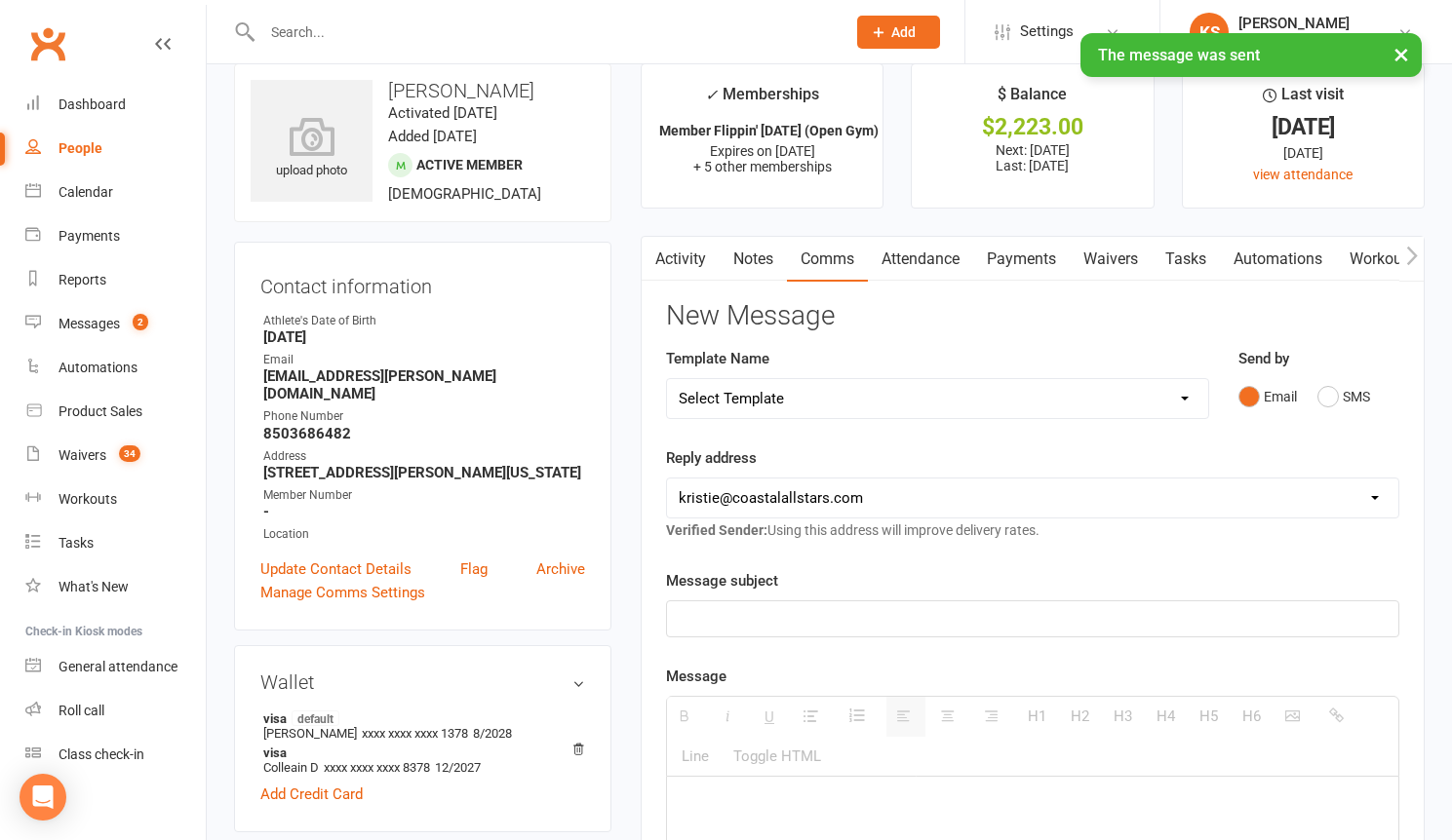
scroll to position [0, 0]
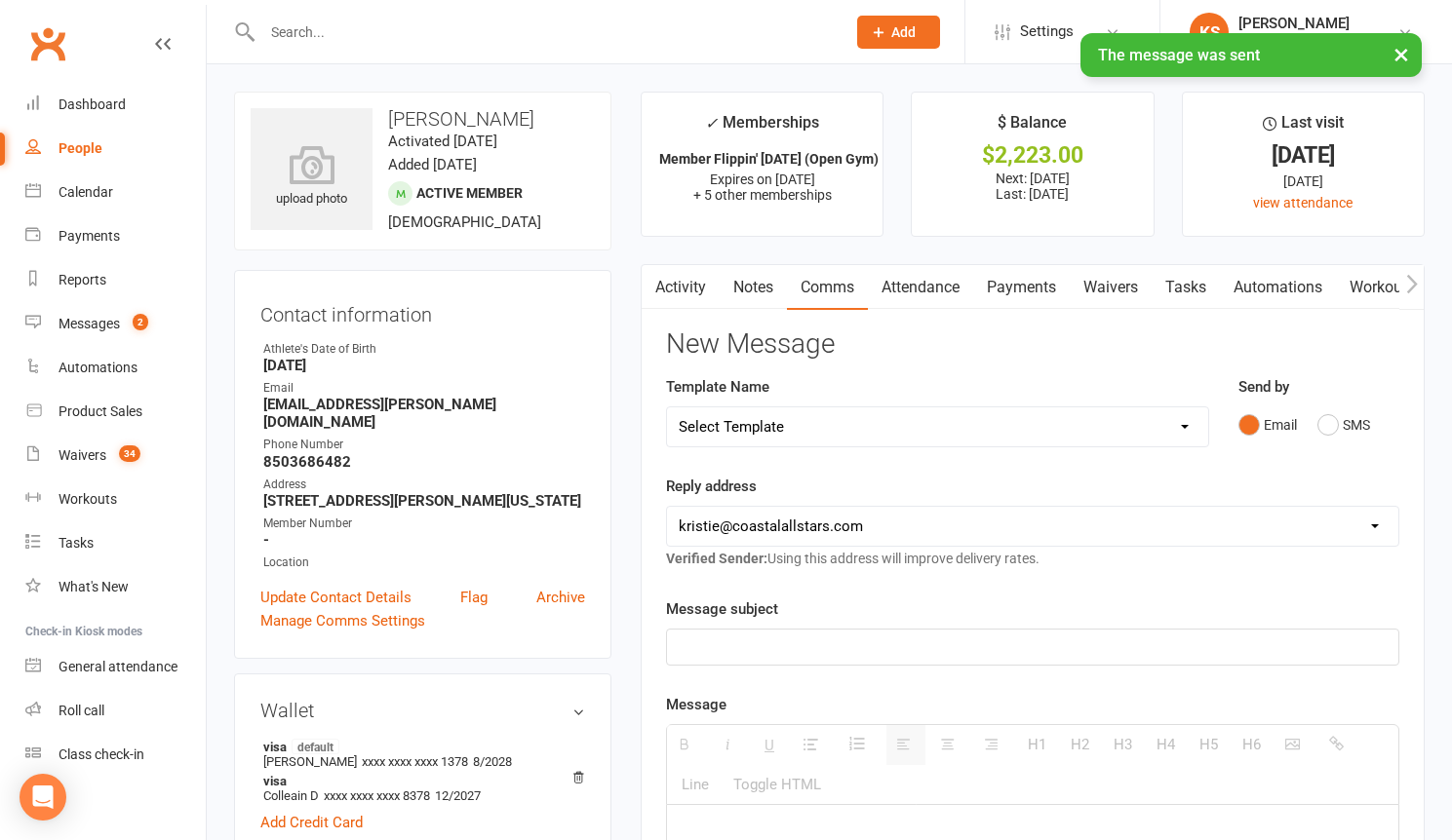
click at [330, 28] on input "text" at bounding box center [544, 32] width 575 height 28
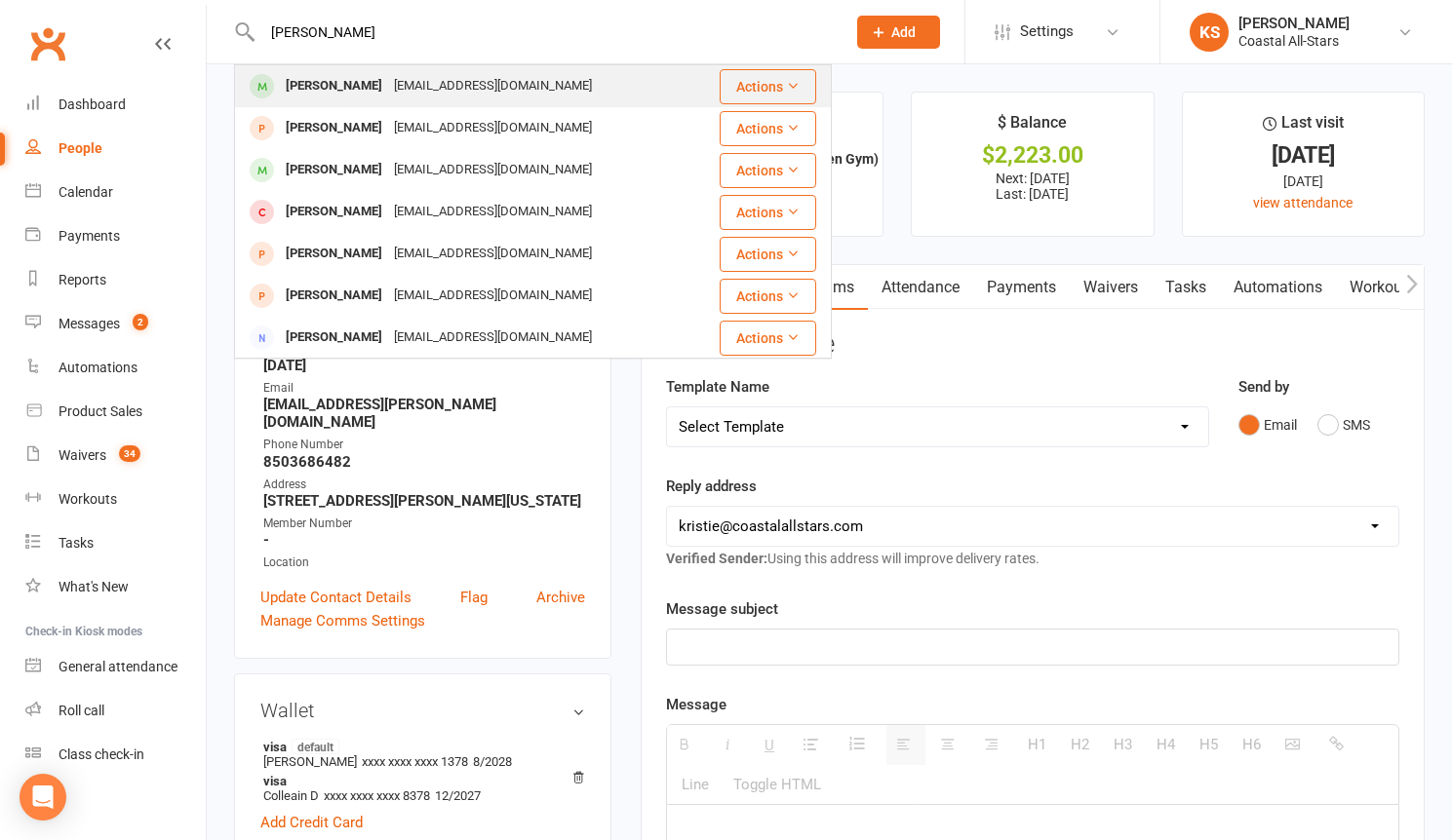
type input "[PERSON_NAME]"
click at [337, 82] on div "[PERSON_NAME]" at bounding box center [333, 86] width 108 height 29
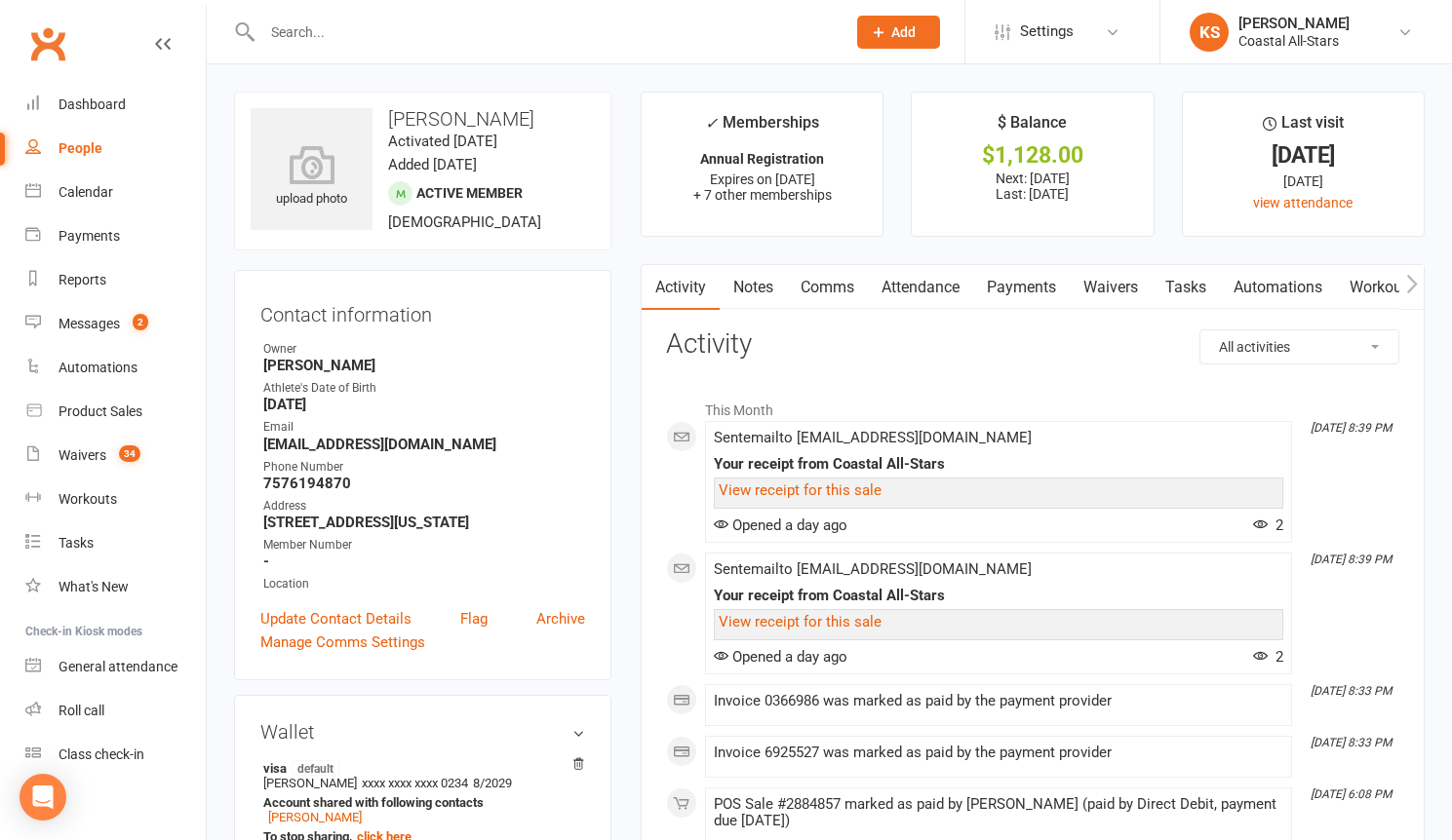
click at [1031, 290] on link "Payments" at bounding box center [1021, 288] width 96 height 45
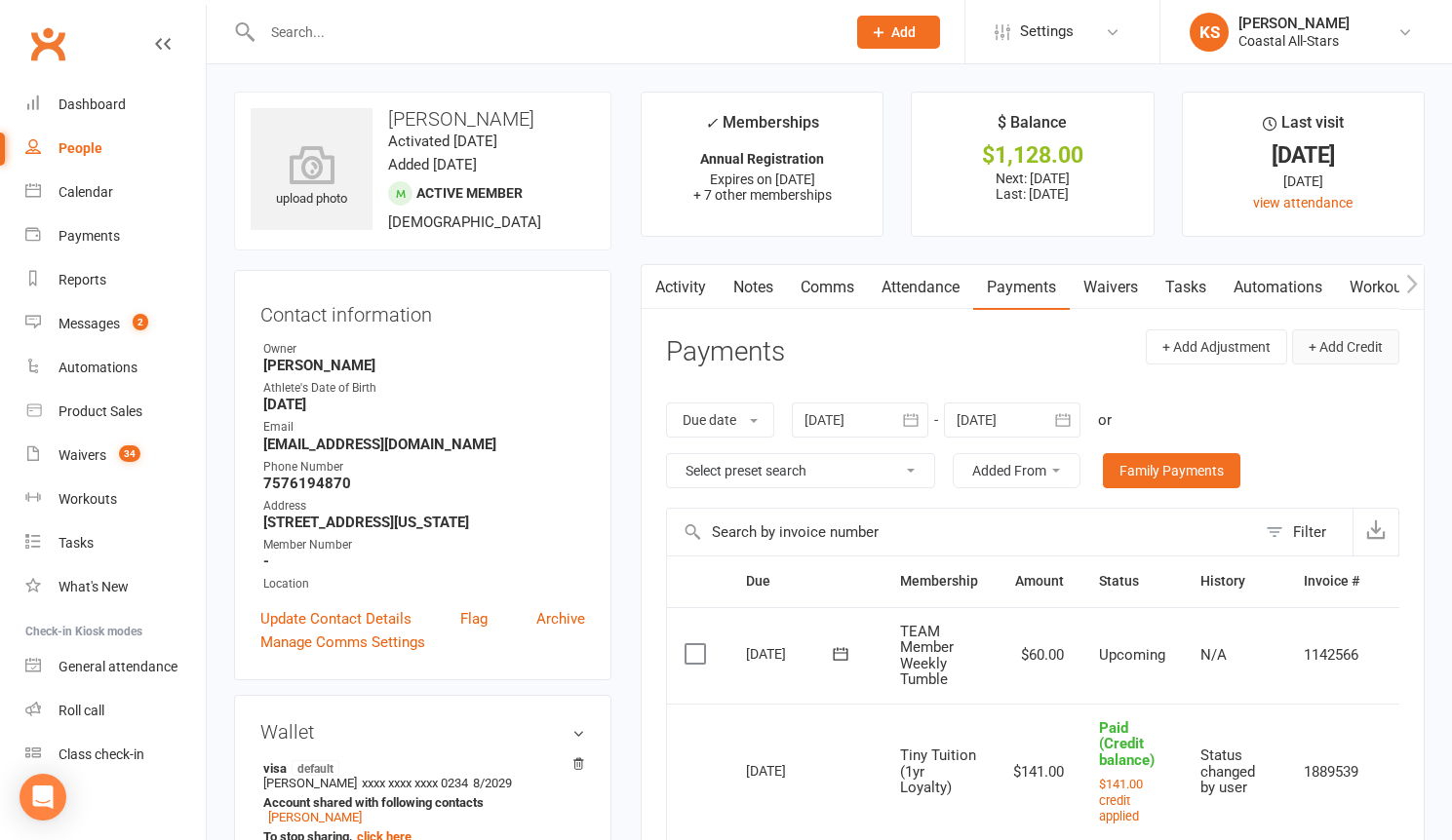
click at [1336, 344] on button "+ Add Credit" at bounding box center [1345, 347] width 107 height 35
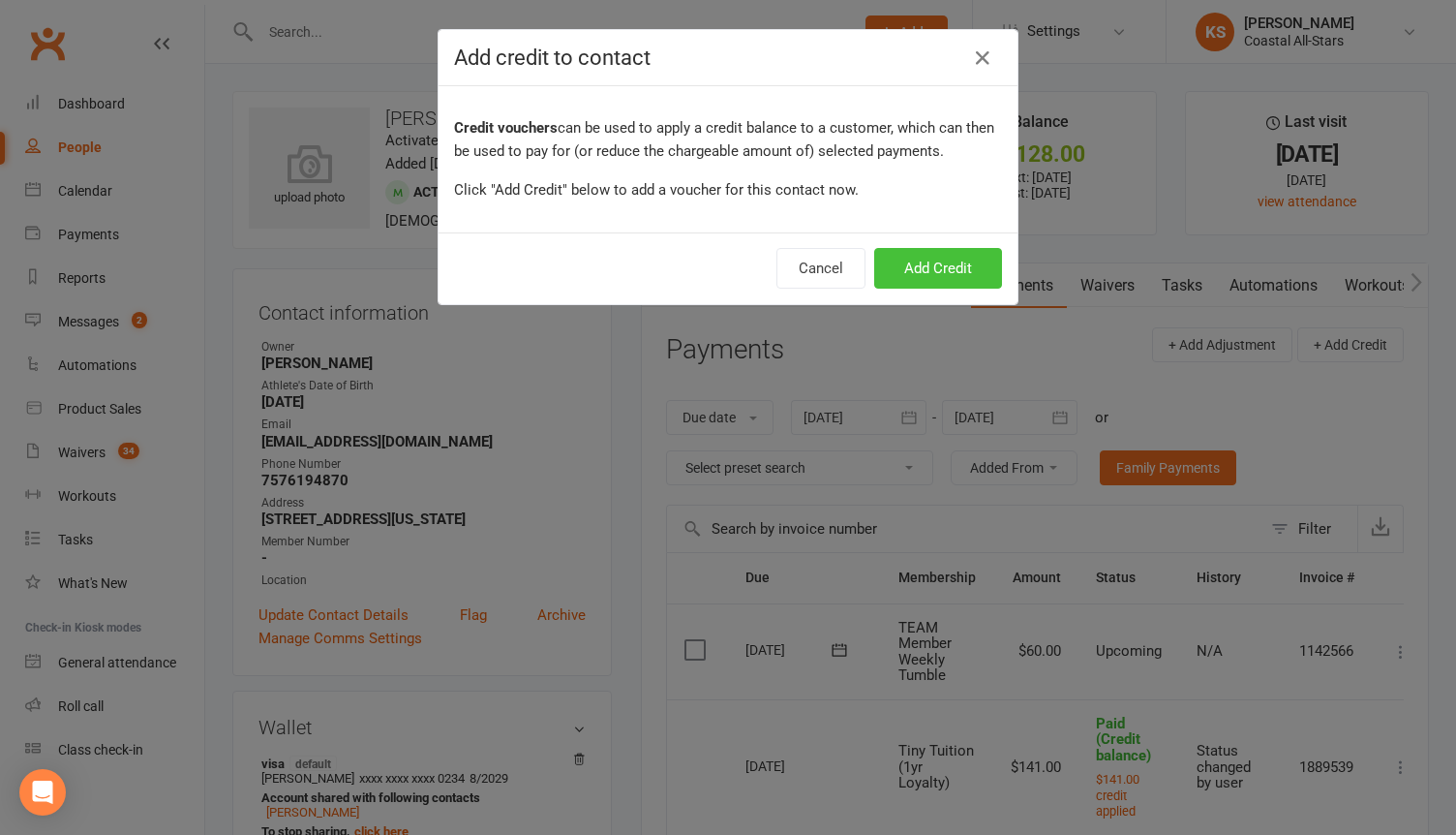
click at [946, 254] on button "Add Credit" at bounding box center [938, 269] width 128 height 41
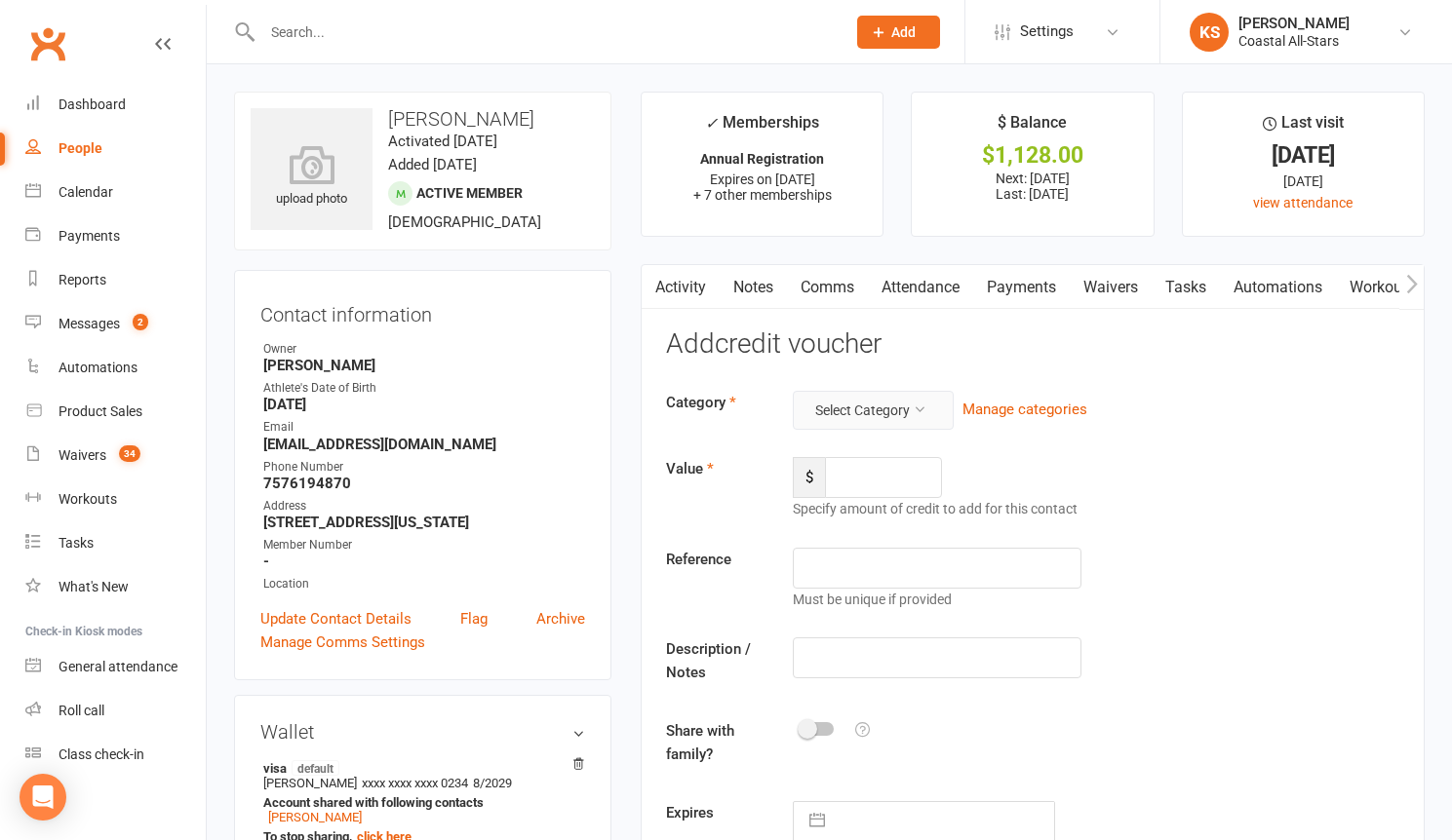
click at [864, 418] on button "Select Category" at bounding box center [874, 410] width 161 height 39
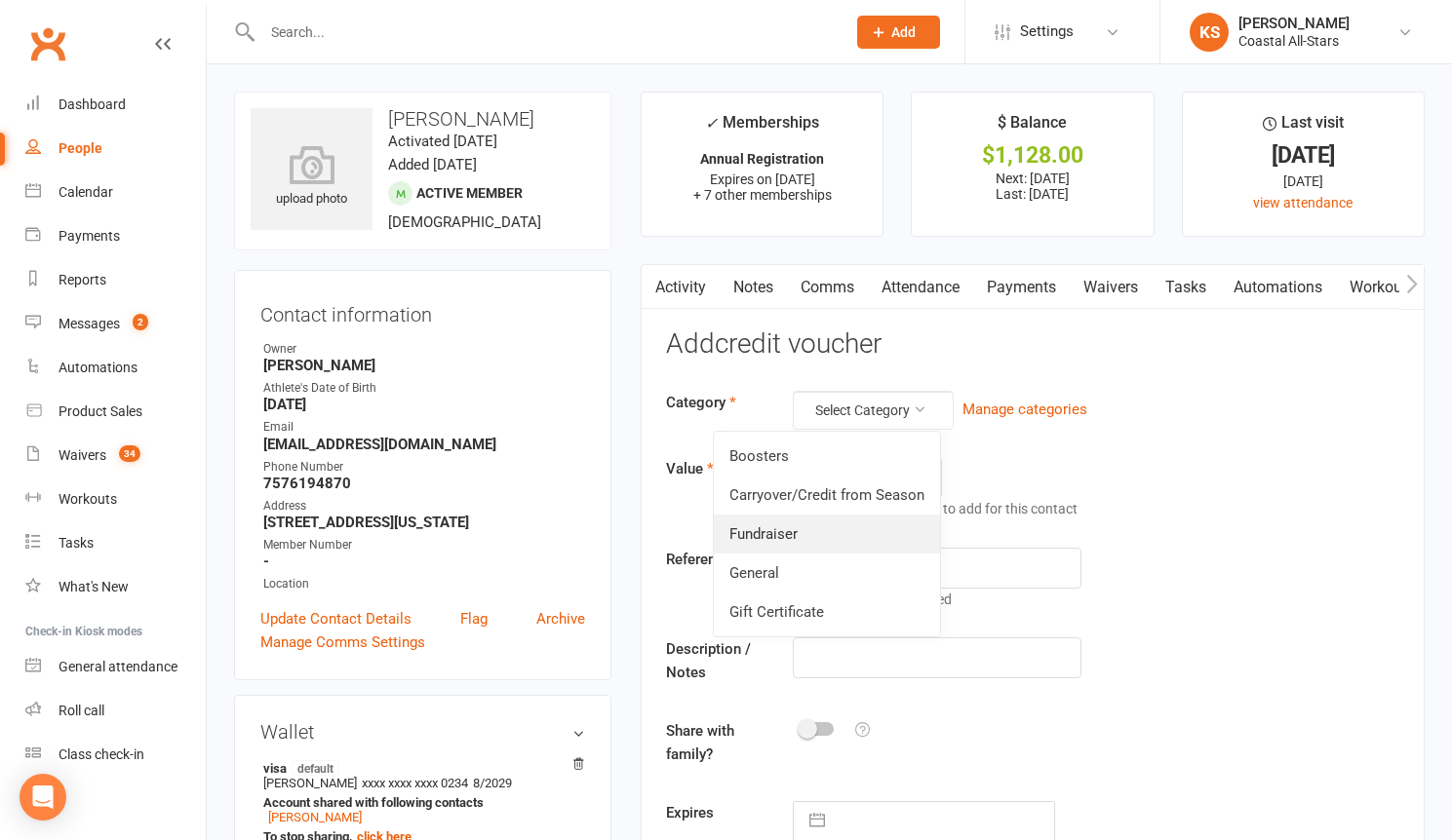
click at [831, 533] on link "Fundraiser" at bounding box center [826, 534] width 226 height 39
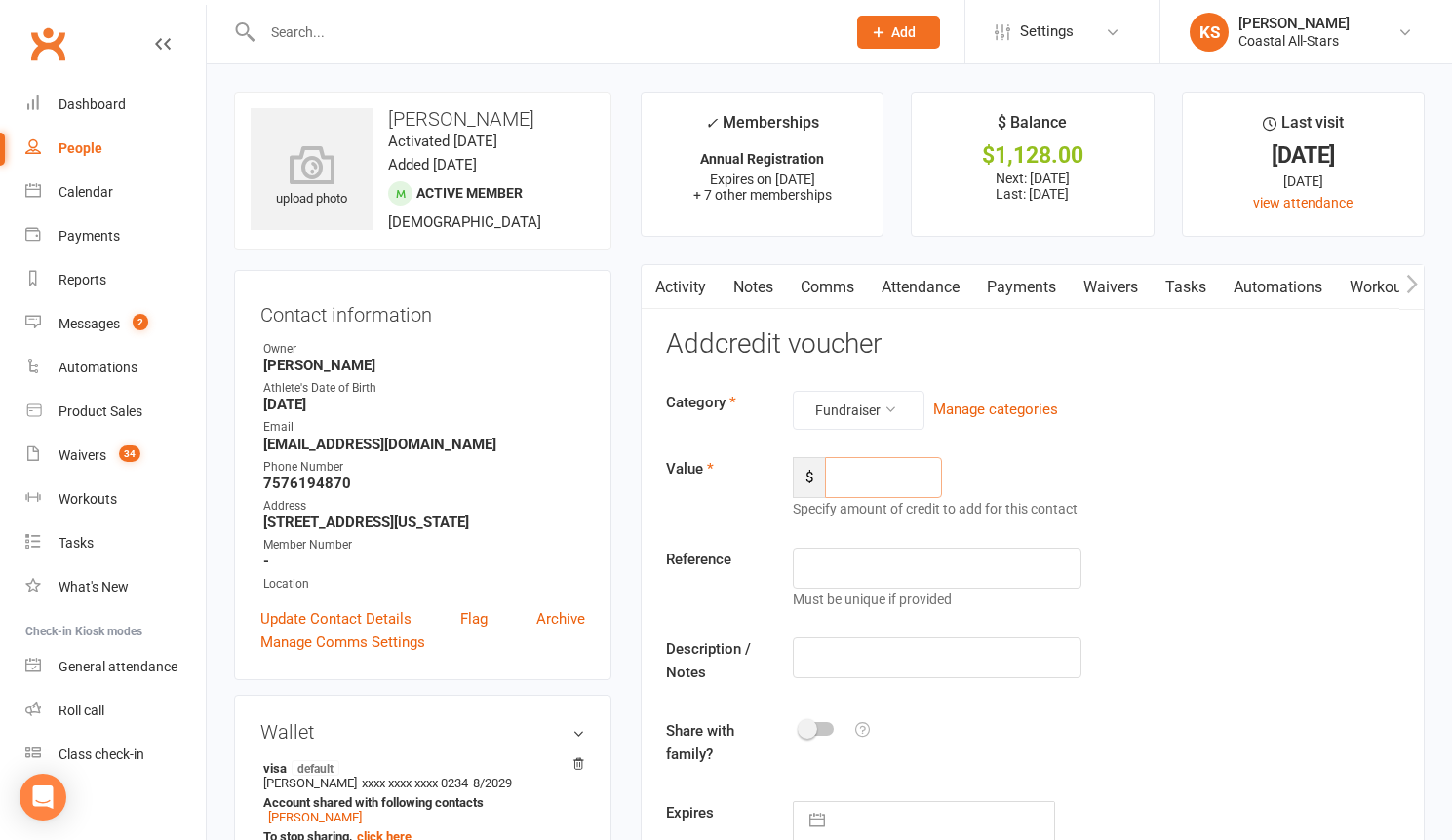
click at [852, 496] on input "number" at bounding box center [882, 478] width 117 height 41
type input "36"
click at [869, 661] on input "text" at bounding box center [937, 658] width 288 height 41
type input "Popcorn"
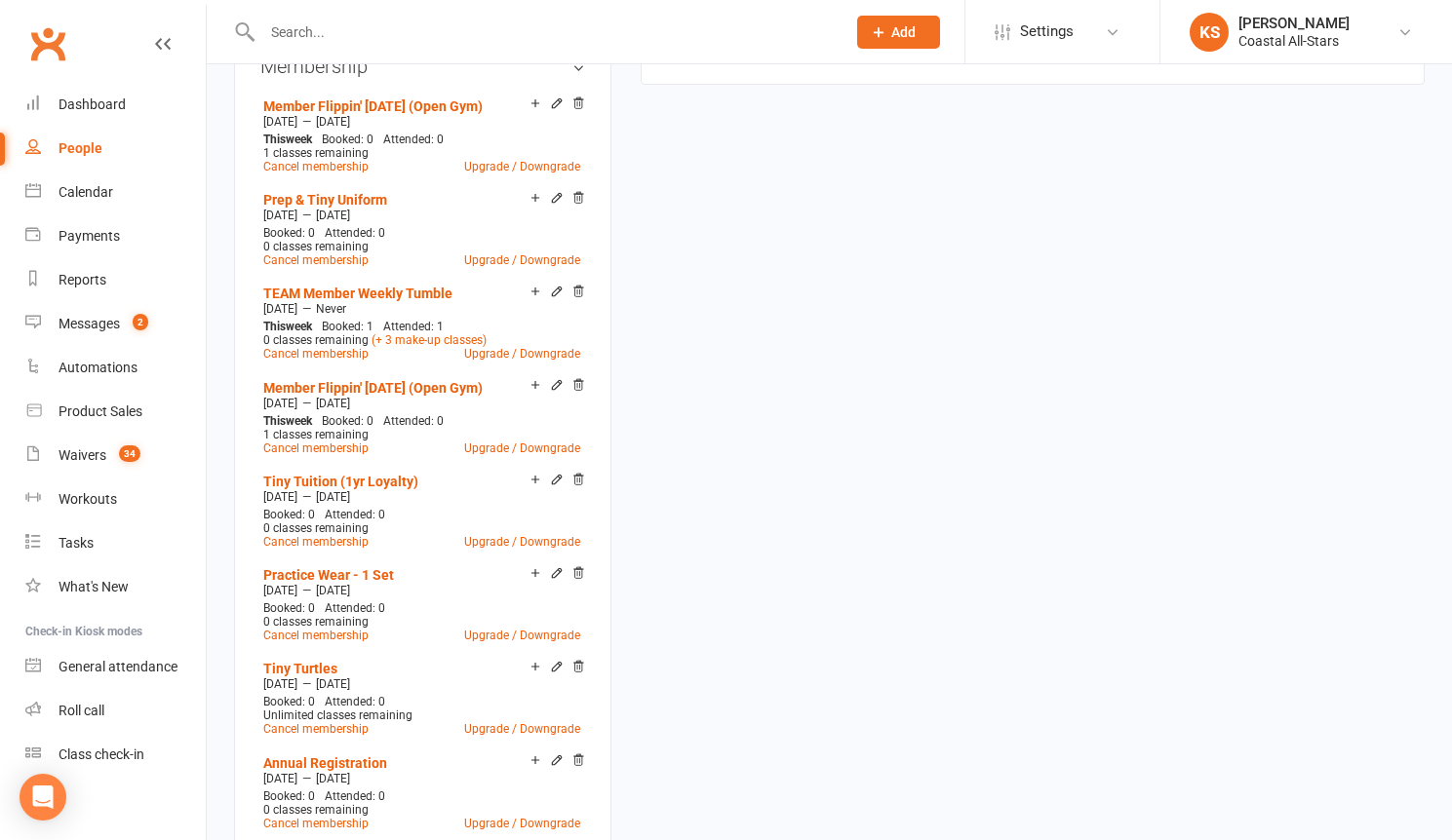
scroll to position [565, 0]
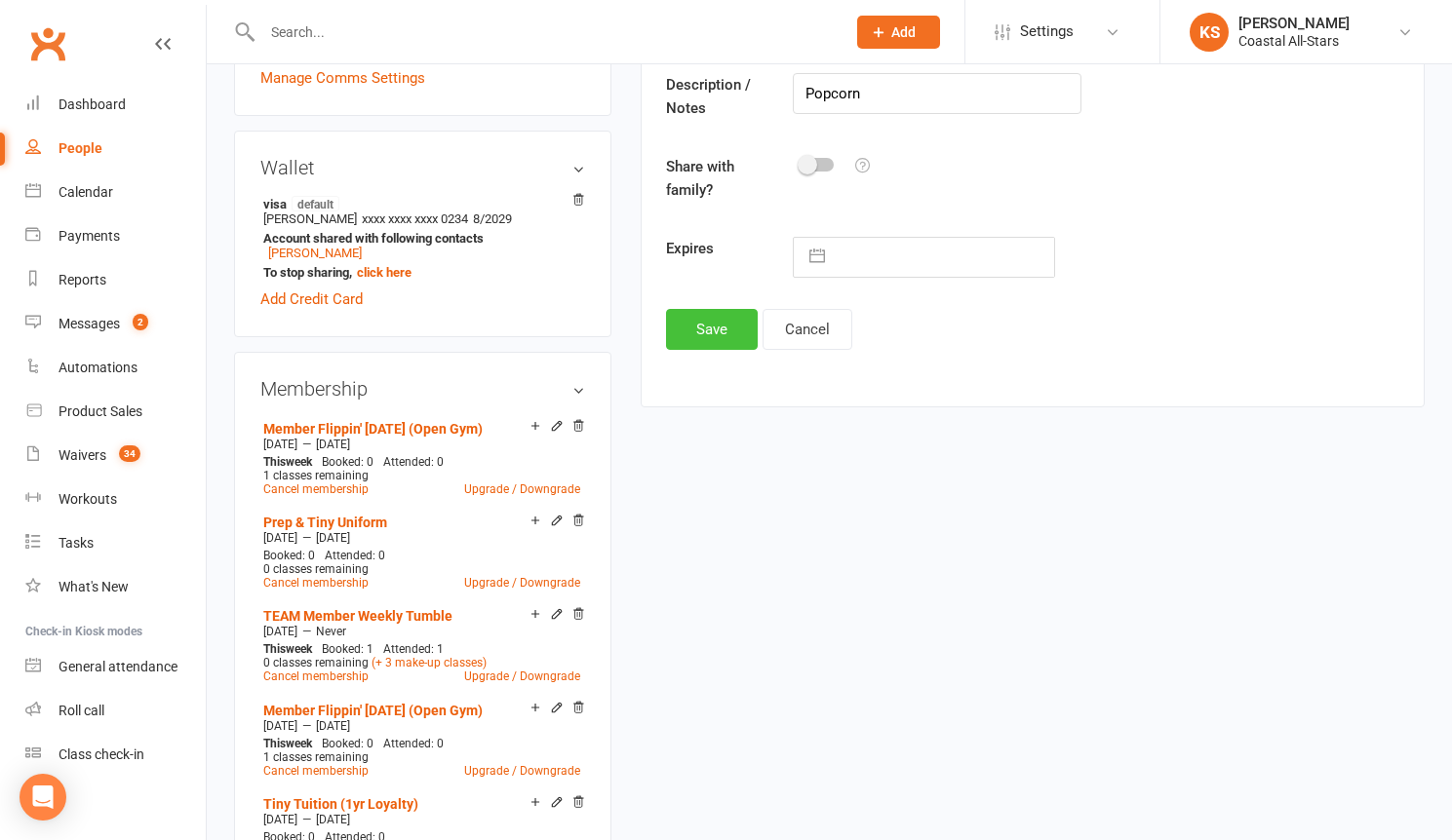
click at [716, 334] on button "Save" at bounding box center [711, 330] width 91 height 41
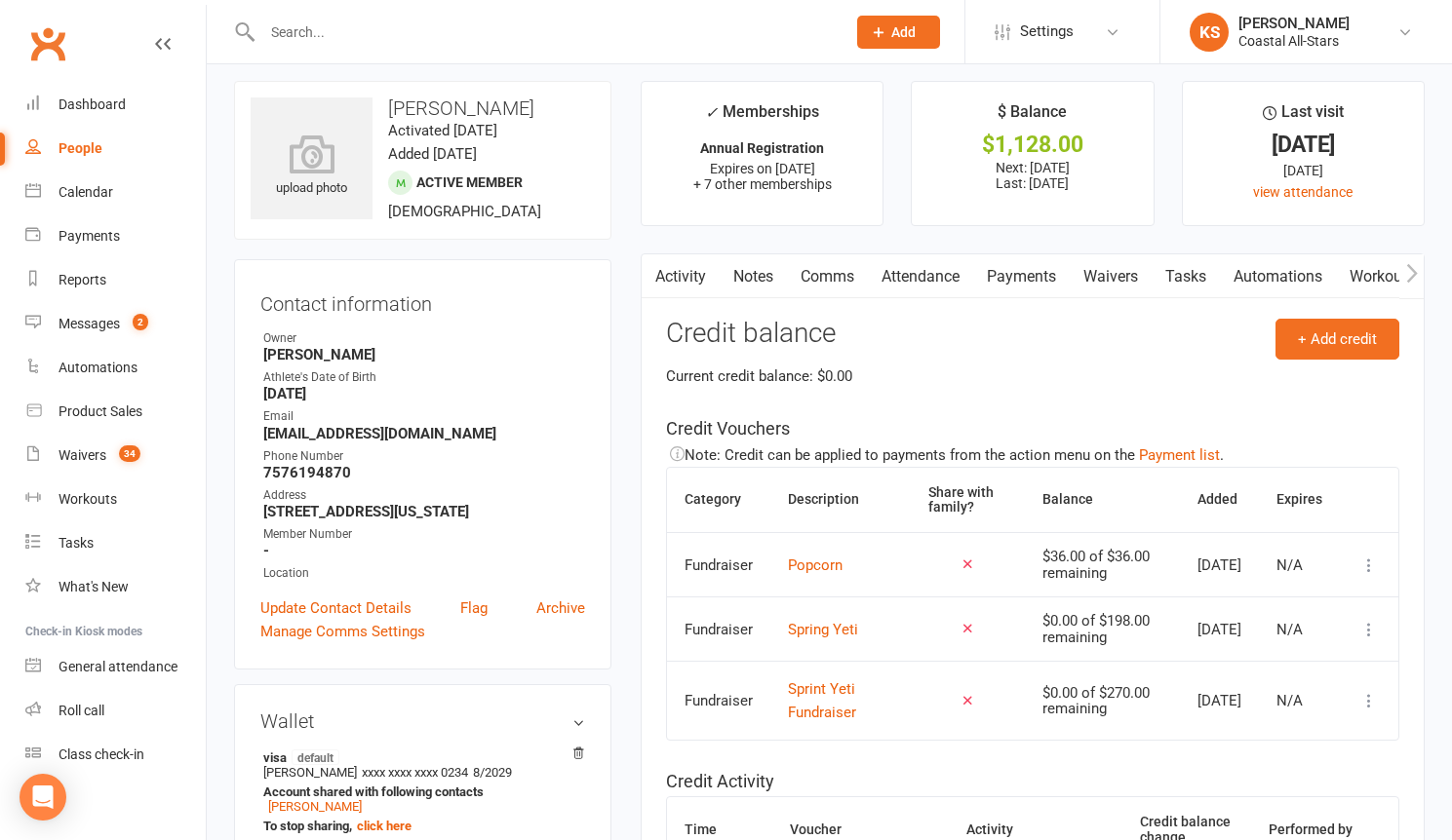
scroll to position [0, 0]
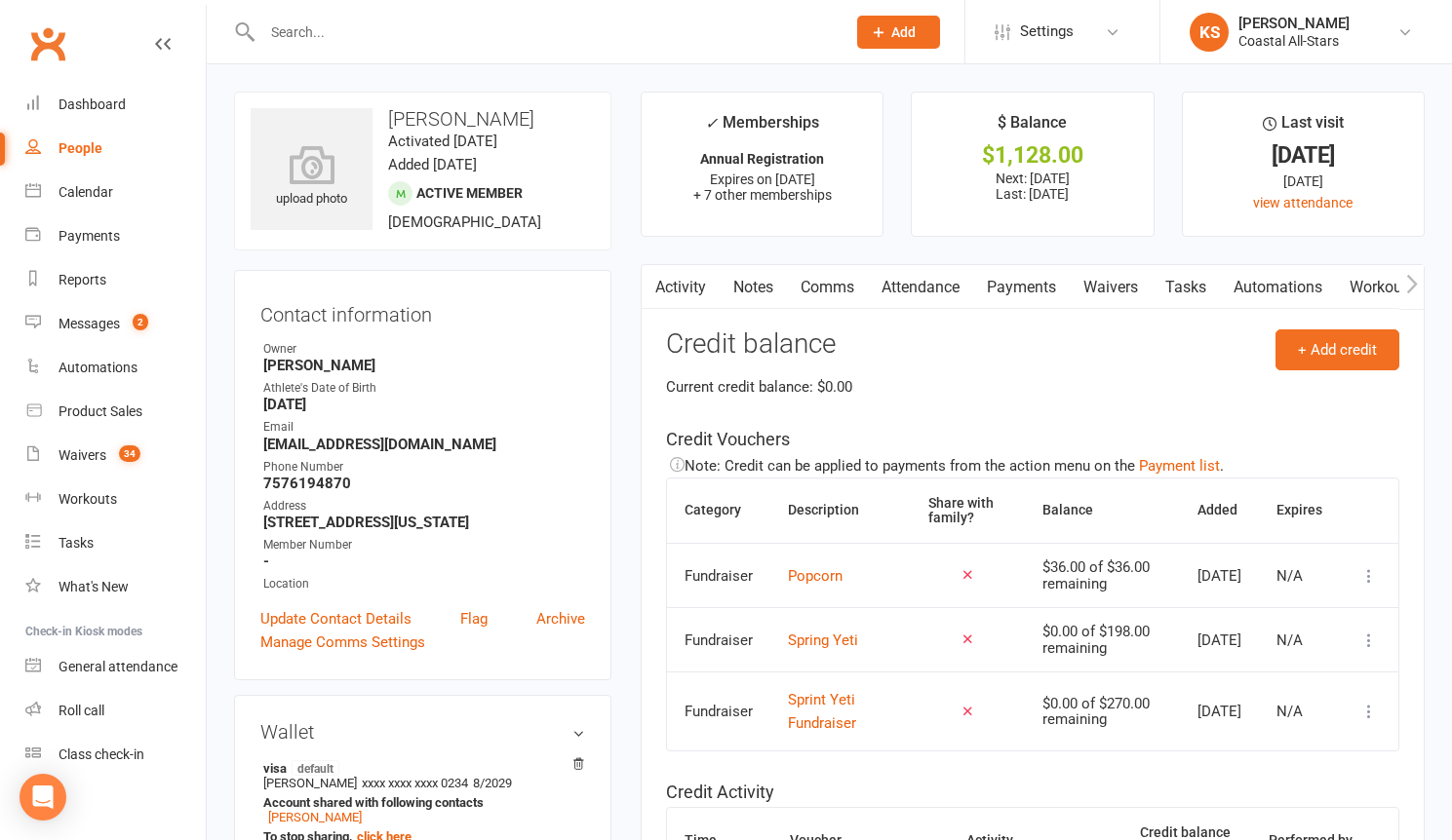
click at [839, 287] on link "Comms" at bounding box center [827, 288] width 81 height 45
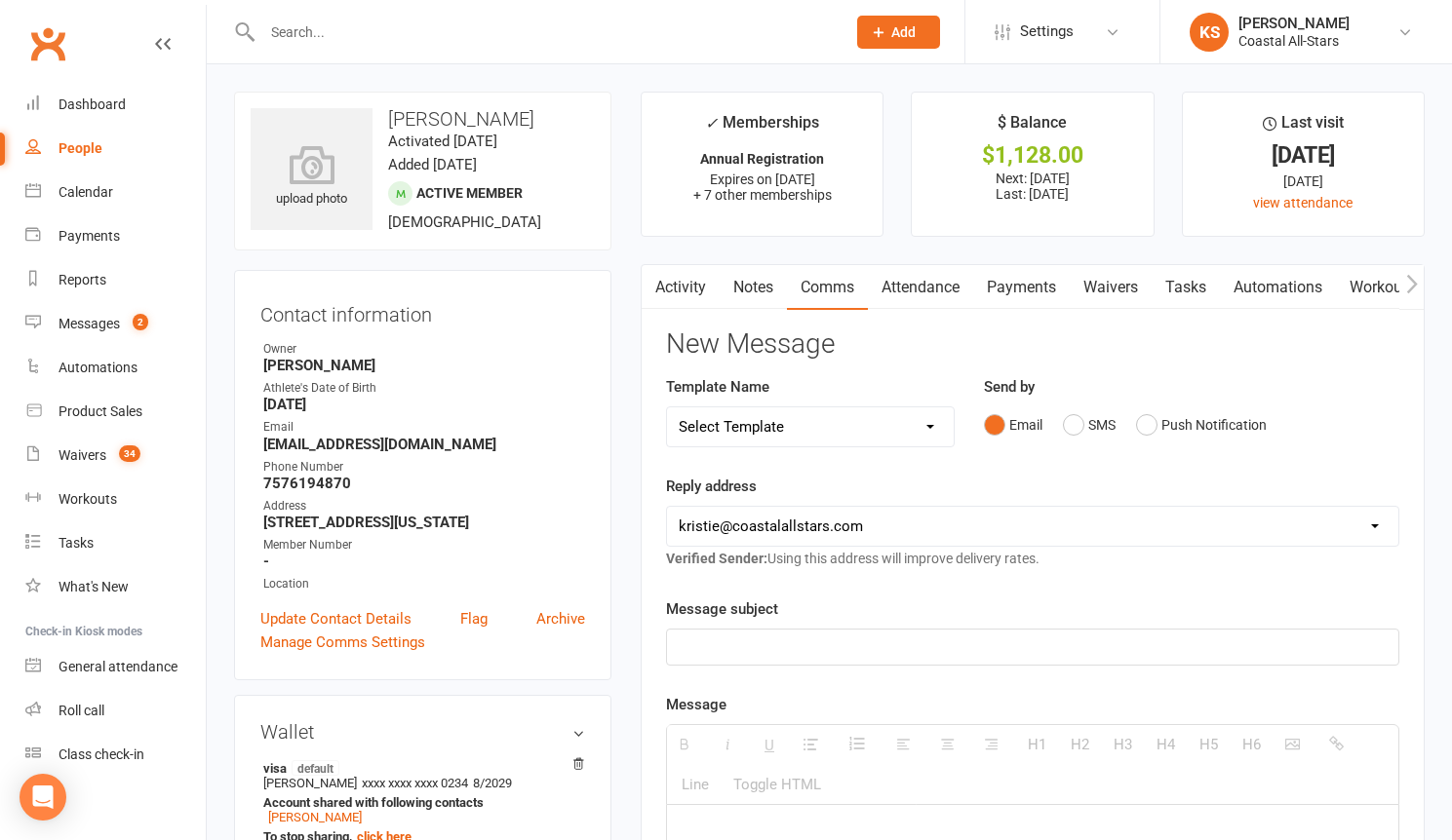
click at [935, 640] on p at bounding box center [1032, 647] width 707 height 24
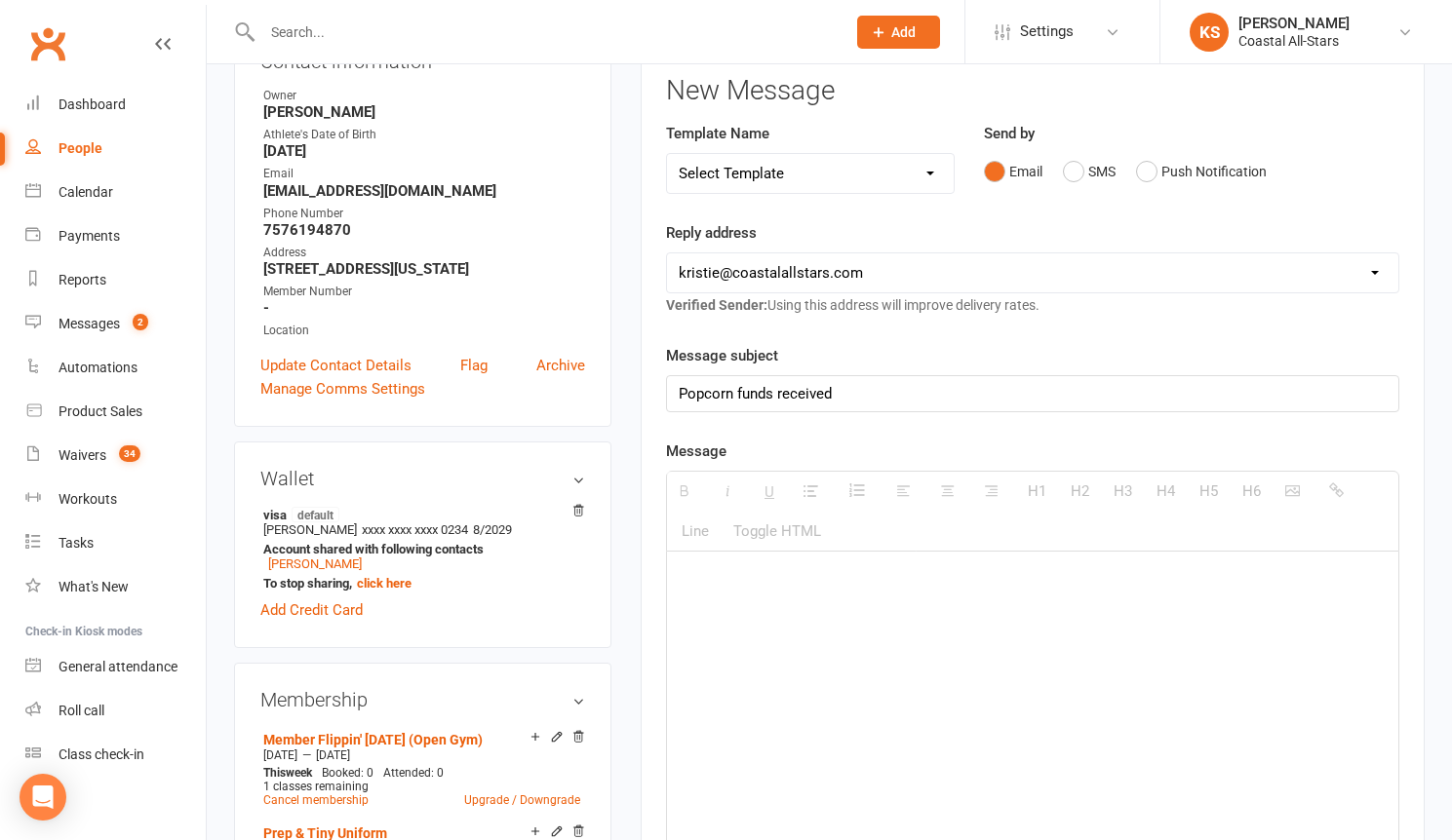
click at [940, 650] on div at bounding box center [1032, 697] width 731 height 292
paste div
click at [705, 584] on p "$238 has been received. Should I apply to upcoming tuition?" at bounding box center [1032, 580] width 707 height 24
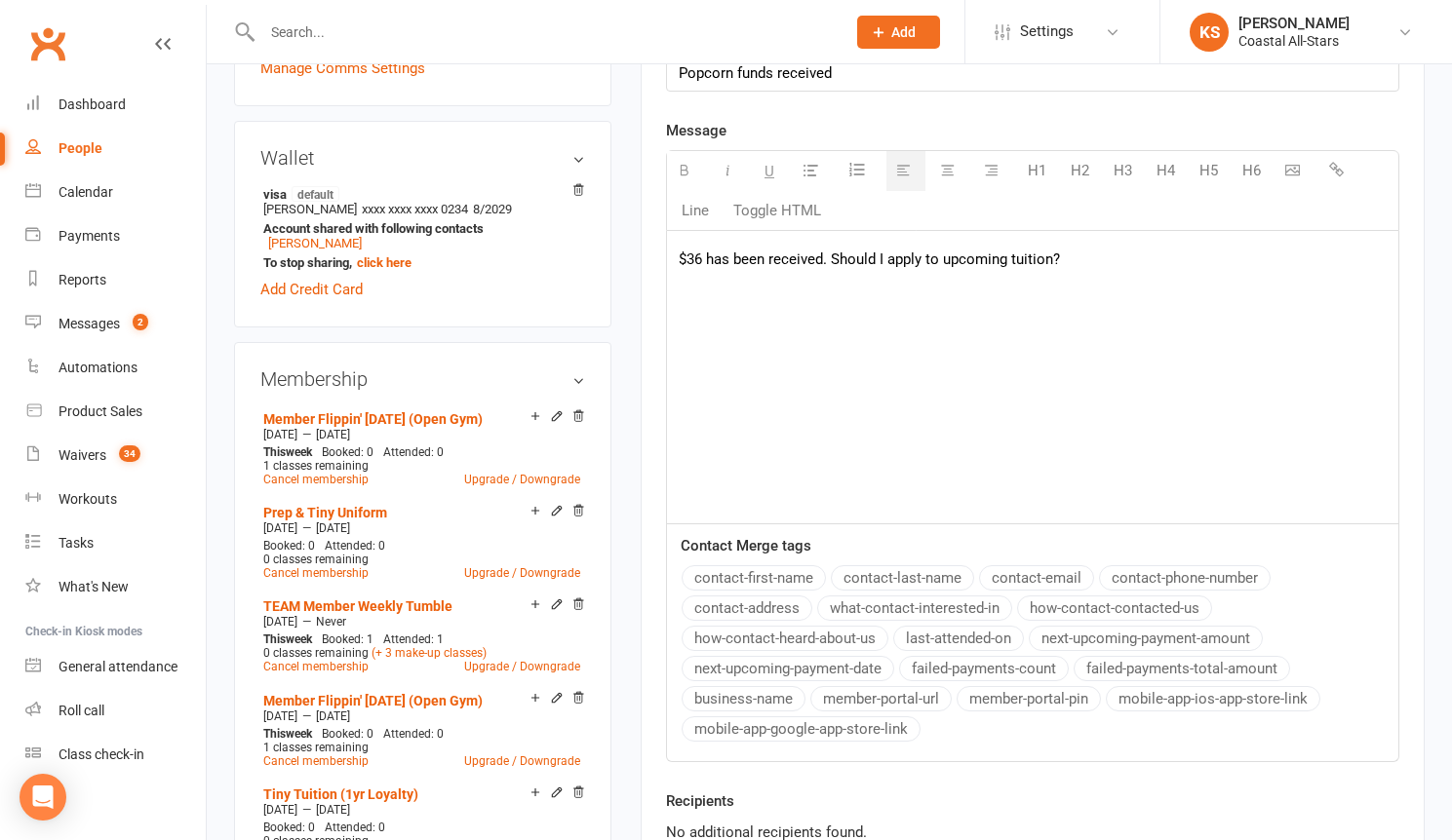
scroll to position [926, 0]
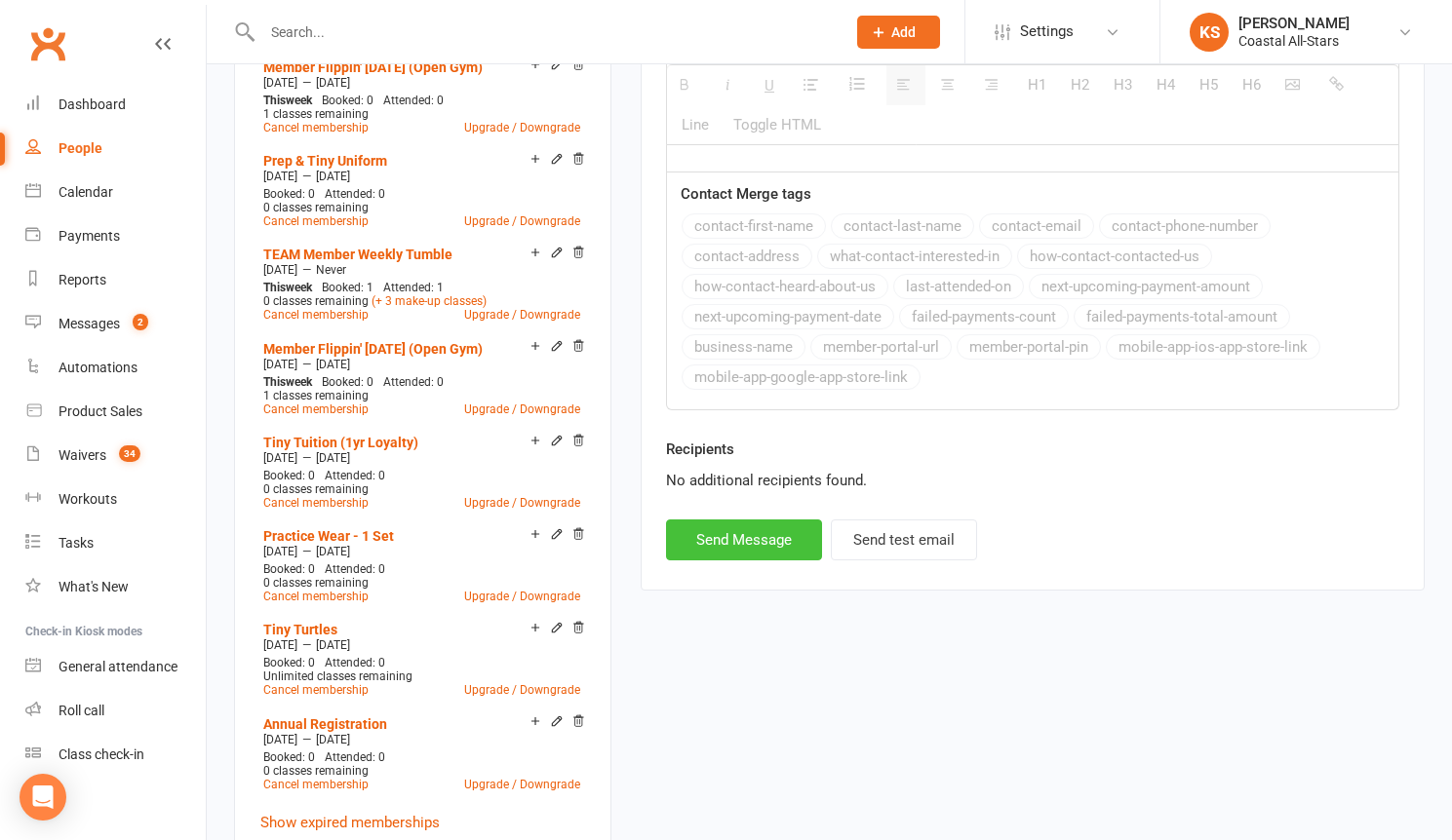
click at [730, 528] on button "Send Message" at bounding box center [744, 540] width 156 height 41
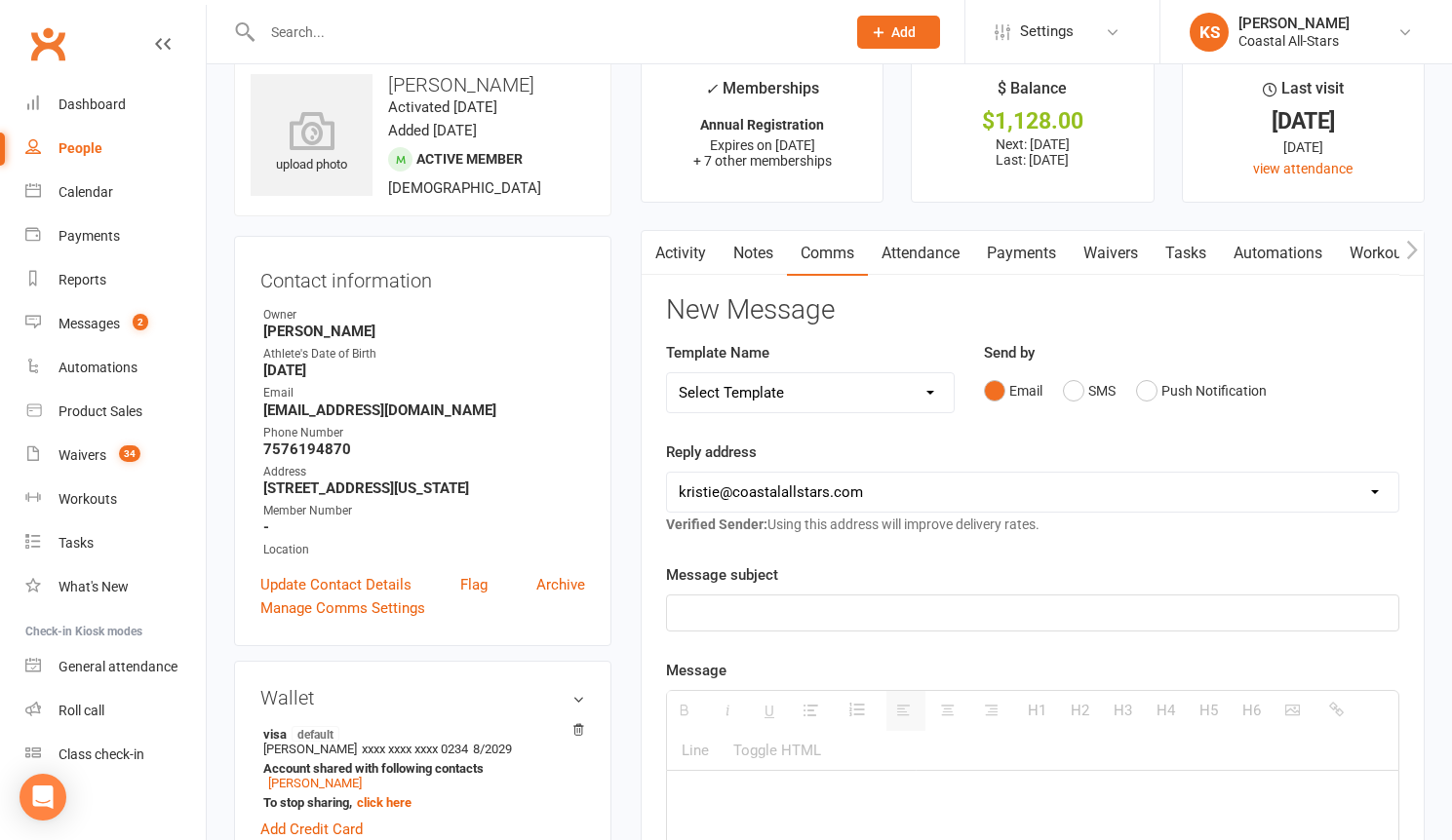
scroll to position [0, 0]
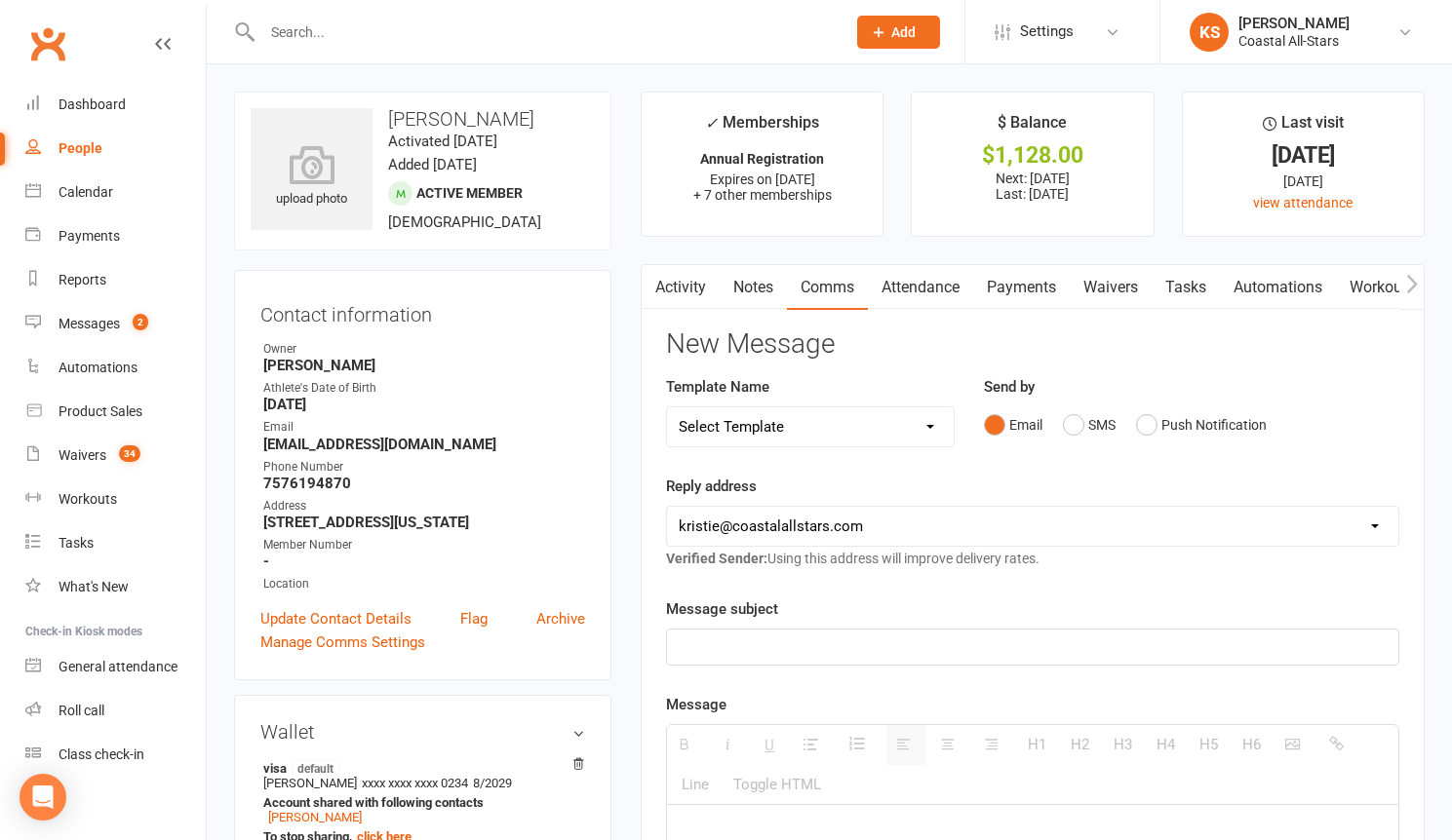
click at [308, 30] on input "text" at bounding box center [544, 32] width 575 height 28
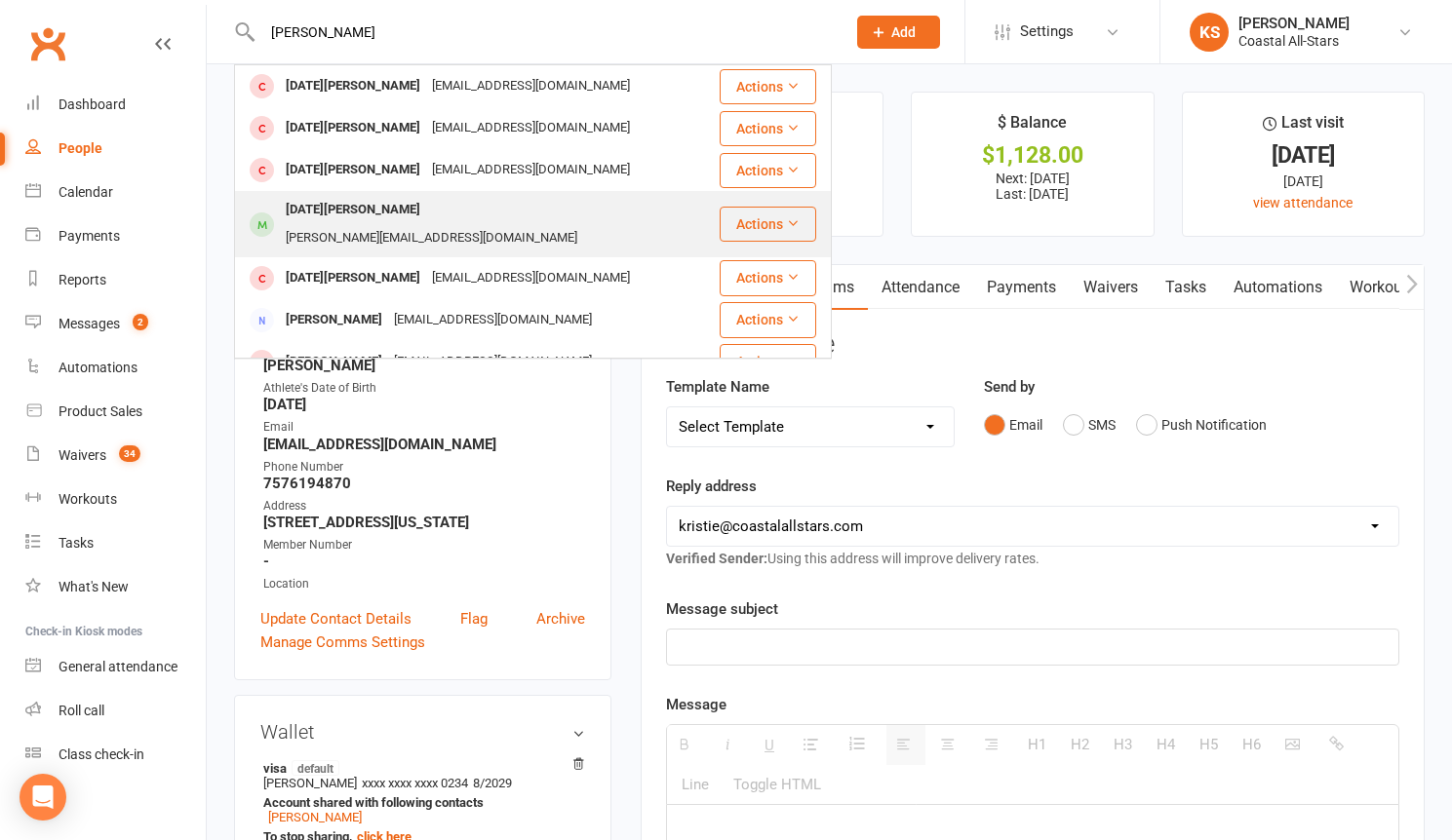
type input "[PERSON_NAME]"
click at [334, 203] on div "[DATE][PERSON_NAME]" at bounding box center [352, 210] width 147 height 29
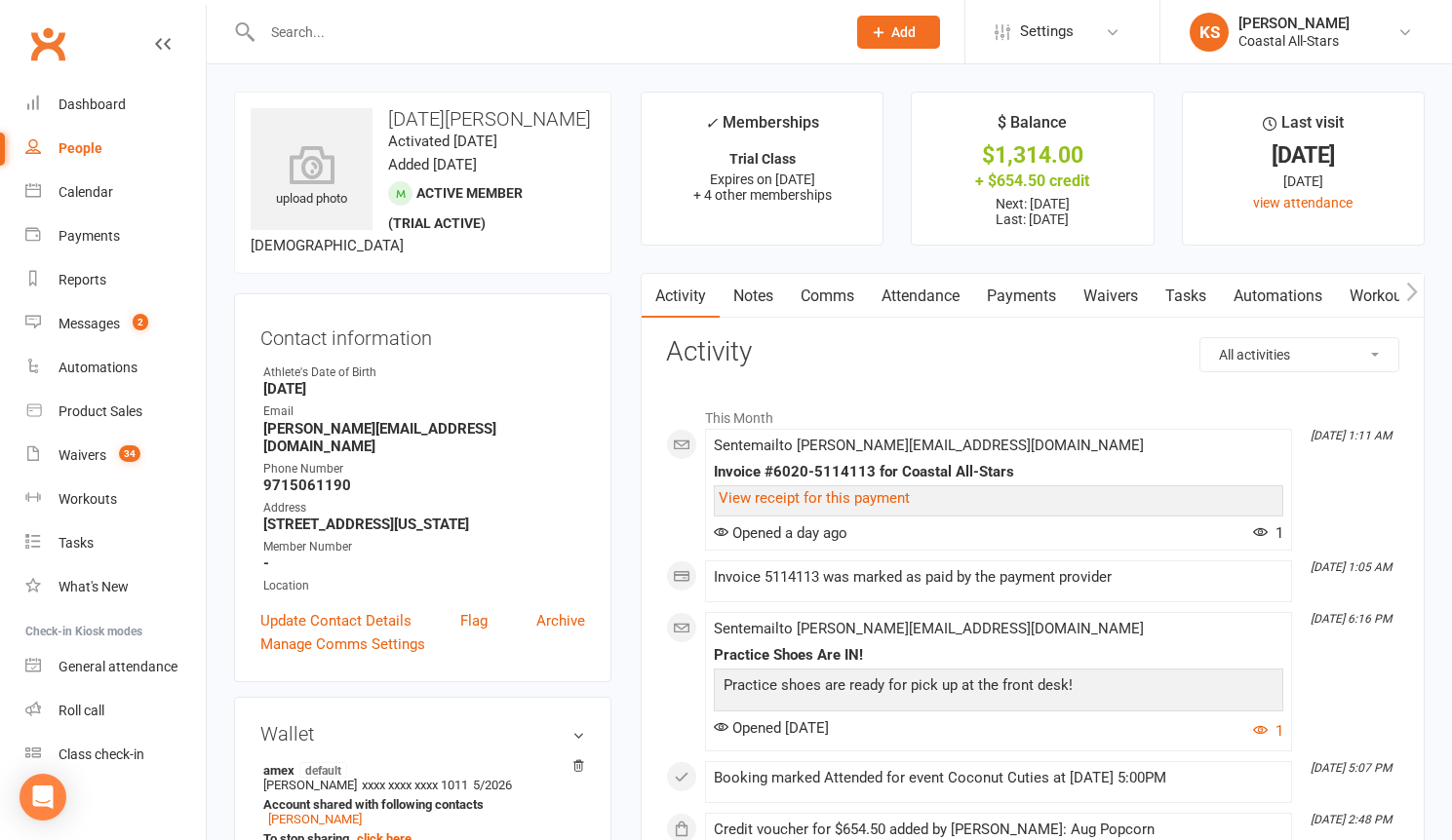
click at [1027, 302] on link "Payments" at bounding box center [1021, 296] width 96 height 45
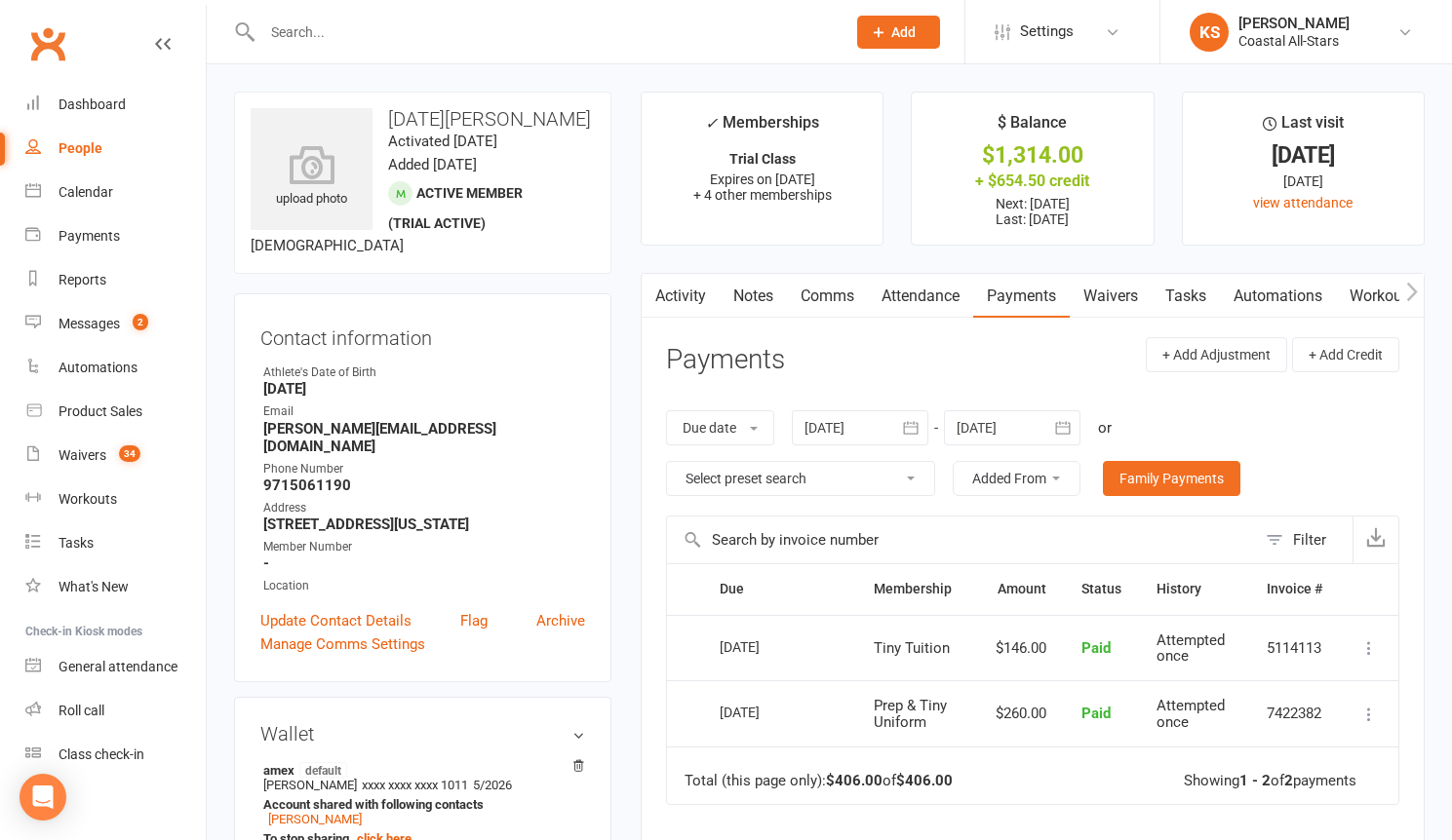
click at [819, 296] on link "Comms" at bounding box center [827, 296] width 81 height 45
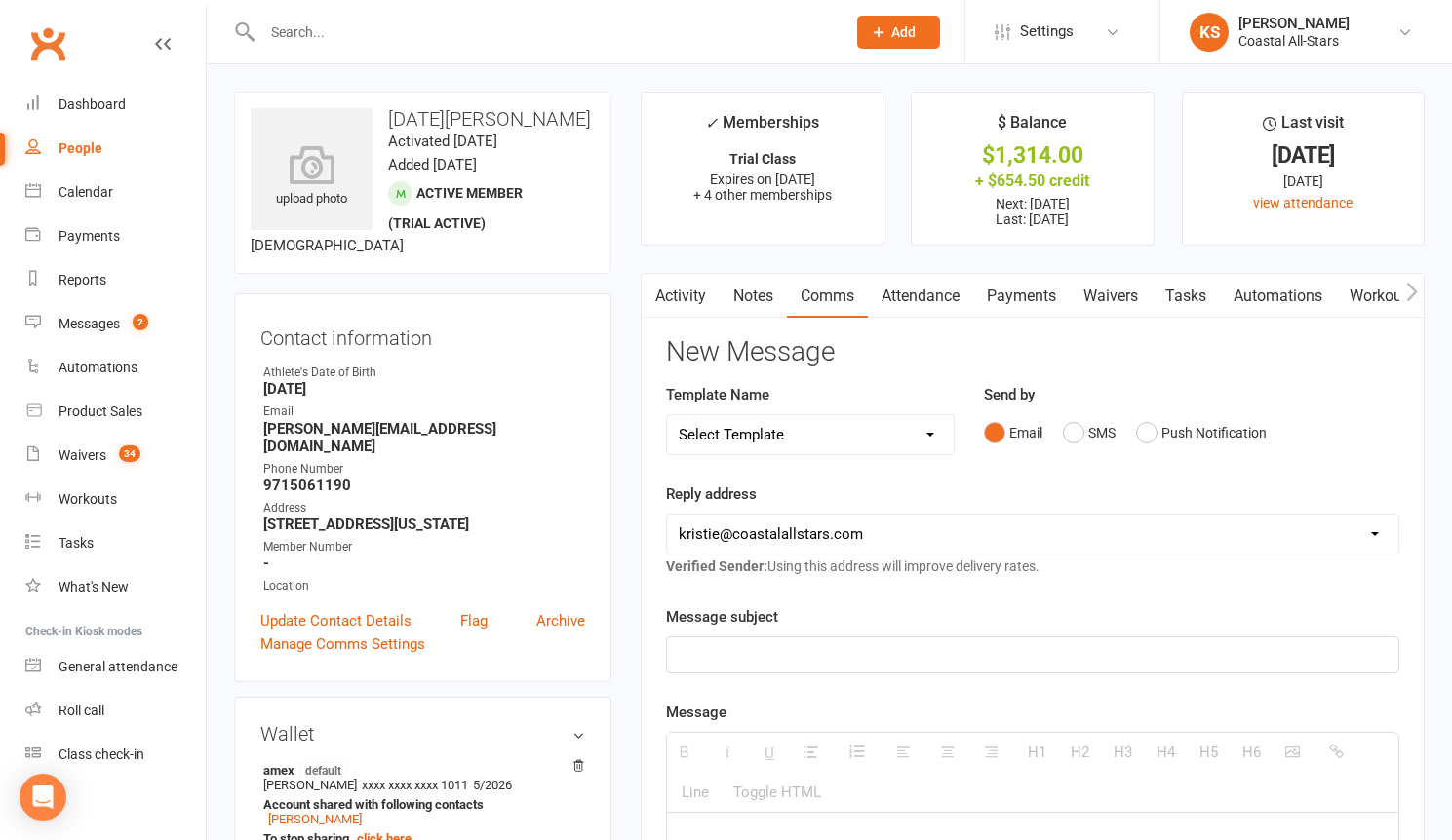
click at [832, 649] on p at bounding box center [1032, 655] width 707 height 24
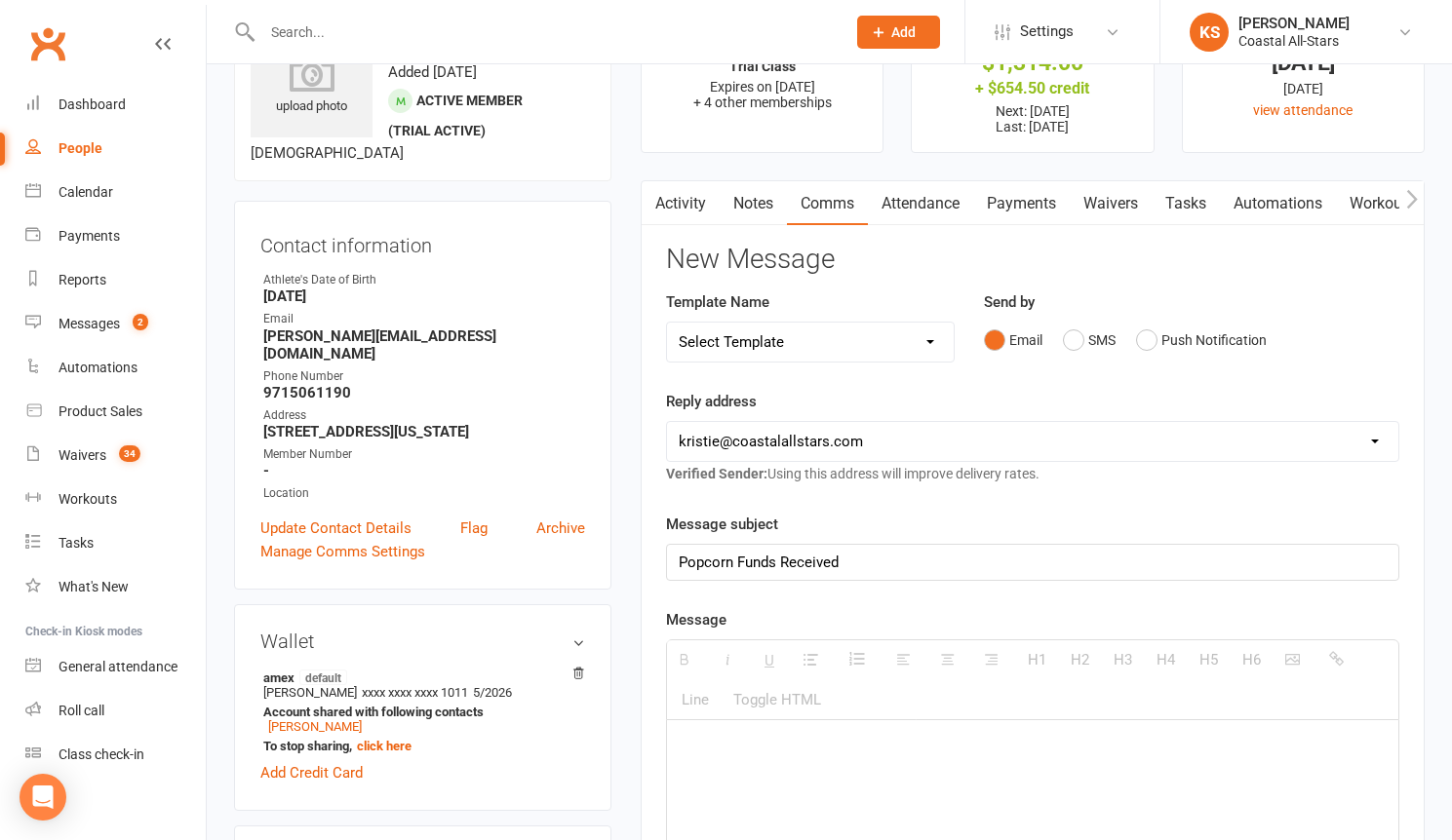
scroll to position [239, 0]
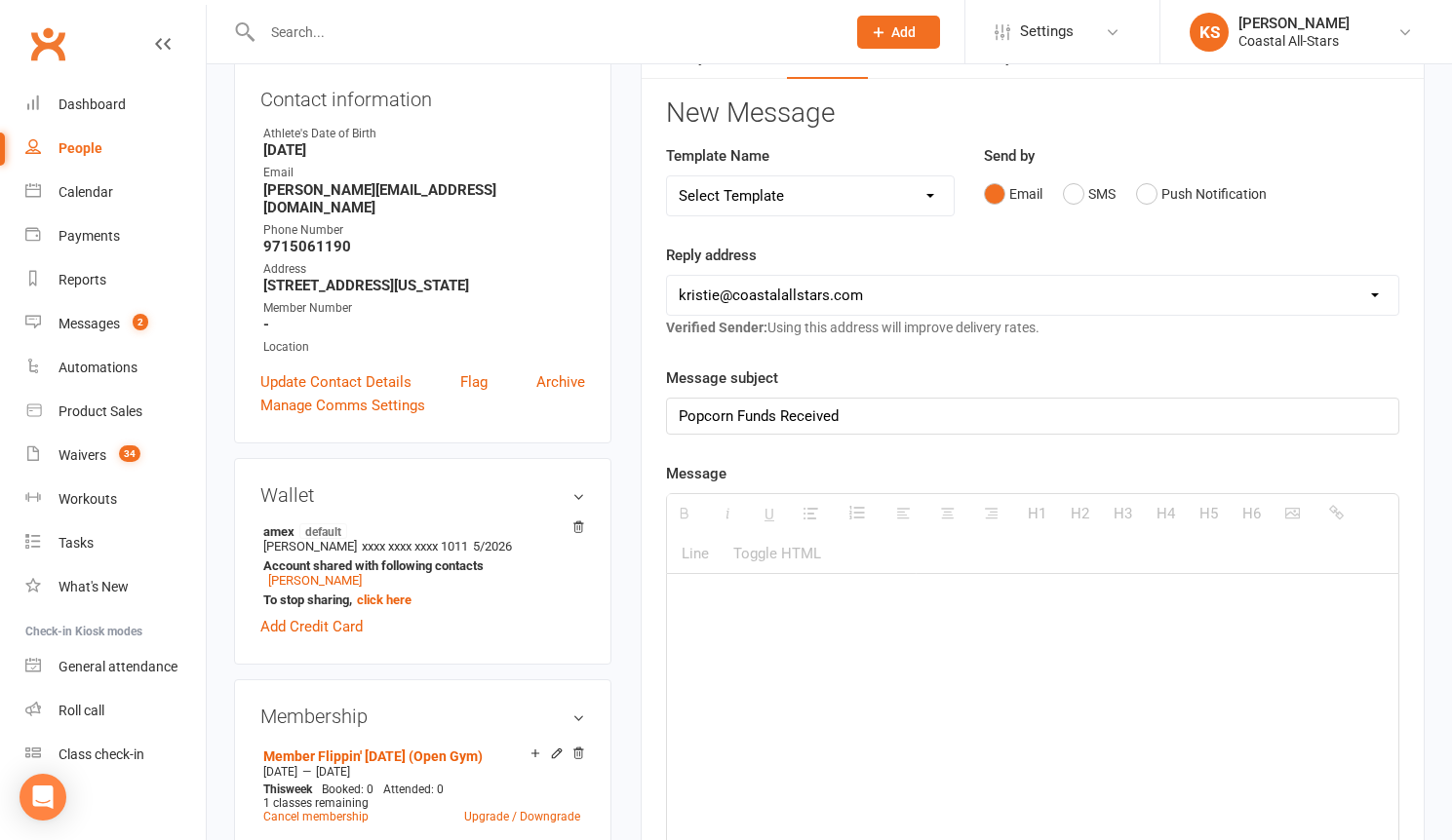
click at [825, 601] on p at bounding box center [1032, 603] width 707 height 24
paste div
click at [707, 608] on p "$238 has been received. Should I apply to upcoming tuition?" at bounding box center [1032, 603] width 707 height 24
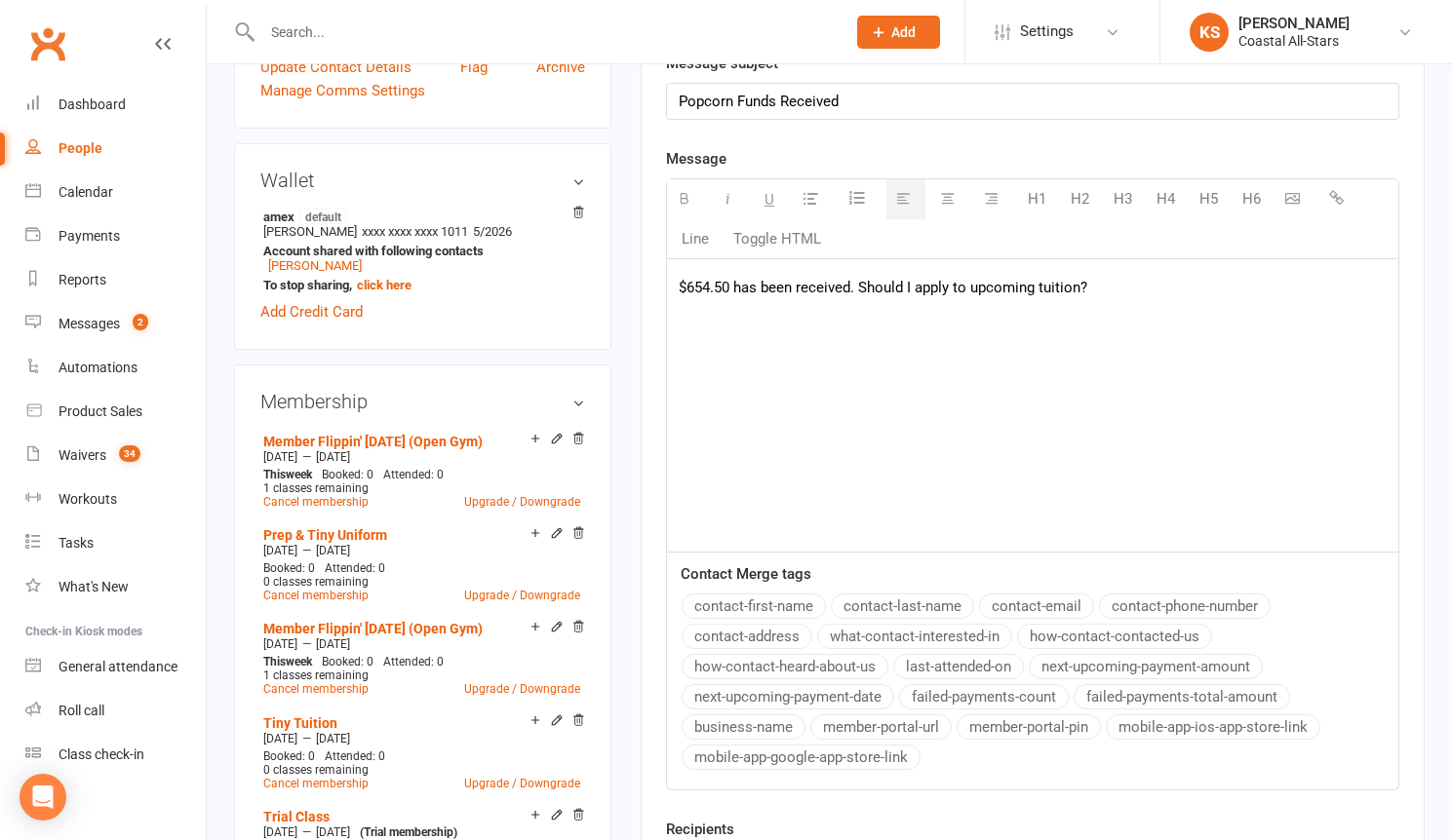
scroll to position [934, 0]
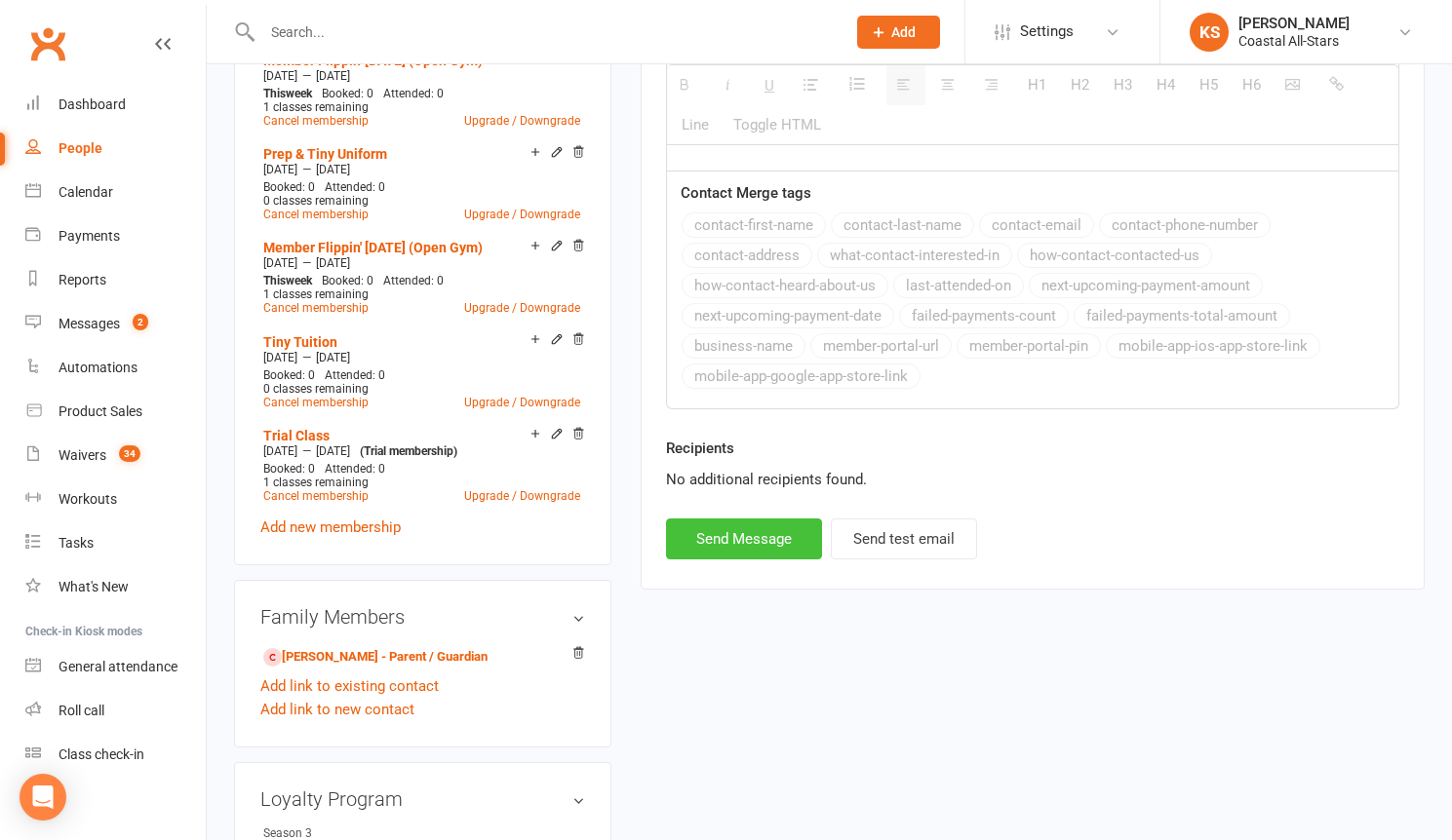
click at [766, 547] on button "Send Message" at bounding box center [744, 539] width 156 height 41
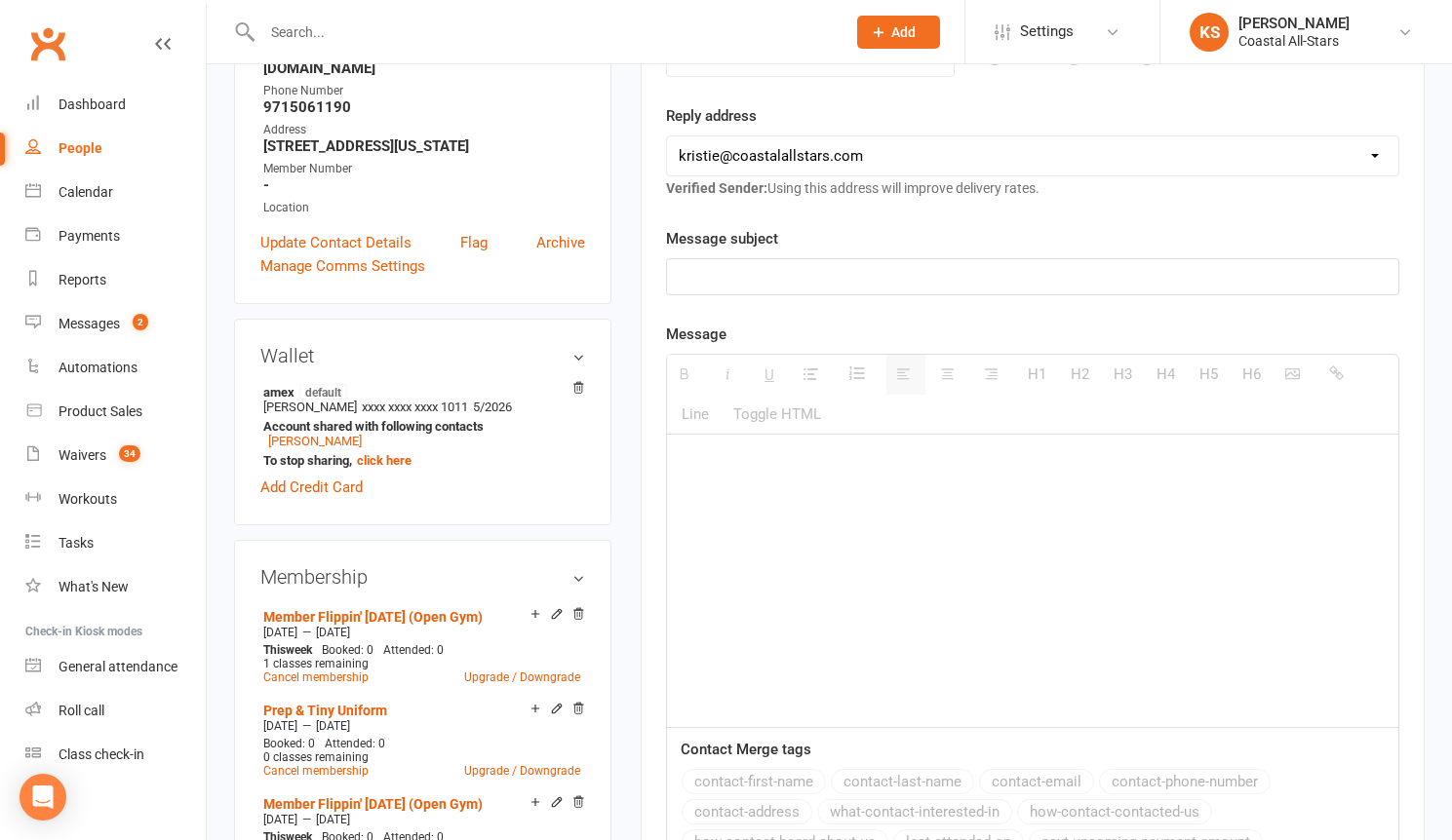
scroll to position [0, 0]
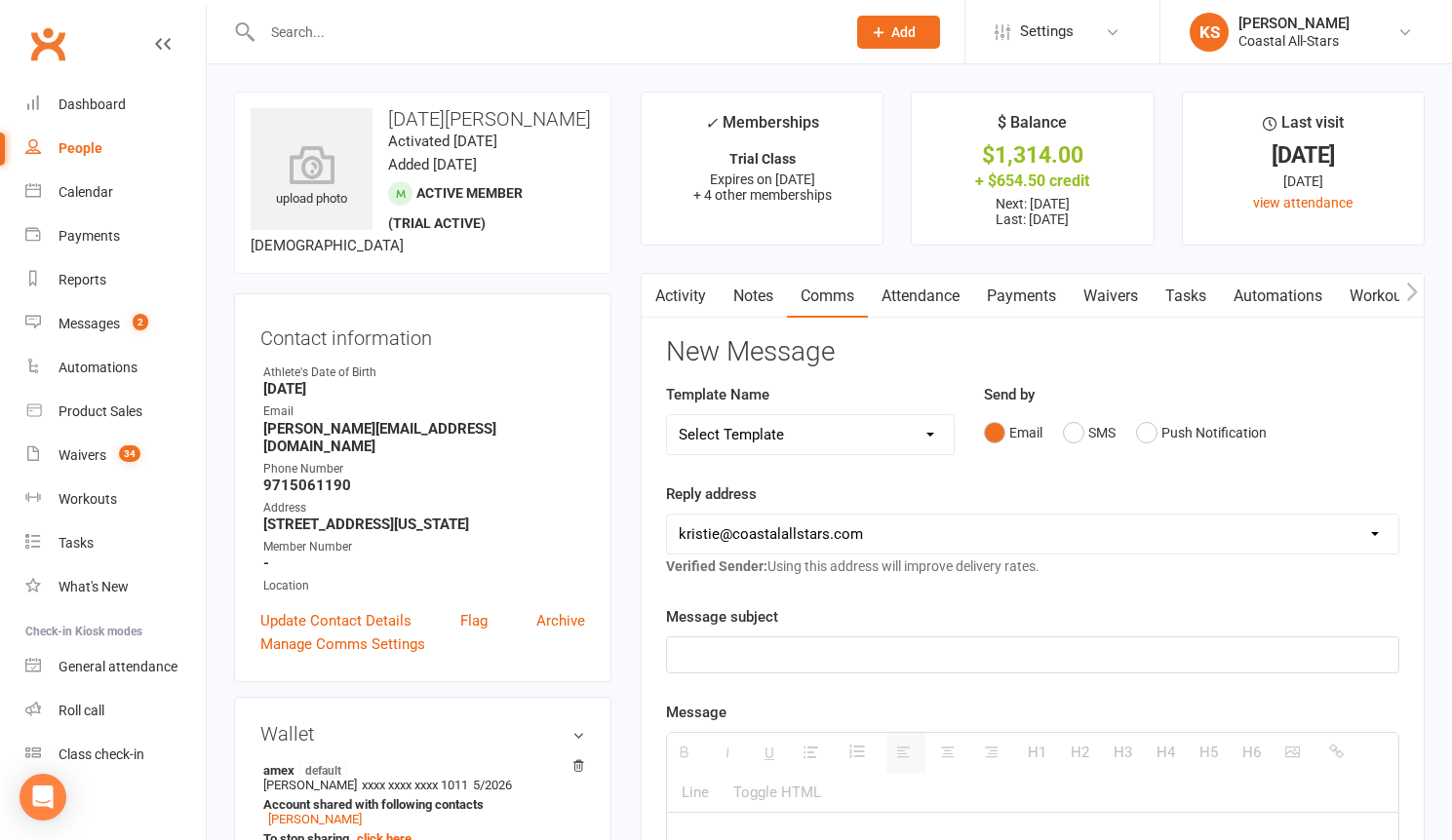
click at [413, 43] on input "text" at bounding box center [544, 32] width 575 height 28
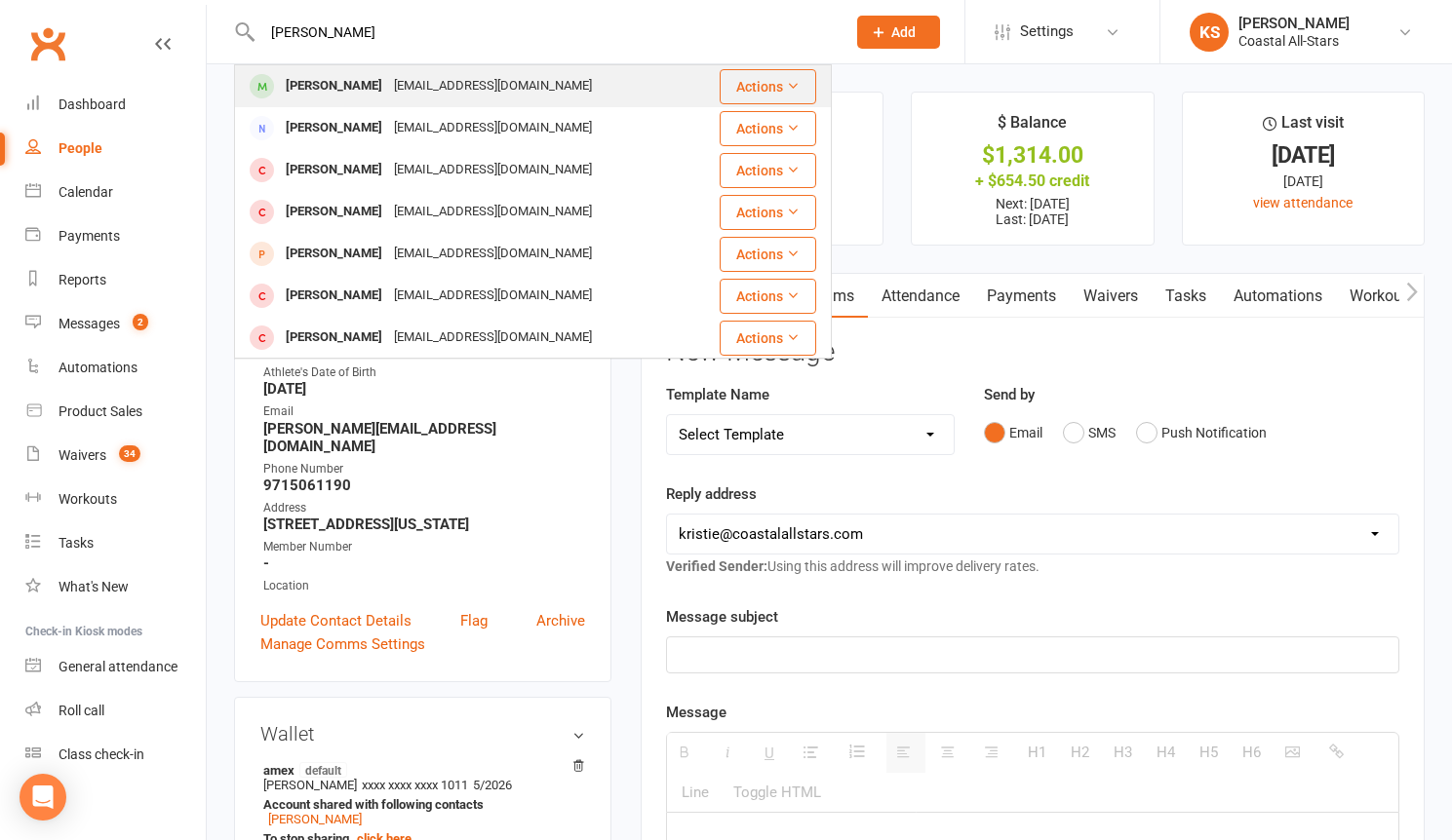
type input "[PERSON_NAME]"
click at [439, 84] on div "[EMAIL_ADDRESS][DOMAIN_NAME]" at bounding box center [492, 86] width 210 height 29
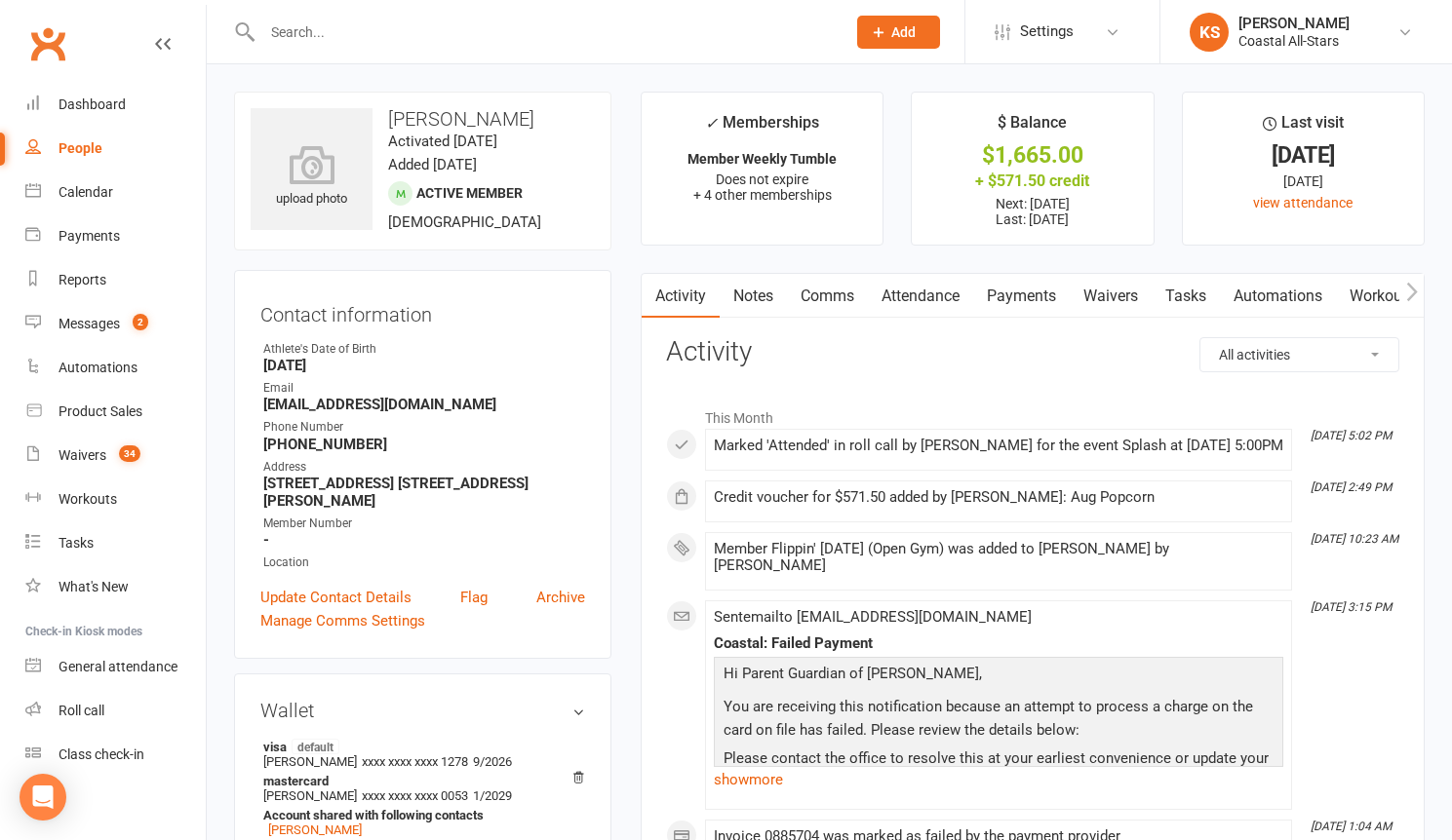
click at [1055, 295] on link "Payments" at bounding box center [1021, 296] width 96 height 45
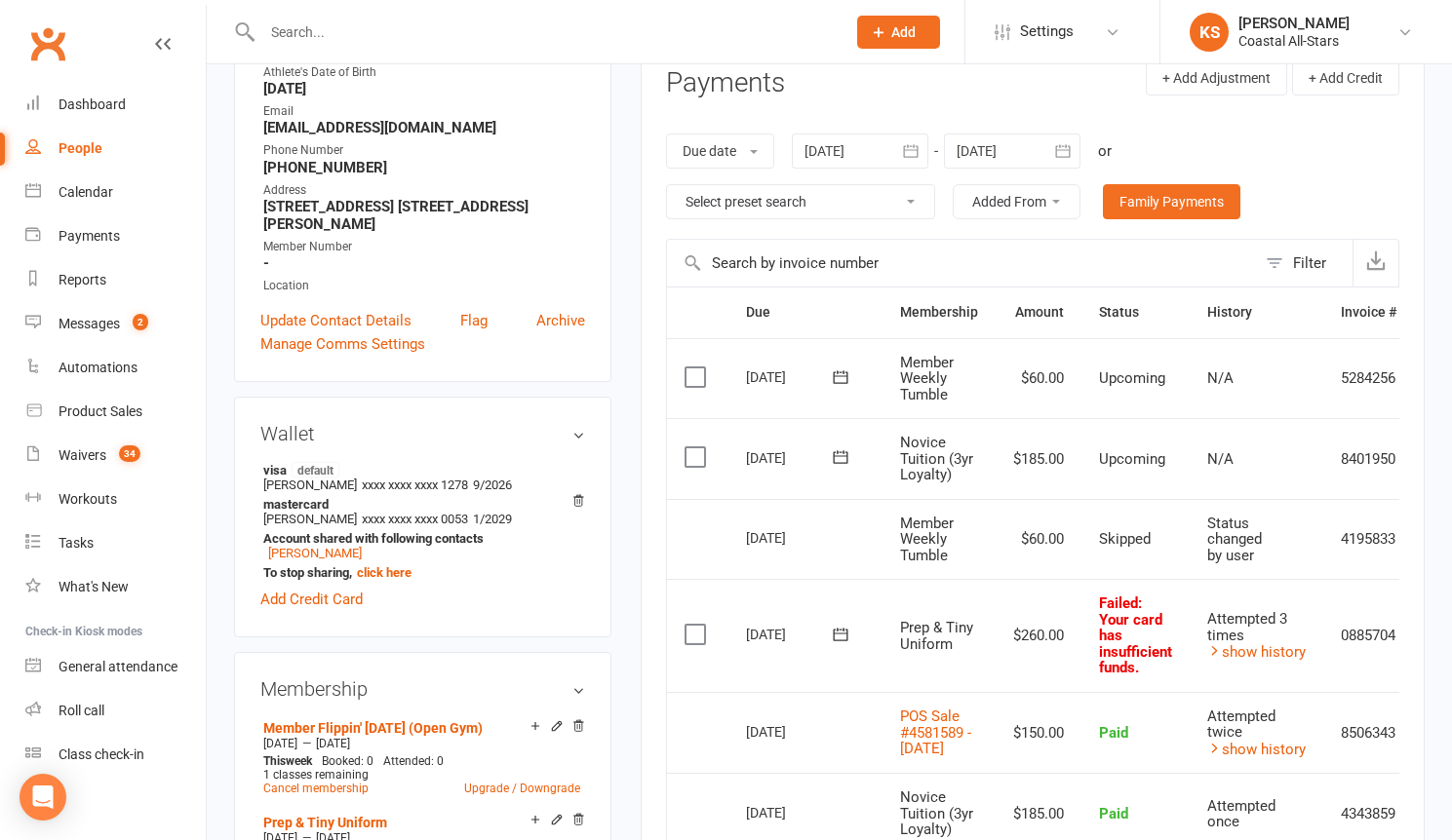
scroll to position [282, 0]
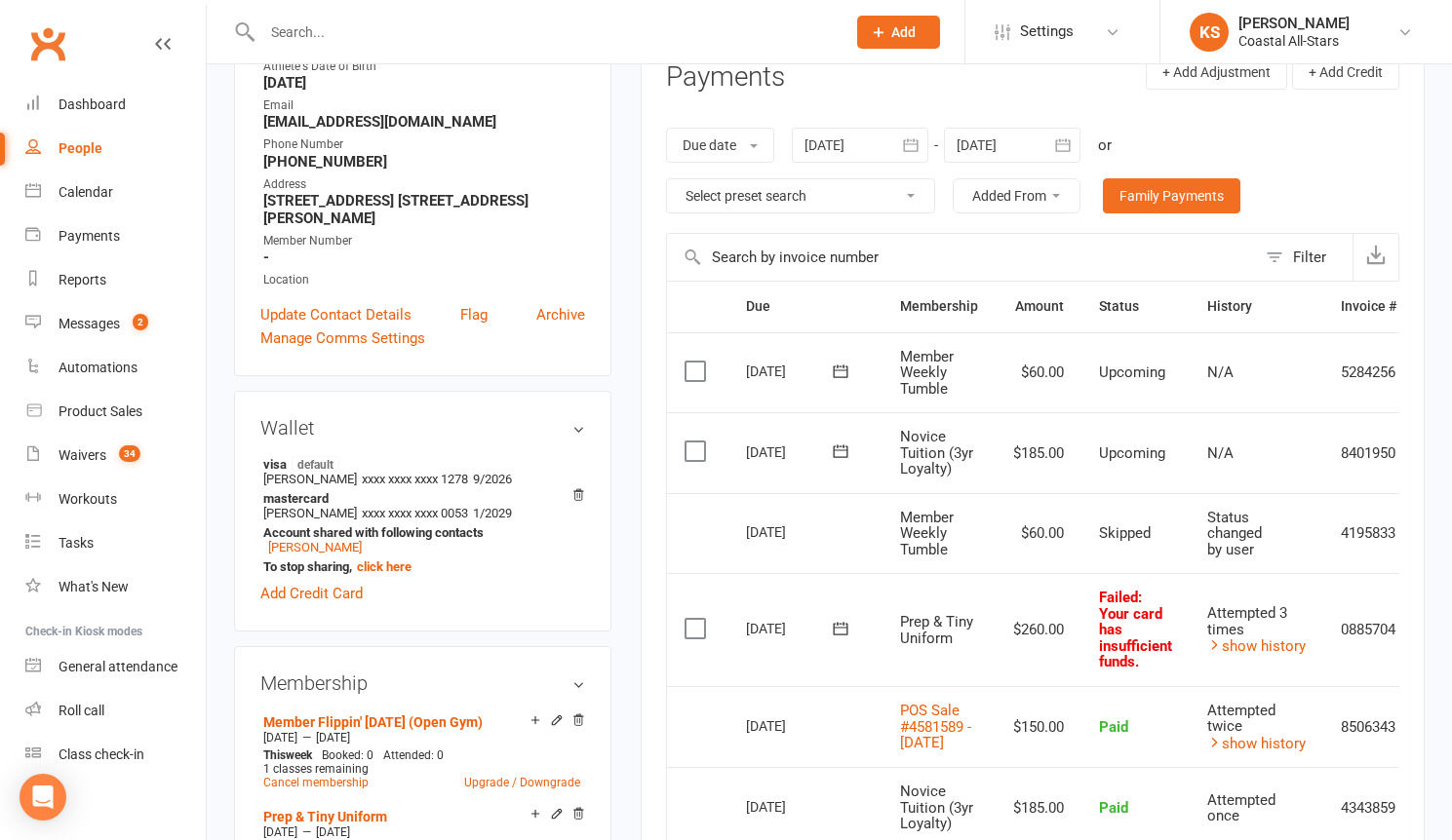
click at [1377, 634] on td "0885704" at bounding box center [1368, 630] width 91 height 113
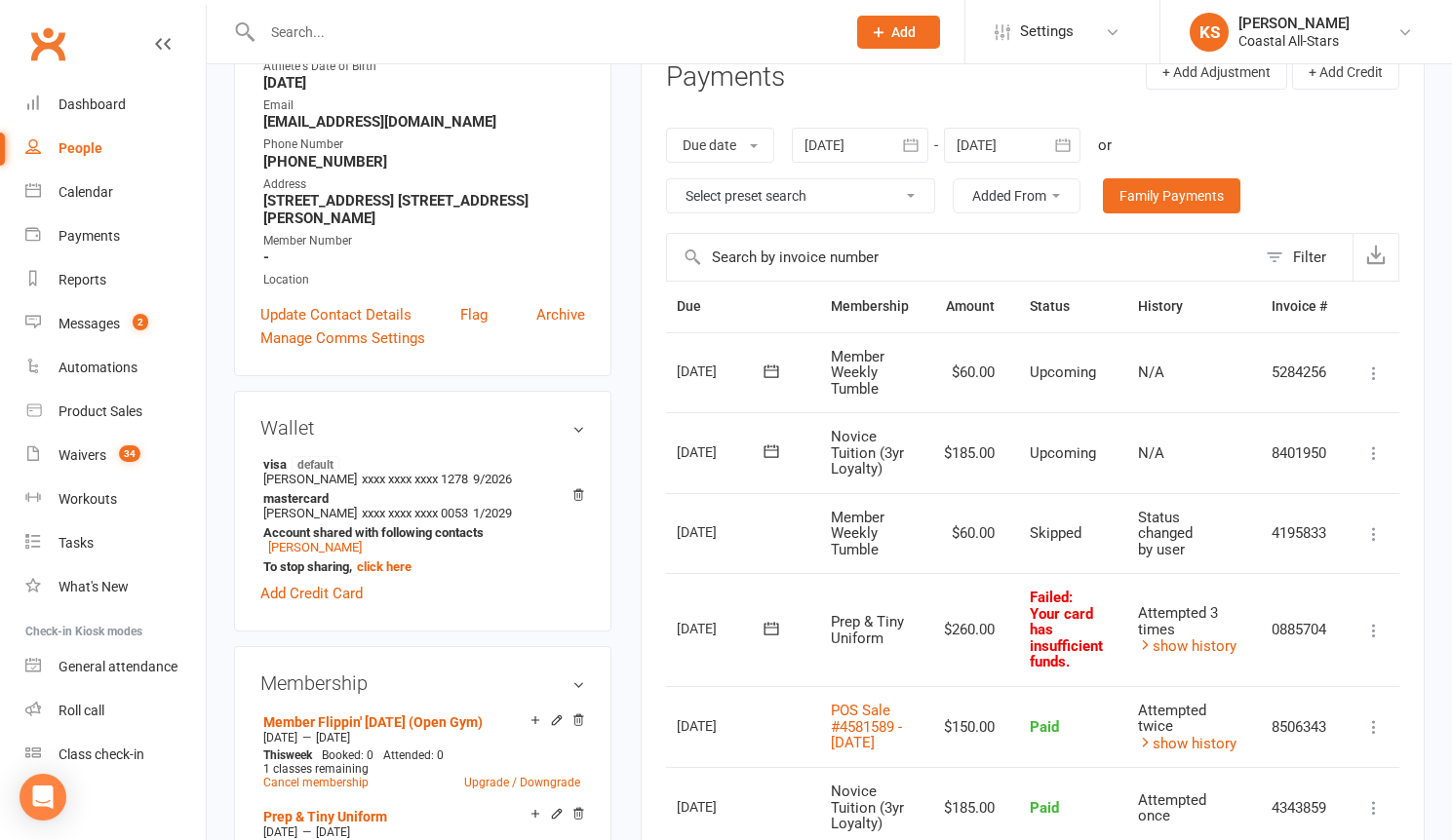
scroll to position [0, 81]
click at [1361, 630] on icon at bounding box center [1368, 630] width 20 height 20
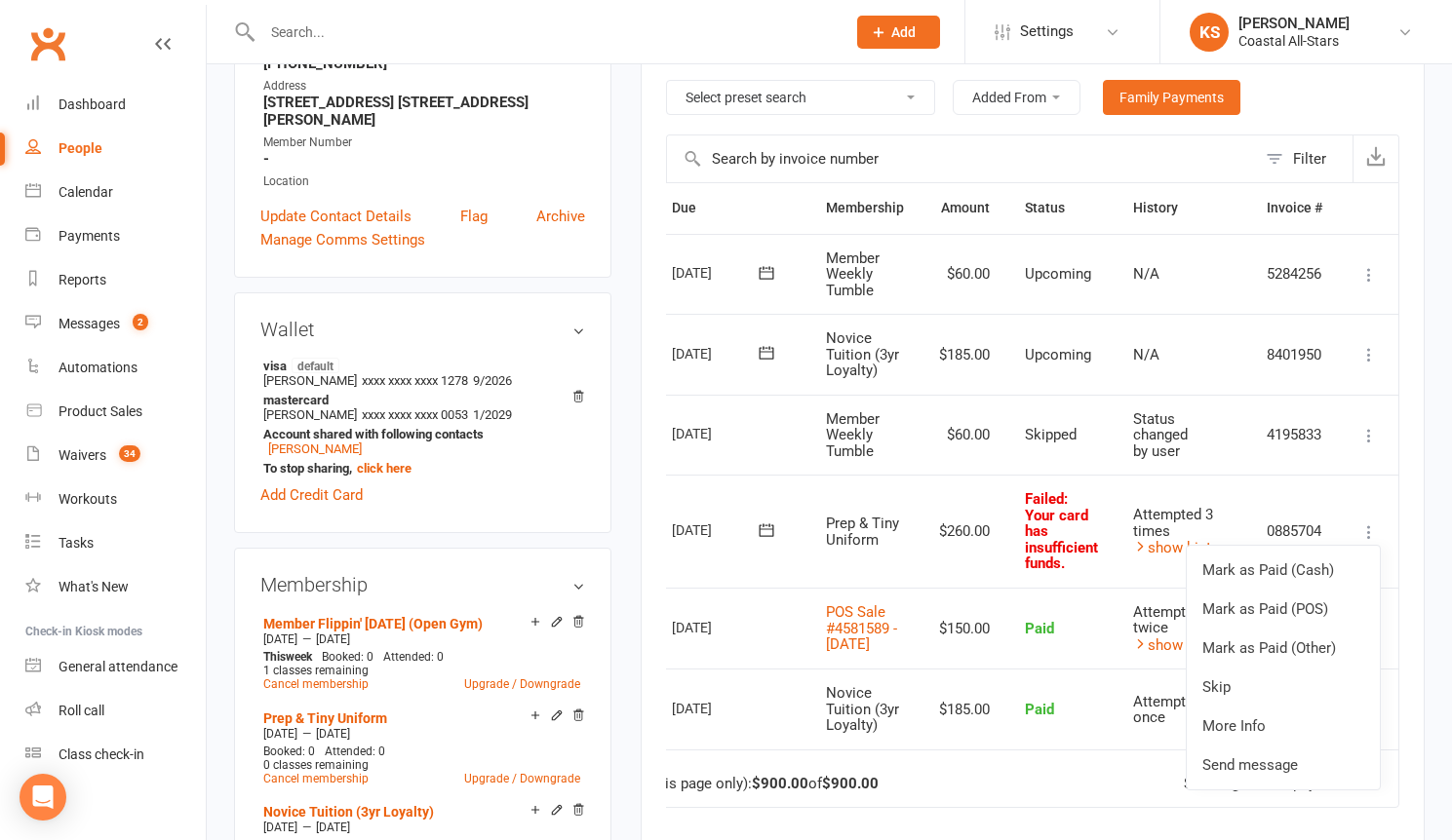
scroll to position [463, 0]
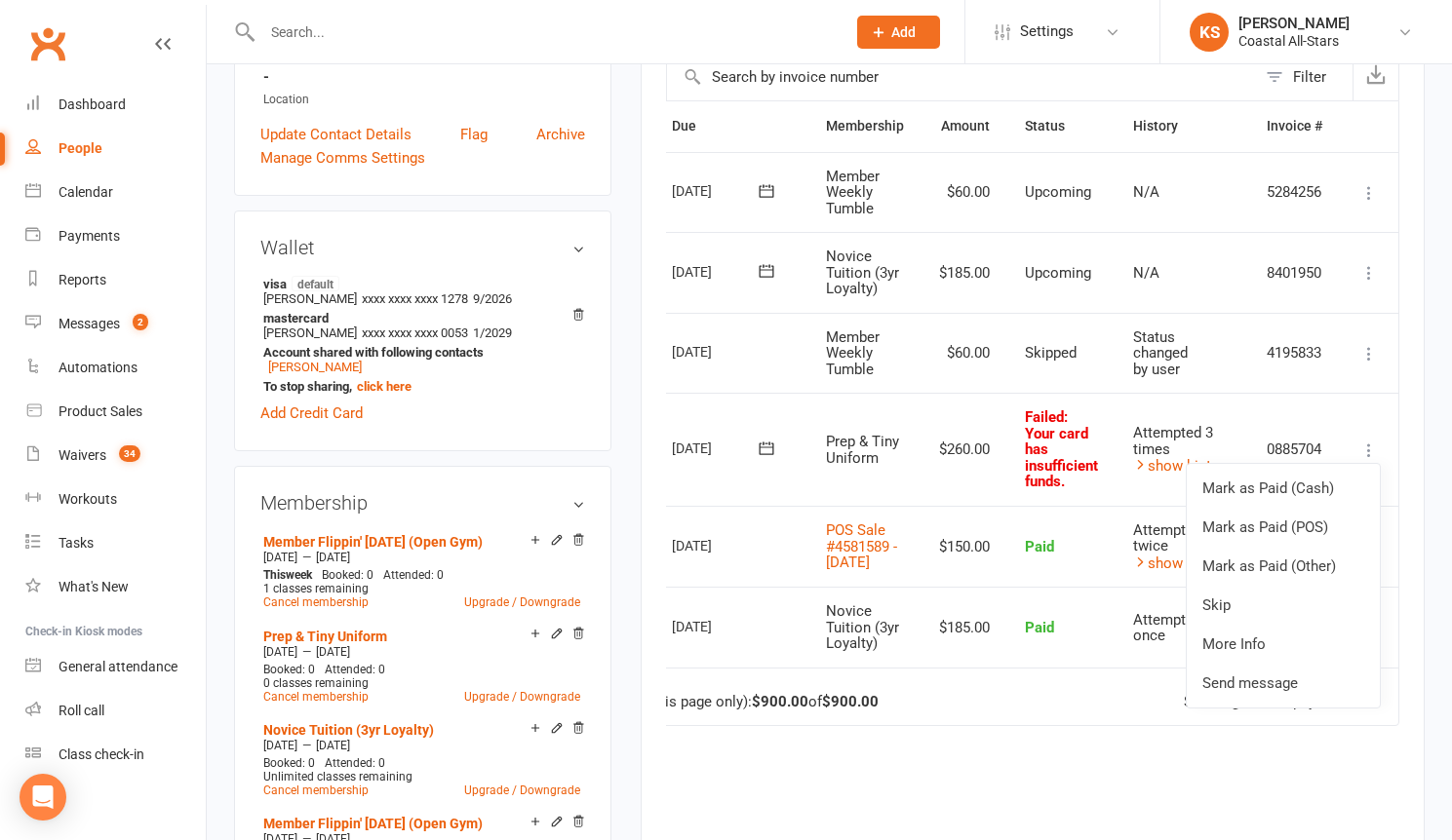
click at [760, 455] on icon at bounding box center [766, 449] width 20 height 20
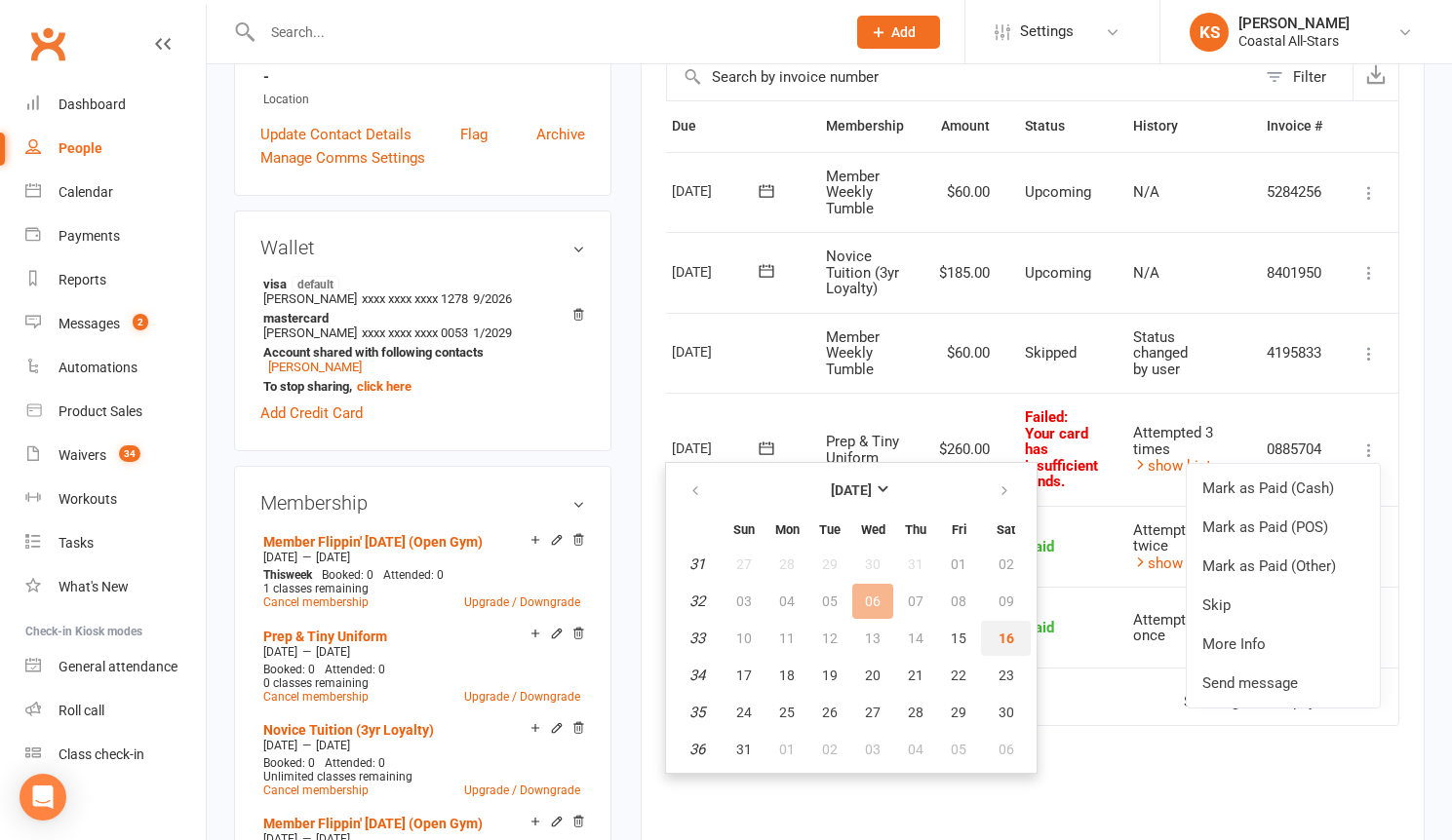
click at [1016, 642] on button "16" at bounding box center [1005, 638] width 50 height 35
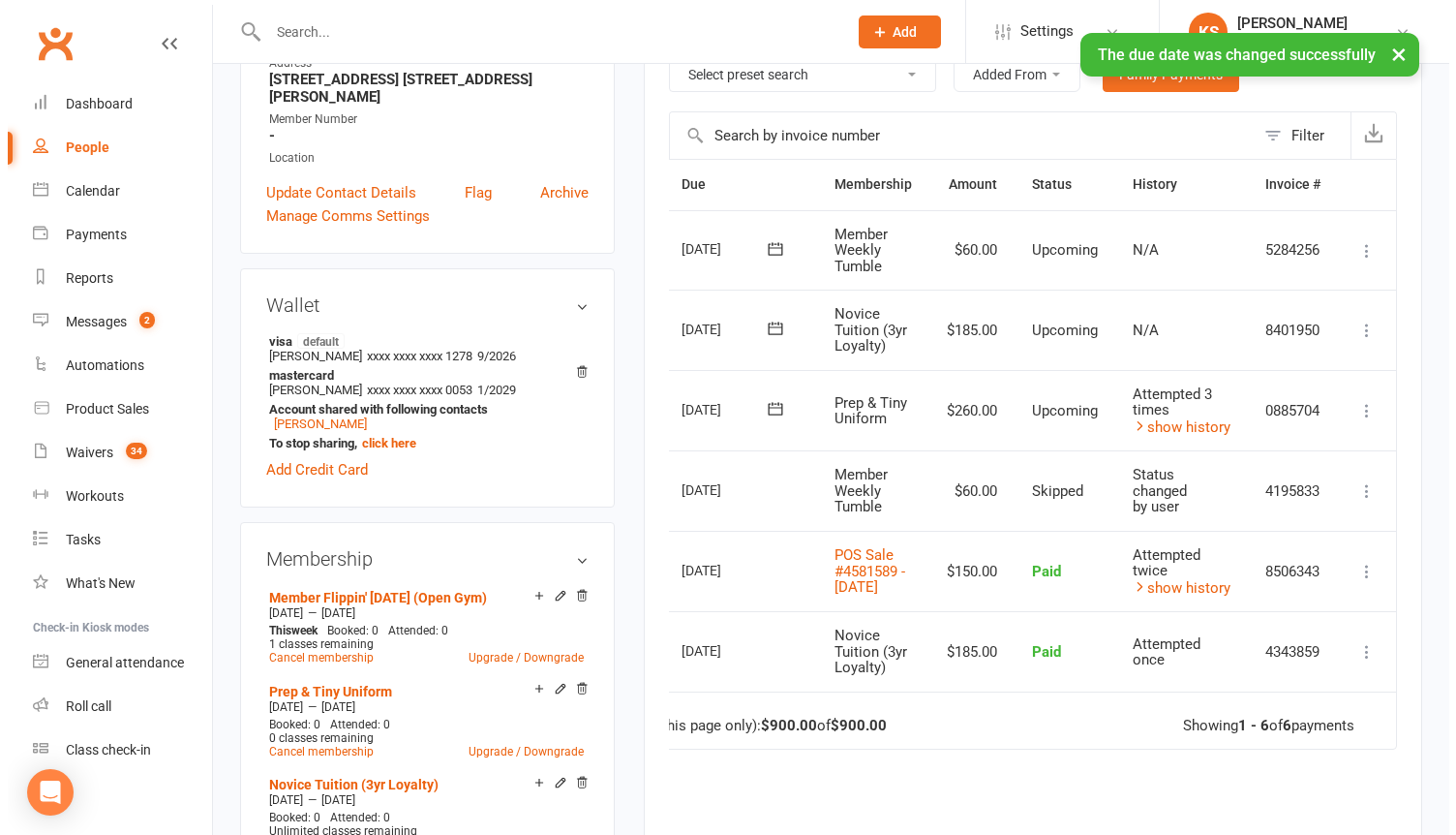
scroll to position [374, 0]
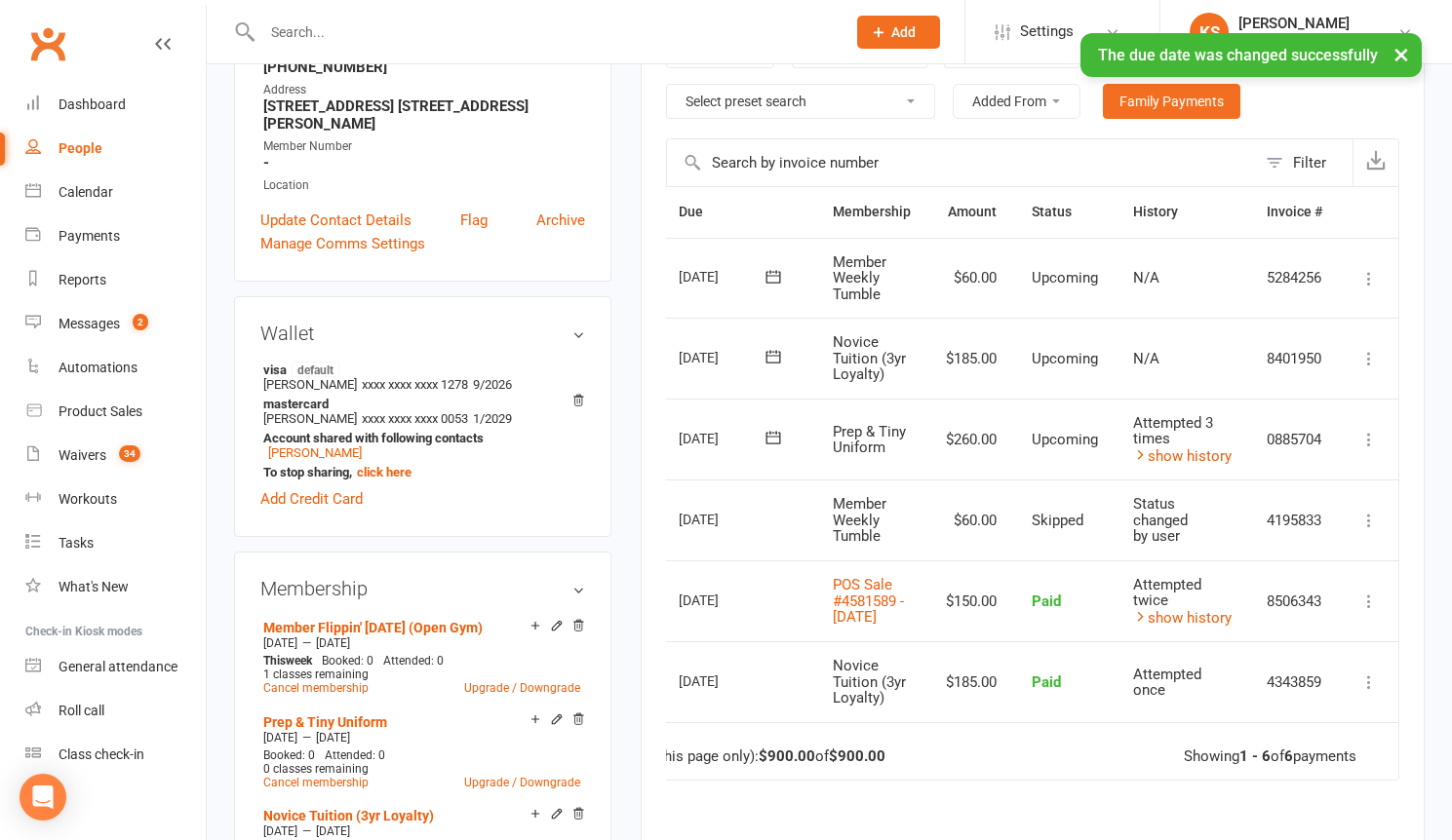
click at [1372, 440] on icon at bounding box center [1368, 440] width 20 height 20
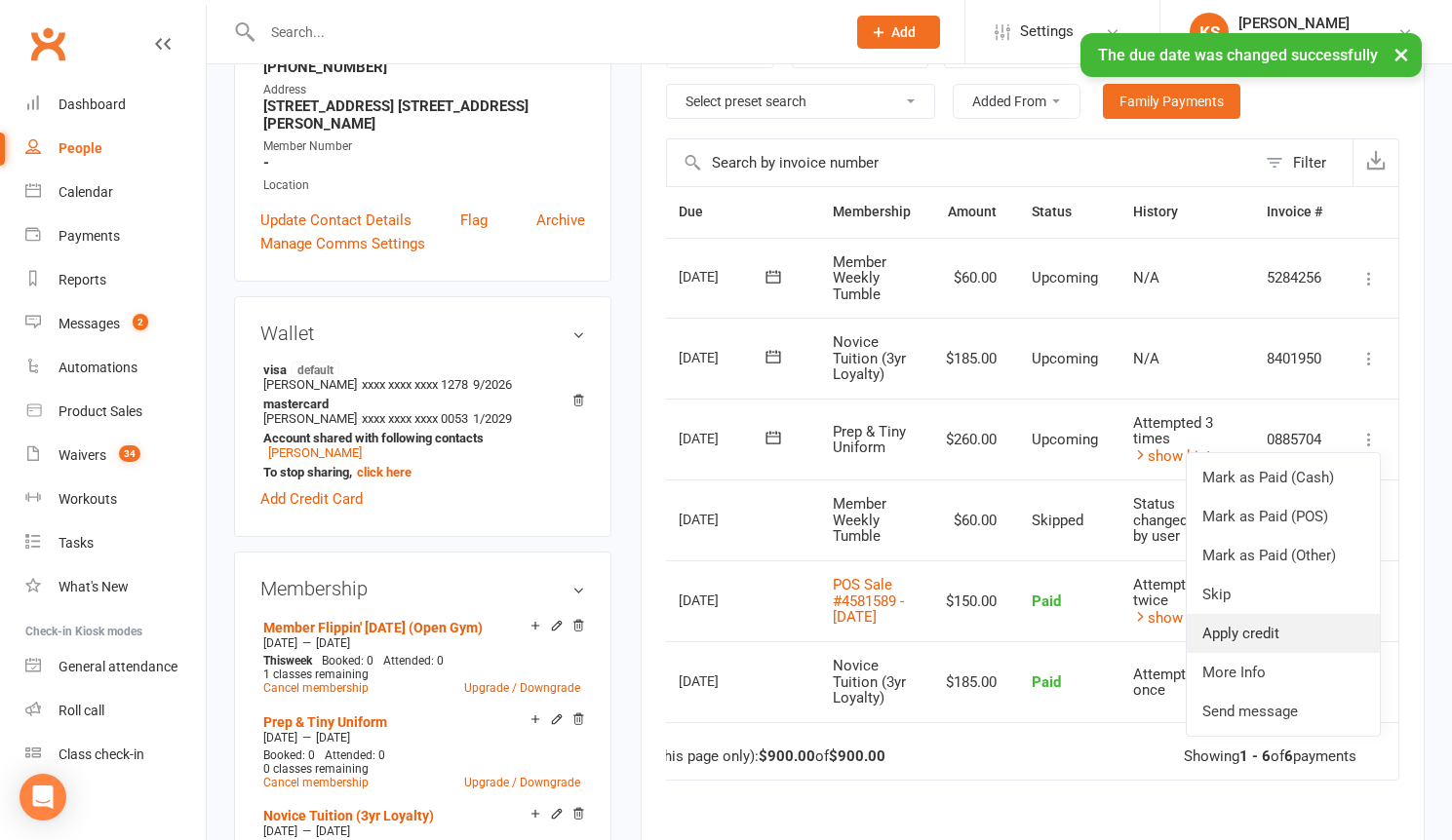
click at [1297, 623] on link "Apply credit" at bounding box center [1283, 633] width 193 height 39
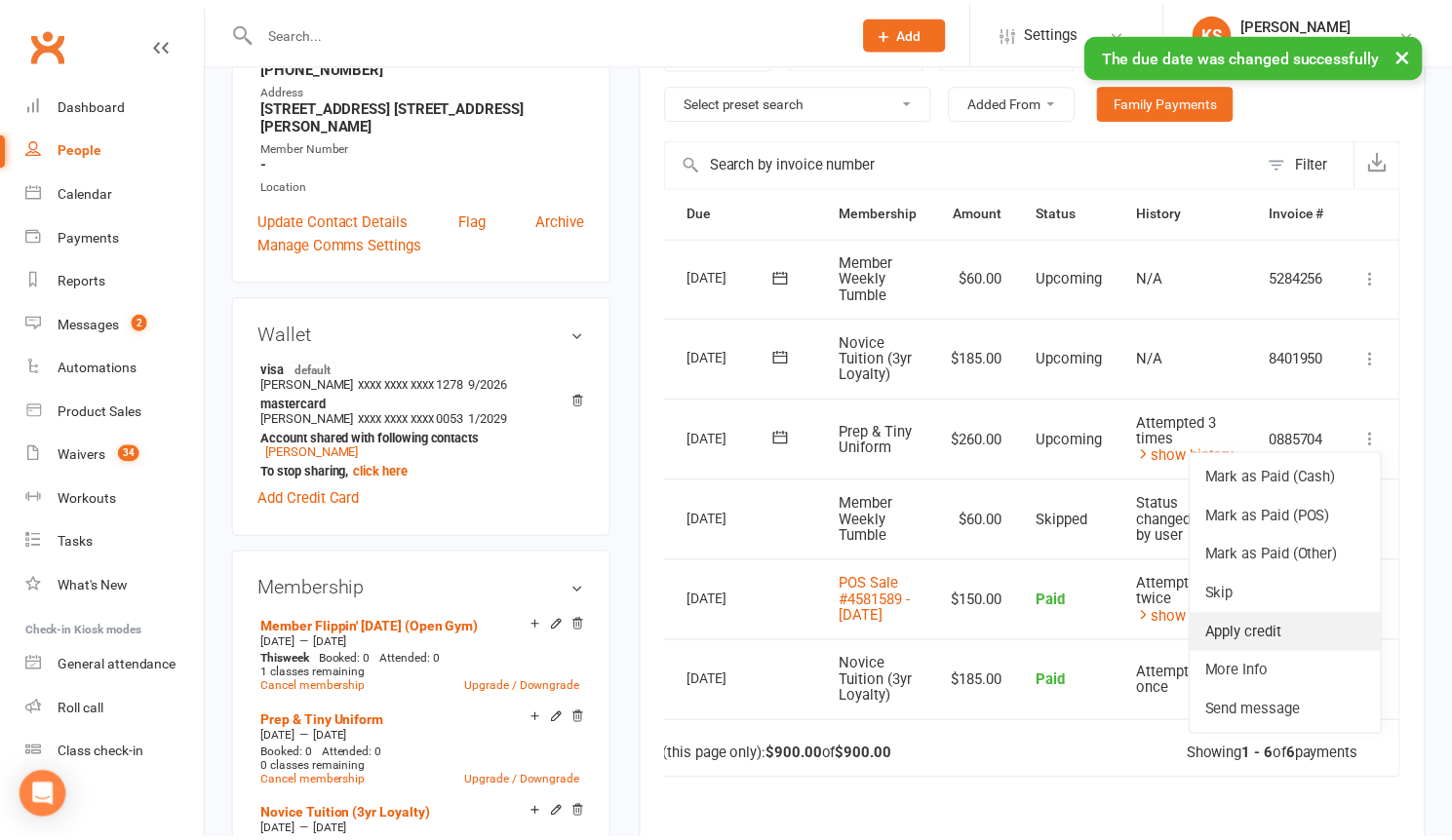
scroll to position [0, 63]
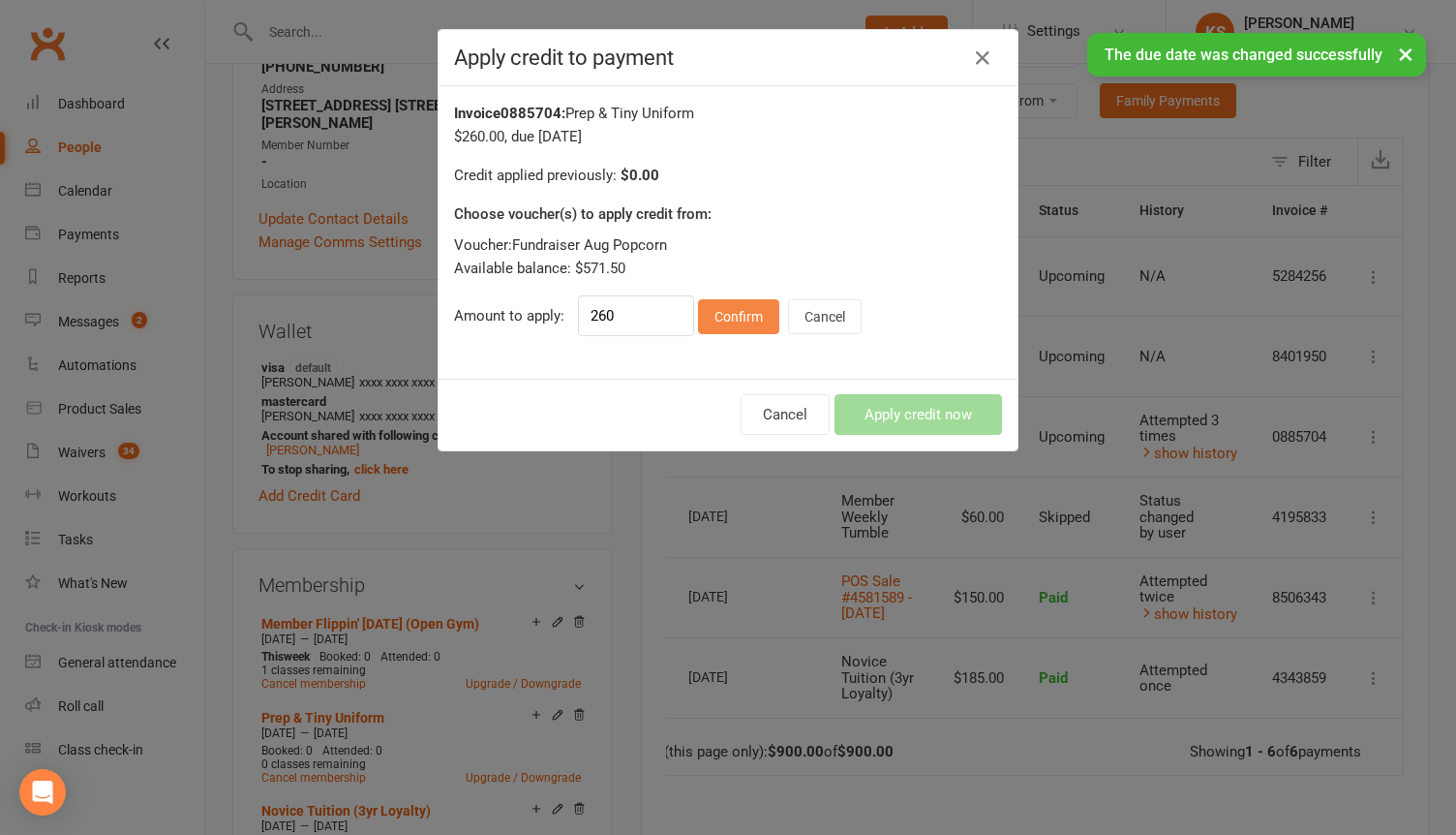
click at [729, 318] on button "Confirm" at bounding box center [738, 317] width 81 height 35
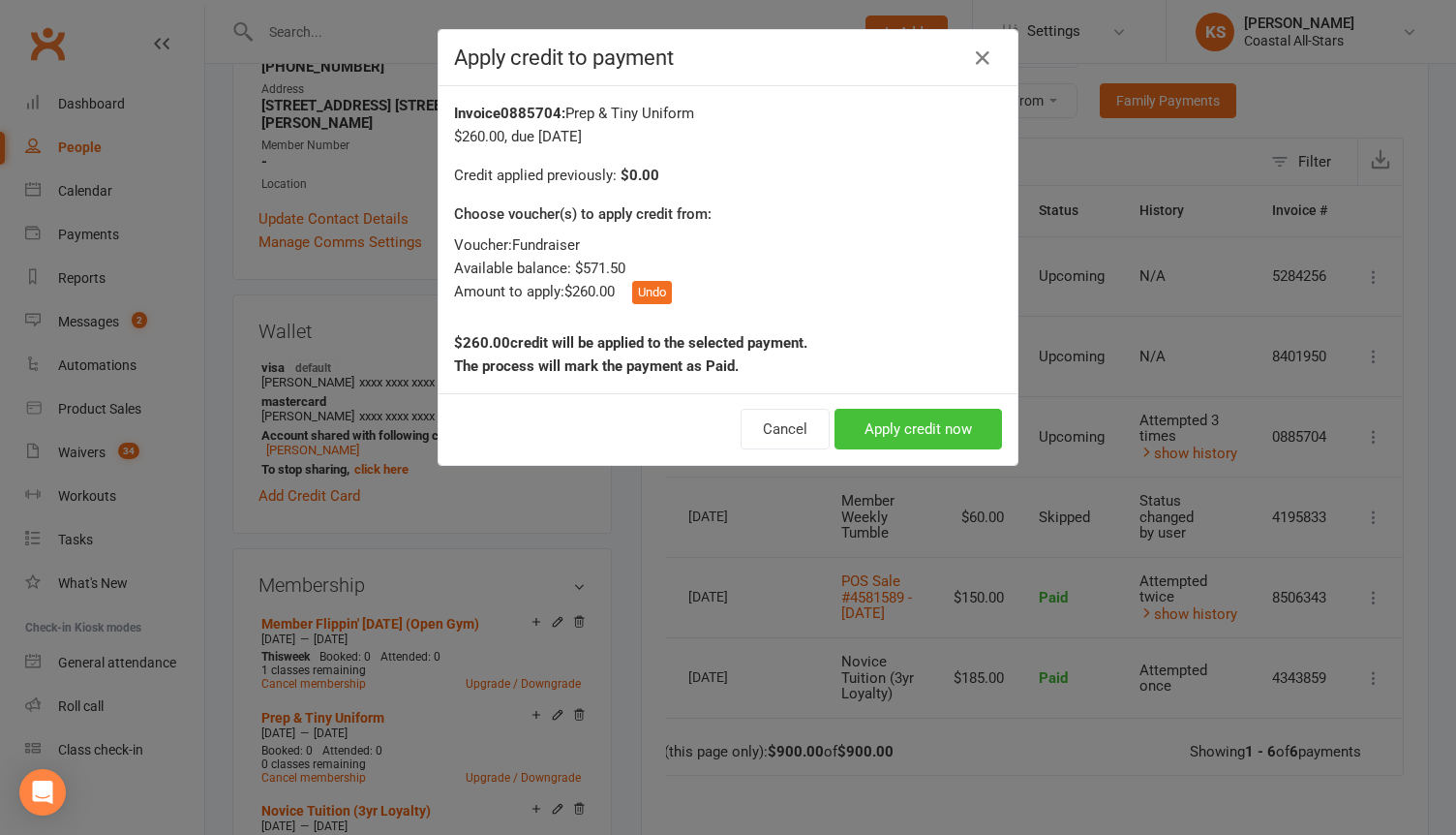
click at [879, 441] on button "Apply credit now" at bounding box center [918, 429] width 167 height 41
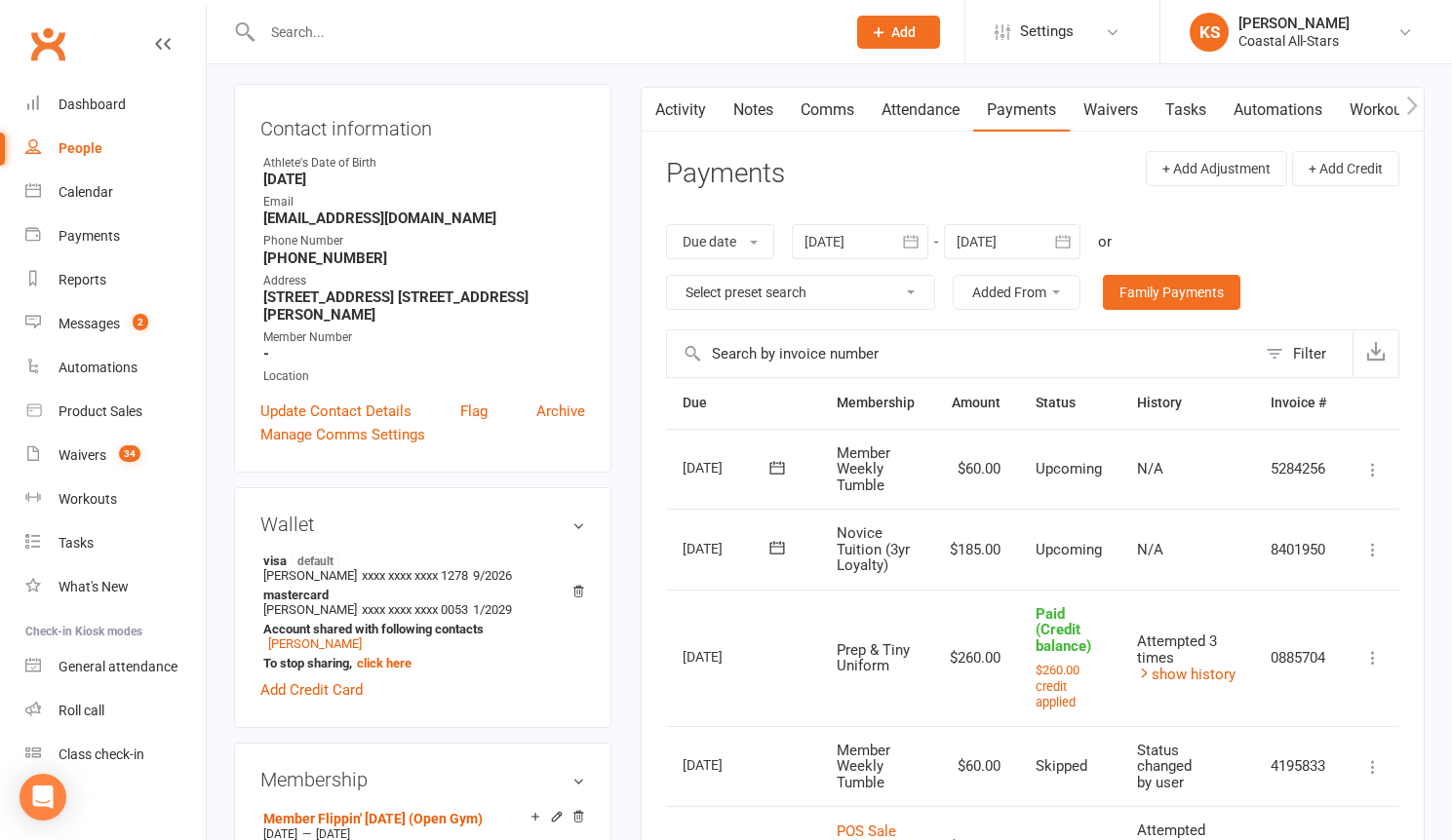
scroll to position [0, 0]
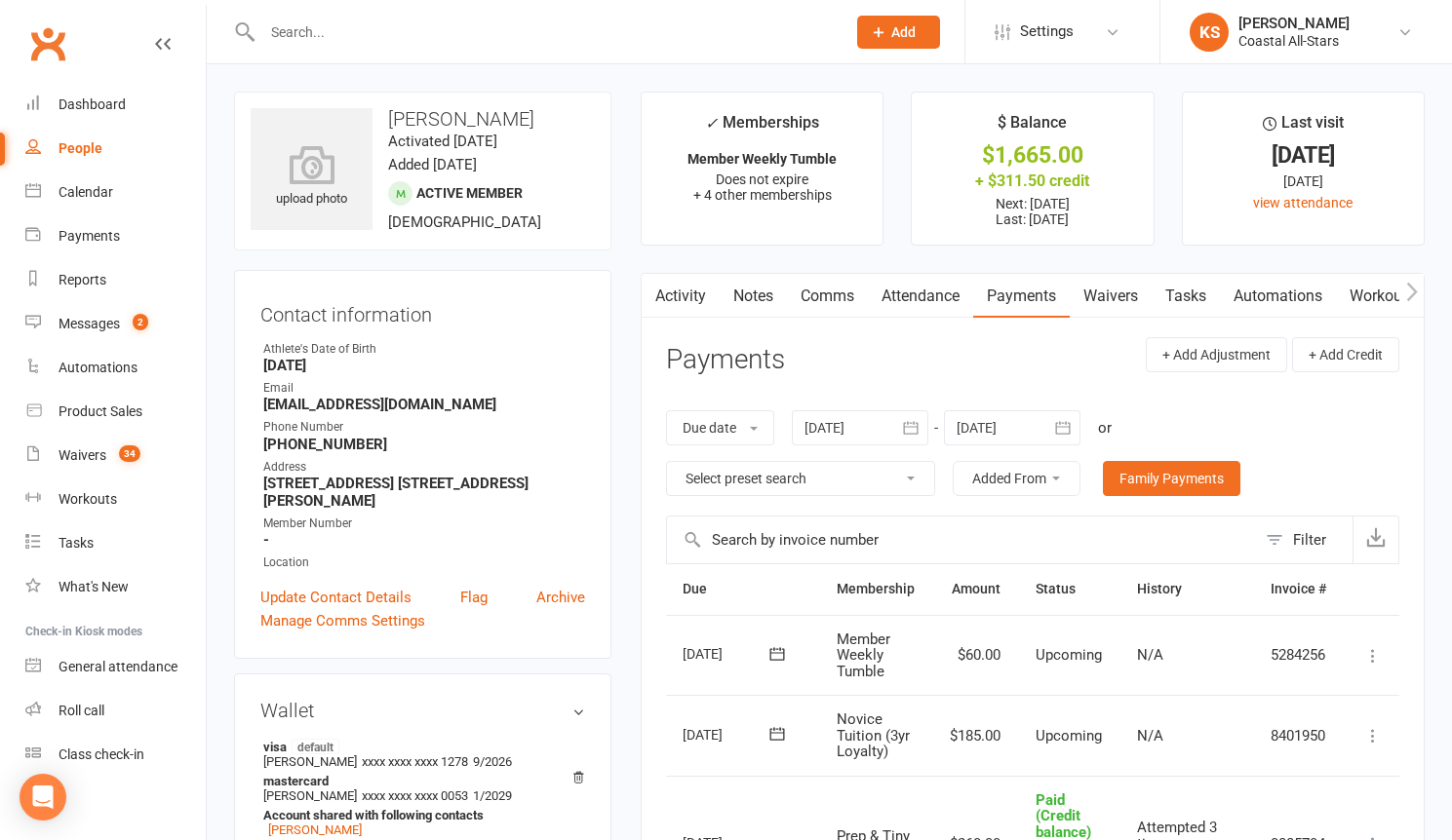
click at [834, 296] on link "Comms" at bounding box center [827, 296] width 81 height 45
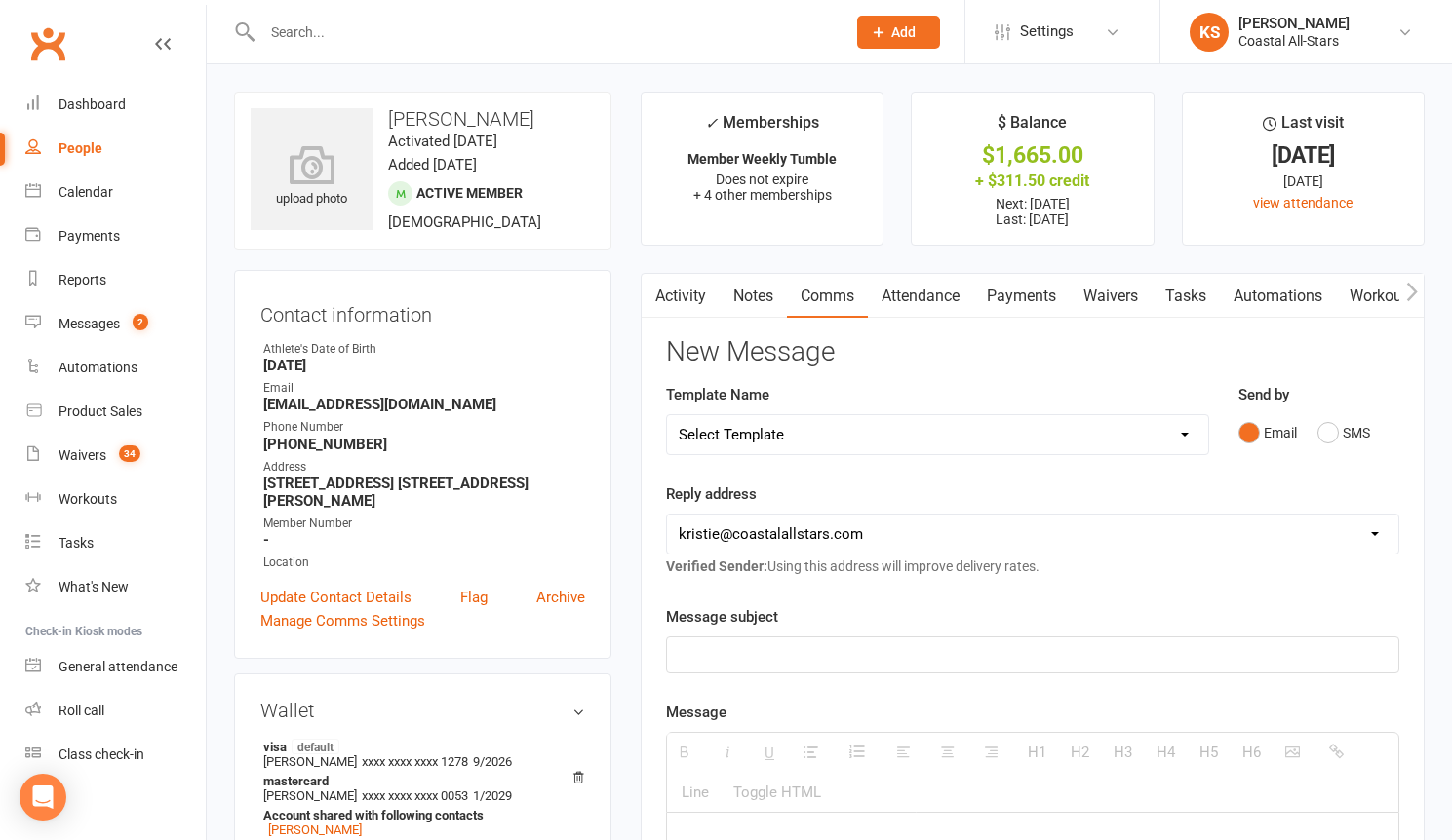
click at [812, 646] on p at bounding box center [1032, 655] width 707 height 24
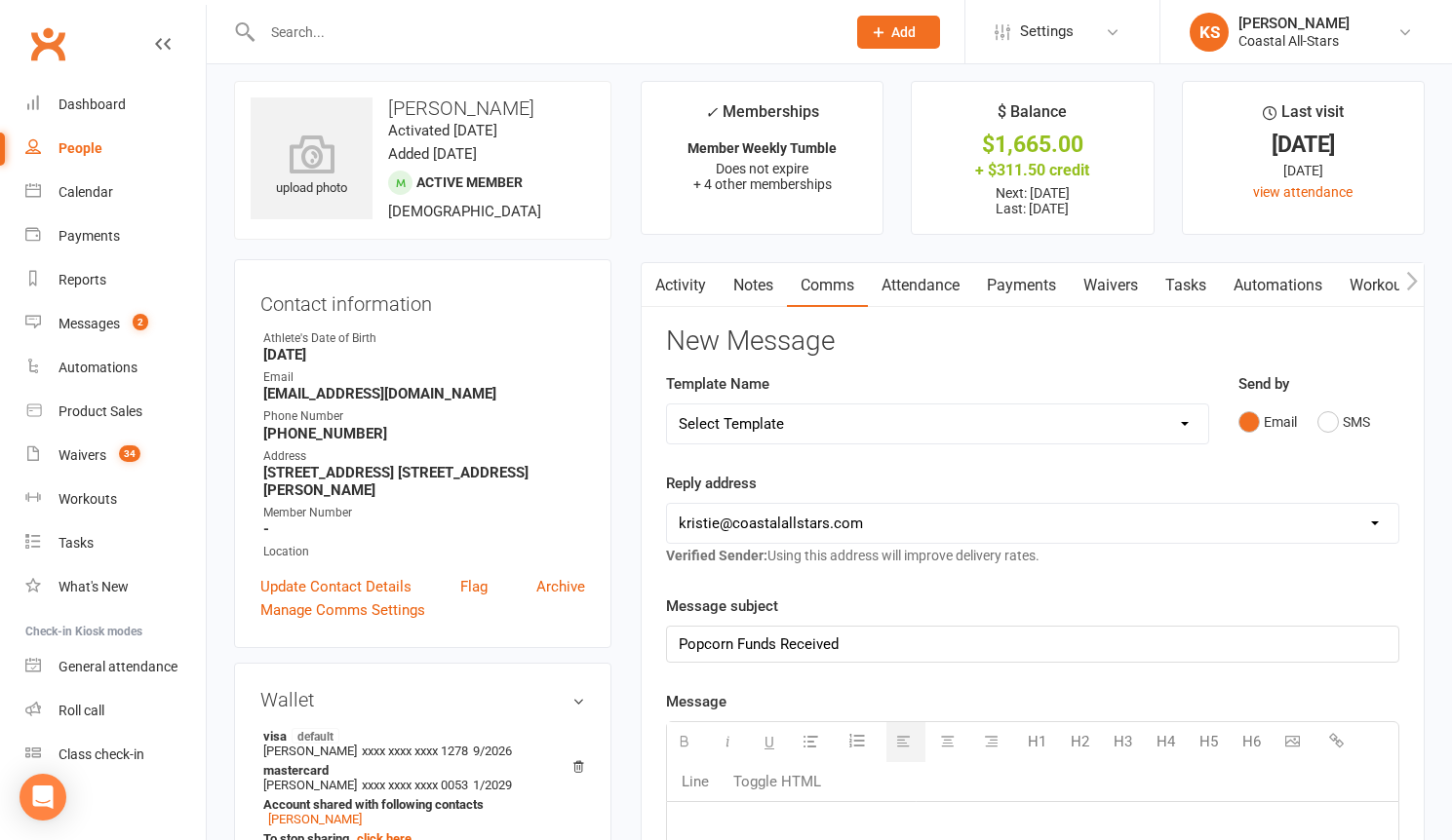
paste div
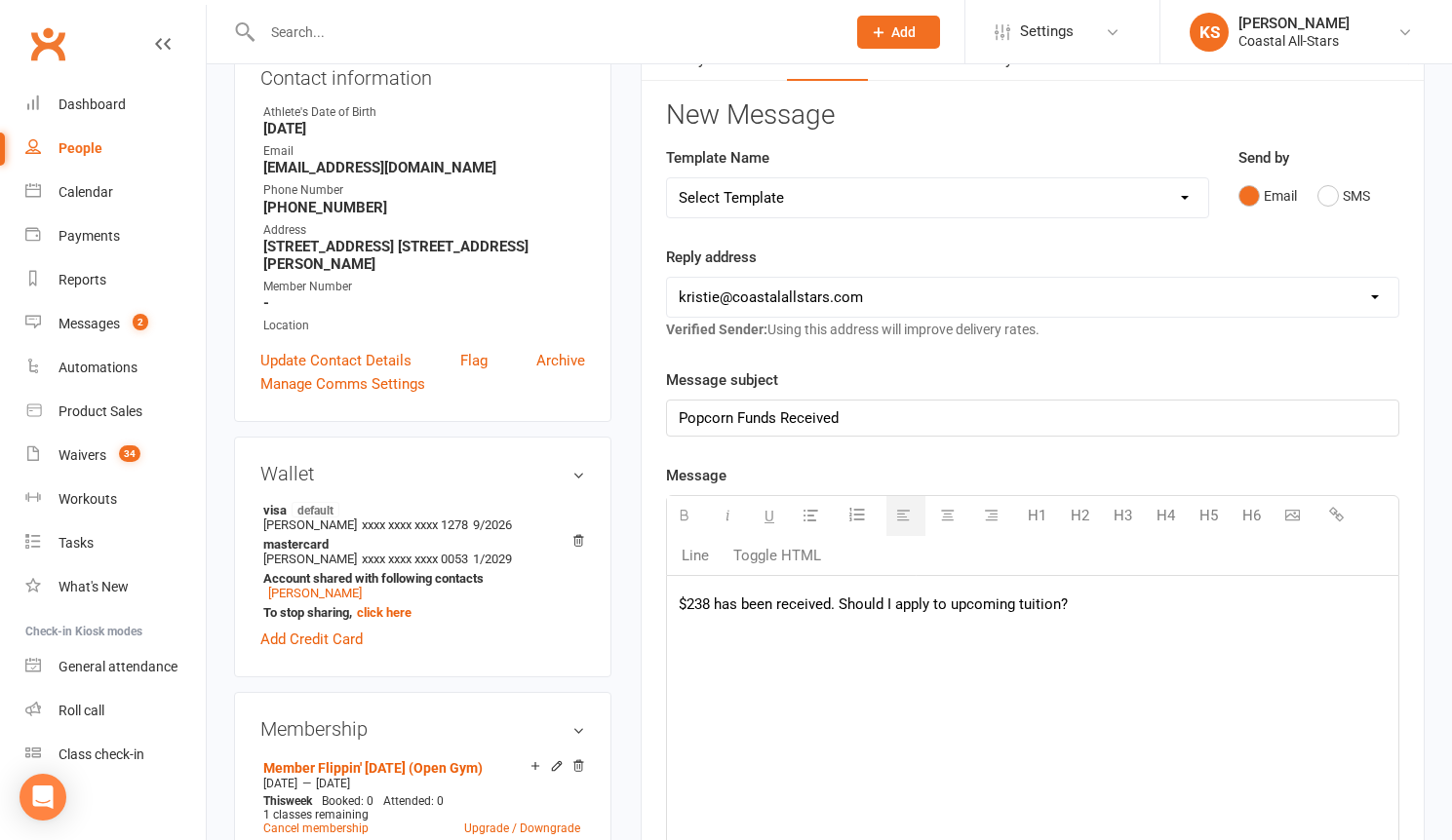
scroll to position [309, 0]
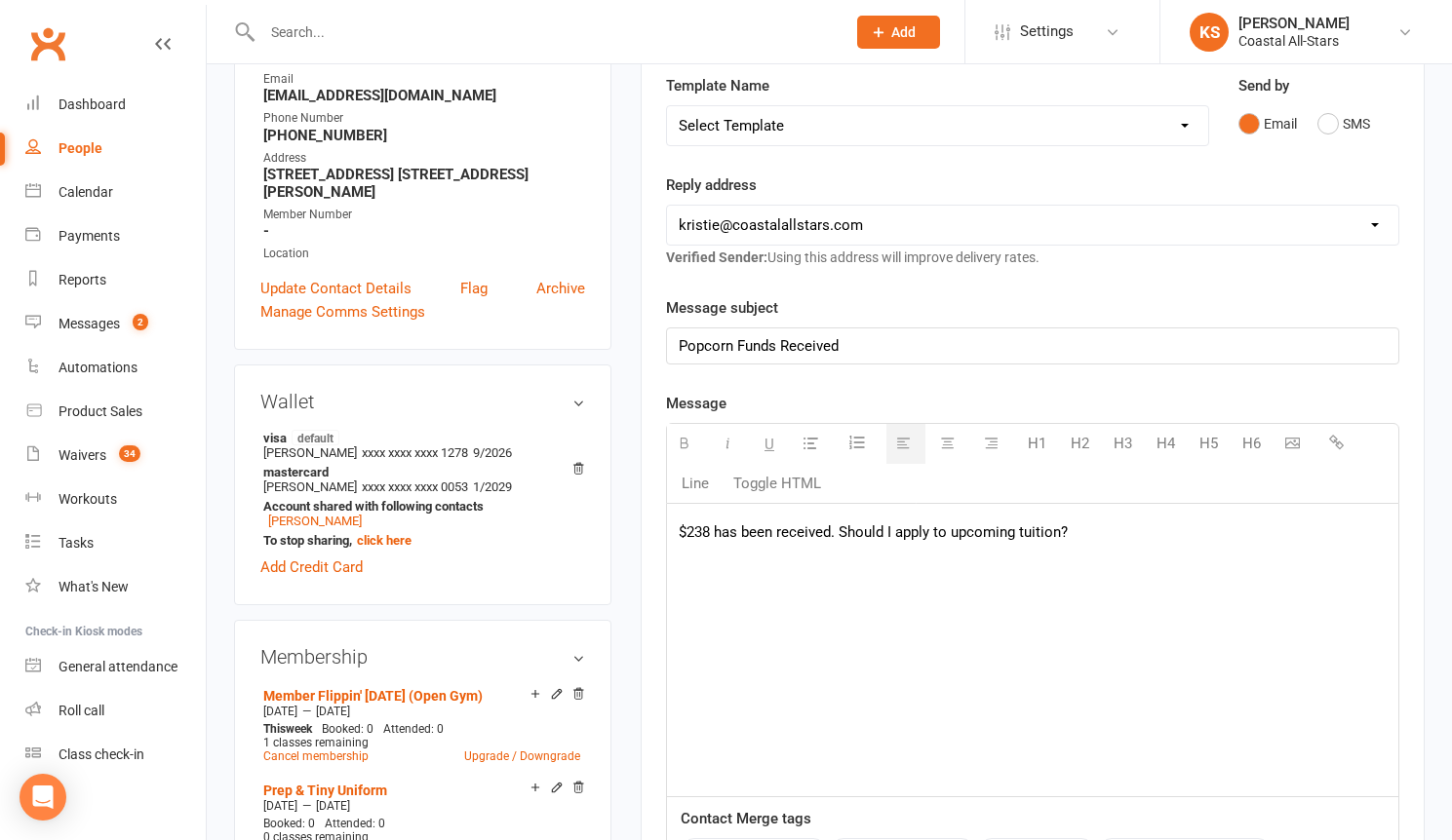
click at [709, 531] on p "$238 has been received. Should I apply to upcoming tuition?" at bounding box center [1032, 532] width 707 height 24
drag, startPoint x: 860, startPoint y: 534, endPoint x: 918, endPoint y: 534, distance: 58.0
click at [918, 534] on p "$571.50 has been received. Should I apply to upcoming tuition?" at bounding box center [1032, 532] width 707 height 24
drag, startPoint x: 865, startPoint y: 534, endPoint x: 1081, endPoint y: 533, distance: 216.0
click at [1081, 533] on p "$571.50 has been received. Should I apply to upcoming tuition?" at bounding box center [1032, 532] width 707 height 24
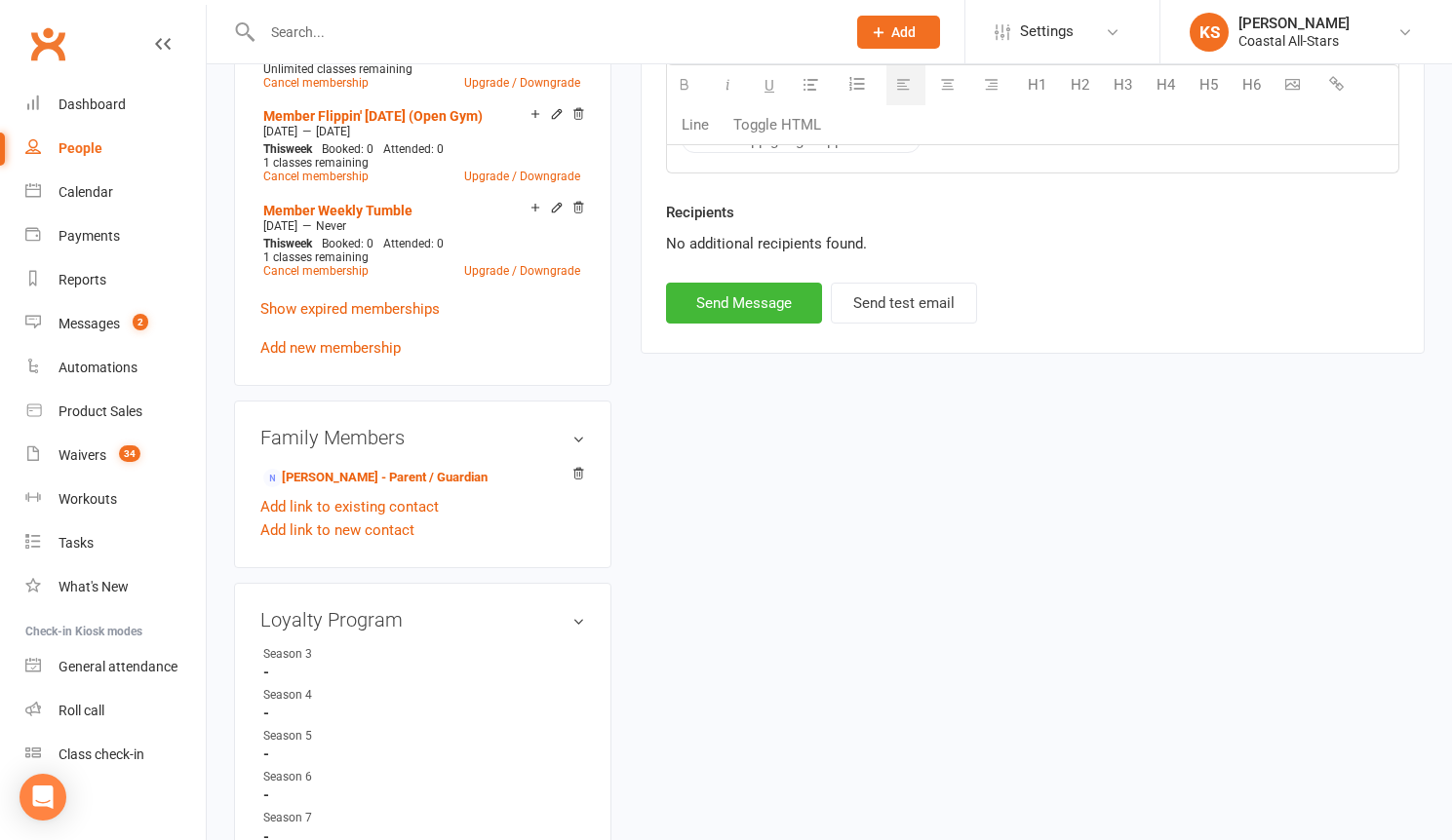
scroll to position [1175, 0]
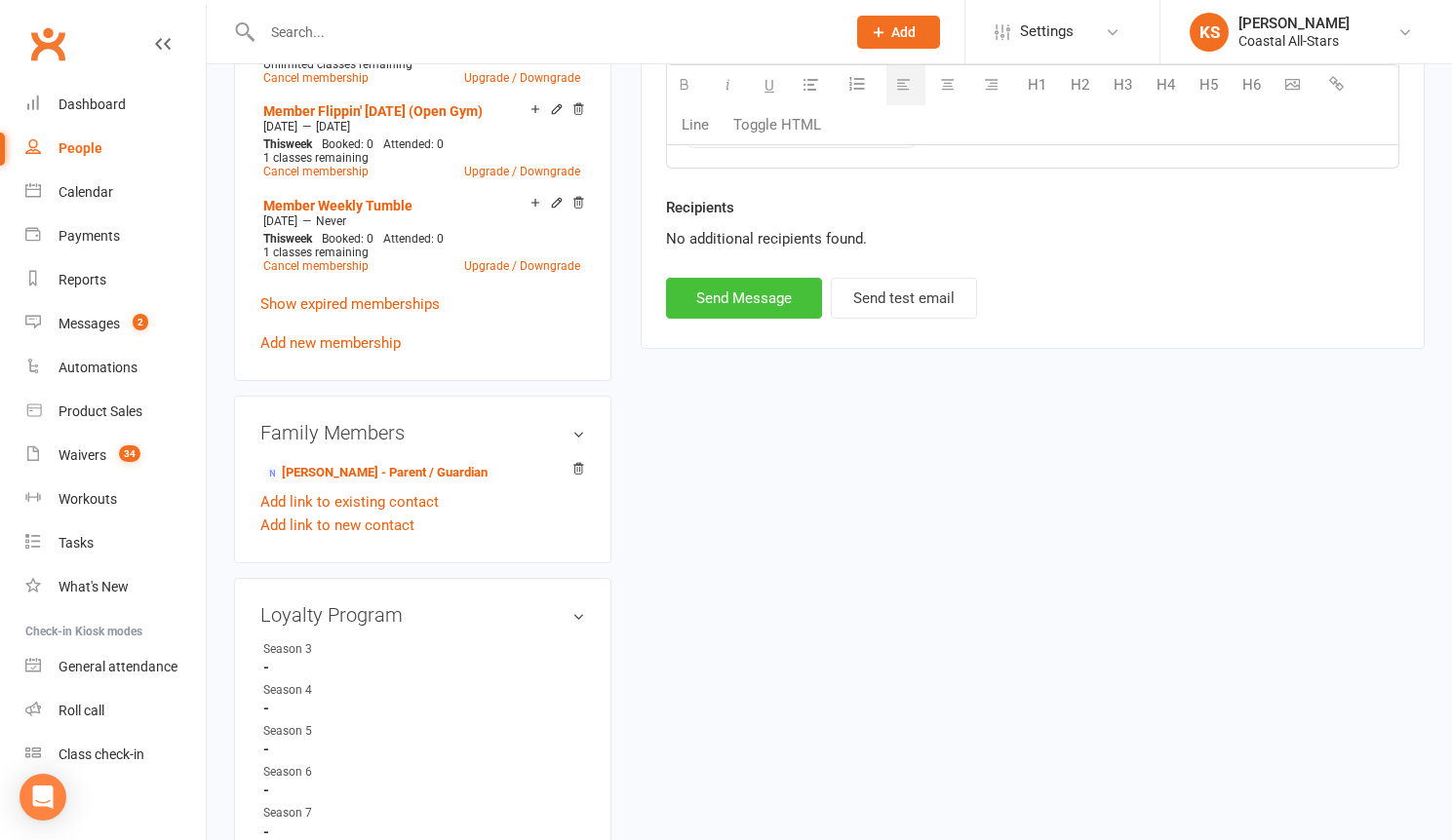
click at [750, 311] on button "Send Message" at bounding box center [744, 298] width 156 height 41
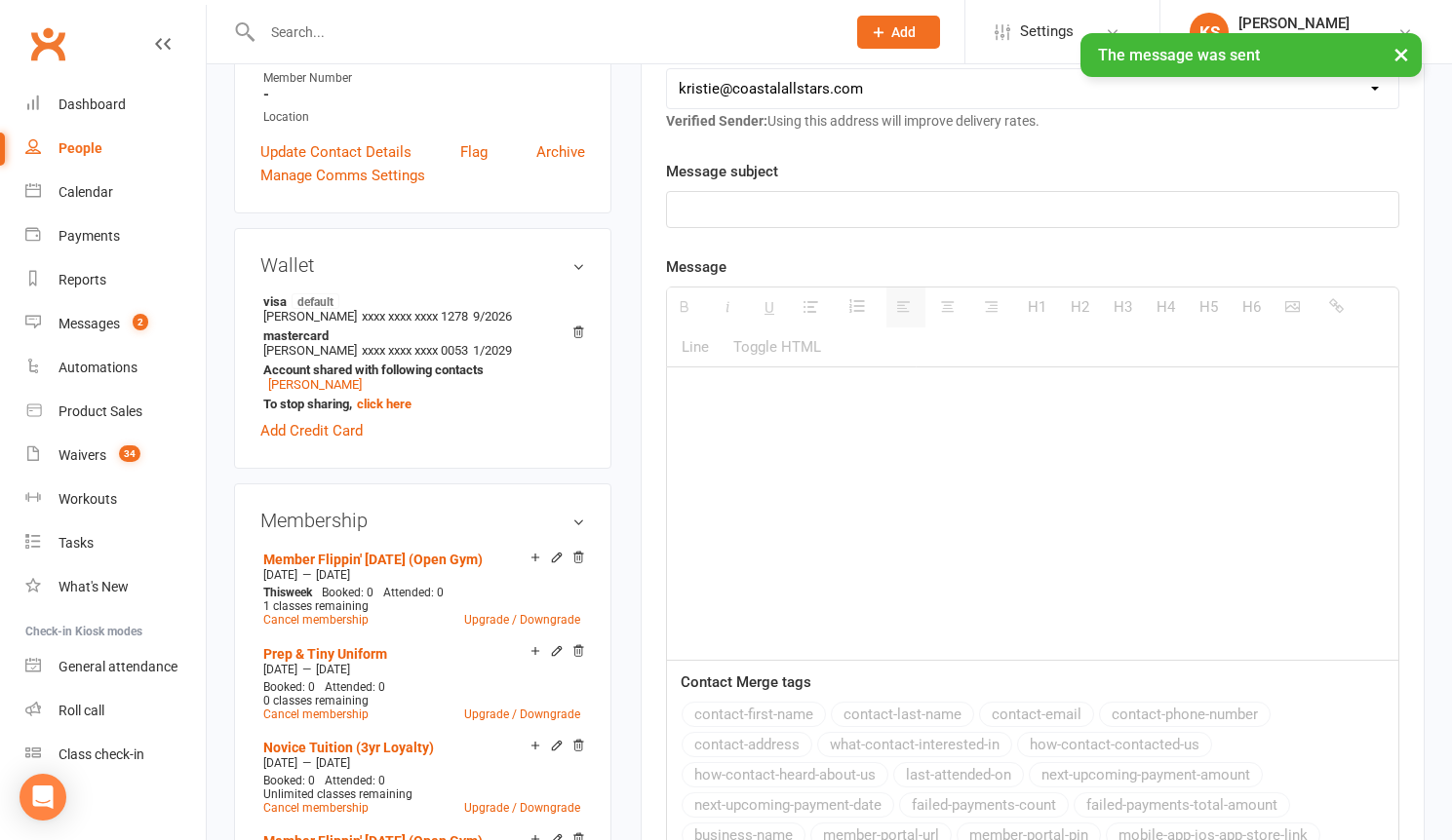
scroll to position [336, 0]
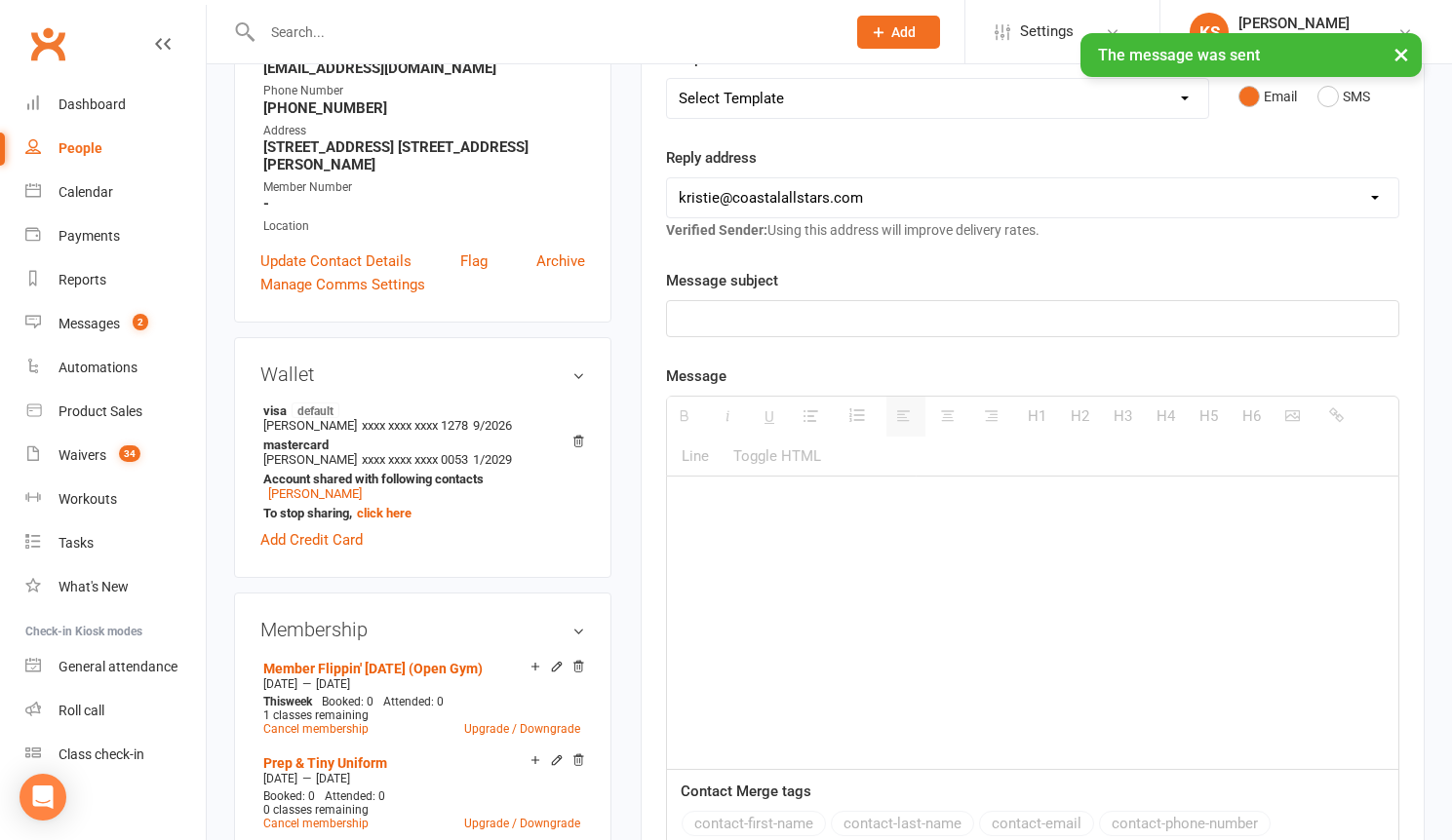
click at [282, 30] on input "text" at bounding box center [544, 32] width 575 height 28
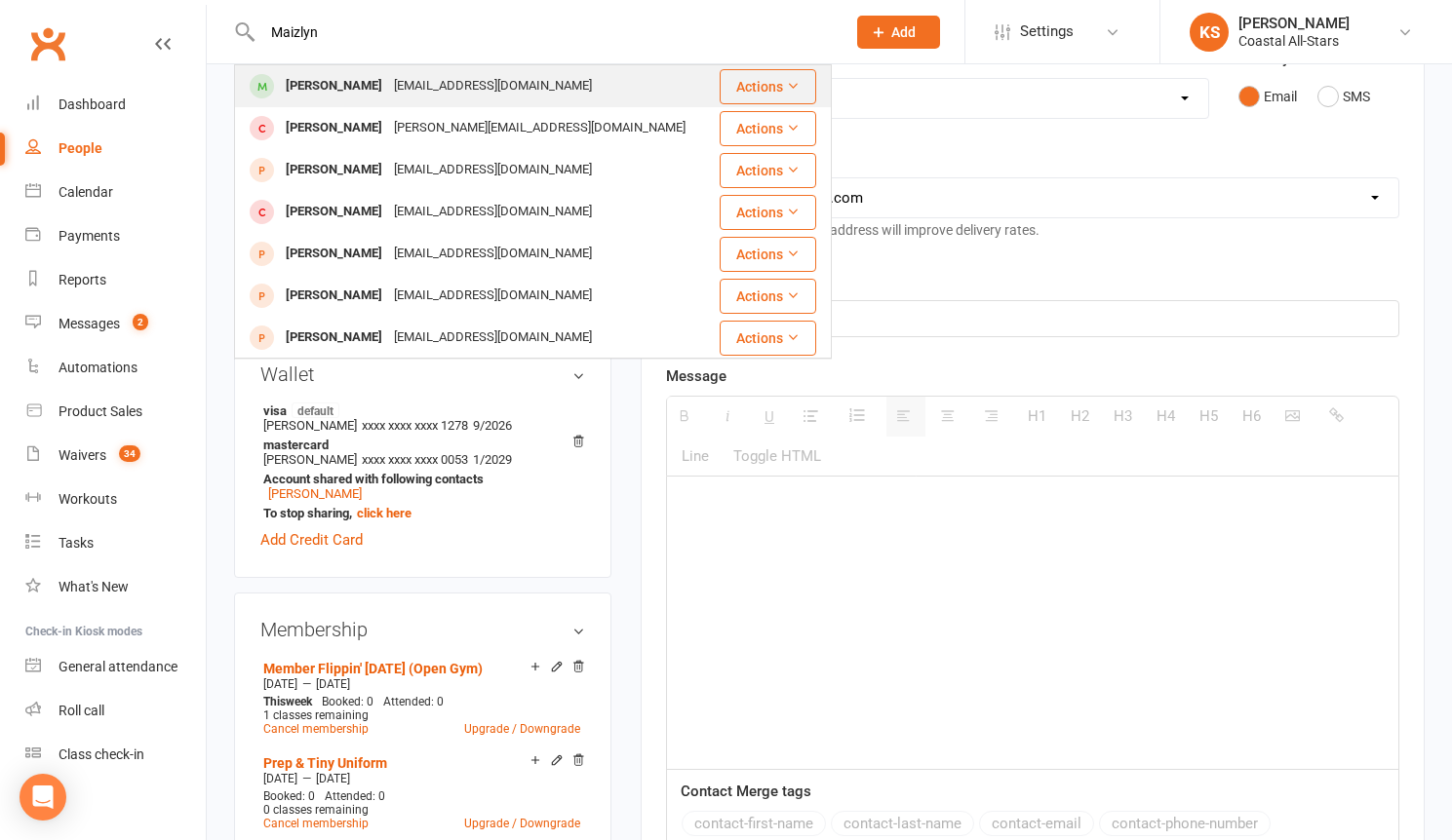
type input "Maizlyn"
click at [618, 95] on div "[PERSON_NAME] [EMAIL_ADDRESS][DOMAIN_NAME]" at bounding box center [477, 86] width 482 height 40
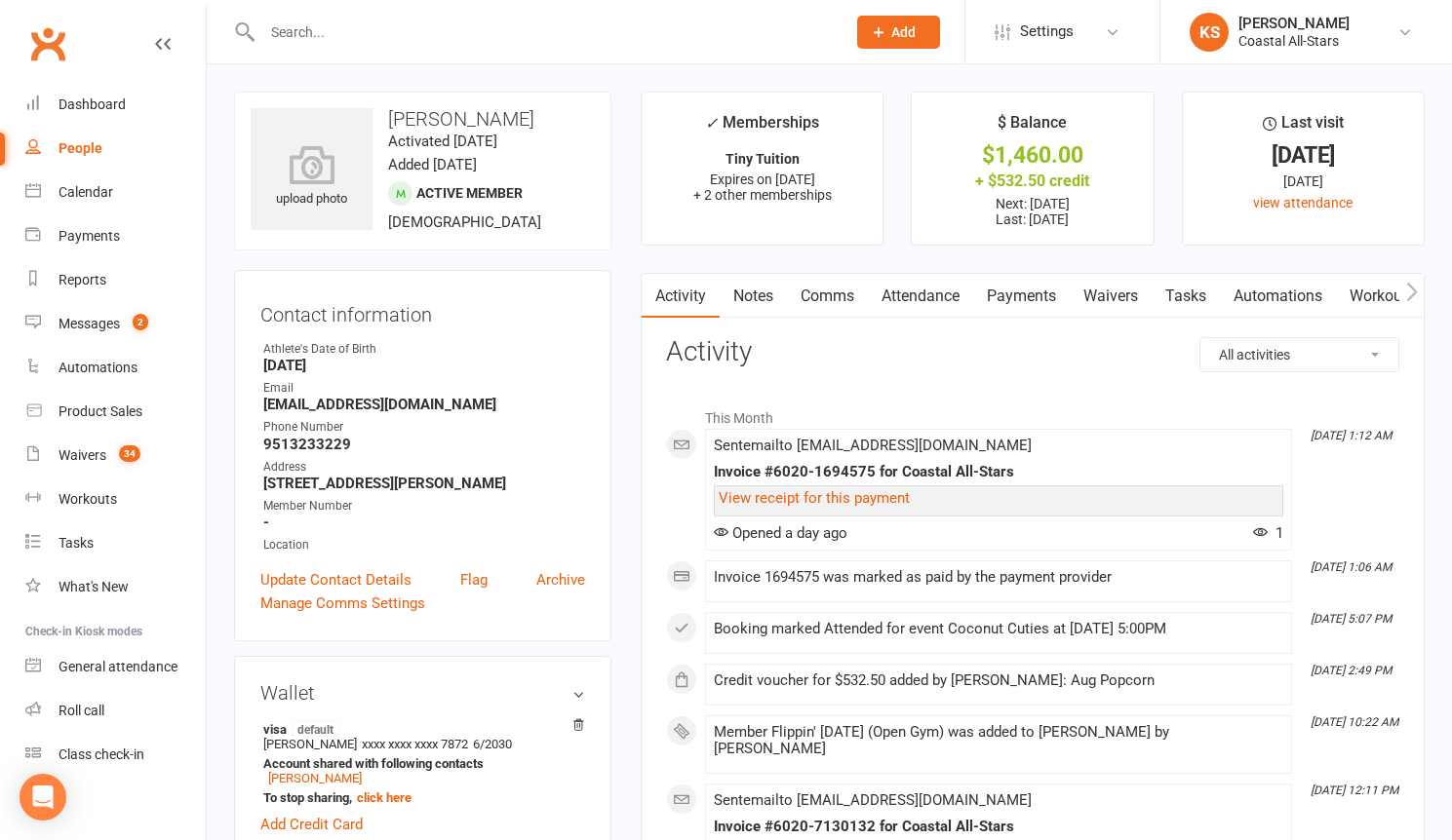
click at [847, 298] on link "Comms" at bounding box center [827, 296] width 81 height 45
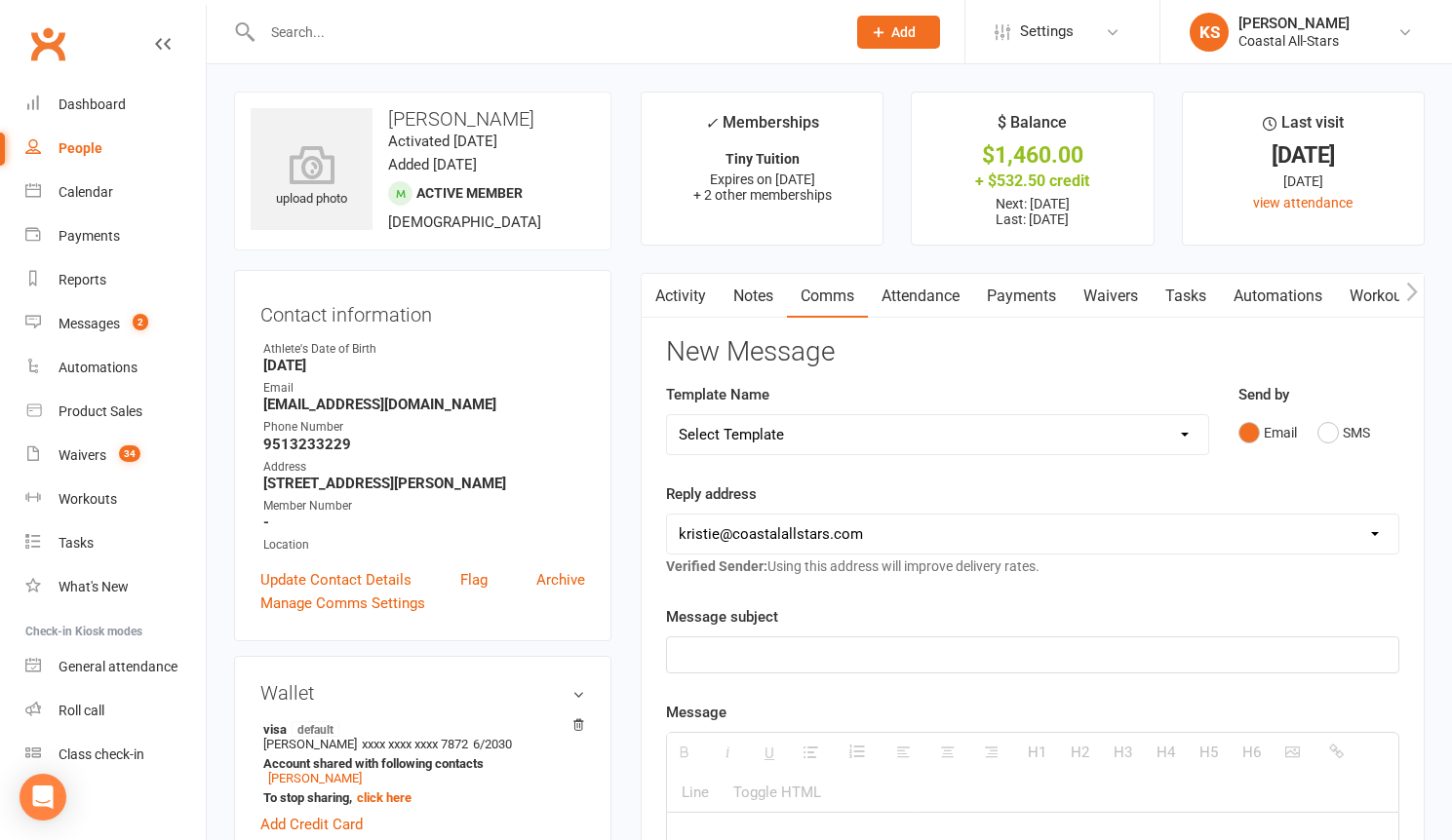
click at [807, 669] on div at bounding box center [1032, 655] width 731 height 35
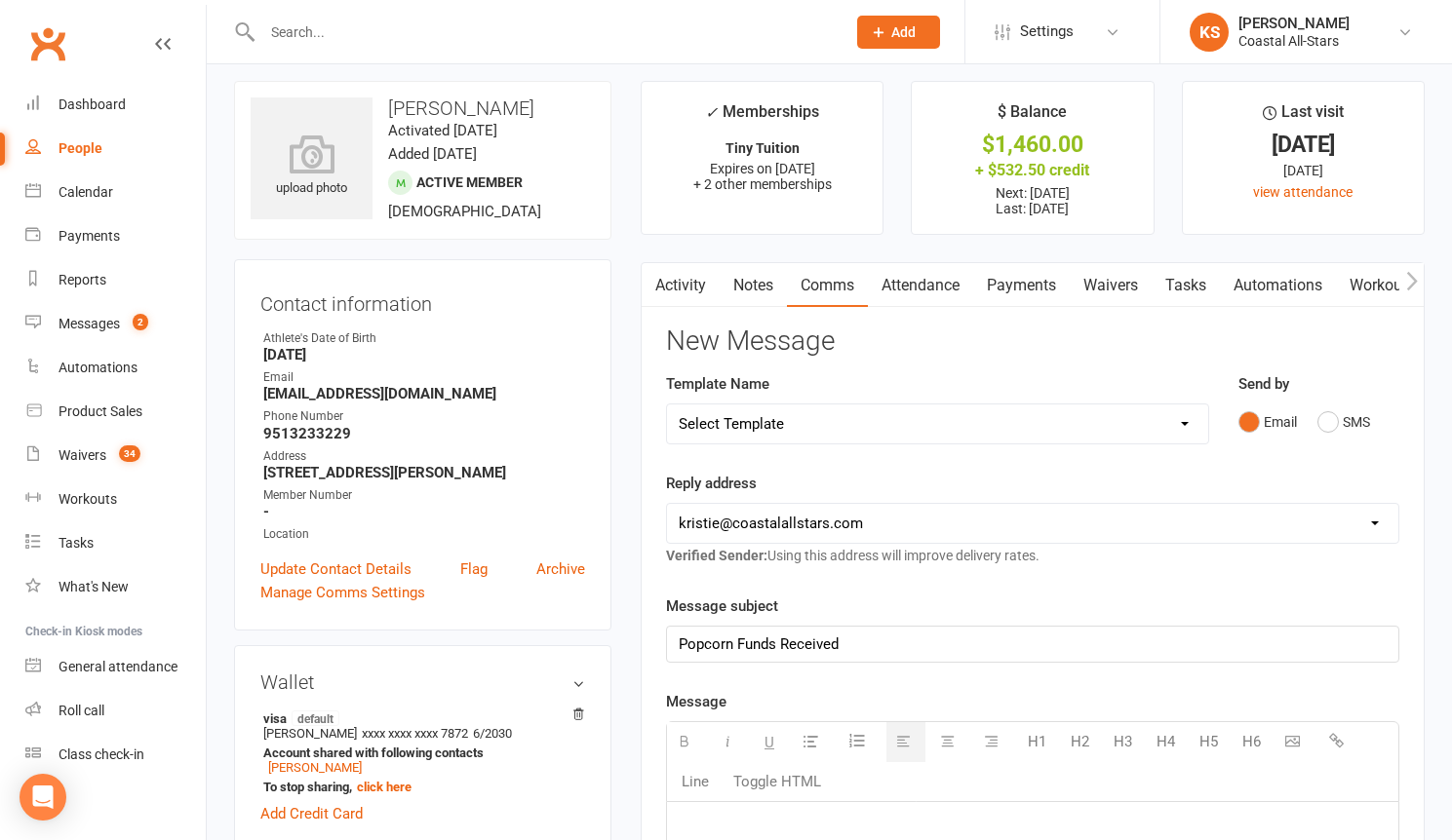
paste div
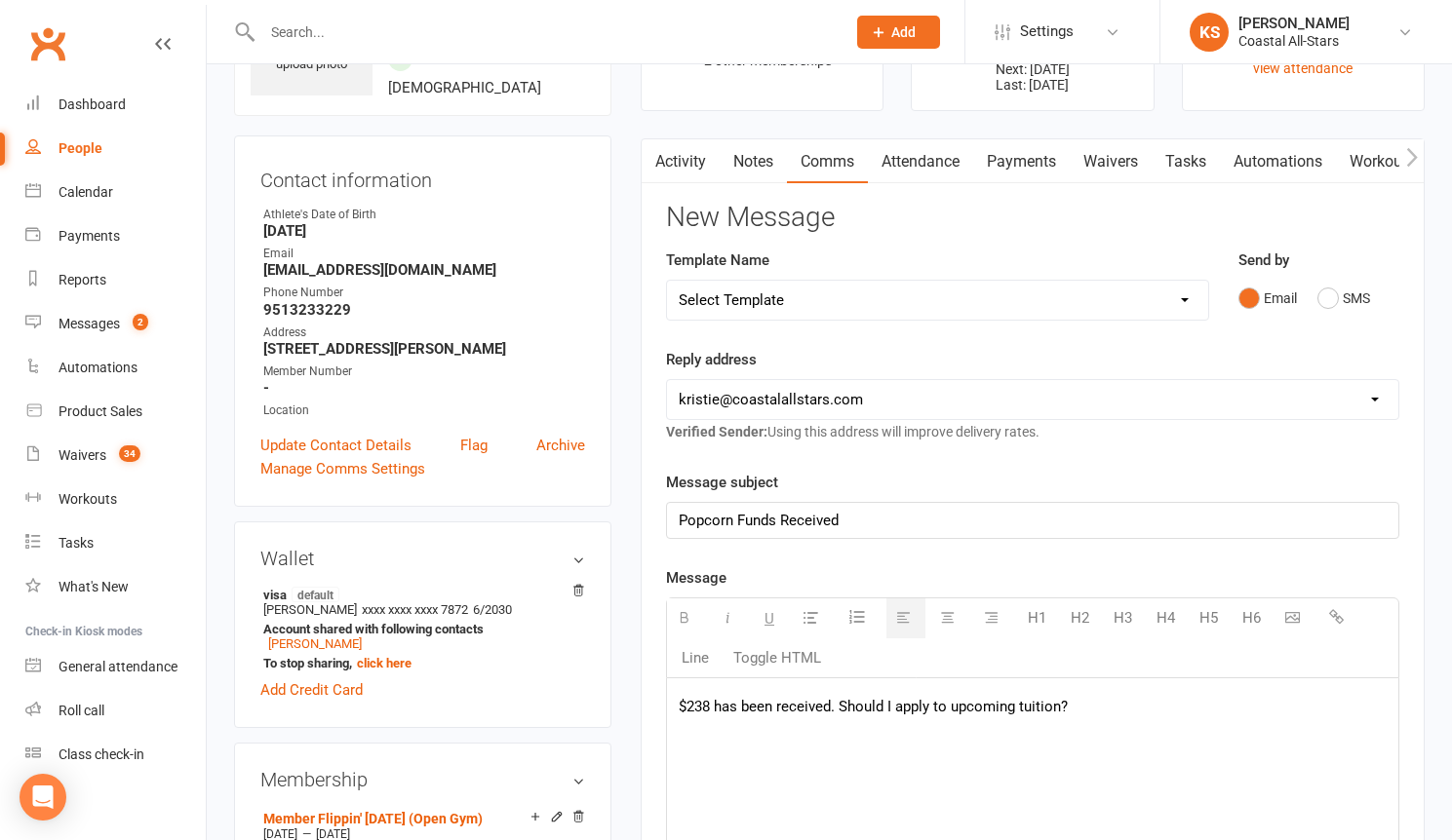
scroll to position [136, 0]
click at [708, 705] on p "$238 has been received. Should I apply to upcoming tuition?" at bounding box center [1032, 706] width 707 height 24
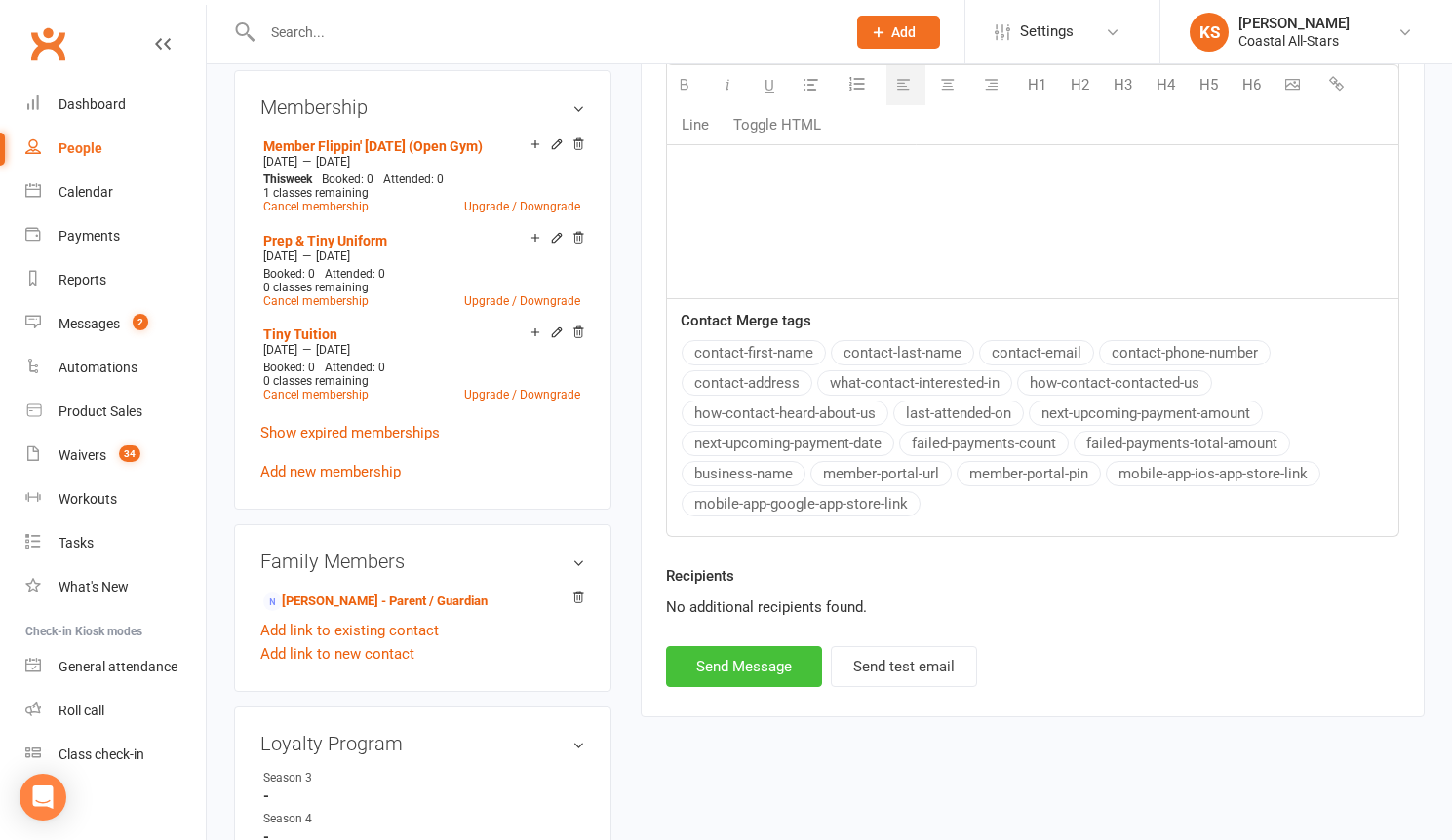
click at [721, 667] on button "Send Message" at bounding box center [744, 667] width 156 height 41
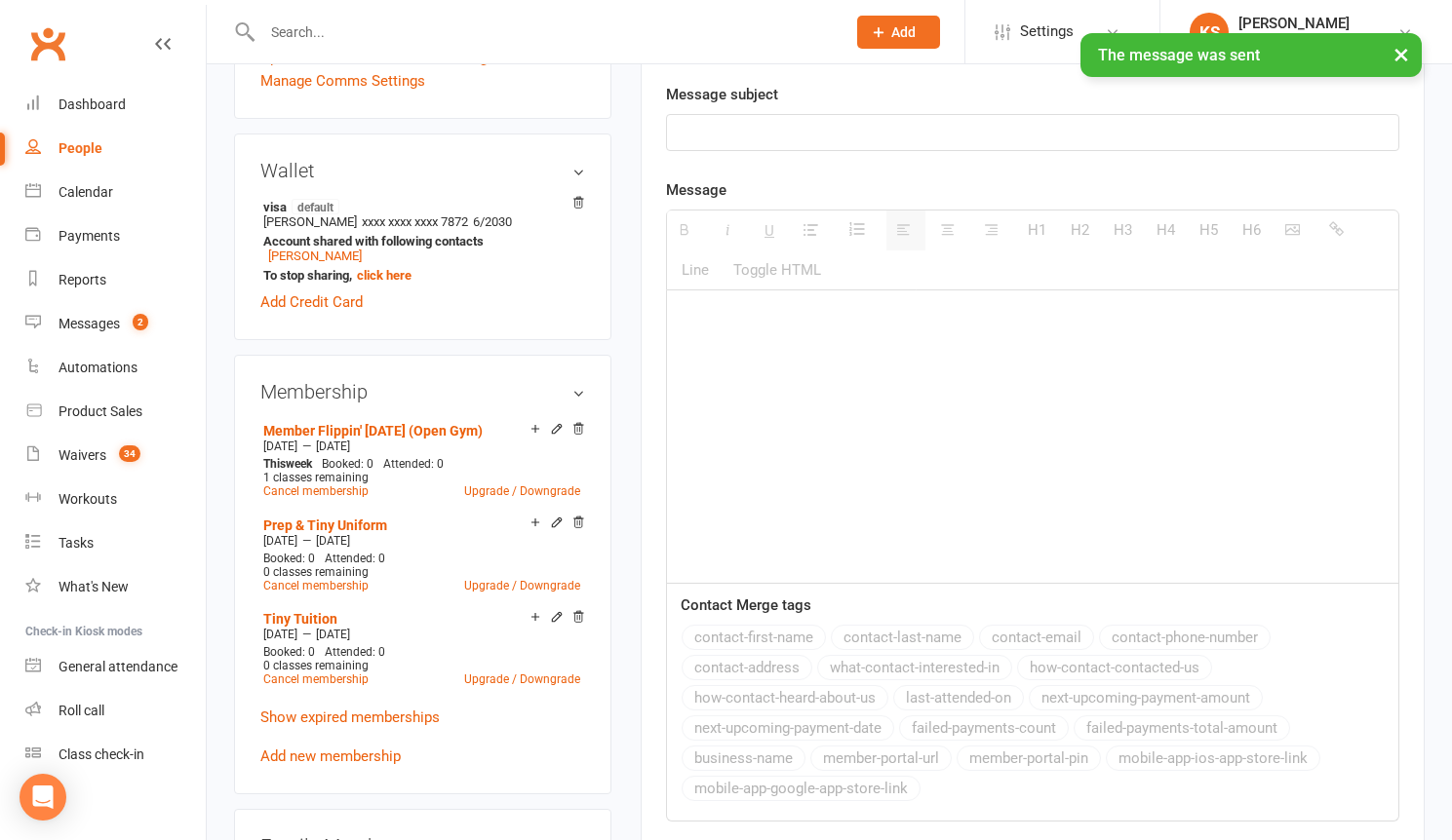
scroll to position [0, 0]
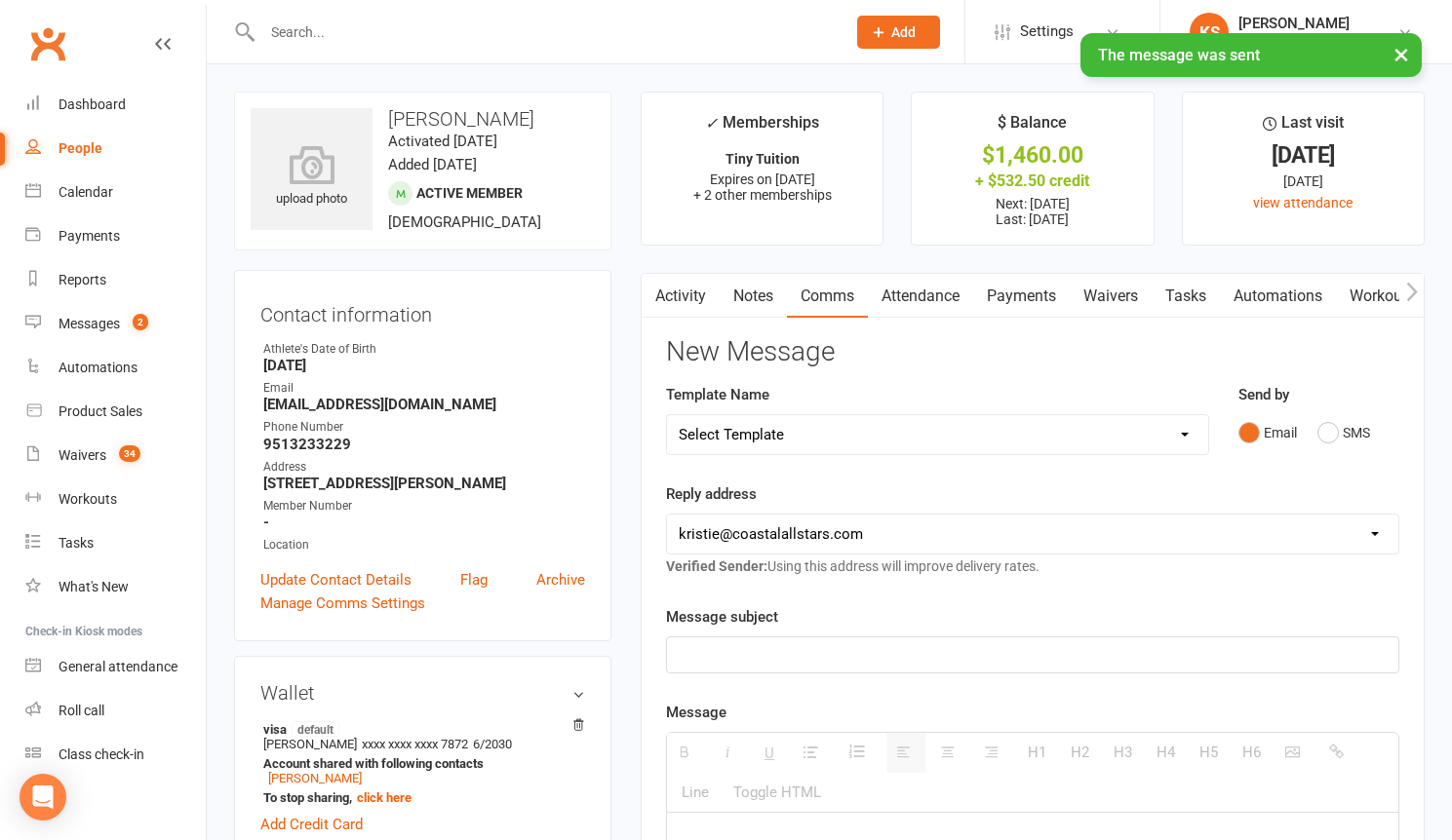
click at [1009, 295] on link "Payments" at bounding box center [1021, 296] width 96 height 45
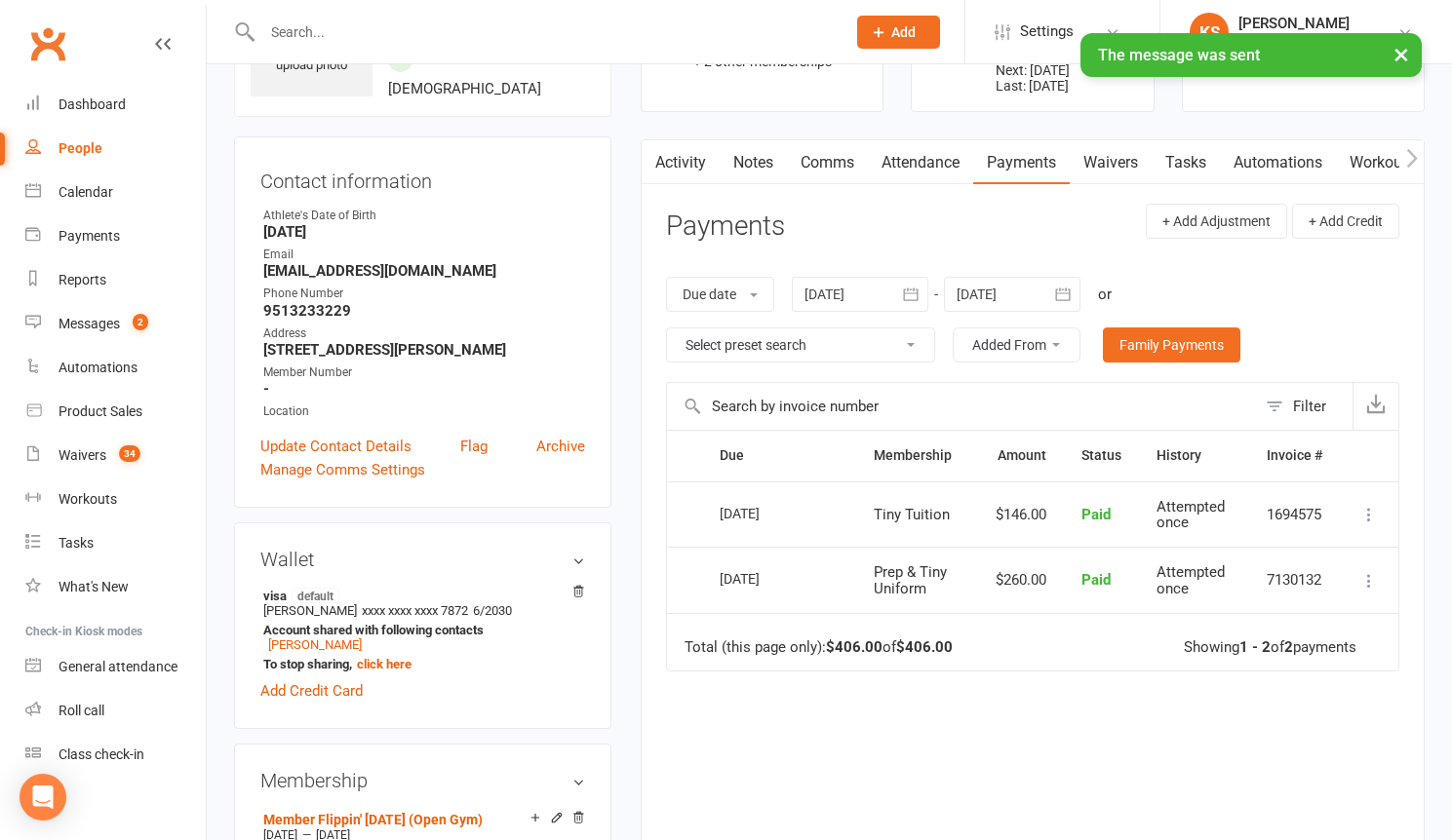
scroll to position [127, 0]
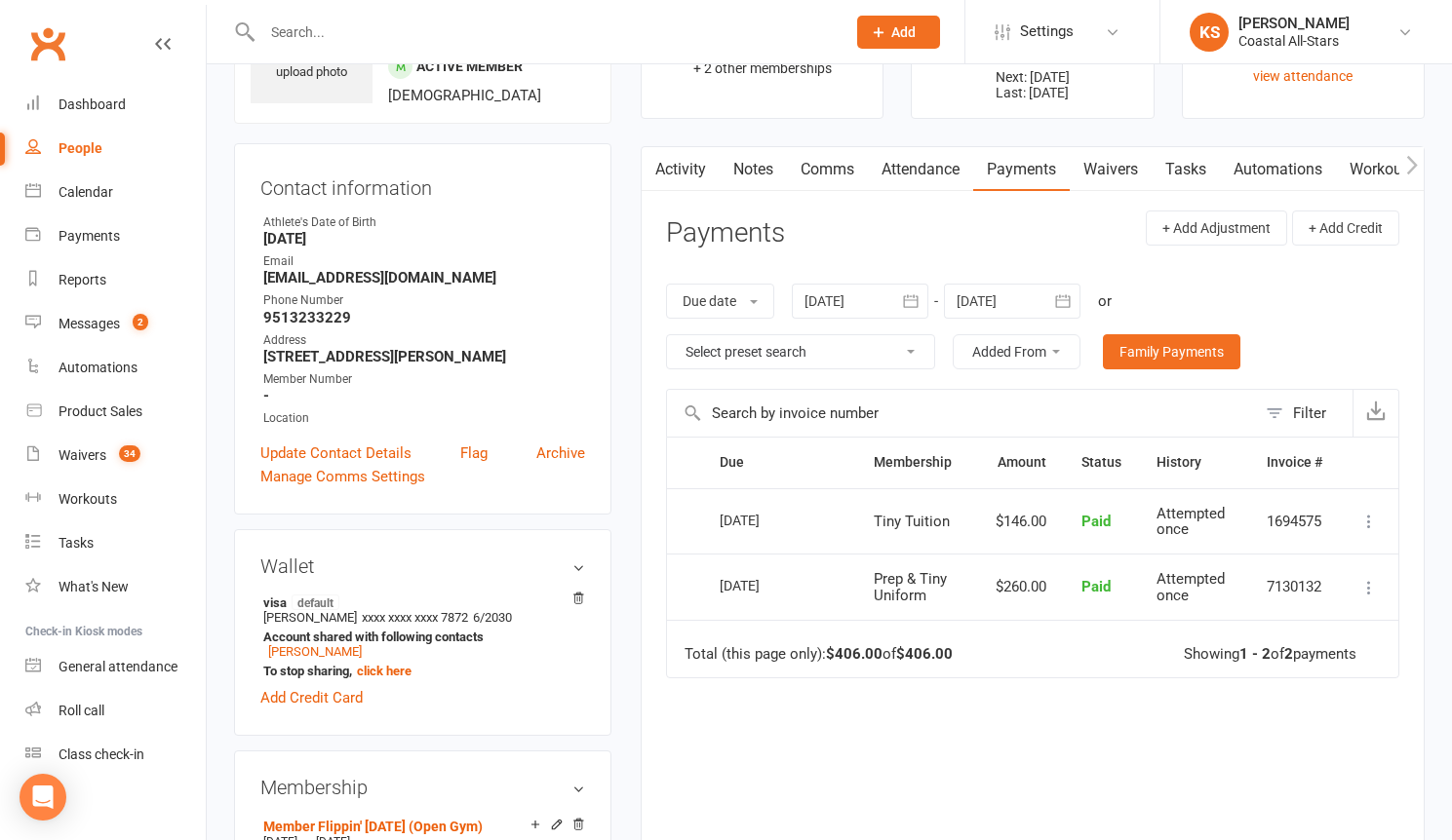
click at [327, 29] on input "text" at bounding box center [544, 32] width 575 height 28
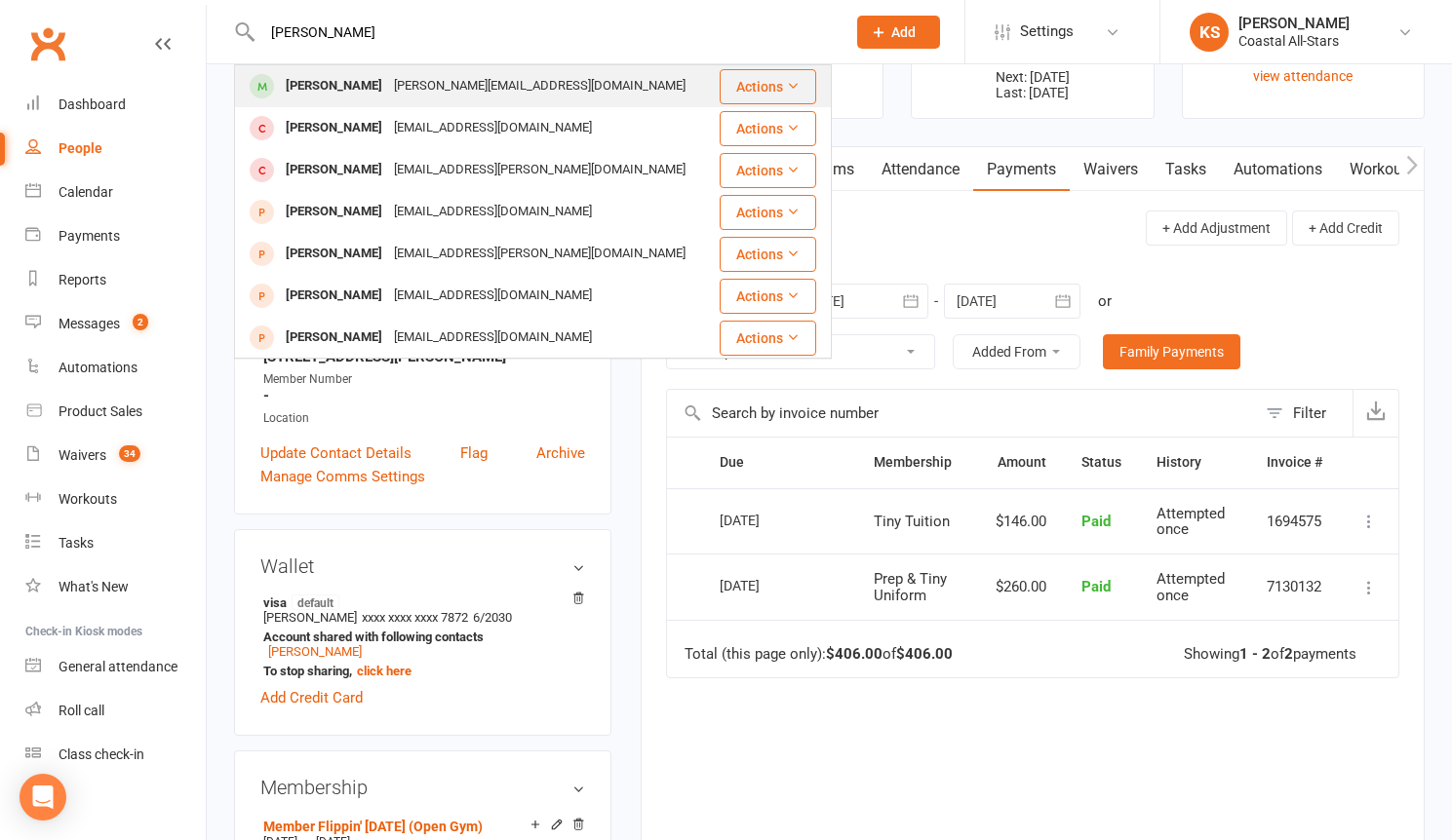
type input "[PERSON_NAME]"
click at [388, 80] on div "[PERSON_NAME][EMAIL_ADDRESS][DOMAIN_NAME]" at bounding box center [539, 86] width 303 height 29
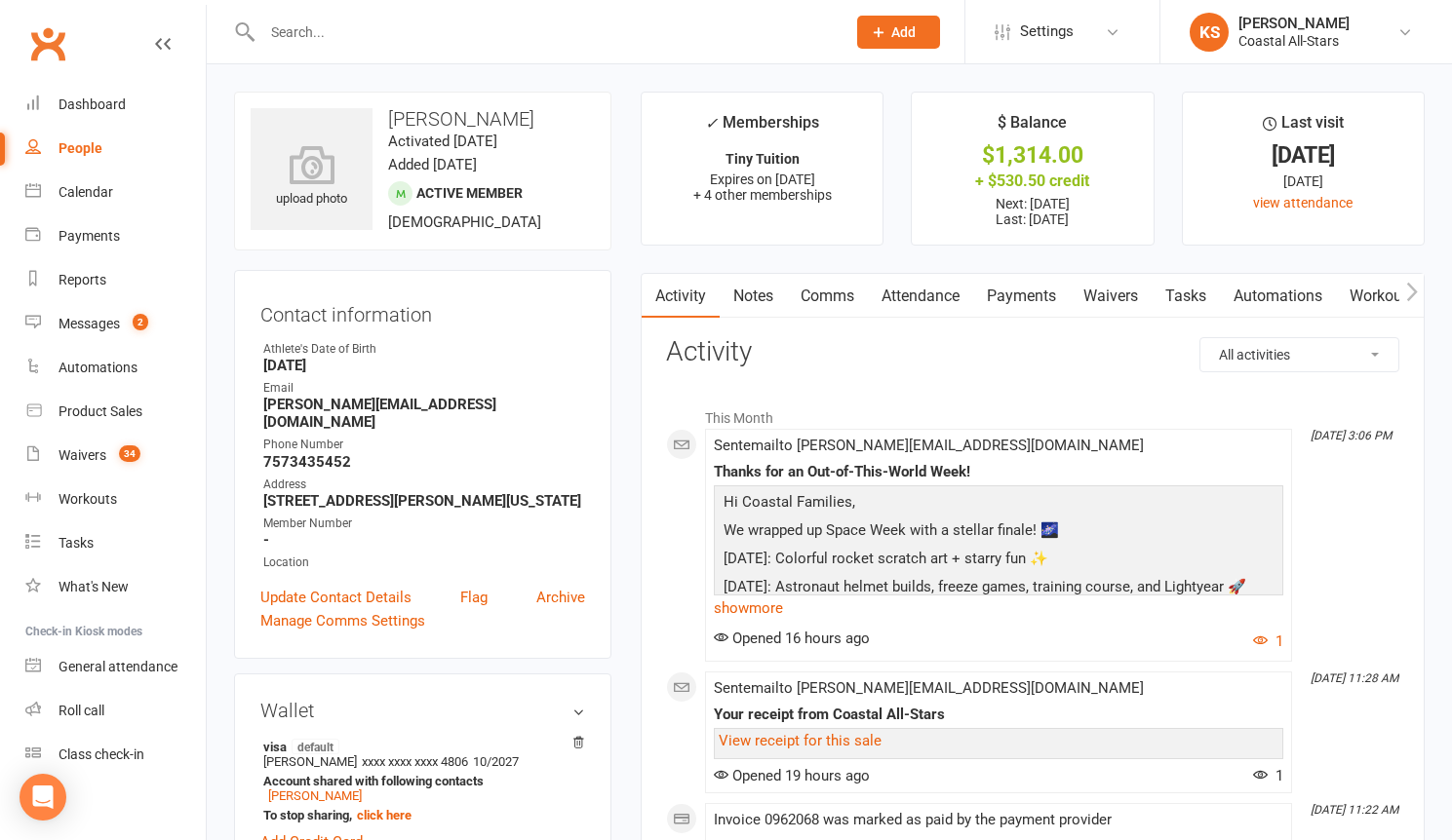
click at [1023, 298] on link "Payments" at bounding box center [1021, 296] width 96 height 45
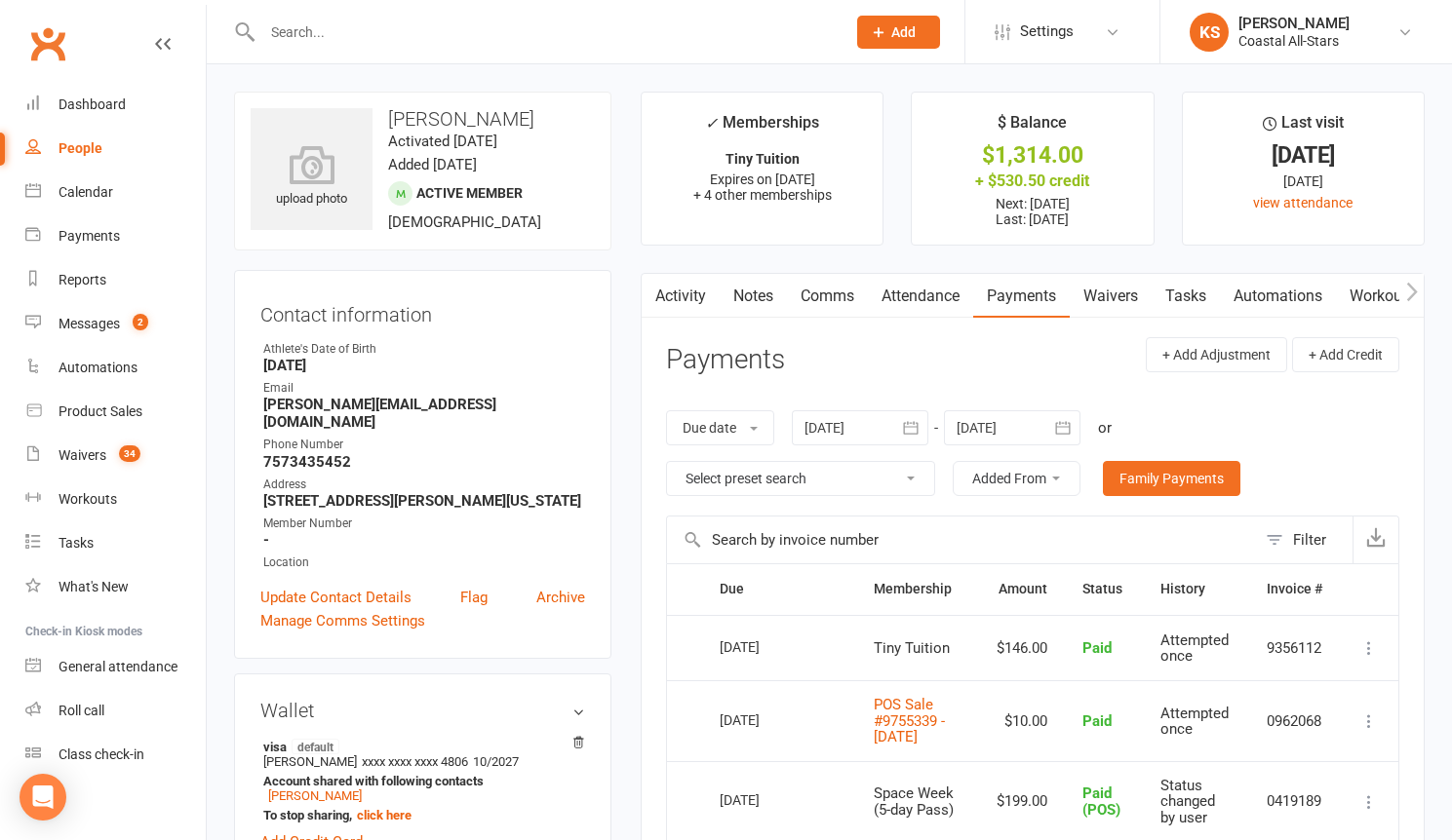
click at [829, 298] on link "Comms" at bounding box center [827, 296] width 81 height 45
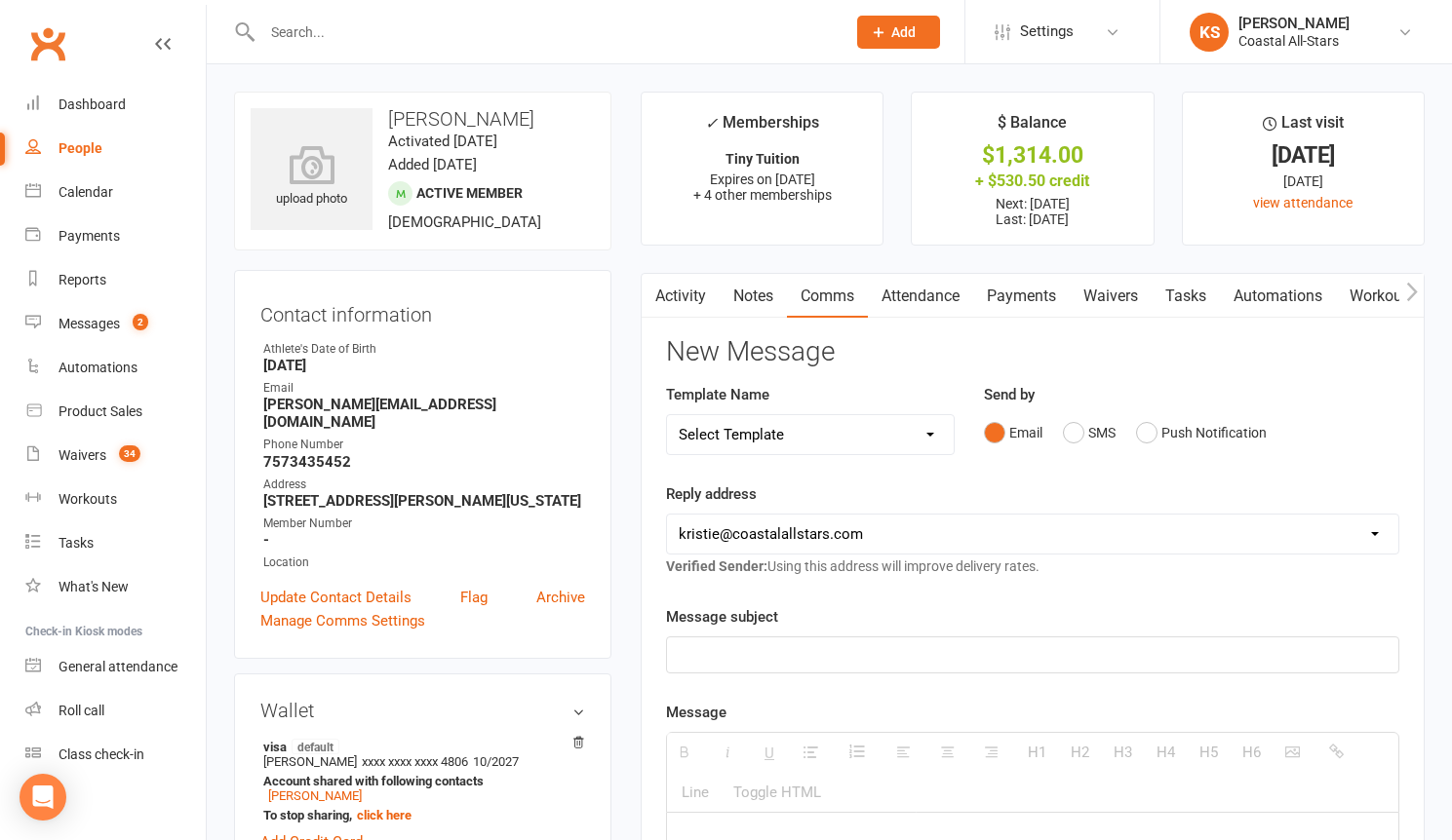
click at [759, 671] on div at bounding box center [1032, 655] width 731 height 35
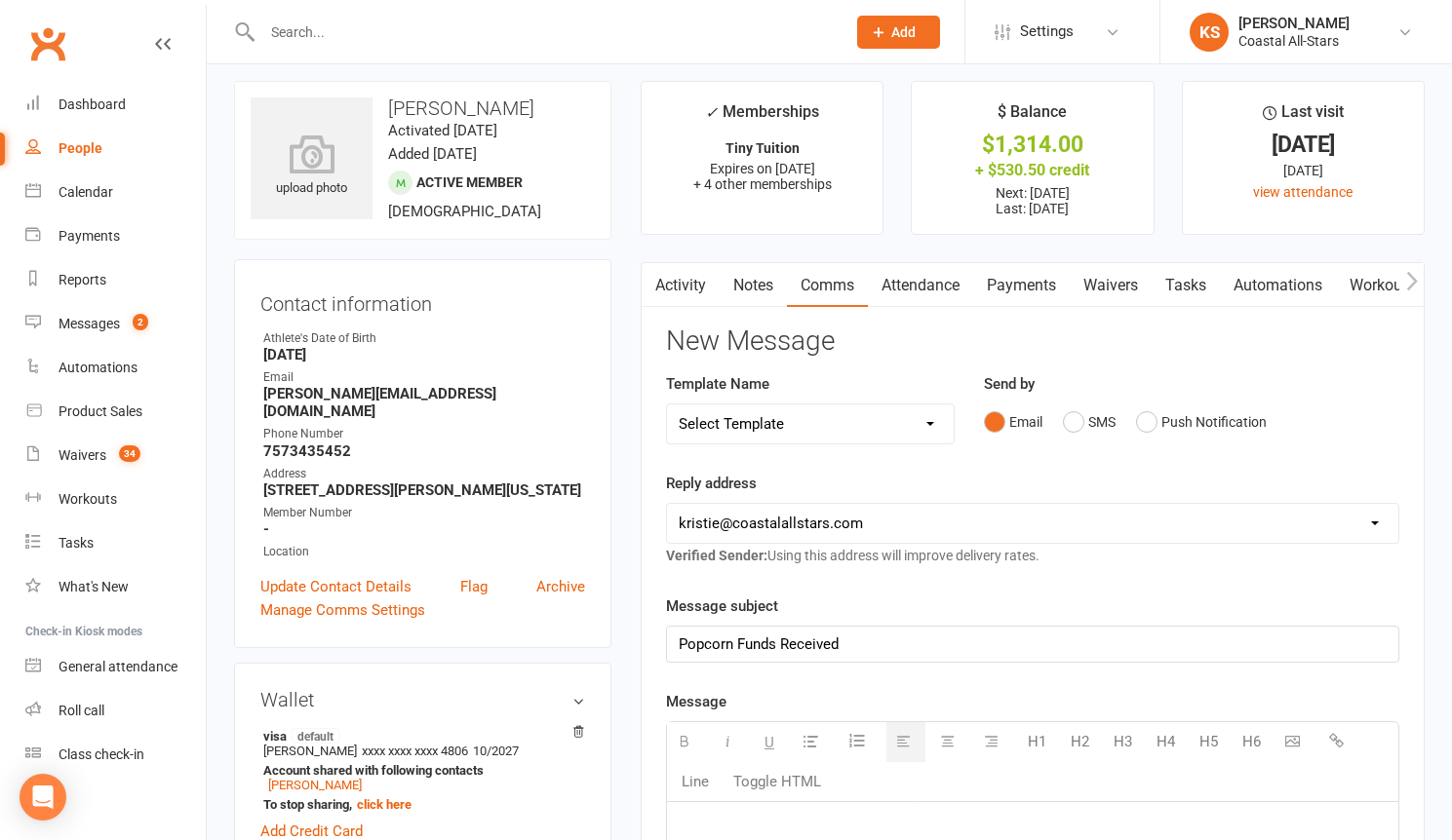
paste div
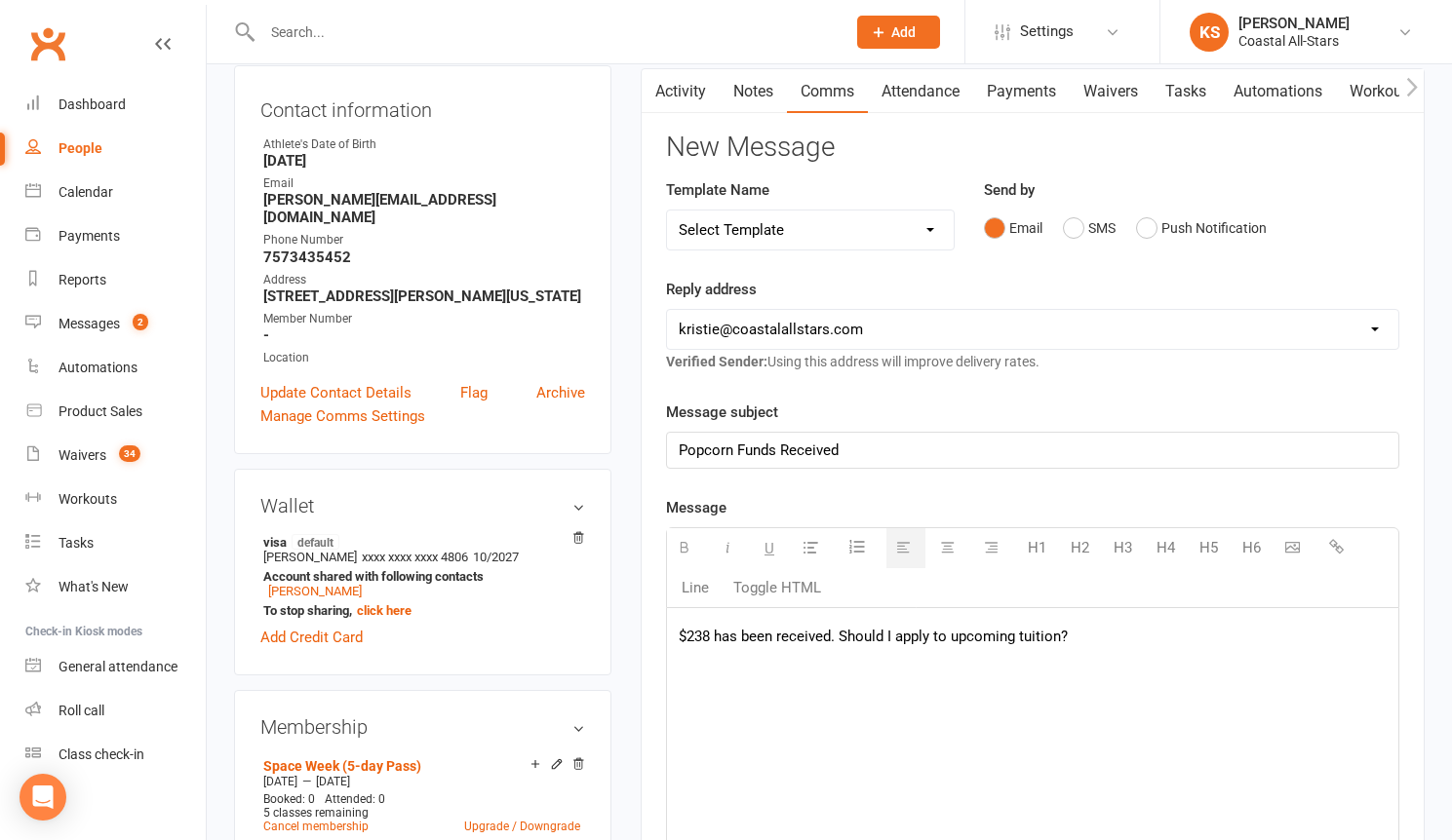
scroll to position [283, 0]
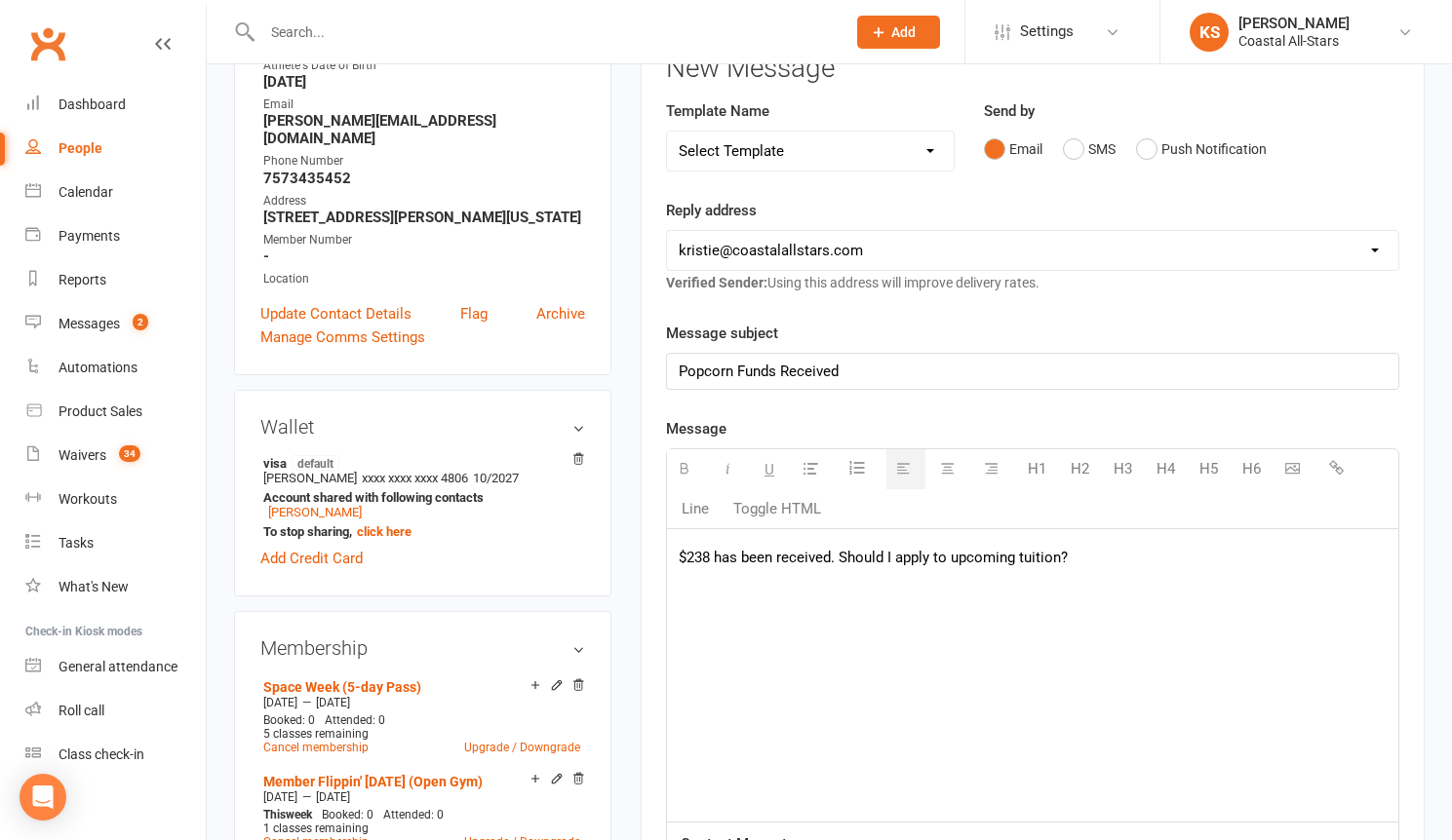
click at [711, 555] on p "$238 has been received. Should I apply to upcoming tuition?" at bounding box center [1032, 558] width 707 height 24
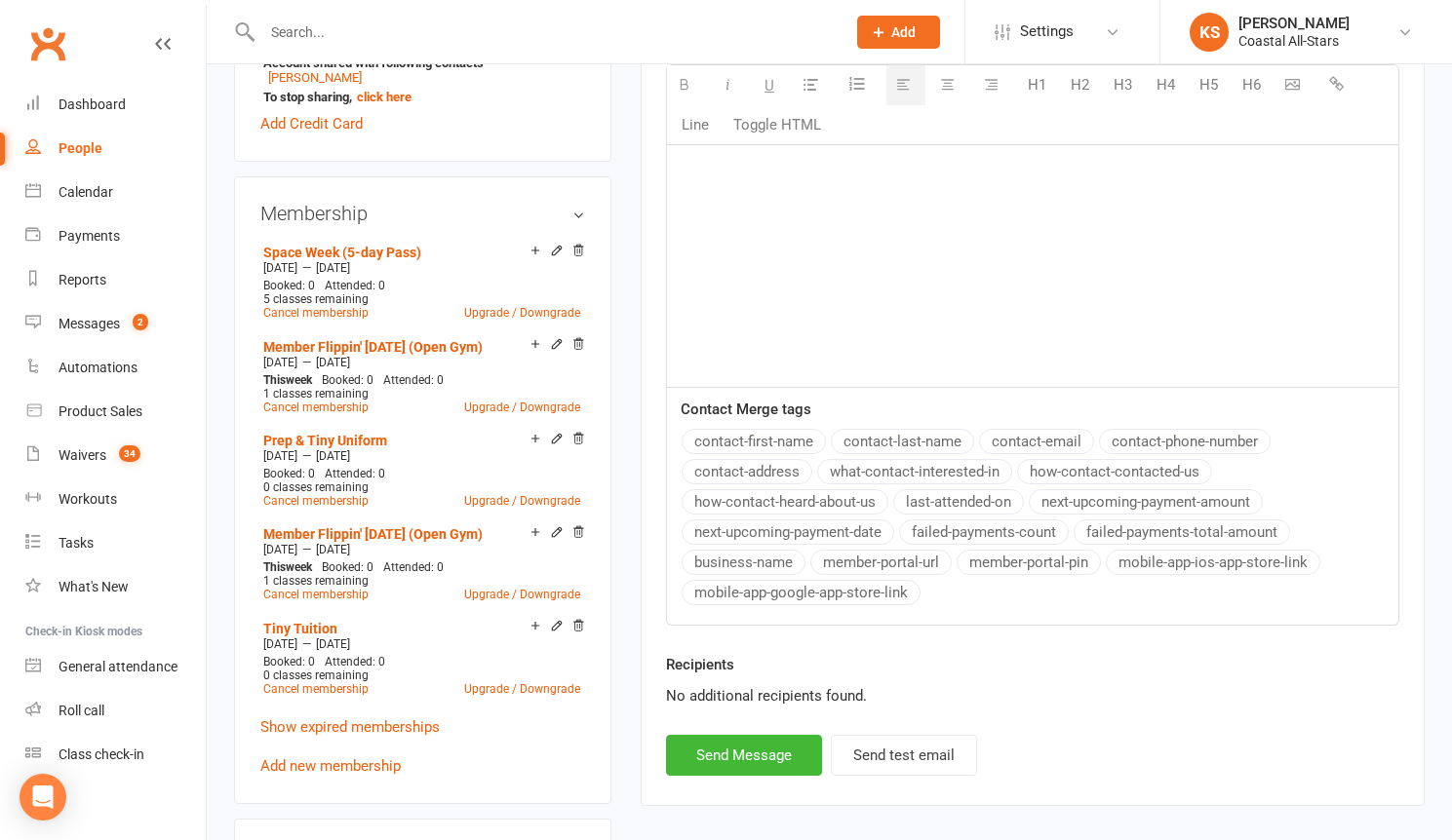
scroll to position [847, 0]
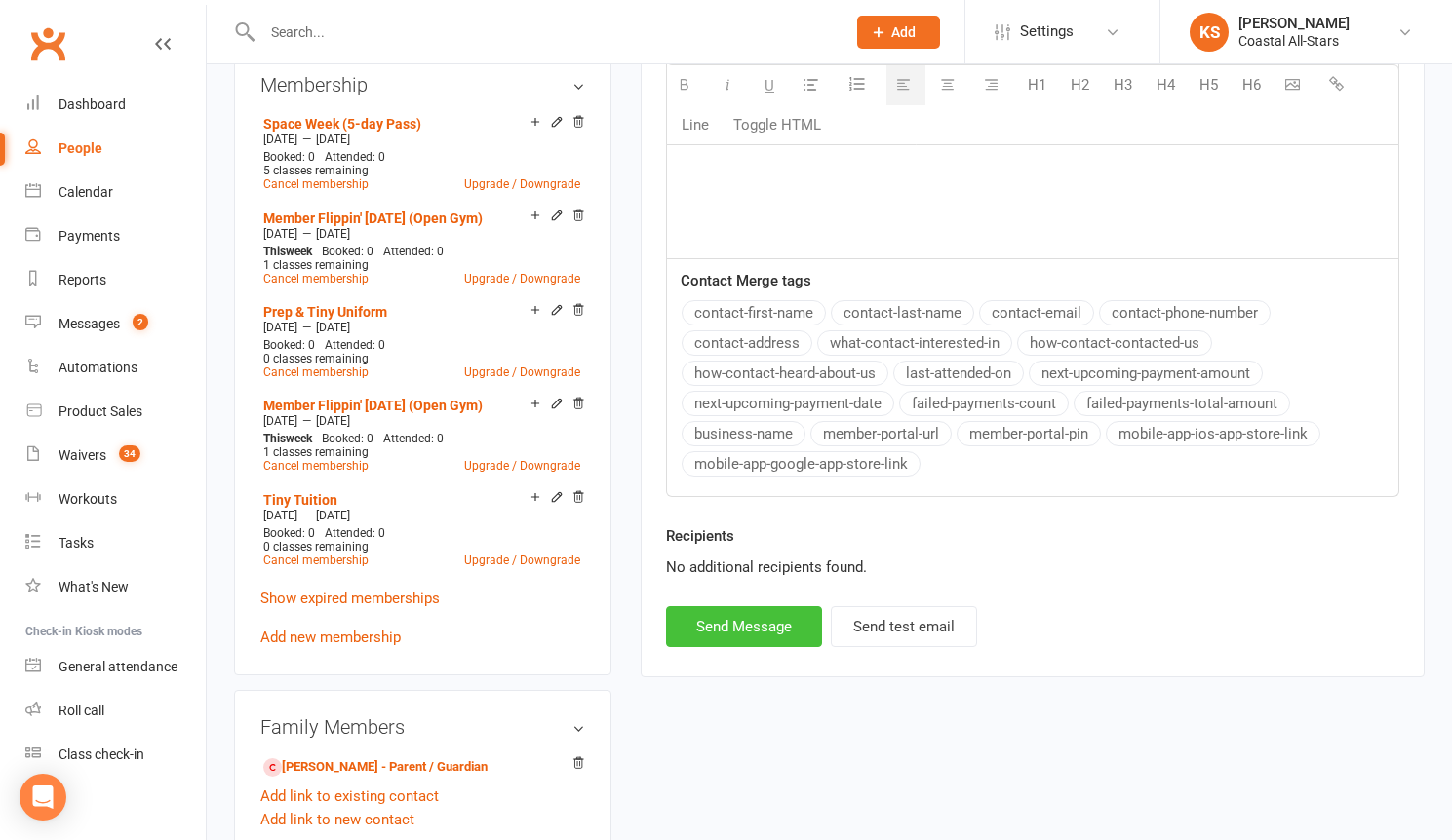
click at [738, 633] on button "Send Message" at bounding box center [744, 627] width 156 height 41
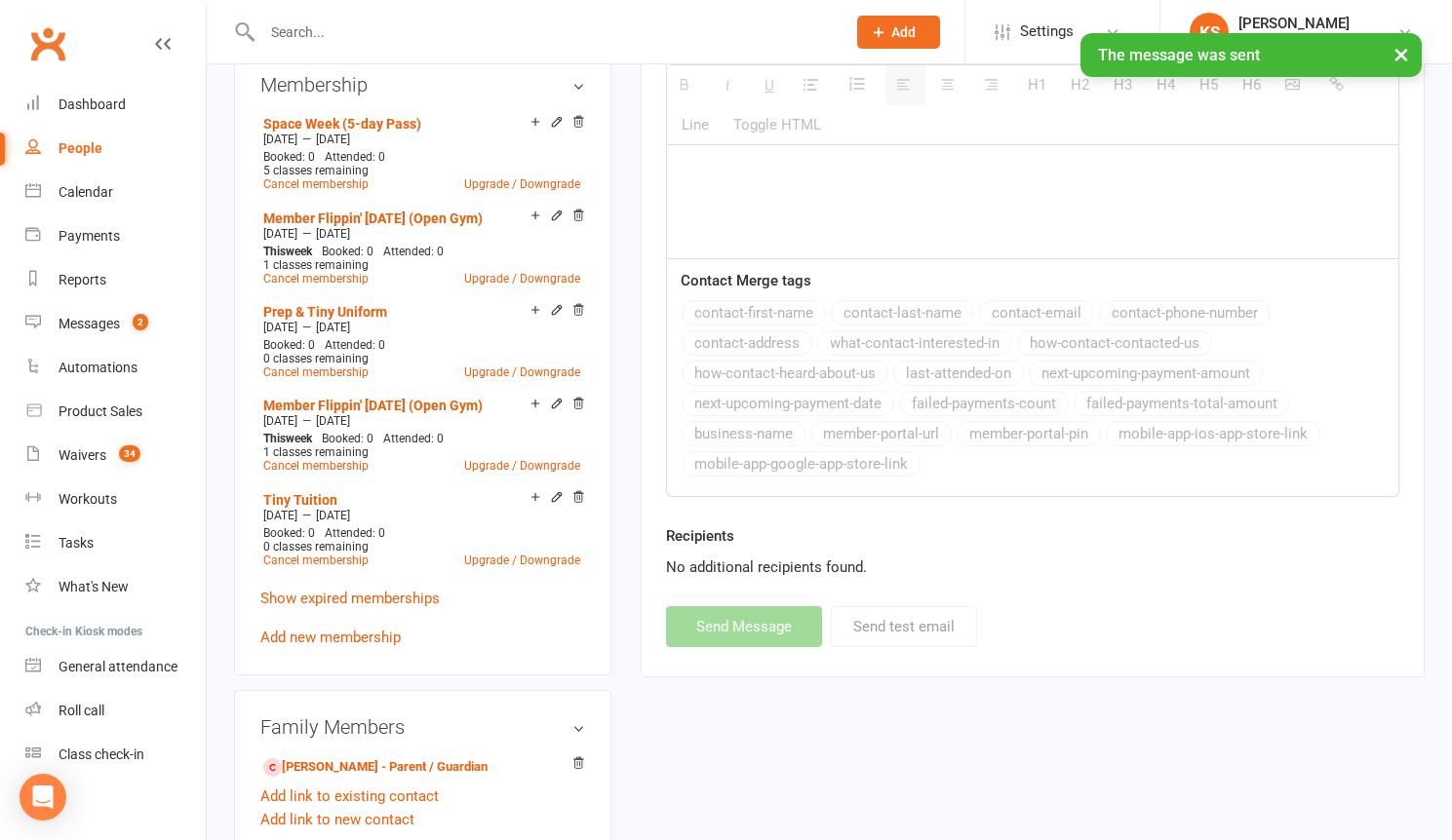
click at [322, 33] on div "× The message was sent" at bounding box center [713, 33] width 1426 height 0
click at [322, 30] on input "text" at bounding box center [544, 32] width 575 height 28
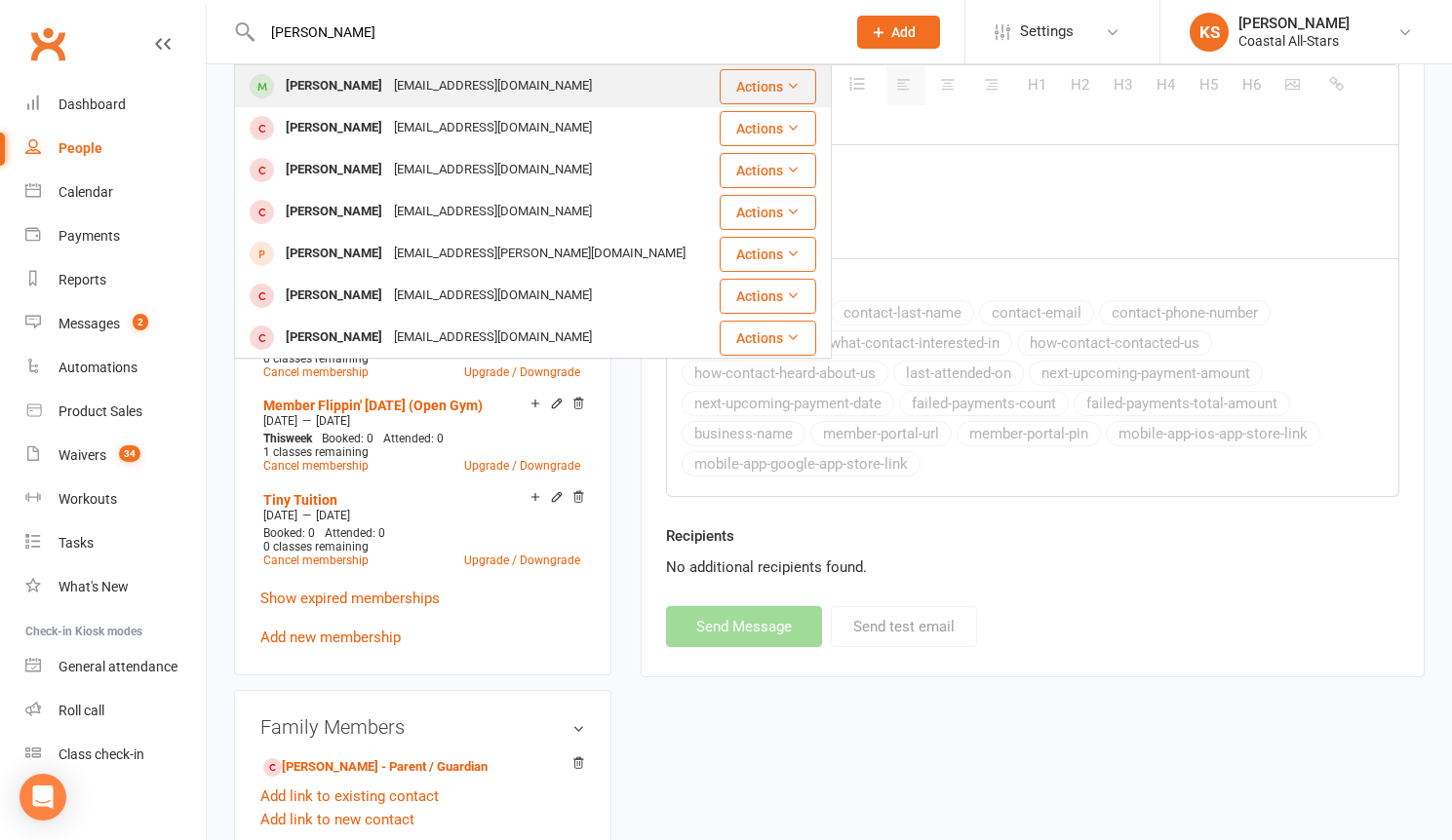
type input "[PERSON_NAME]"
click at [415, 86] on div "[EMAIL_ADDRESS][DOMAIN_NAME]" at bounding box center [492, 86] width 210 height 29
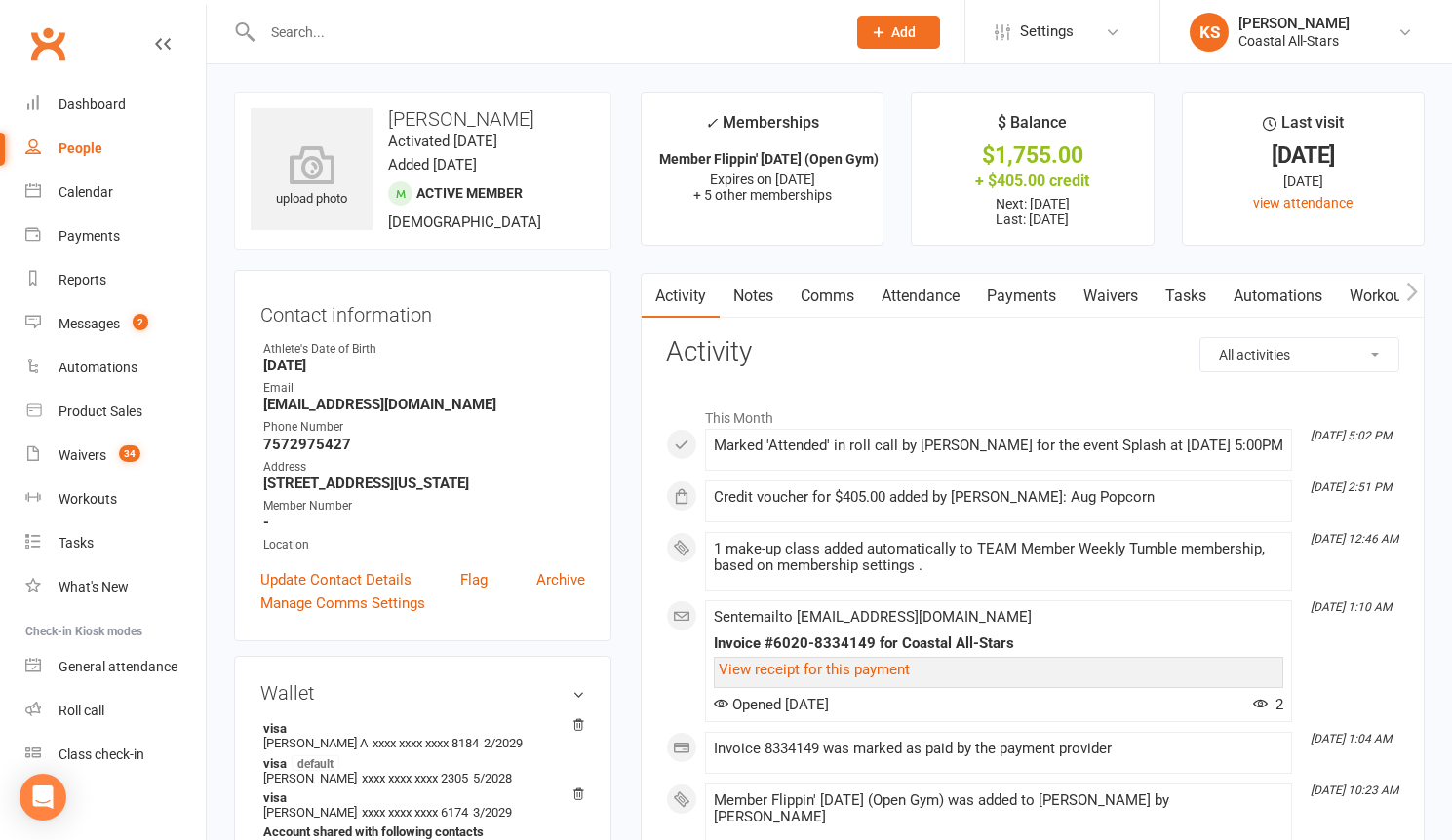
click at [861, 291] on link "Comms" at bounding box center [827, 296] width 81 height 45
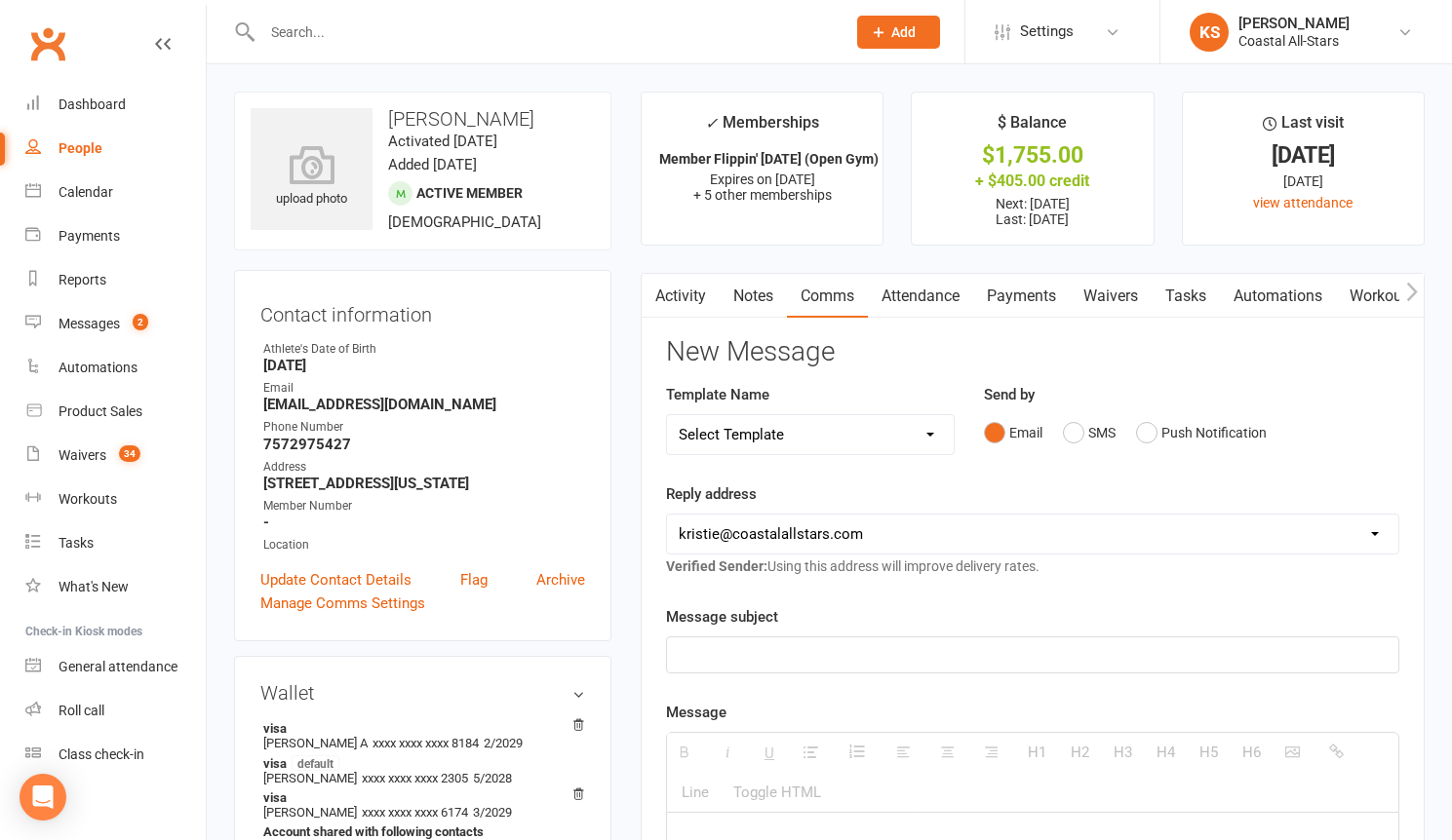
click at [1017, 286] on link "Payments" at bounding box center [1021, 296] width 96 height 45
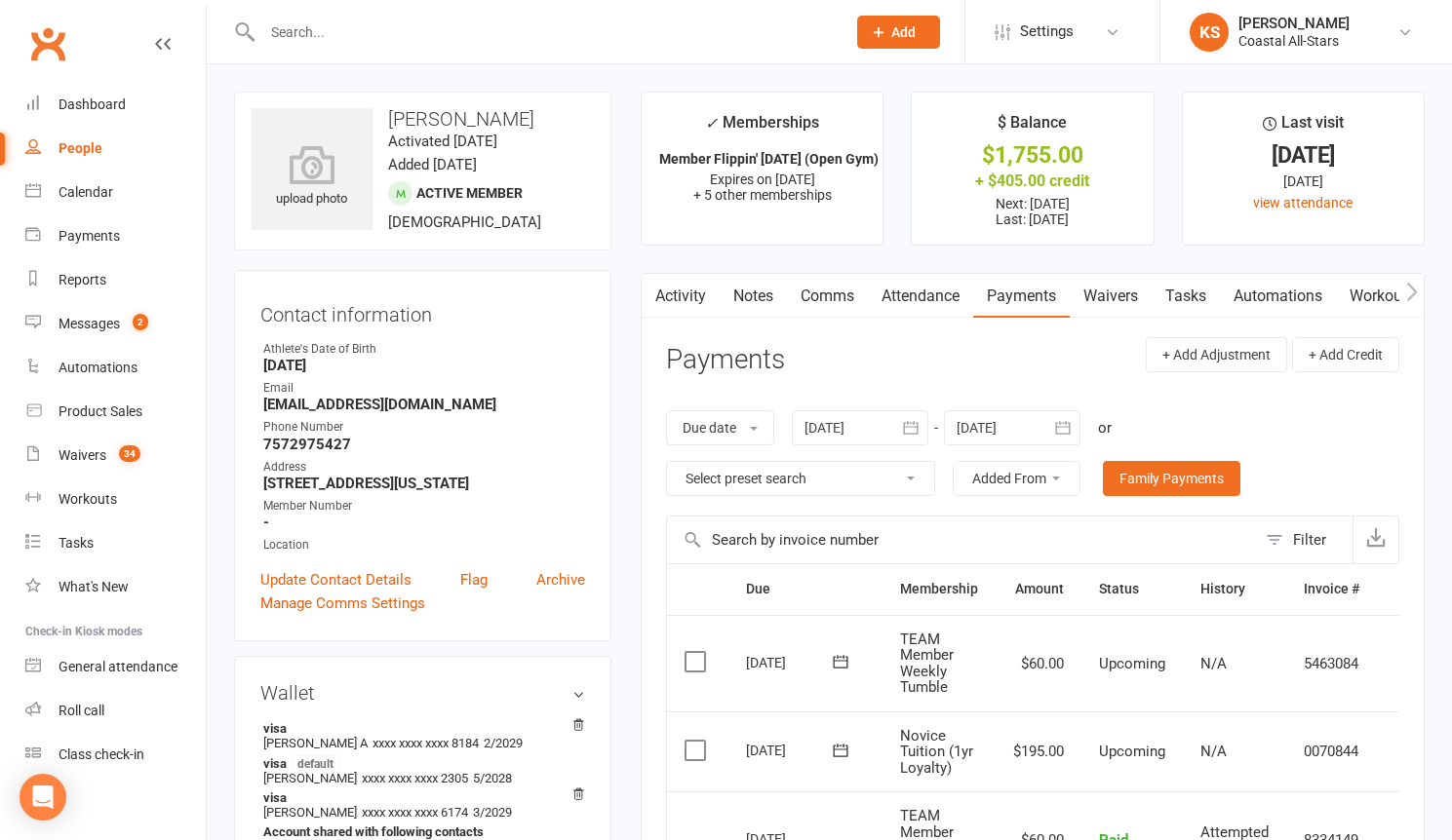
click at [816, 292] on link "Comms" at bounding box center [827, 296] width 81 height 45
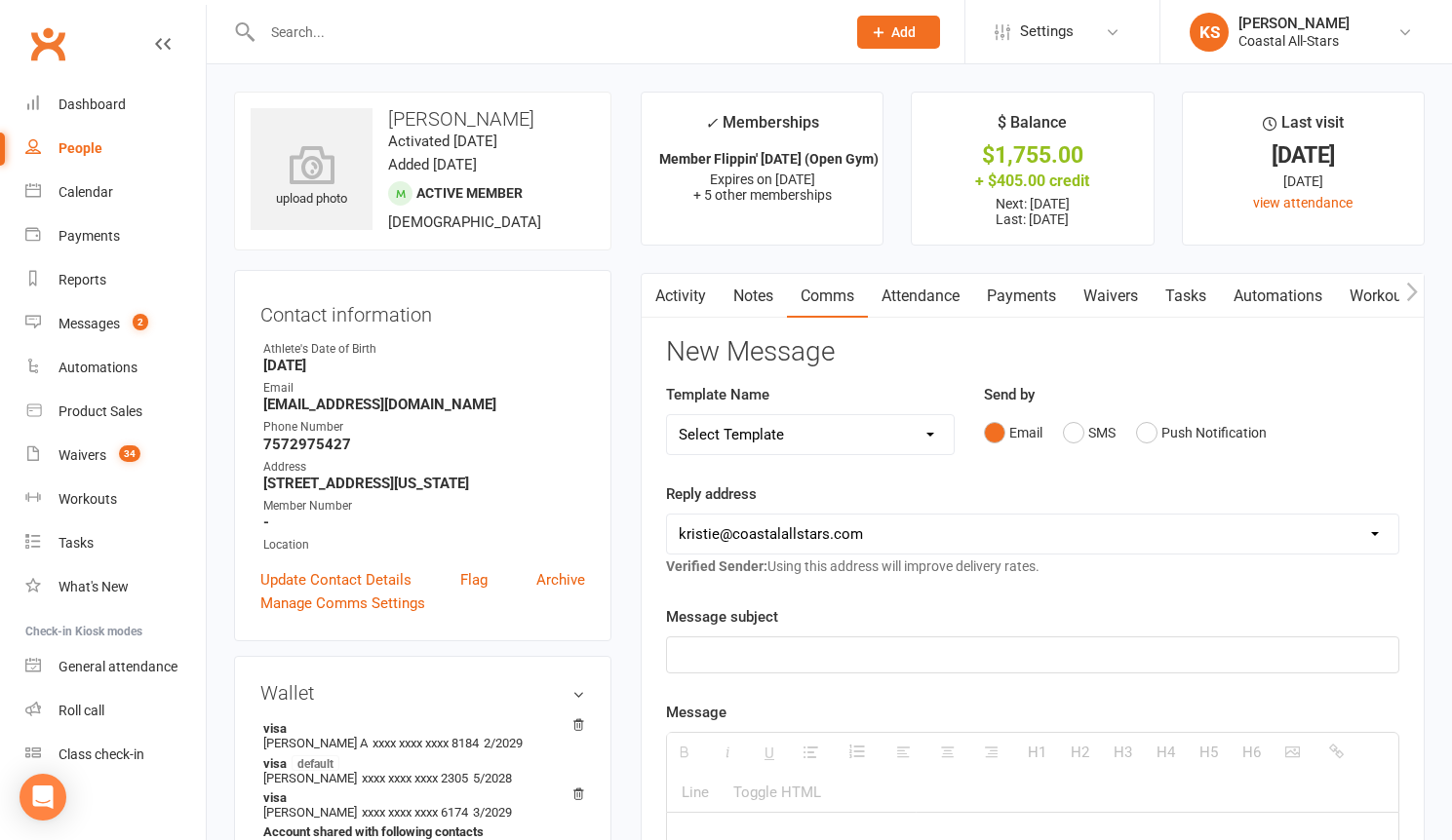
click at [773, 652] on p at bounding box center [1032, 655] width 707 height 24
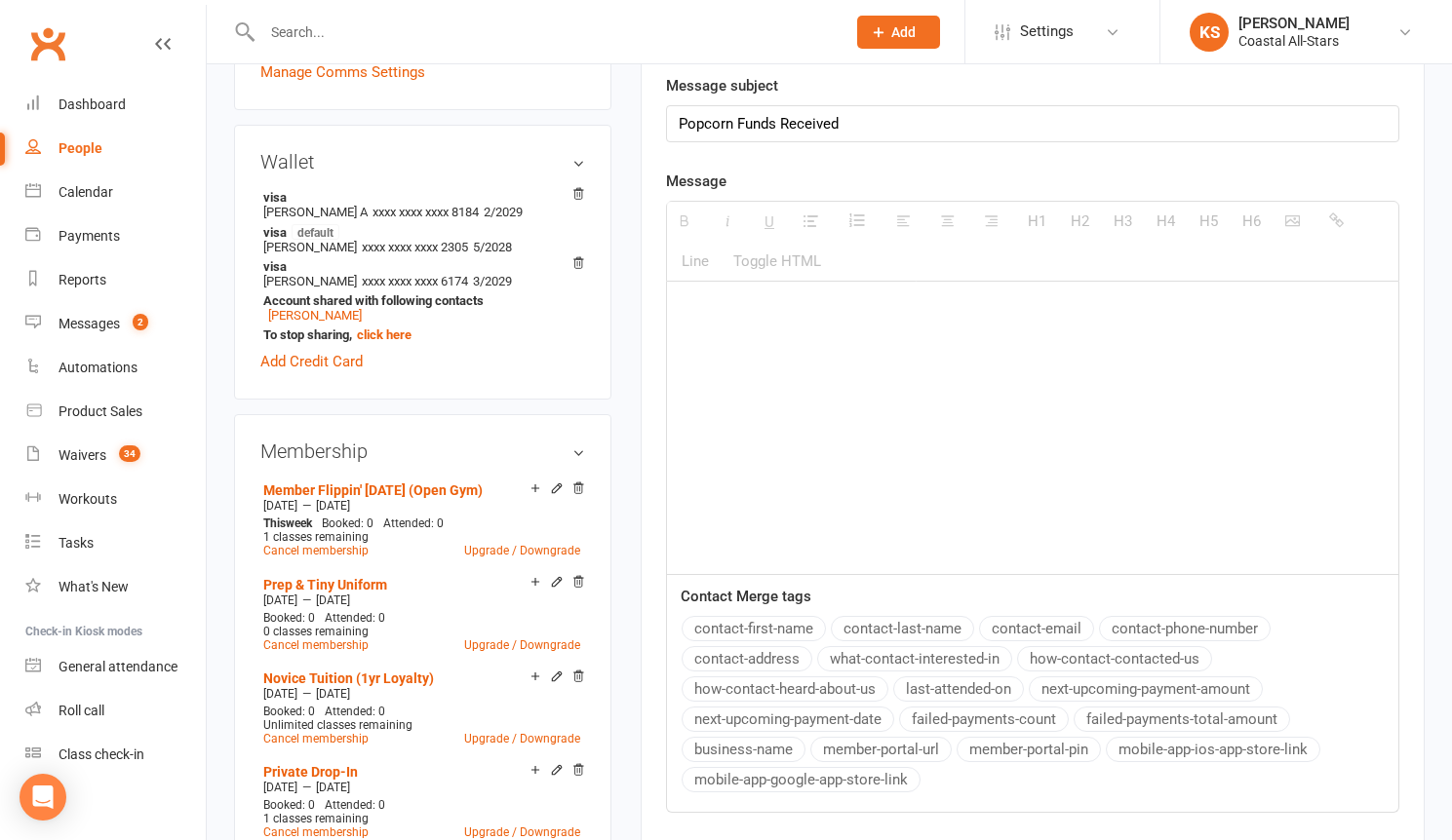
click at [788, 361] on div at bounding box center [1032, 427] width 731 height 292
paste div
drag, startPoint x: 712, startPoint y: 308, endPoint x: 689, endPoint y: 308, distance: 23.0
click at [689, 308] on p "$238 has been received. Should I apply to upcoming tuition?" at bounding box center [1032, 310] width 707 height 24
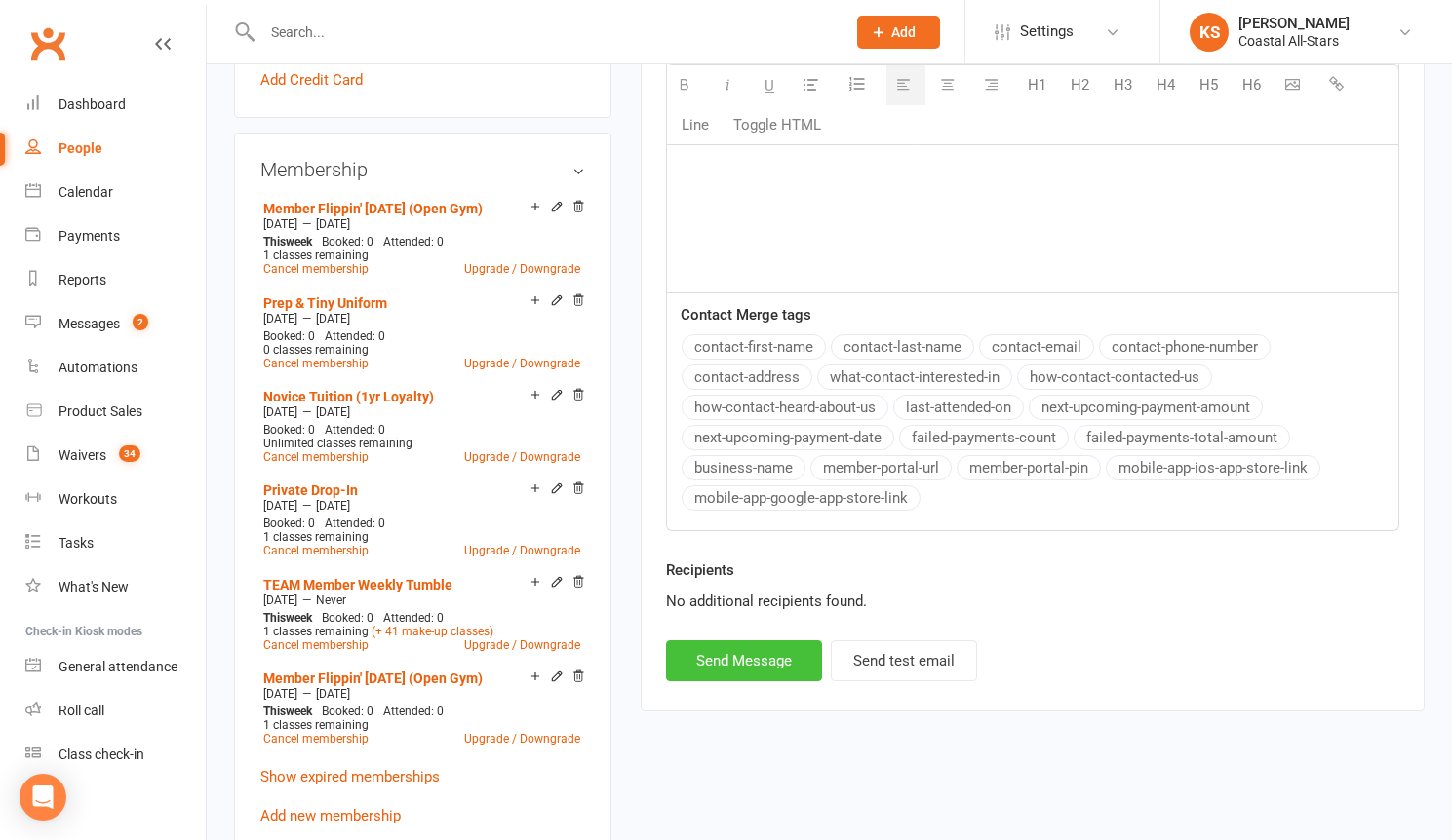
click at [764, 660] on button "Send Message" at bounding box center [744, 661] width 156 height 41
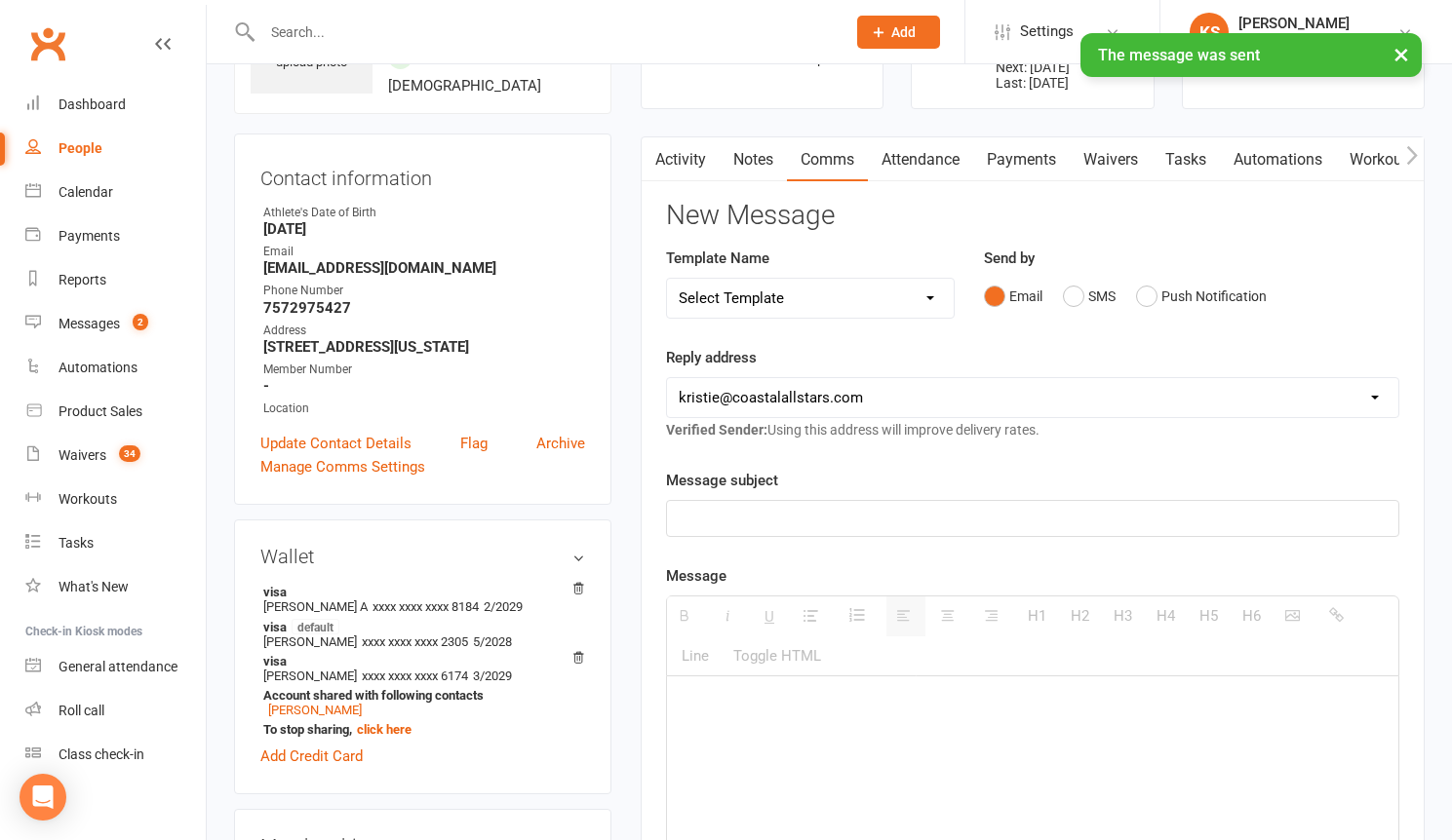
scroll to position [0, 0]
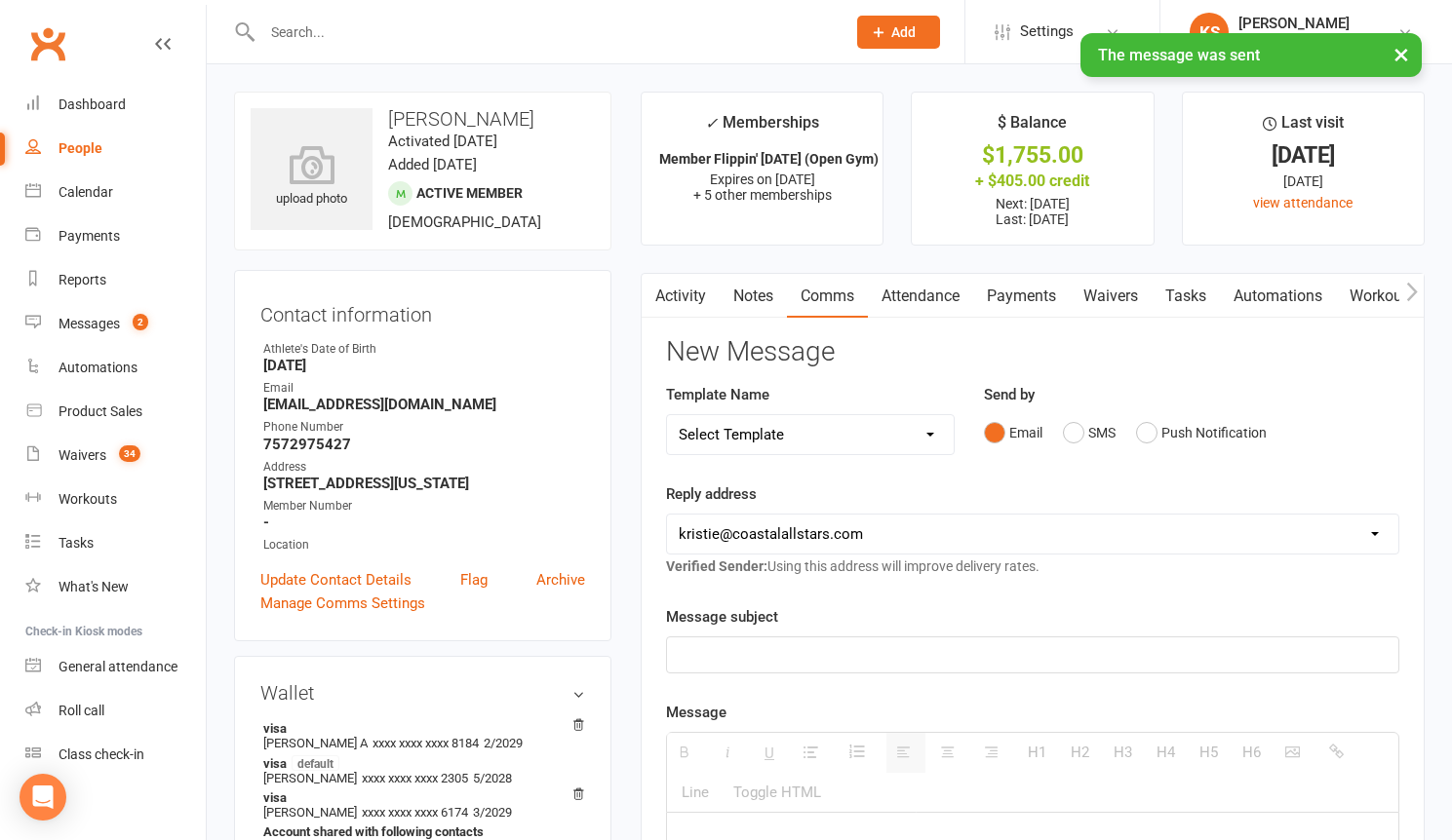
click at [372, 33] on div "× The message was sent" at bounding box center [713, 33] width 1426 height 0
click at [359, 33] on div "× The message was sent" at bounding box center [713, 33] width 1426 height 0
drag, startPoint x: 272, startPoint y: 40, endPoint x: 286, endPoint y: 35, distance: 14.9
click at [272, 33] on div "× The message was sent" at bounding box center [713, 33] width 1426 height 0
click at [289, 30] on input "text" at bounding box center [544, 32] width 575 height 28
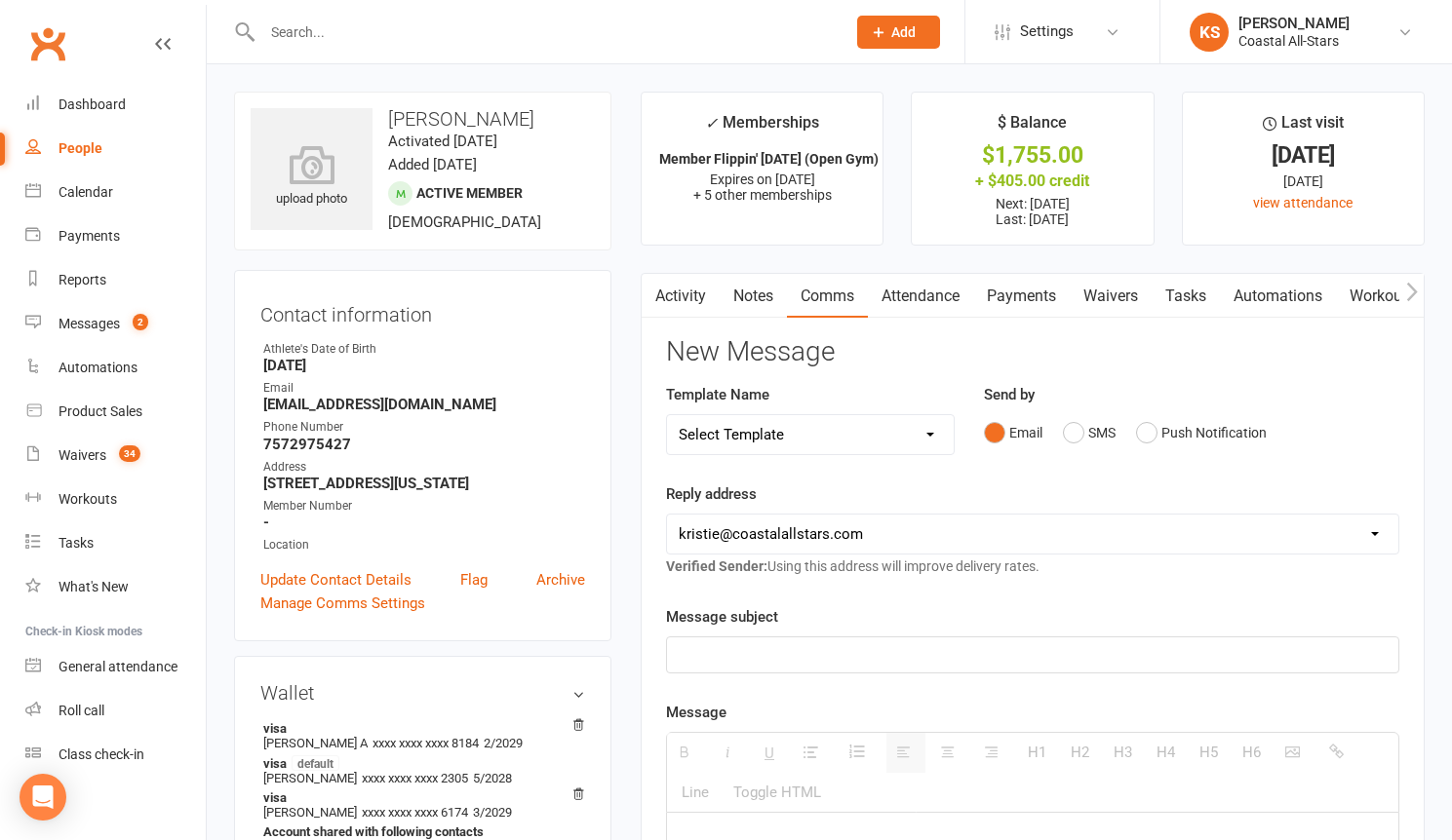
type input "A"
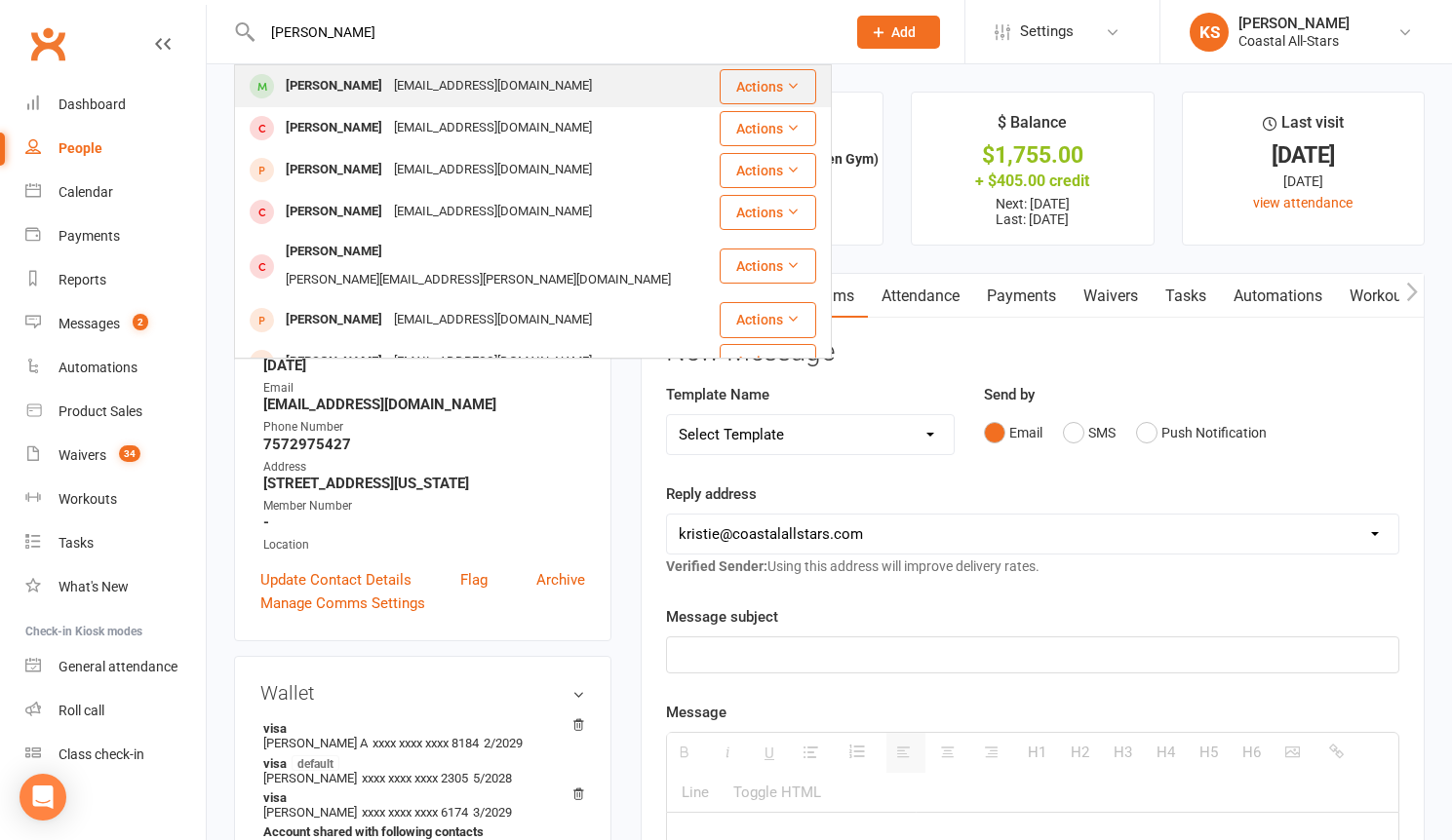
type input "[PERSON_NAME]"
click at [513, 85] on div "[EMAIL_ADDRESS][DOMAIN_NAME]" at bounding box center [492, 86] width 210 height 29
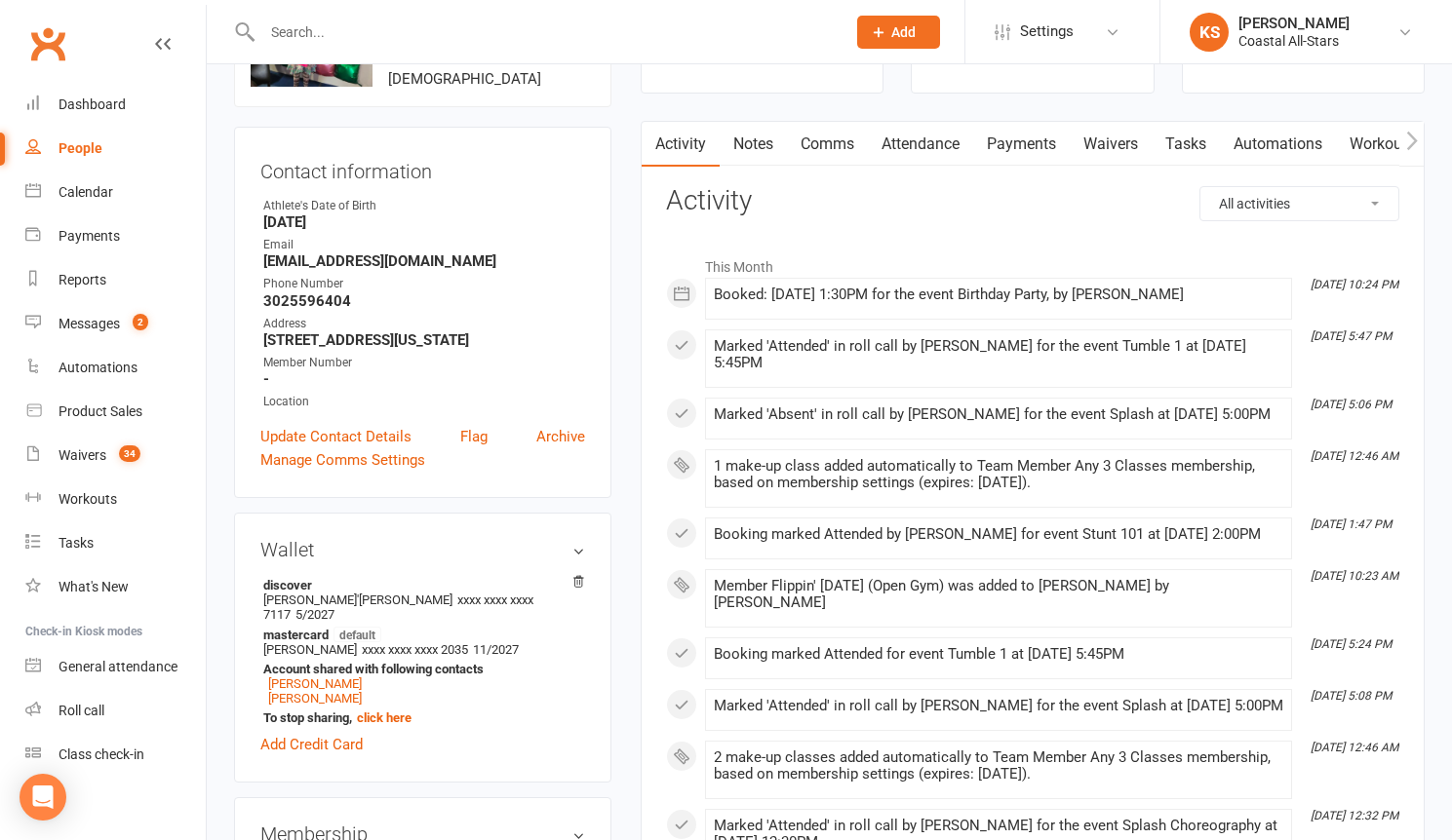
scroll to position [258, 0]
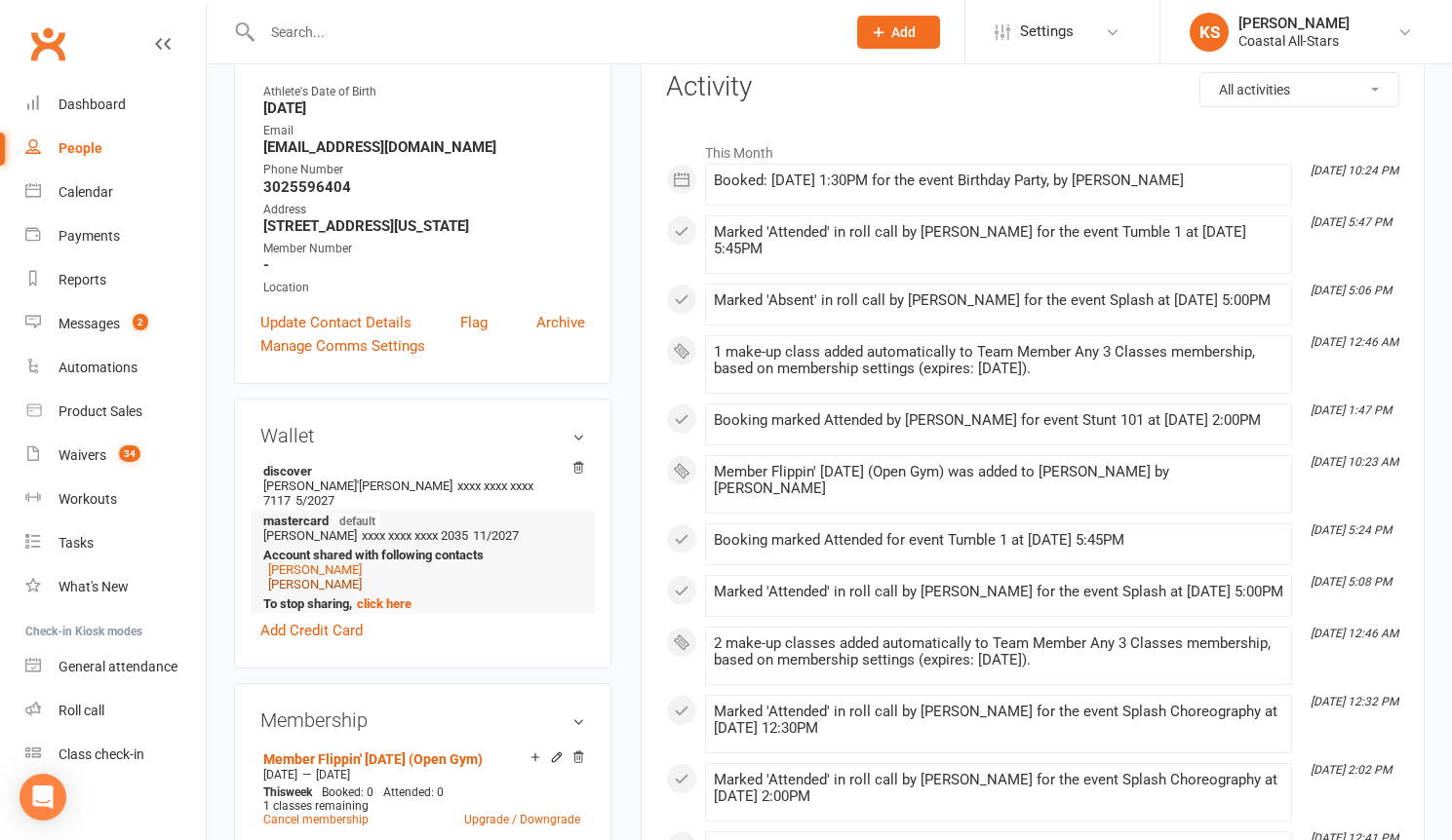
click at [307, 588] on link "[PERSON_NAME]" at bounding box center [315, 584] width 93 height 15
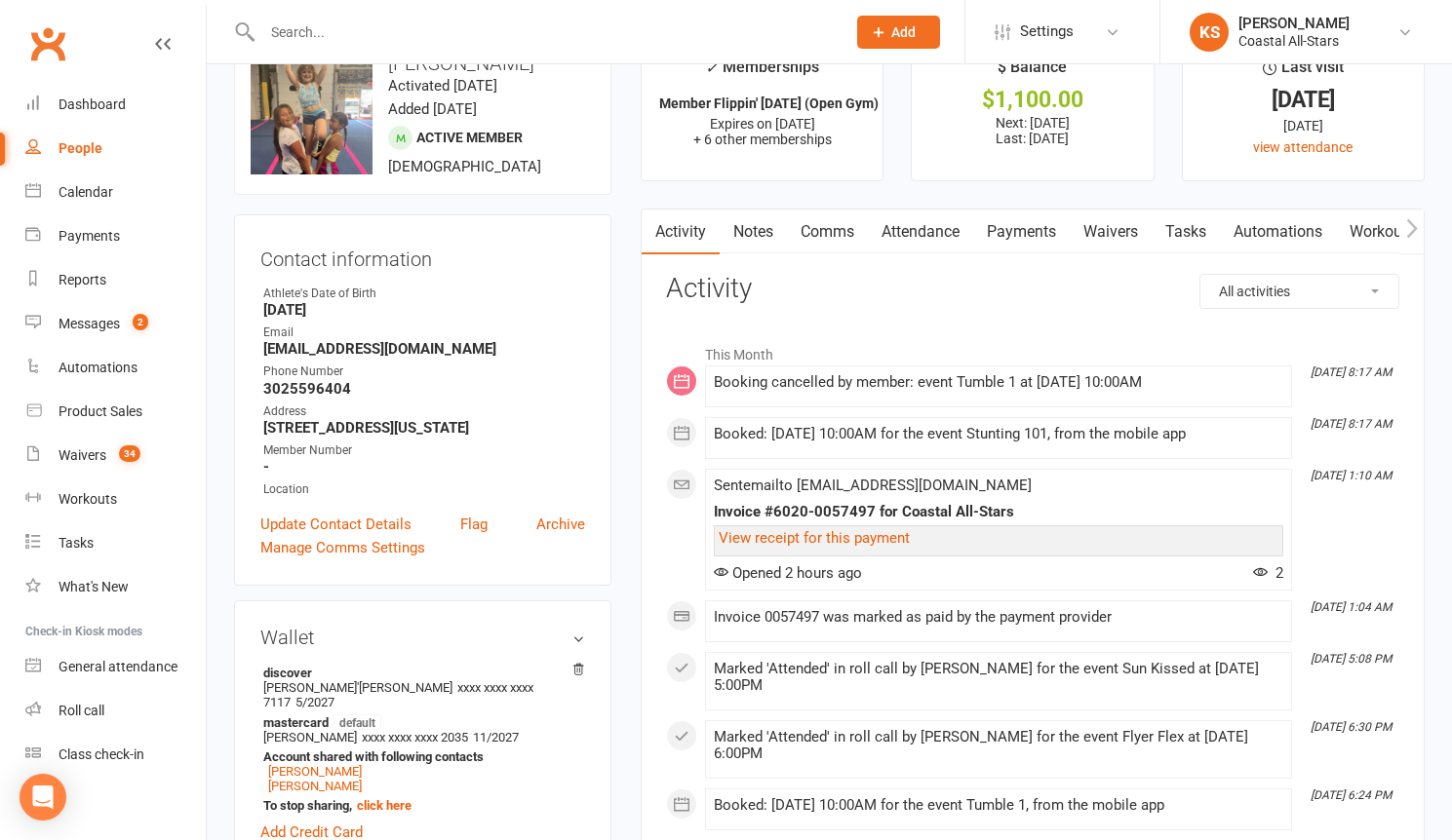
scroll to position [360, 0]
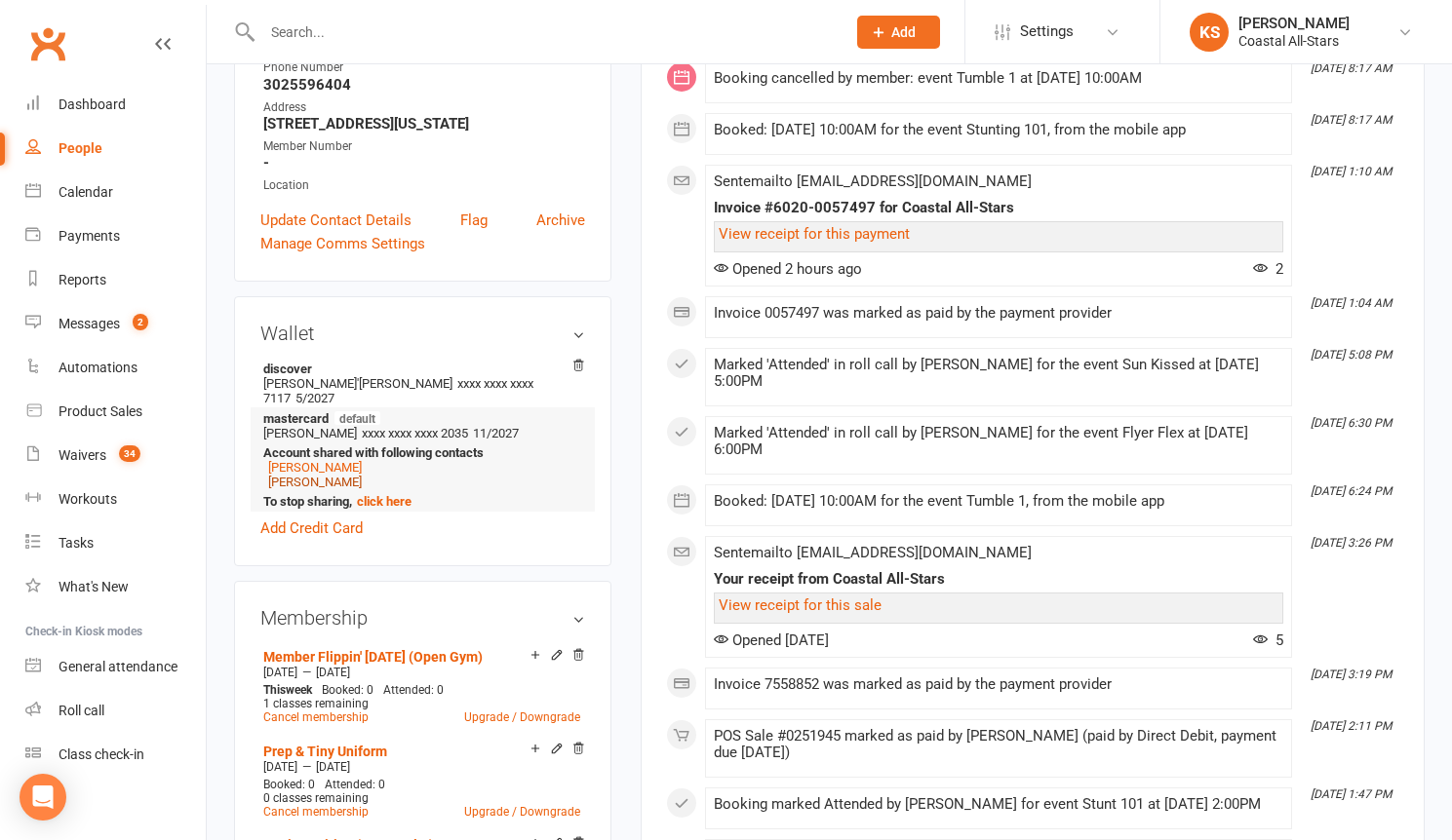
click at [303, 485] on link "[PERSON_NAME]" at bounding box center [315, 482] width 93 height 15
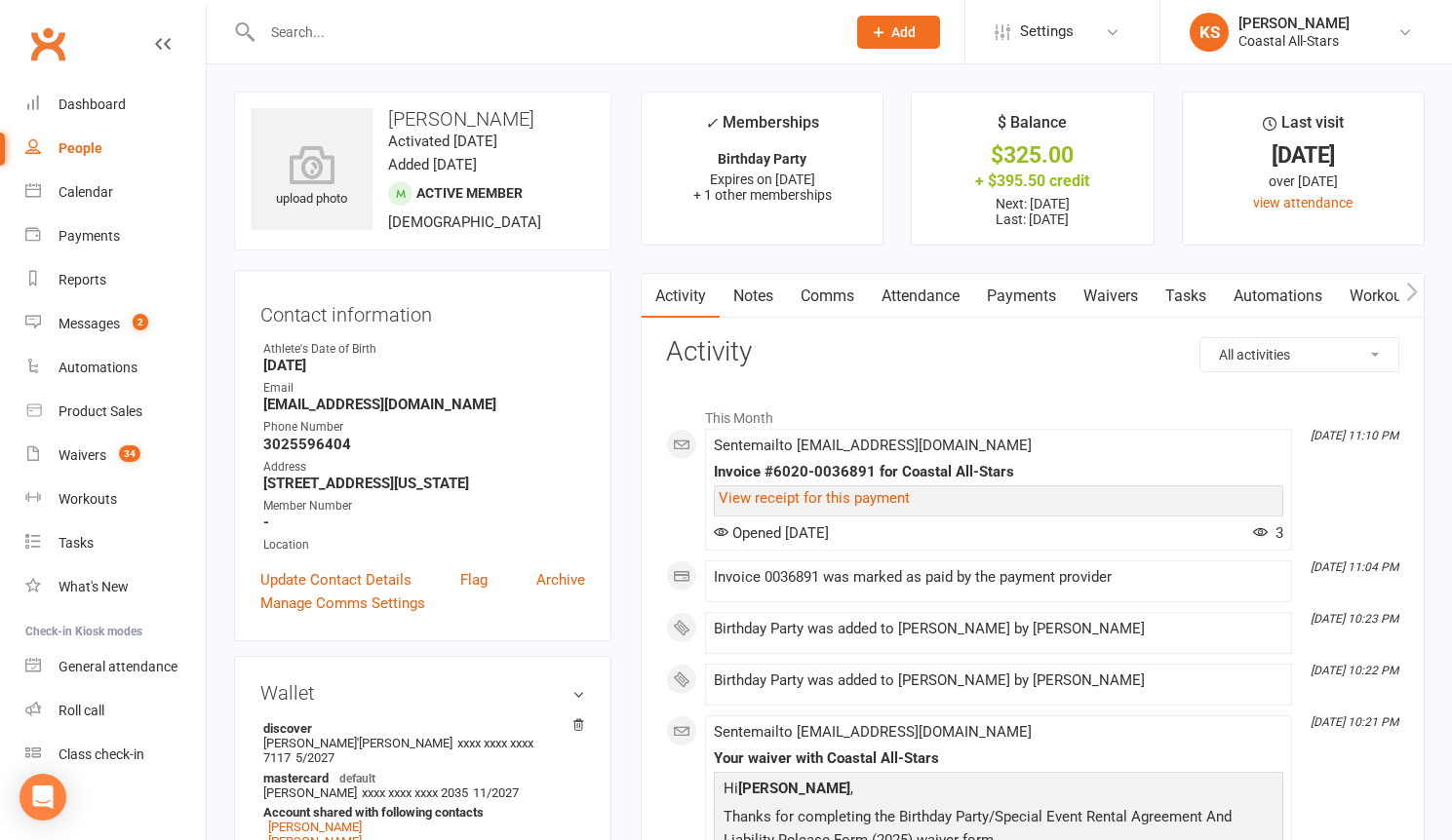
click at [819, 297] on link "Comms" at bounding box center [827, 296] width 81 height 45
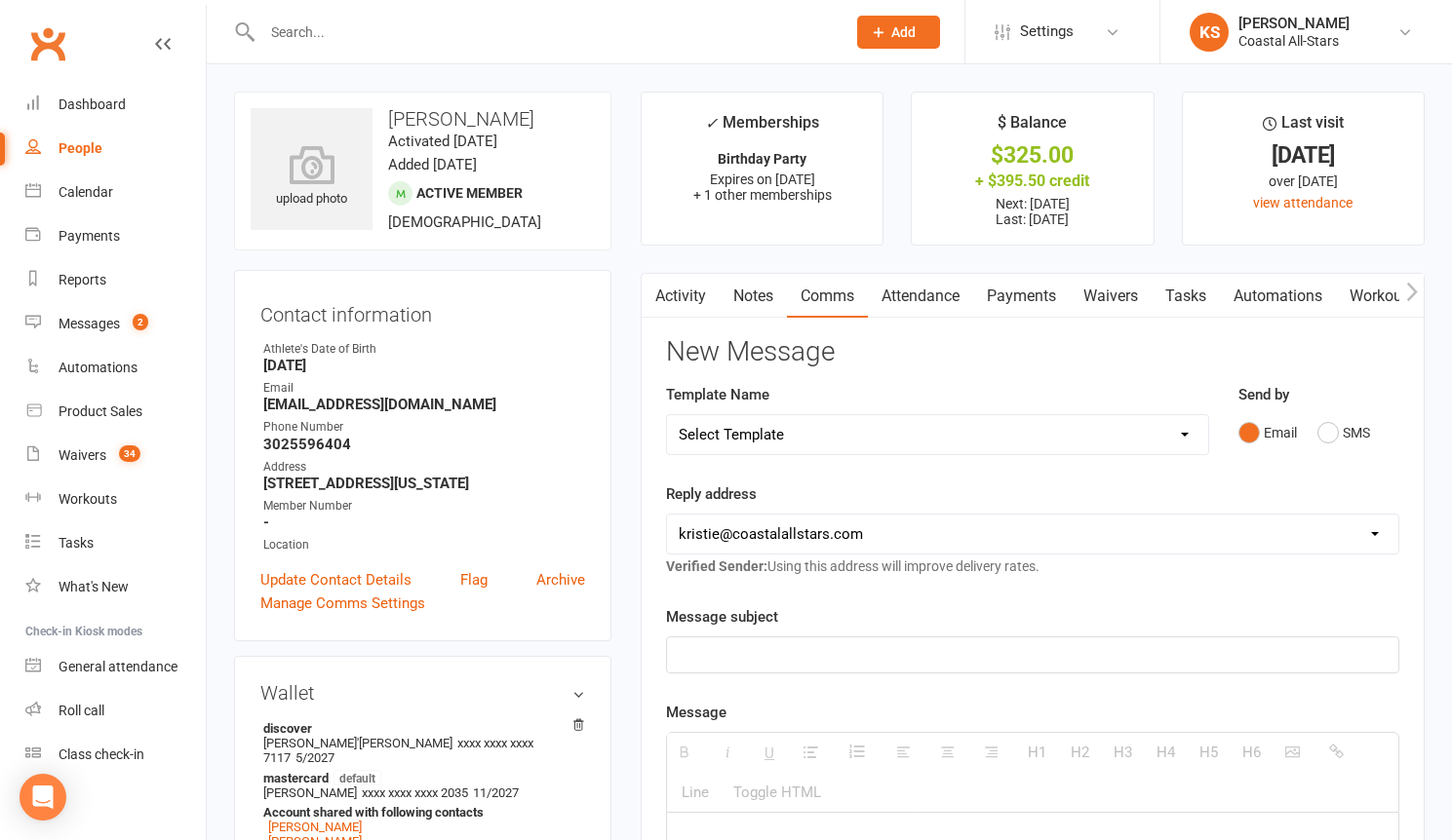
click at [808, 652] on p at bounding box center [1032, 655] width 707 height 24
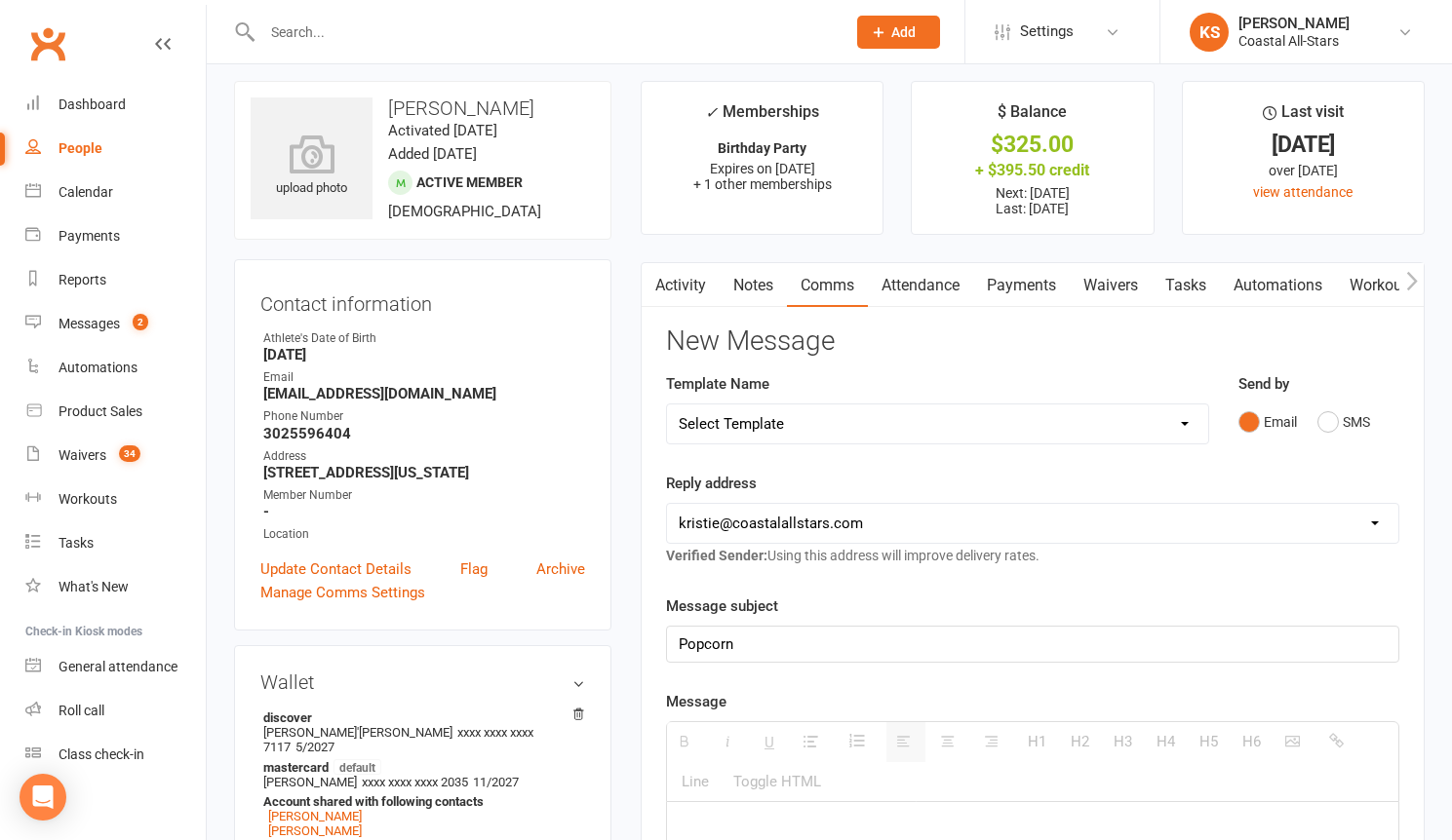
click at [806, 648] on p "Popcorn" at bounding box center [1032, 644] width 707 height 24
paste div
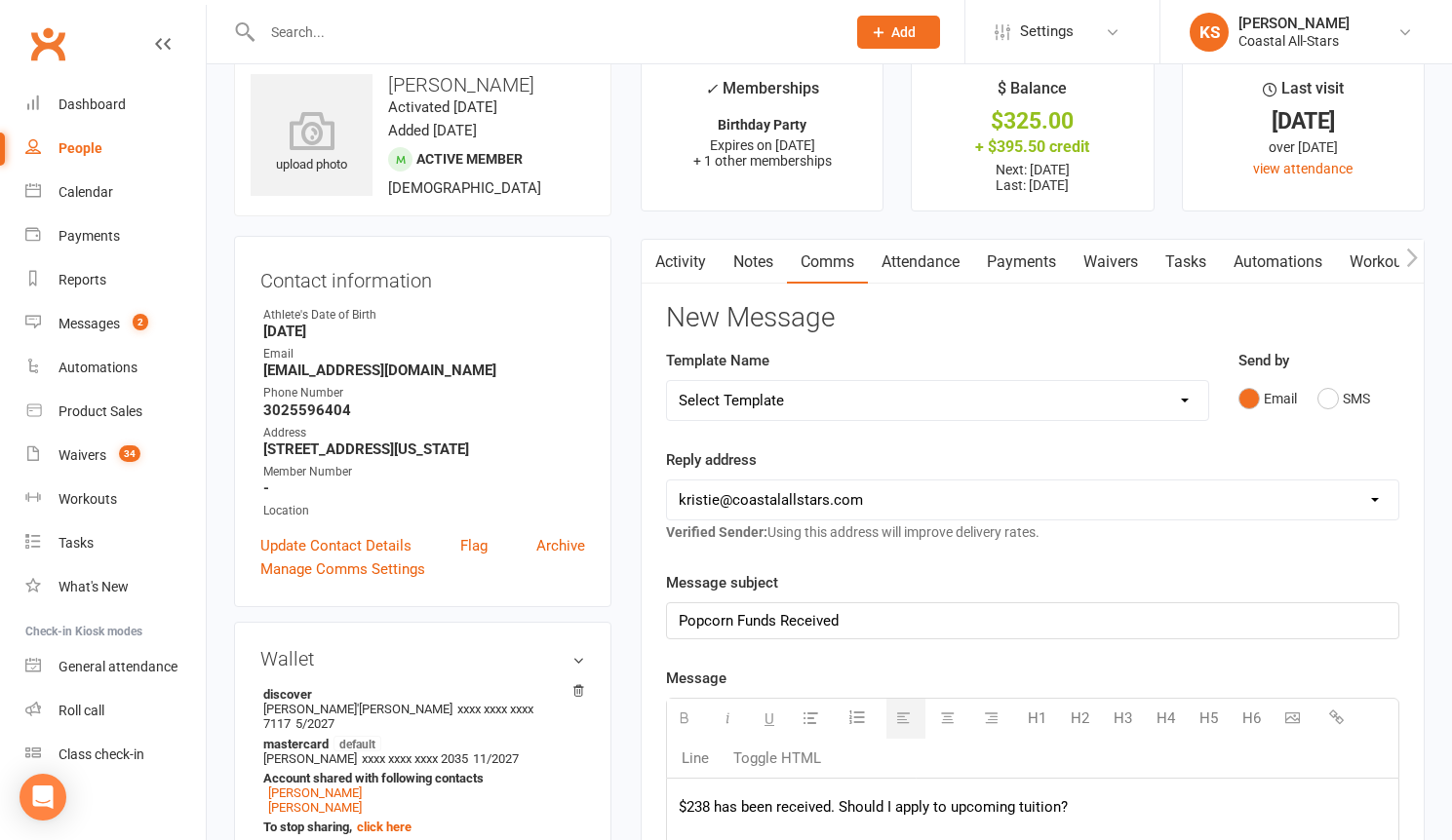
scroll to position [36, 0]
click at [708, 805] on p "$238 has been received. Should I apply to upcoming tuition?" at bounding box center [1032, 806] width 707 height 24
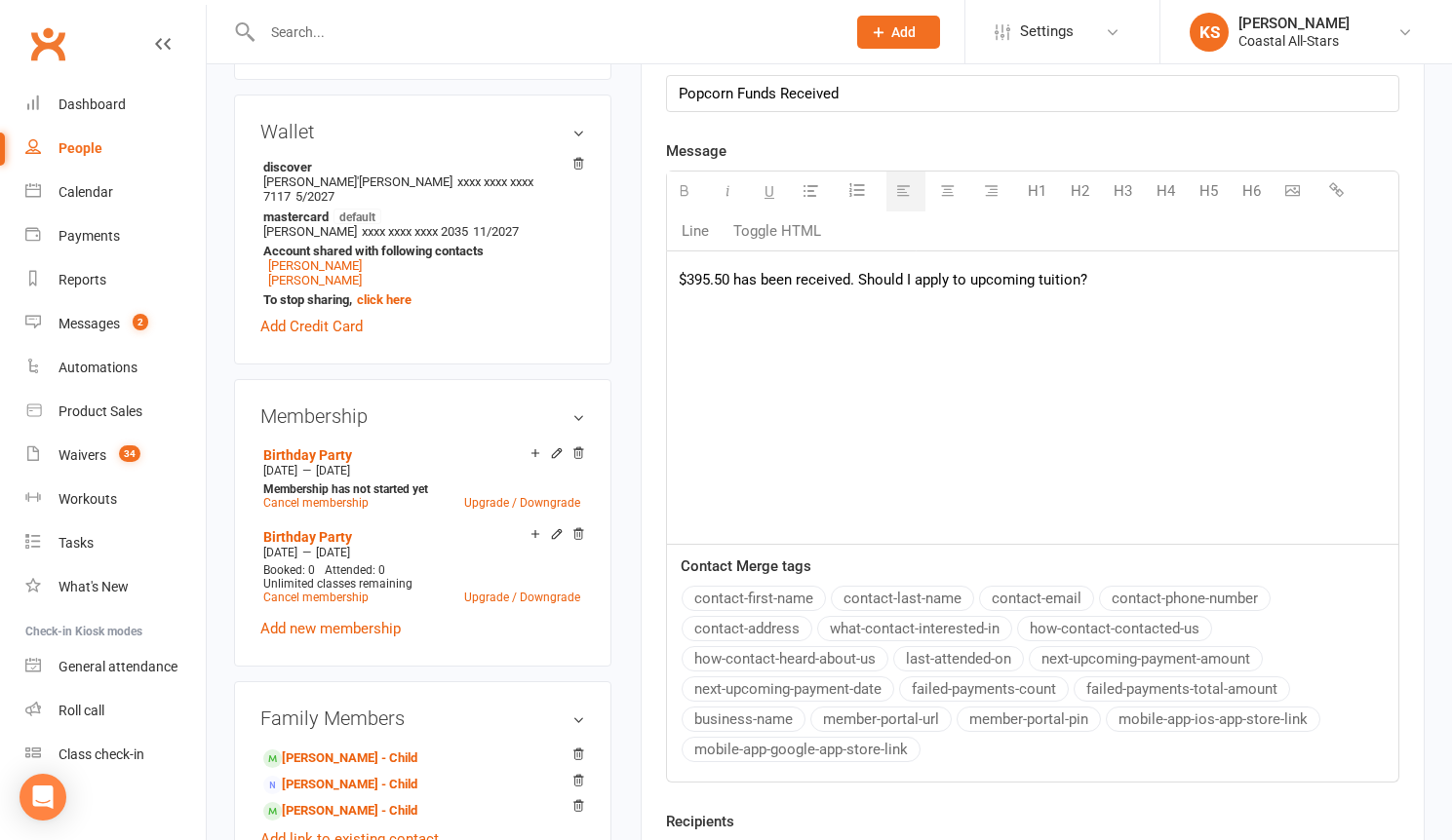
scroll to position [720, 0]
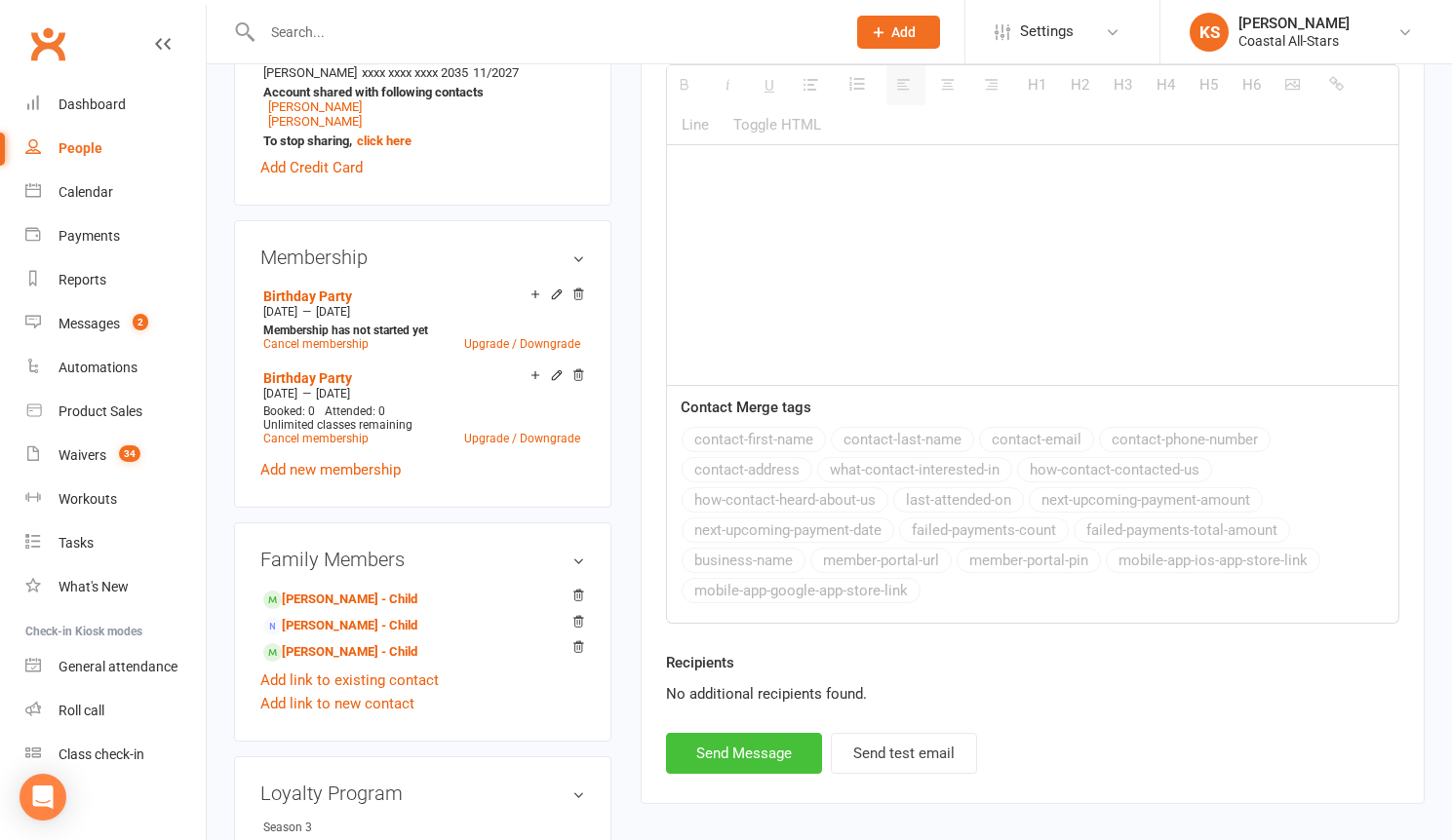
click at [714, 746] on button "Send Message" at bounding box center [744, 753] width 156 height 41
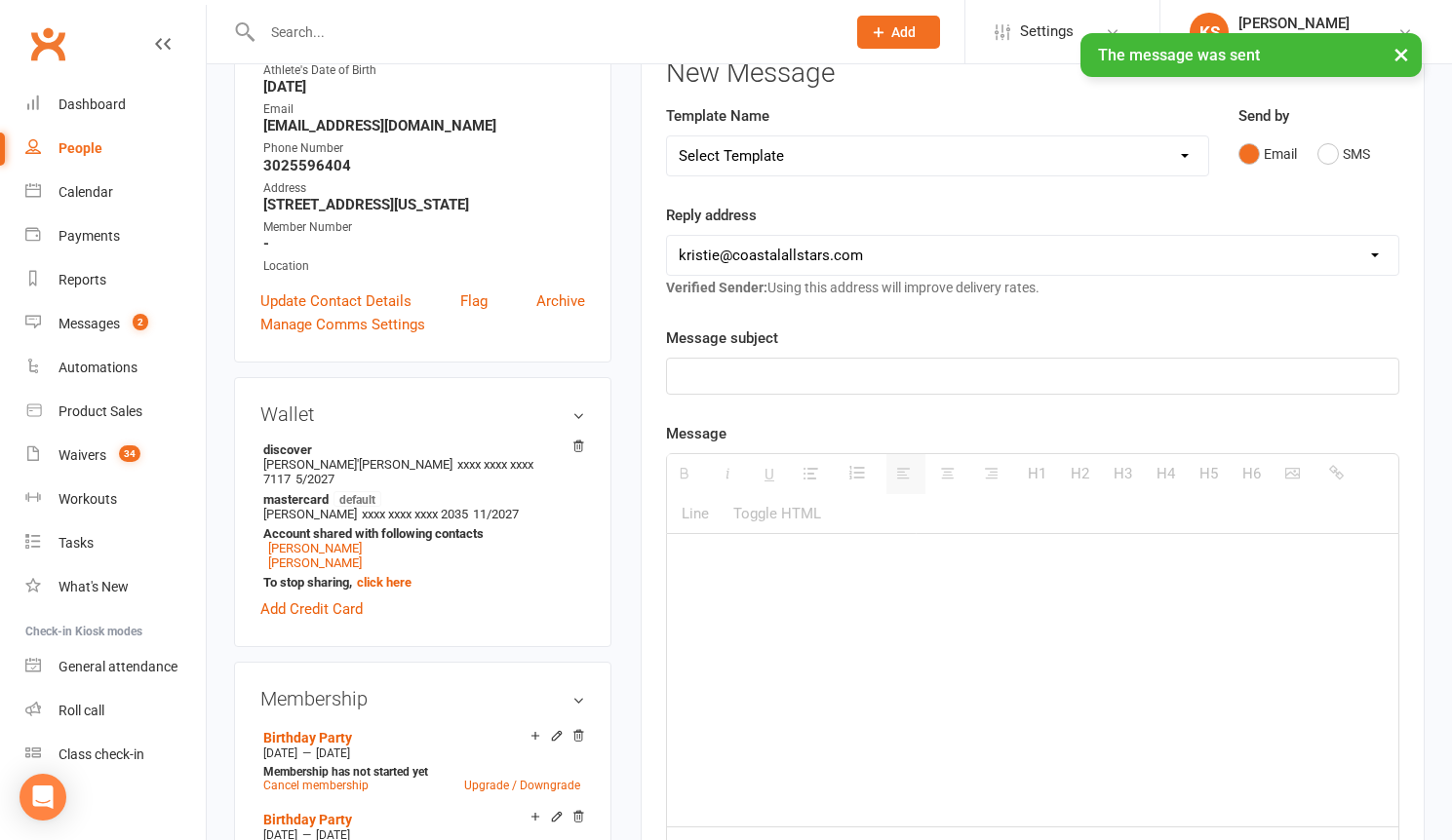
scroll to position [261, 0]
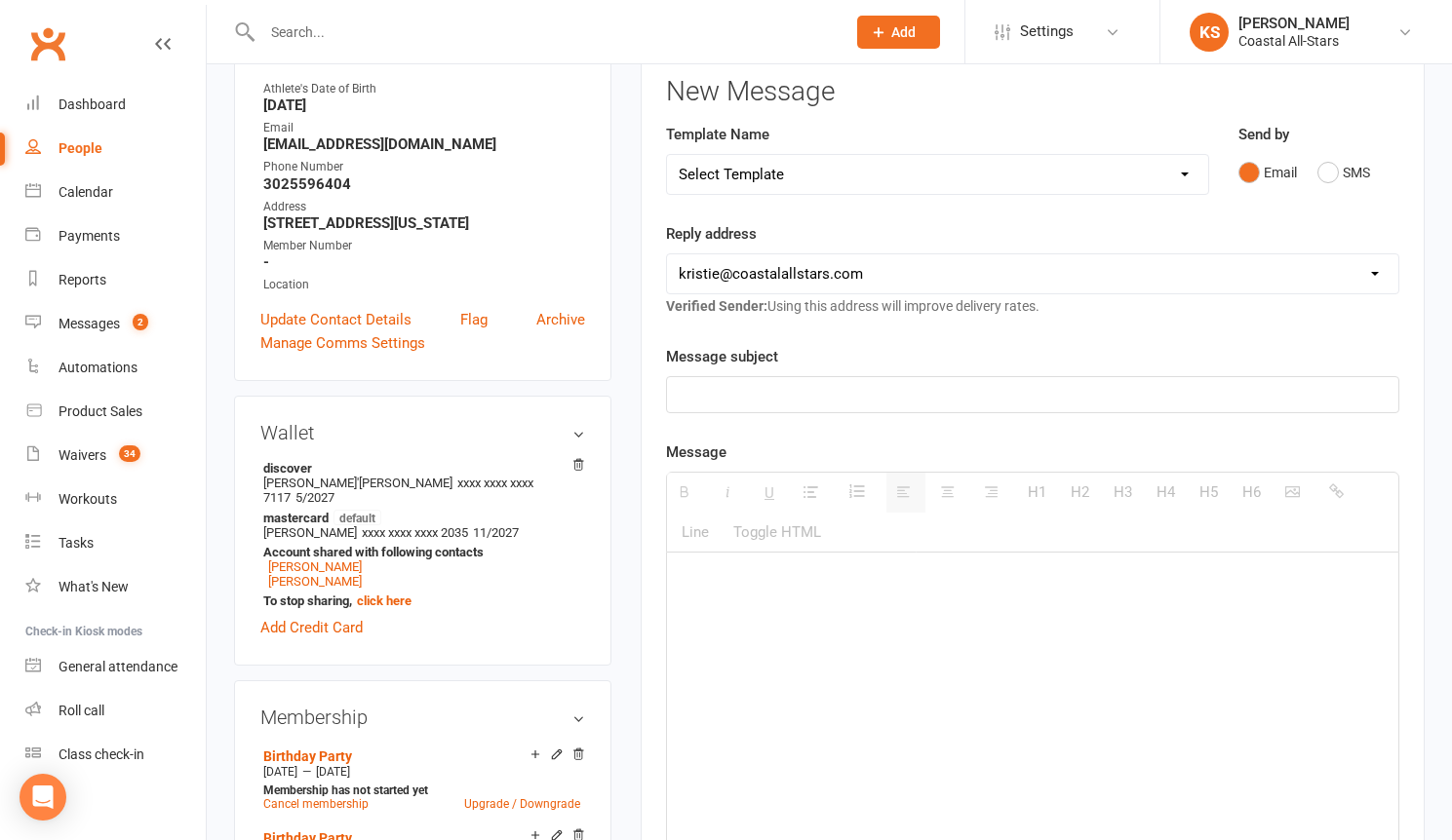
click at [382, 41] on input "text" at bounding box center [544, 32] width 575 height 28
click at [339, 33] on input "text" at bounding box center [544, 32] width 575 height 28
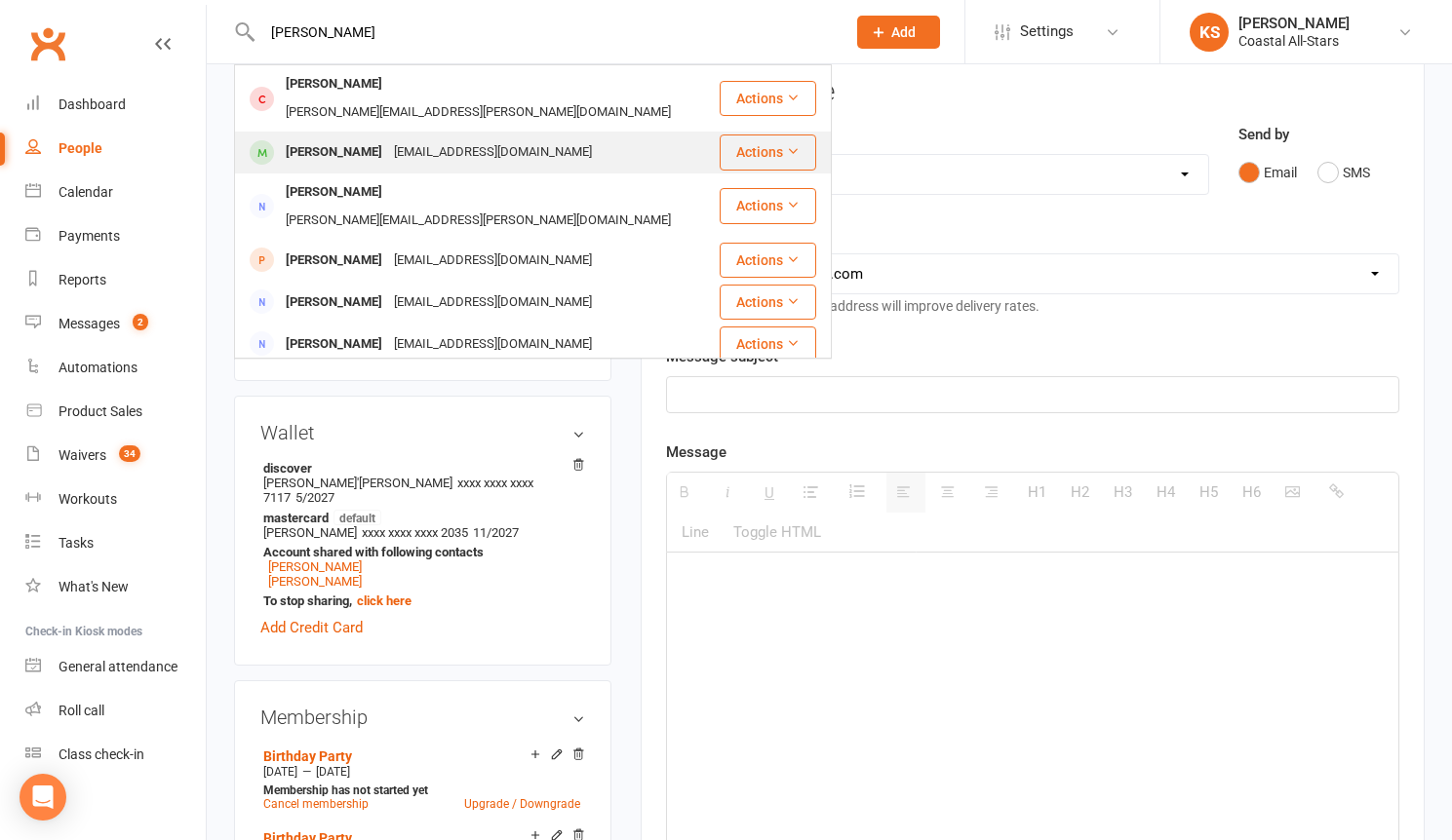
type input "[PERSON_NAME]"
click at [375, 139] on div "[PERSON_NAME]" at bounding box center [333, 152] width 108 height 29
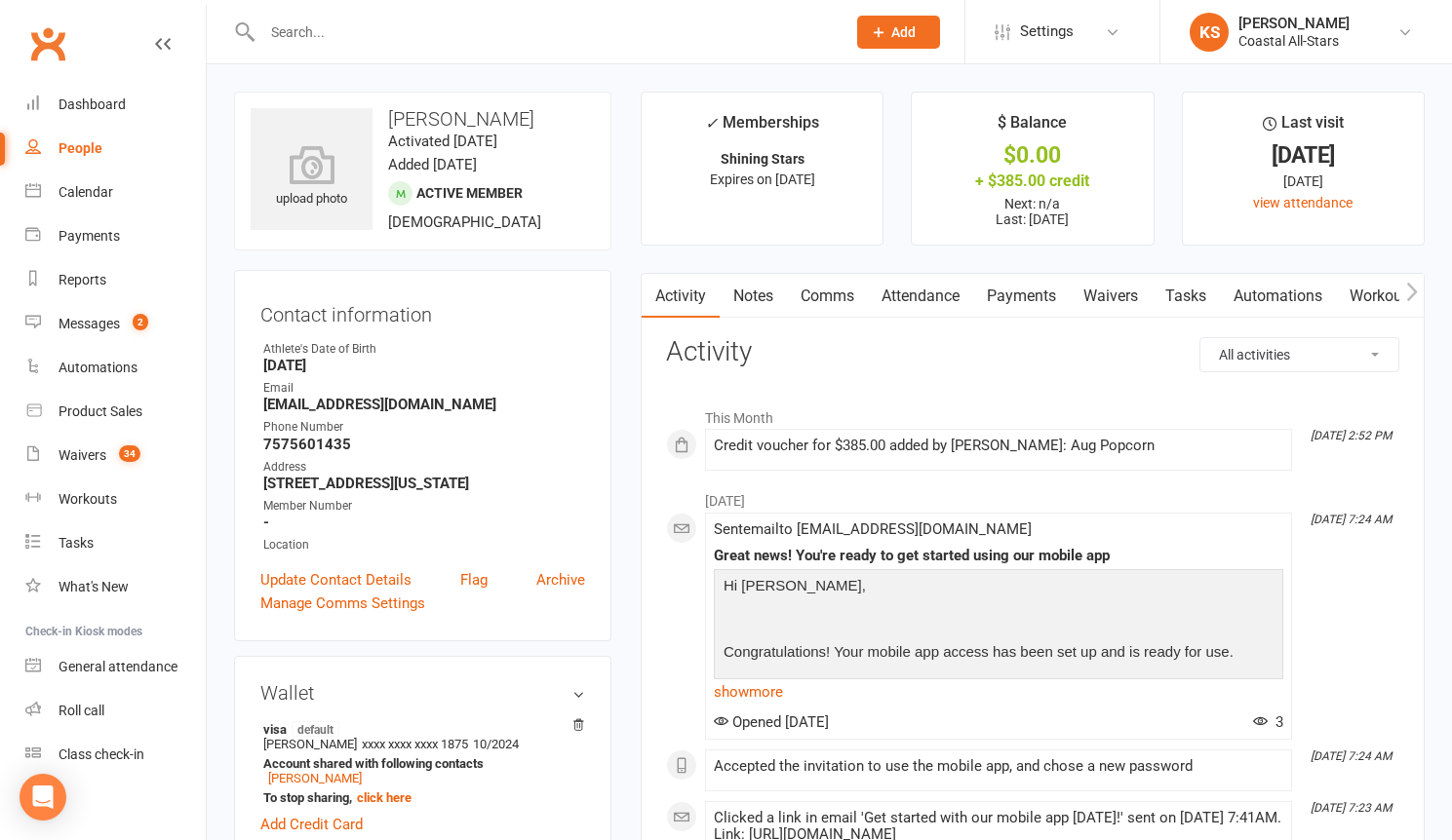
click at [1017, 290] on link "Payments" at bounding box center [1021, 296] width 96 height 45
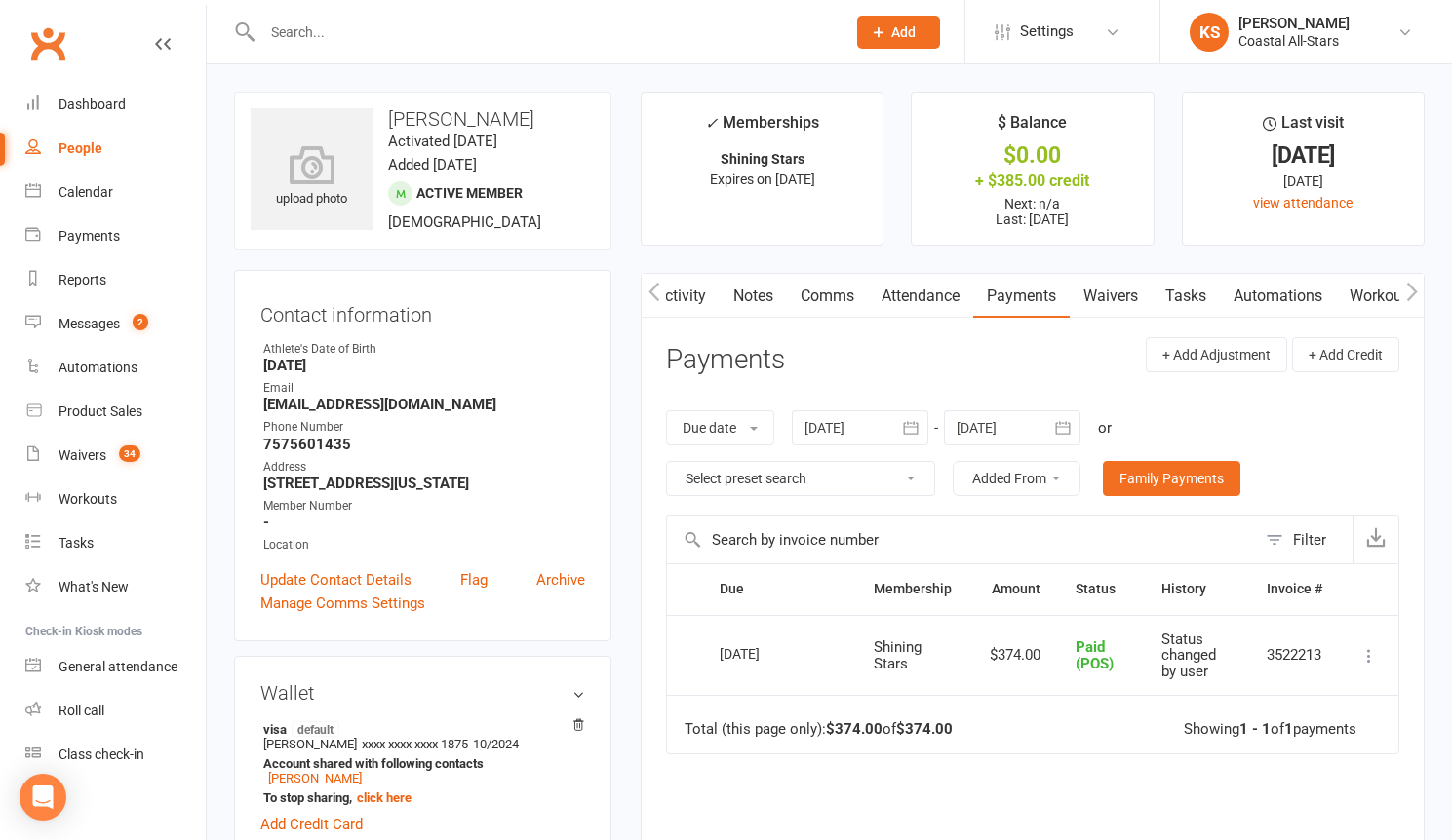
click at [882, 304] on link "Attendance" at bounding box center [920, 296] width 105 height 45
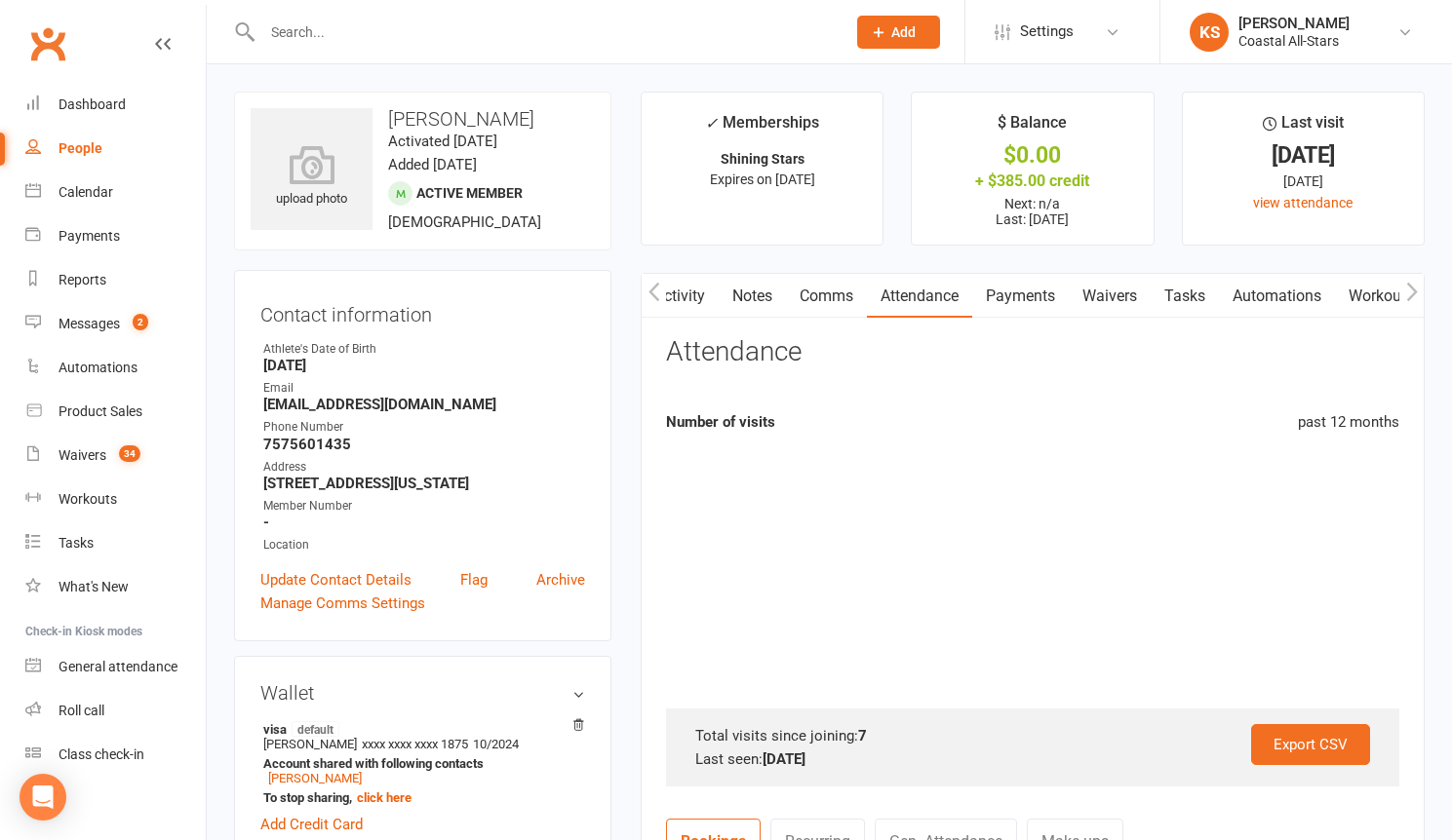
click at [823, 294] on link "Comms" at bounding box center [826, 296] width 81 height 45
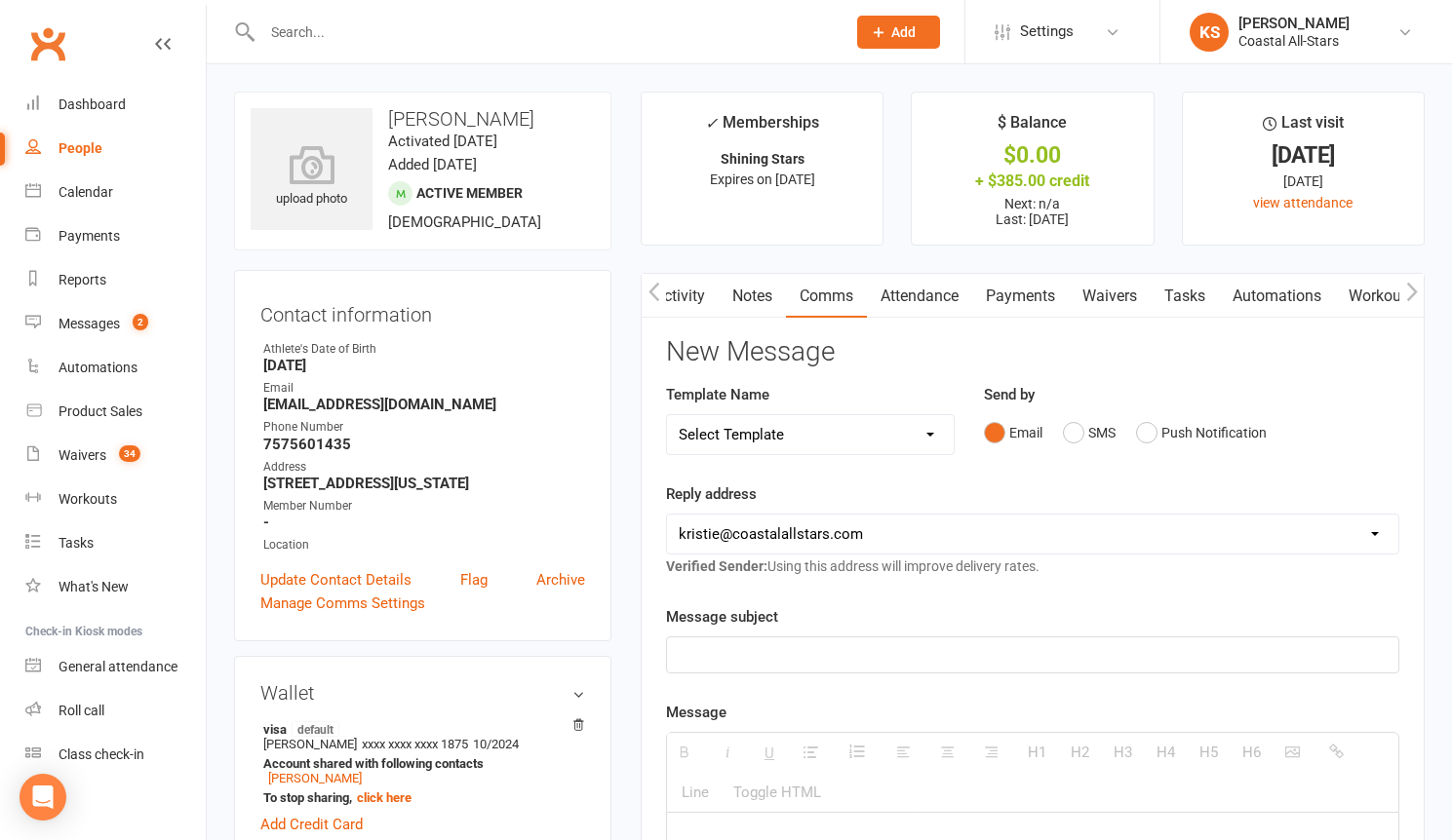
click at [801, 649] on p at bounding box center [1032, 655] width 707 height 24
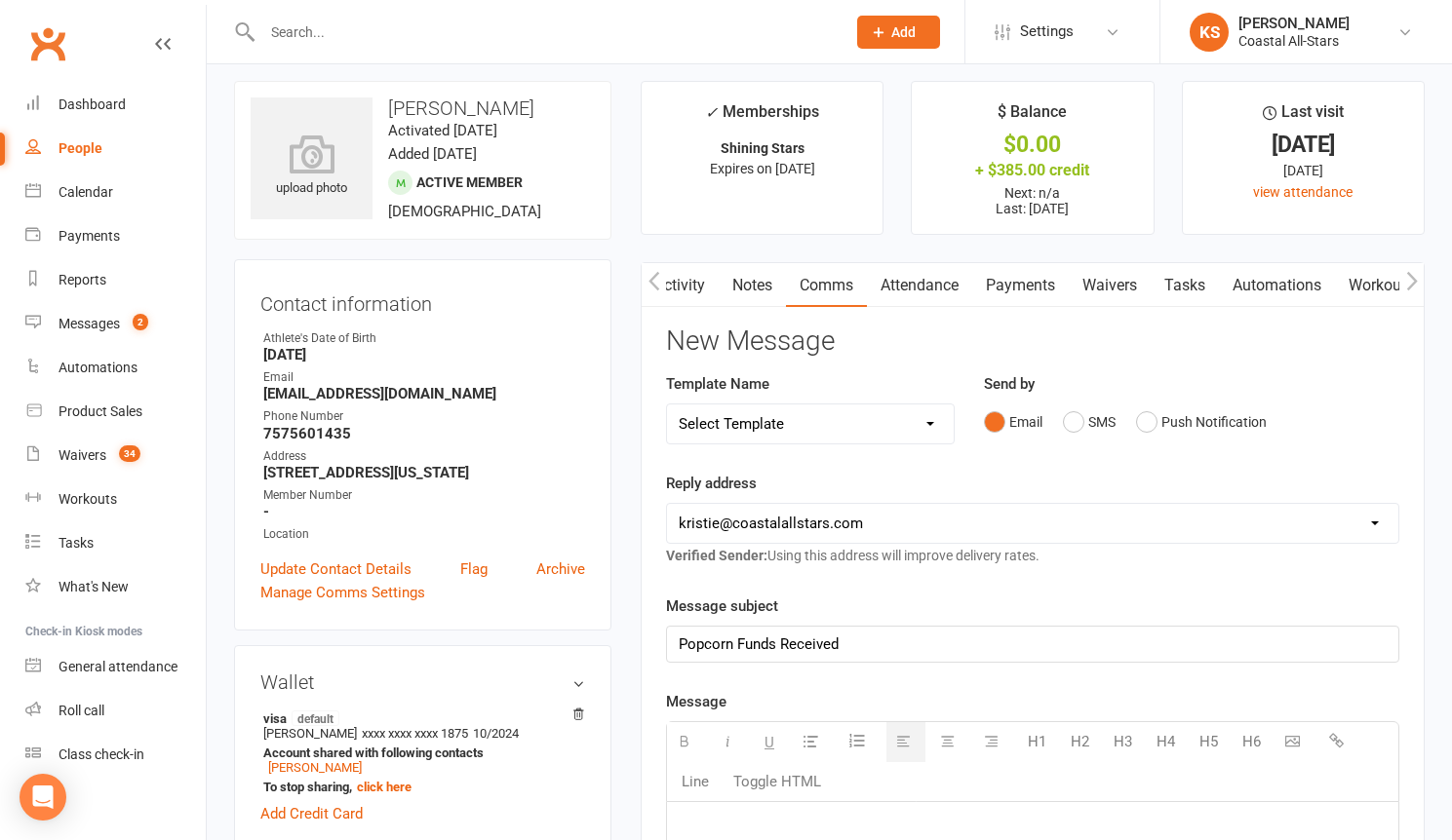
paste div
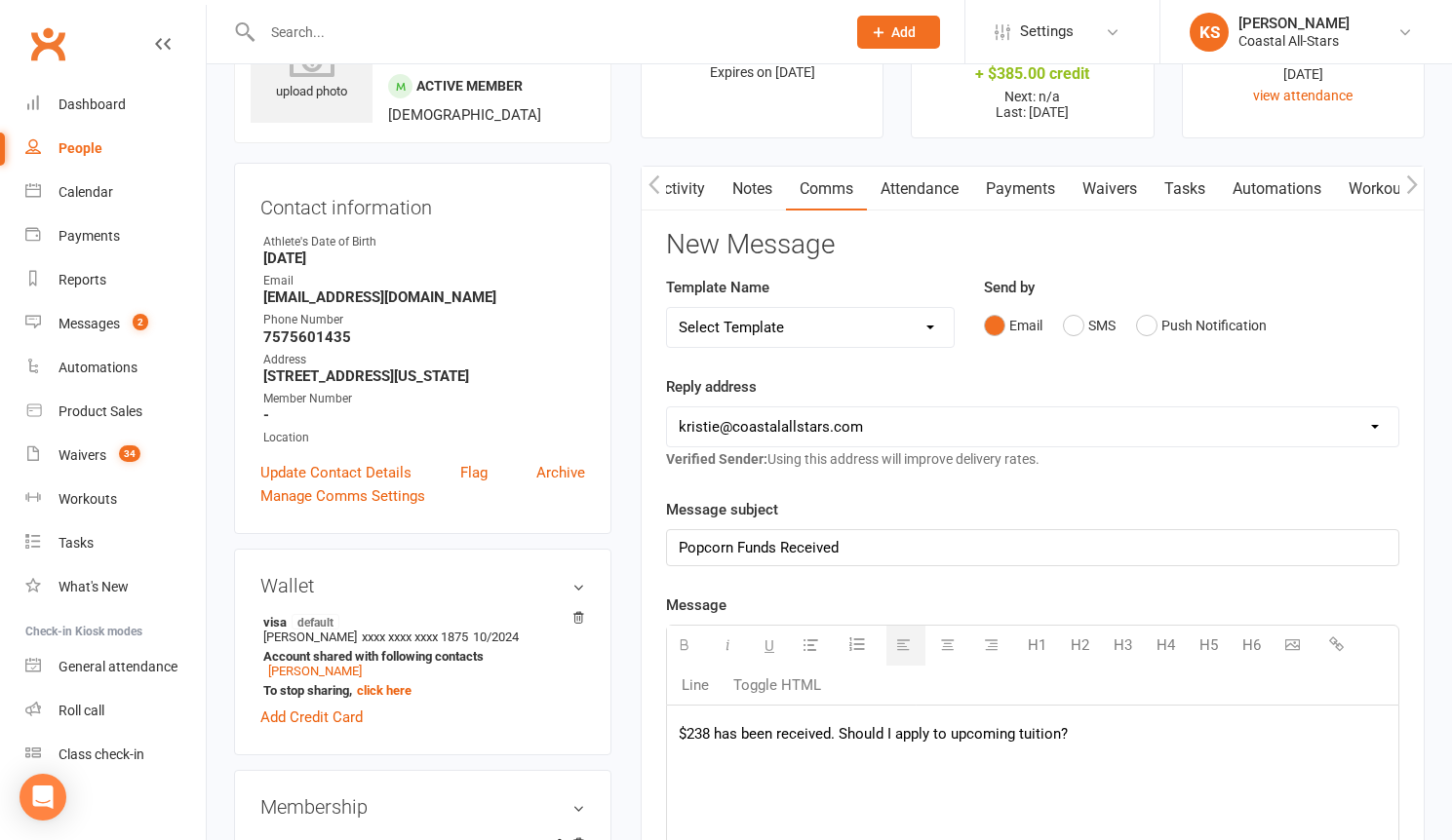
scroll to position [356, 0]
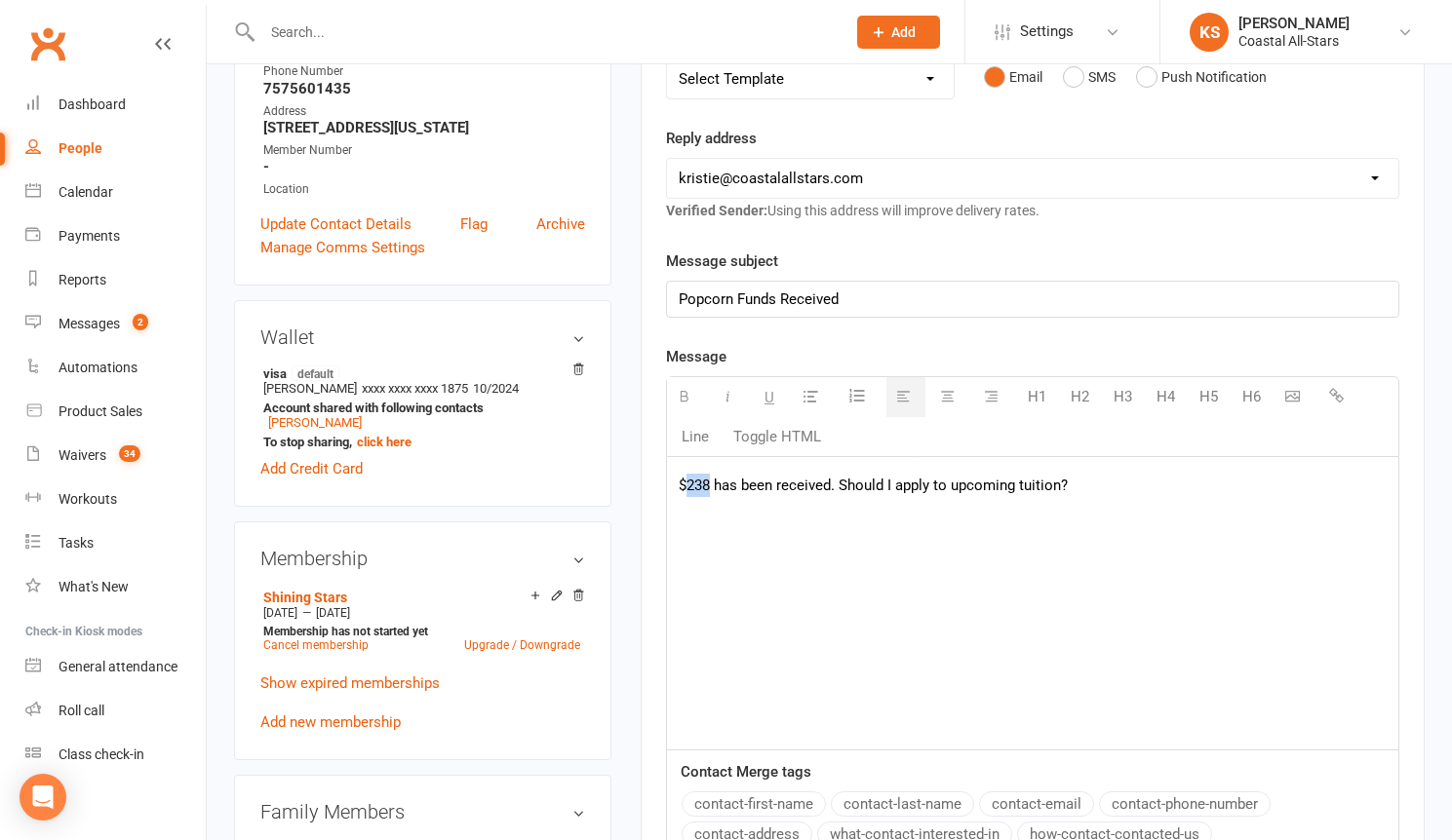
drag, startPoint x: 710, startPoint y: 485, endPoint x: 688, endPoint y: 484, distance: 22.0
click at [688, 484] on p "$238 has been received. Should I apply to upcoming tuition?" at bounding box center [1032, 486] width 707 height 24
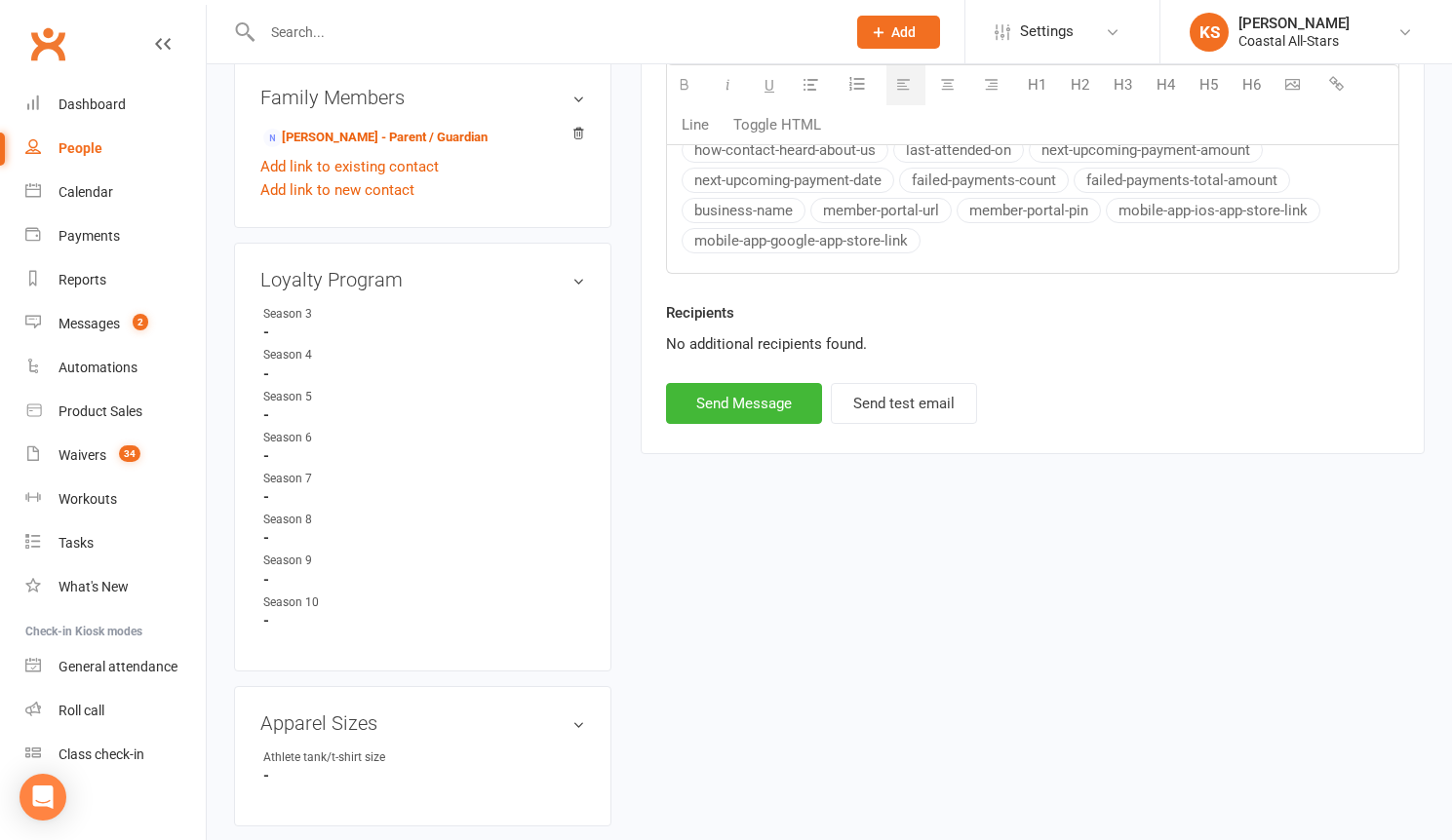
scroll to position [1109, 0]
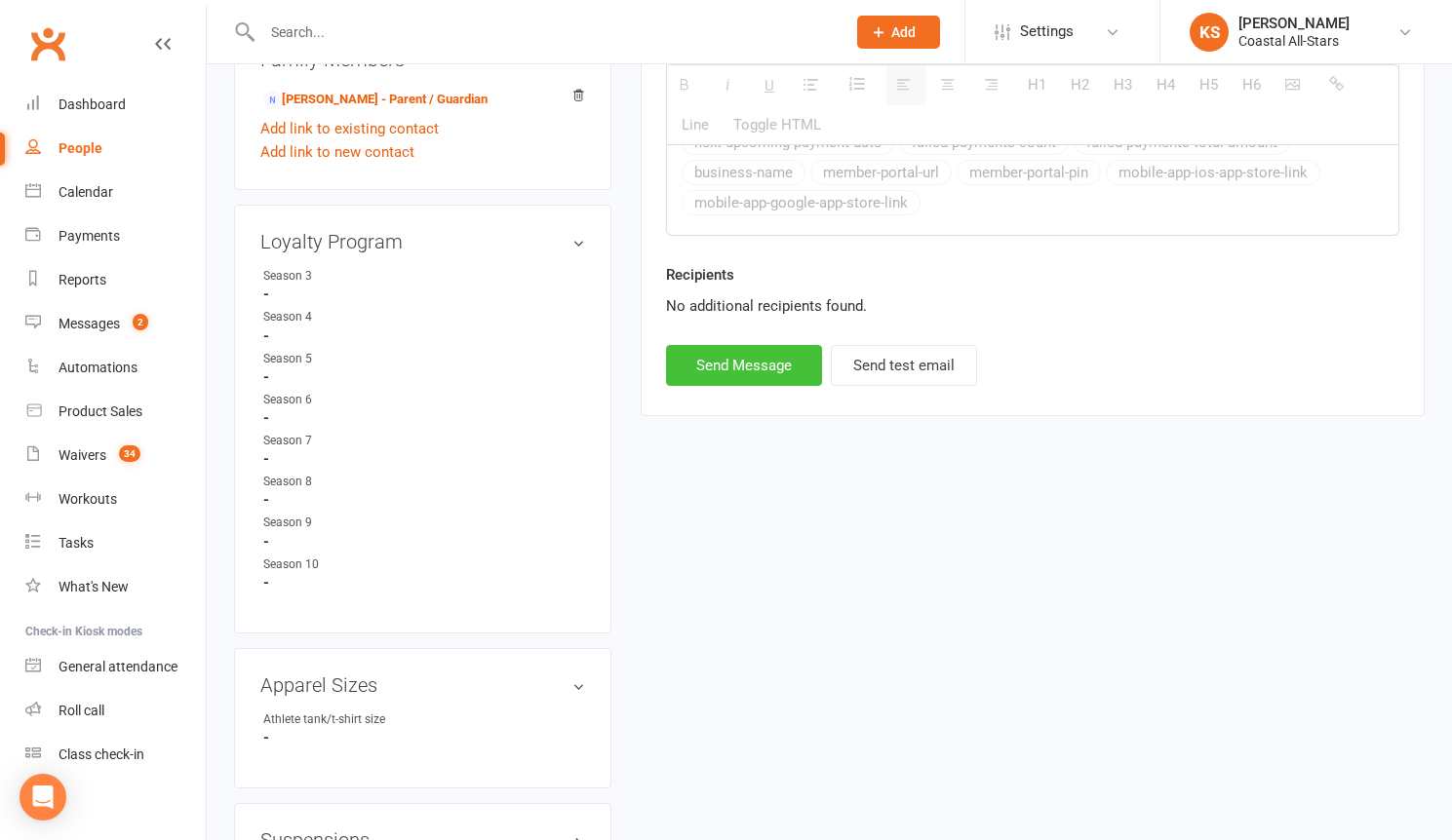
click at [744, 362] on button "Send Message" at bounding box center [744, 366] width 156 height 41
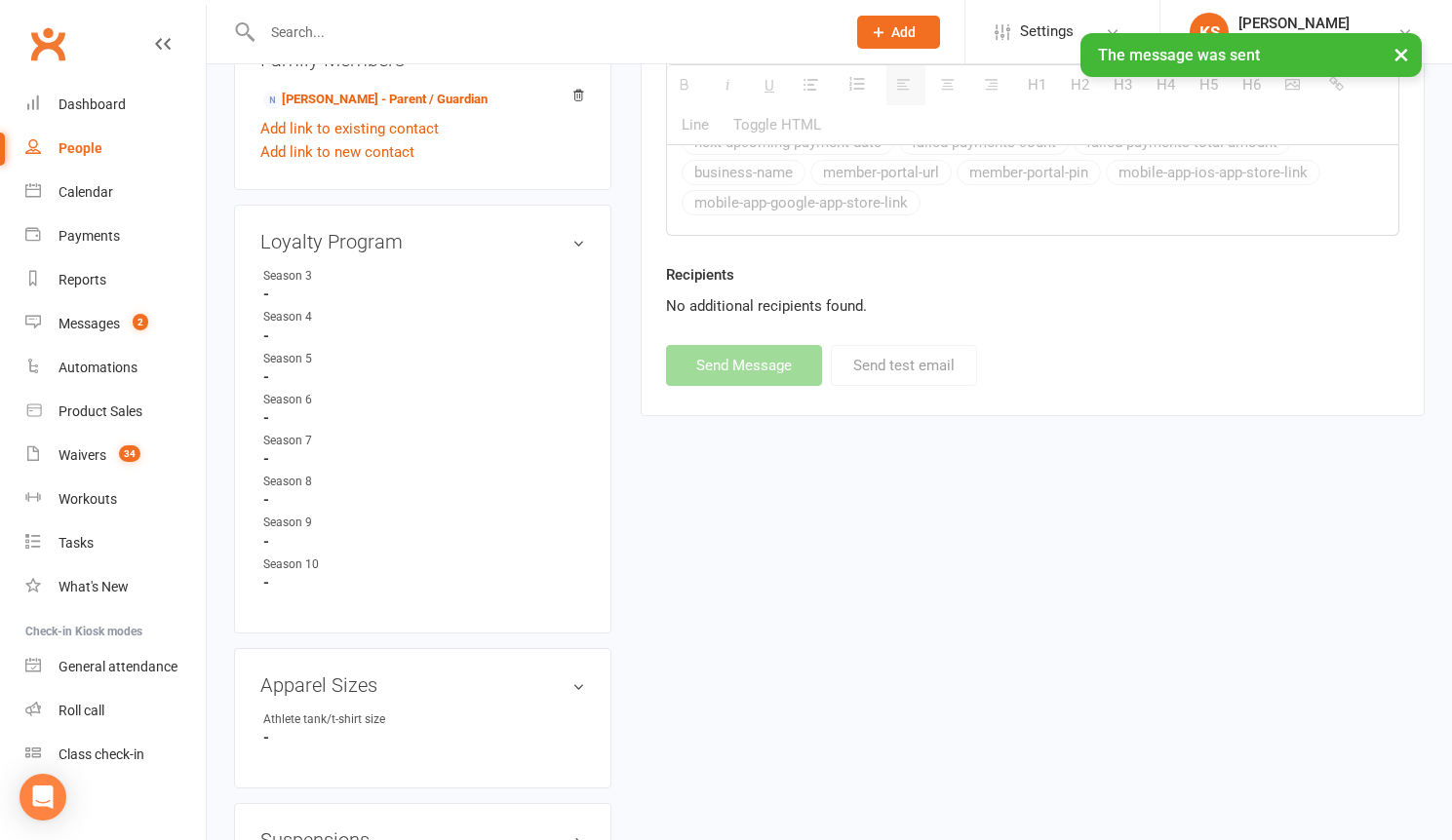
scroll to position [304, 0]
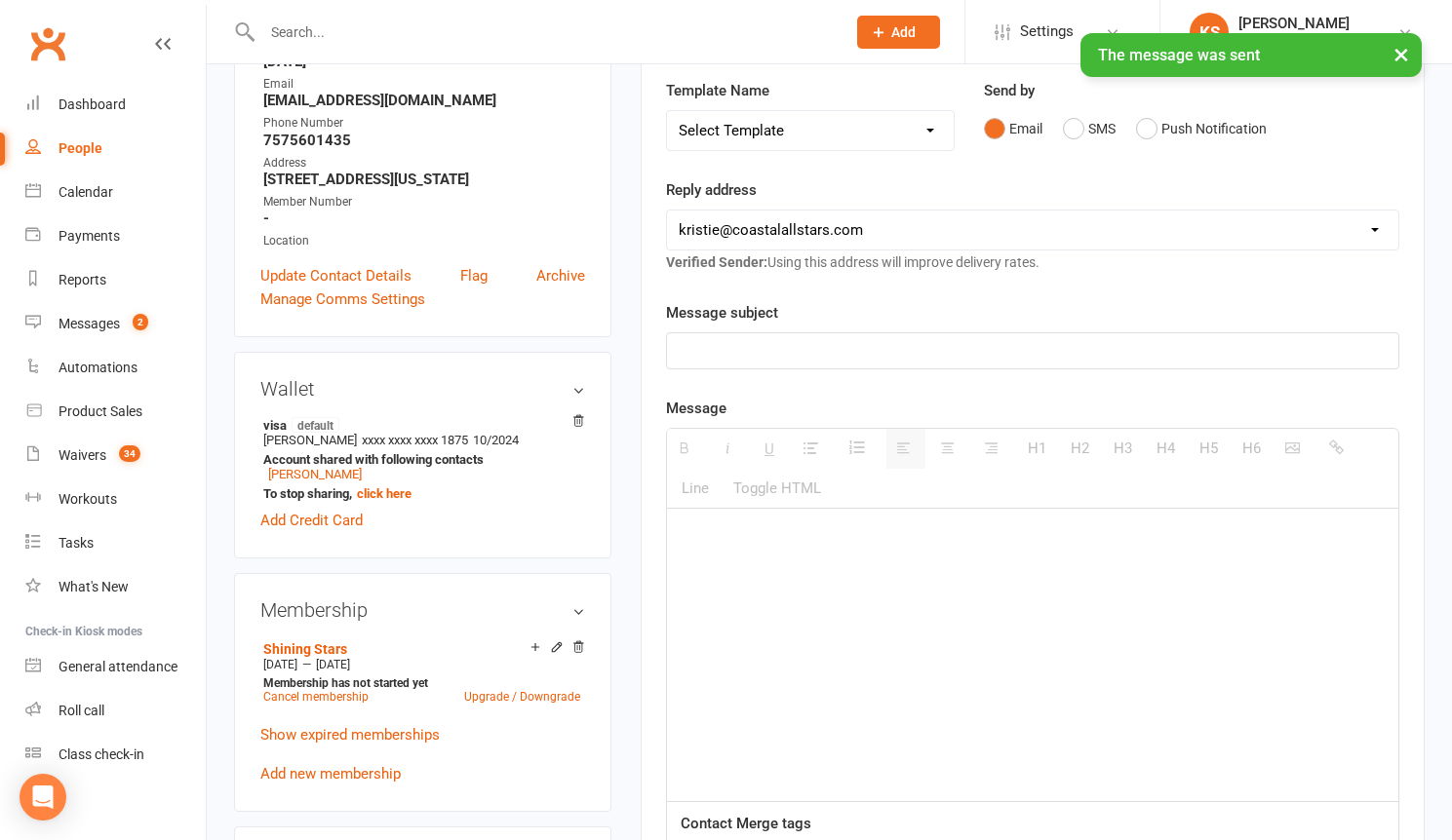
click at [377, 33] on div "× The message was sent" at bounding box center [713, 33] width 1426 height 0
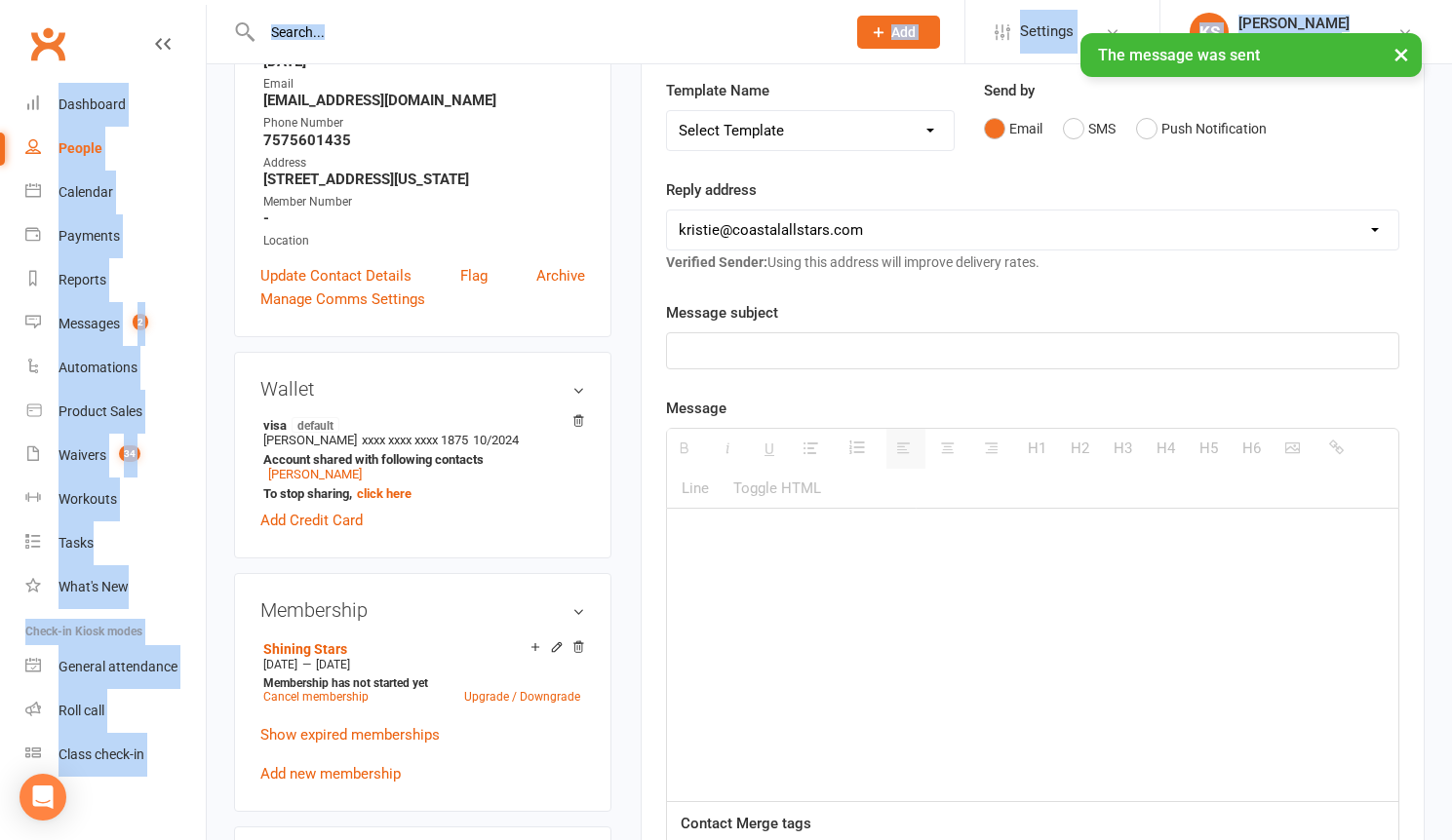
click at [356, 30] on input "text" at bounding box center [544, 32] width 575 height 28
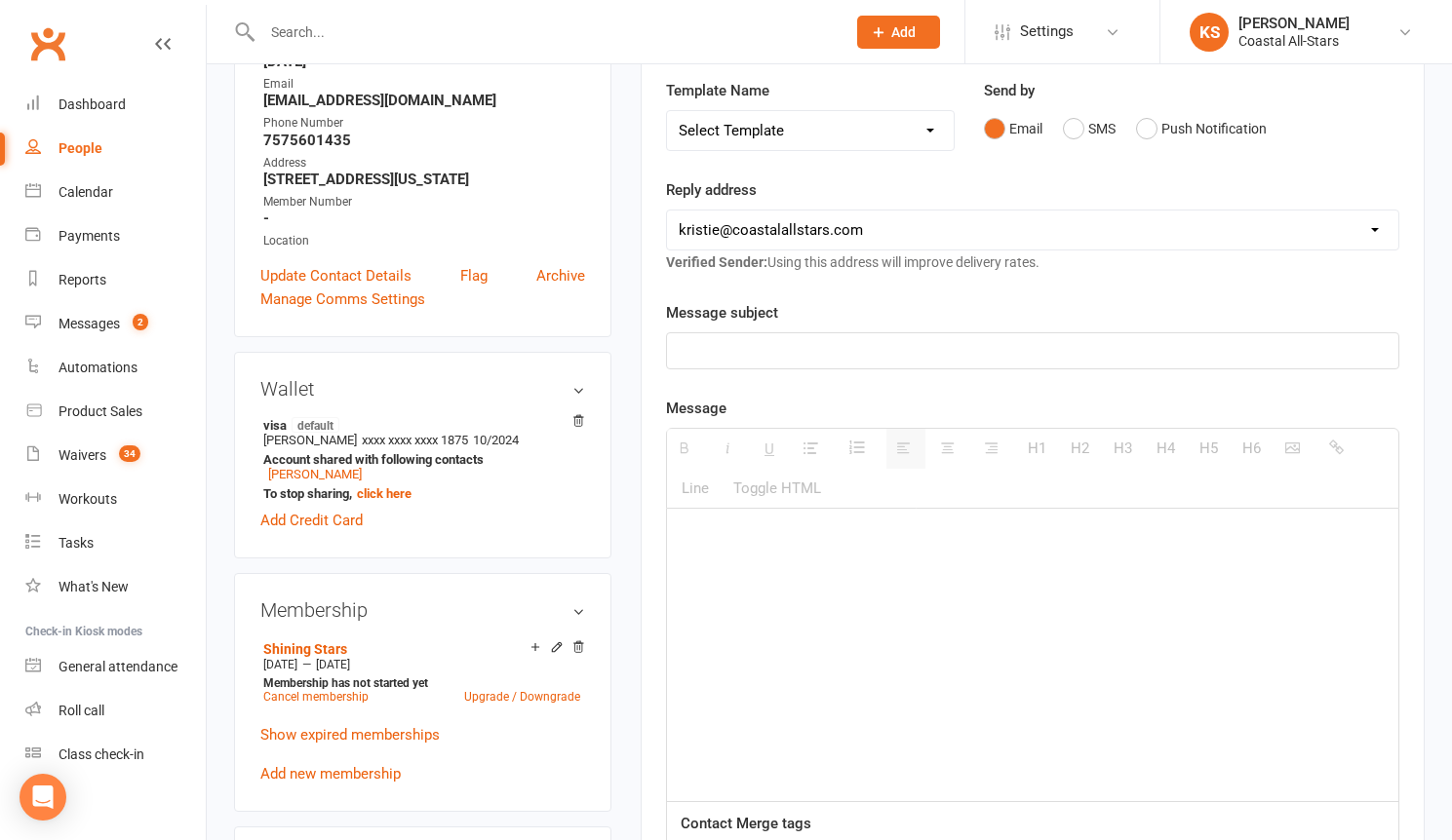
click at [349, 30] on input "text" at bounding box center [544, 32] width 575 height 28
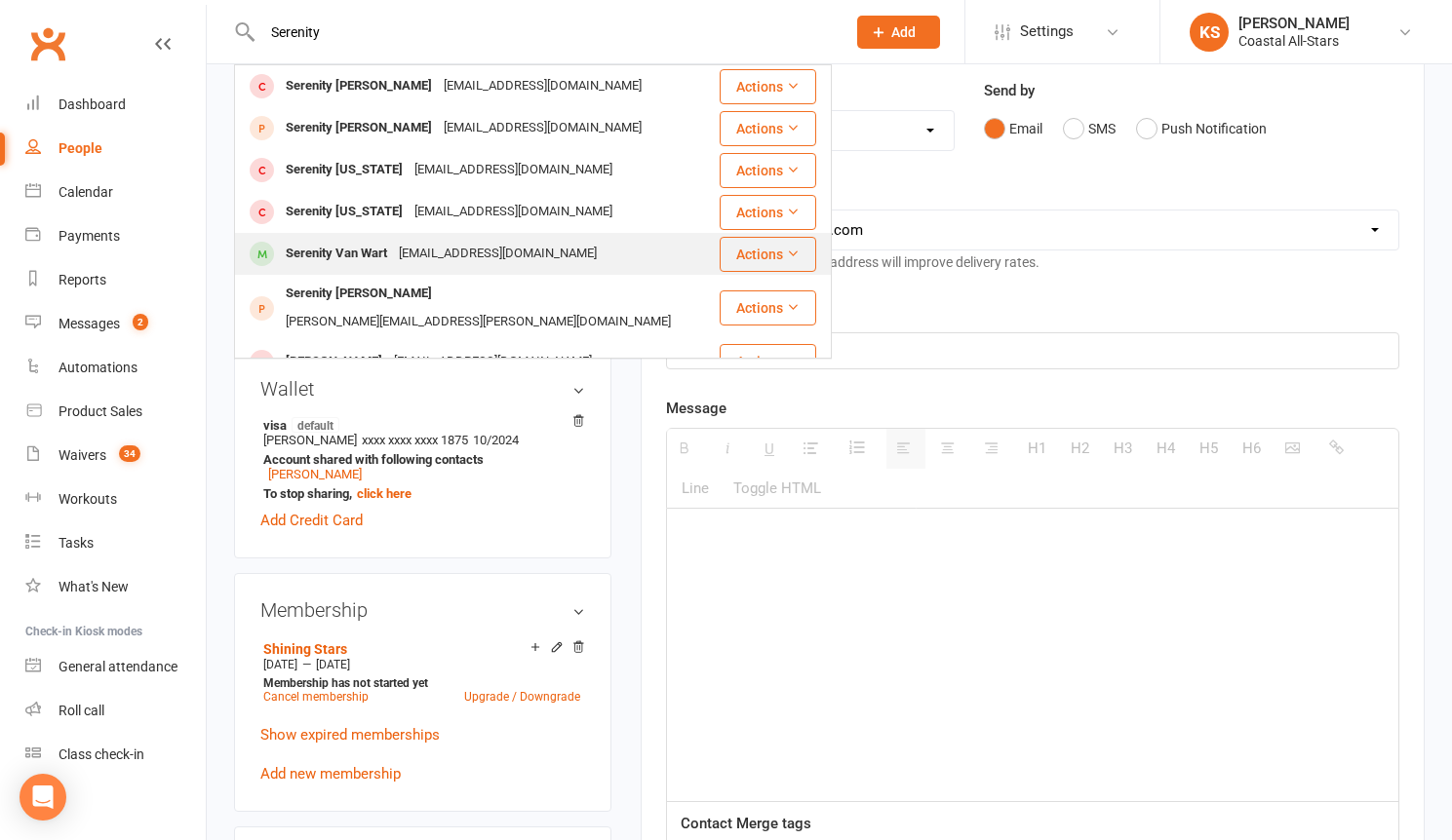
type input "Serenity"
click at [389, 258] on div "Serenity Van Wart" at bounding box center [335, 254] width 113 height 29
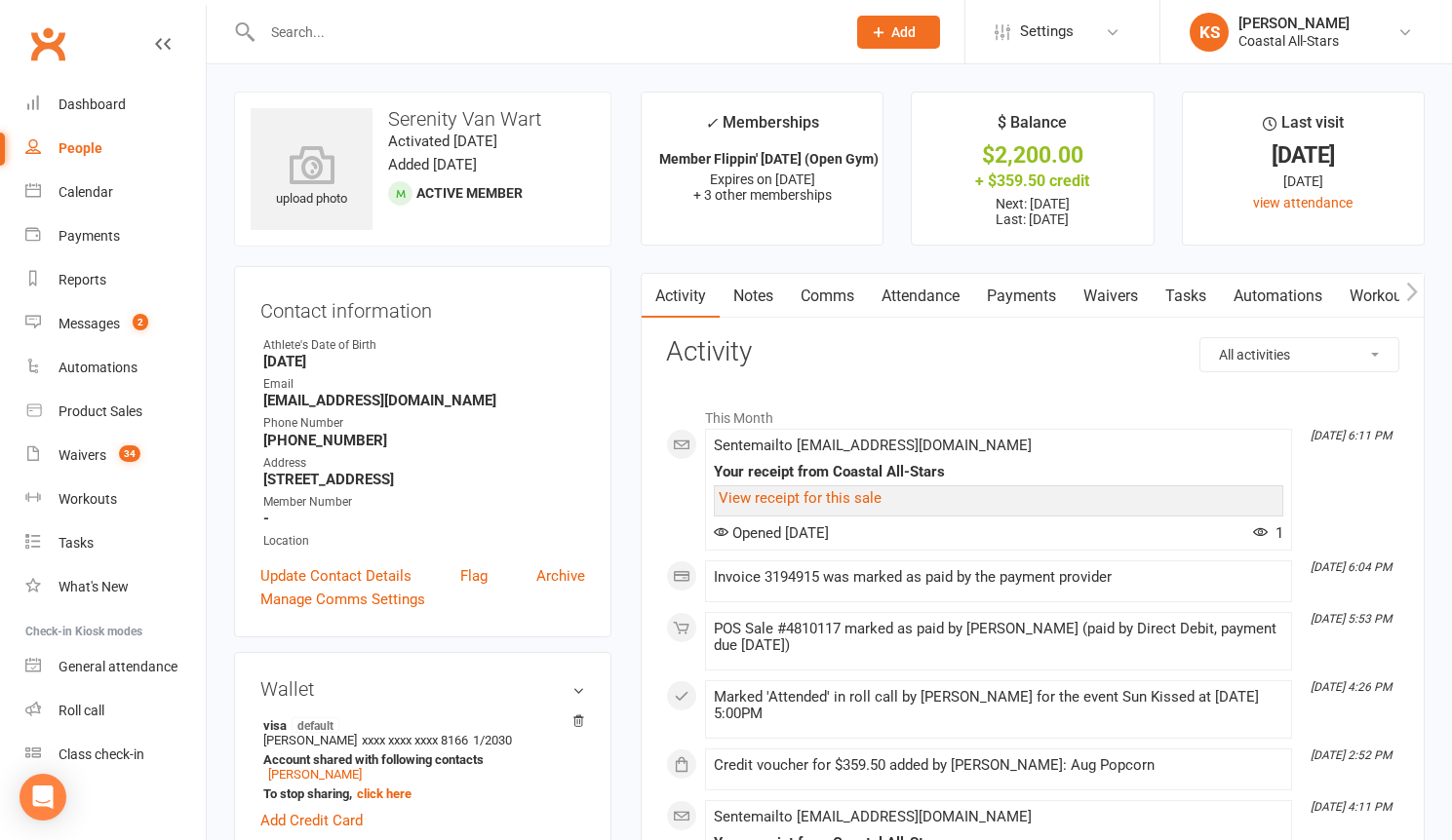
click at [816, 294] on link "Comms" at bounding box center [827, 296] width 81 height 45
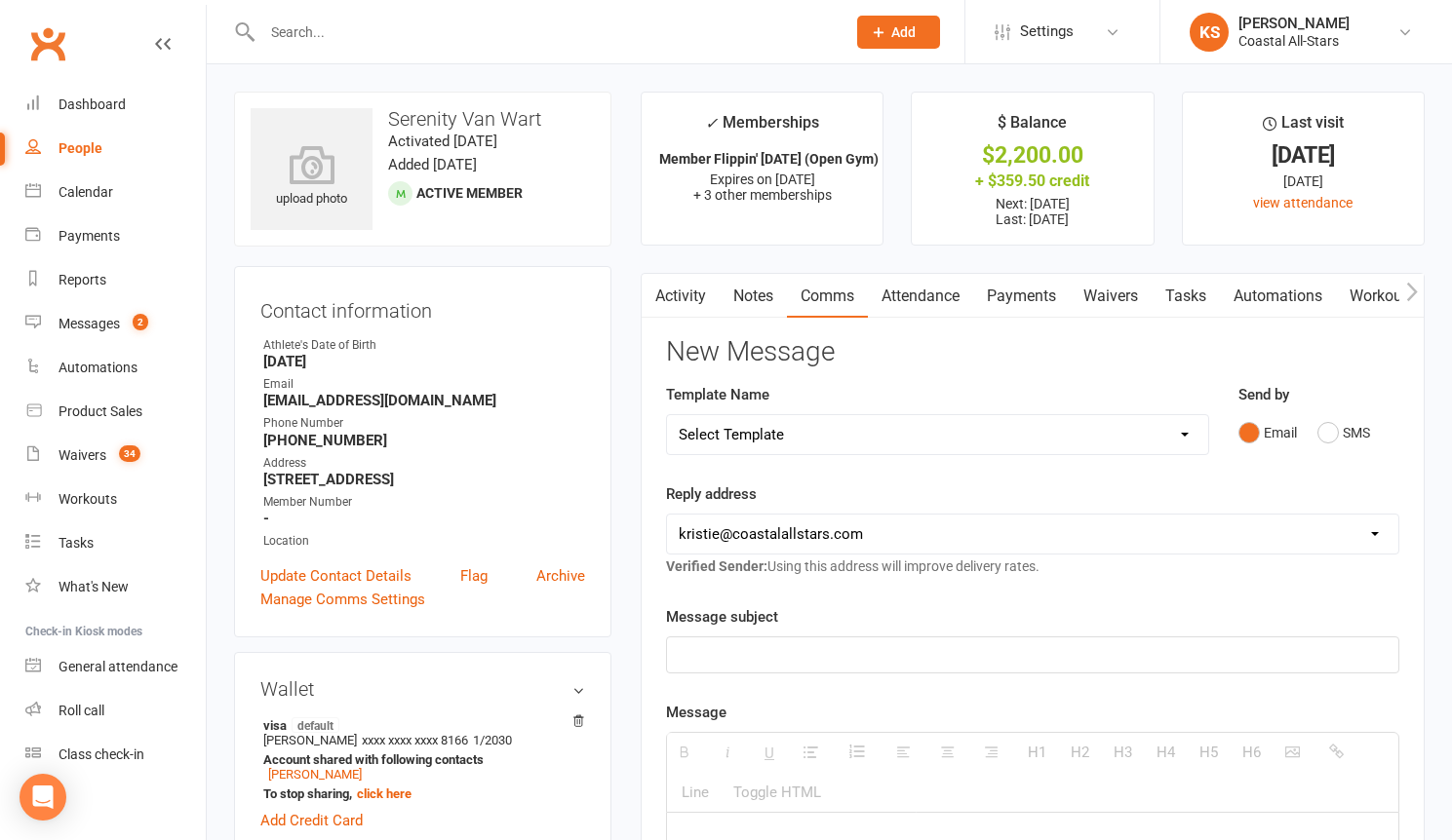
click at [815, 433] on select "Select Template [Email] Bi-Annual Assessment [Email] Boosters [Email] Card Fail…" at bounding box center [938, 435] width 541 height 39
click at [880, 654] on p at bounding box center [1032, 655] width 707 height 24
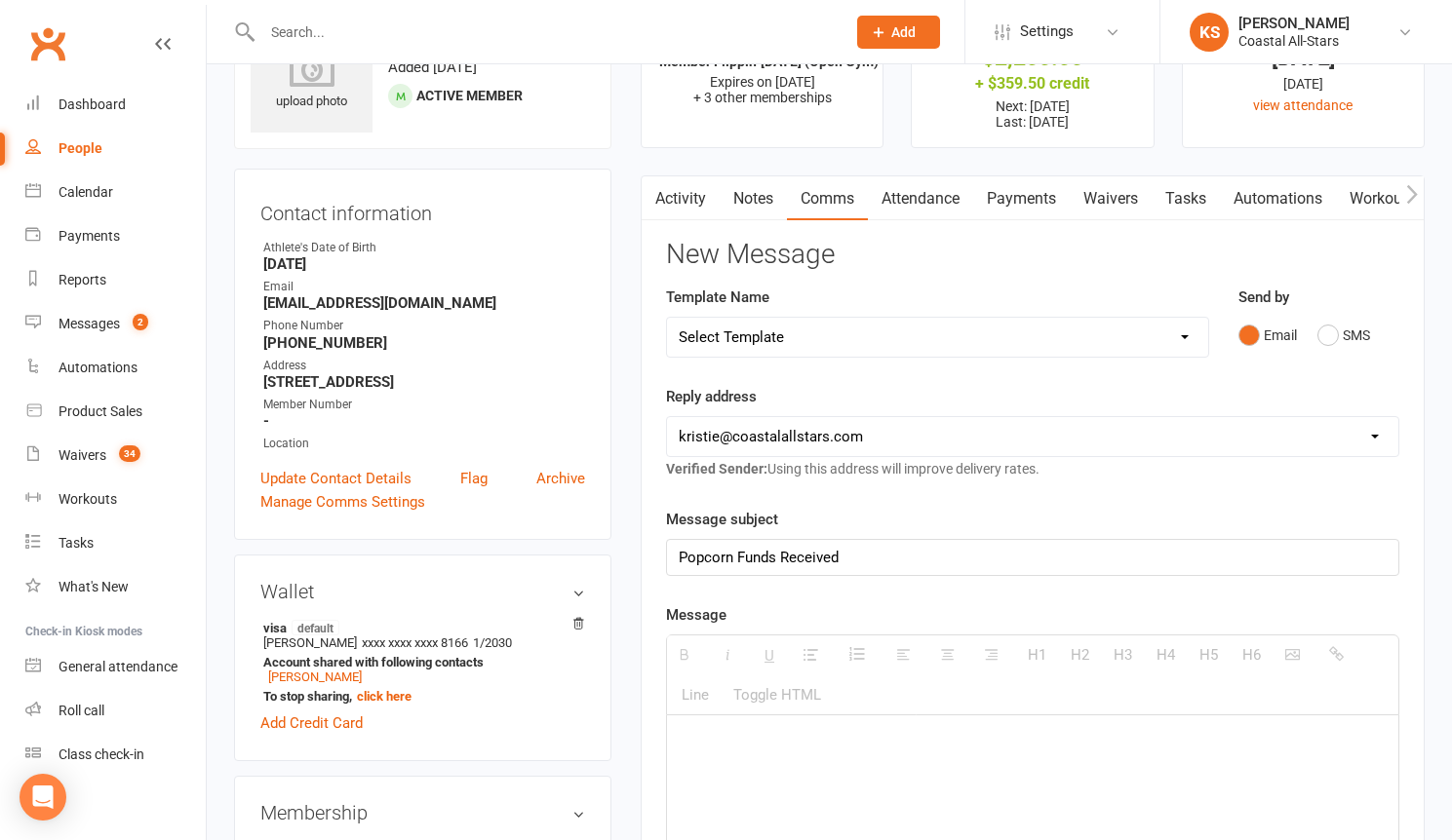
scroll to position [196, 0]
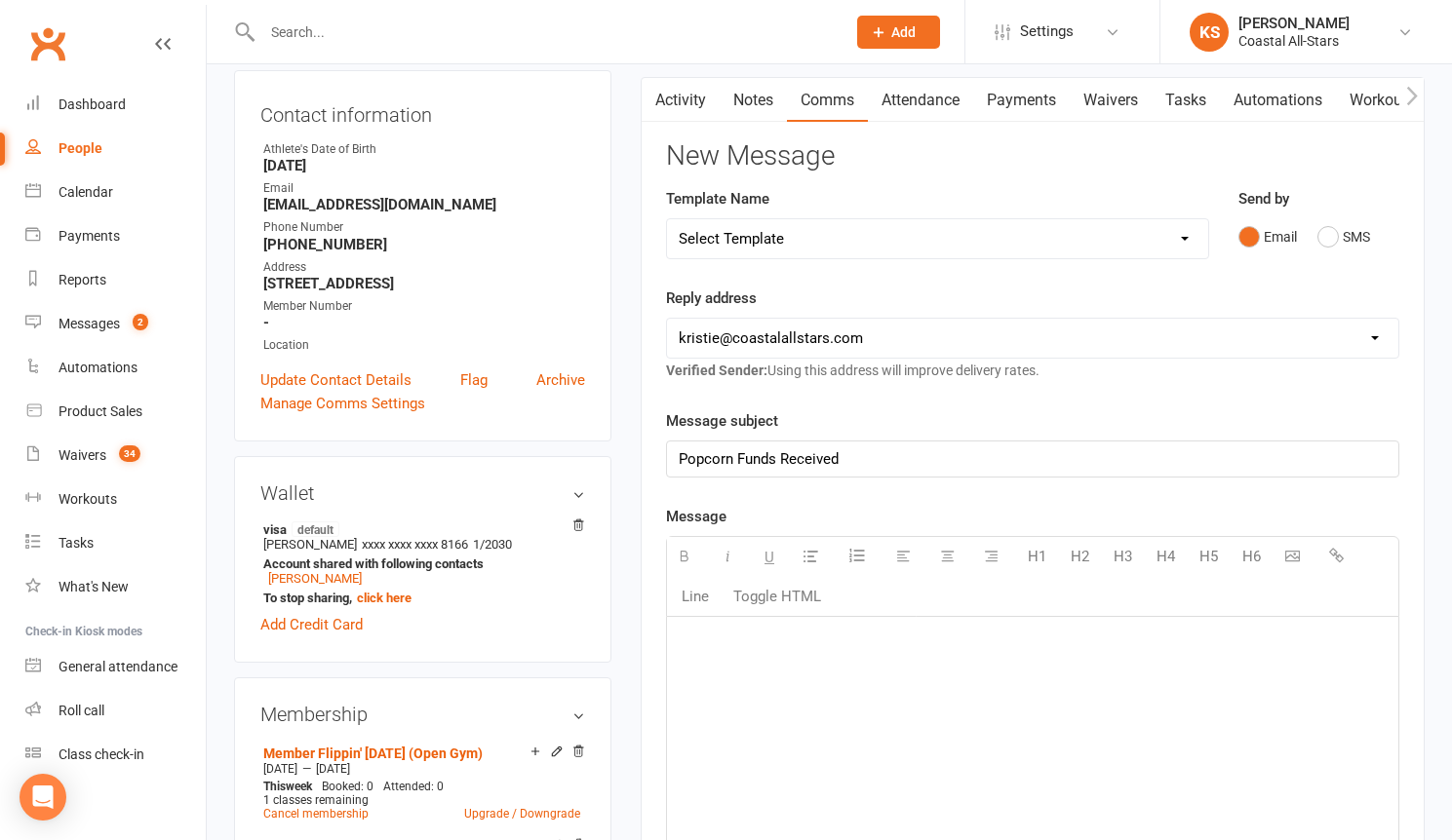
click at [803, 683] on div at bounding box center [1032, 762] width 731 height 292
paste div
click at [707, 644] on p "$238 has been received. Should I apply to upcoming tuition?" at bounding box center [1032, 645] width 707 height 24
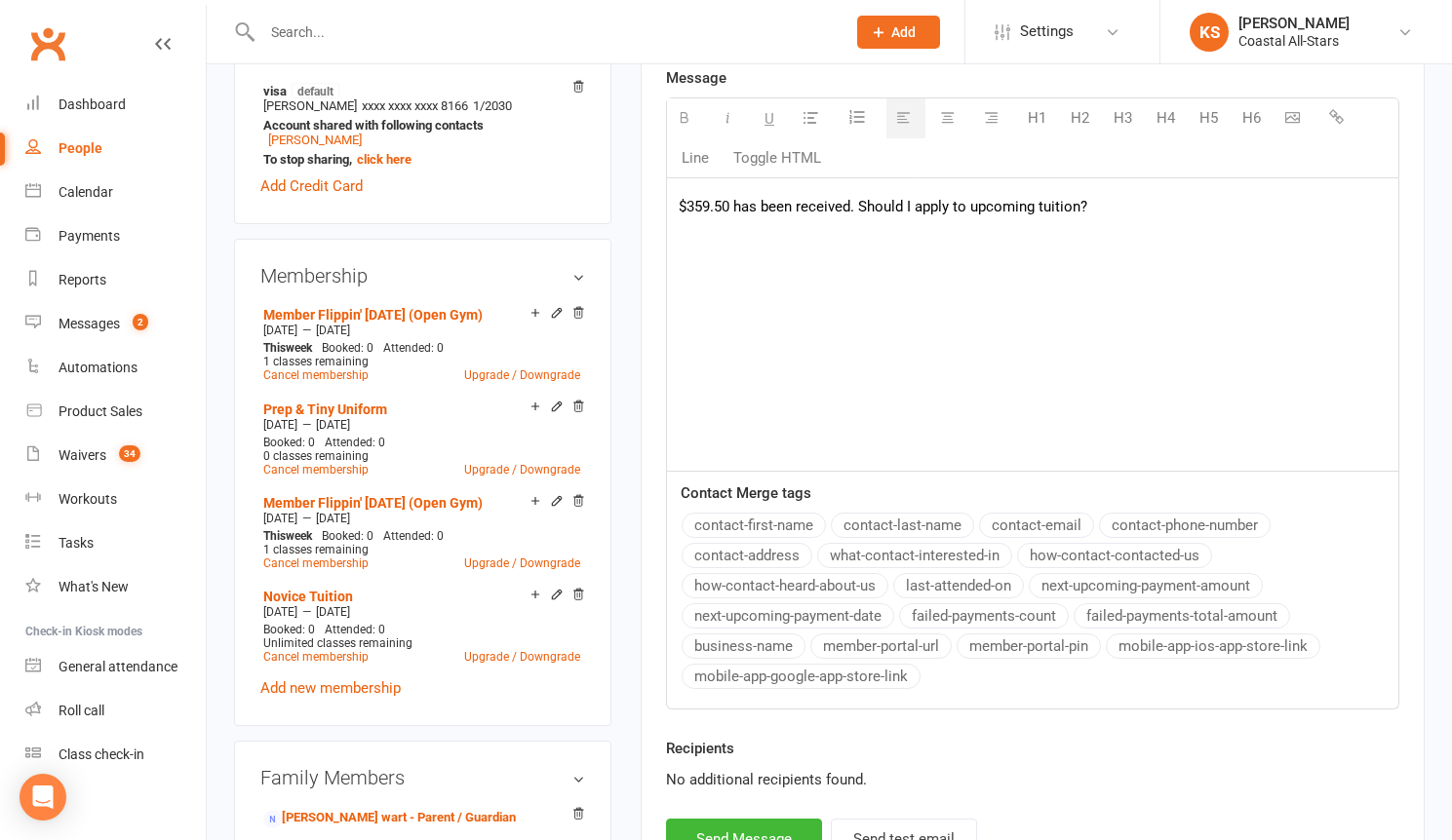
scroll to position [723, 0]
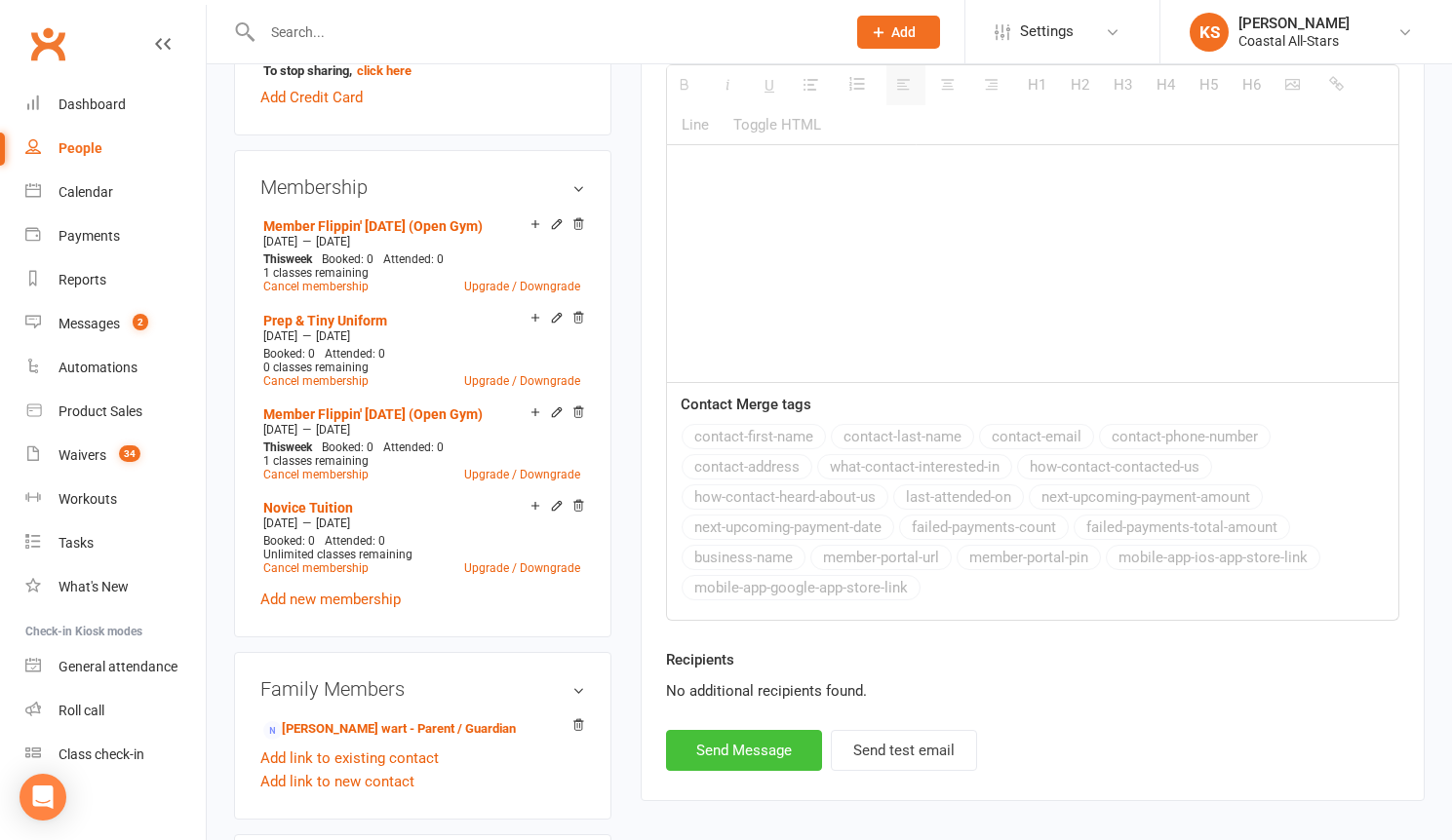
click at [741, 750] on button "Send Message" at bounding box center [744, 750] width 156 height 41
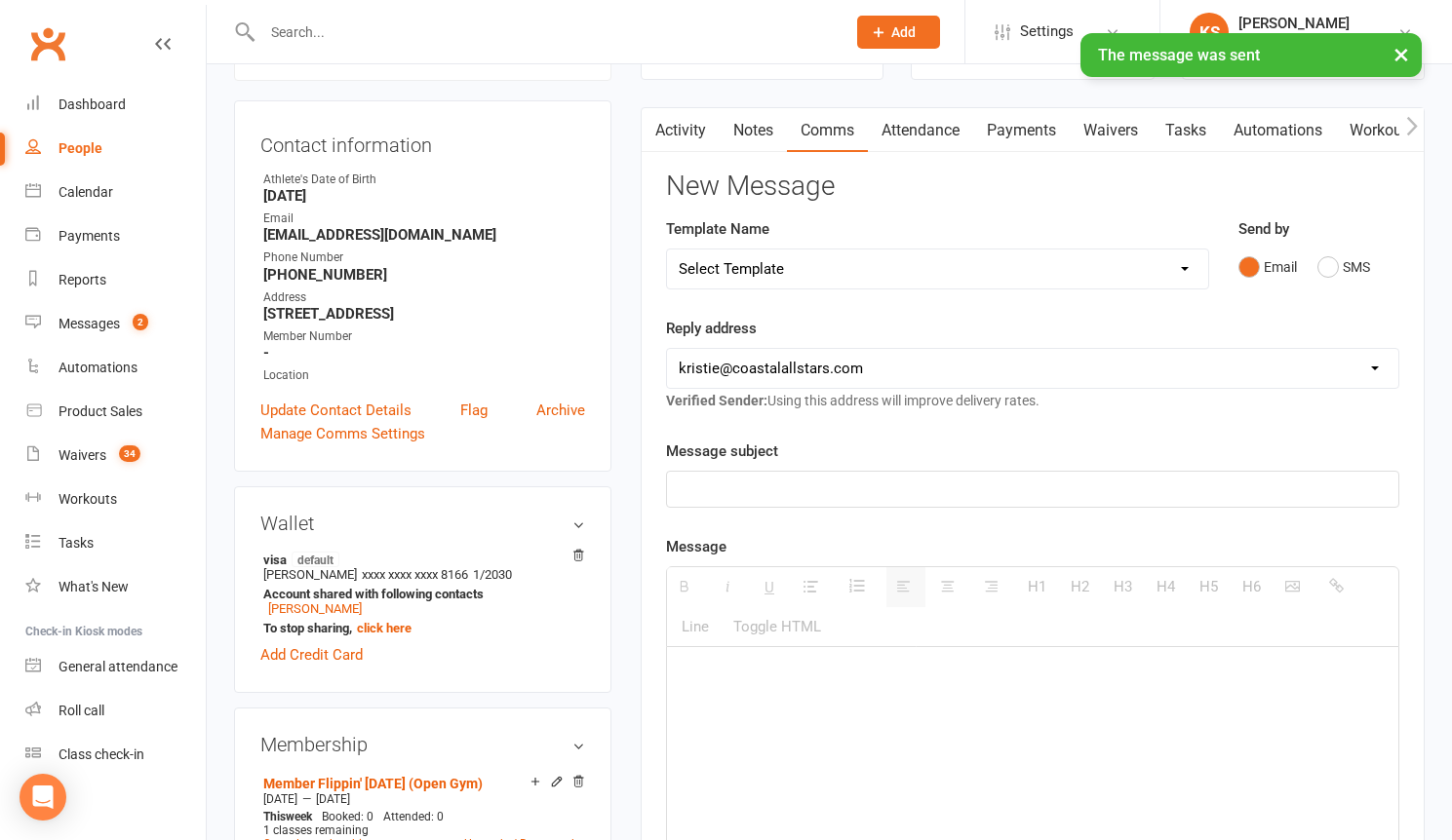
scroll to position [0, 0]
